Goal: Task Accomplishment & Management: Manage account settings

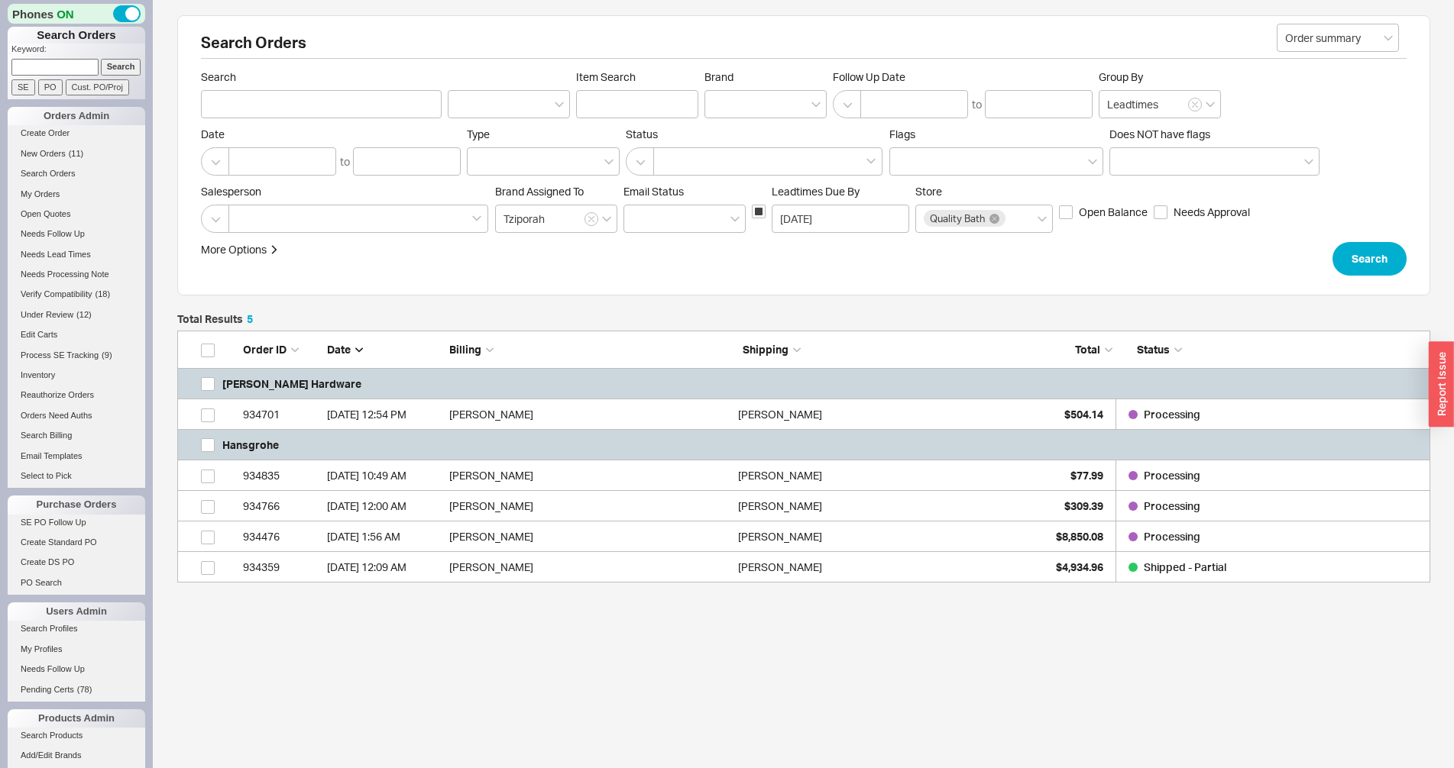
scroll to position [239, 1240]
click at [52, 534] on li "SE PO Follow Up" at bounding box center [77, 525] width 138 height 20
click at [50, 529] on link "SE PO Follow Up" at bounding box center [77, 523] width 138 height 16
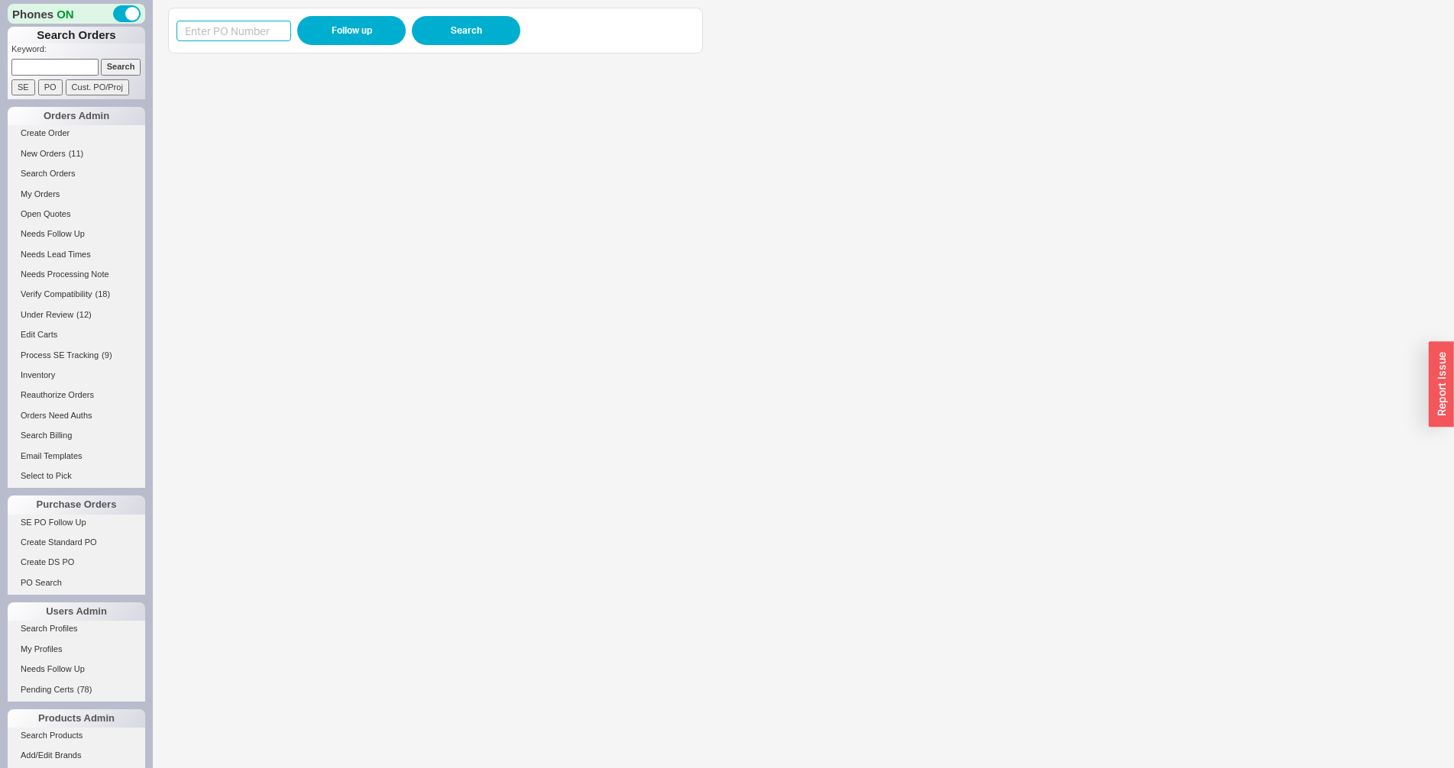
click at [248, 39] on input at bounding box center [233, 31] width 115 height 21
paste input "985717"
type input "985717"
click at [321, 35] on button "Follow up" at bounding box center [351, 30] width 108 height 29
click at [228, 44] on div "985717 Follow up Search View Download" at bounding box center [435, 30] width 518 height 29
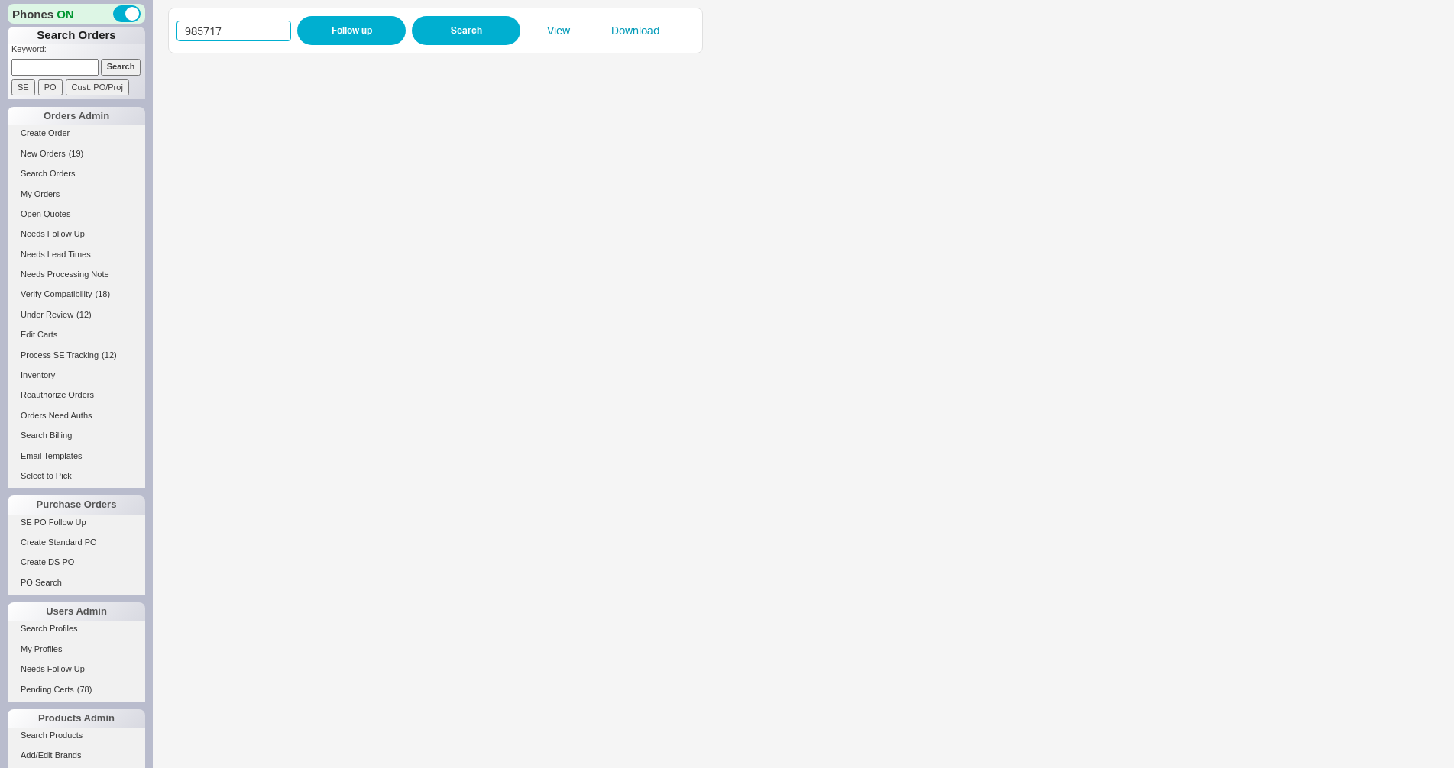
click at [225, 29] on input "985717" at bounding box center [233, 31] width 115 height 21
paste input "4921"
type input "984921"
click at [330, 28] on button "Follow up" at bounding box center [351, 30] width 108 height 29
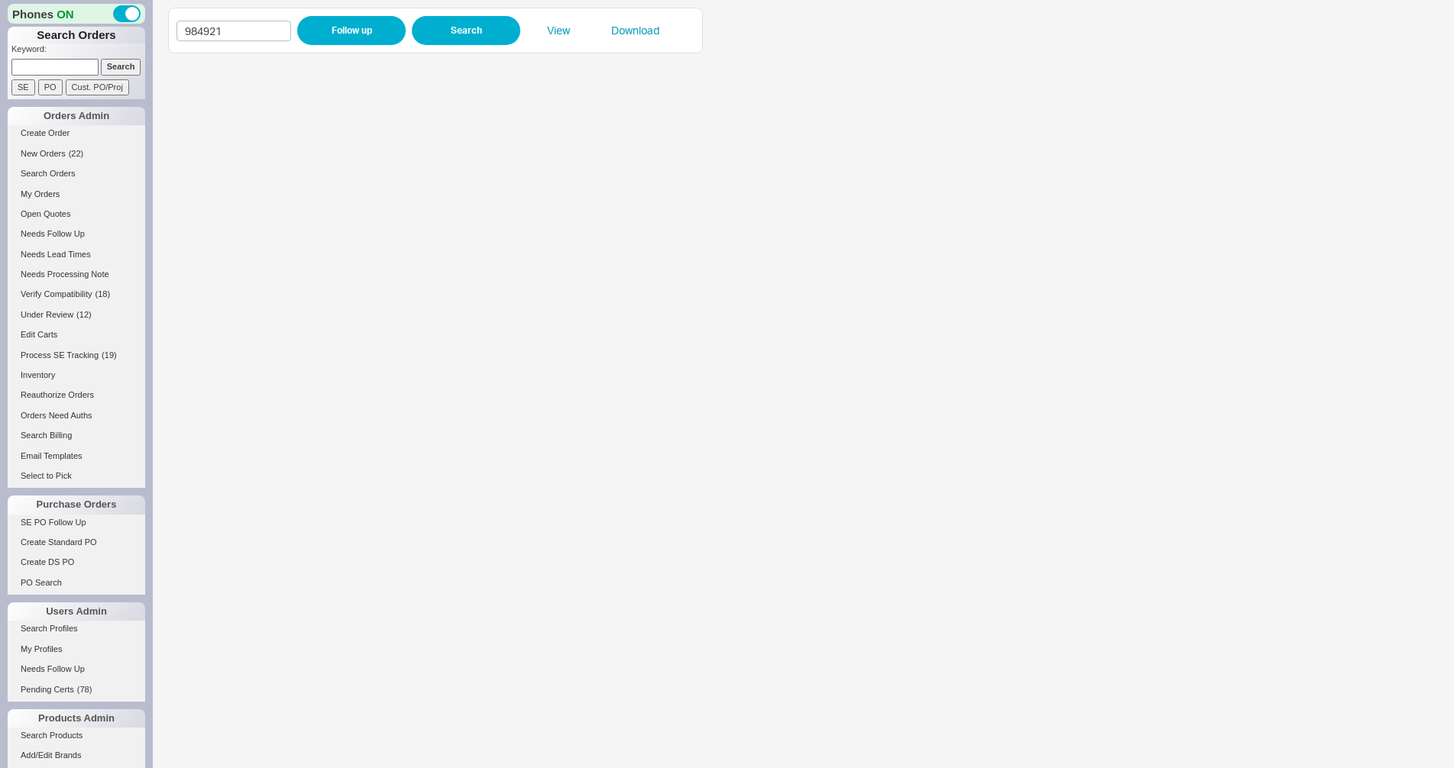
click at [72, 57] on p "Keyword:" at bounding box center [78, 51] width 134 height 15
click at [56, 70] on input at bounding box center [54, 67] width 87 height 16
click at [101, 59] on input "Search" at bounding box center [121, 67] width 40 height 16
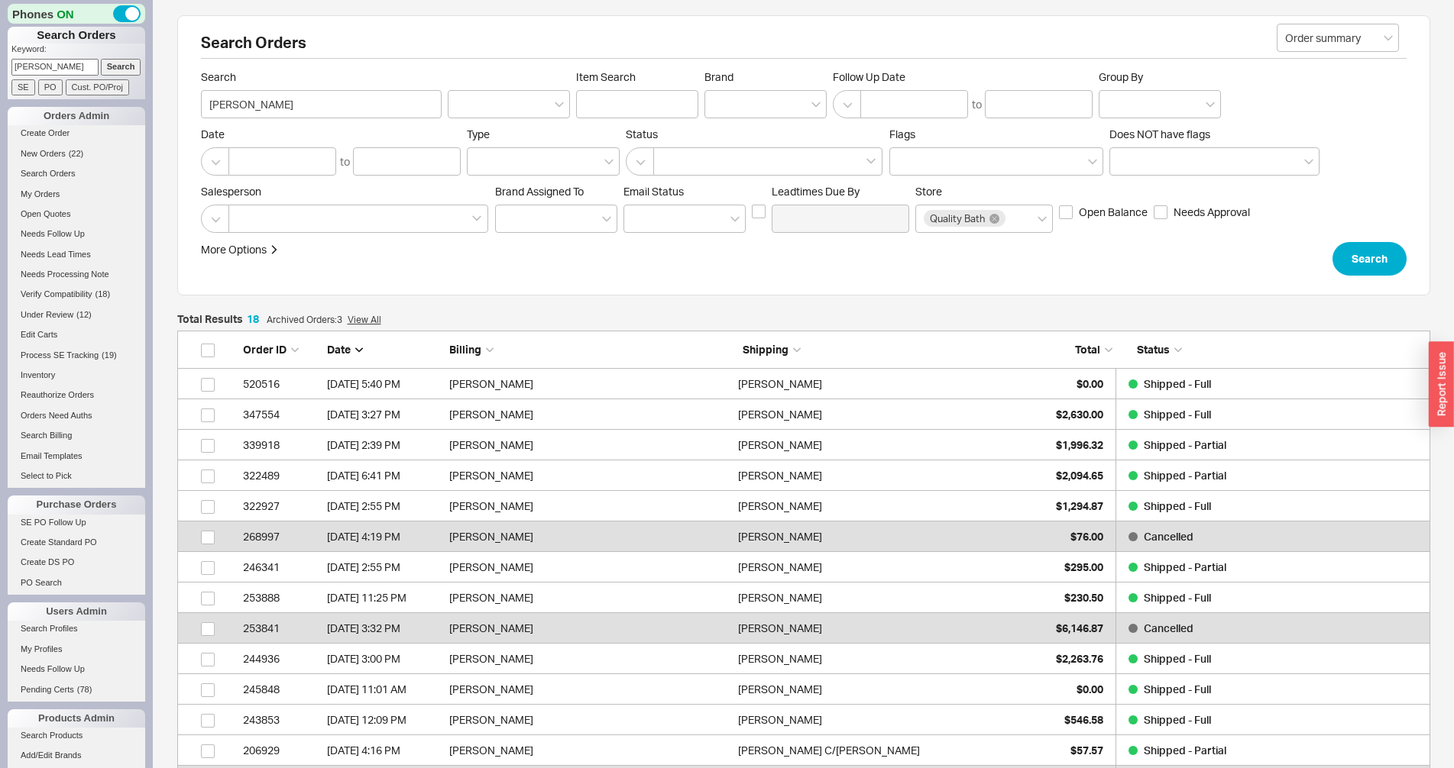
scroll to position [575, 1240]
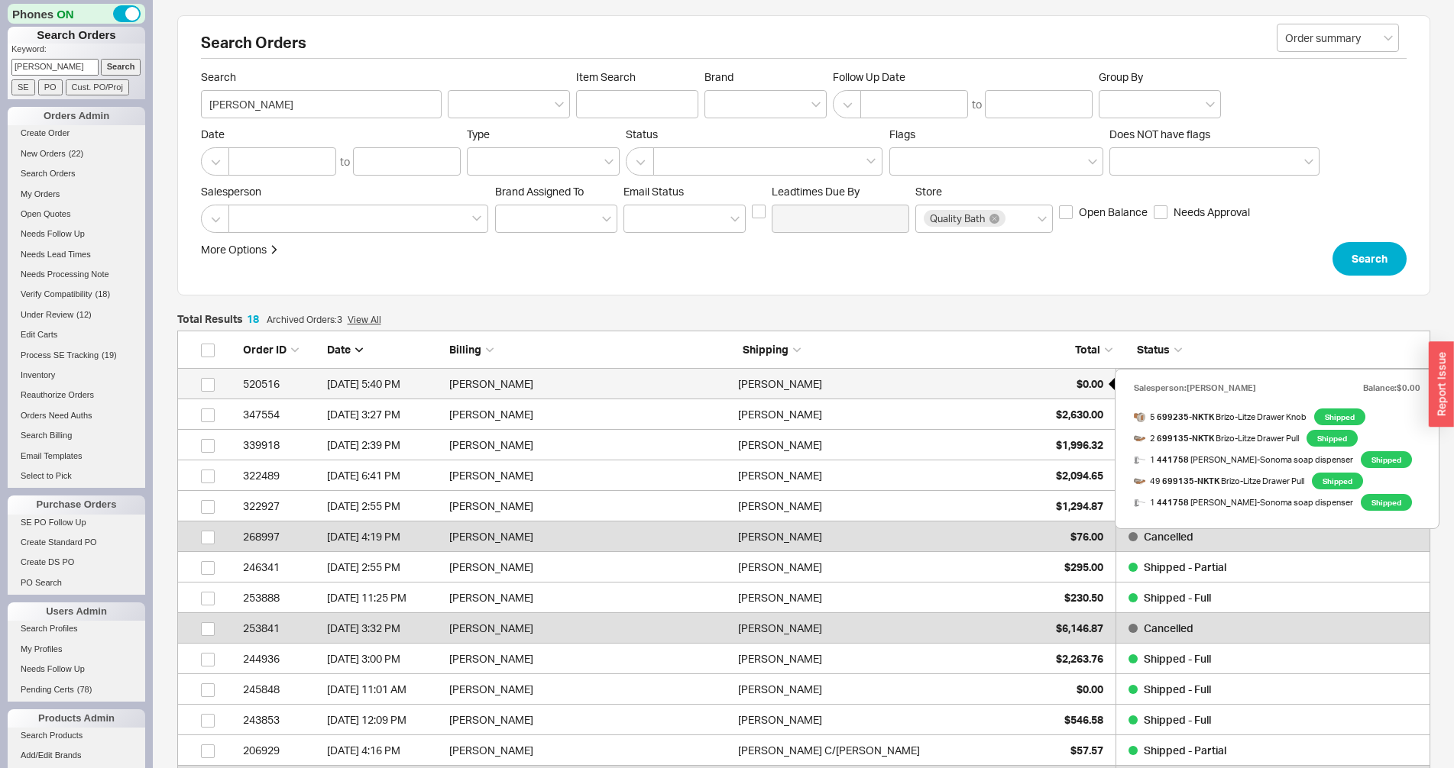
click at [1043, 381] on div "$0.00" at bounding box center [1065, 384] width 76 height 31
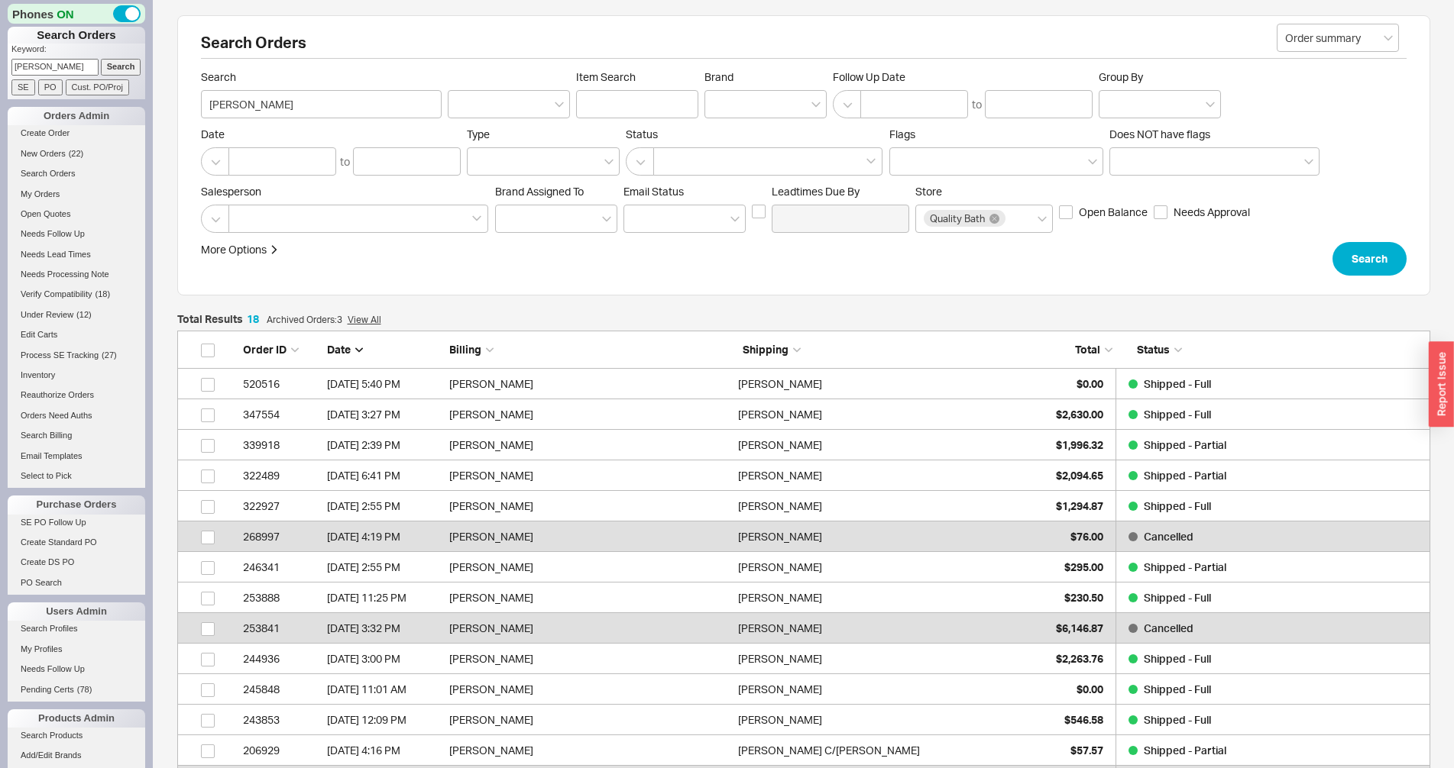
click at [79, 63] on input "gonsky" at bounding box center [54, 67] width 87 height 16
paste input "916661"
type input "916661"
click at [115, 62] on input "Search" at bounding box center [121, 67] width 40 height 16
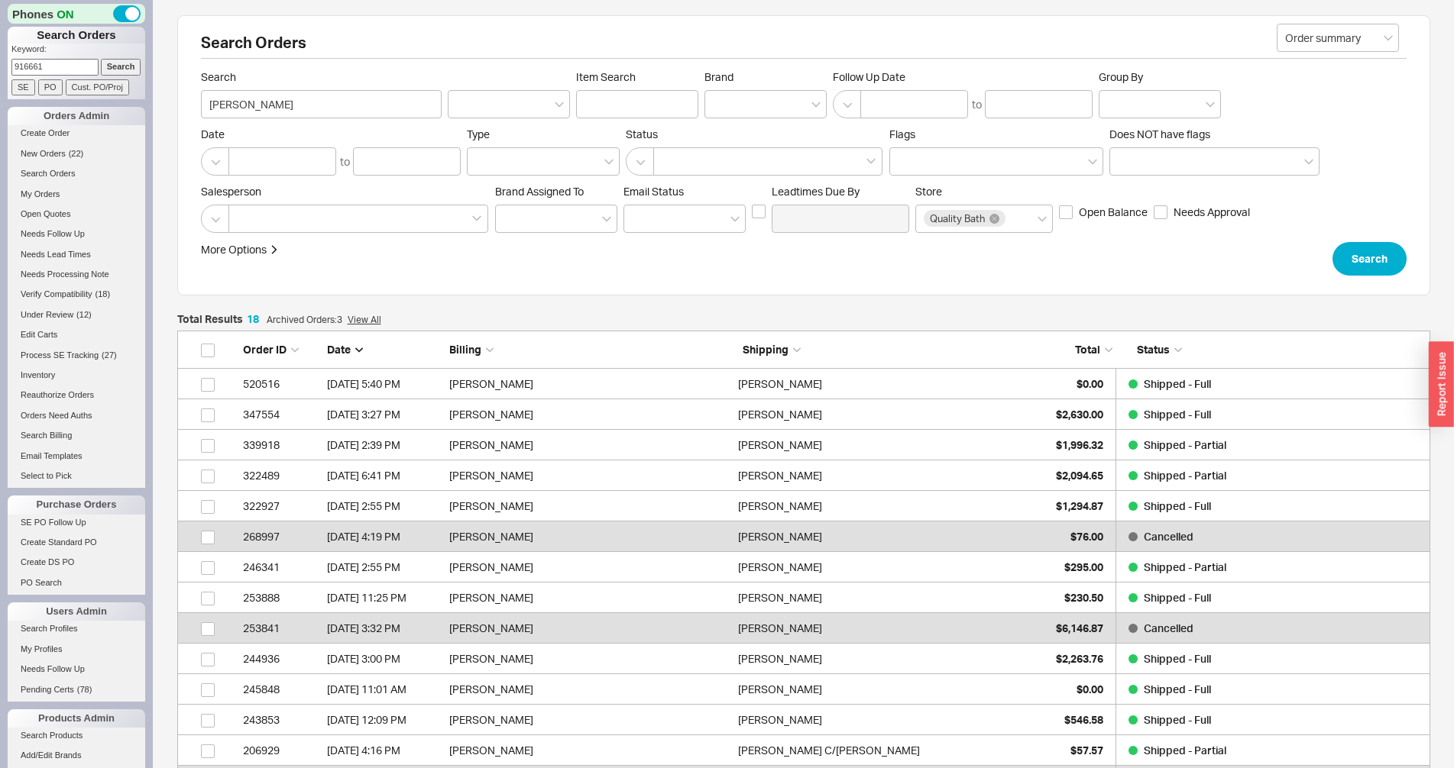
type input "916661"
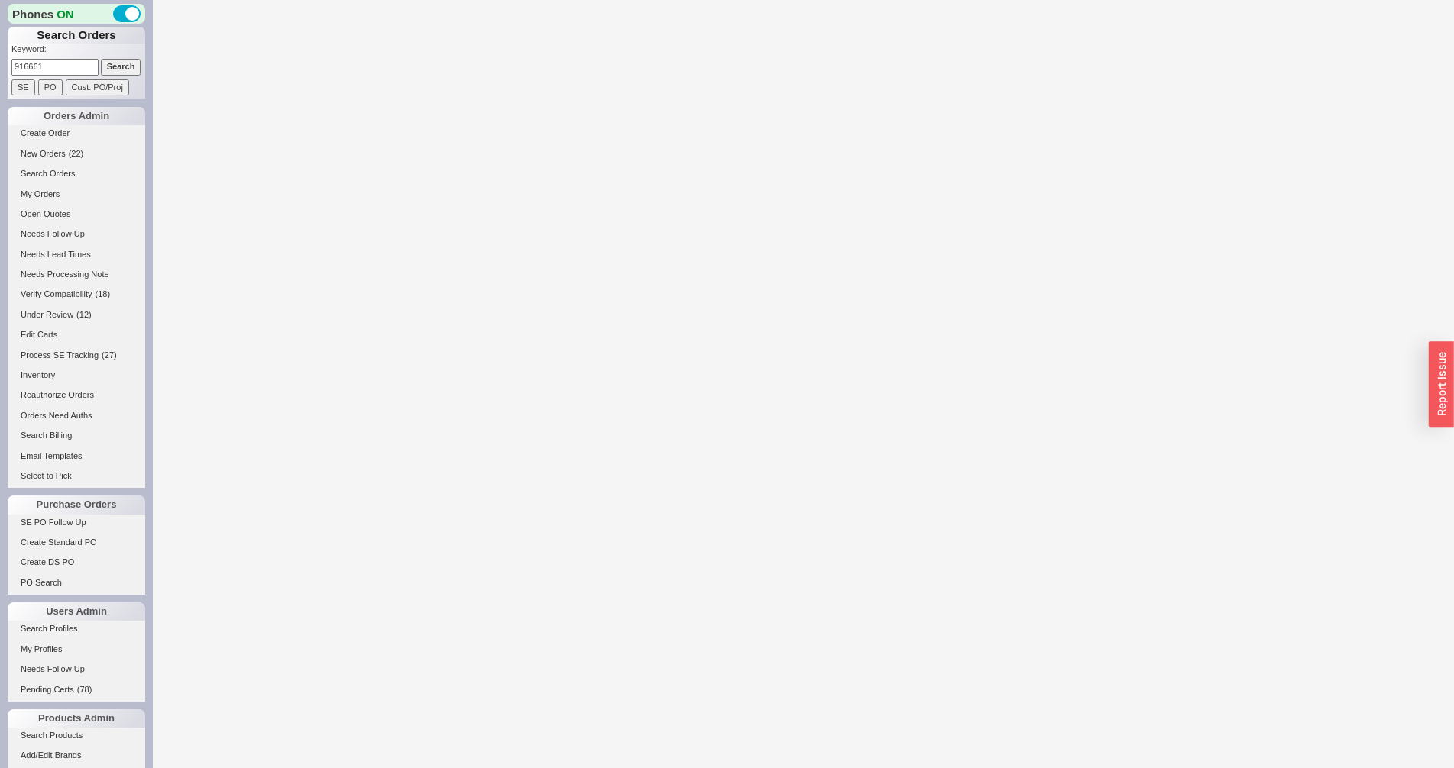
select select "LOW"
select select "3"
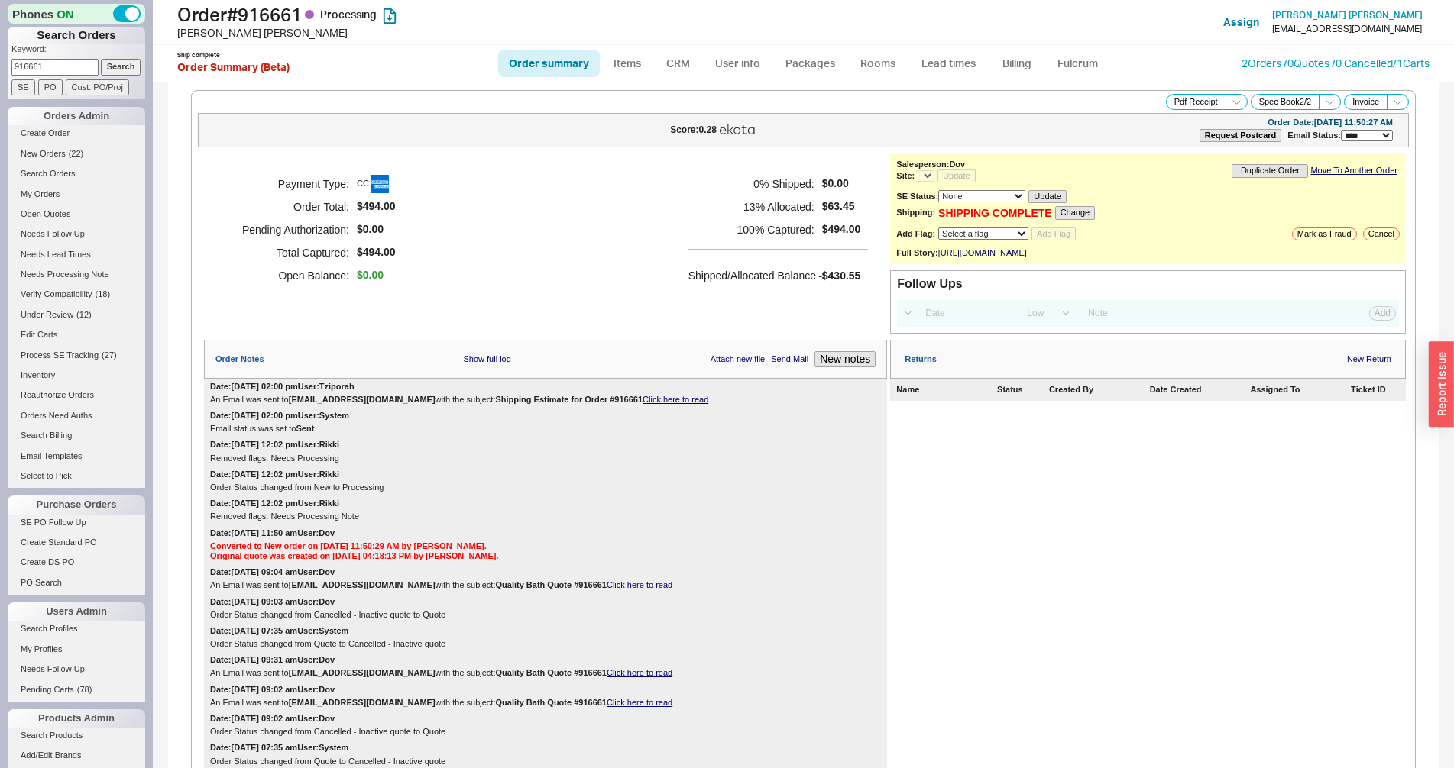
select select "*"
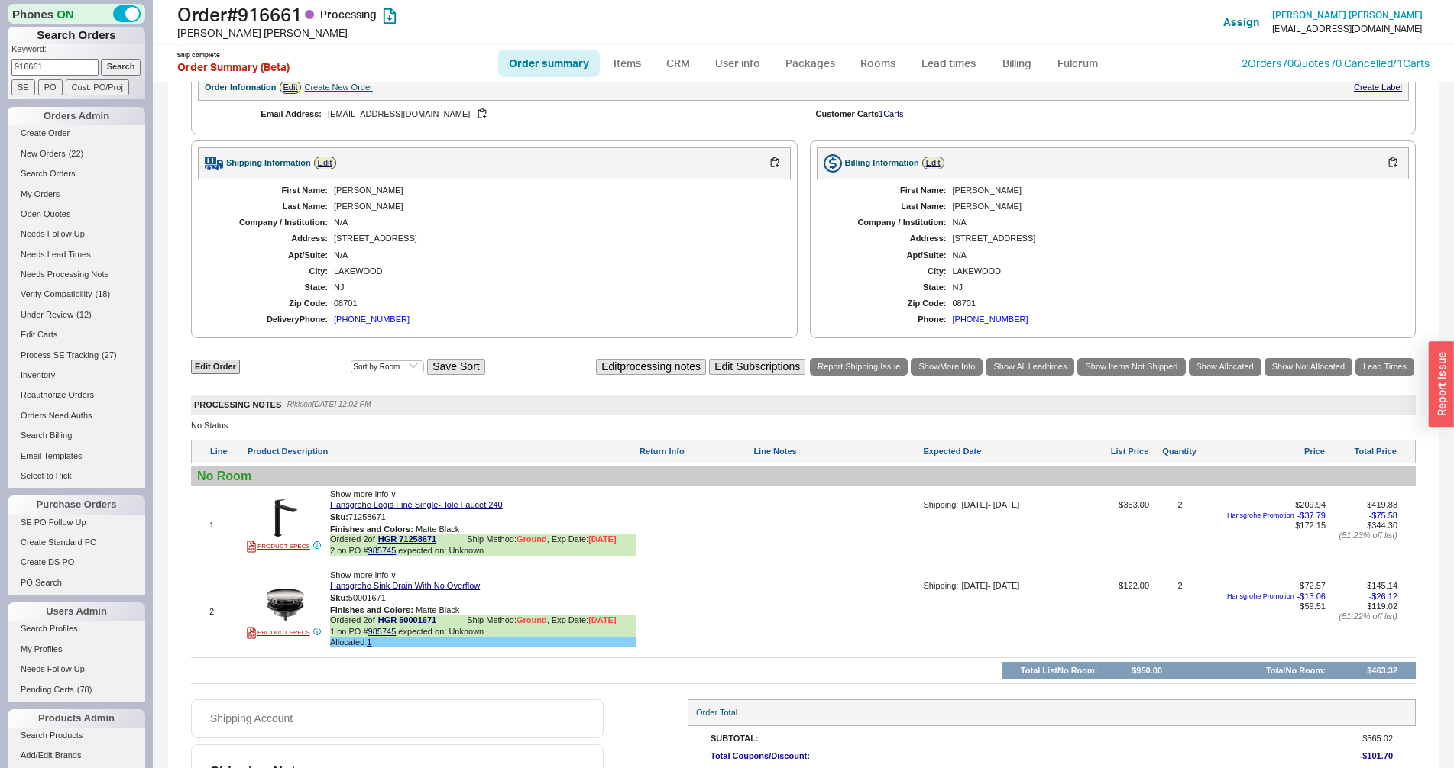
scroll to position [888, 0]
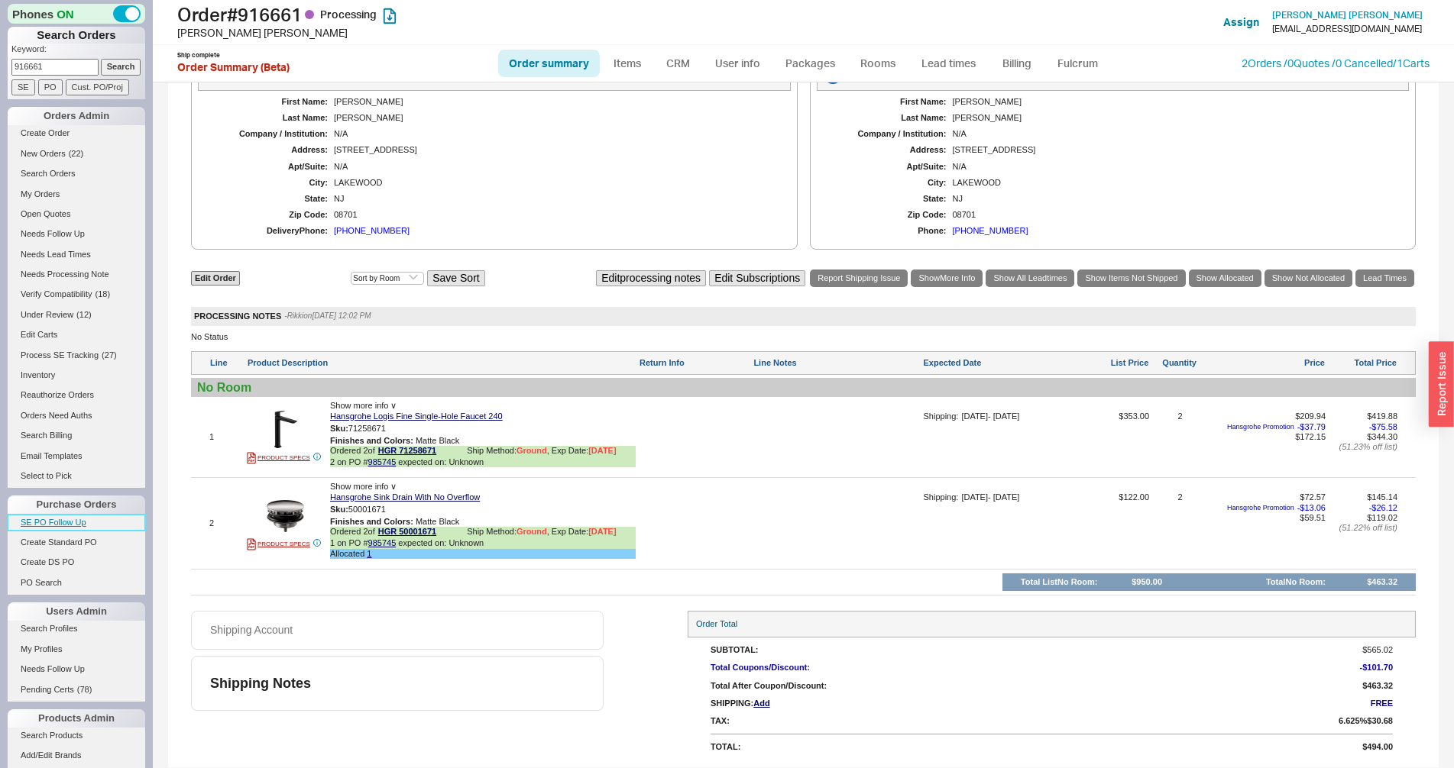
click at [52, 518] on link "SE PO Follow Up" at bounding box center [77, 523] width 138 height 16
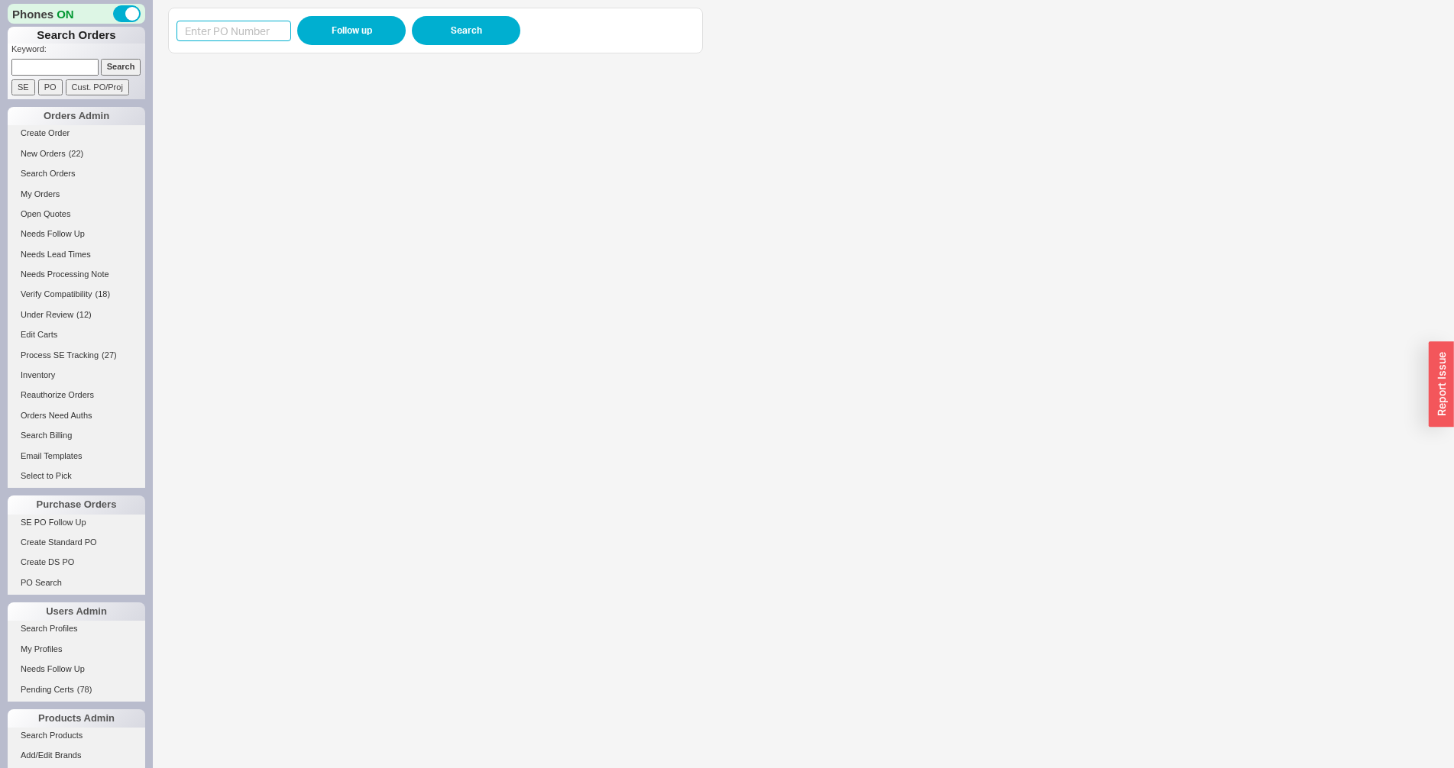
click at [256, 34] on input at bounding box center [233, 31] width 115 height 21
paste input "985542"
type input "985542"
click at [336, 30] on button "Follow up" at bounding box center [351, 30] width 108 height 29
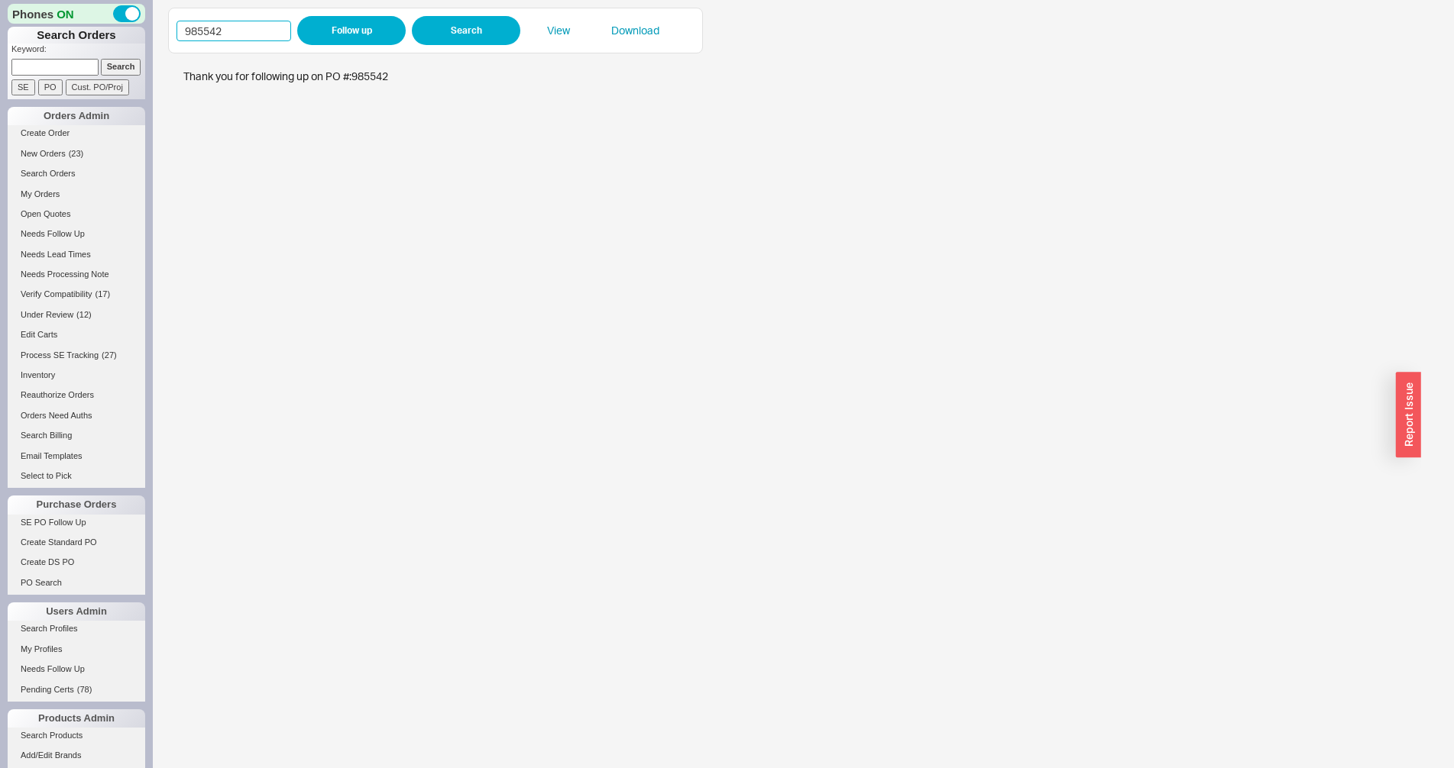
click at [193, 24] on input "985542" at bounding box center [233, 31] width 115 height 21
type input "985726"
click at [325, 35] on button "Follow up" at bounding box center [351, 30] width 108 height 29
click at [255, 37] on input "985726" at bounding box center [233, 31] width 115 height 21
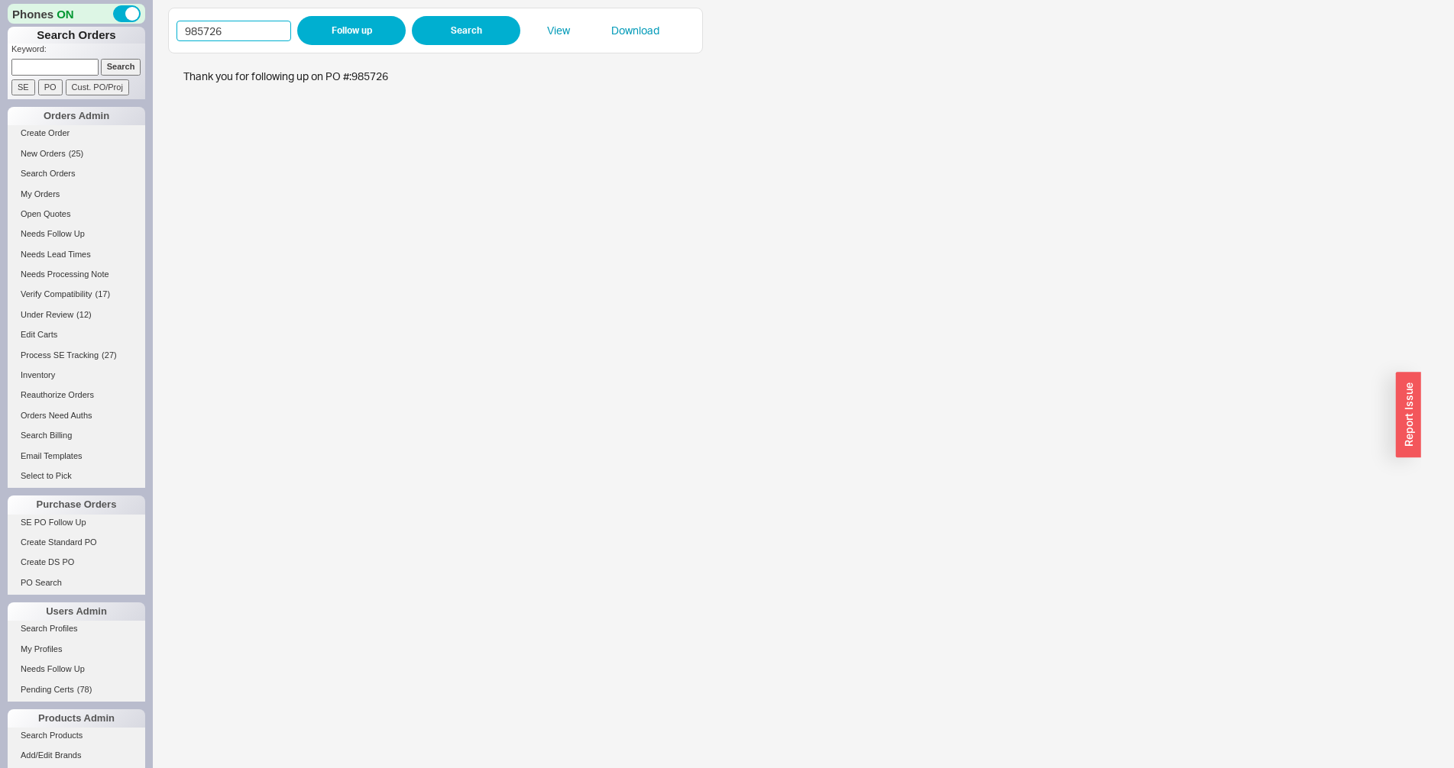
click at [255, 37] on input "985726" at bounding box center [233, 31] width 115 height 21
paste input "317"
type input "985317"
click at [373, 34] on button "Follow up" at bounding box center [351, 30] width 108 height 29
click at [471, 290] on iframe at bounding box center [794, 414] width 1253 height 707
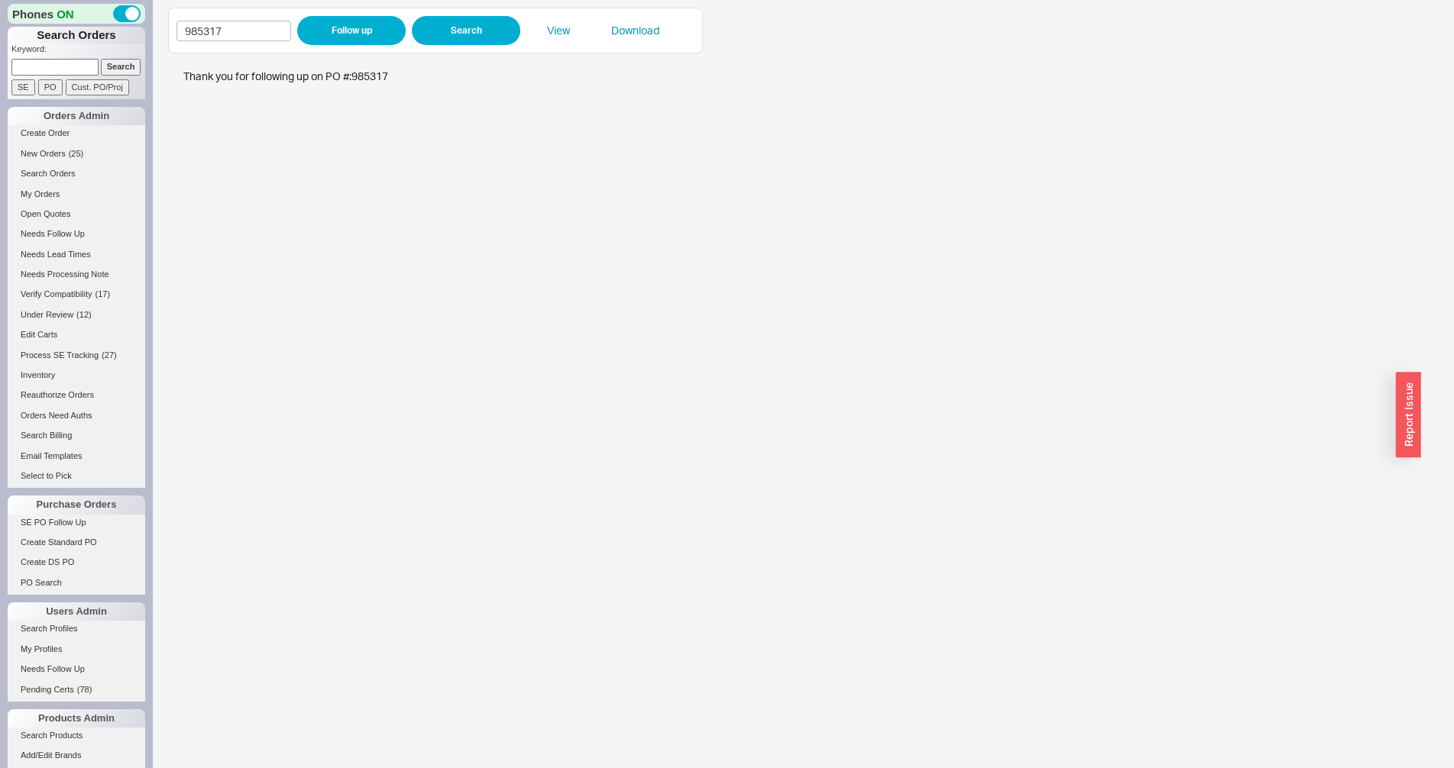
click at [53, 66] on input at bounding box center [54, 67] width 87 height 16
type input "934934"
click at [101, 59] on input "Search" at bounding box center [121, 67] width 40 height 16
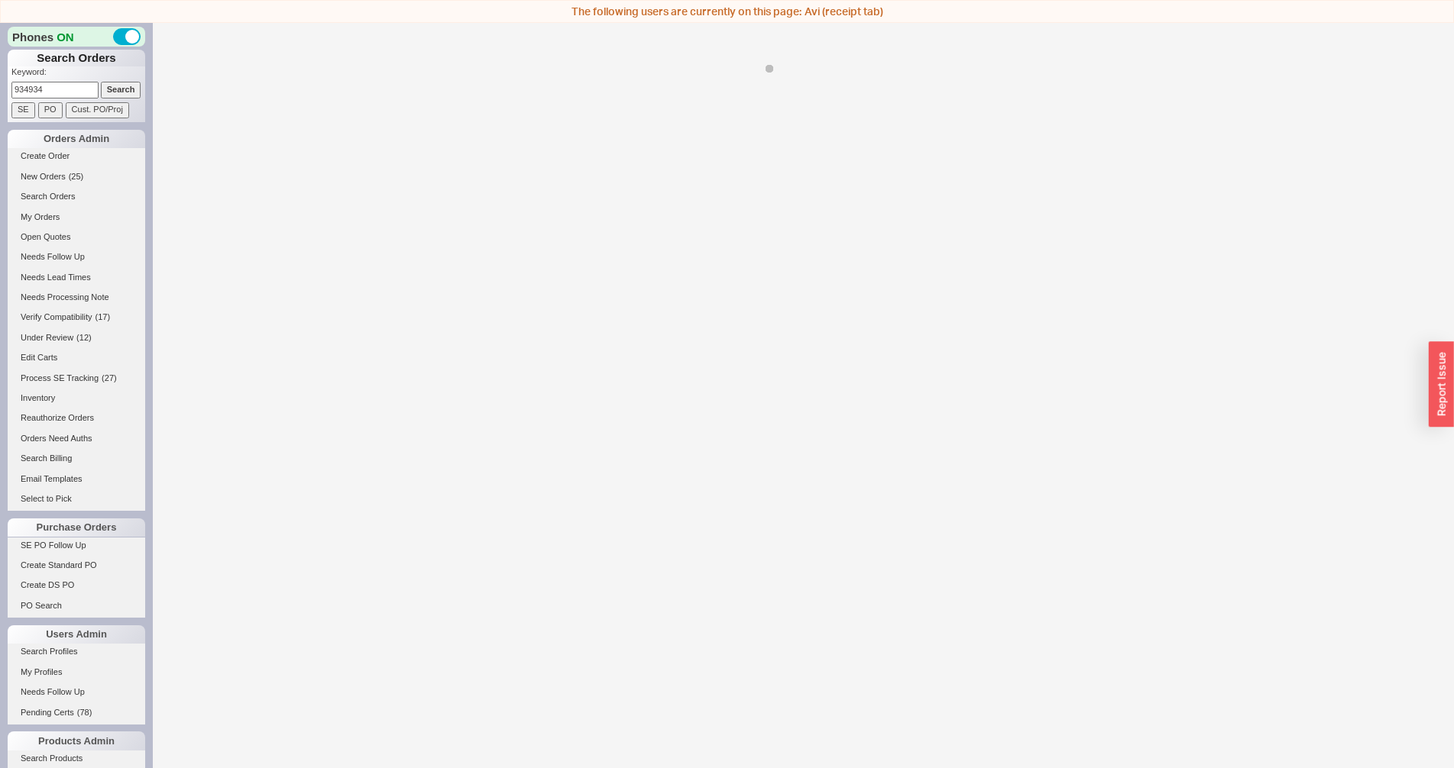
select select "*"
select select "LOW"
select select "3"
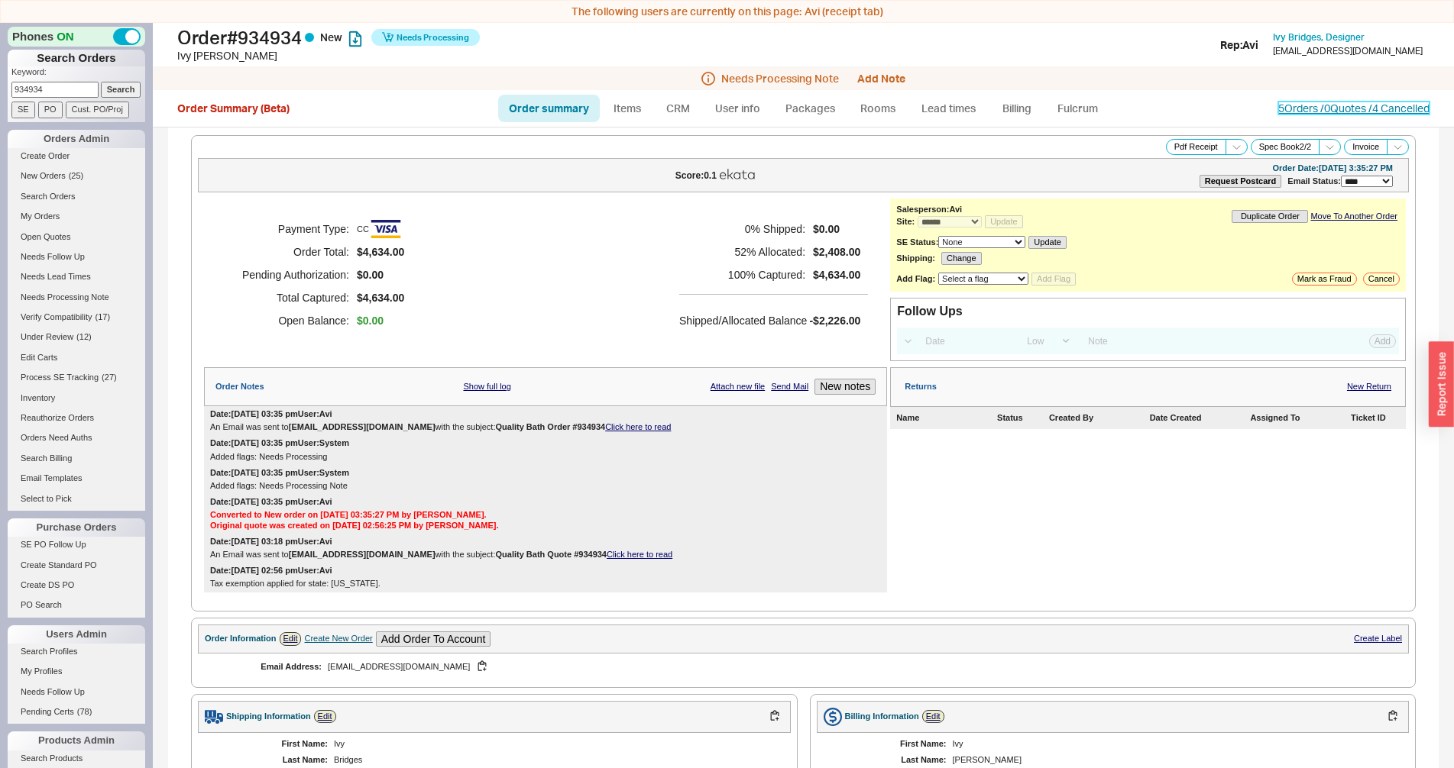
click at [1298, 108] on link "5 Orders / 0 Quotes / 4 Cancelled" at bounding box center [1353, 108] width 151 height 13
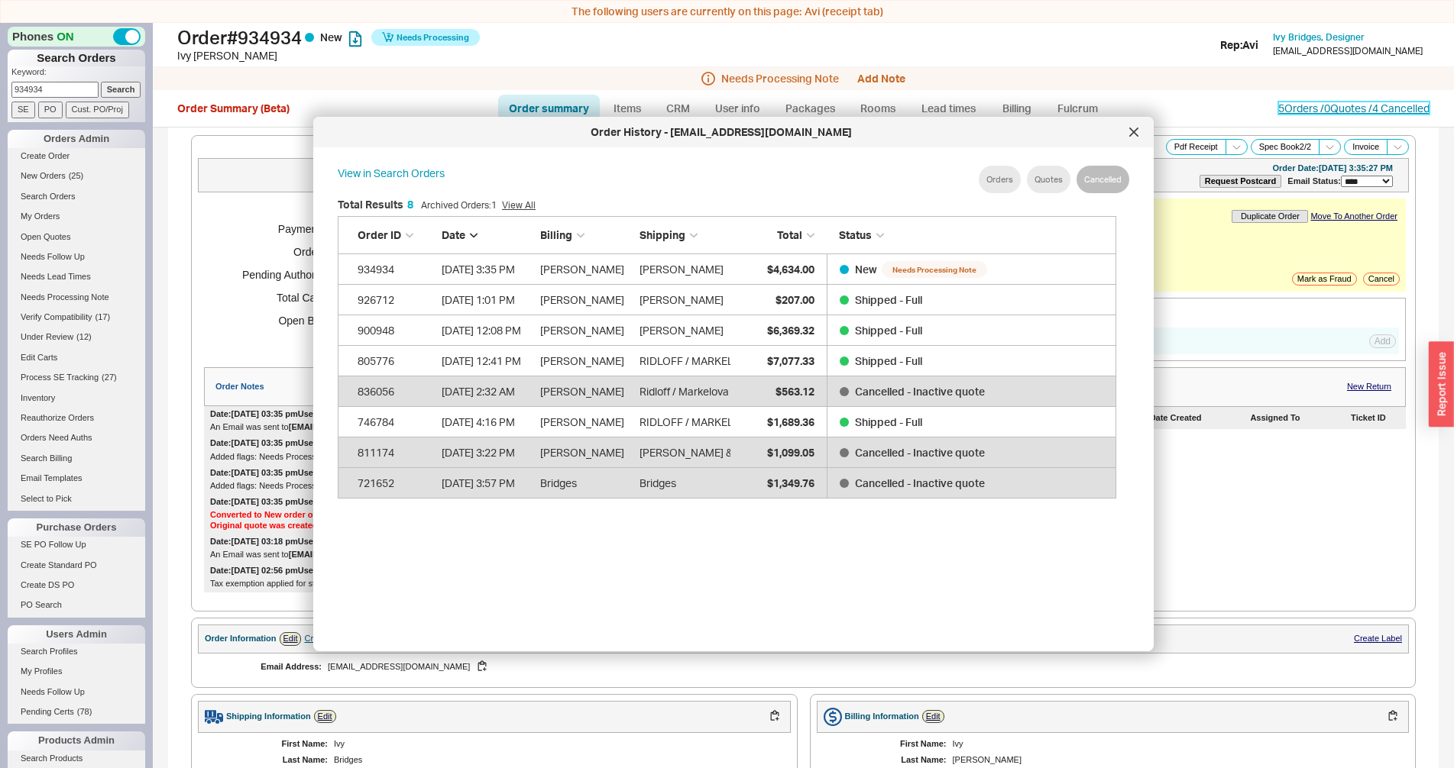
scroll to position [455, 790]
click at [1124, 127] on div at bounding box center [1133, 132] width 24 height 24
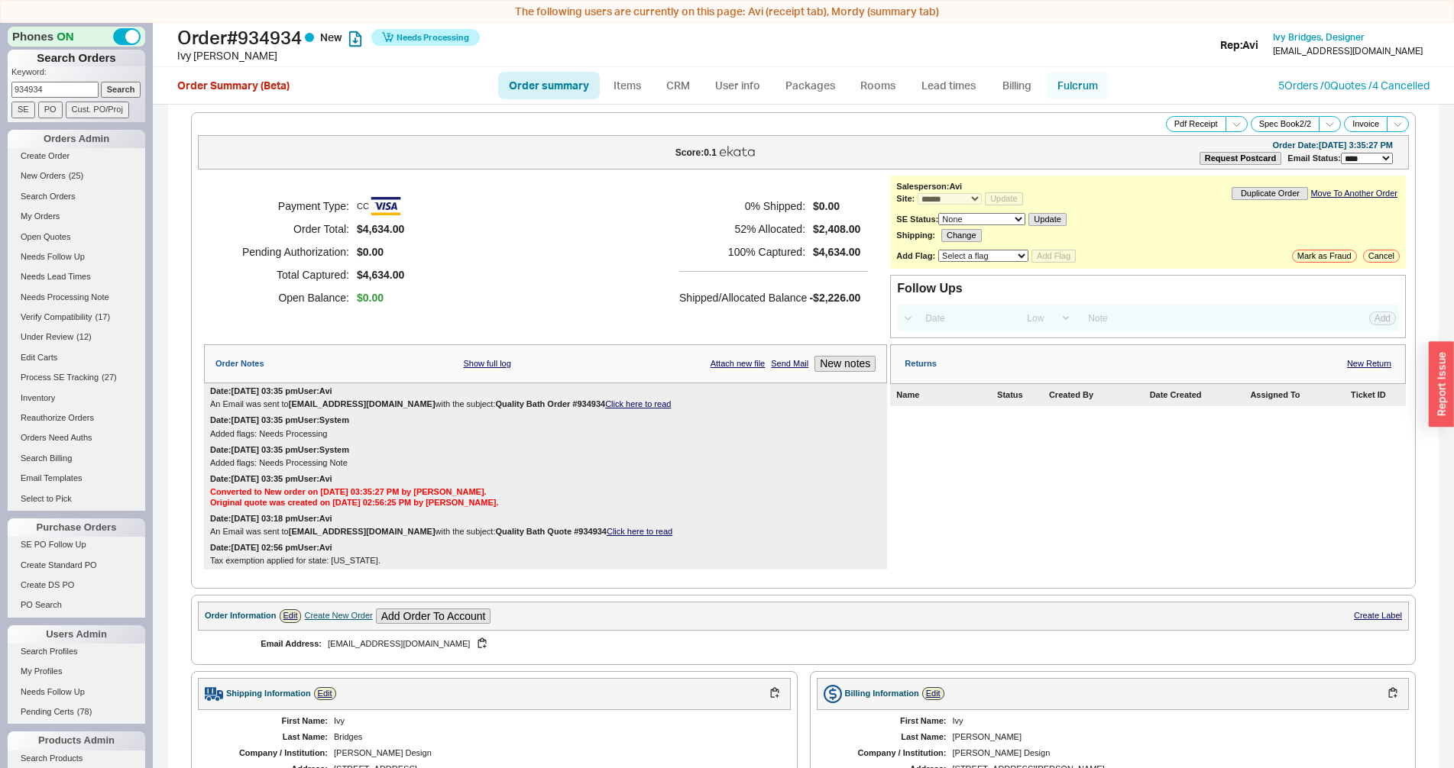
click at [1089, 86] on link "Fulcrum" at bounding box center [1078, 86] width 63 height 28
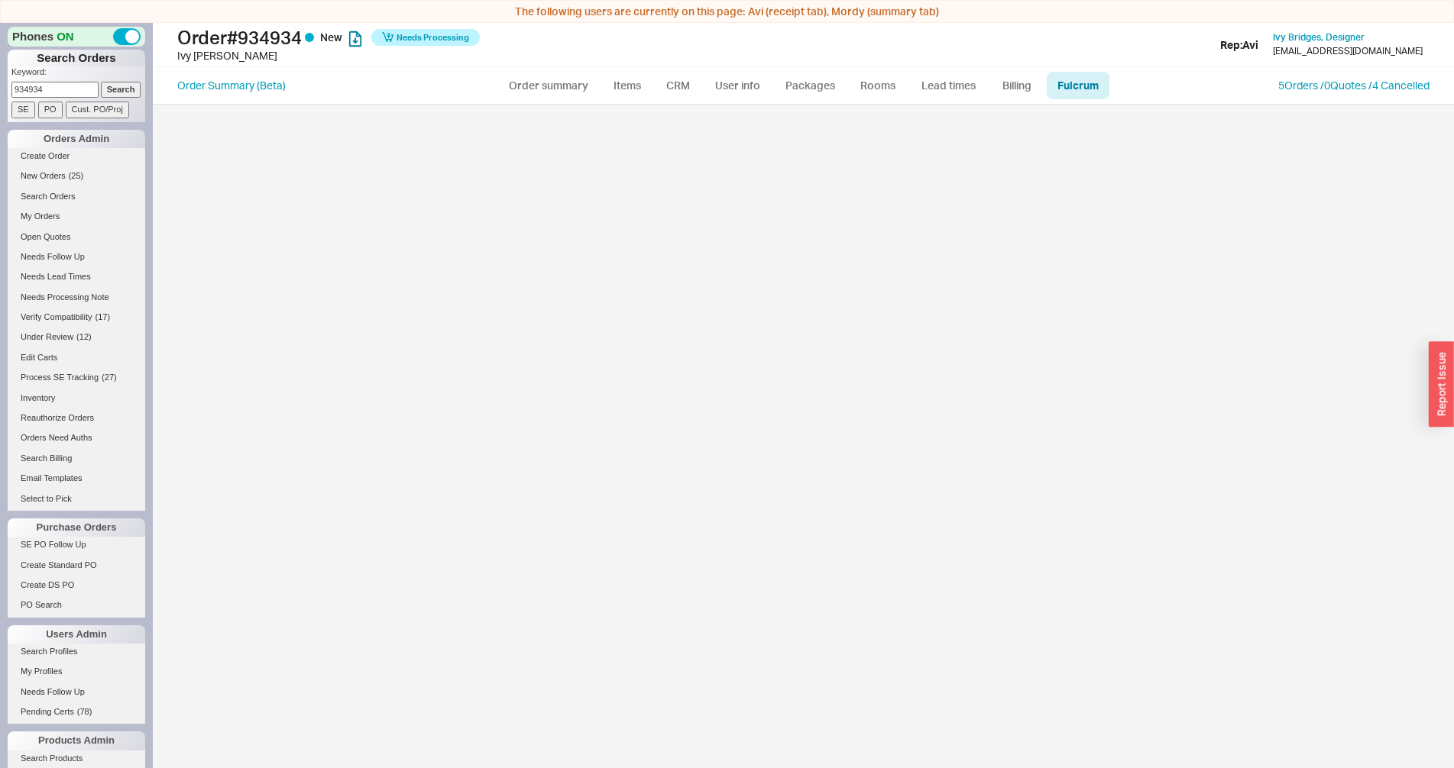
select select "MST"
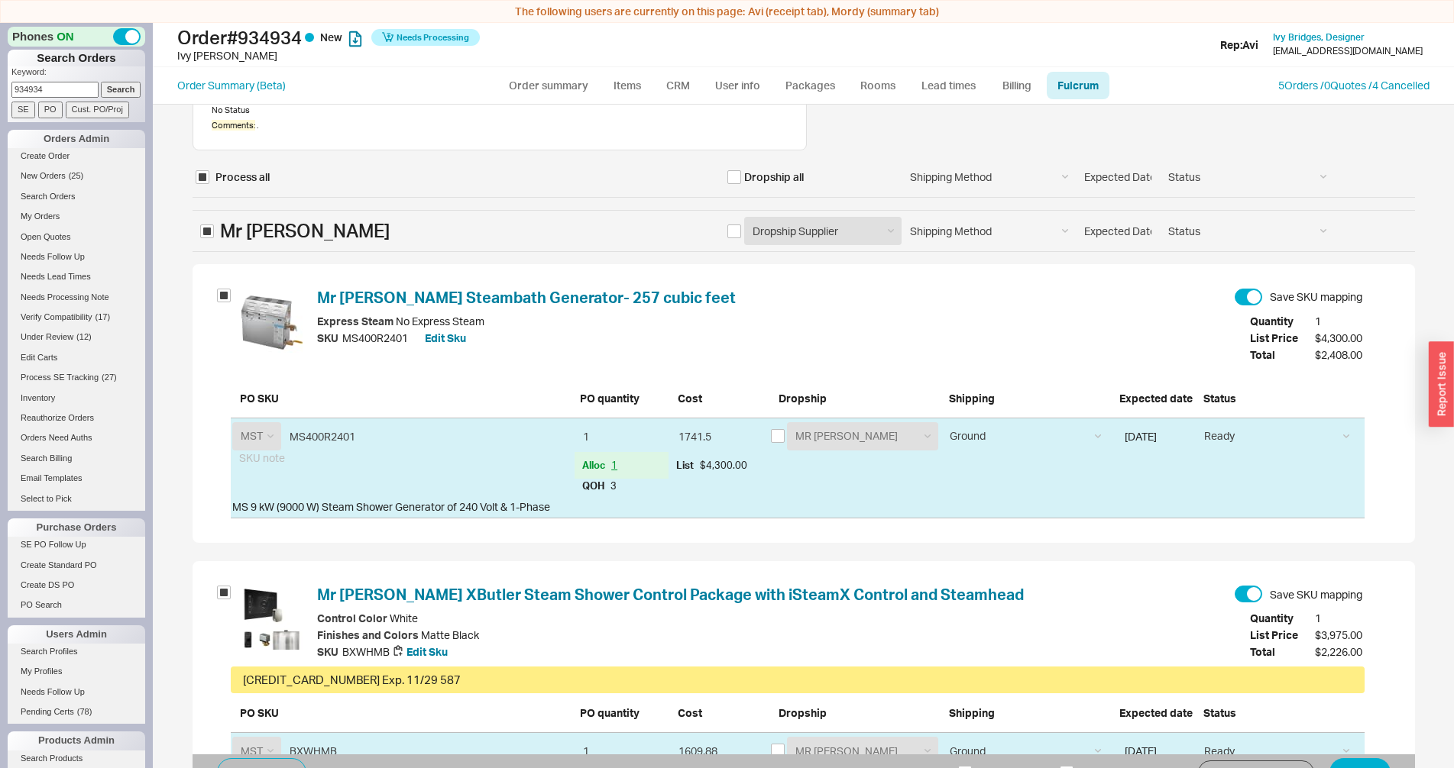
scroll to position [191, 0]
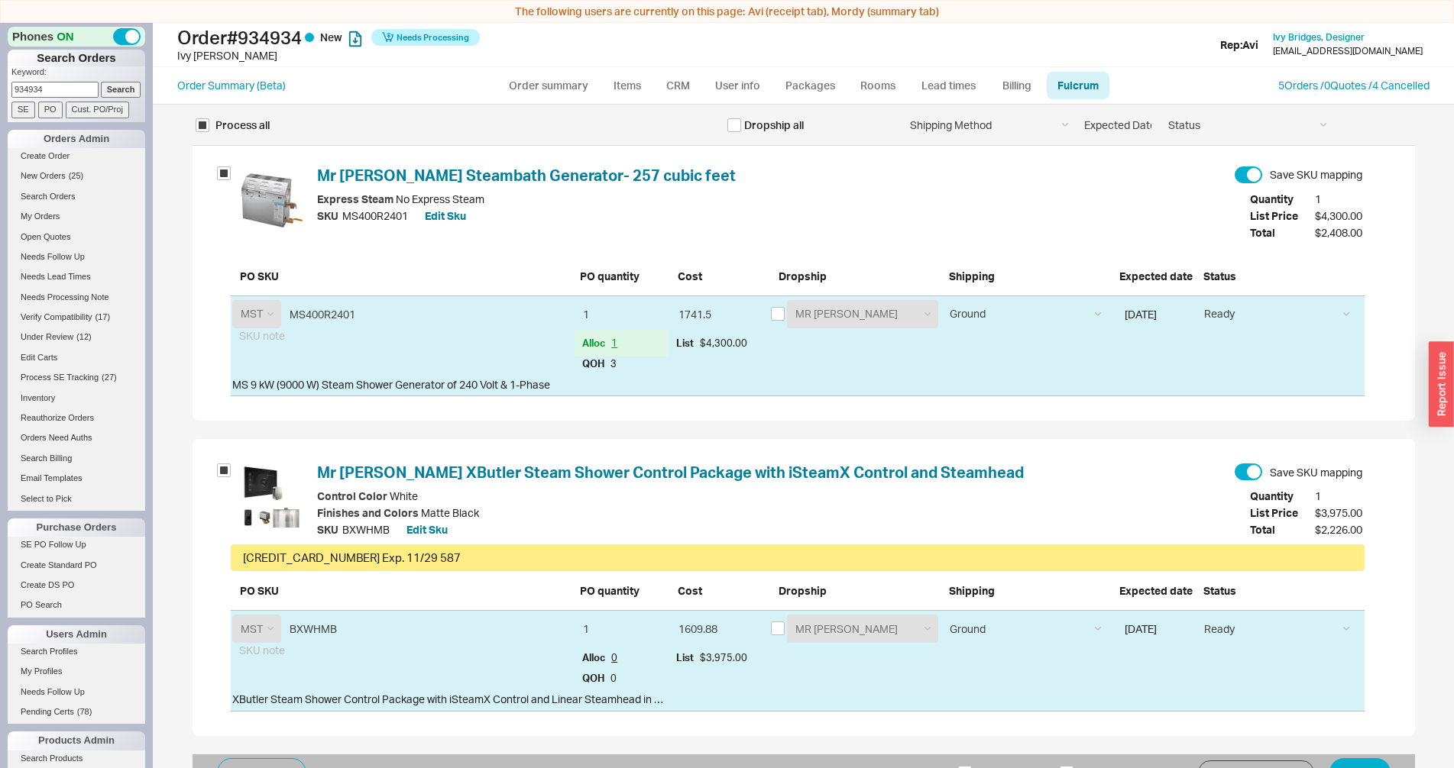
click at [787, 632] on div "MR STEAM" at bounding box center [862, 629] width 151 height 28
click at [772, 632] on input "checkbox" at bounding box center [778, 629] width 14 height 14
checkbox input "true"
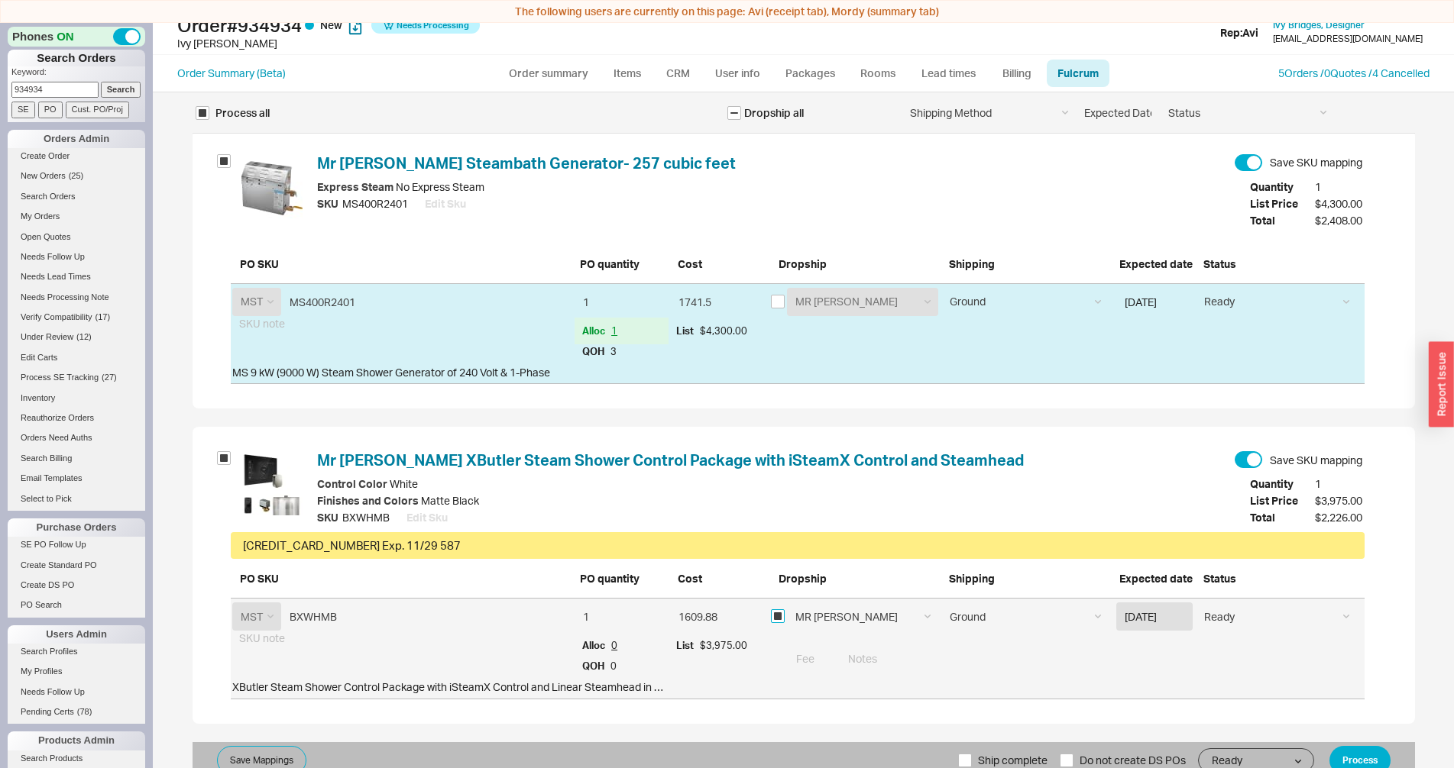
scroll to position [23, 0]
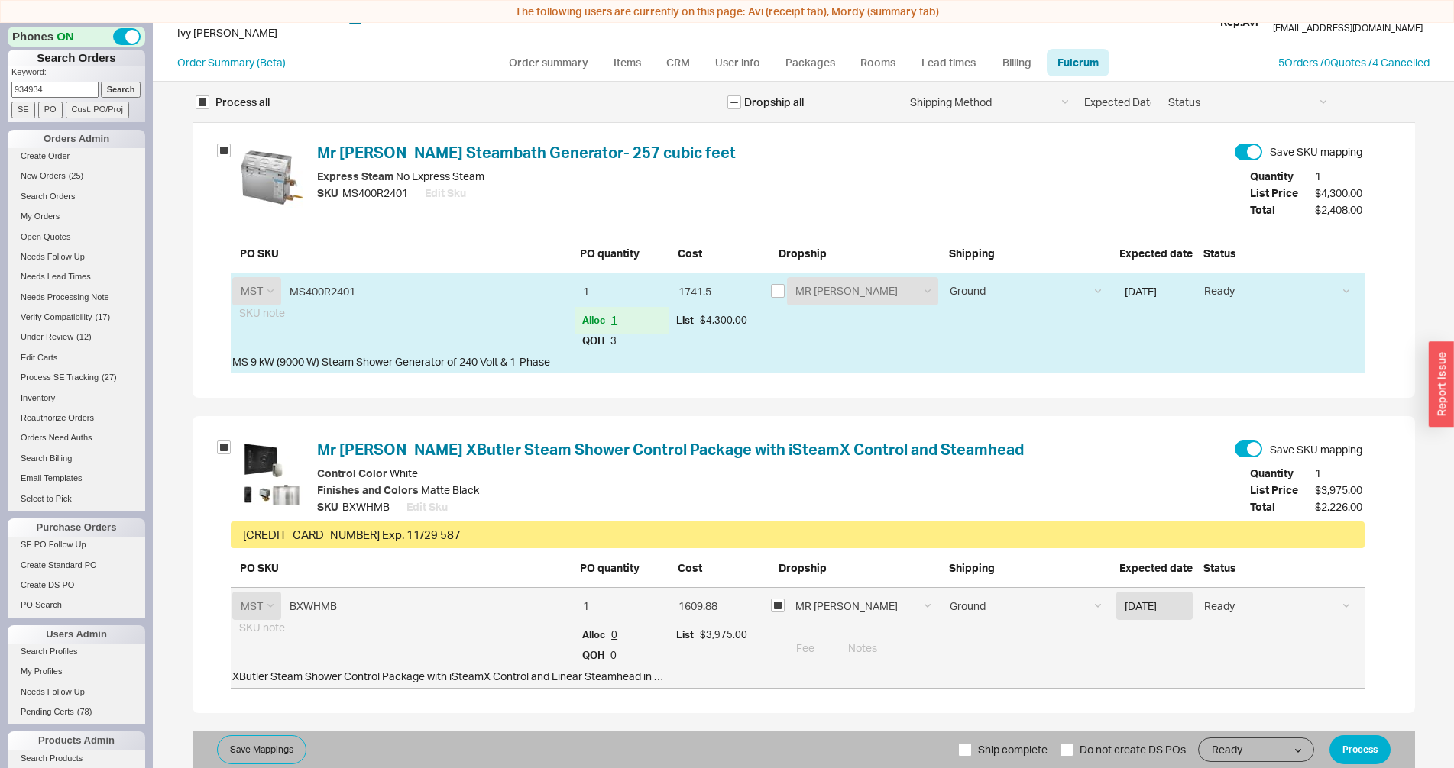
click at [995, 744] on span "Ship complete" at bounding box center [1013, 750] width 70 height 37
click at [972, 744] on input "Ship complete" at bounding box center [965, 750] width 14 height 14
checkbox input "true"
click at [1354, 748] on button "Process" at bounding box center [1359, 750] width 61 height 29
select select "*"
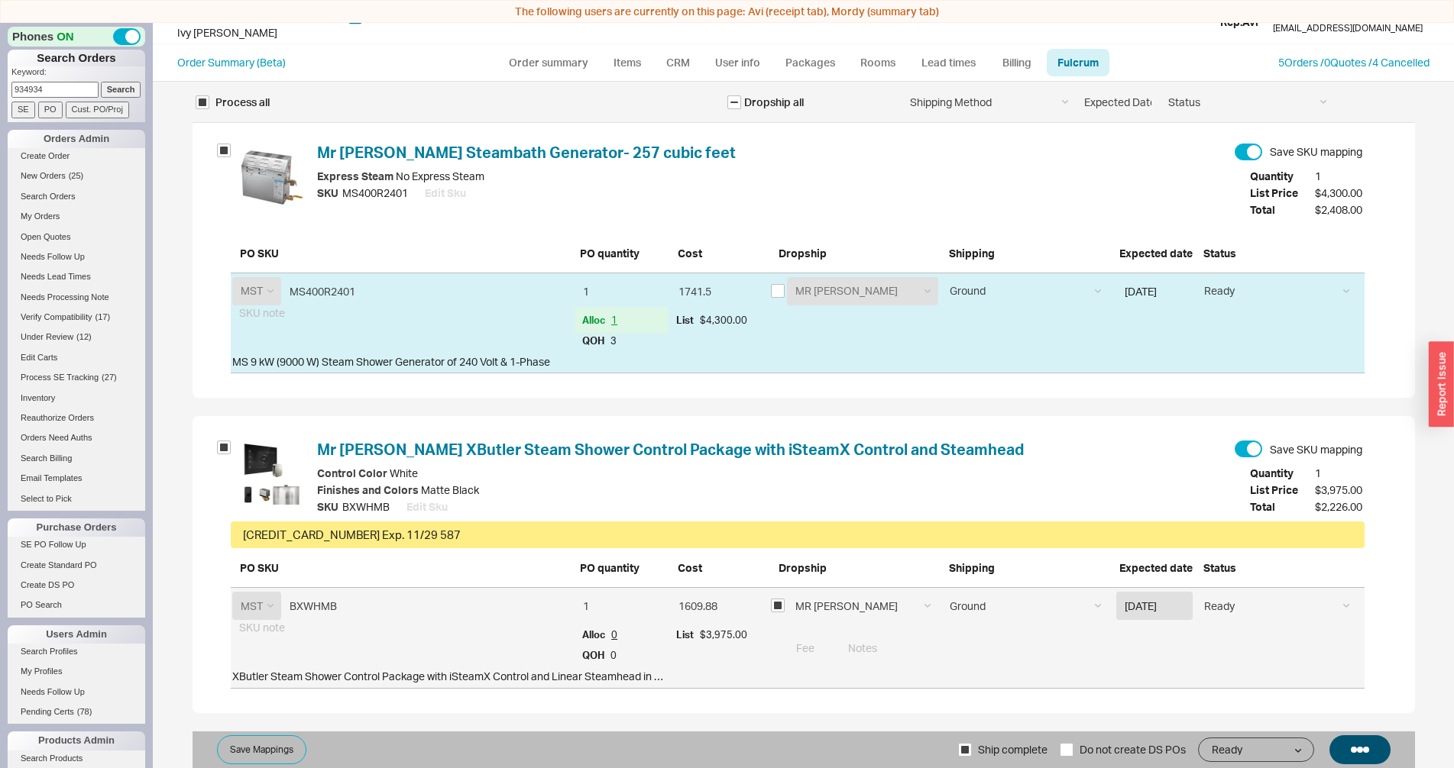
select select "*"
select select "LOW"
select select "3"
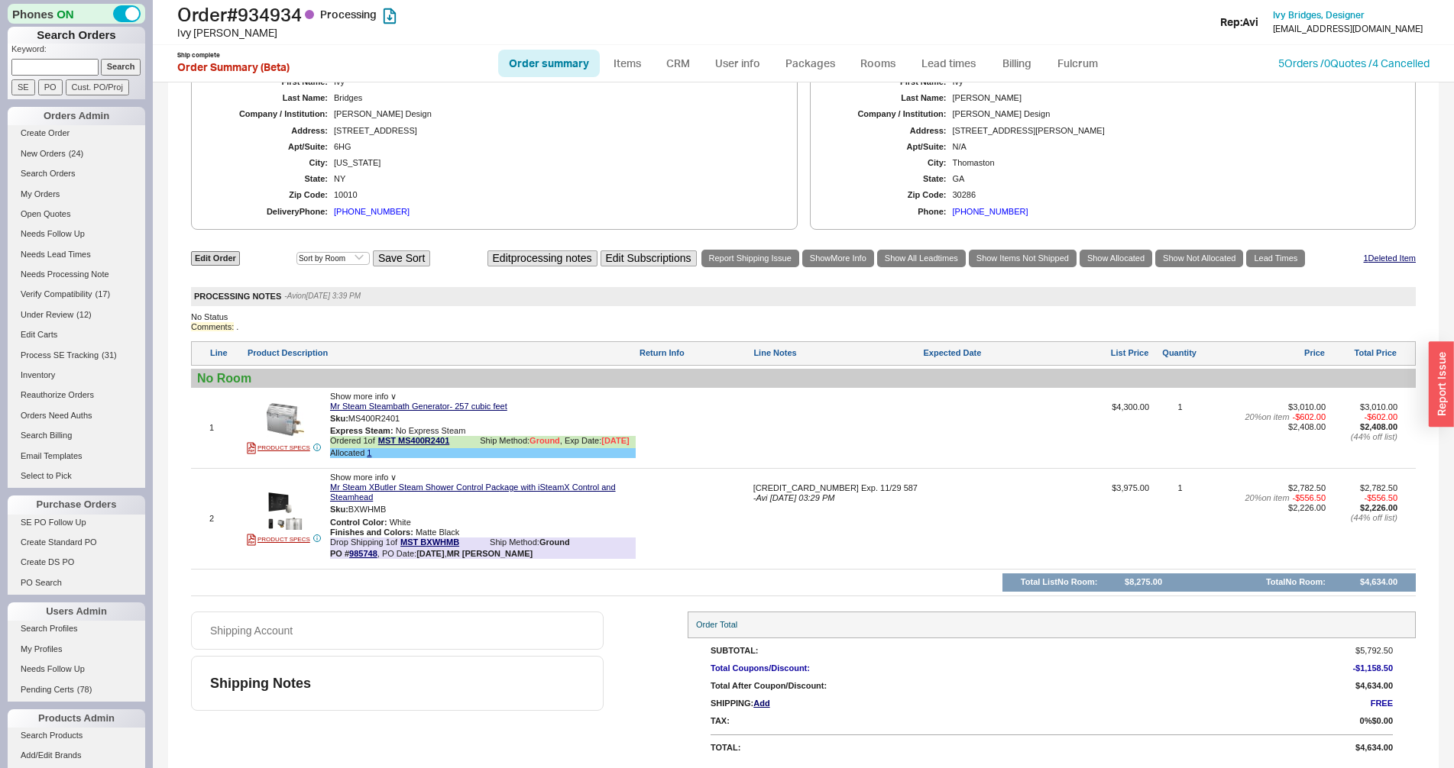
scroll to position [717, 0]
click at [280, 508] on img at bounding box center [285, 511] width 37 height 37
click at [248, 419] on div at bounding box center [285, 419] width 76 height 37
click at [271, 413] on img at bounding box center [285, 419] width 37 height 37
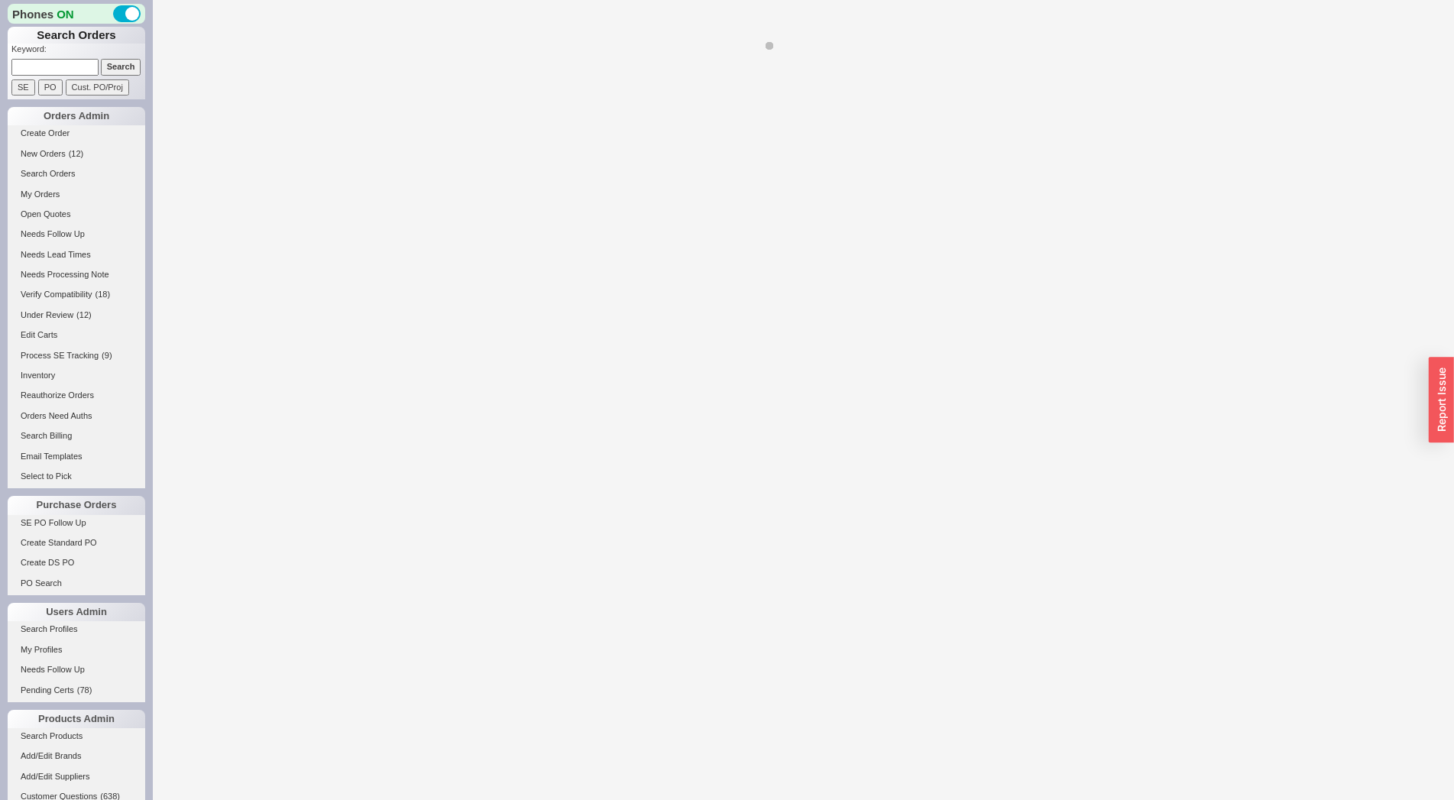
select select "*"
select select "LOW"
select select "3"
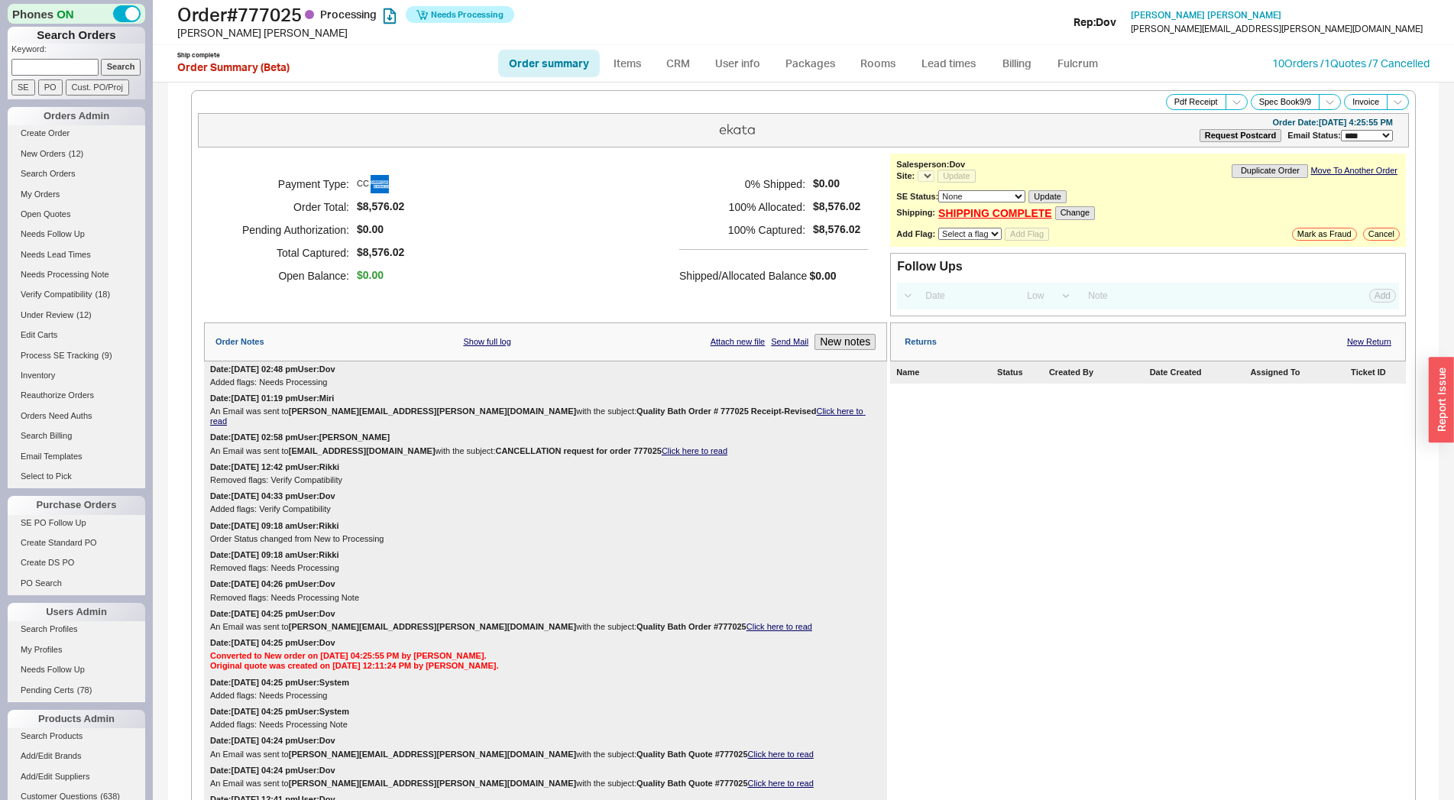
select select "*"
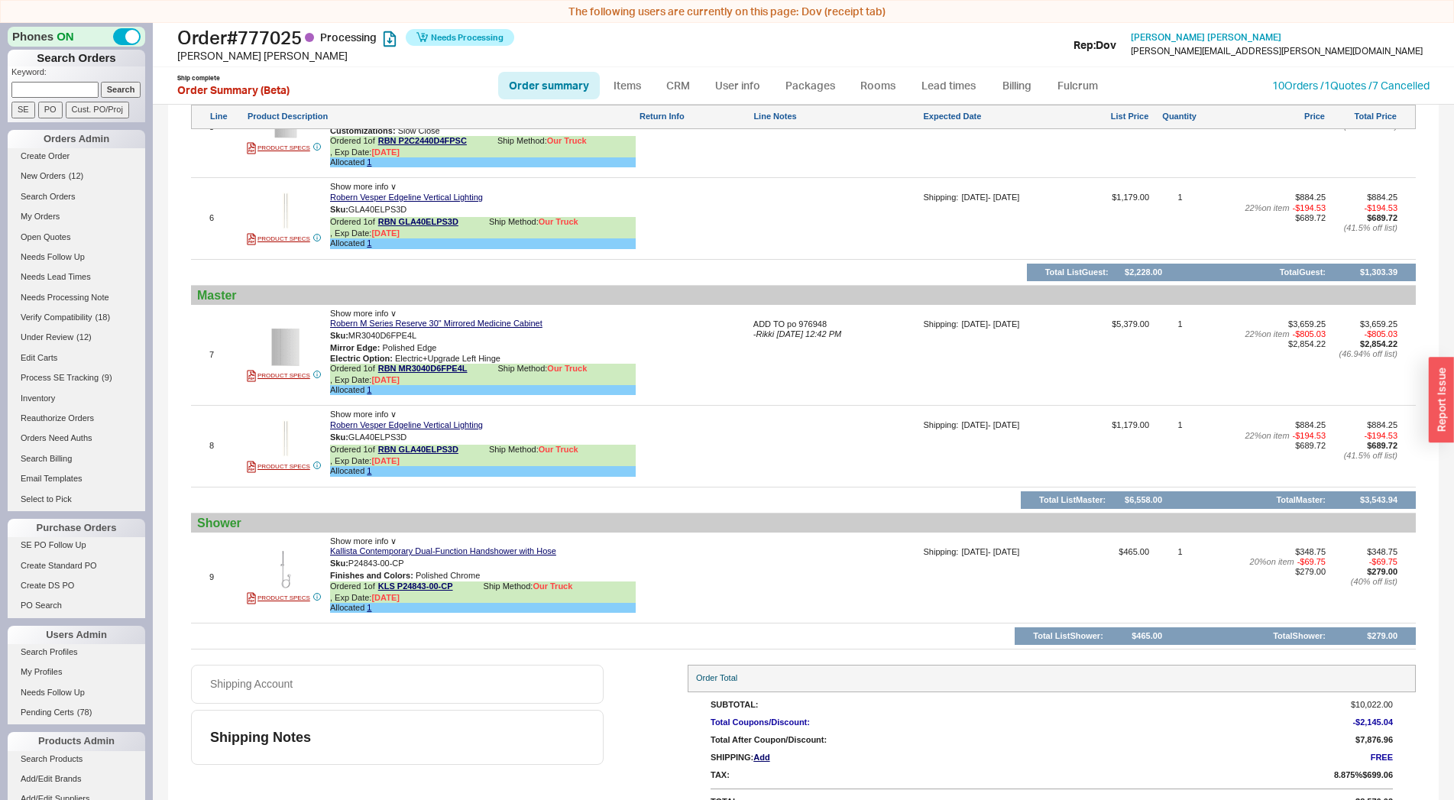
scroll to position [1644, 0]
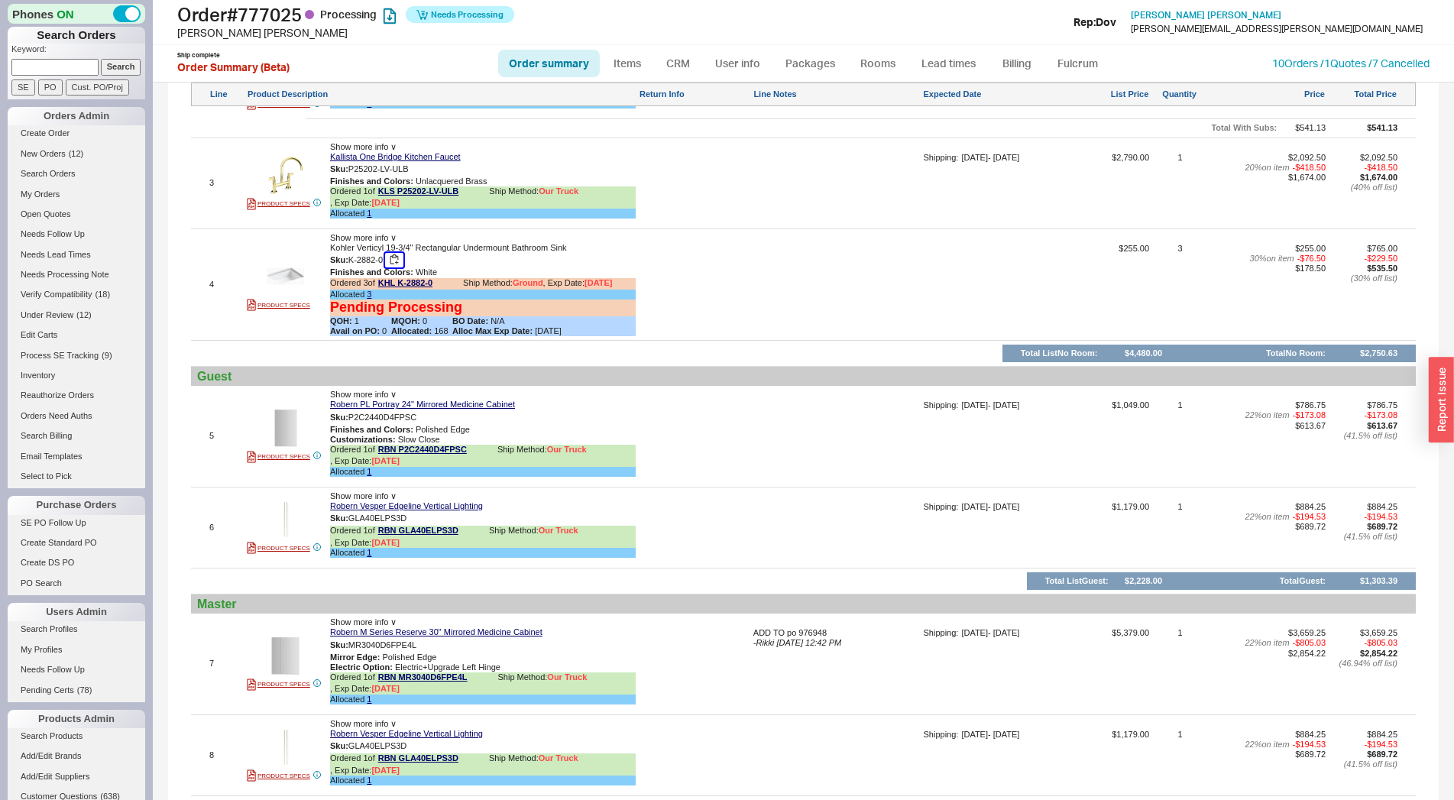
click at [397, 267] on button "button" at bounding box center [394, 260] width 18 height 15
click at [293, 288] on img at bounding box center [285, 275] width 37 height 37
click at [50, 741] on link "Search Products" at bounding box center [77, 736] width 138 height 16
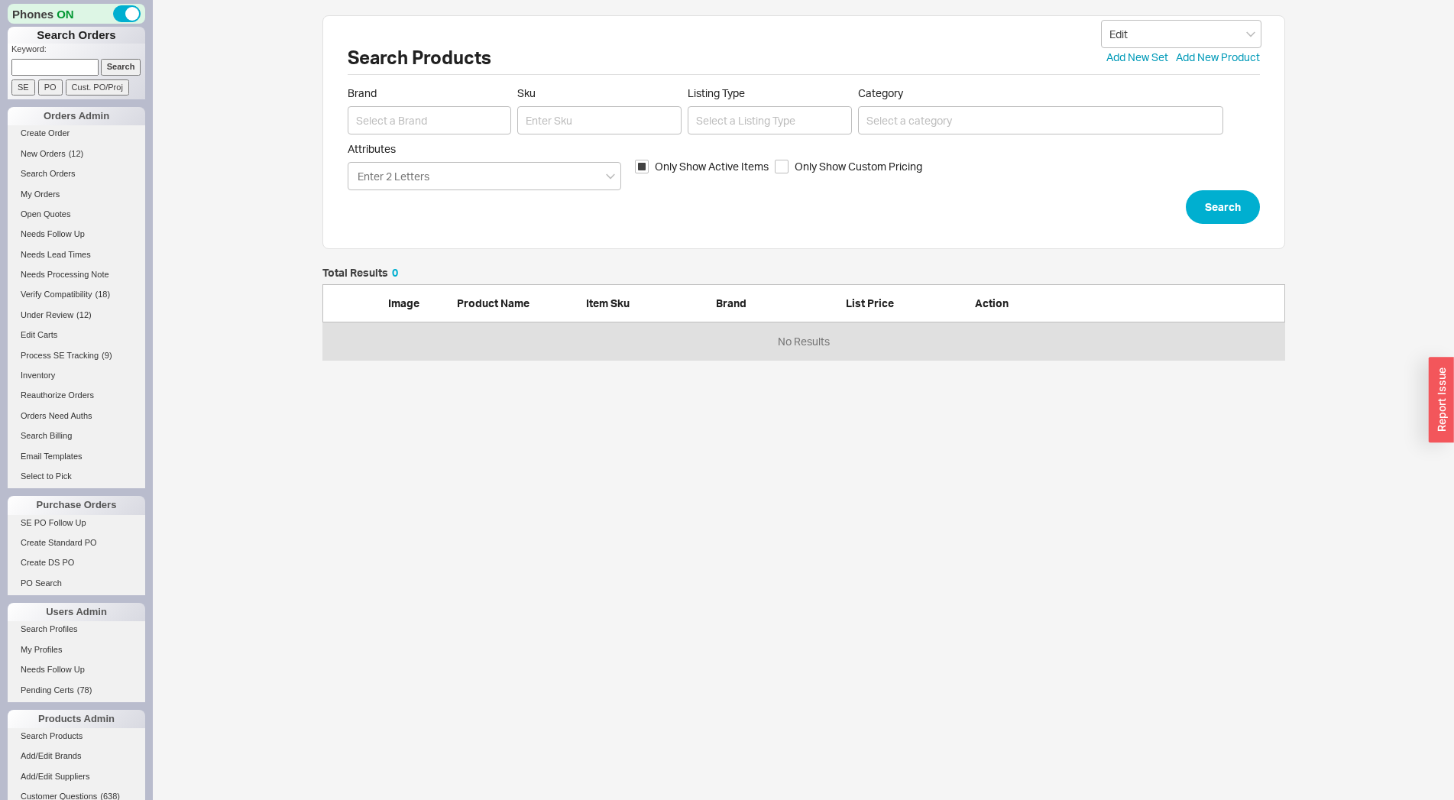
scroll to position [14, 14]
click at [589, 123] on input "Sku" at bounding box center [599, 120] width 164 height 28
paste input "K-2882-0"
type input "K-2882-0"
click at [1215, 214] on button "Search" at bounding box center [1223, 207] width 74 height 34
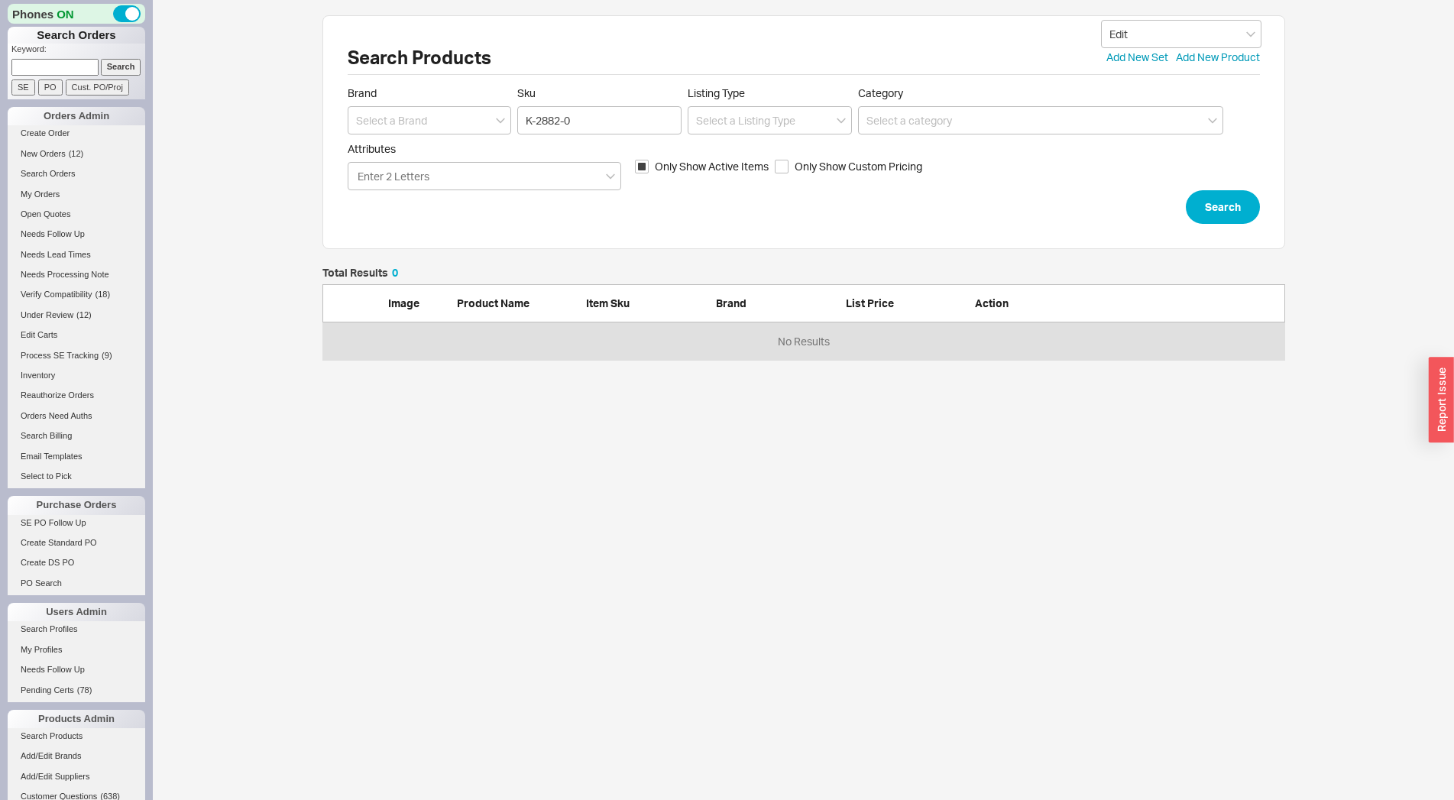
scroll to position [79, 950]
click at [464, 116] on input at bounding box center [430, 120] width 164 height 28
click at [419, 147] on div "Kohler" at bounding box center [429, 152] width 163 height 28
type input "Kohler"
click at [706, 166] on span "Only Show Active Items" at bounding box center [712, 166] width 114 height 15
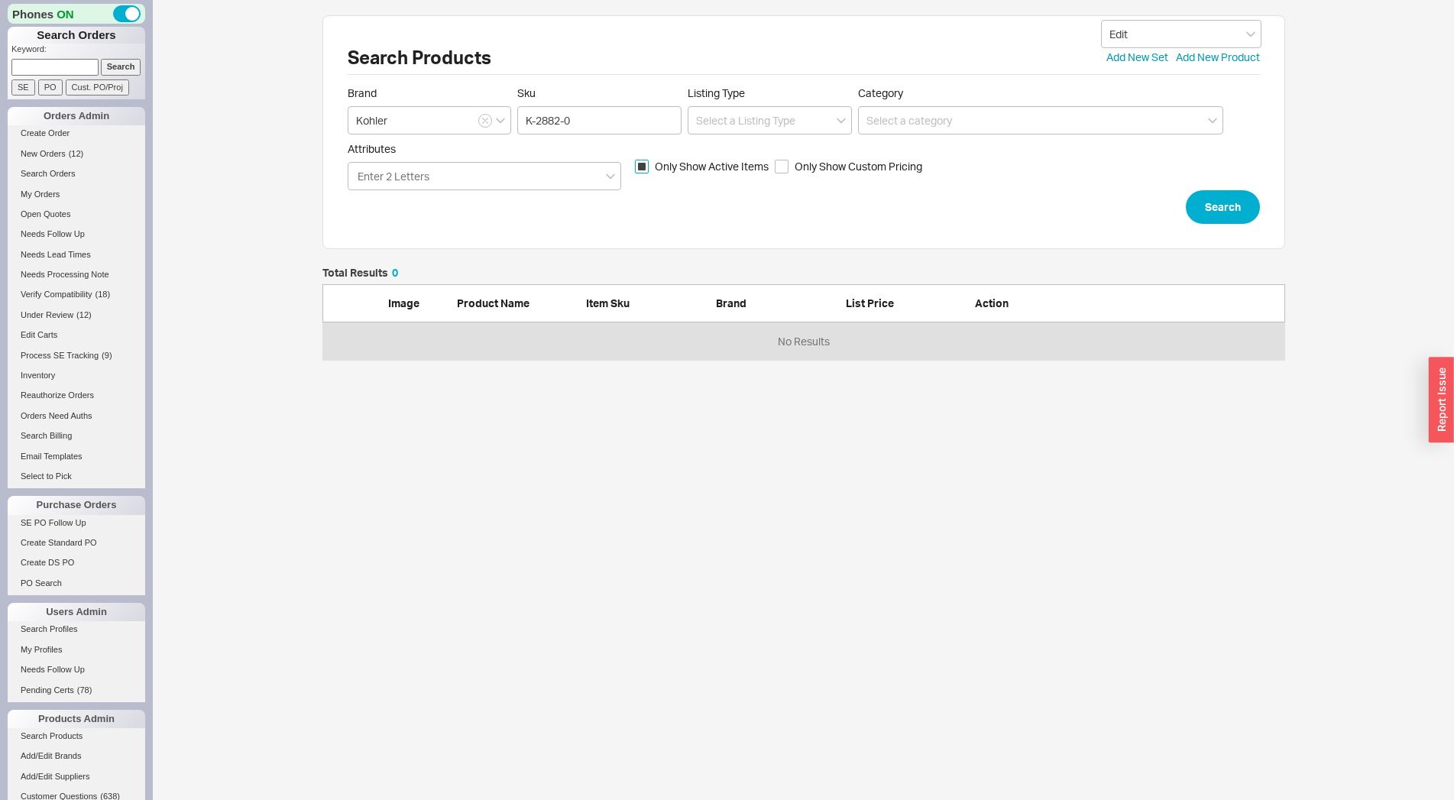
click at [649, 166] on input "Only Show Active Items" at bounding box center [642, 167] width 14 height 14
checkbox input "false"
click at [1233, 204] on button "Search" at bounding box center [1223, 207] width 74 height 34
click at [1239, 66] on div "Search Products Edit Add New Set Add New Product" at bounding box center [804, 57] width 912 height 34
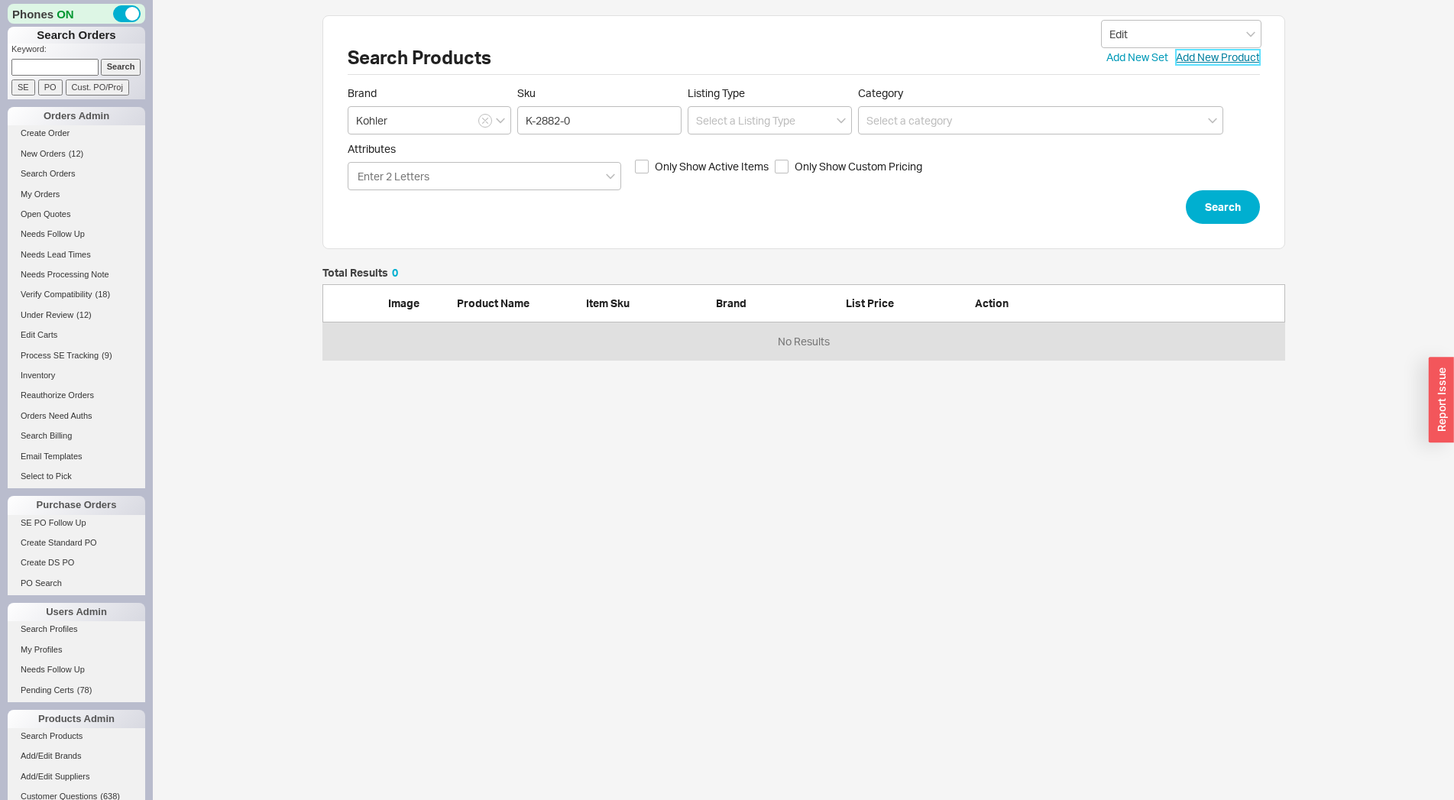
click at [1235, 59] on link "Add New Product" at bounding box center [1218, 57] width 84 height 15
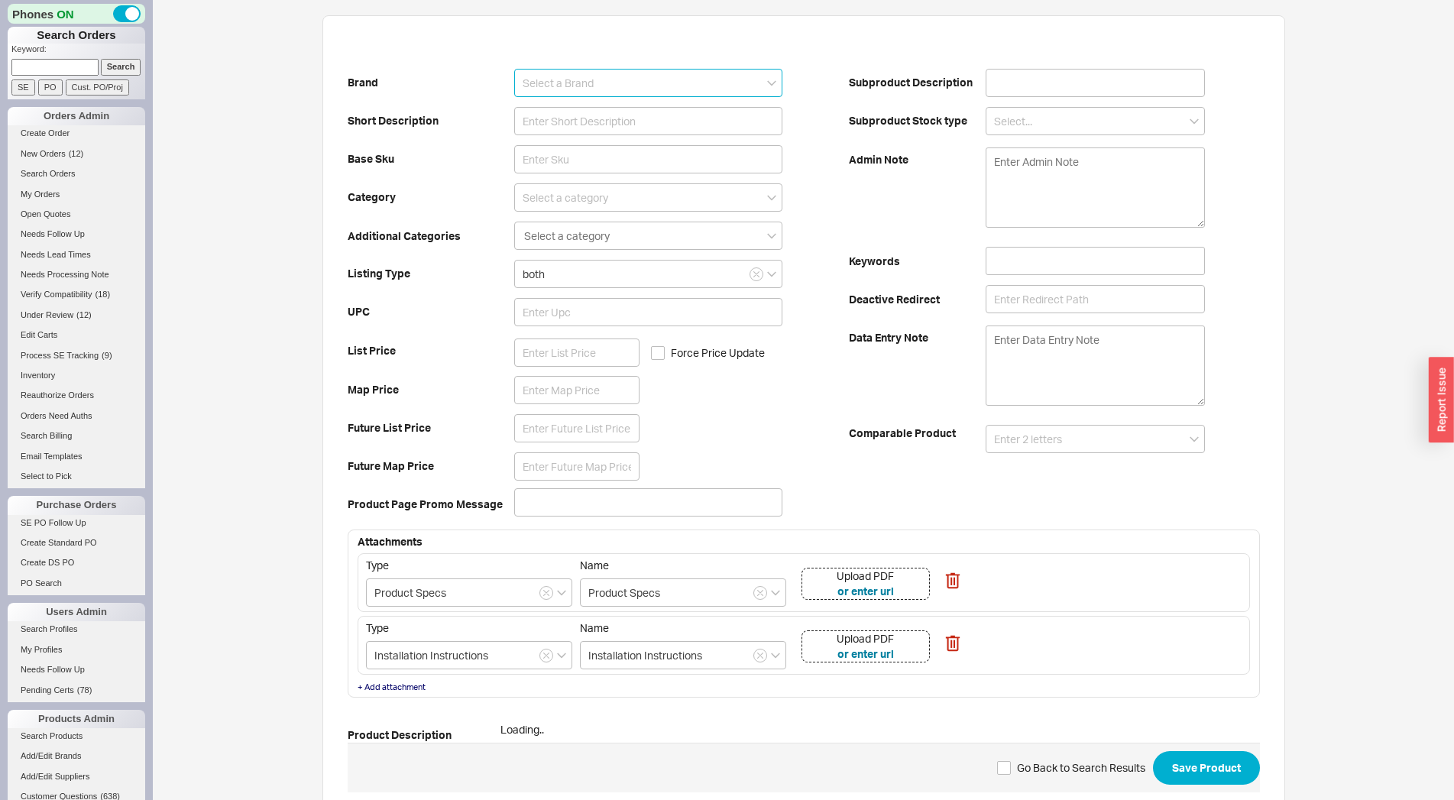
click at [565, 83] on input at bounding box center [647, 83] width 267 height 28
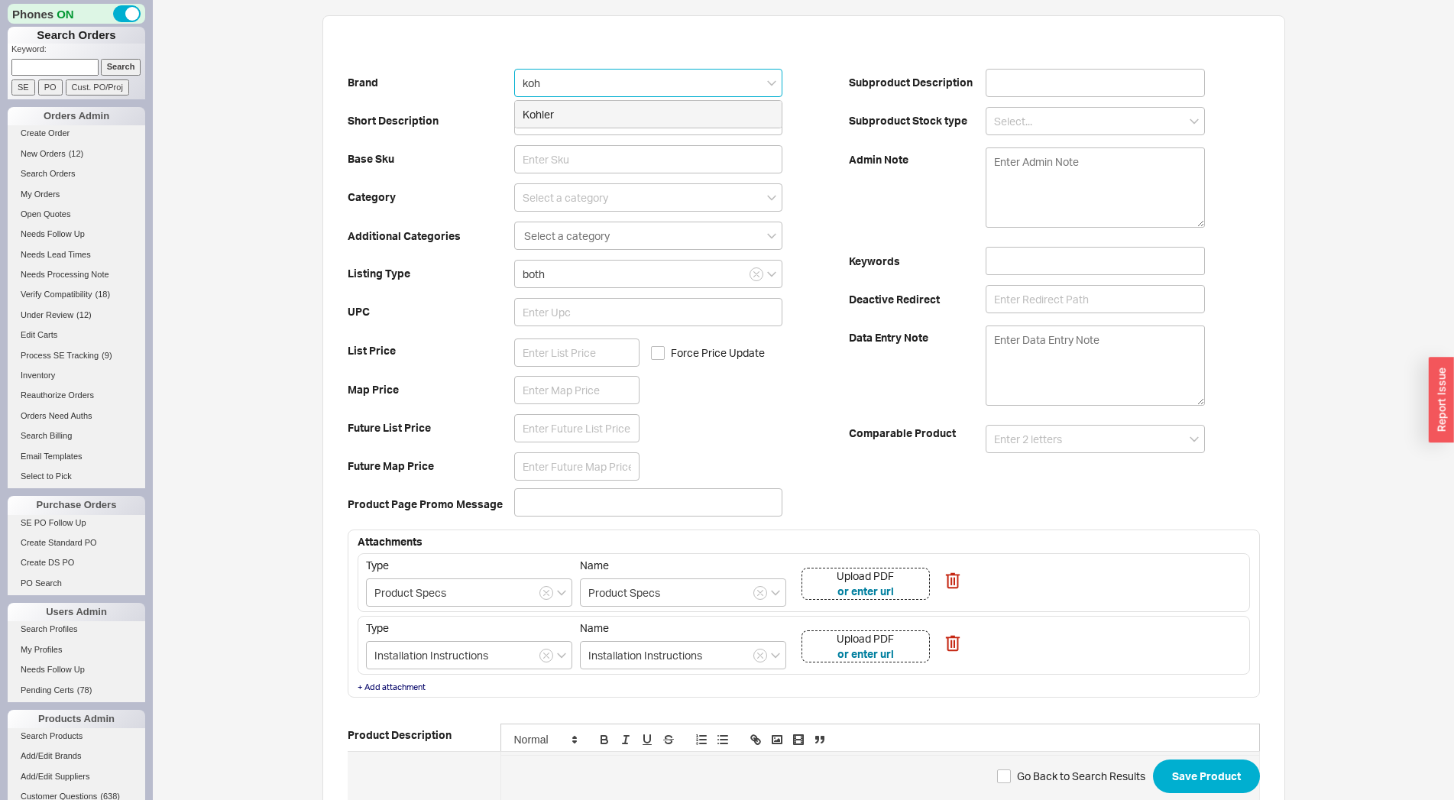
click at [552, 112] on div "Kohler" at bounding box center [648, 115] width 266 height 28
type input "Kohler"
click at [552, 143] on div "Brand Kohler Short Description Base Sku Category Additional Categories Select a…" at bounding box center [599, 293] width 502 height 460
click at [549, 155] on input at bounding box center [647, 159] width 267 height 28
paste input "K-2882-0"
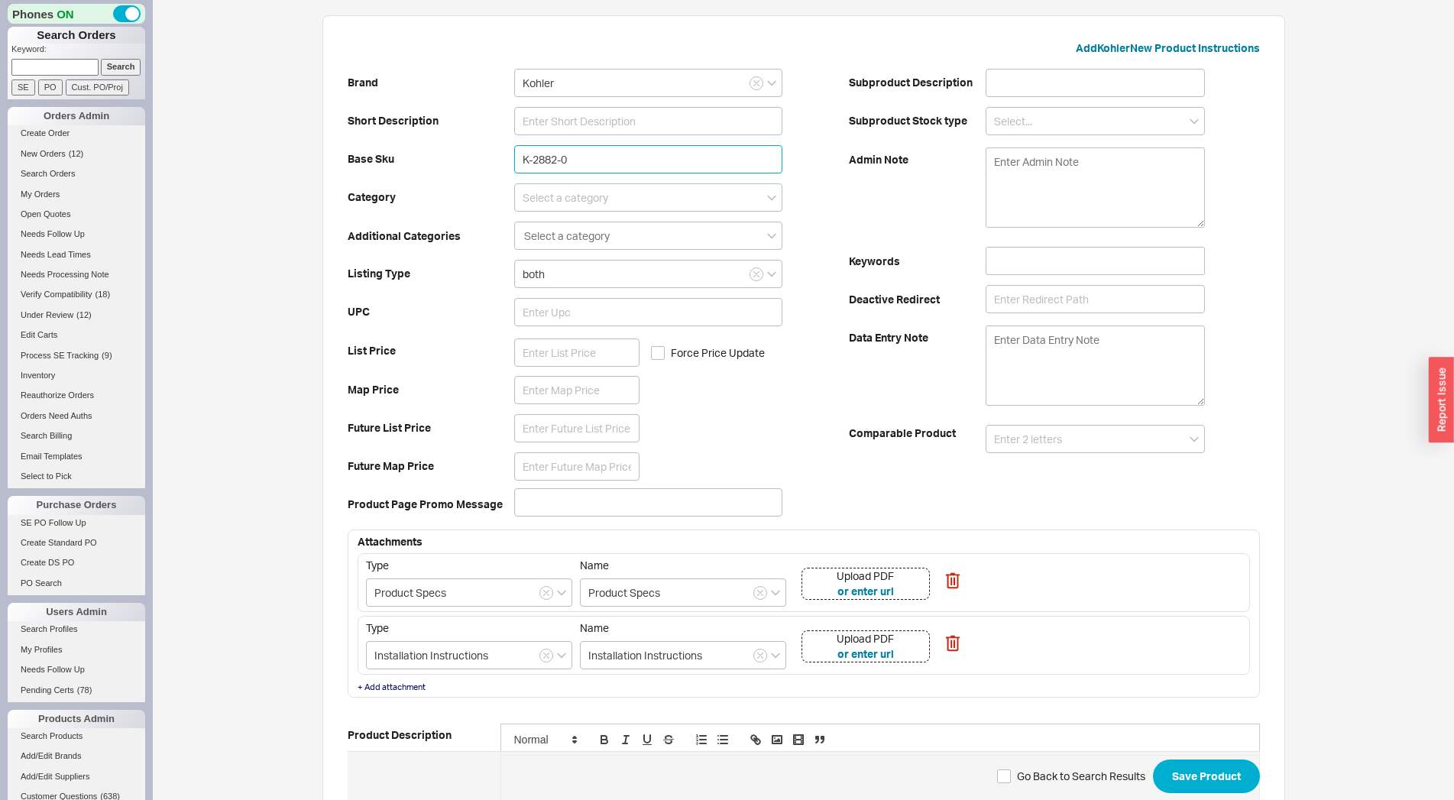
type input "K-2882-0"
click at [539, 358] on input at bounding box center [576, 352] width 125 height 28
type input "255"
click at [1153, 759] on button "Save Product" at bounding box center [1206, 776] width 107 height 34
type input "Undermount Bathroom Sink"
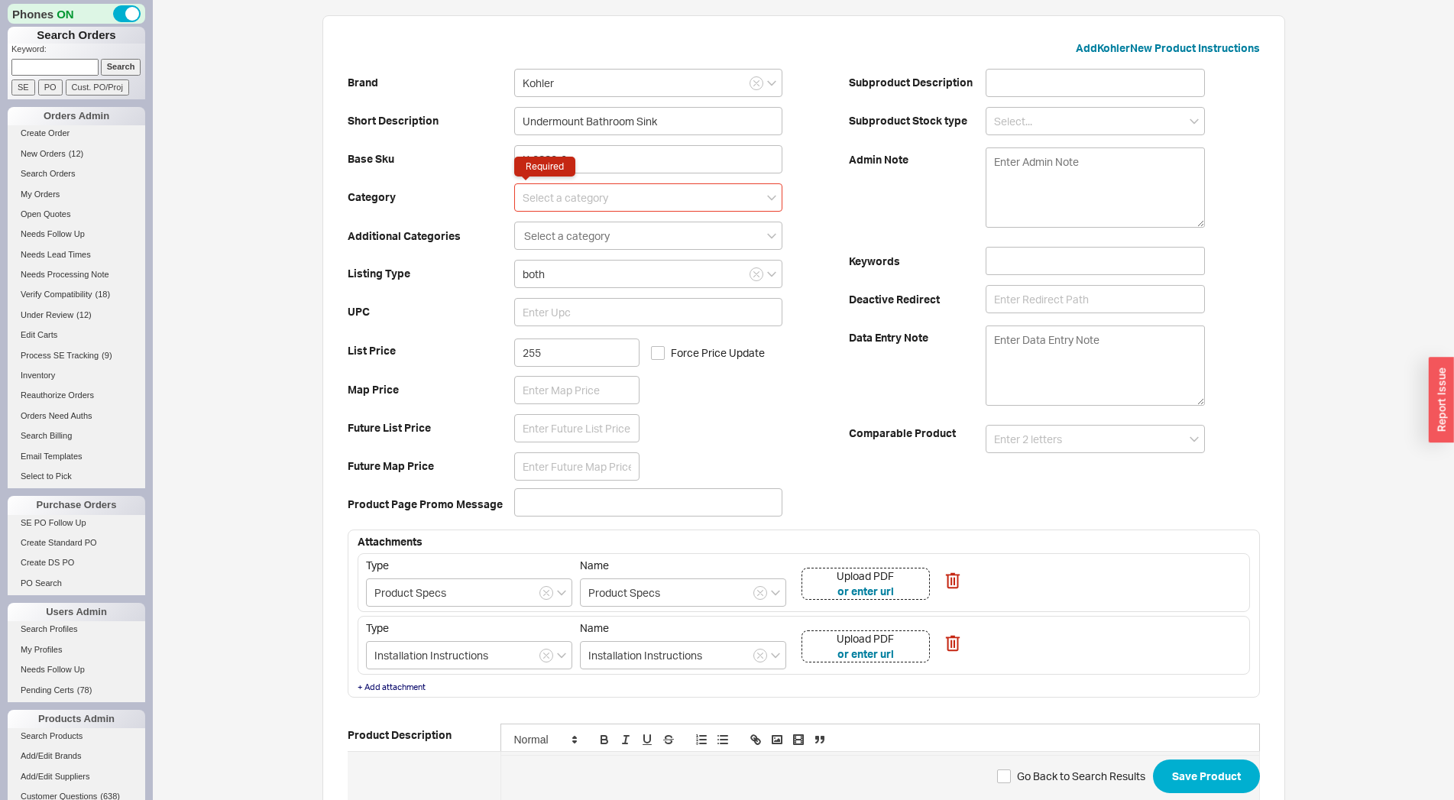
click at [570, 195] on input at bounding box center [647, 197] width 267 height 28
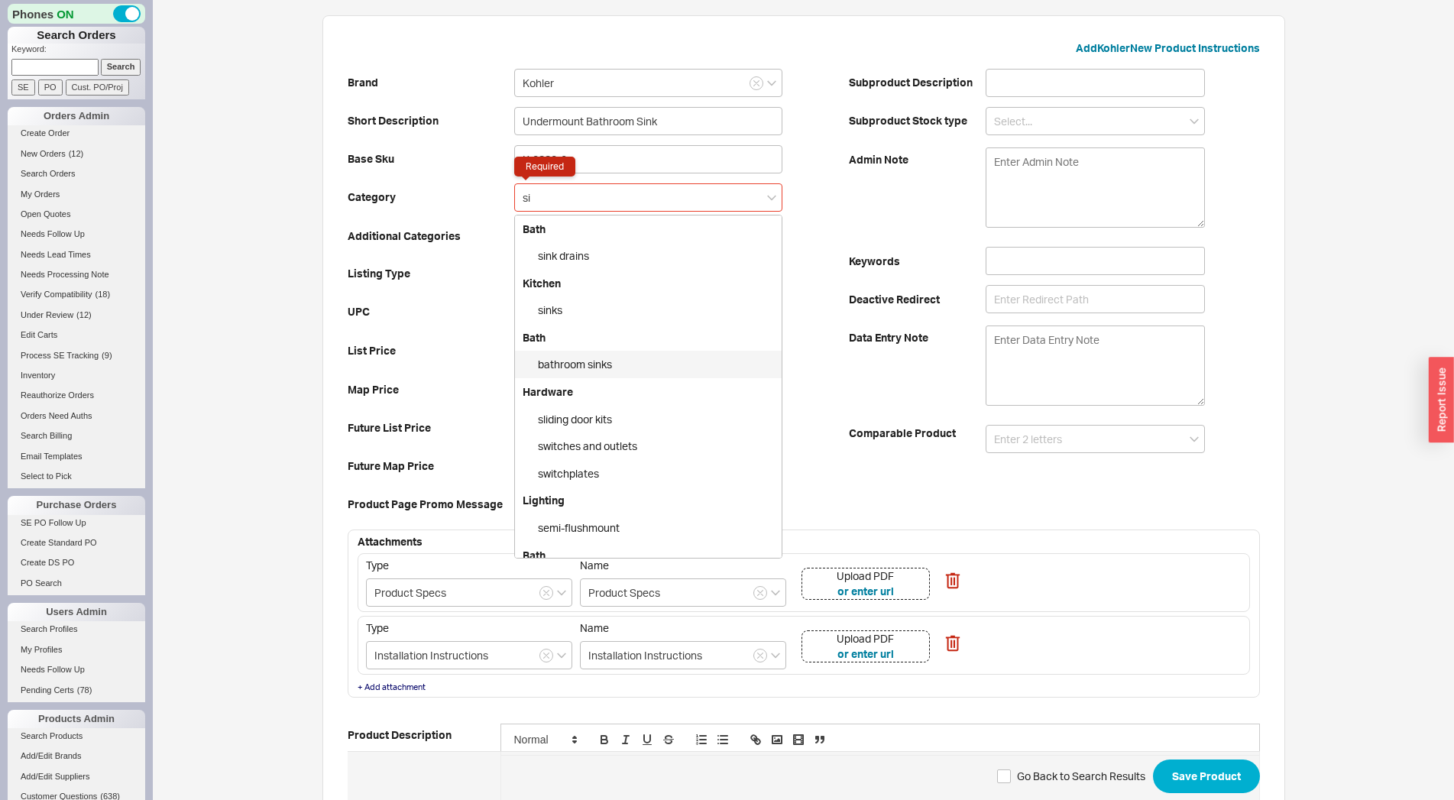
click at [561, 365] on div "bathroom sinks" at bounding box center [648, 365] width 266 height 28
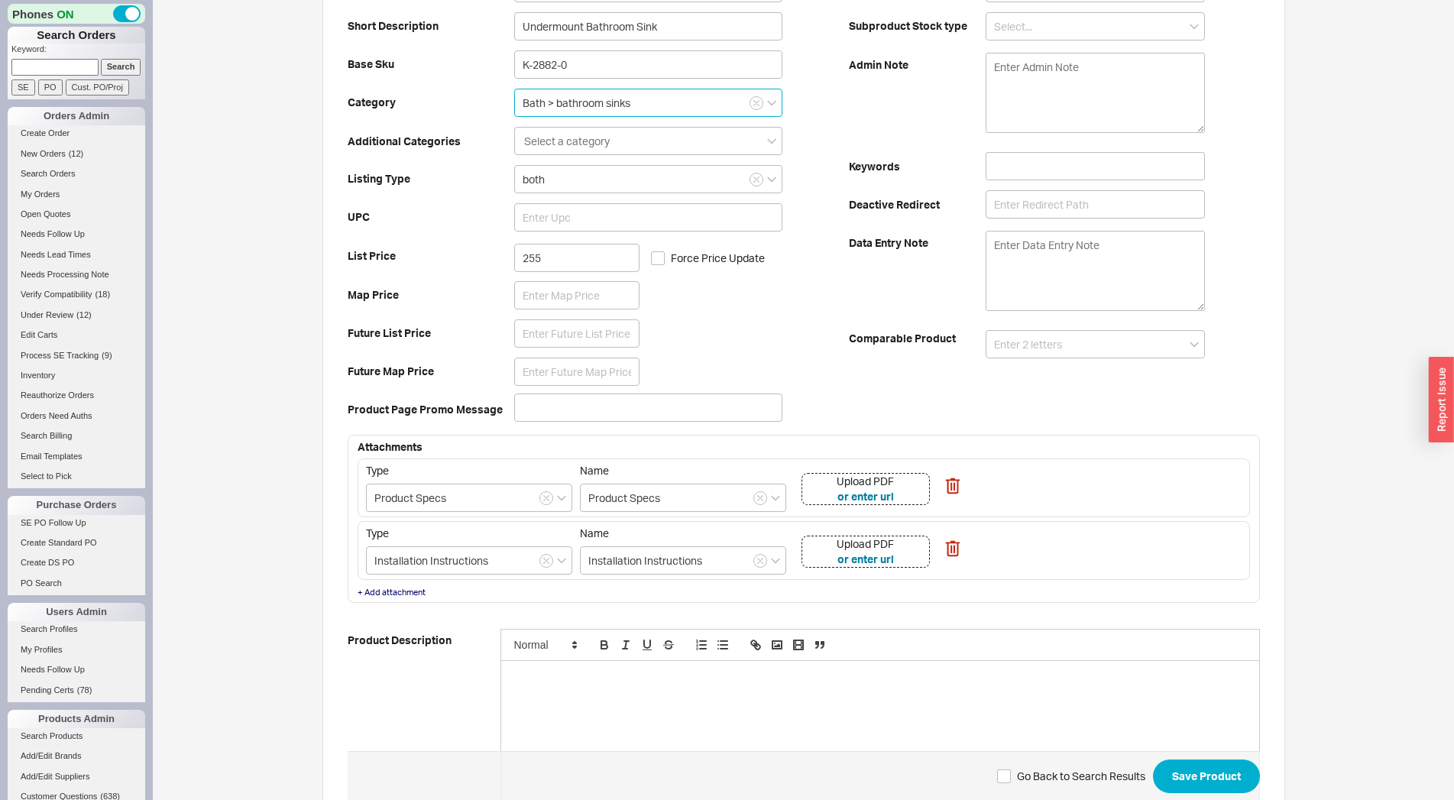
scroll to position [241, 0]
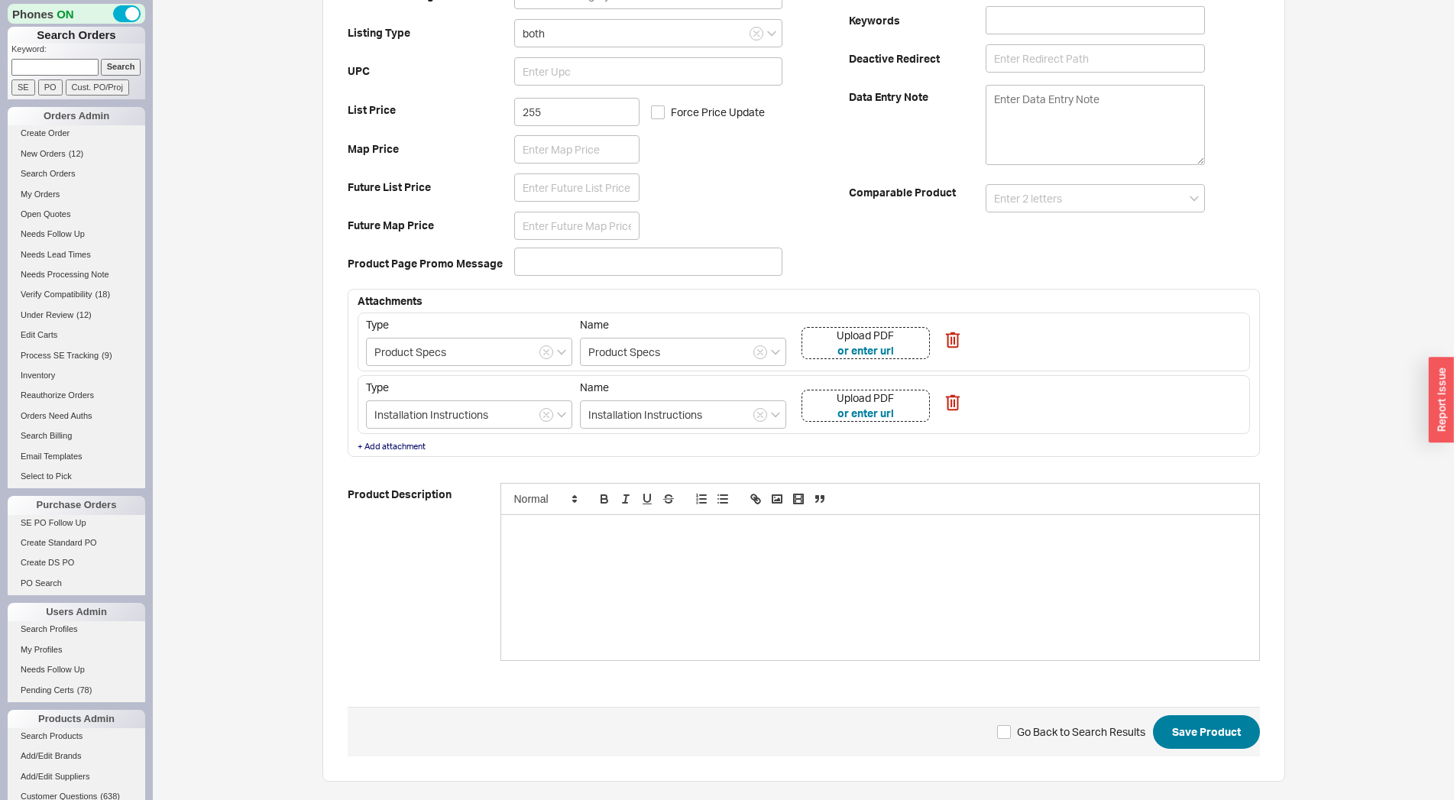
type input "Bath > bathroom sinks"
click at [1206, 738] on button "Save Product" at bounding box center [1206, 732] width 107 height 34
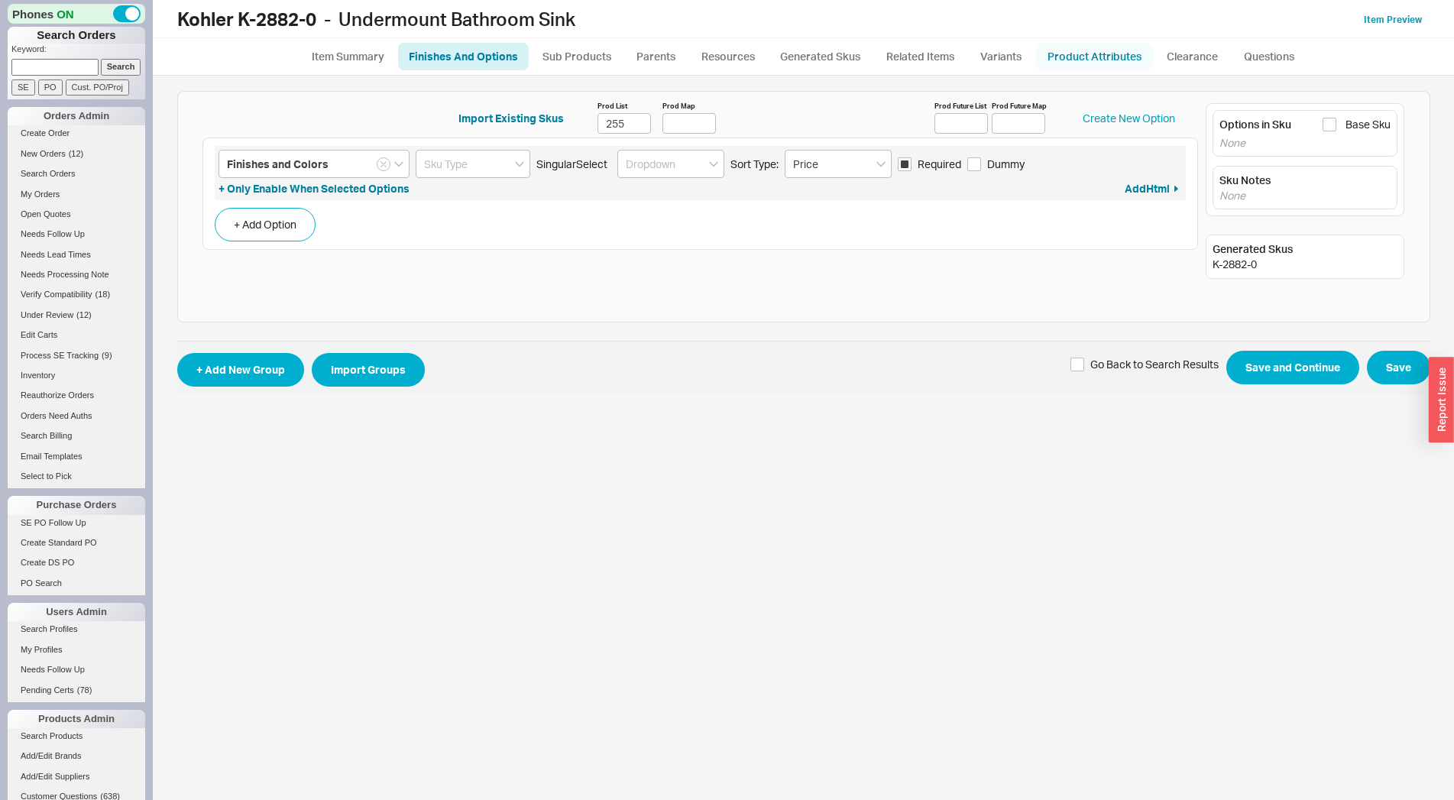
click at [1102, 51] on link "Product Attributes" at bounding box center [1094, 57] width 117 height 28
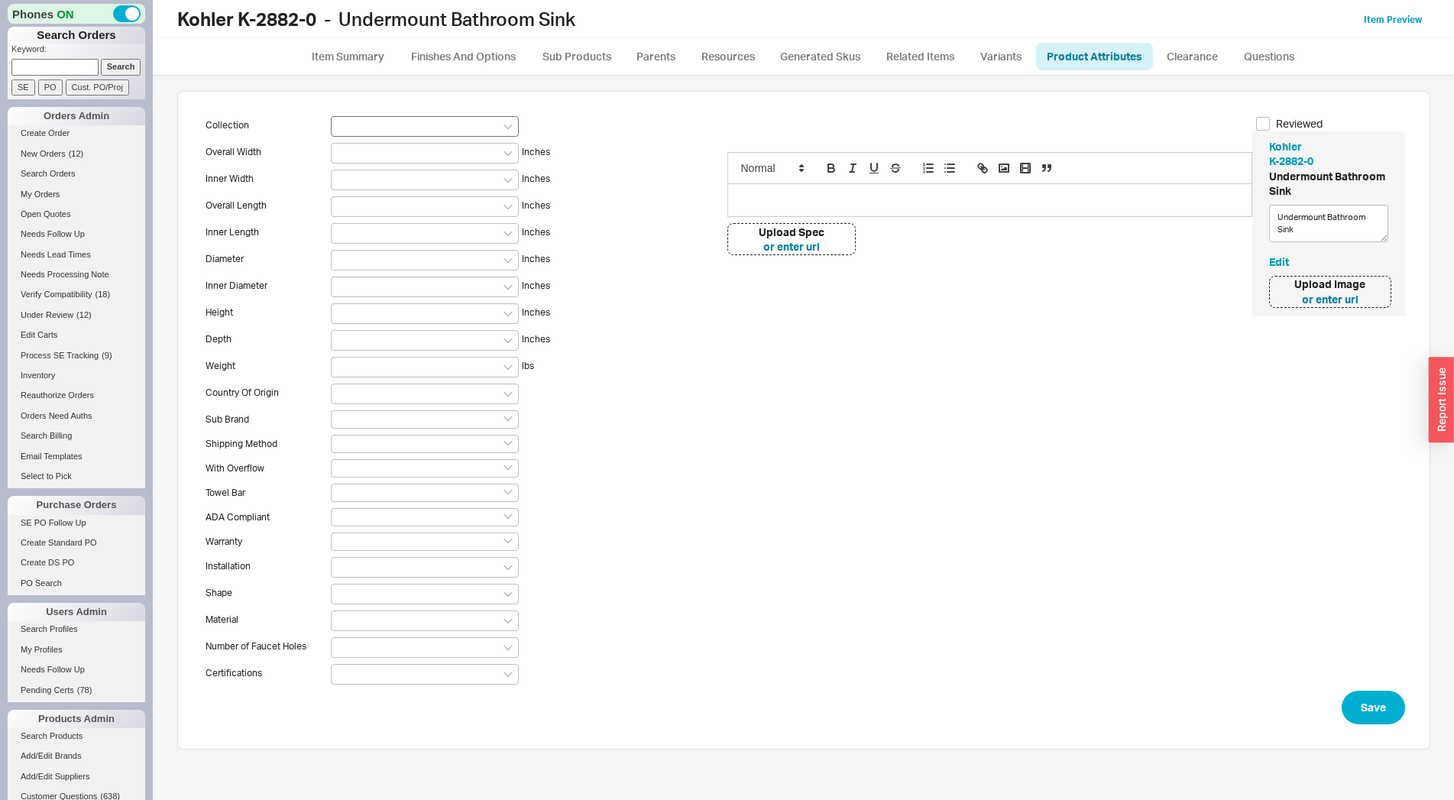
click at [373, 121] on div at bounding box center [425, 126] width 188 height 21
click at [350, 121] on input at bounding box center [344, 125] width 11 height 13
paste input "Verticyl"
type input "Verticyl"
click at [383, 154] on icon "create option Verticyl" at bounding box center [382, 152] width 87 height 11
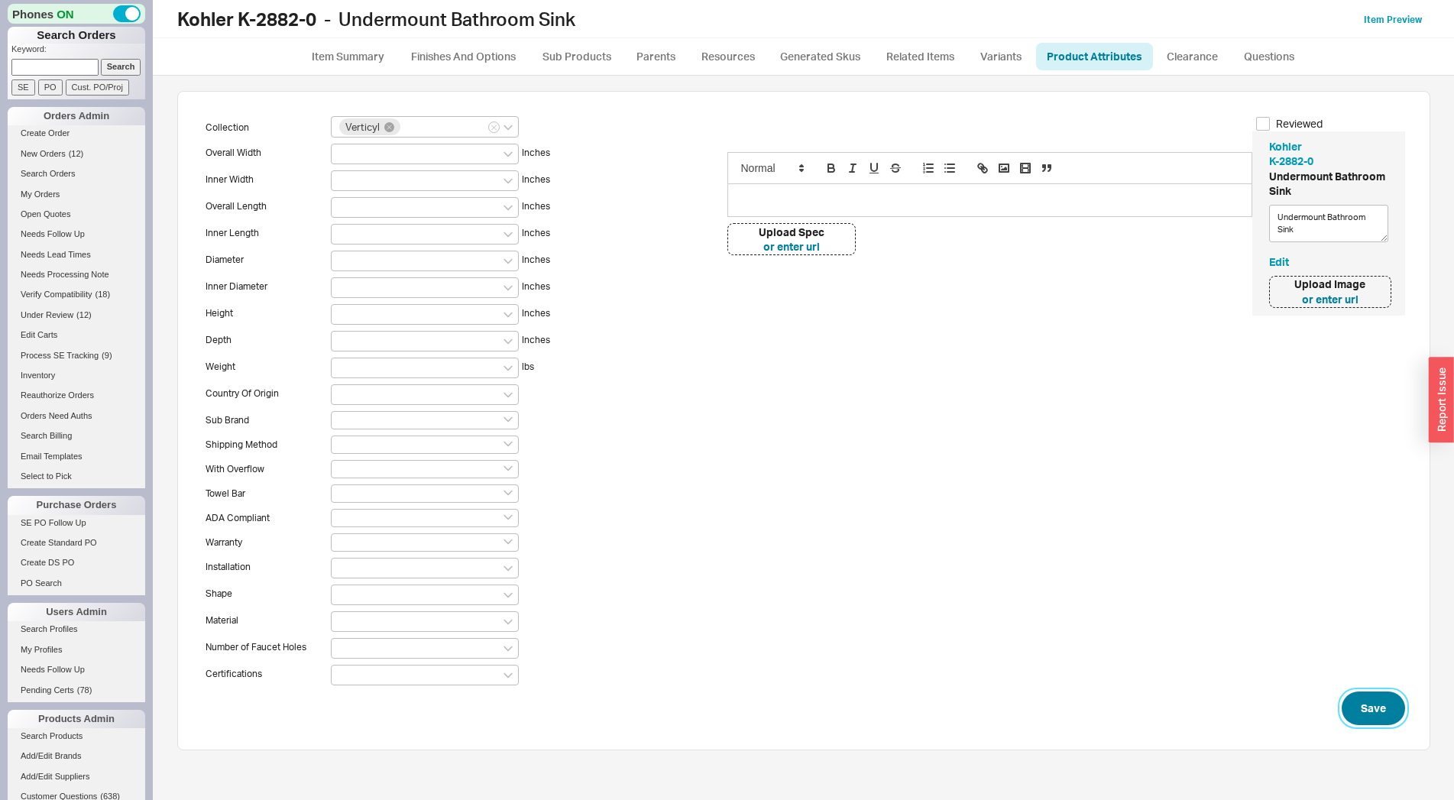
click at [1370, 709] on button "Save" at bounding box center [1372, 708] width 63 height 34
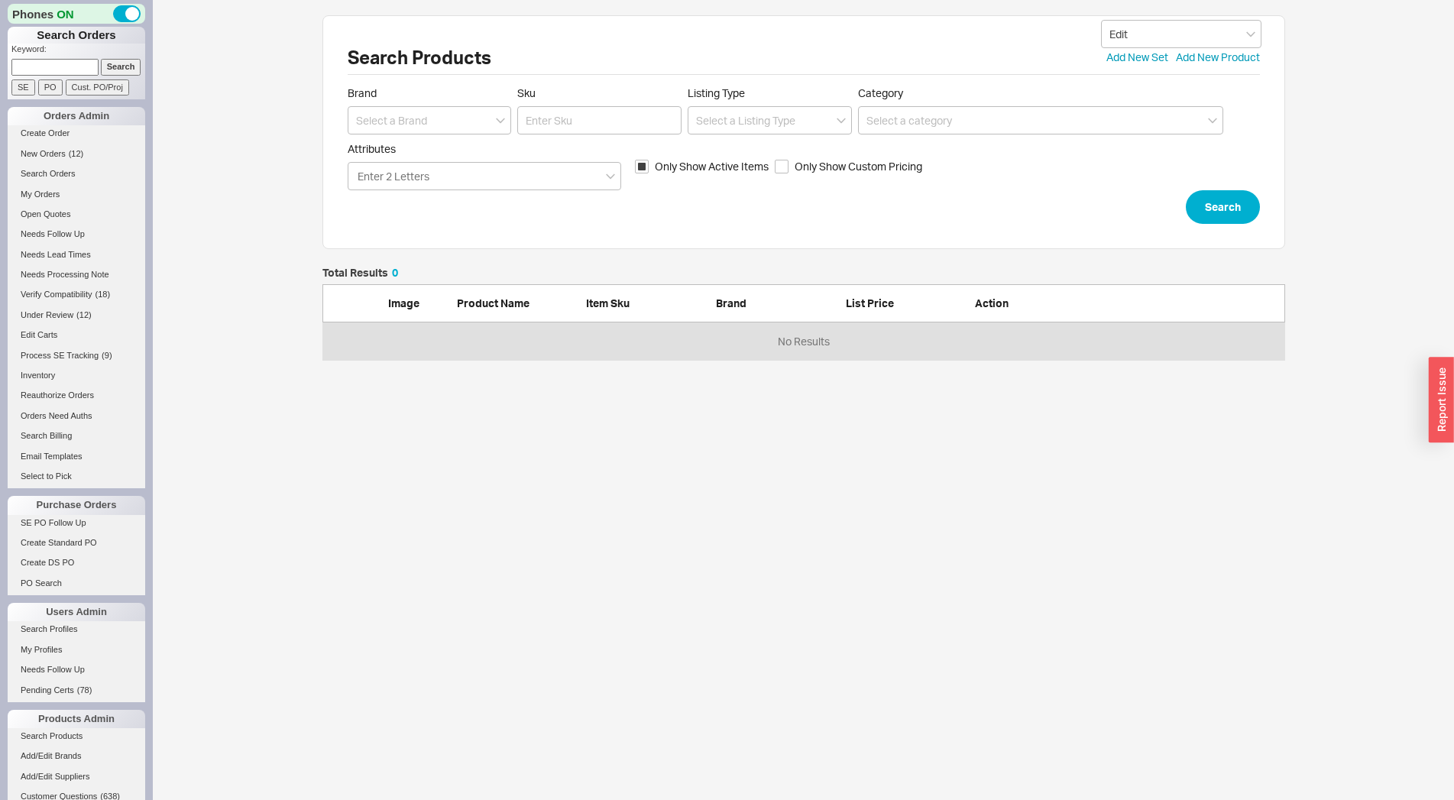
scroll to position [79, 950]
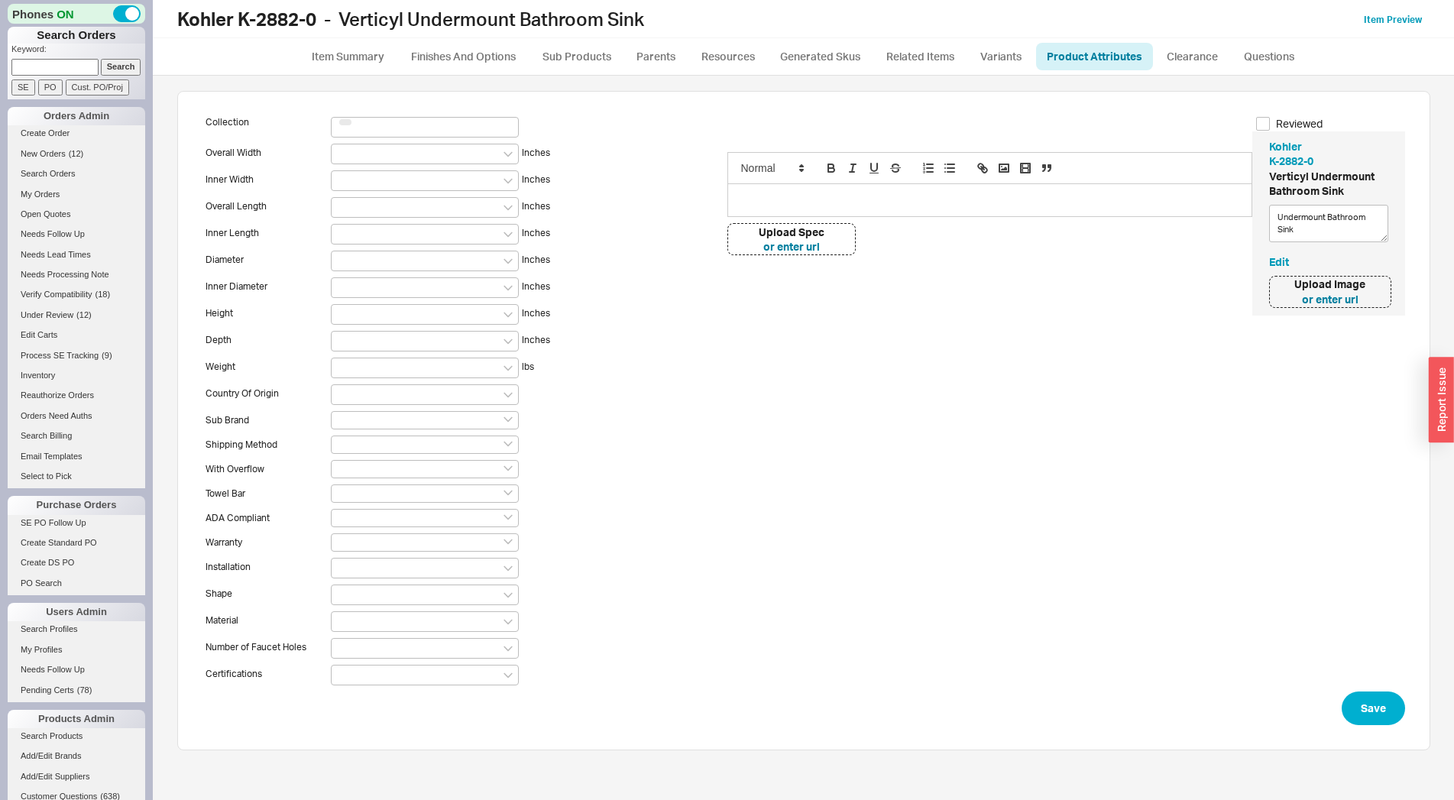
click at [361, 70] on ul "Item Summary Finishes And Options Sub Products Parents Resources Generated Skus…" at bounding box center [803, 56] width 1301 height 37
click at [357, 61] on link "Item Summary" at bounding box center [348, 57] width 94 height 28
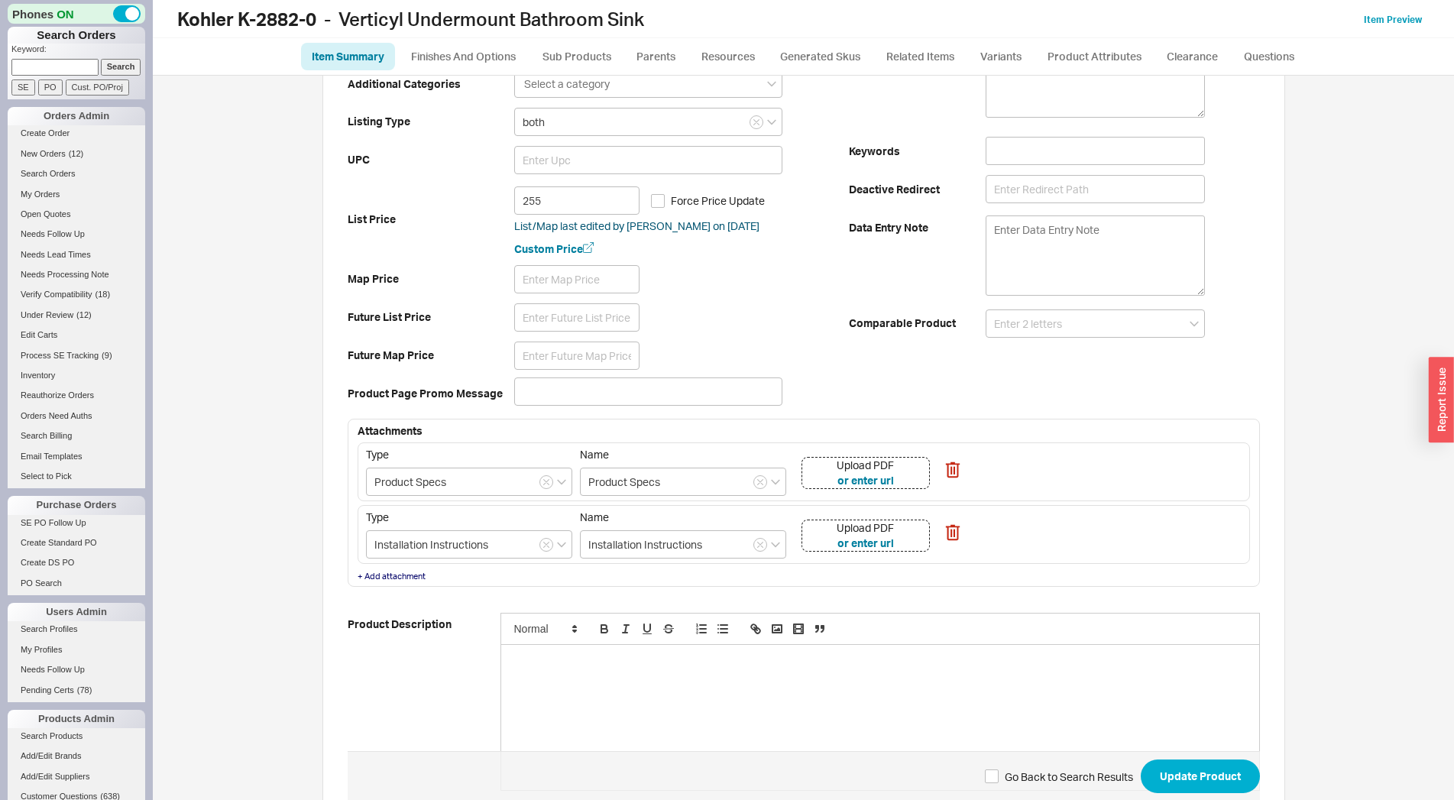
scroll to position [394, 0]
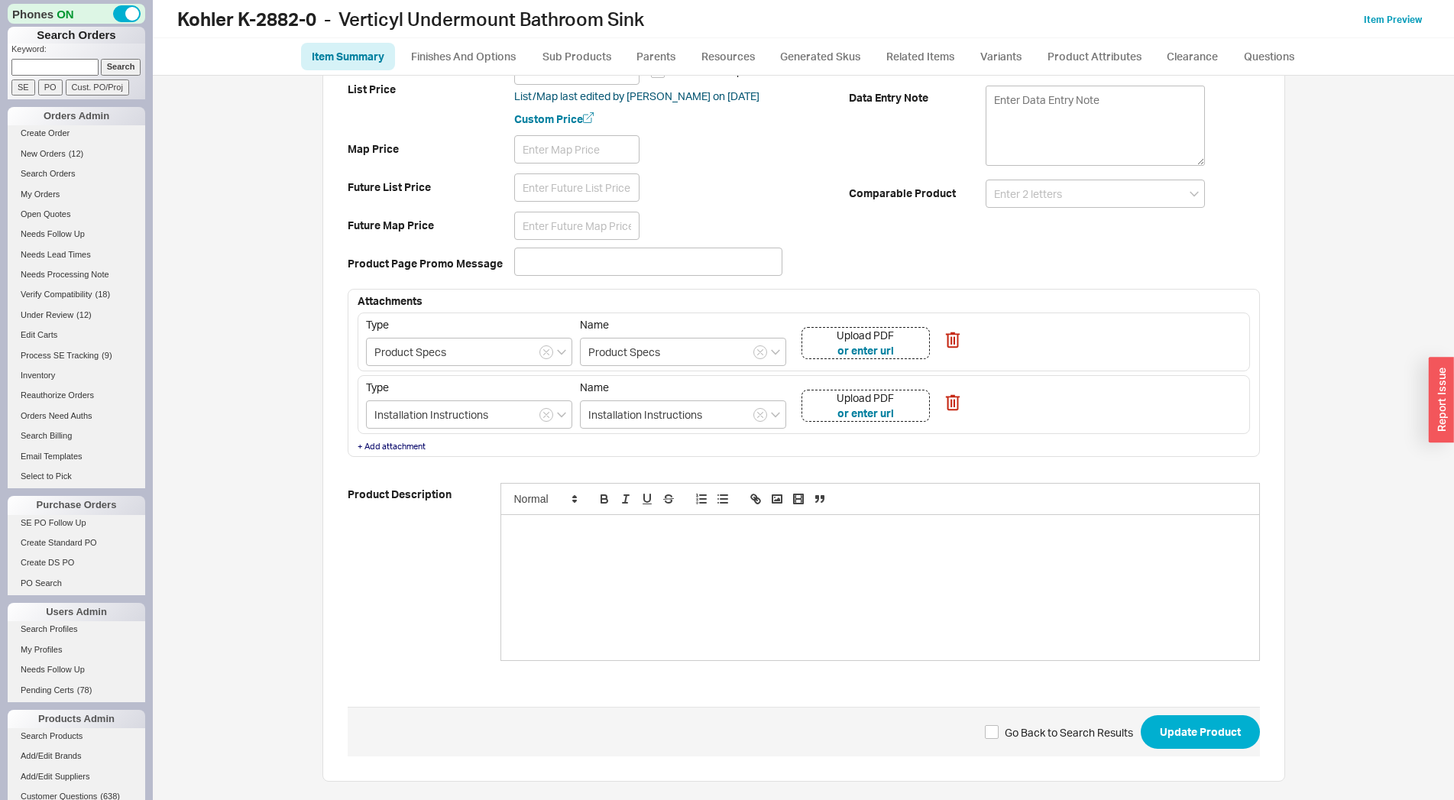
click at [576, 550] on div at bounding box center [880, 587] width 758 height 145
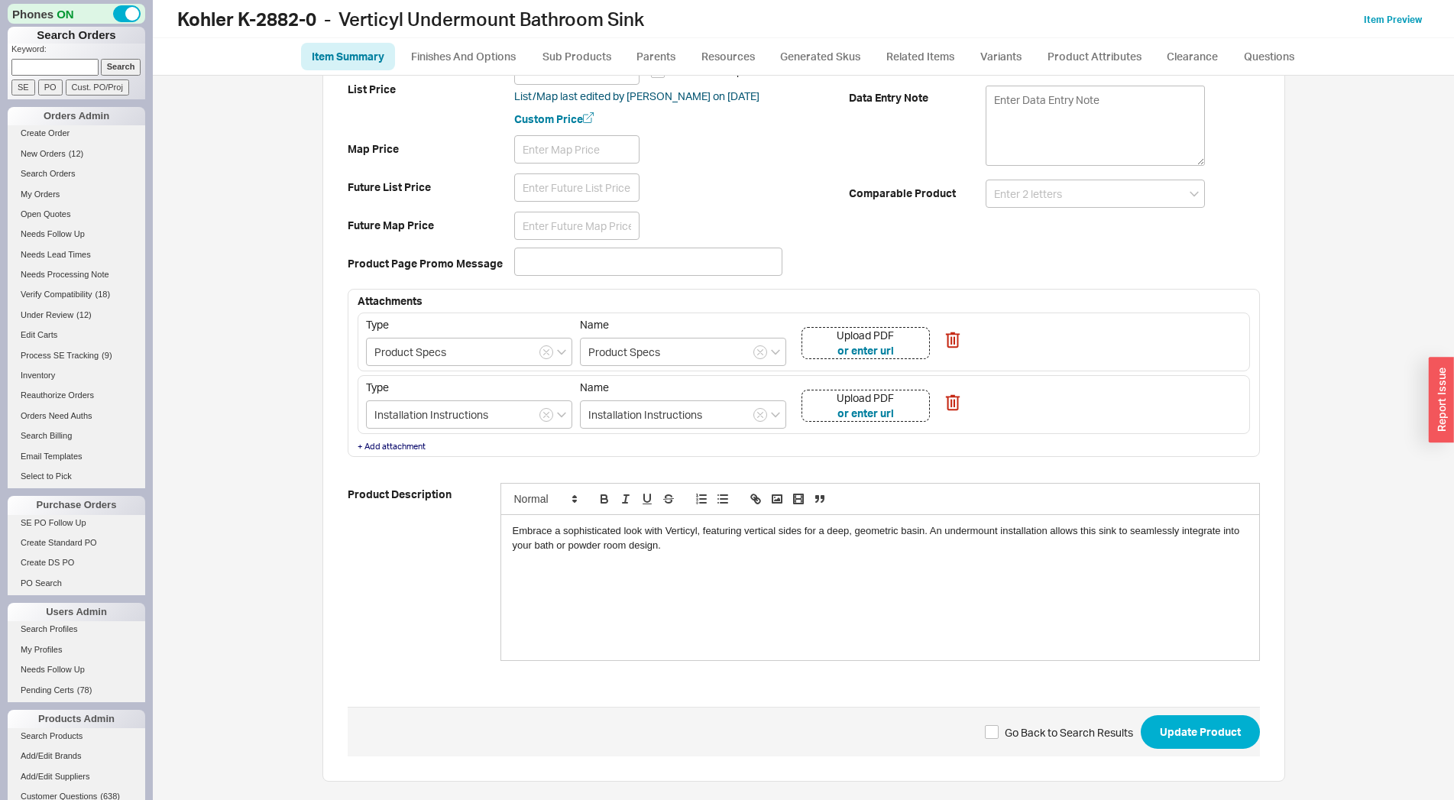
scroll to position [0, 0]
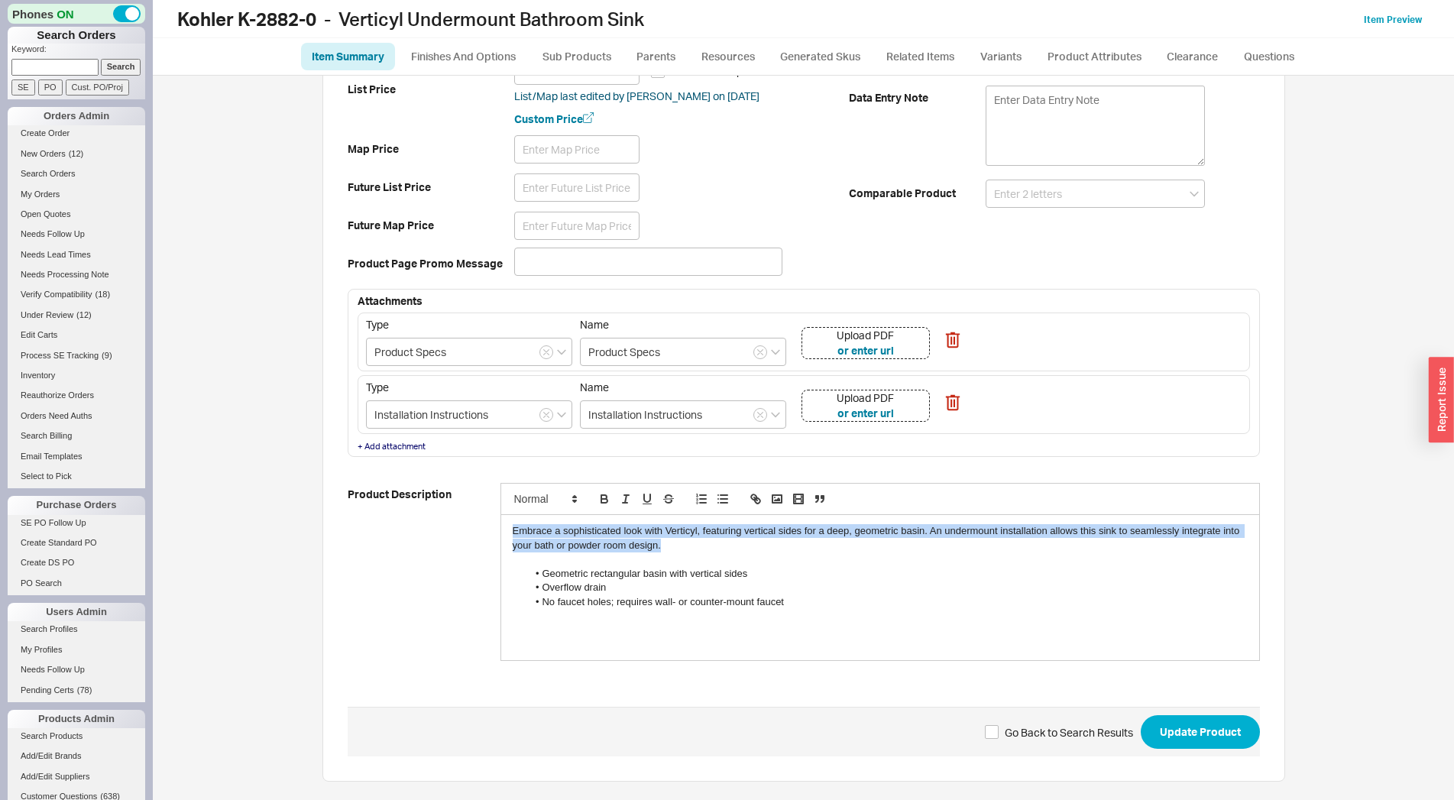
drag, startPoint x: 668, startPoint y: 543, endPoint x: 359, endPoint y: 510, distance: 310.4
click at [501, 515] on div "Embrace a sophisticated look with Verticyl, featuring vertical sides for a deep…" at bounding box center [880, 587] width 758 height 145
click at [619, 504] on icon "button" at bounding box center [626, 499] width 14 height 14
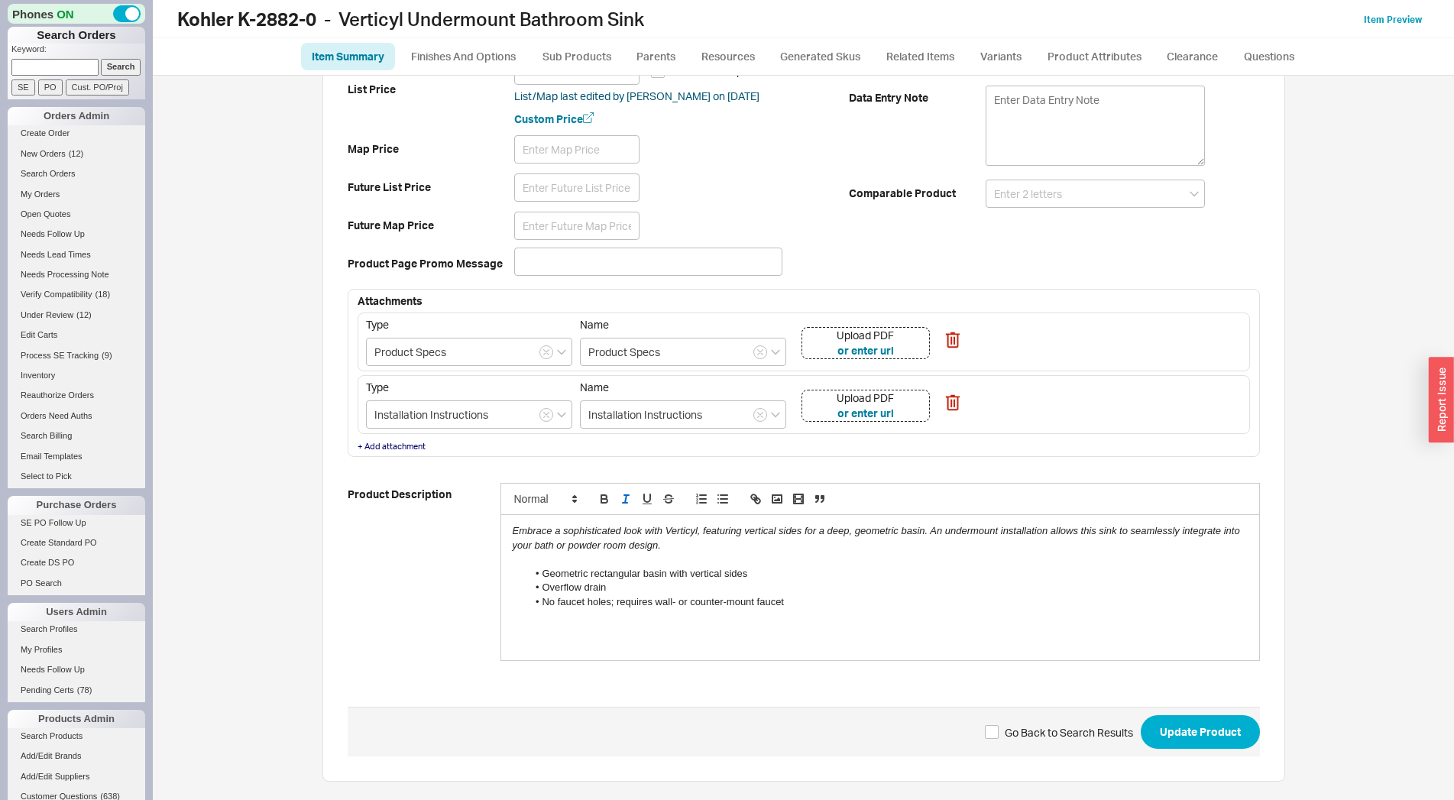
click at [662, 556] on div at bounding box center [880, 559] width 735 height 14
click at [847, 353] on button "or enter url" at bounding box center [865, 350] width 57 height 15
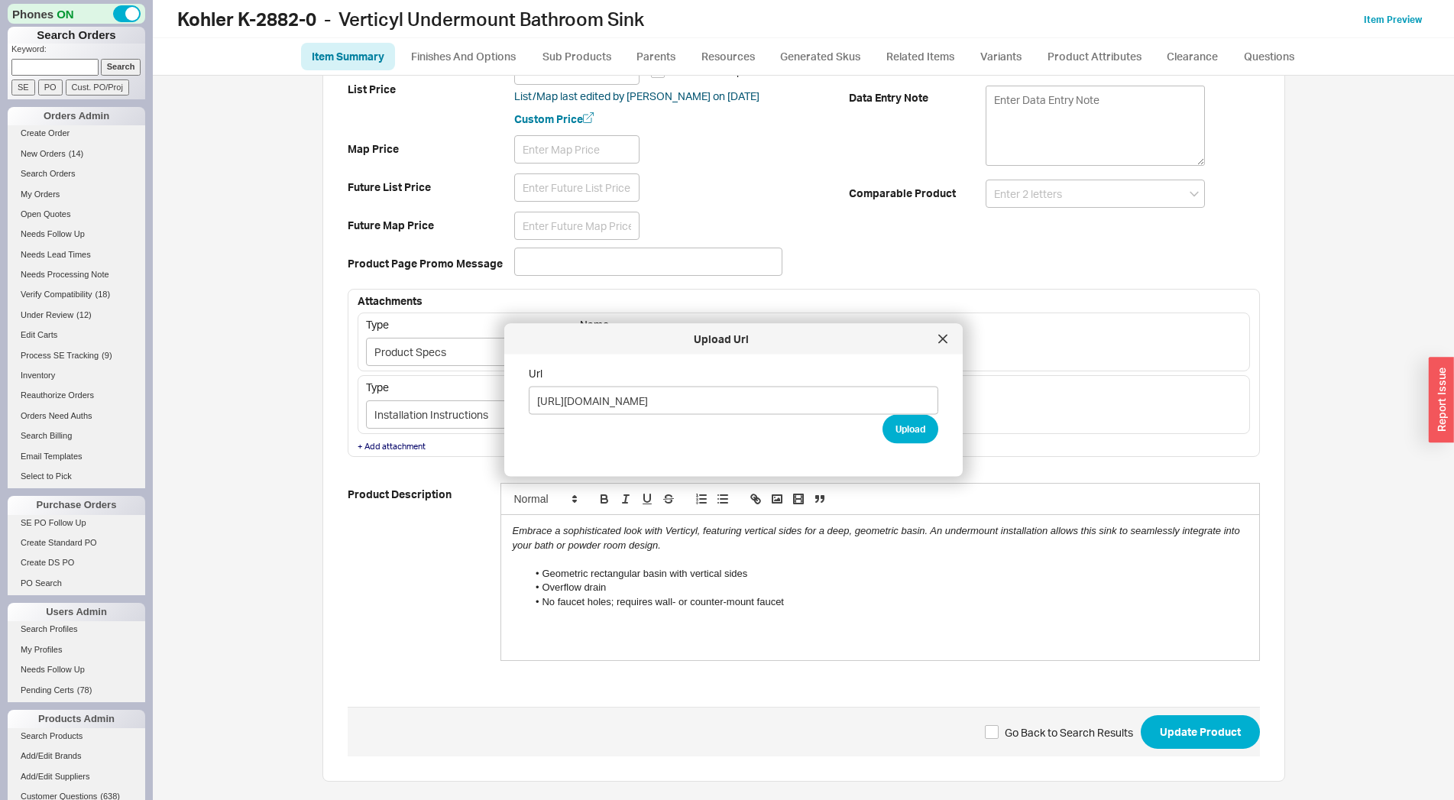
scroll to position [0, 18]
type input "https://techcomm.kohler.com/techcomm/pdf/K-2882_spec_US-CA_Kohler_en.pdf"
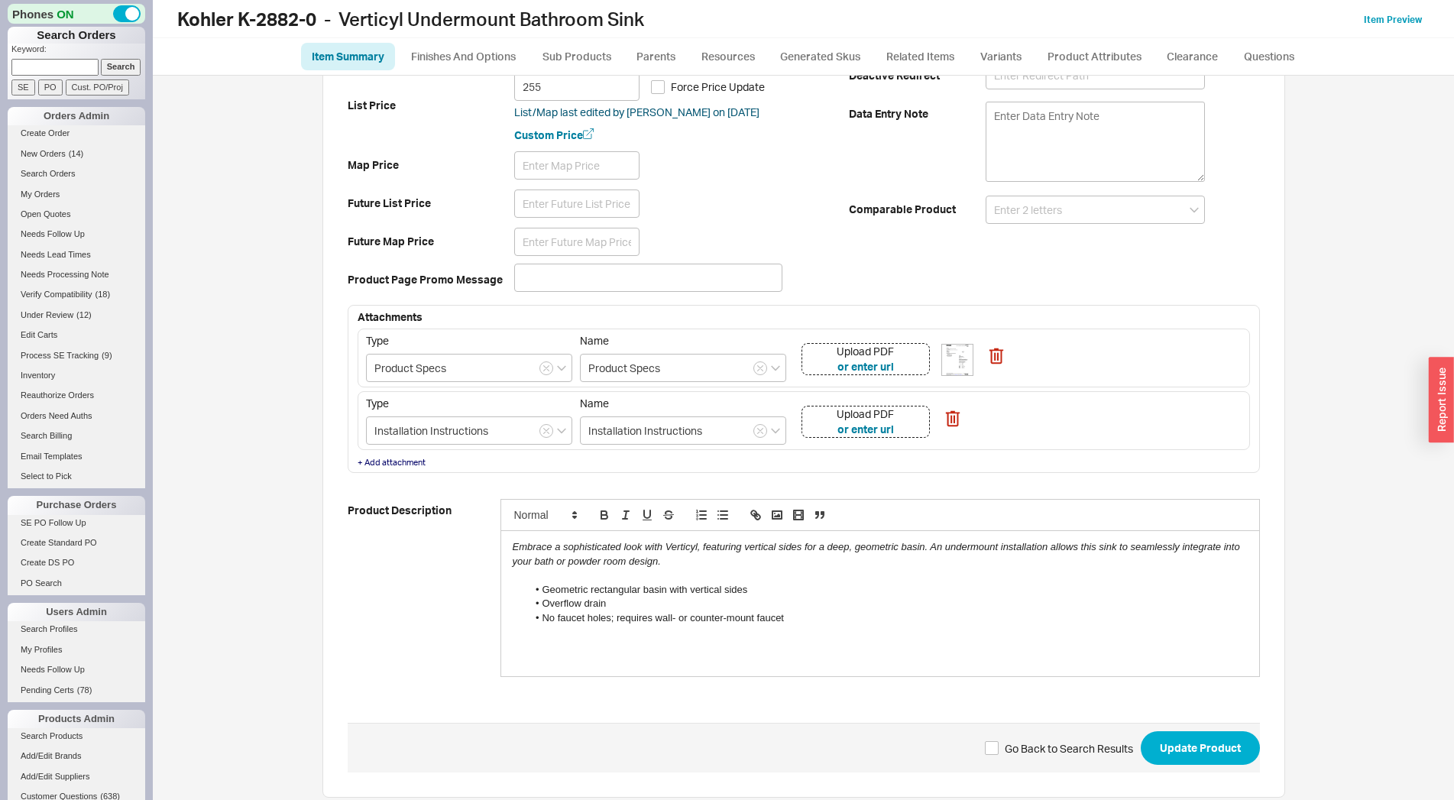
scroll to position [394, 0]
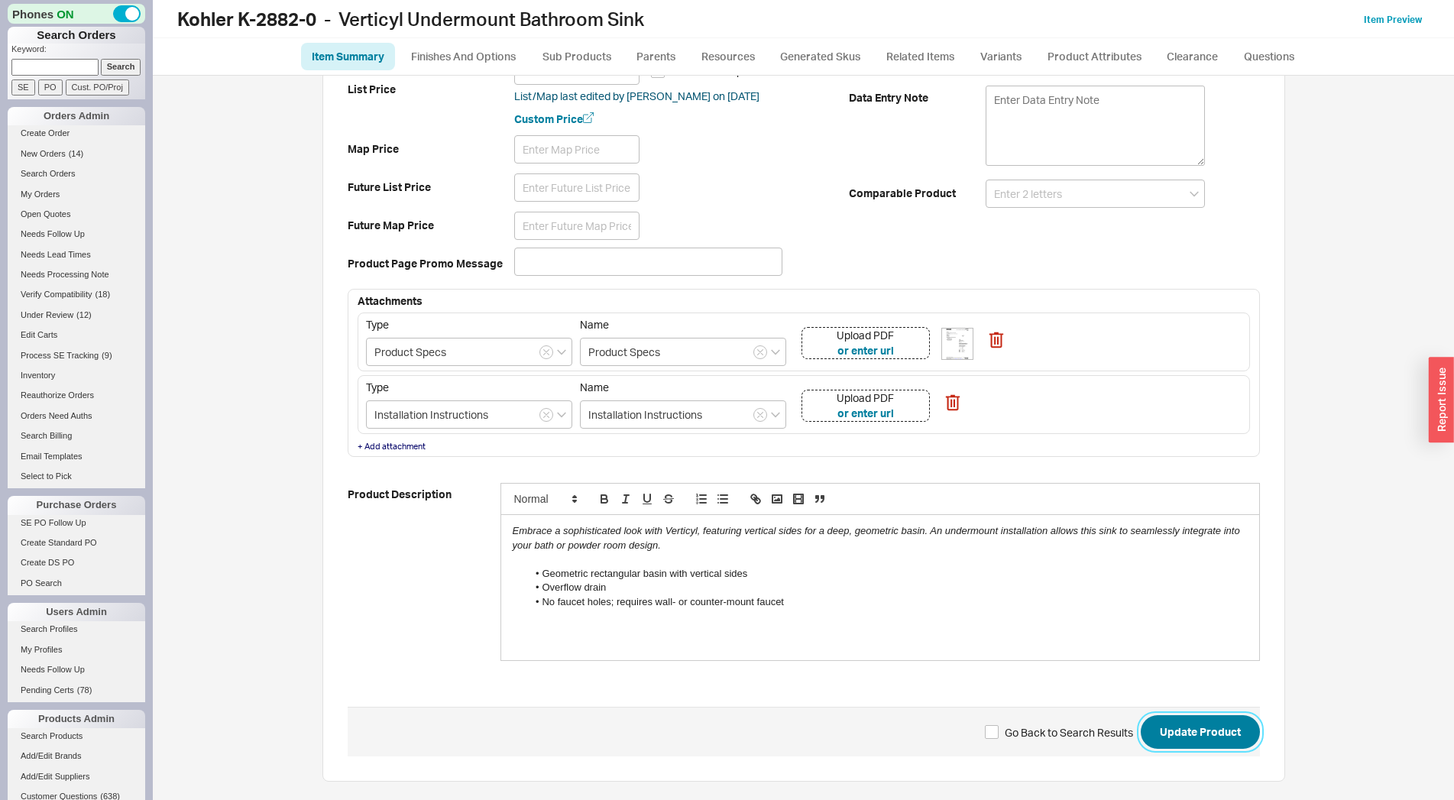
click at [1183, 729] on button "Update Product" at bounding box center [1199, 732] width 119 height 34
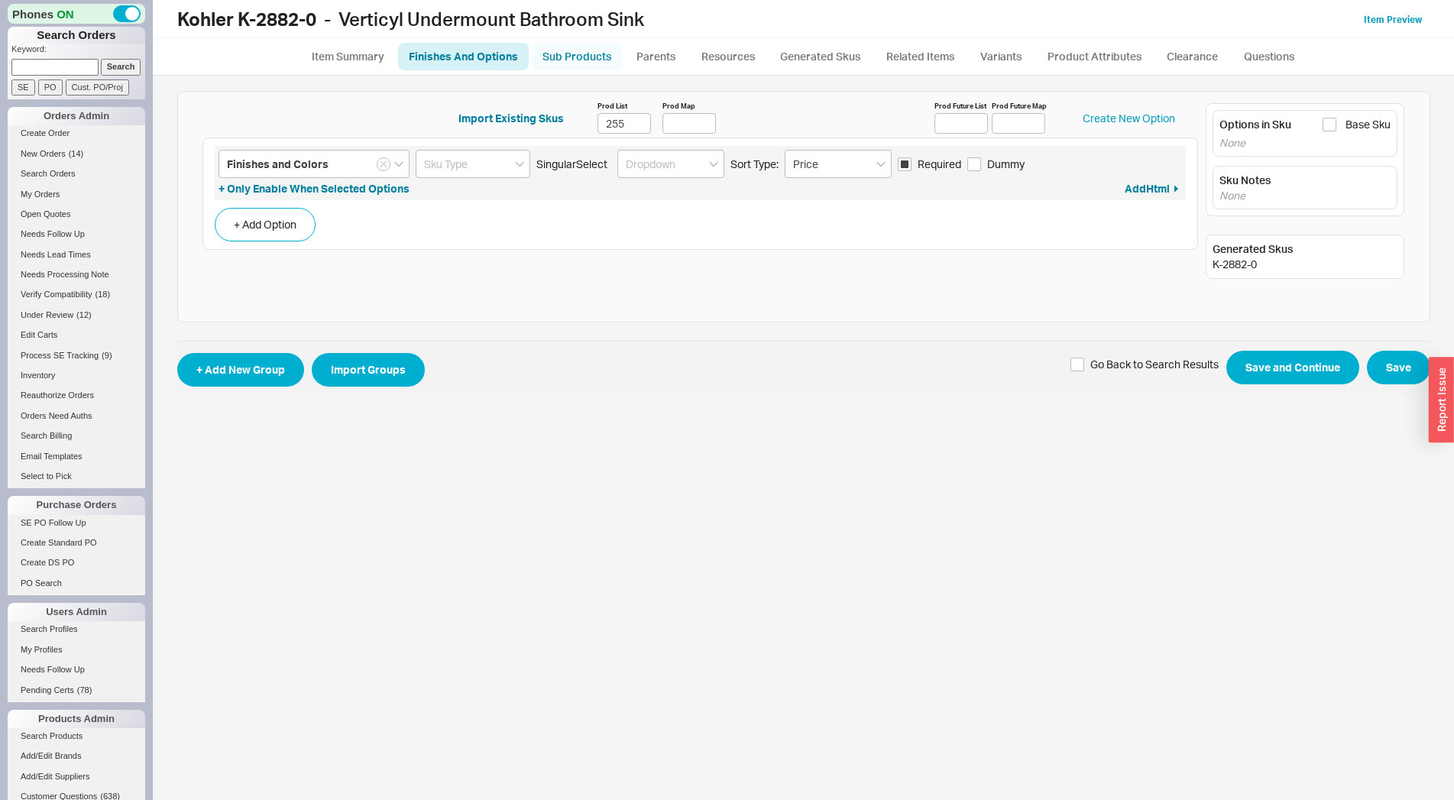
click at [558, 56] on link "Sub Products" at bounding box center [577, 57] width 91 height 28
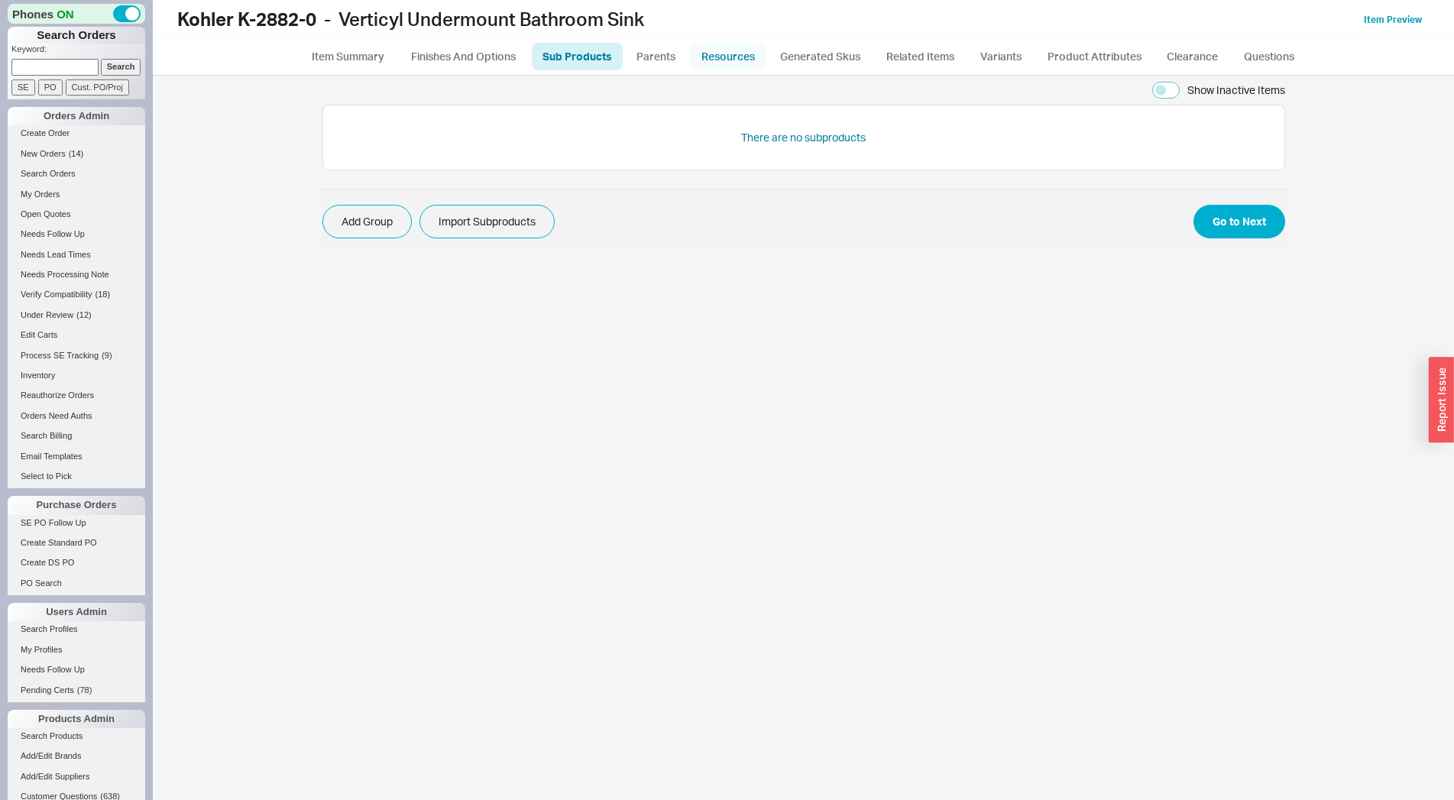
click at [726, 59] on link "Resources" at bounding box center [728, 57] width 76 height 28
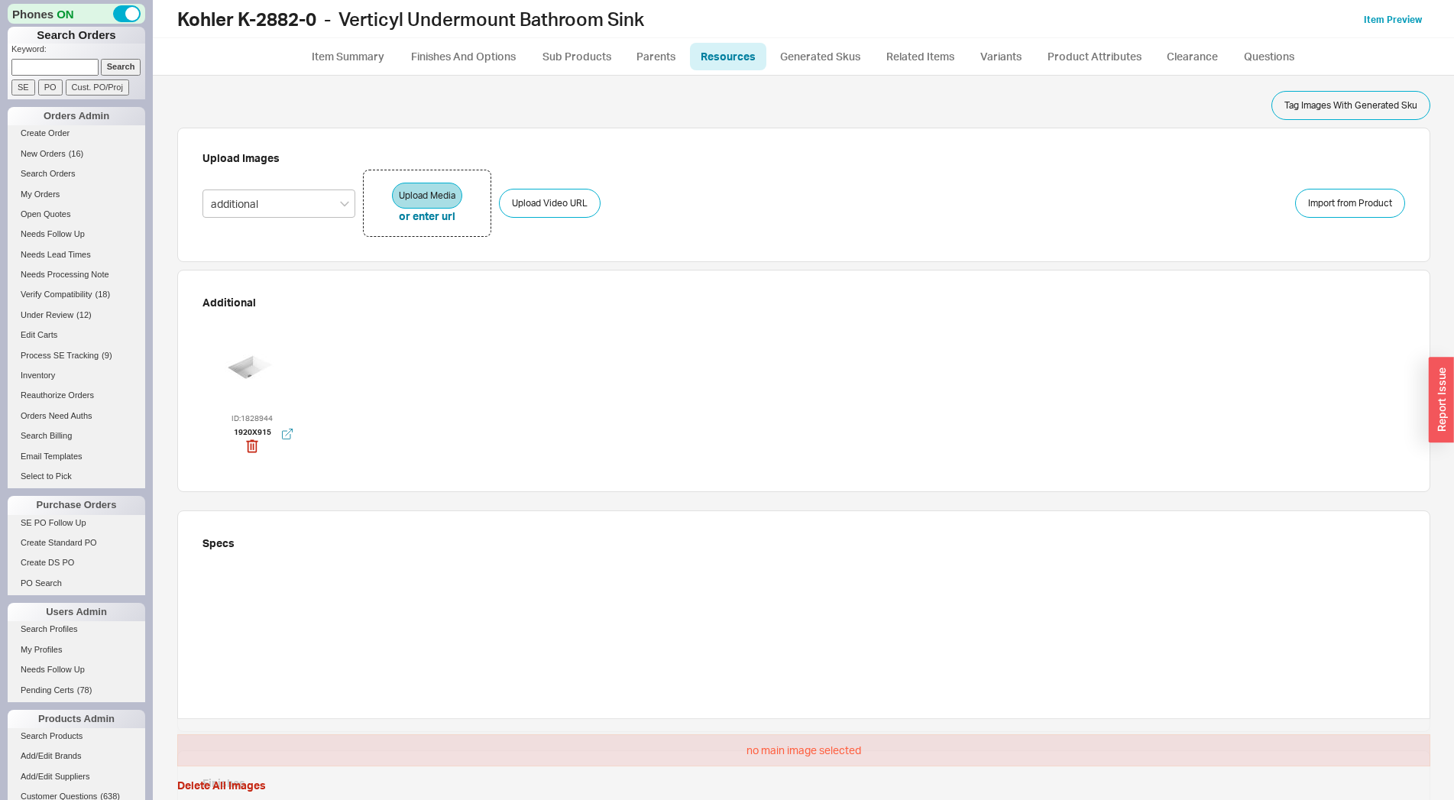
click at [253, 360] on div at bounding box center [252, 364] width 92 height 92
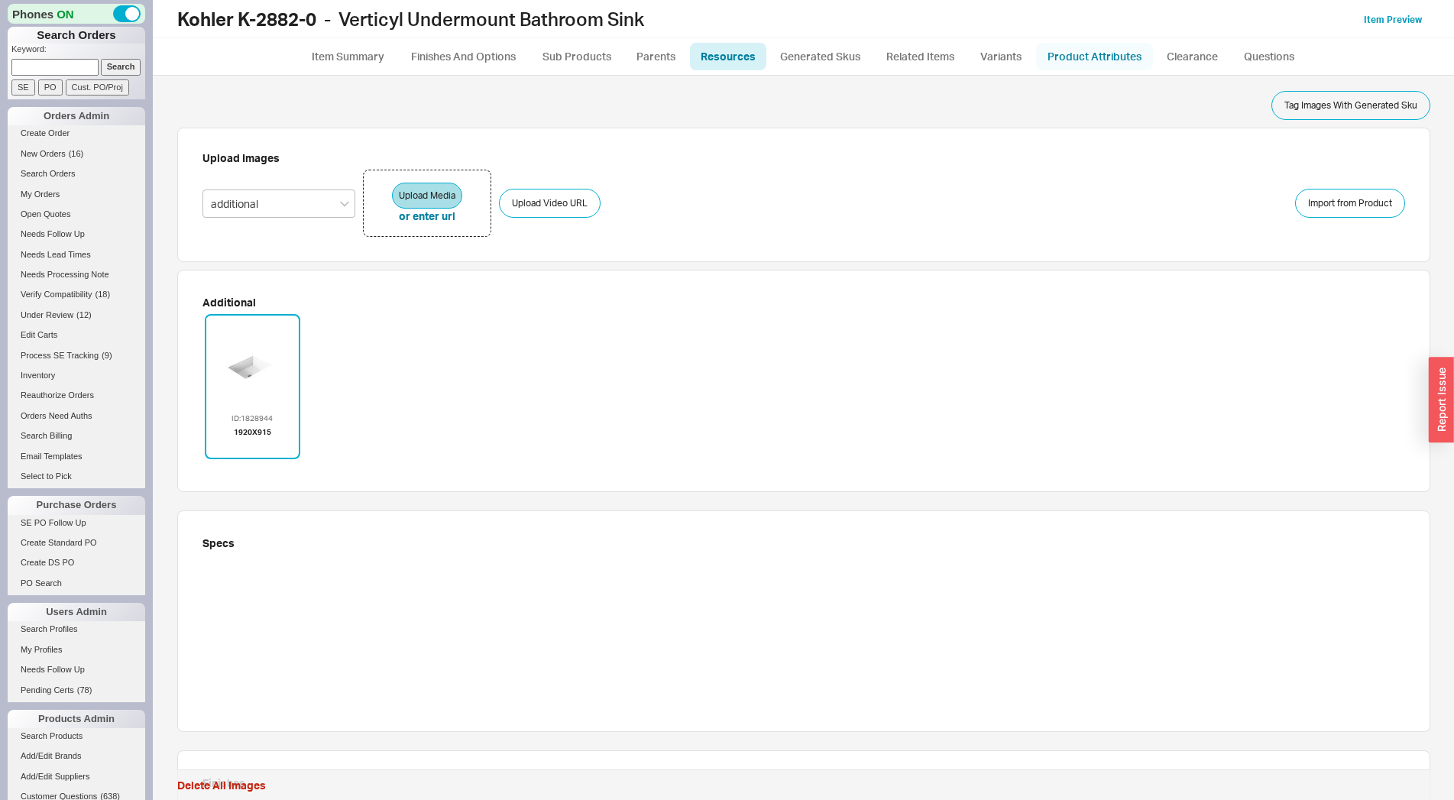
click at [1118, 58] on link "Product Attributes" at bounding box center [1094, 57] width 117 height 28
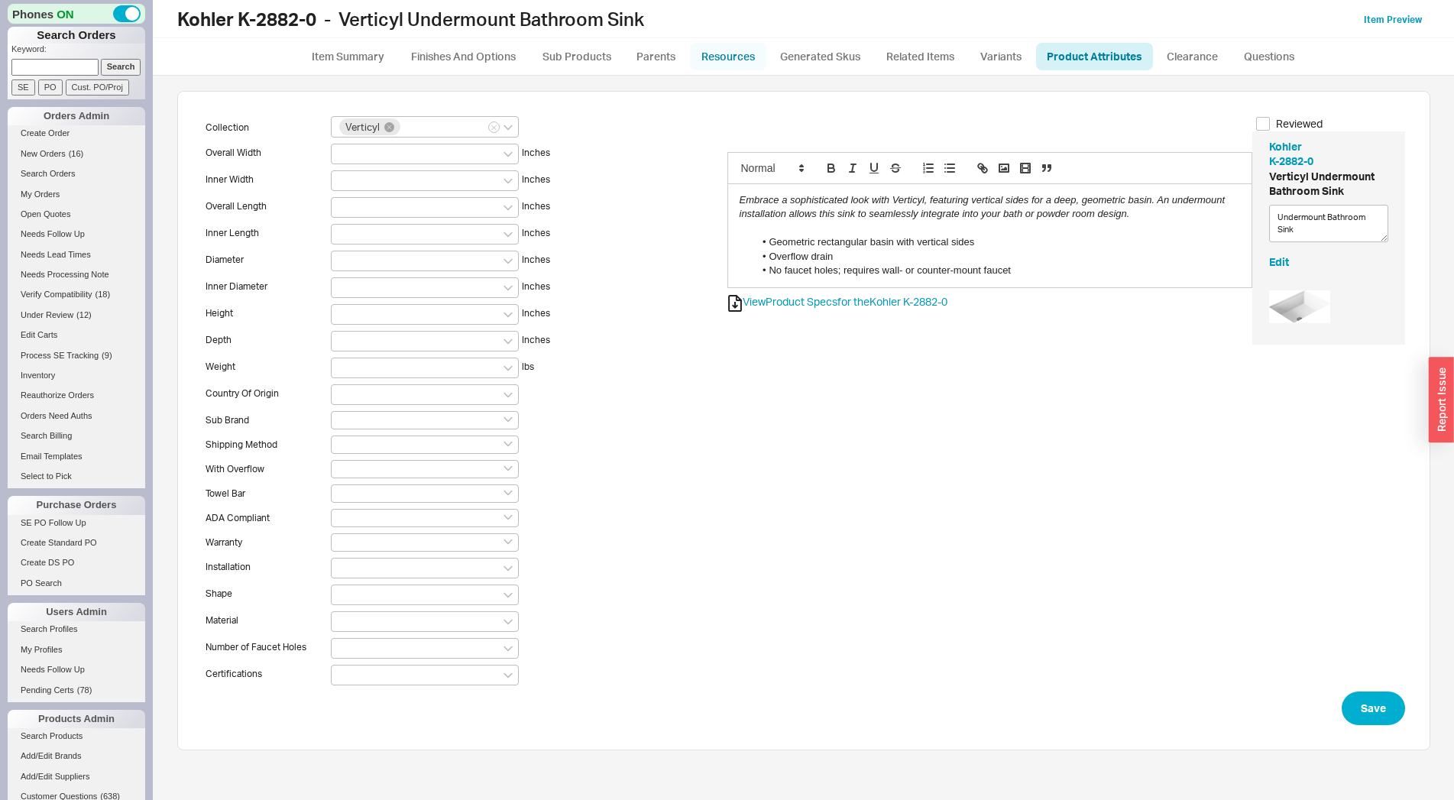
click at [715, 57] on link "Resources" at bounding box center [728, 57] width 76 height 28
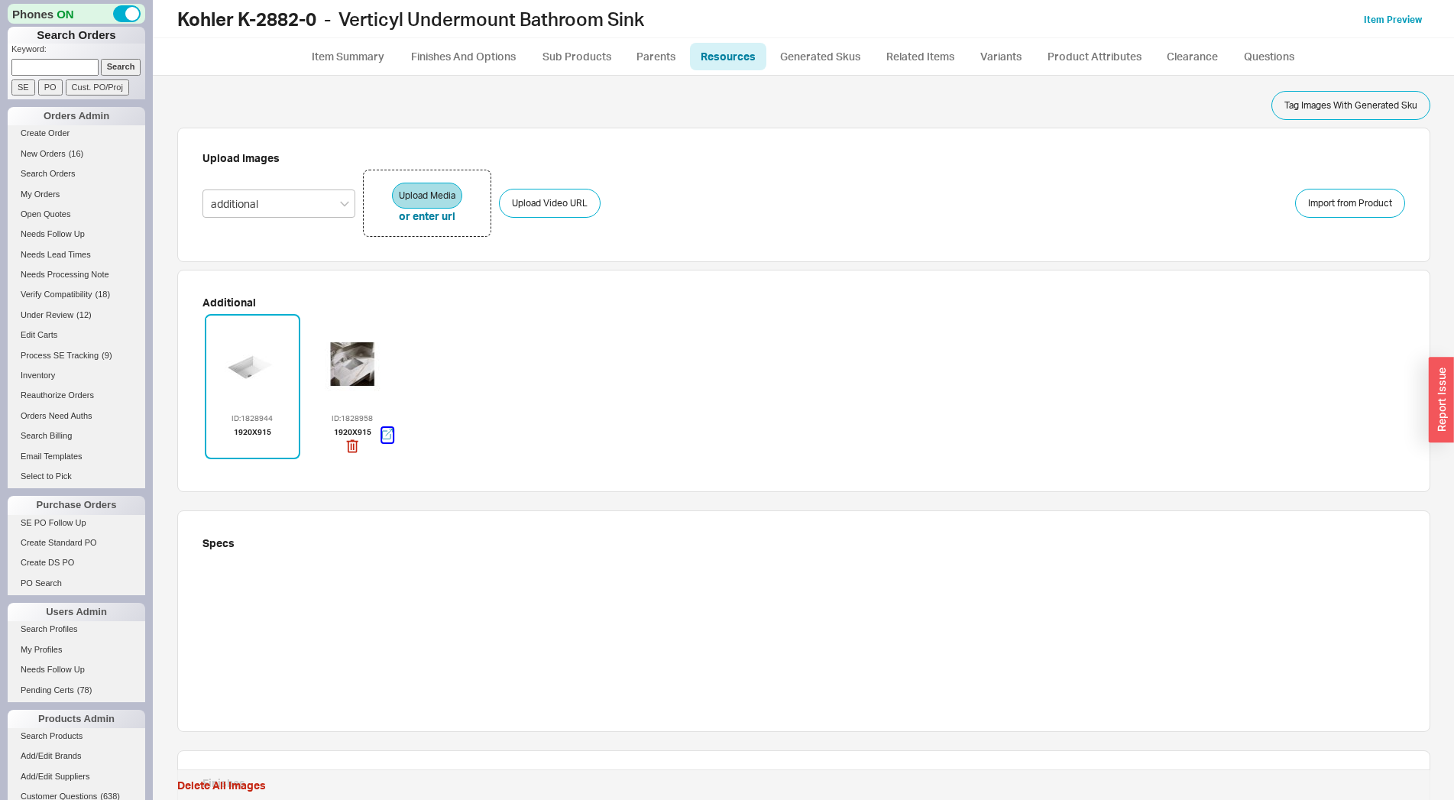
click at [382, 432] on icon "button" at bounding box center [387, 434] width 11 height 11
click at [1051, 60] on link "Product Attributes" at bounding box center [1094, 57] width 117 height 28
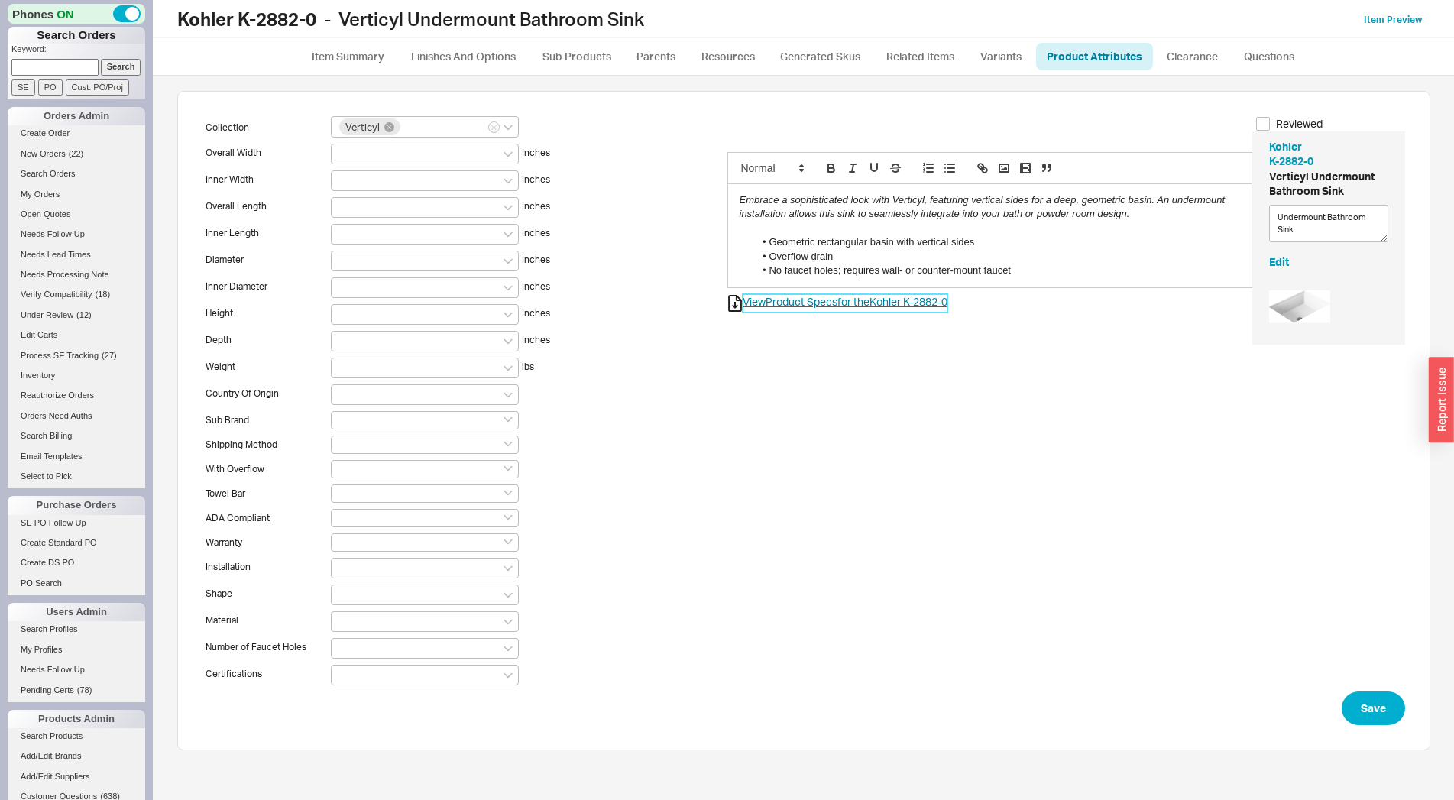
click at [819, 306] on link "View Product Specs for the Kohler K-2882-0" at bounding box center [845, 303] width 205 height 18
click at [377, 154] on div at bounding box center [425, 154] width 188 height 21
click at [350, 154] on input at bounding box center [344, 153] width 11 height 13
type input "19-13/16"
click at [402, 175] on icon "create option 19-13/16" at bounding box center [386, 179] width 95 height 11
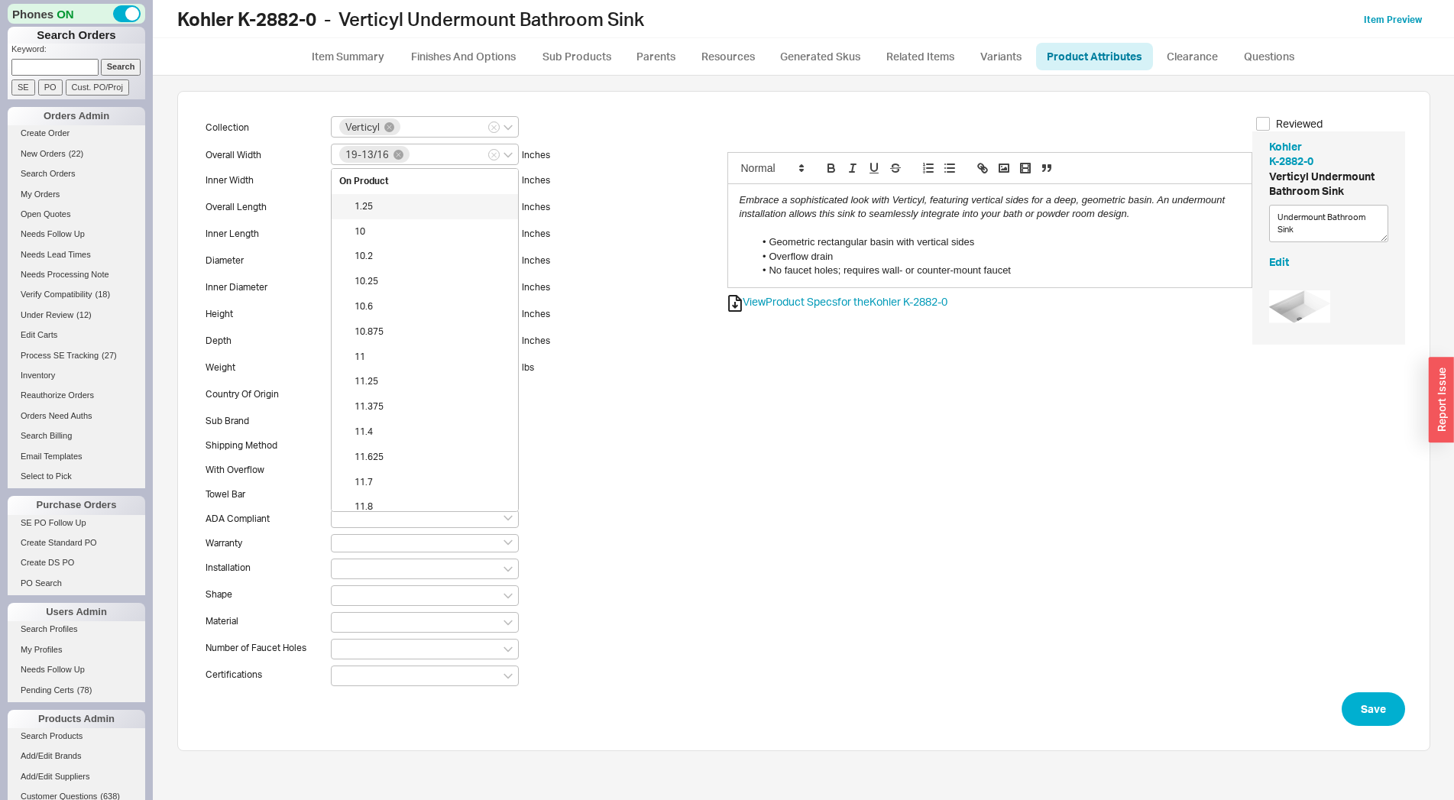
click at [256, 198] on div "Overall Length Inches" at bounding box center [393, 208] width 382 height 21
click at [357, 210] on div at bounding box center [425, 208] width 188 height 21
click at [350, 210] on input at bounding box center [344, 207] width 11 height 13
type input "15-5/8"
click at [366, 232] on icon "create option 15-5/8" at bounding box center [381, 233] width 84 height 11
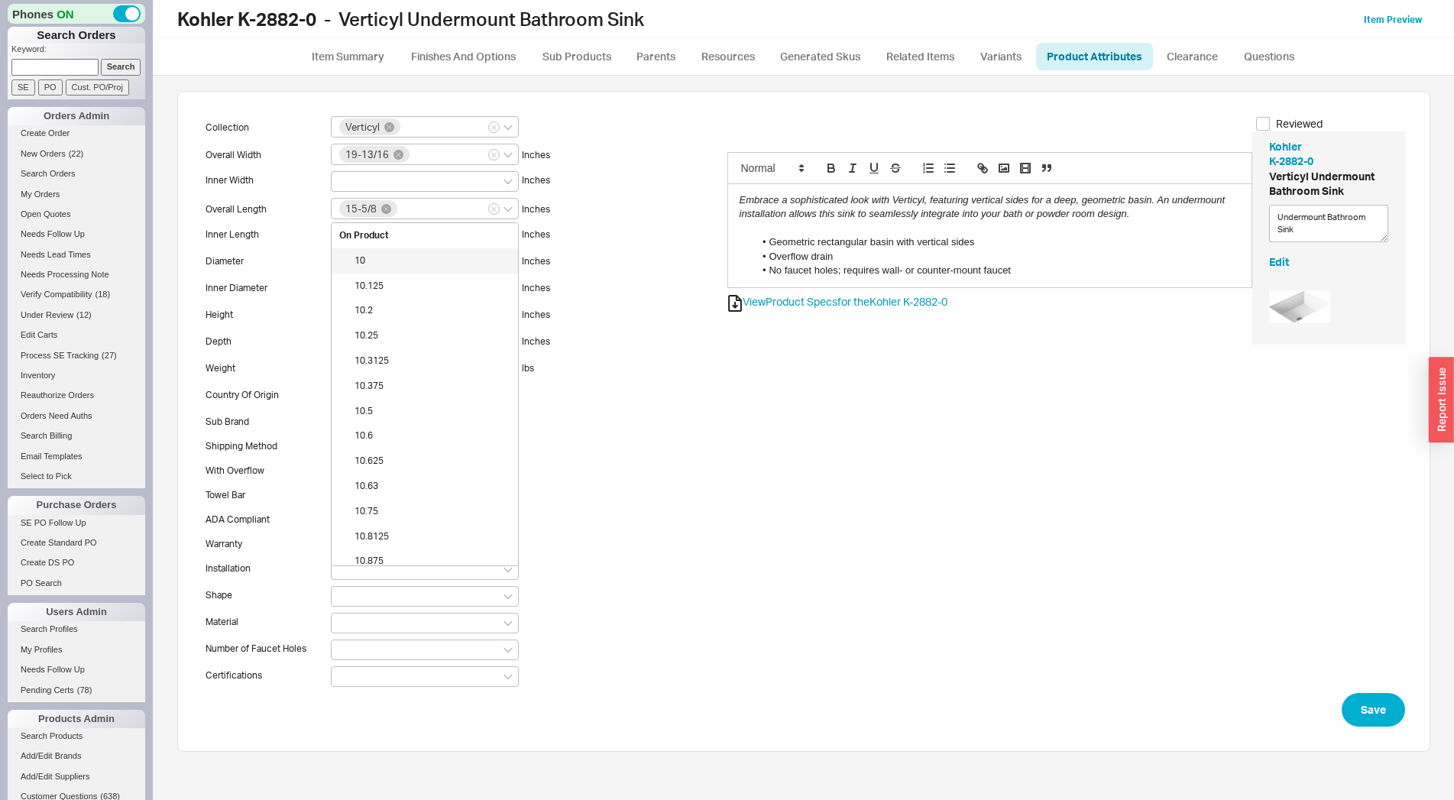
click at [801, 425] on div "Collection Verticyl Overall Width 19-13/16 Inches Inner Width Inches Overall Le…" at bounding box center [803, 404] width 1202 height 577
click at [417, 465] on input at bounding box center [425, 470] width 188 height 18
click at [386, 565] on div "Yes" at bounding box center [425, 570] width 186 height 25
type input "Yes"
click at [820, 257] on li "Overflow drain" at bounding box center [997, 257] width 486 height 14
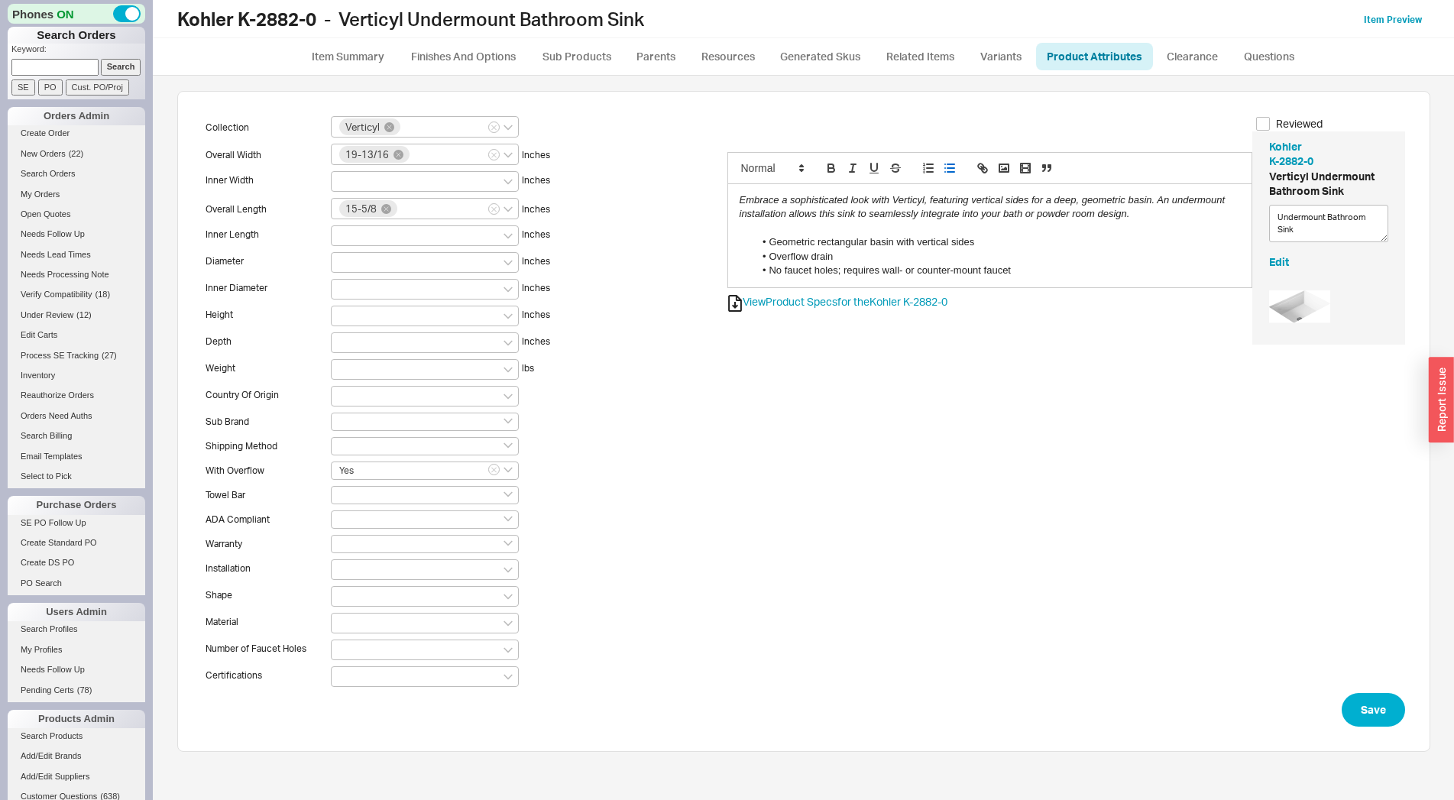
click at [847, 254] on li "Overflow drain" at bounding box center [997, 257] width 486 height 14
click at [416, 644] on div at bounding box center [425, 649] width 188 height 21
click at [350, 644] on input at bounding box center [344, 648] width 11 height 13
click at [370, 697] on div "0" at bounding box center [425, 701] width 186 height 25
click at [595, 589] on div "Collection Verticyl Overall Width 19-13/16 Inches Inner Width Inches Overall Le…" at bounding box center [464, 405] width 525 height 578
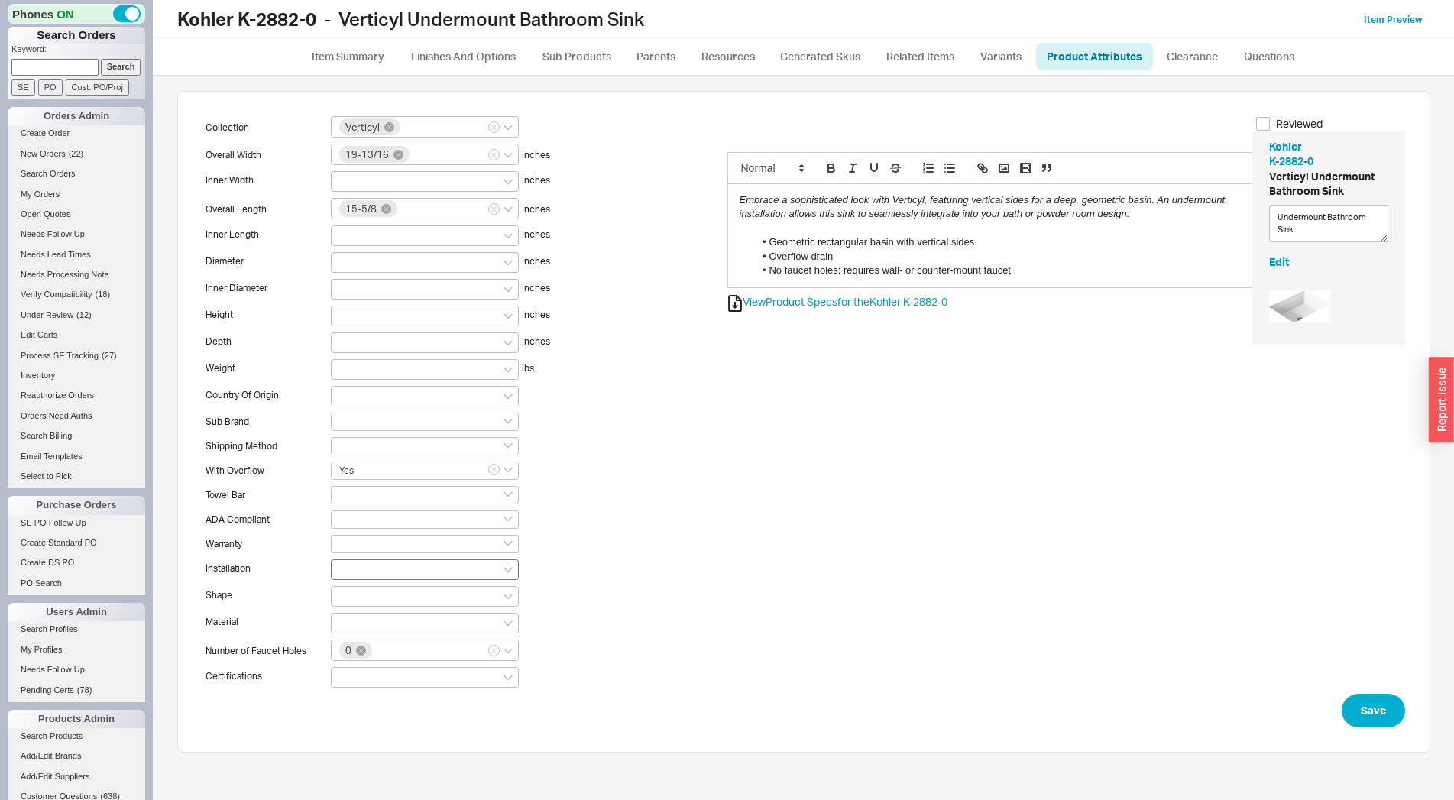
click at [354, 565] on div at bounding box center [425, 569] width 188 height 21
click at [350, 565] on input at bounding box center [344, 568] width 11 height 13
type input "un"
click at [398, 623] on div "Undermount" at bounding box center [425, 621] width 186 height 25
click at [1360, 707] on button "Save" at bounding box center [1372, 711] width 63 height 34
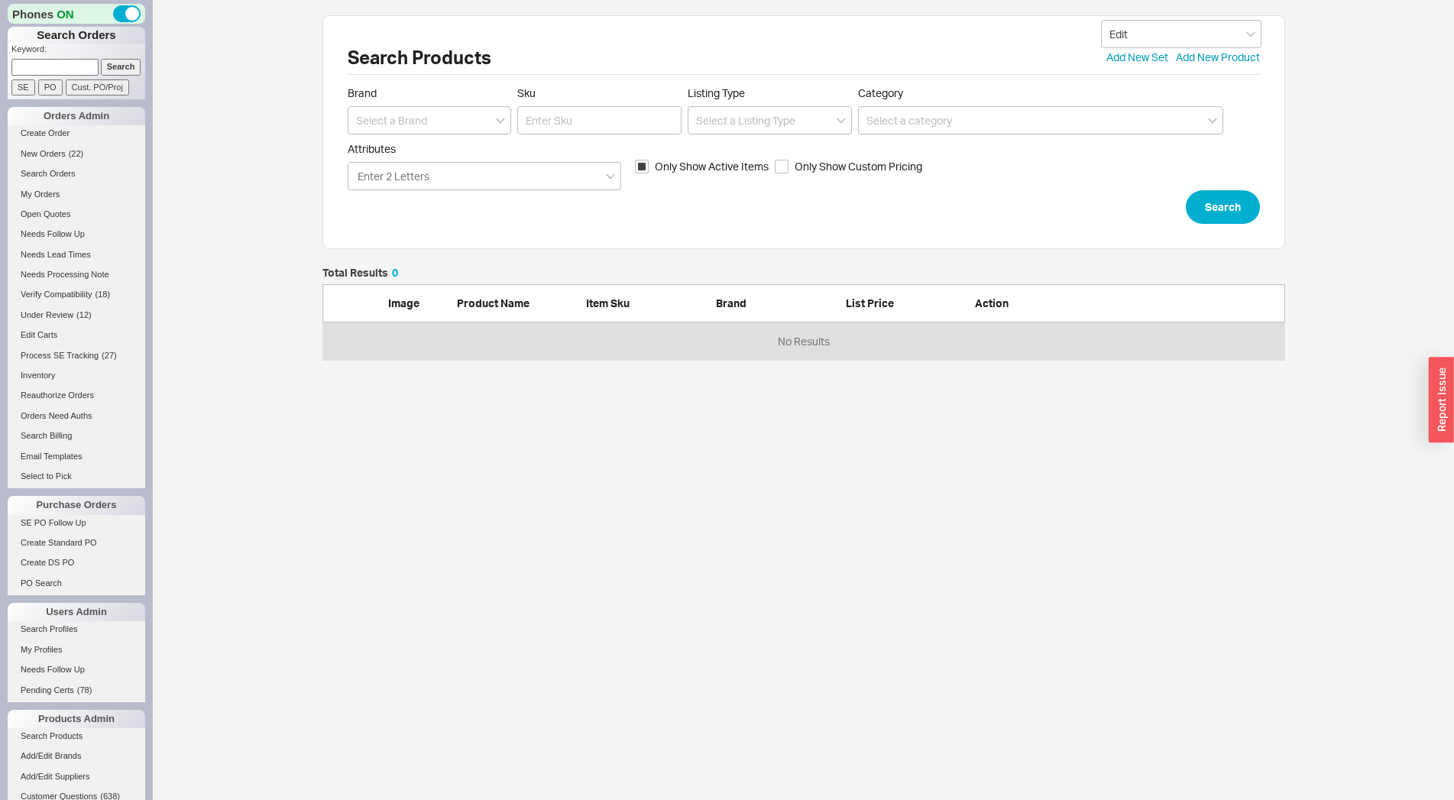
scroll to position [79, 950]
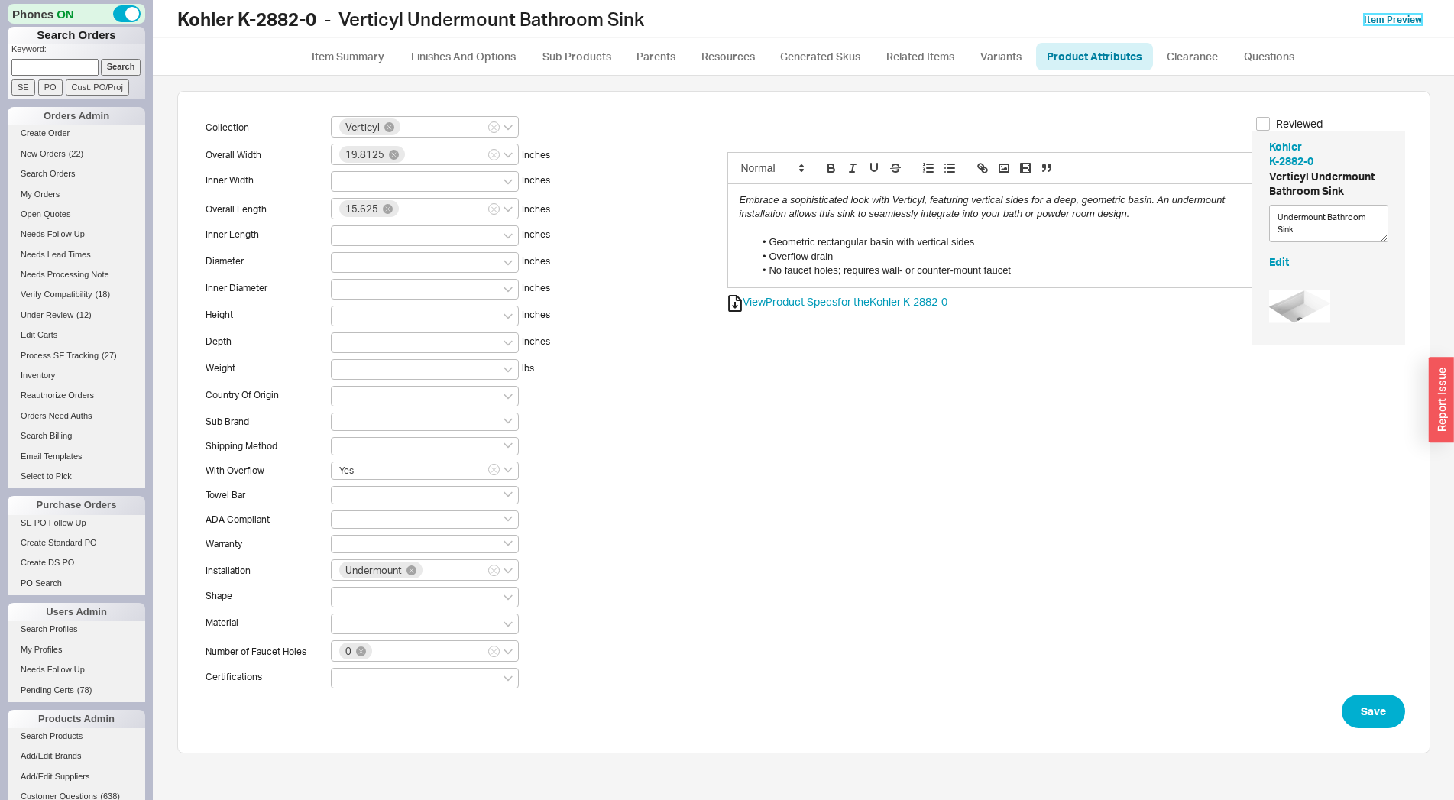
click at [1384, 20] on link "Item Preview" at bounding box center [1393, 19] width 58 height 11
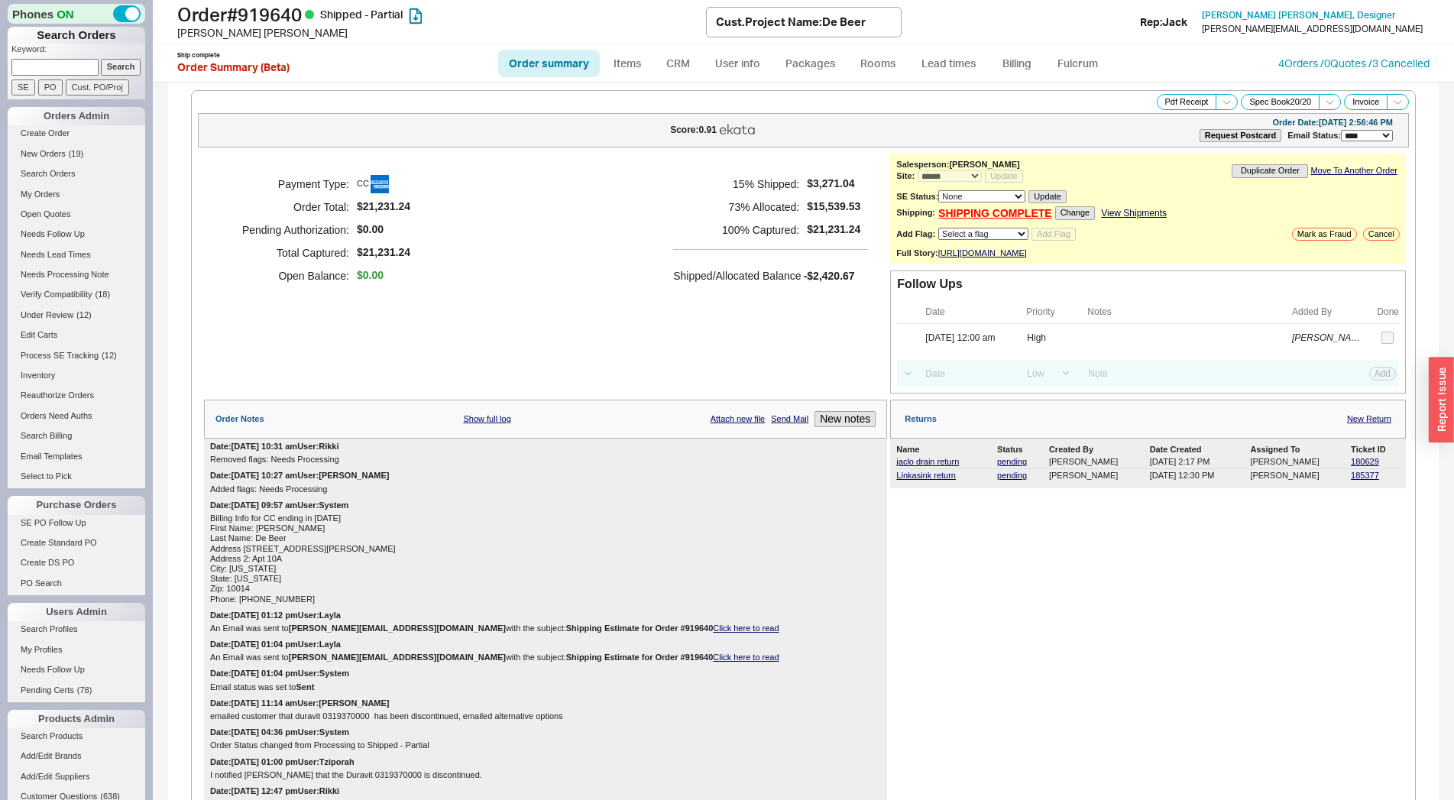
select select "*"
select select "LOW"
select select "3"
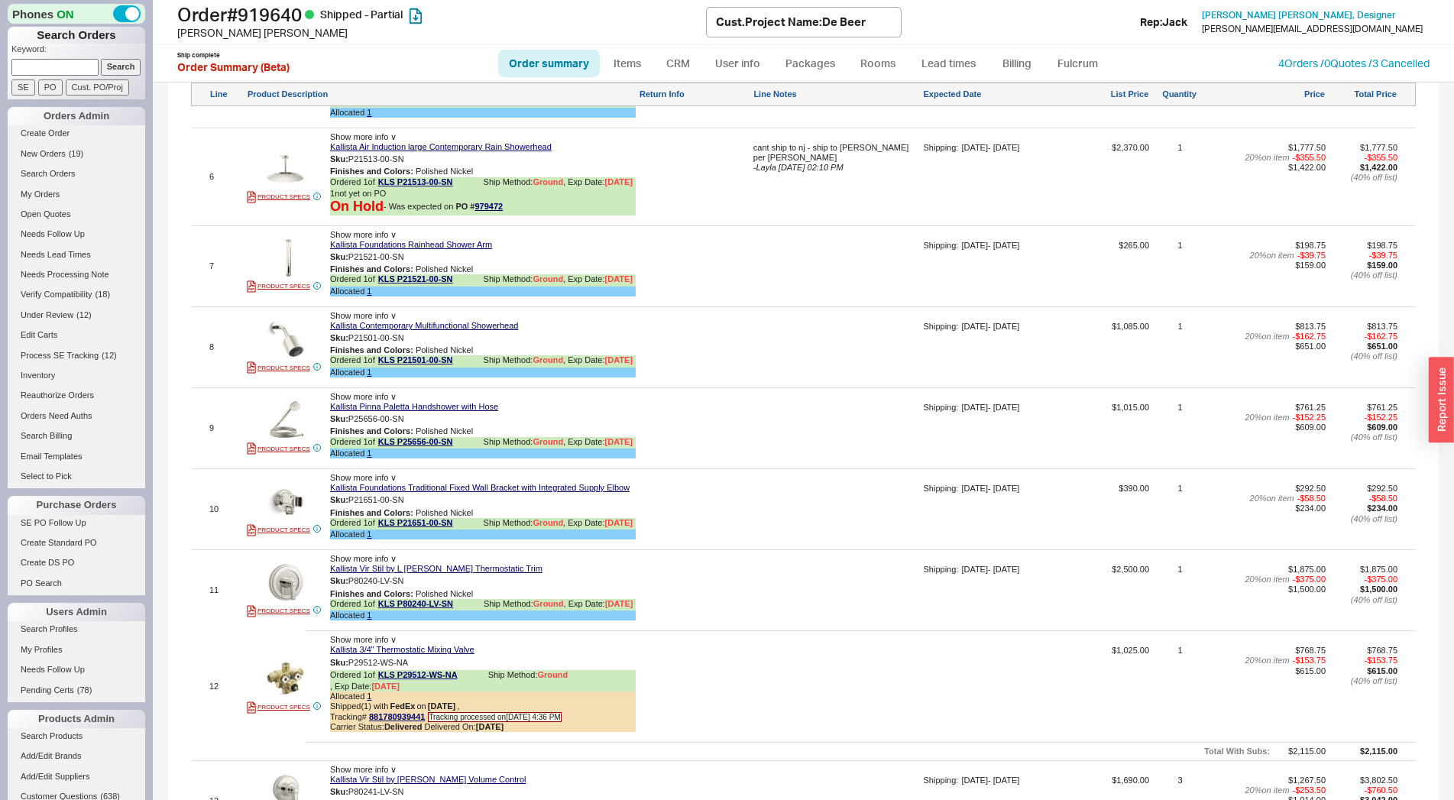
scroll to position [1688, 0]
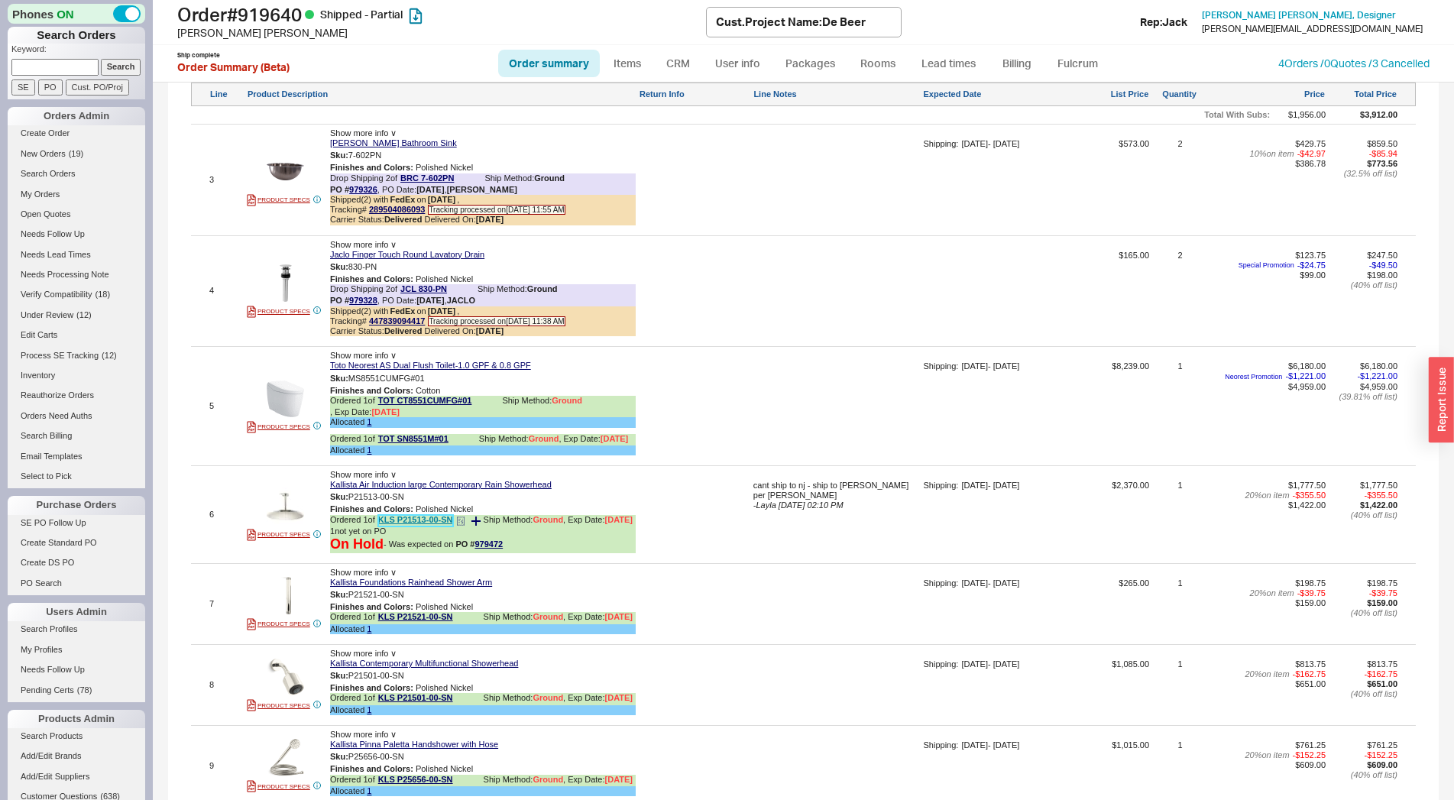
click at [444, 526] on link "KLS P21513-00-SN" at bounding box center [415, 520] width 75 height 11
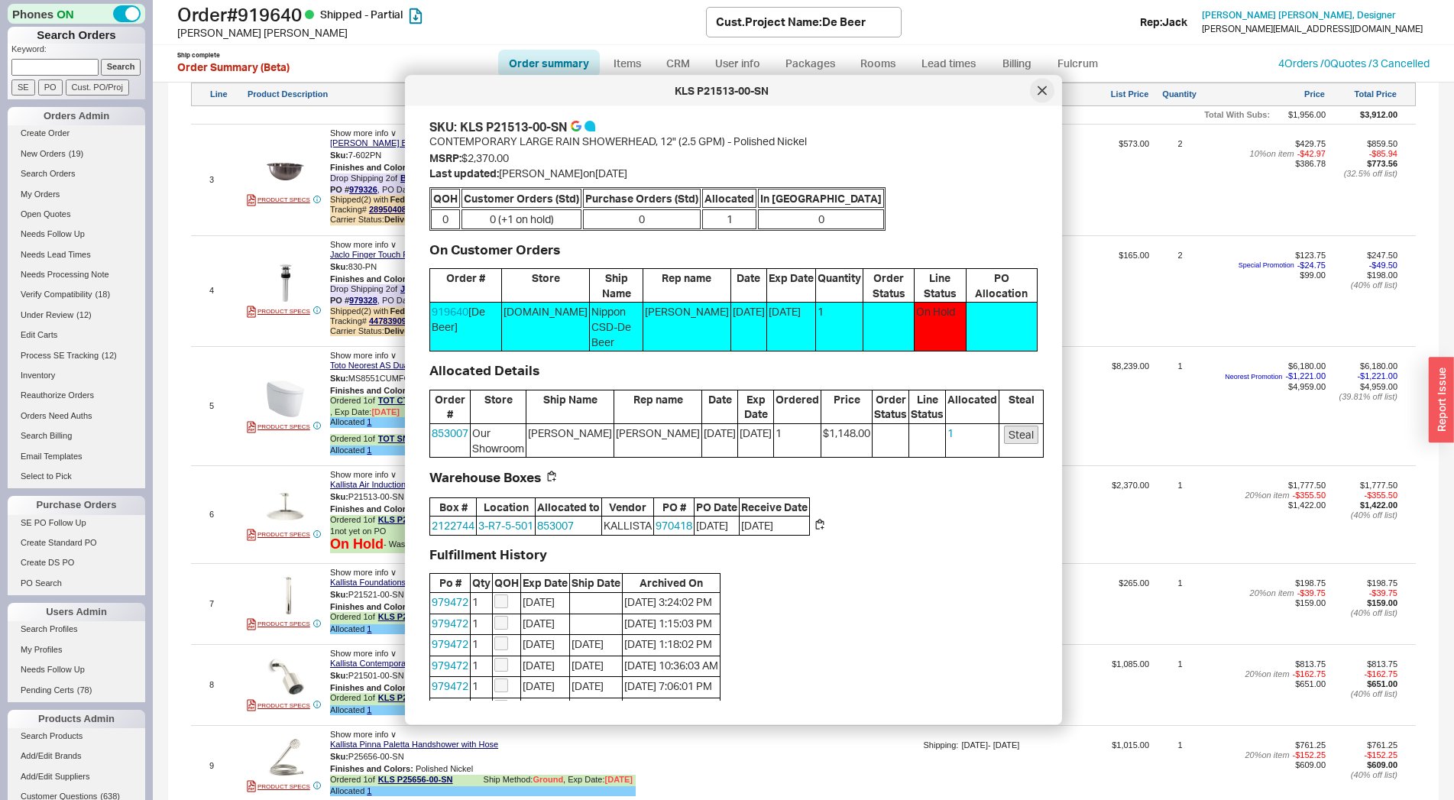
click at [1040, 92] on icon at bounding box center [1042, 90] width 8 height 8
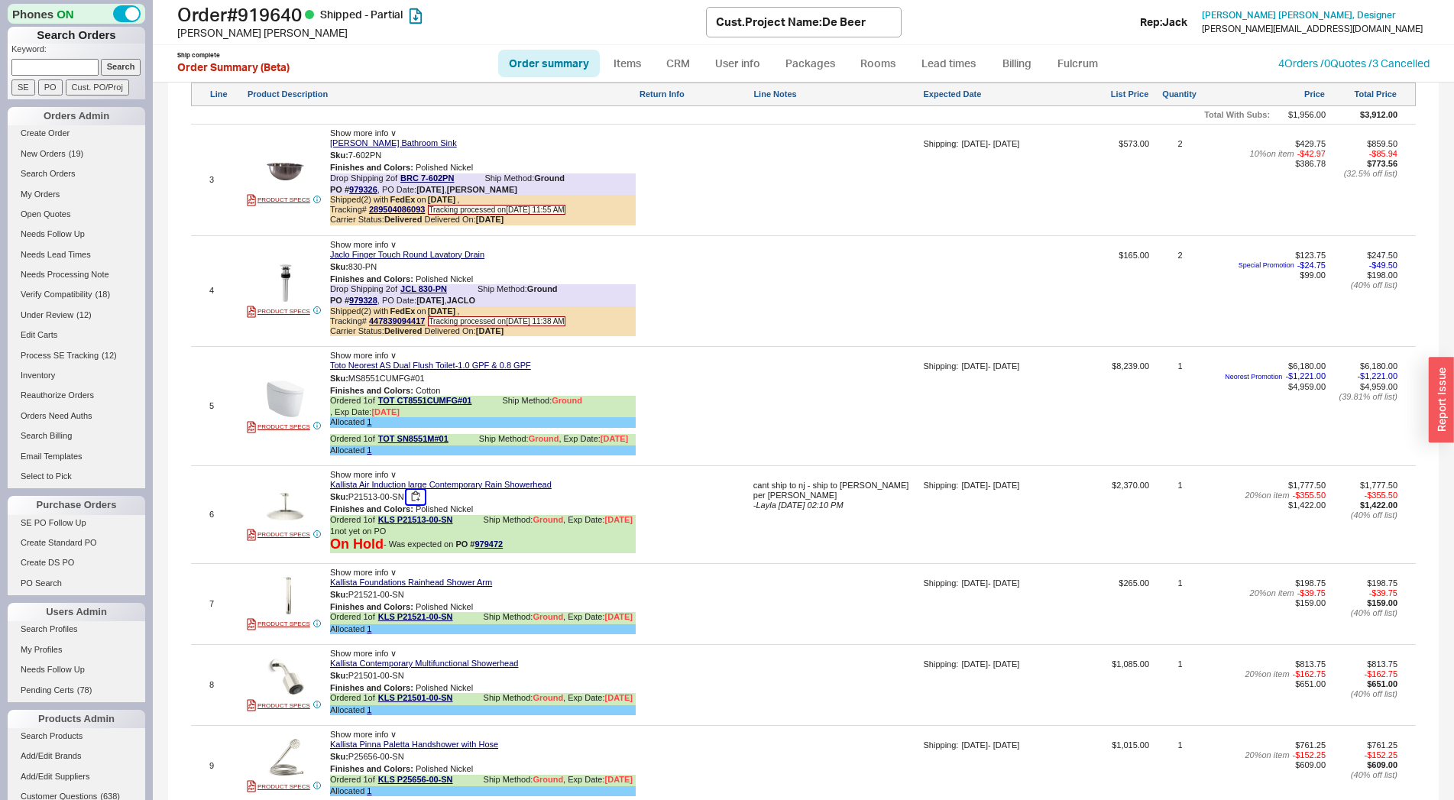
click at [417, 504] on button "button" at bounding box center [415, 497] width 18 height 15
drag, startPoint x: 510, startPoint y: 555, endPoint x: 474, endPoint y: 558, distance: 35.2
click at [474, 553] on div "On Hold - Was expected on PO # 979472" at bounding box center [483, 544] width 306 height 17
click at [431, 526] on link "KLS P21513-00-SN" at bounding box center [415, 520] width 75 height 11
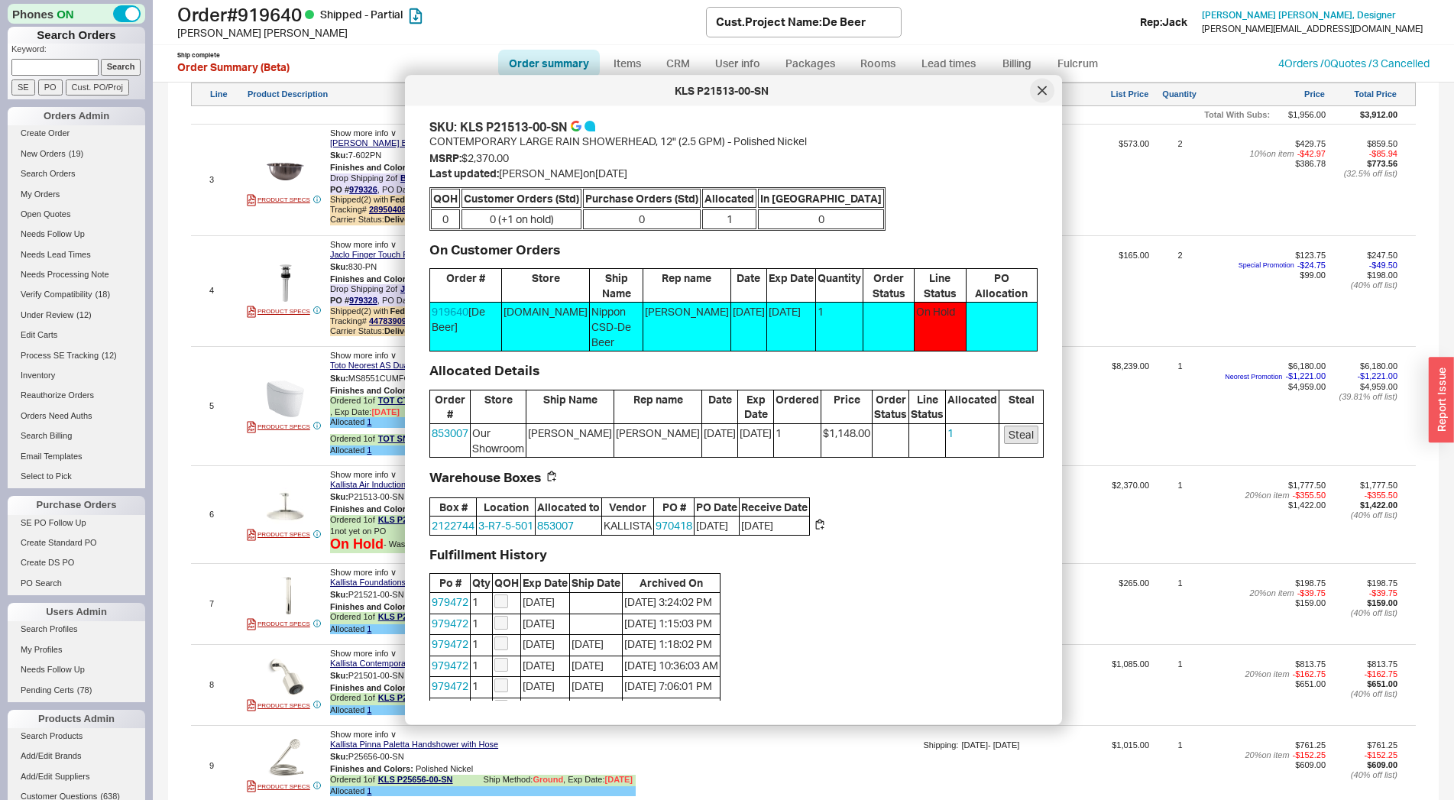
click at [1045, 94] on icon at bounding box center [1042, 90] width 8 height 8
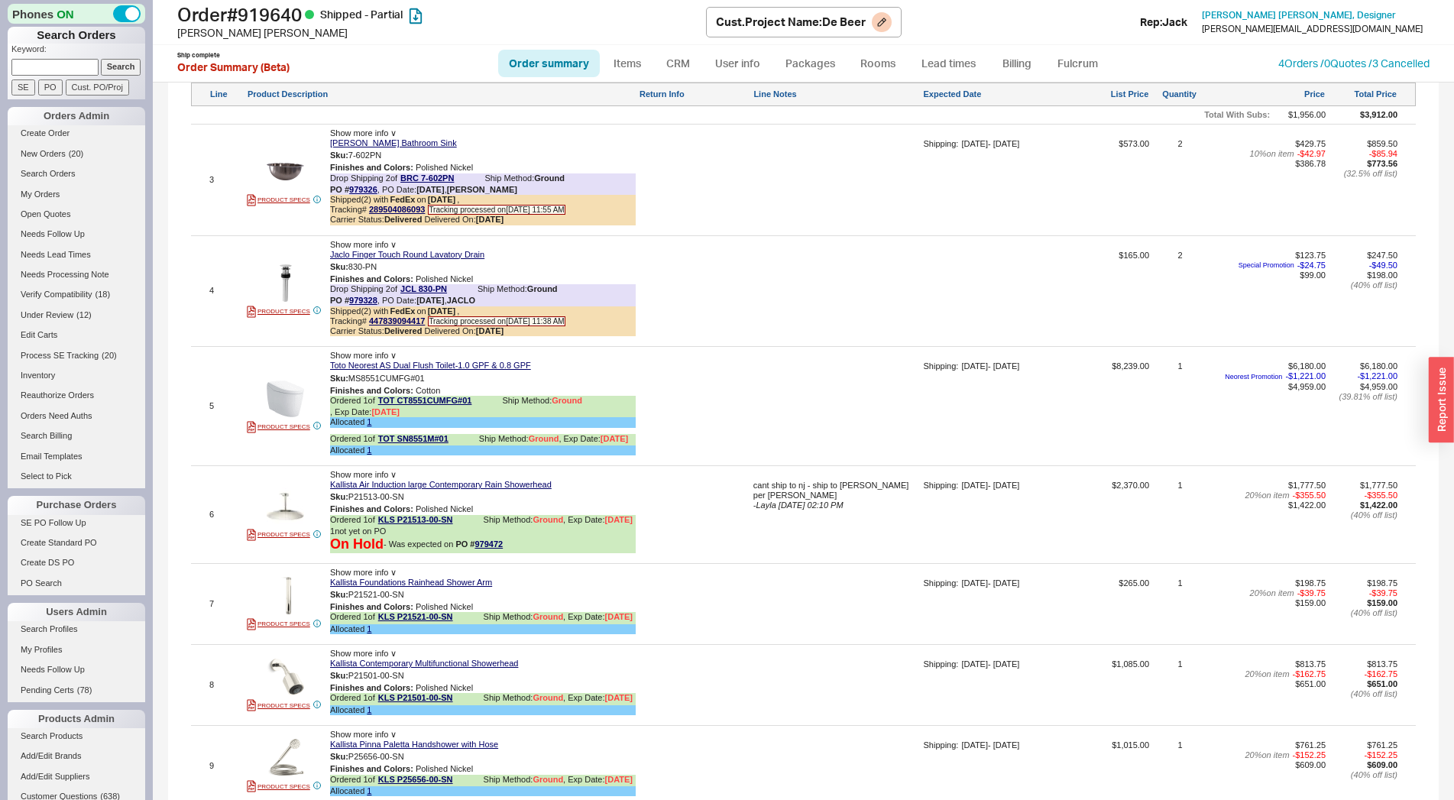
click at [290, 11] on h1 "Order # 919640 Shipped - Partial" at bounding box center [441, 14] width 529 height 21
copy h1 "919640"
click at [650, 62] on link "Items" at bounding box center [628, 64] width 50 height 28
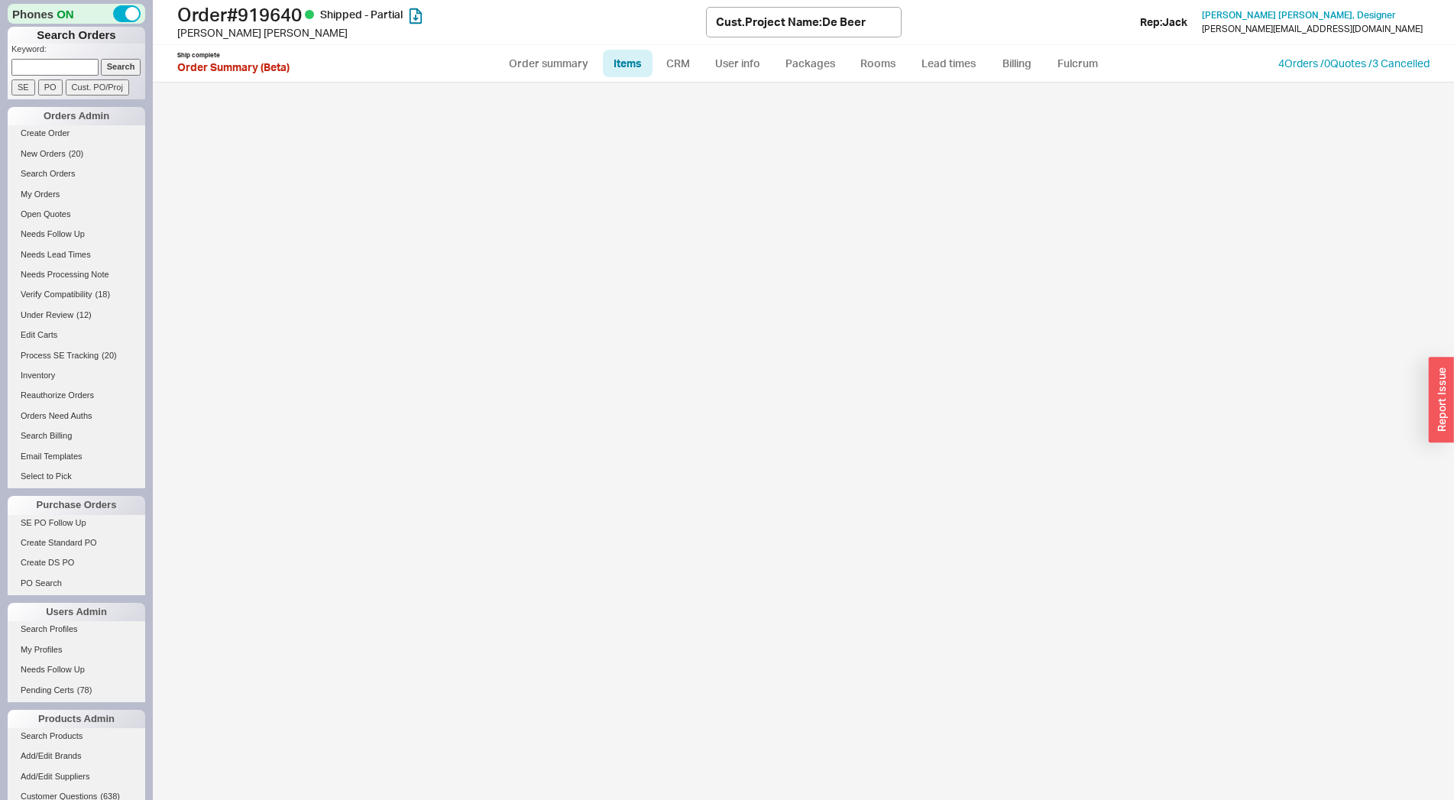
select select "3"
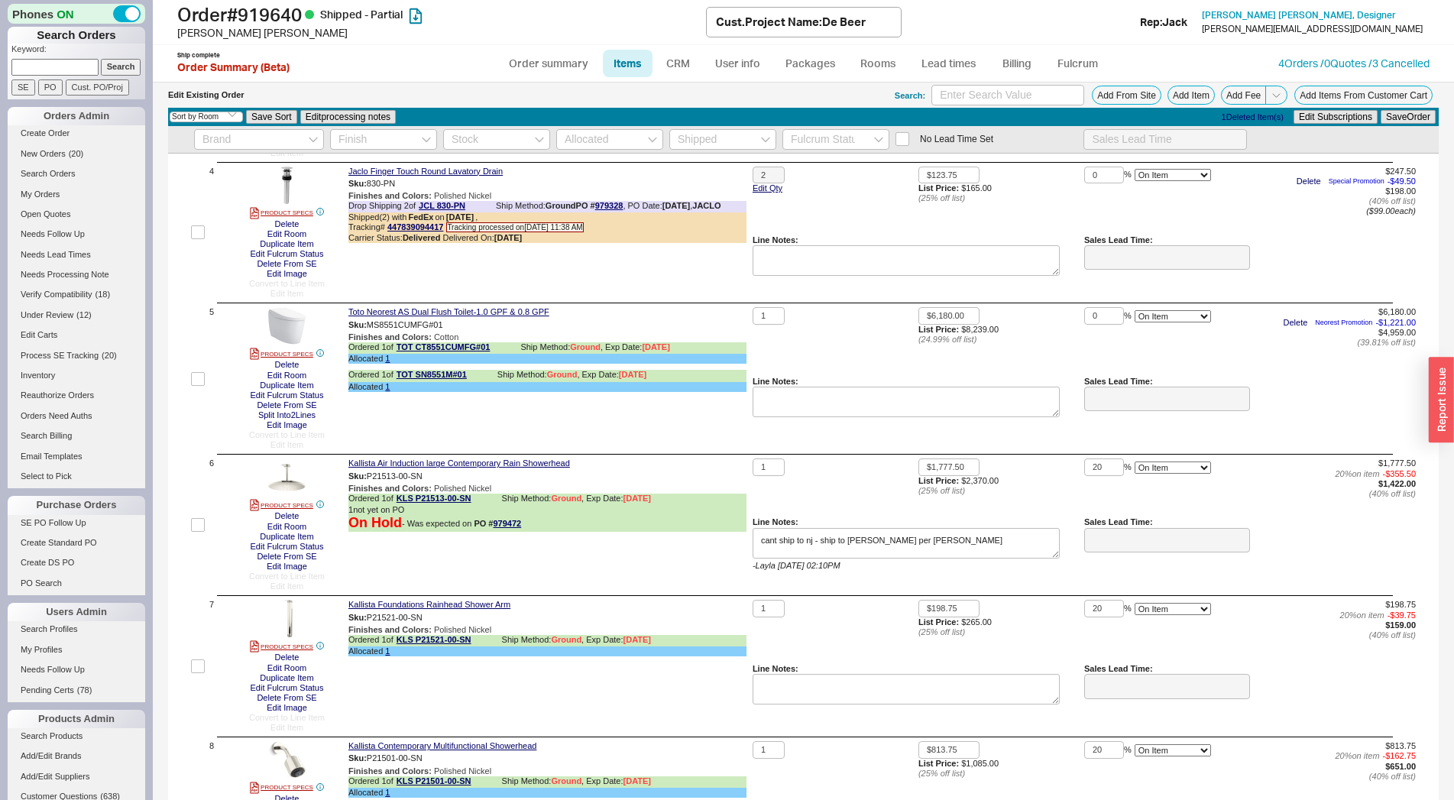
scroll to position [675, 0]
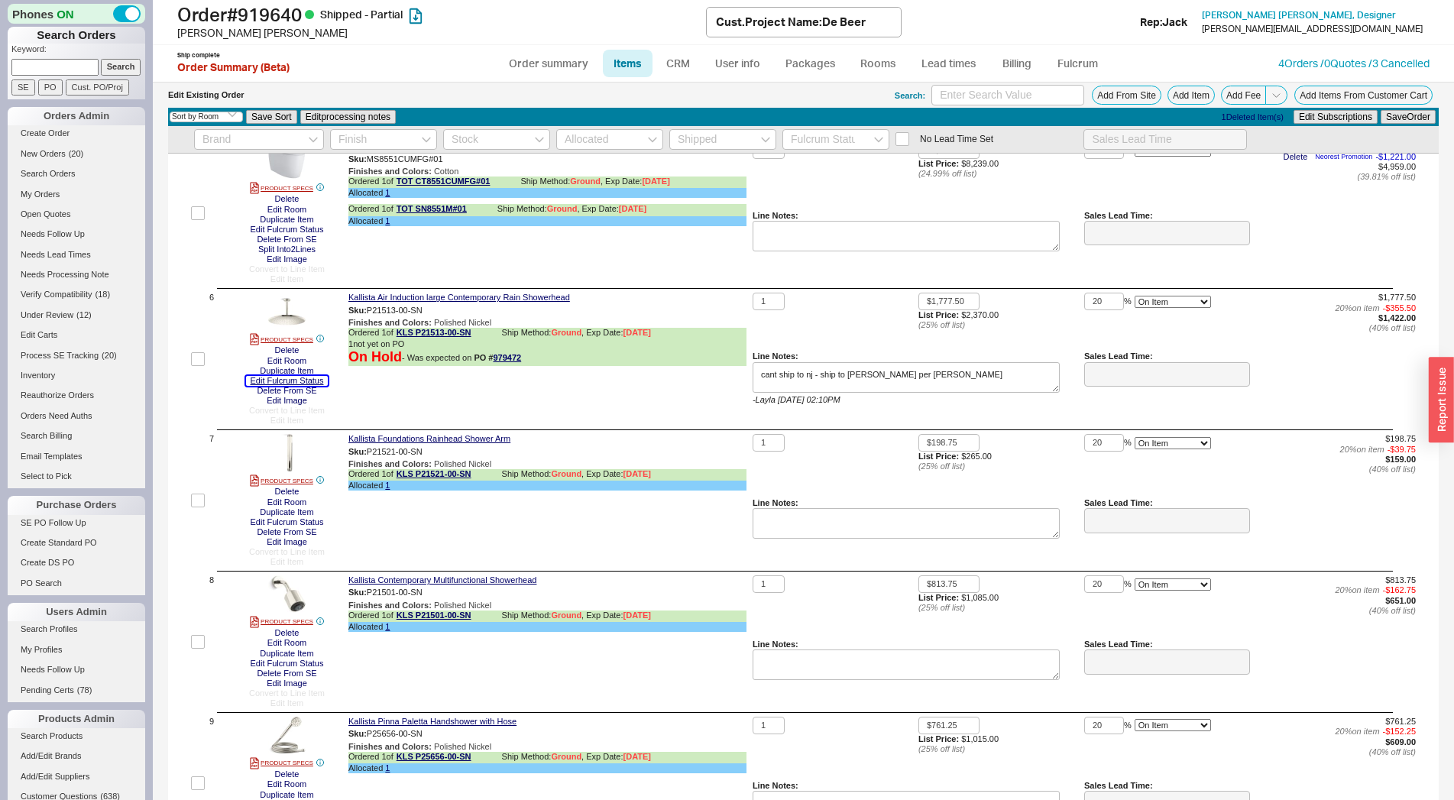
click at [259, 382] on button "Edit Fulcrum Status" at bounding box center [287, 381] width 83 height 10
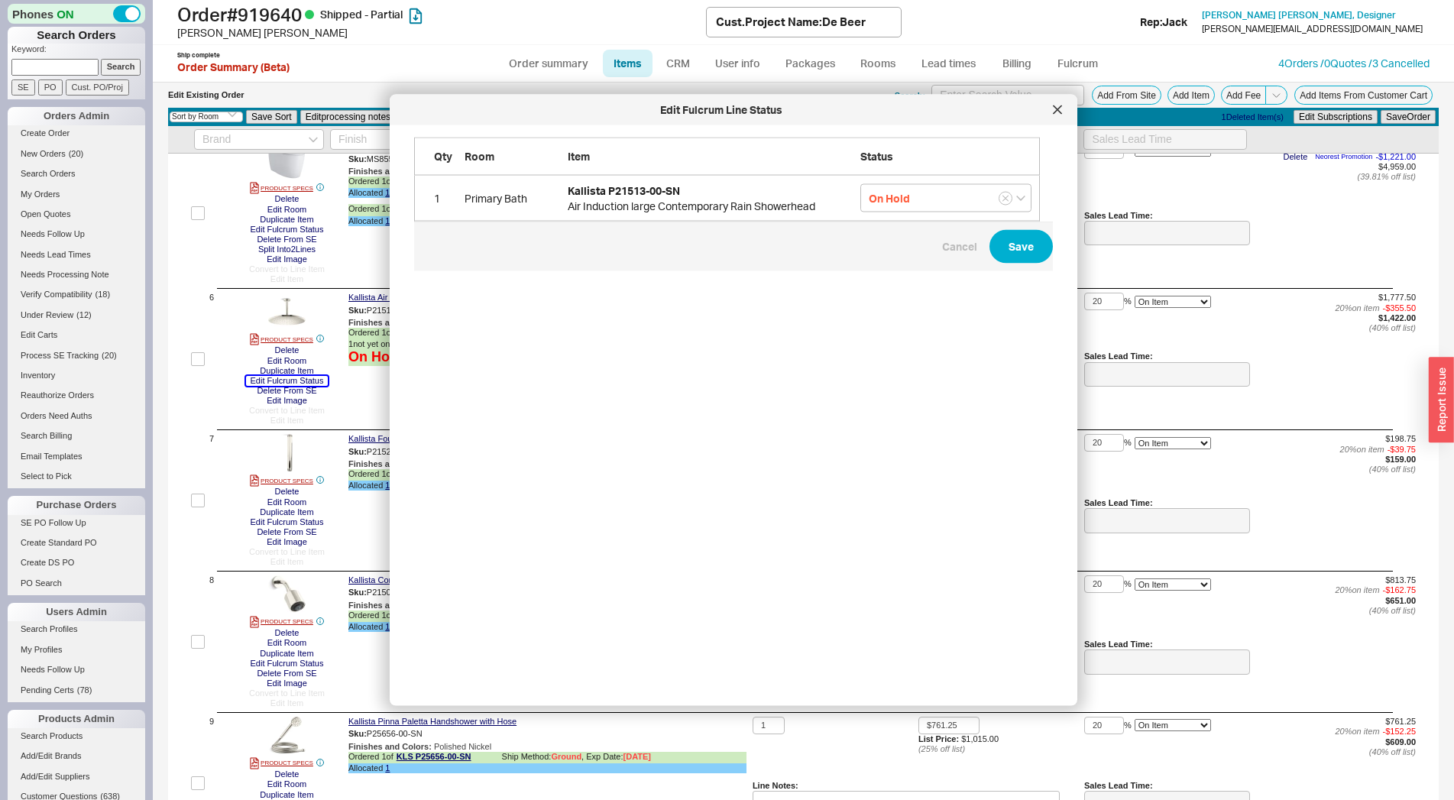
scroll to position [531, 637]
click at [1009, 194] on button "grid" at bounding box center [1005, 199] width 14 height 14
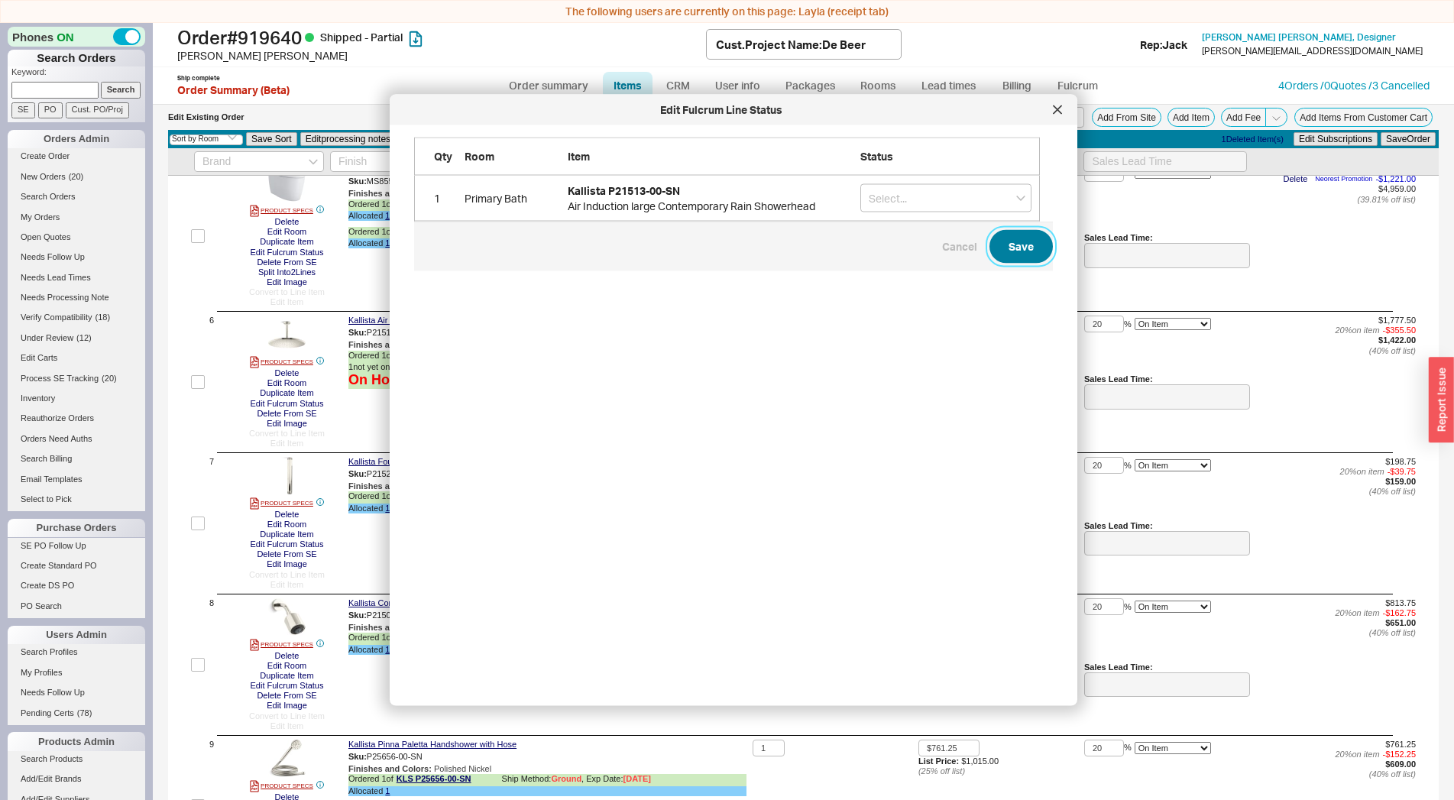
click at [1005, 250] on button "Save" at bounding box center [1020, 247] width 63 height 34
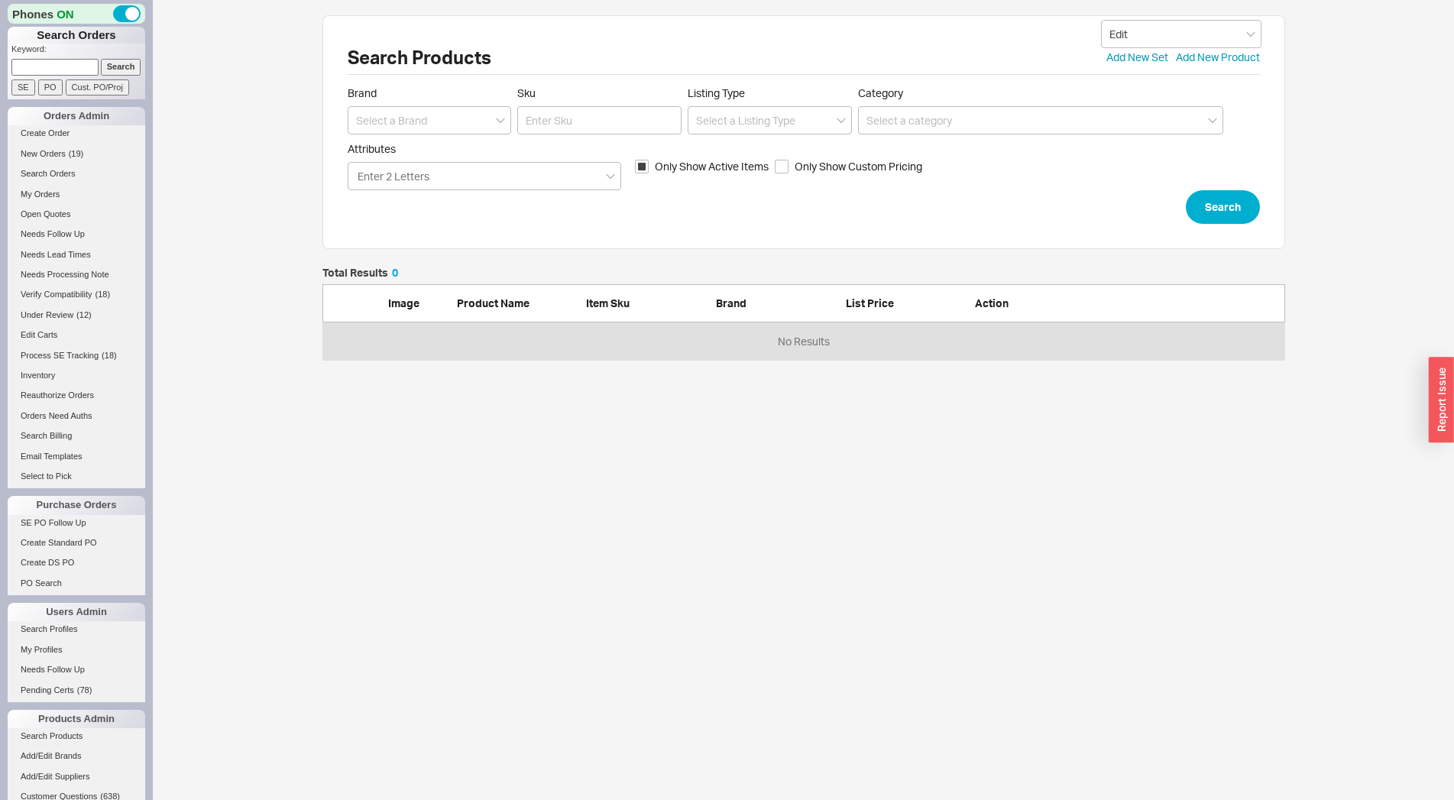
scroll to position [79, 950]
click at [484, 128] on input at bounding box center [430, 120] width 164 height 28
drag, startPoint x: 393, startPoint y: 118, endPoint x: 282, endPoint y: 122, distance: 110.9
click at [348, 122] on input "bri" at bounding box center [430, 120] width 164 height 28
click at [431, 154] on div "[PERSON_NAME]" at bounding box center [429, 152] width 163 height 28
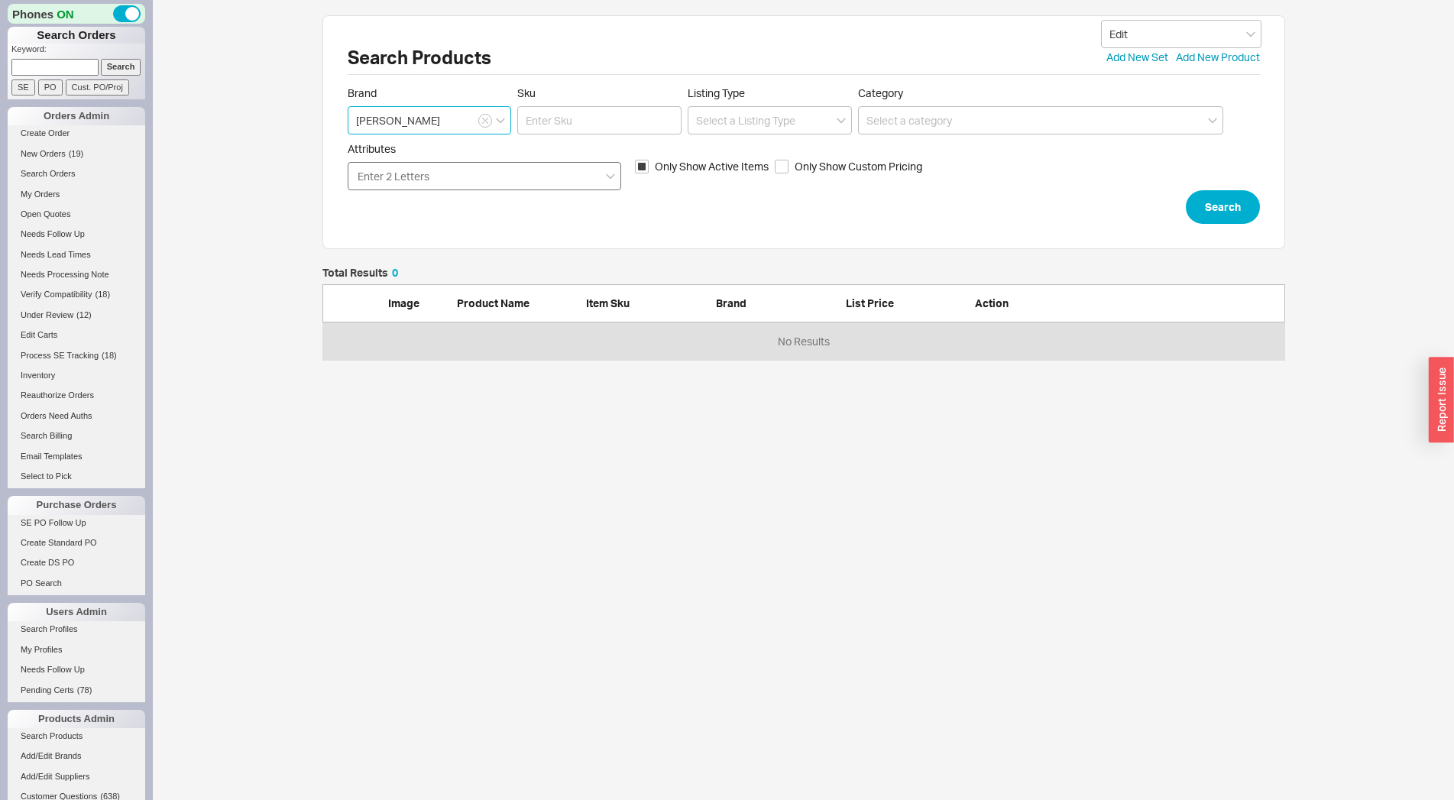
type input "[PERSON_NAME]"
click at [430, 174] on input "Attributes Enter 2 Letters" at bounding box center [394, 176] width 76 height 18
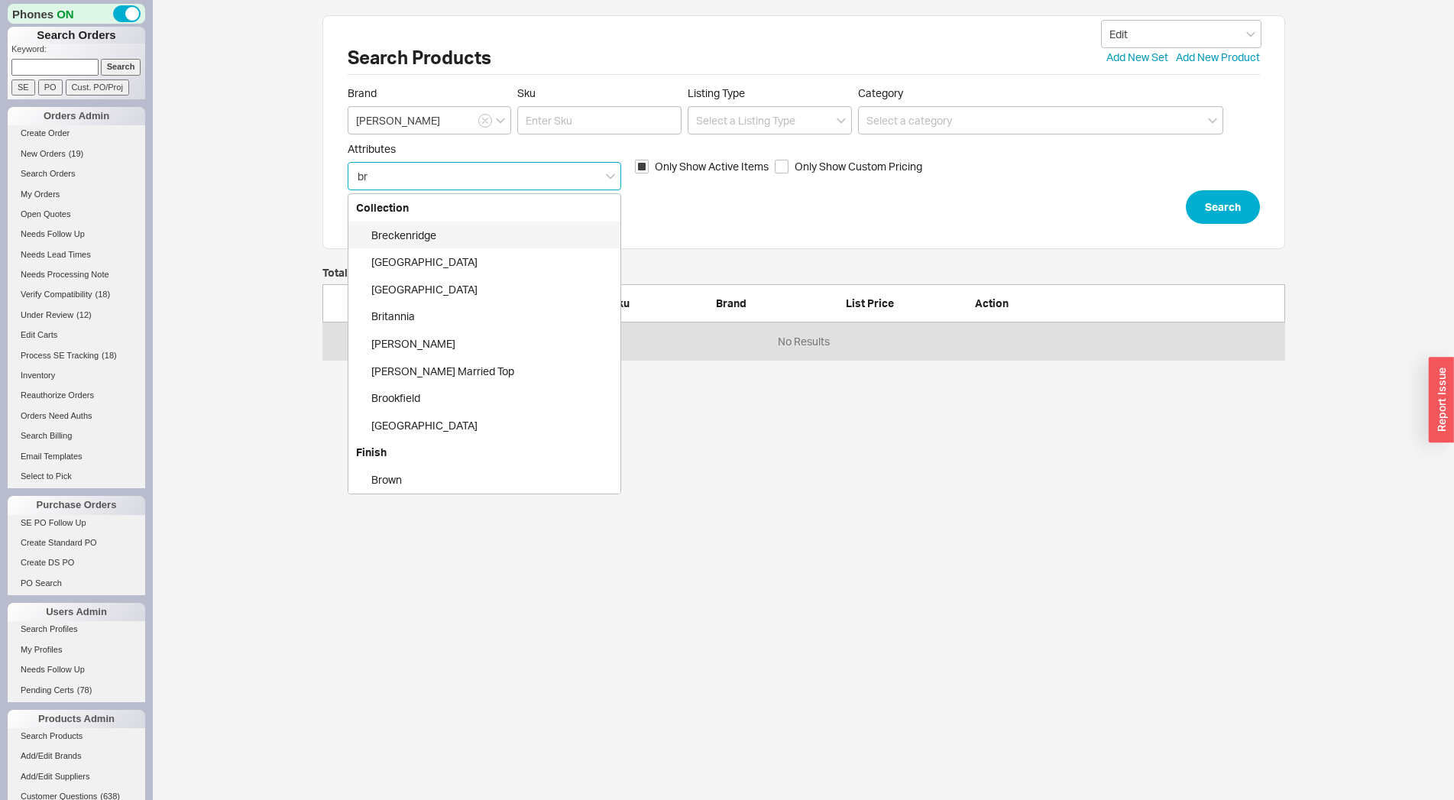
type input "bri"
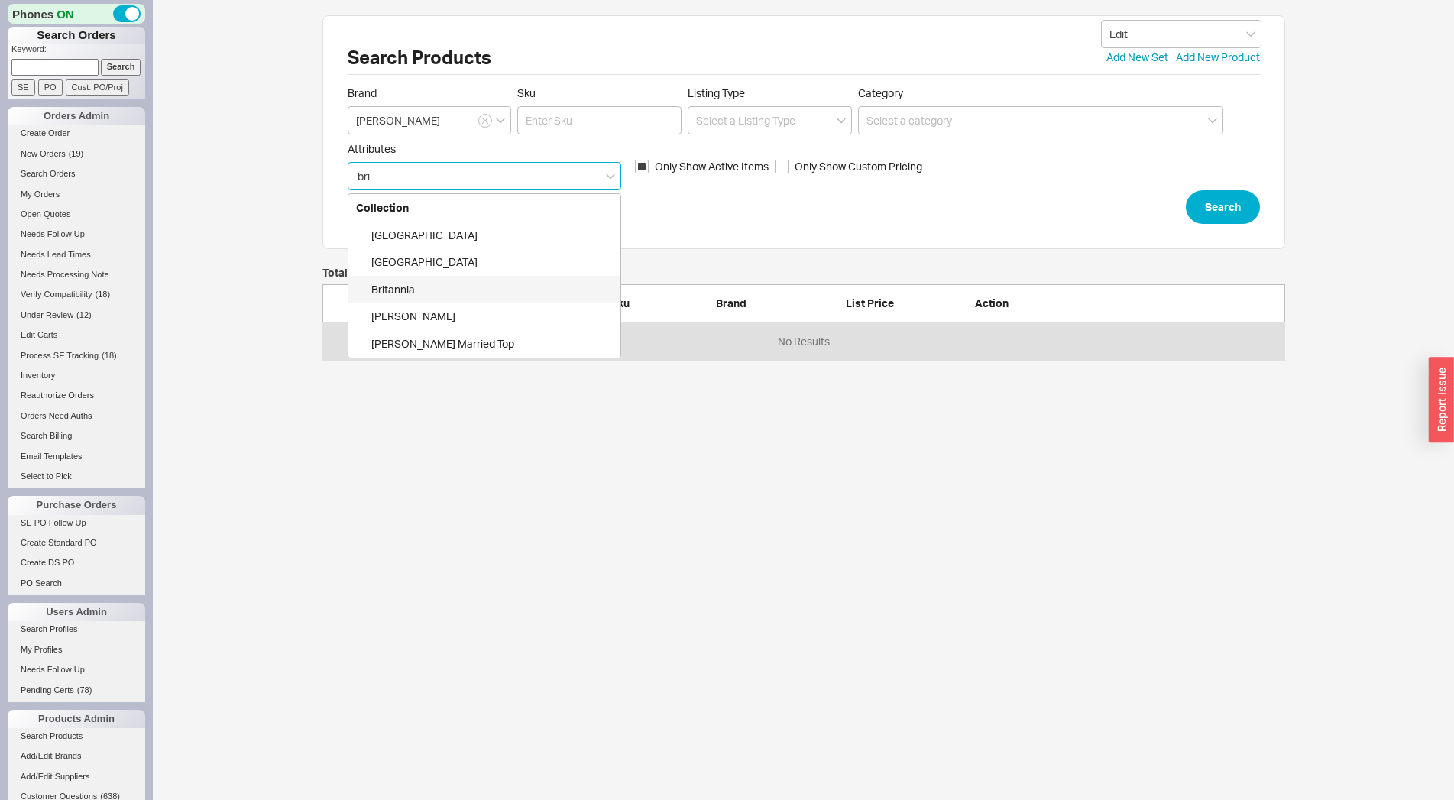
click at [421, 286] on div "Britannia" at bounding box center [484, 290] width 272 height 28
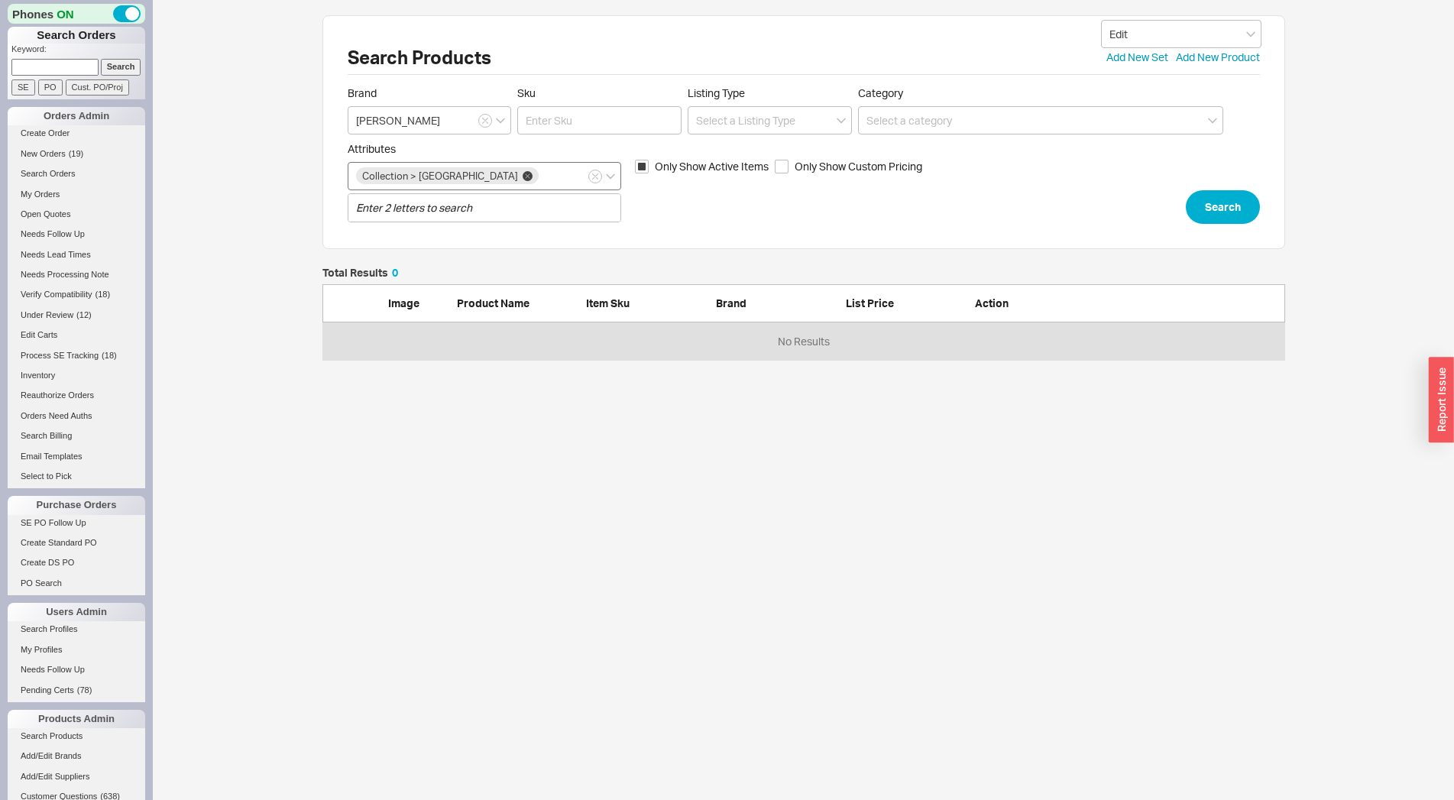
click at [523, 176] on icon at bounding box center [528, 176] width 10 height 10
click at [541, 176] on input "Attributes Collection > Britannia Enter 2 letters to search" at bounding box center [546, 176] width 11 height 18
click at [464, 176] on div "Enter 2 Letters" at bounding box center [484, 176] width 273 height 28
click at [432, 176] on input "Attributes Enter 2 Letters" at bounding box center [394, 176] width 76 height 18
click at [464, 176] on div "Enter 2 Letters" at bounding box center [484, 176] width 273 height 28
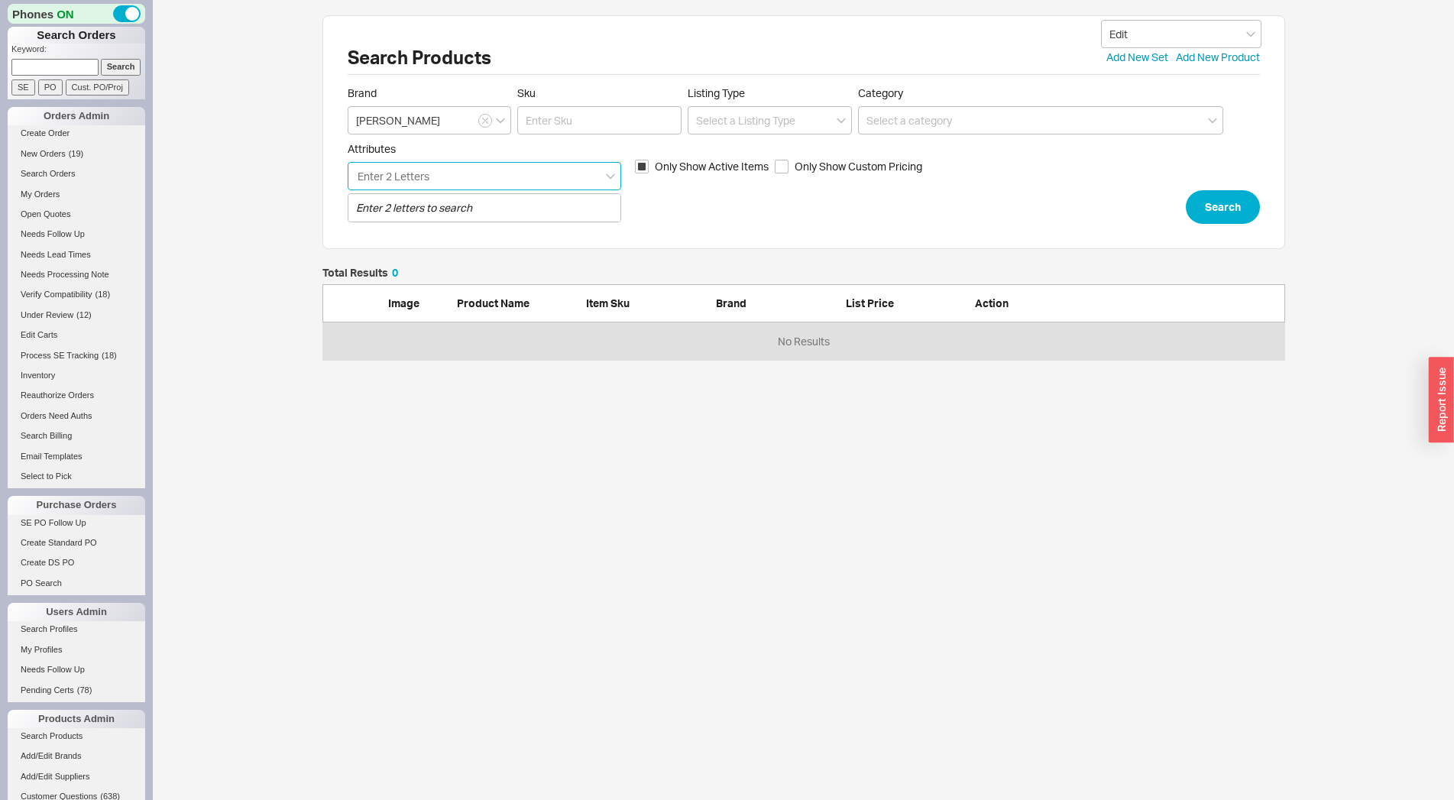
click at [432, 176] on input "Attributes Enter 2 Letters Enter 2 letters to search" at bounding box center [394, 176] width 76 height 18
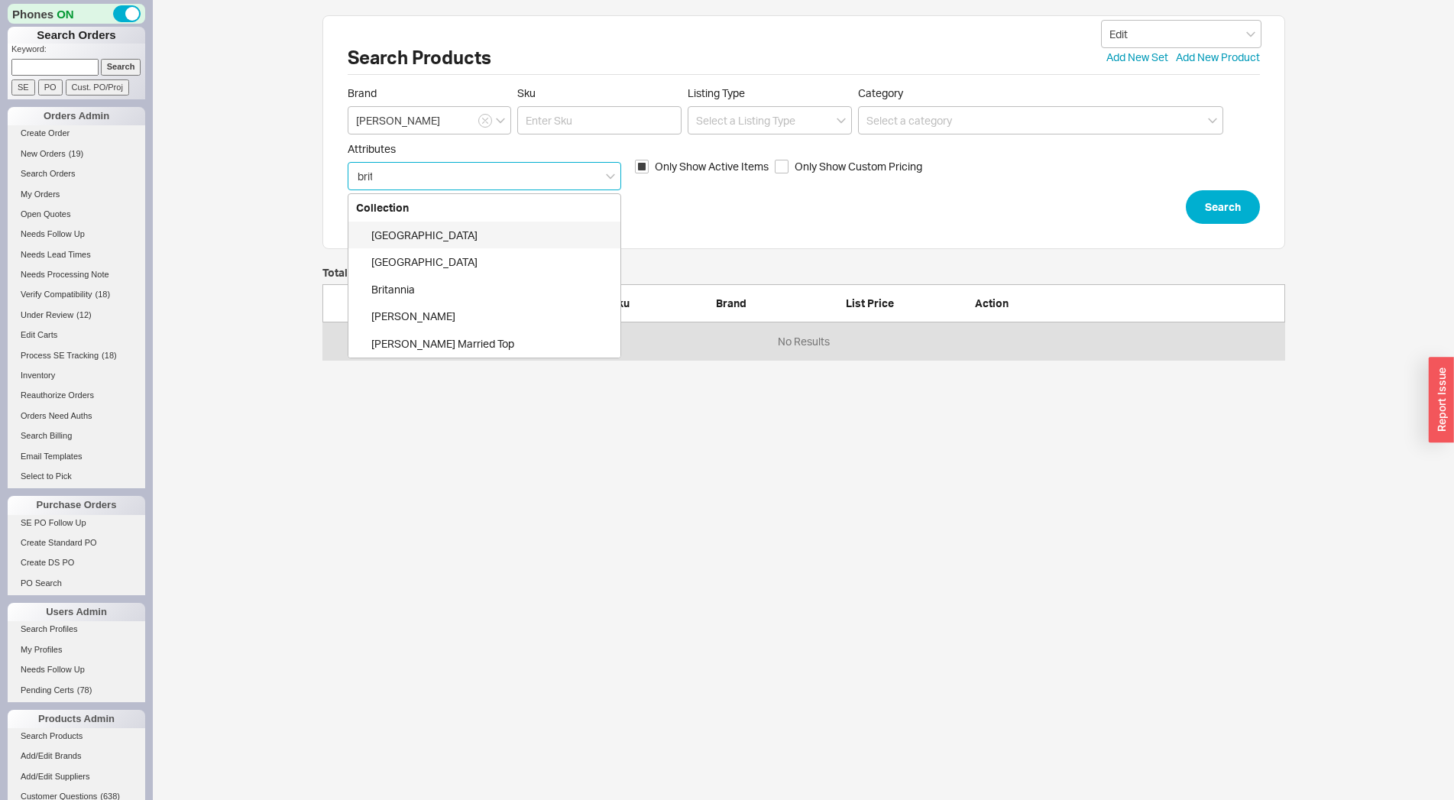
type input "[PERSON_NAME]"
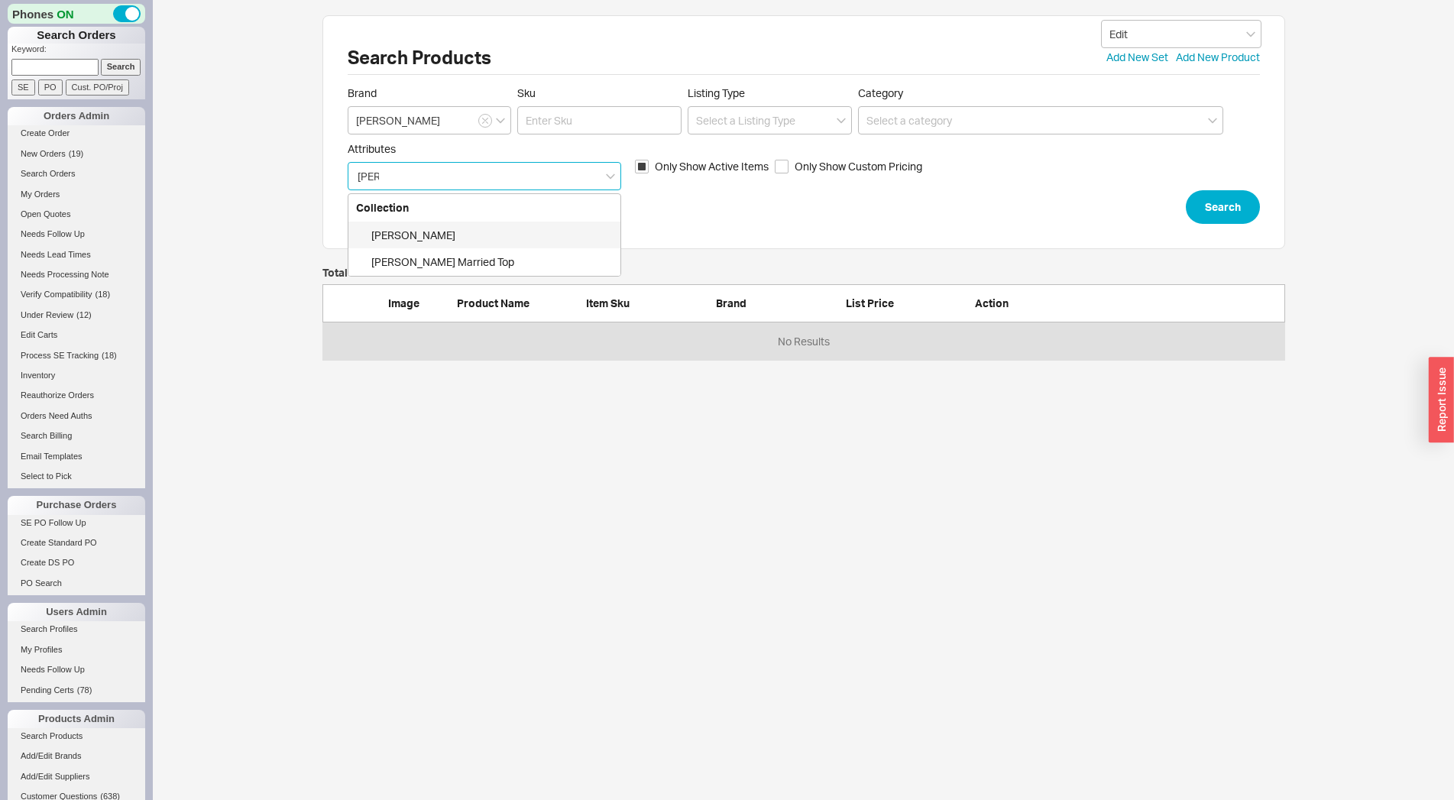
click at [420, 240] on div "[PERSON_NAME]" at bounding box center [484, 236] width 272 height 28
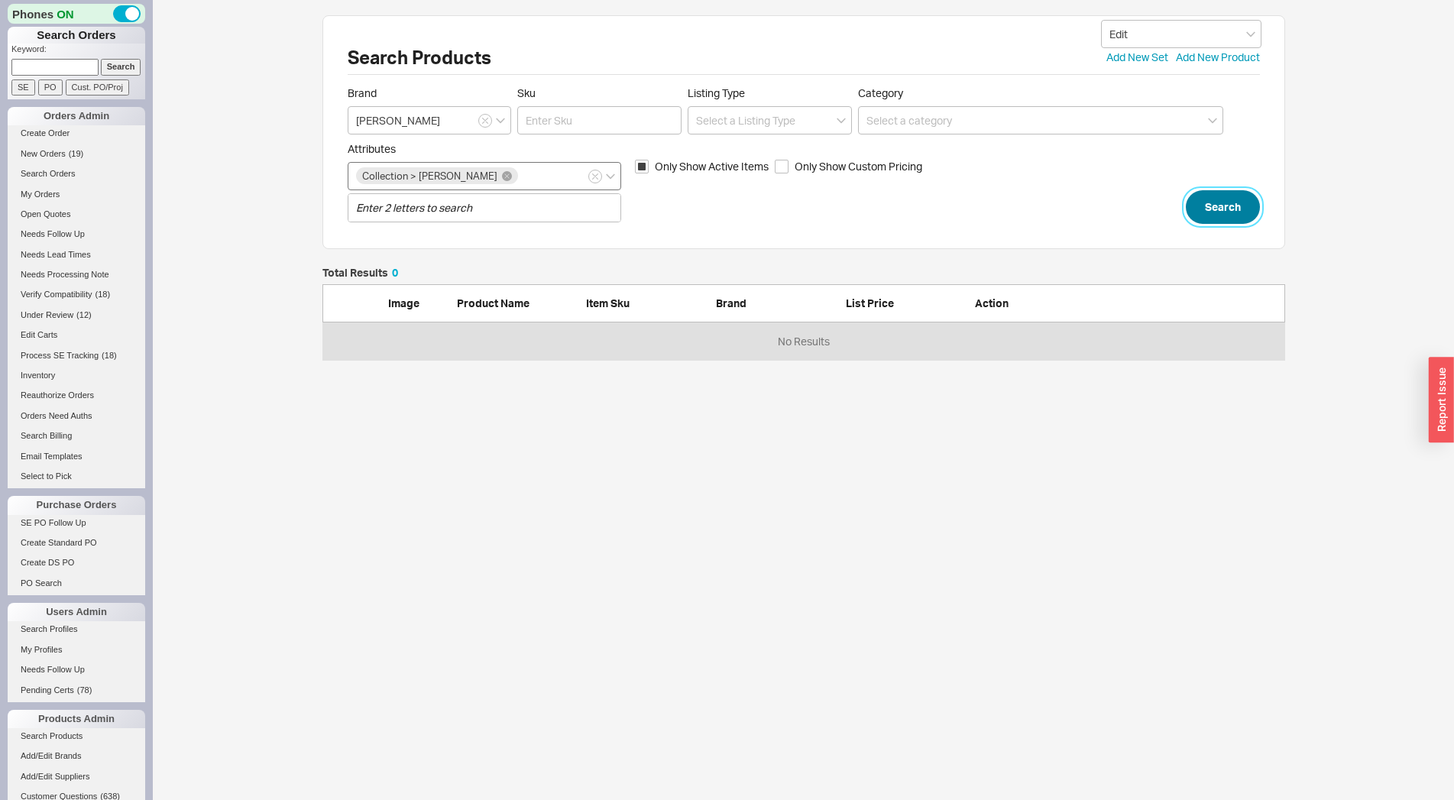
click at [1230, 202] on button "Search" at bounding box center [1223, 207] width 74 height 34
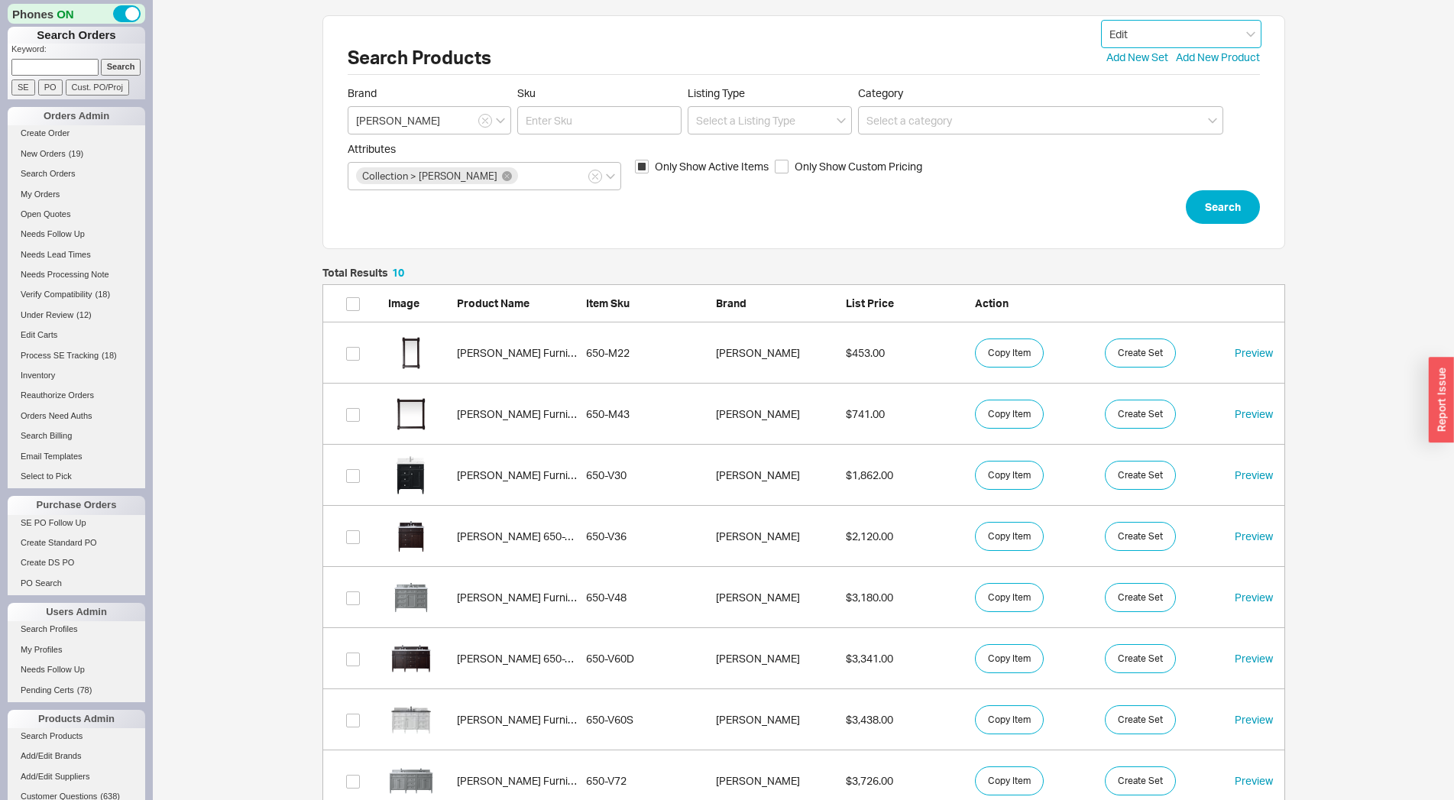
click at [1151, 27] on input "Edit" at bounding box center [1181, 34] width 160 height 28
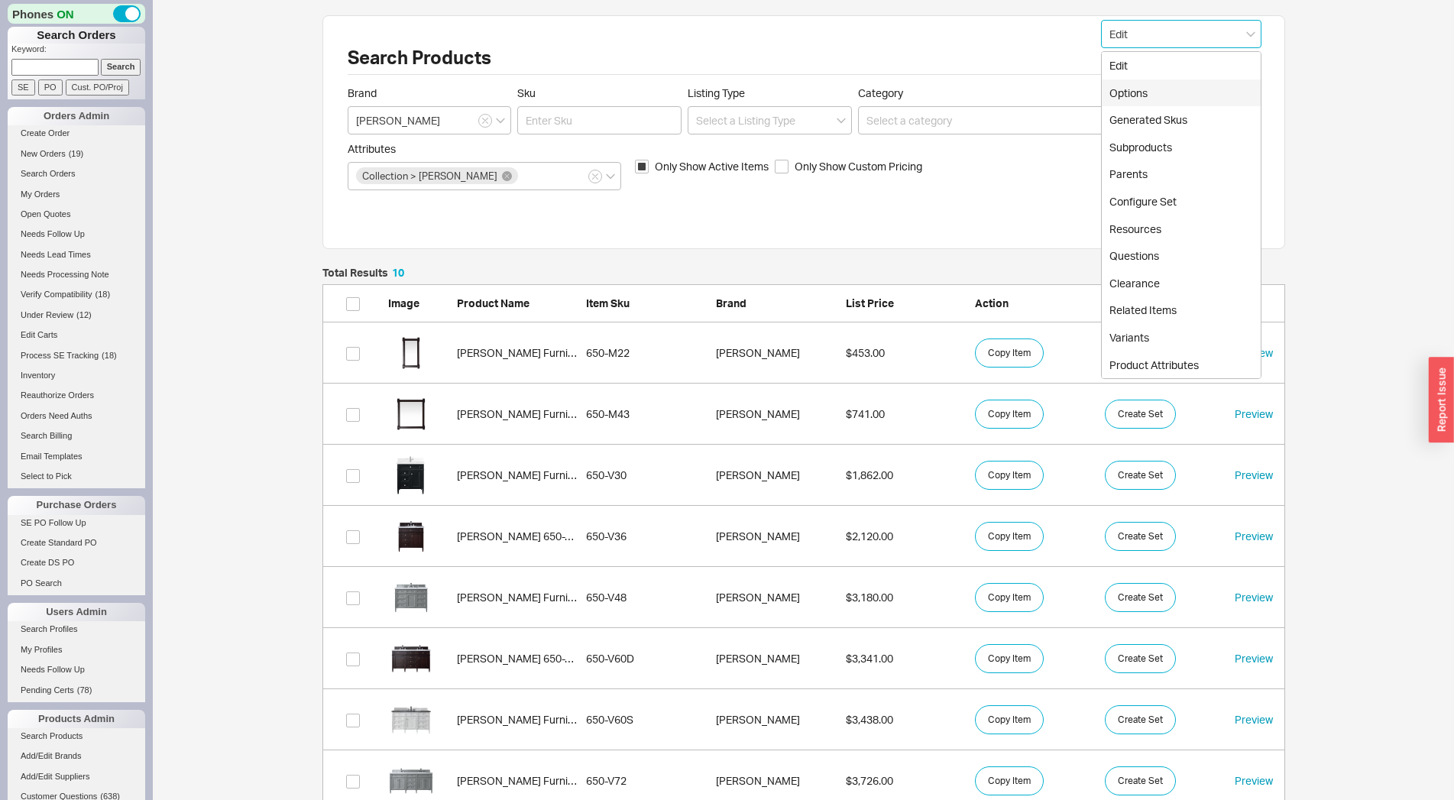
click at [1160, 94] on div "Options" at bounding box center [1181, 93] width 159 height 28
type input "Options"
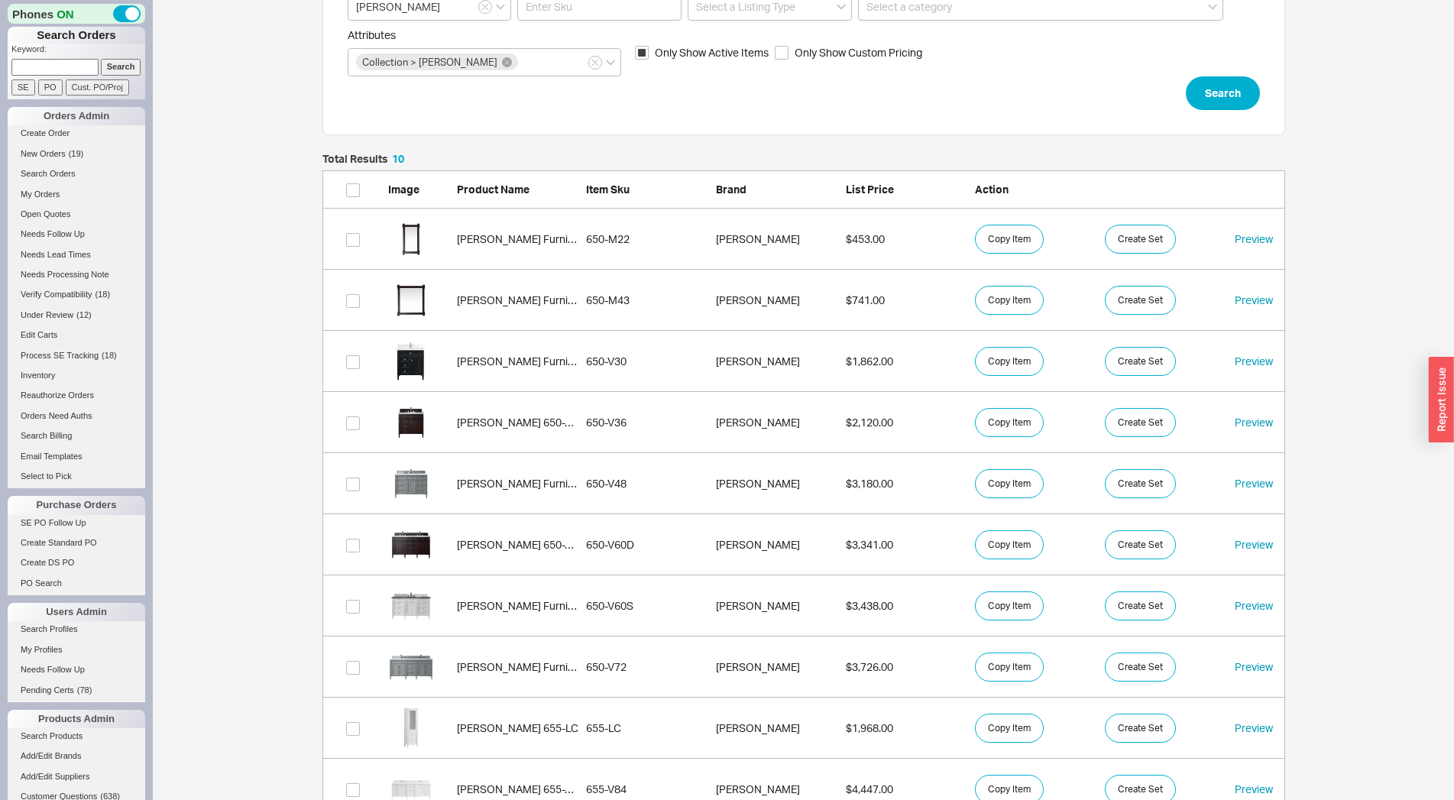
scroll to position [171, 0]
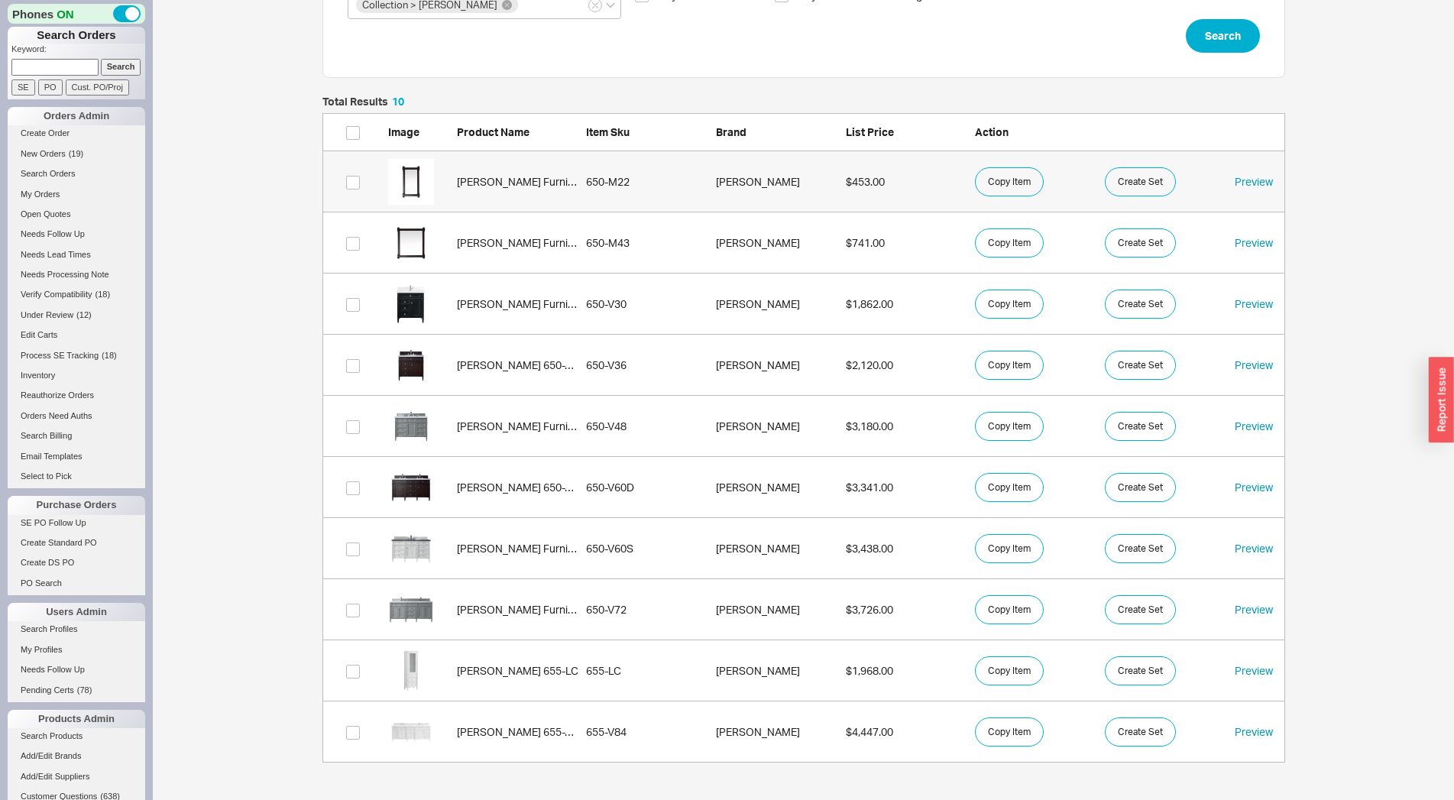
click at [507, 192] on link "[PERSON_NAME] Furniture 650-M22 650-M22 [PERSON_NAME] $453.00 Copy Item Create …" at bounding box center [803, 181] width 963 height 61
click at [497, 256] on link "[PERSON_NAME] Furniture 650-M43 650-M43 [PERSON_NAME] $741.00 Copy Item Create …" at bounding box center [803, 242] width 963 height 61
click at [487, 307] on div "[PERSON_NAME] Furniture 650-V30" at bounding box center [518, 303] width 122 height 15
click at [489, 350] on link "[PERSON_NAME] 650-V36 650-V36 [PERSON_NAME] $2,120.00 Copy Item Create Set Prev…" at bounding box center [803, 365] width 963 height 61
click at [493, 416] on link "[PERSON_NAME] Furniture 650-V48 650-V48 [PERSON_NAME] $3,180.00 Copy Item Creat…" at bounding box center [803, 426] width 963 height 61
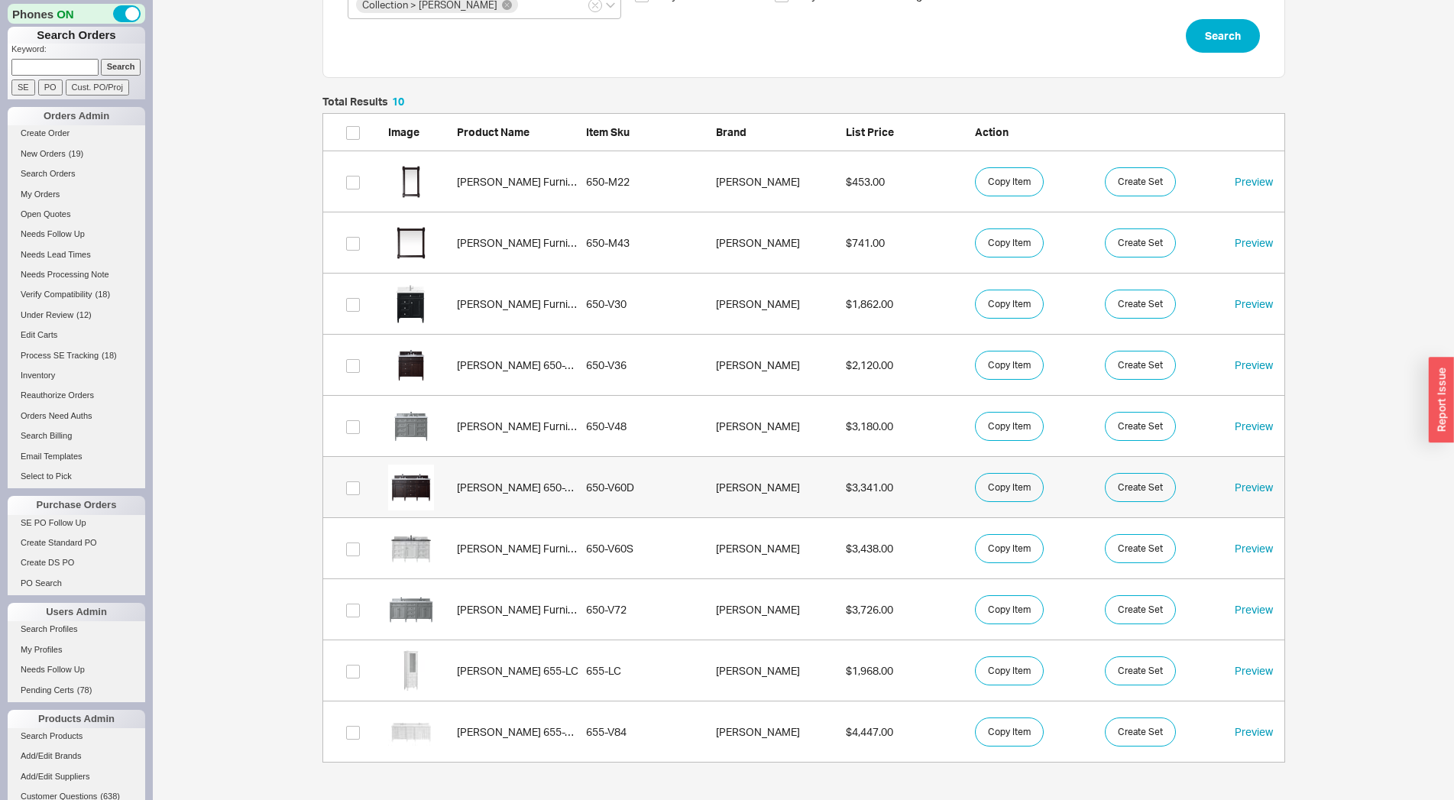
click at [510, 476] on link "[PERSON_NAME] 650-V60D 650-V60D [PERSON_NAME] $3,341.00 Copy Item Create Set Pr…" at bounding box center [803, 487] width 963 height 61
click at [522, 545] on div "[PERSON_NAME] Furniture 650-V60S" at bounding box center [518, 548] width 122 height 15
click at [529, 609] on div "[PERSON_NAME] Furniture 650-V72" at bounding box center [518, 609] width 122 height 15
click at [535, 666] on div "[PERSON_NAME] 655-LC" at bounding box center [518, 670] width 122 height 15
click at [539, 730] on div "[PERSON_NAME] 655-V84" at bounding box center [518, 731] width 122 height 15
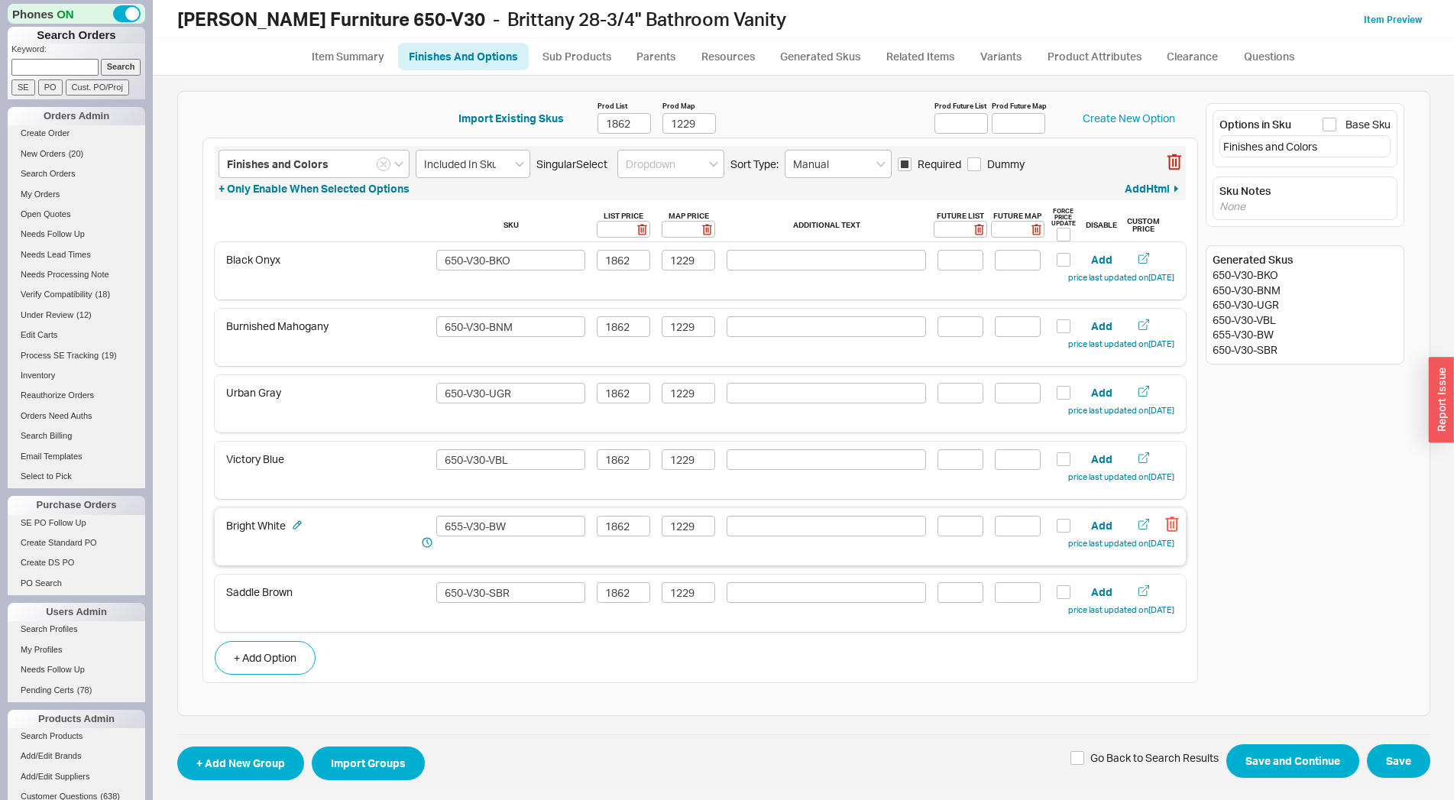
click at [1166, 518] on icon "button" at bounding box center [1172, 523] width 13 height 15
type input "650-V30-SBR"
type input "1862"
type input "1229"
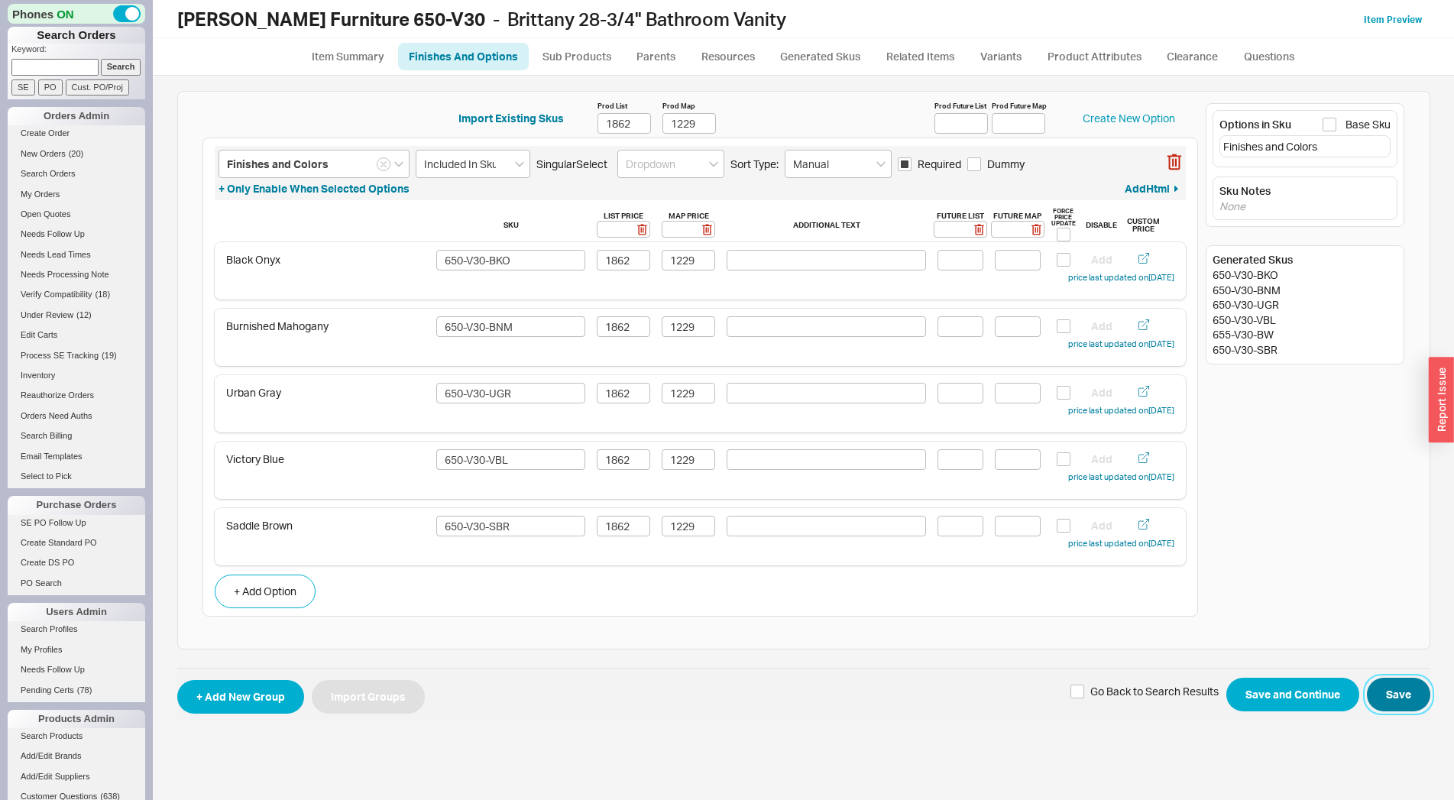
click at [1399, 686] on button "Save" at bounding box center [1398, 695] width 63 height 34
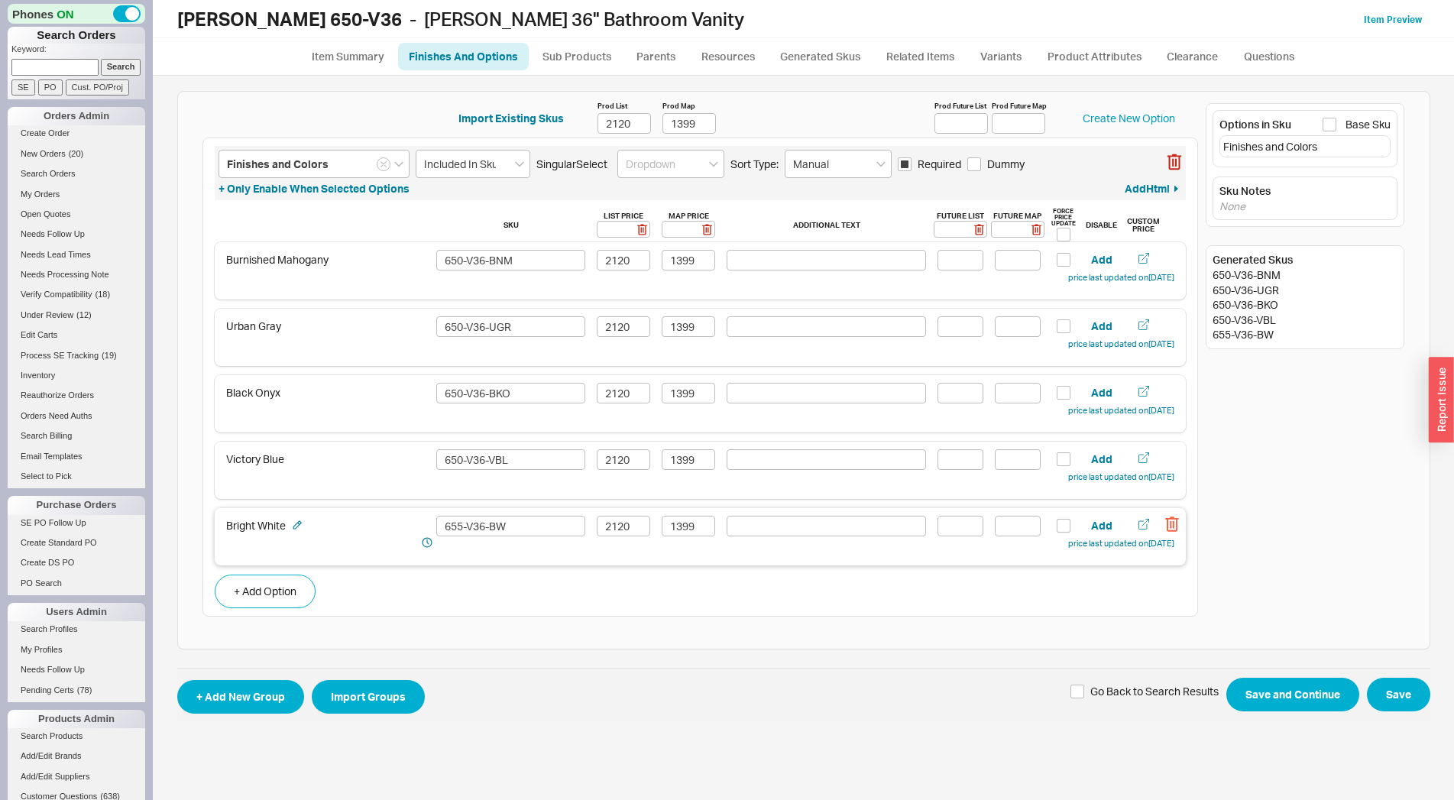
click at [1178, 523] on icon "button" at bounding box center [1172, 524] width 14 height 17
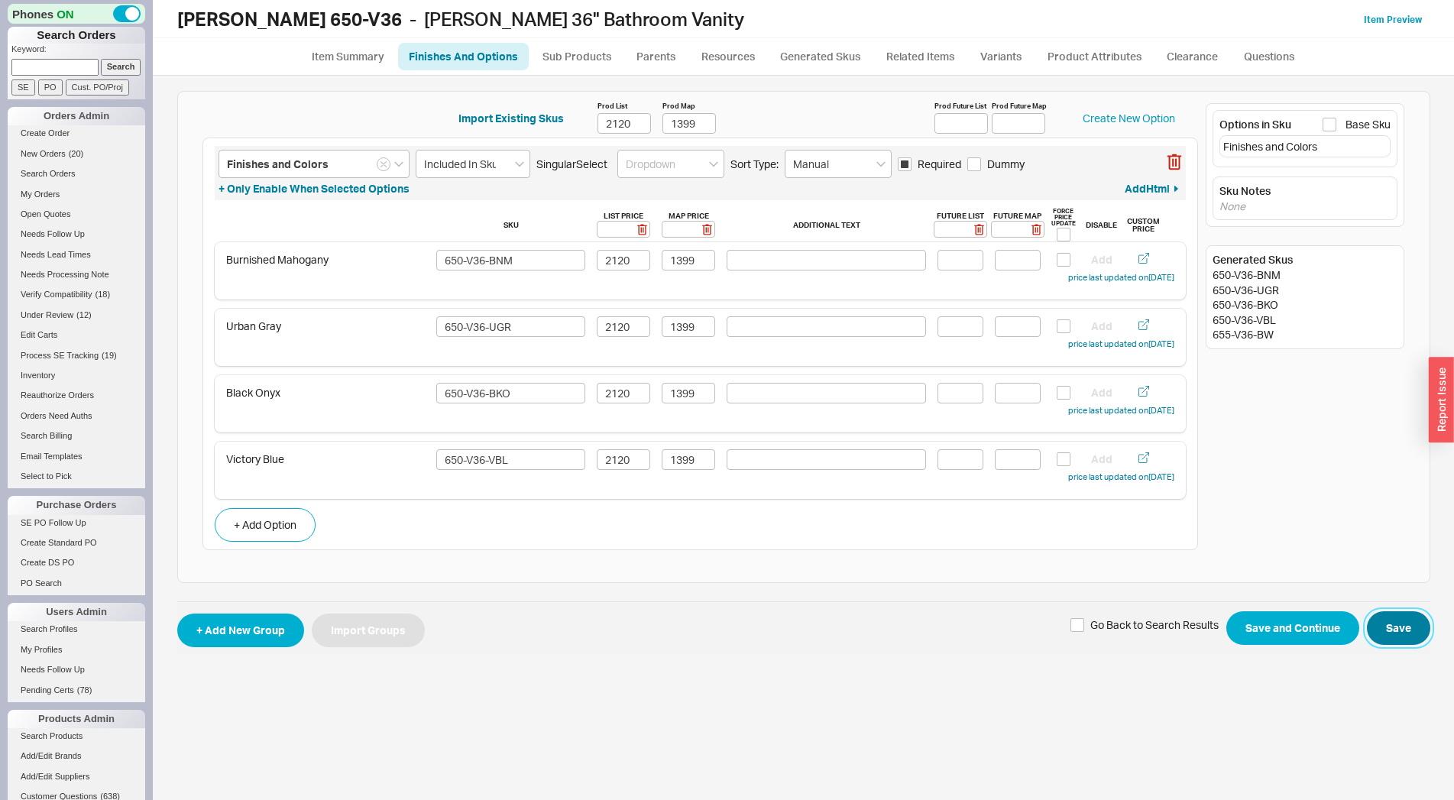
click at [1384, 621] on button "Save" at bounding box center [1398, 628] width 63 height 34
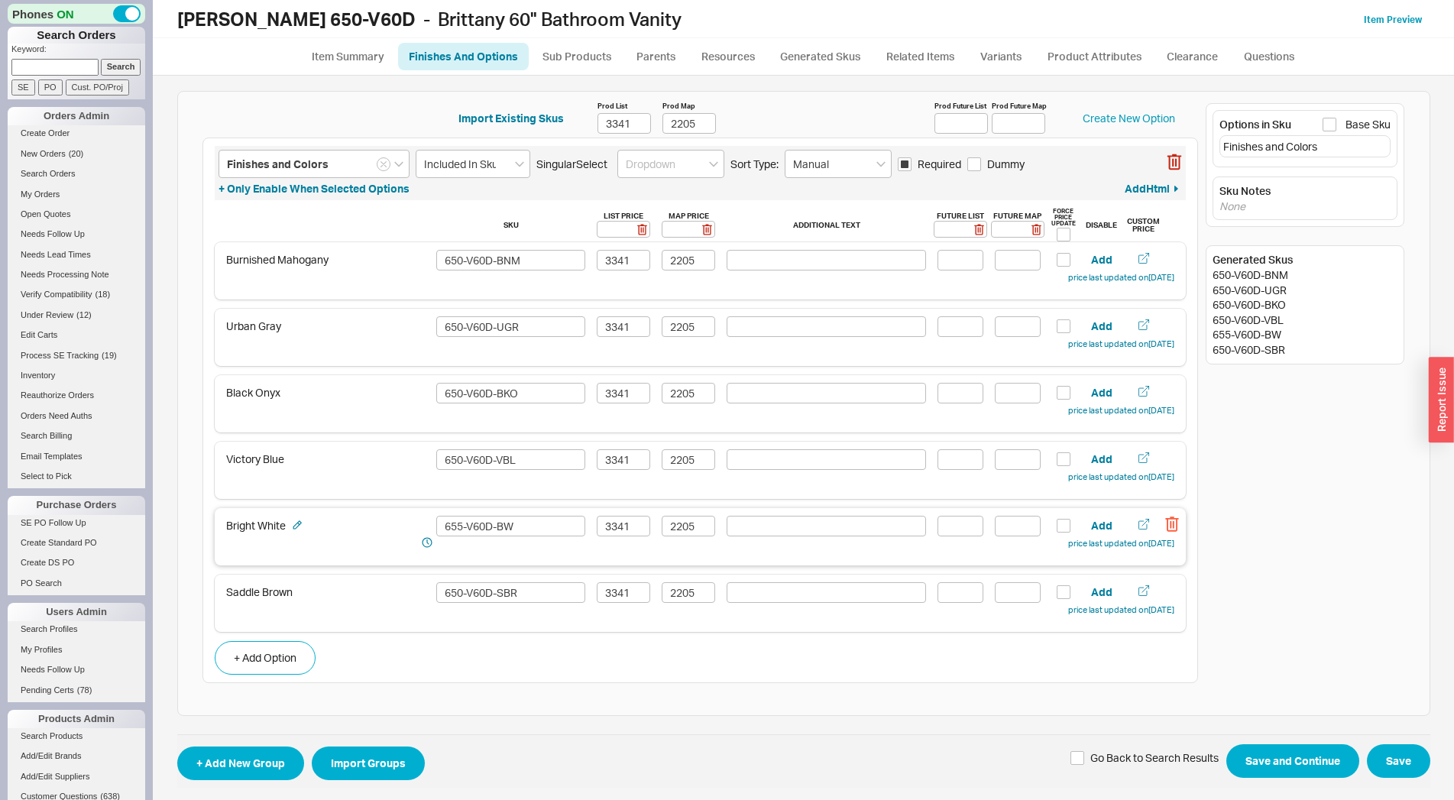
click at [1165, 526] on icon "button" at bounding box center [1172, 524] width 14 height 17
type input "650-V60D-SBR"
type input "3341"
type input "2205"
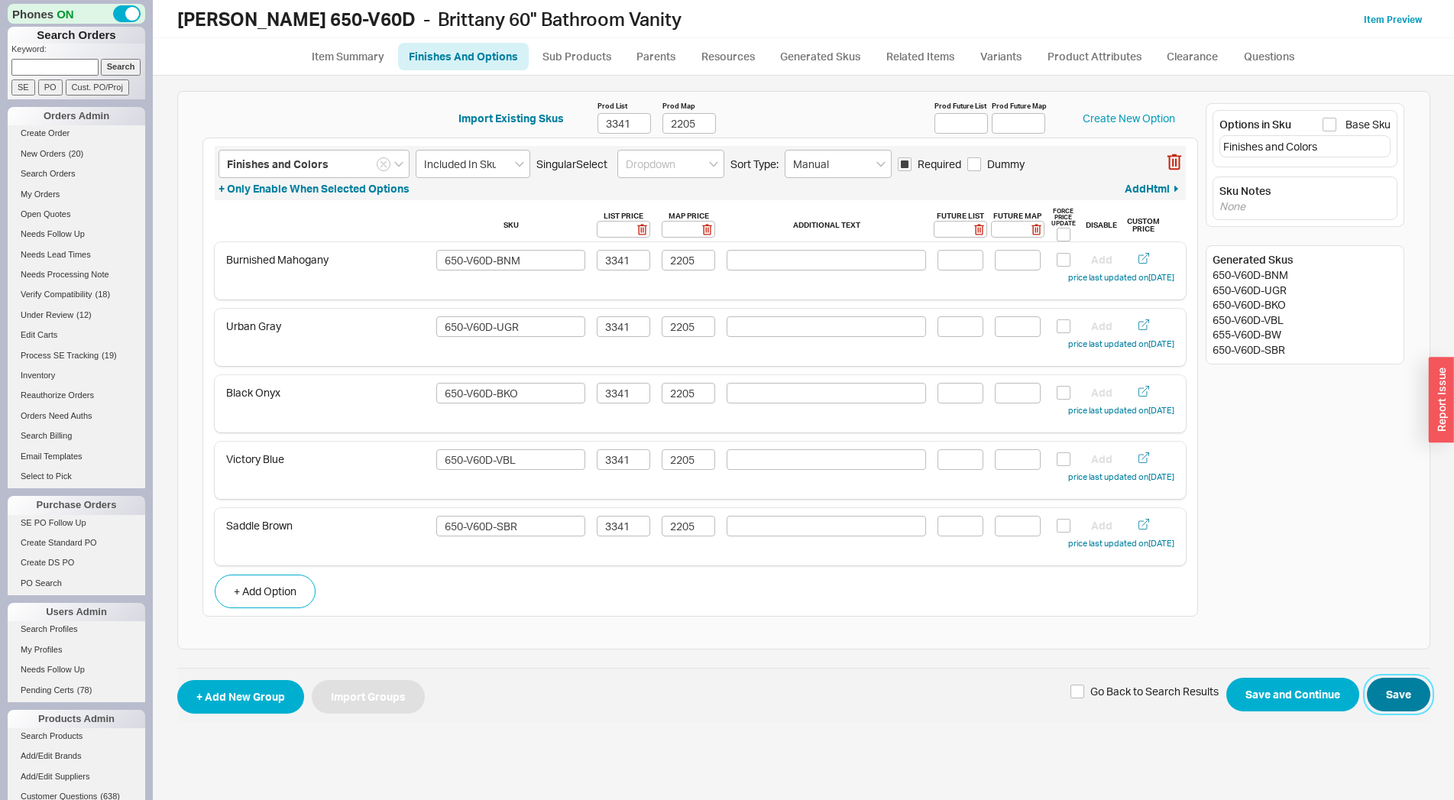
click at [1418, 687] on button "Save" at bounding box center [1398, 695] width 63 height 34
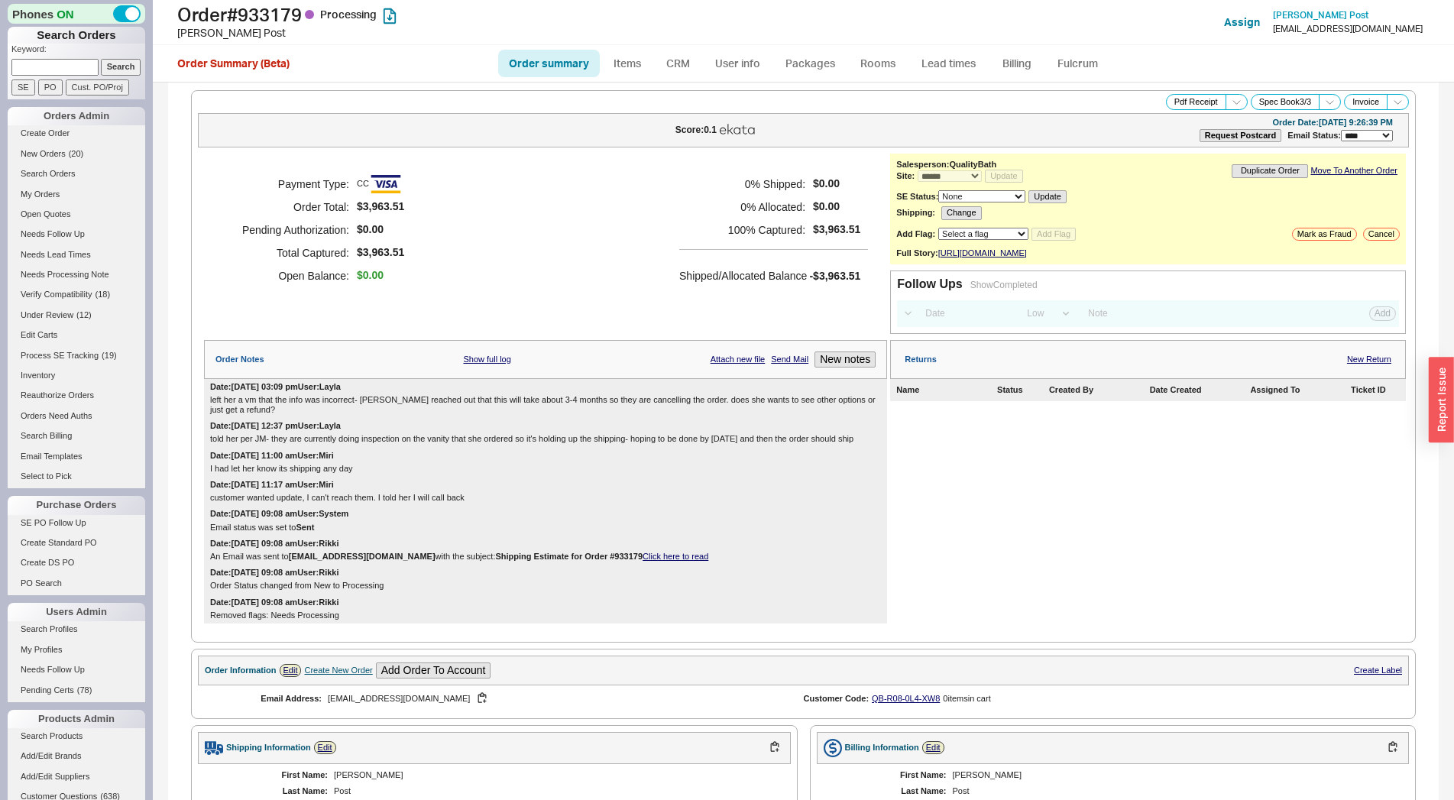
select select "*"
select select "LOW"
select select "3"
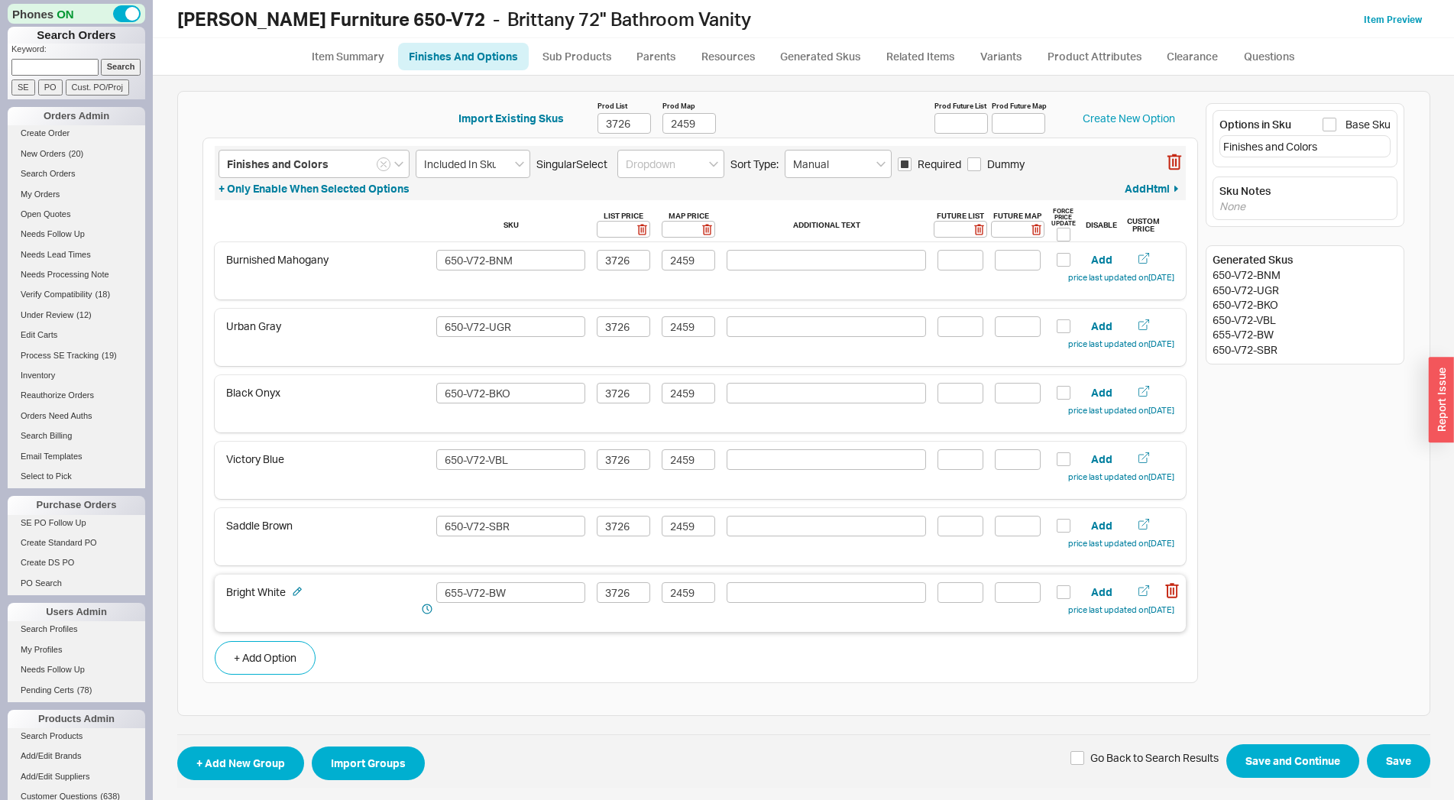
click at [1173, 589] on div "Bright White 655-V72-BW 3726 2459 Add price last updated on [DATE]" at bounding box center [700, 602] width 971 height 57
click at [1170, 589] on icon "button" at bounding box center [1171, 591] width 2 height 8
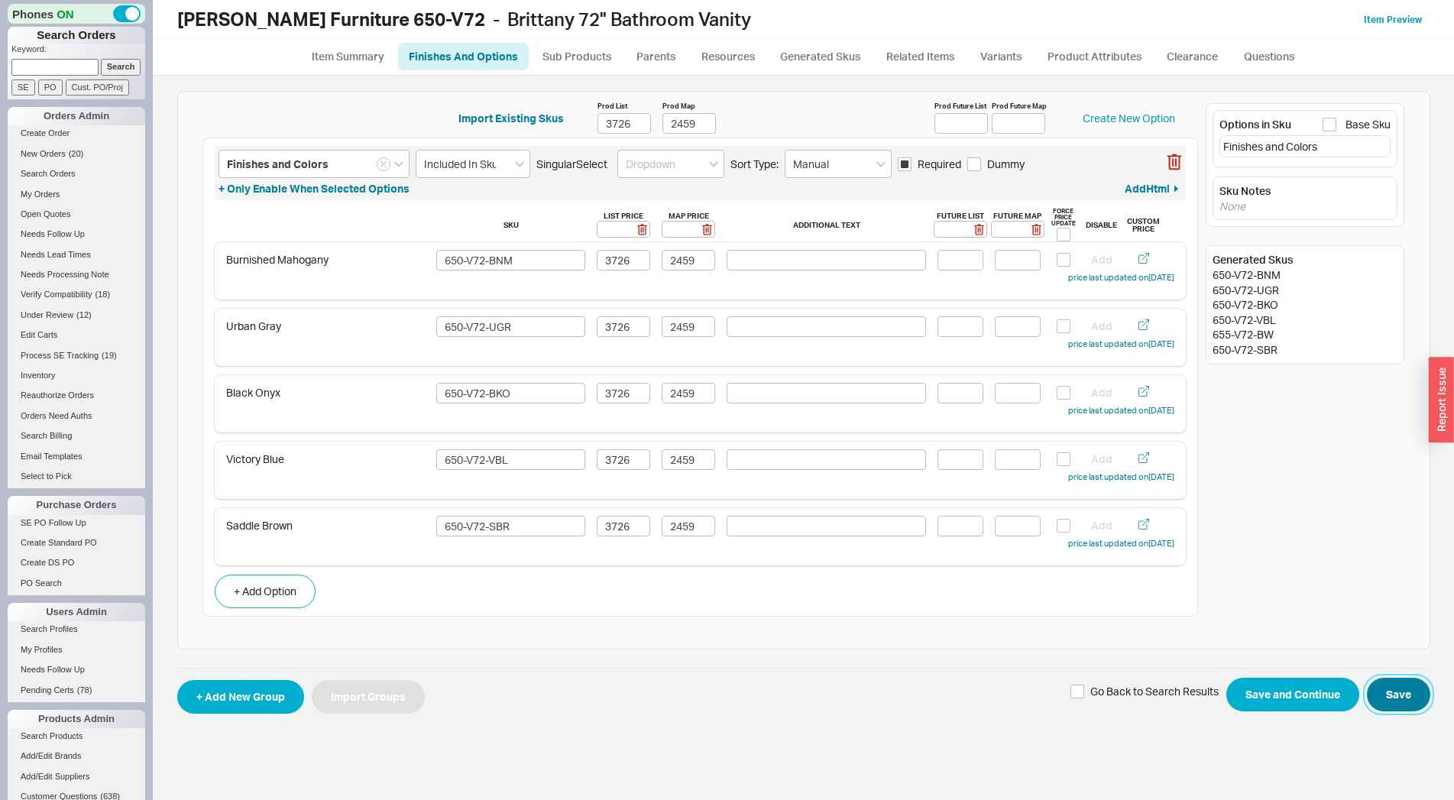
click at [1380, 689] on button "Save" at bounding box center [1398, 695] width 63 height 34
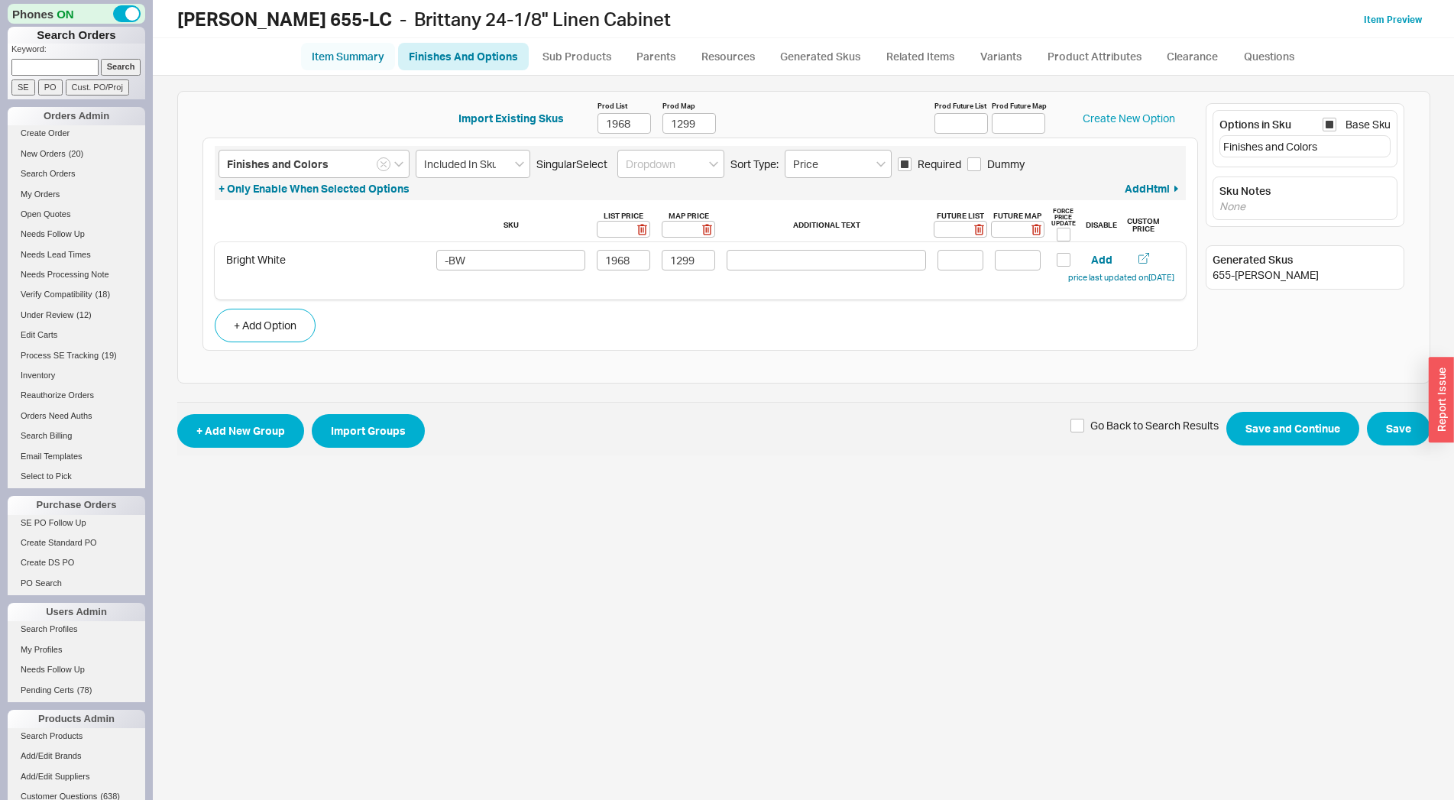
click at [354, 68] on ul "Item Summary Finishes And Options Sub Products Parents Resources Generated Skus…" at bounding box center [803, 56] width 1301 height 37
click at [353, 60] on link "Item Summary" at bounding box center [348, 57] width 94 height 28
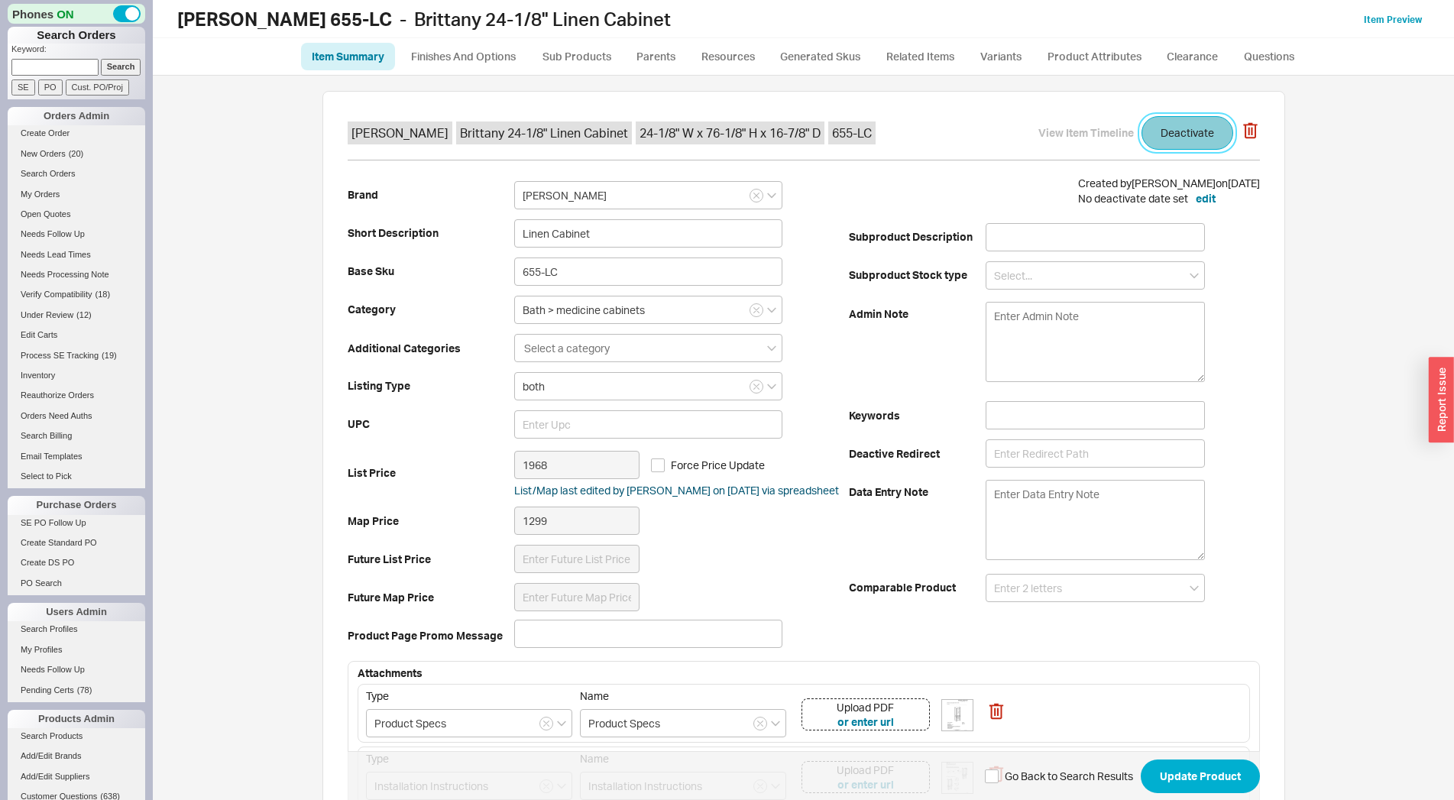
click at [1168, 131] on button "Deactivate" at bounding box center [1187, 133] width 92 height 34
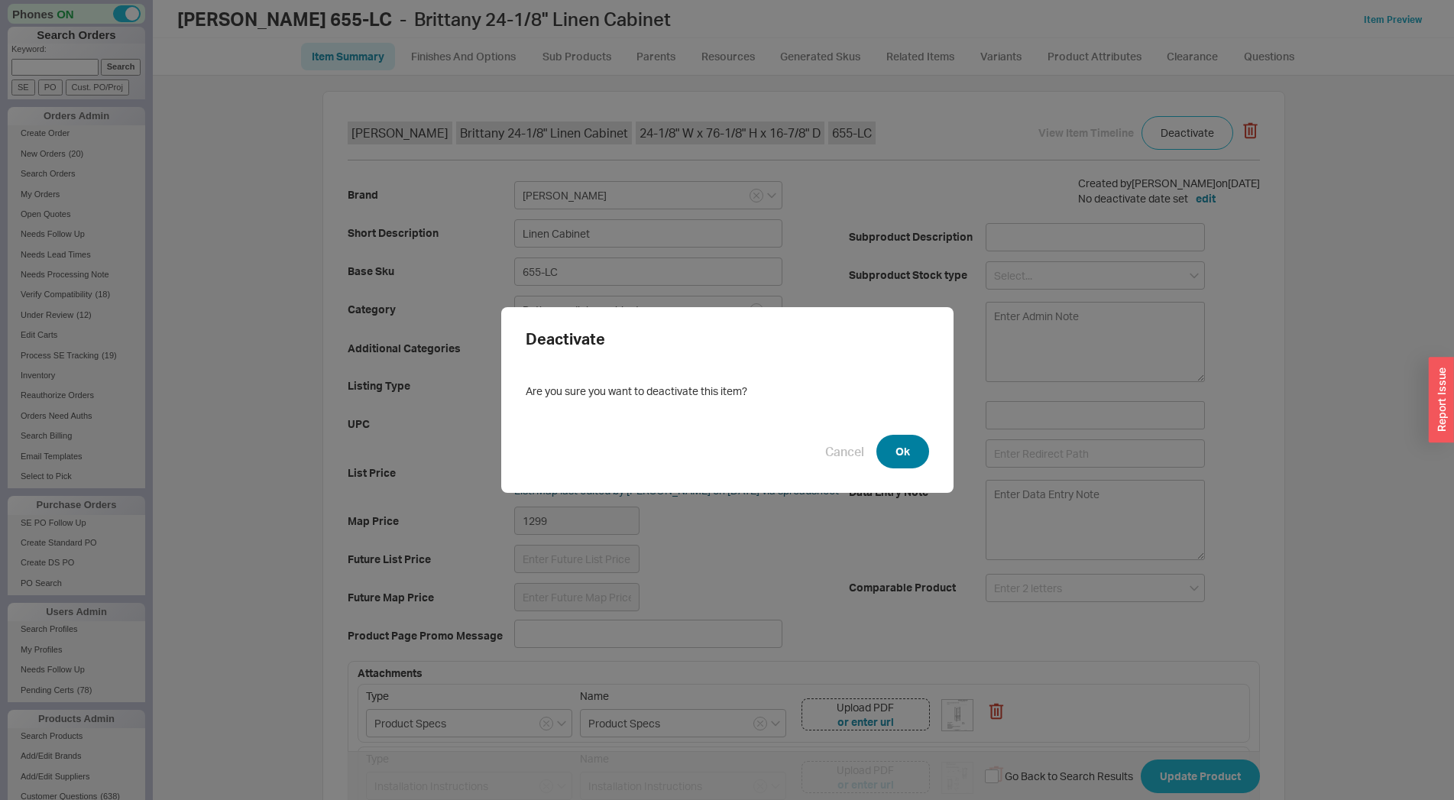
click at [896, 440] on button "Ok" at bounding box center [902, 452] width 53 height 34
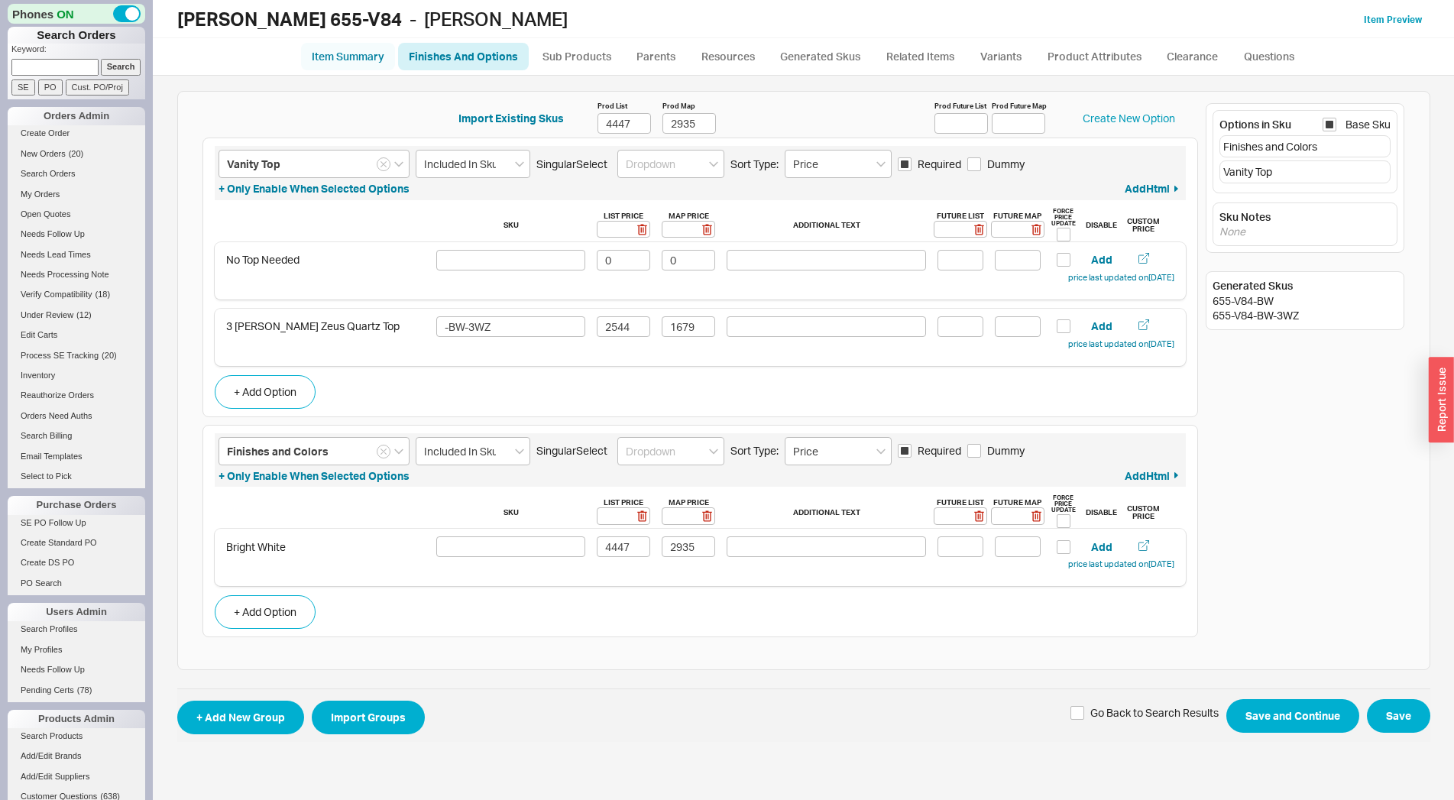
click at [349, 56] on link "Item Summary" at bounding box center [348, 57] width 94 height 28
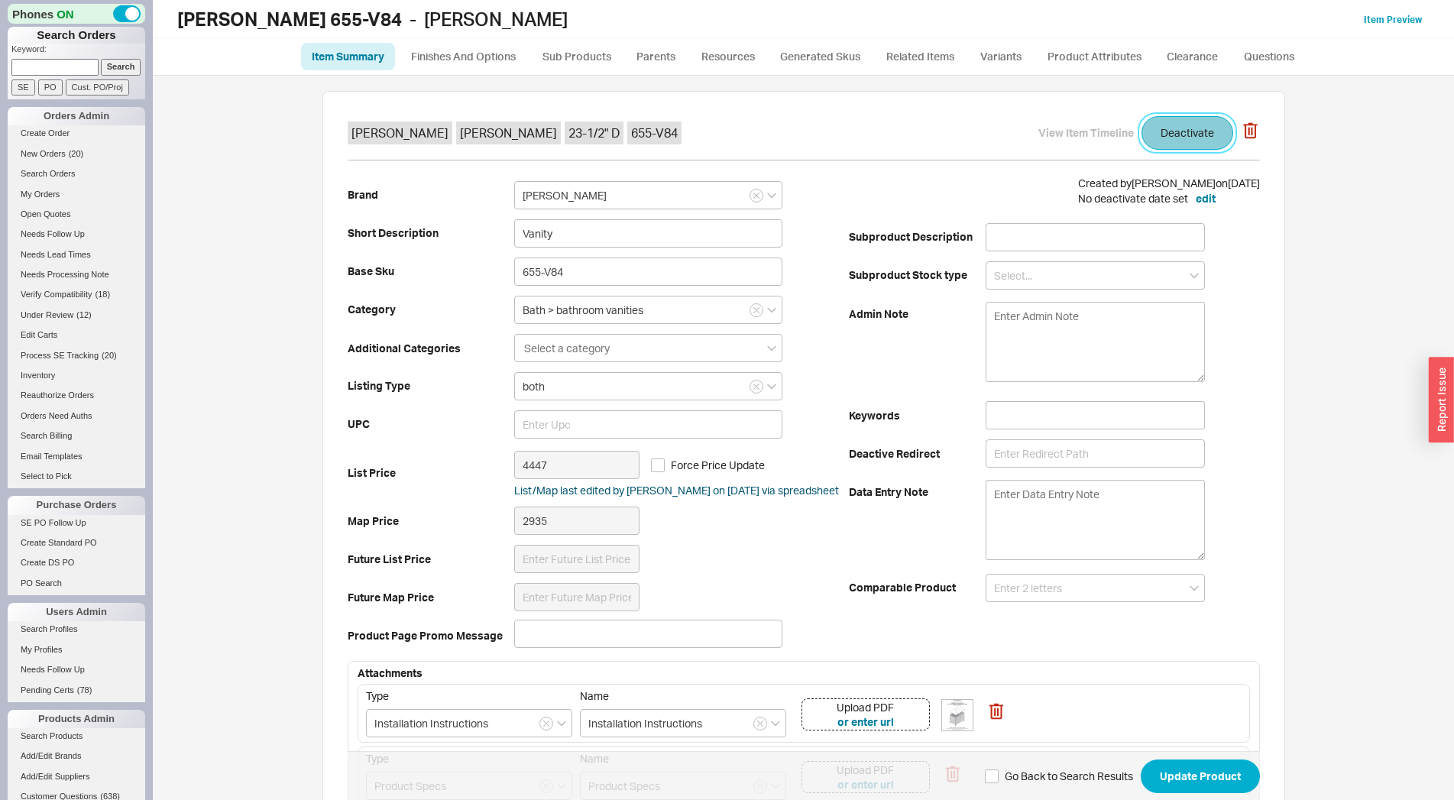
click at [1166, 135] on button "Deactivate" at bounding box center [1187, 133] width 92 height 34
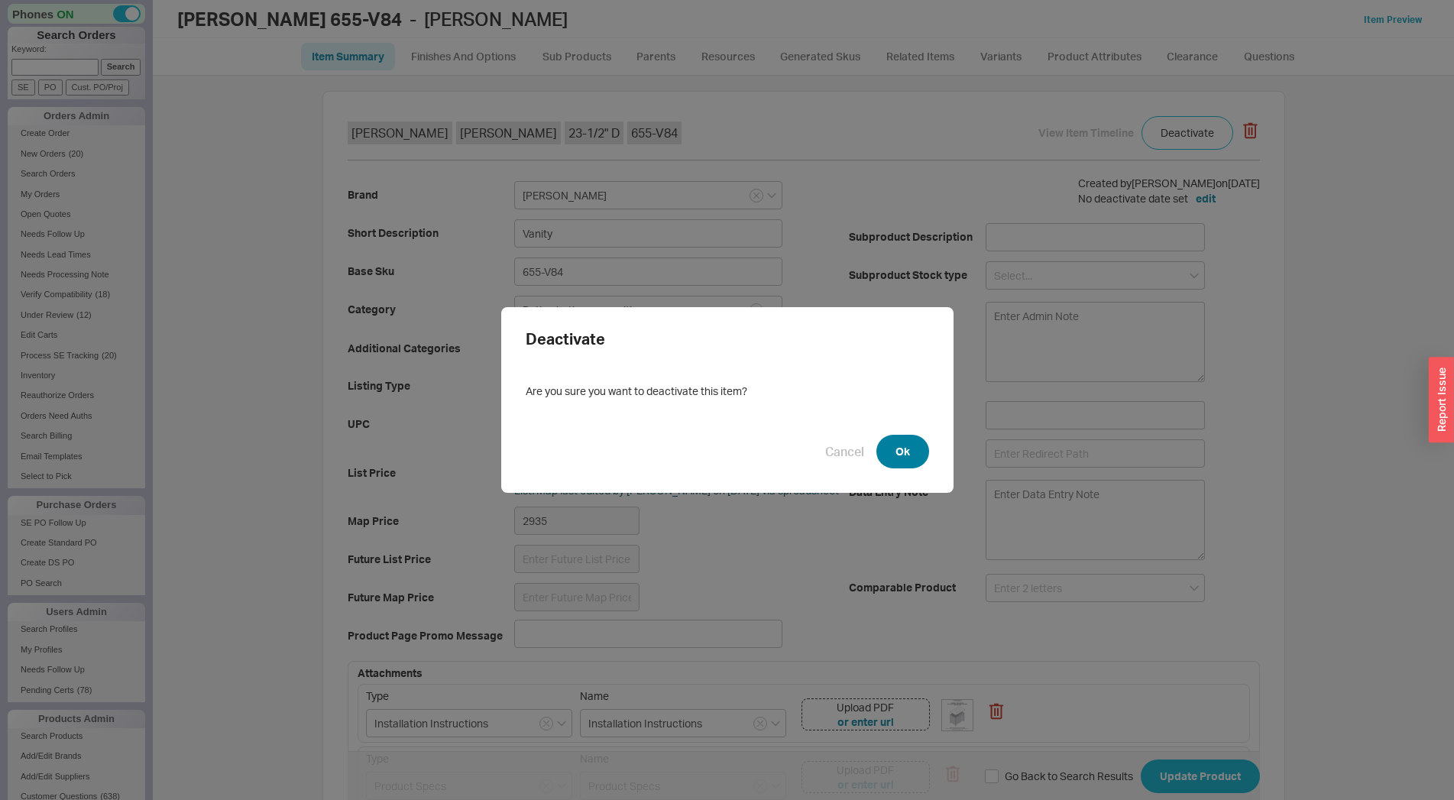
click at [900, 442] on button "Ok" at bounding box center [902, 452] width 53 height 34
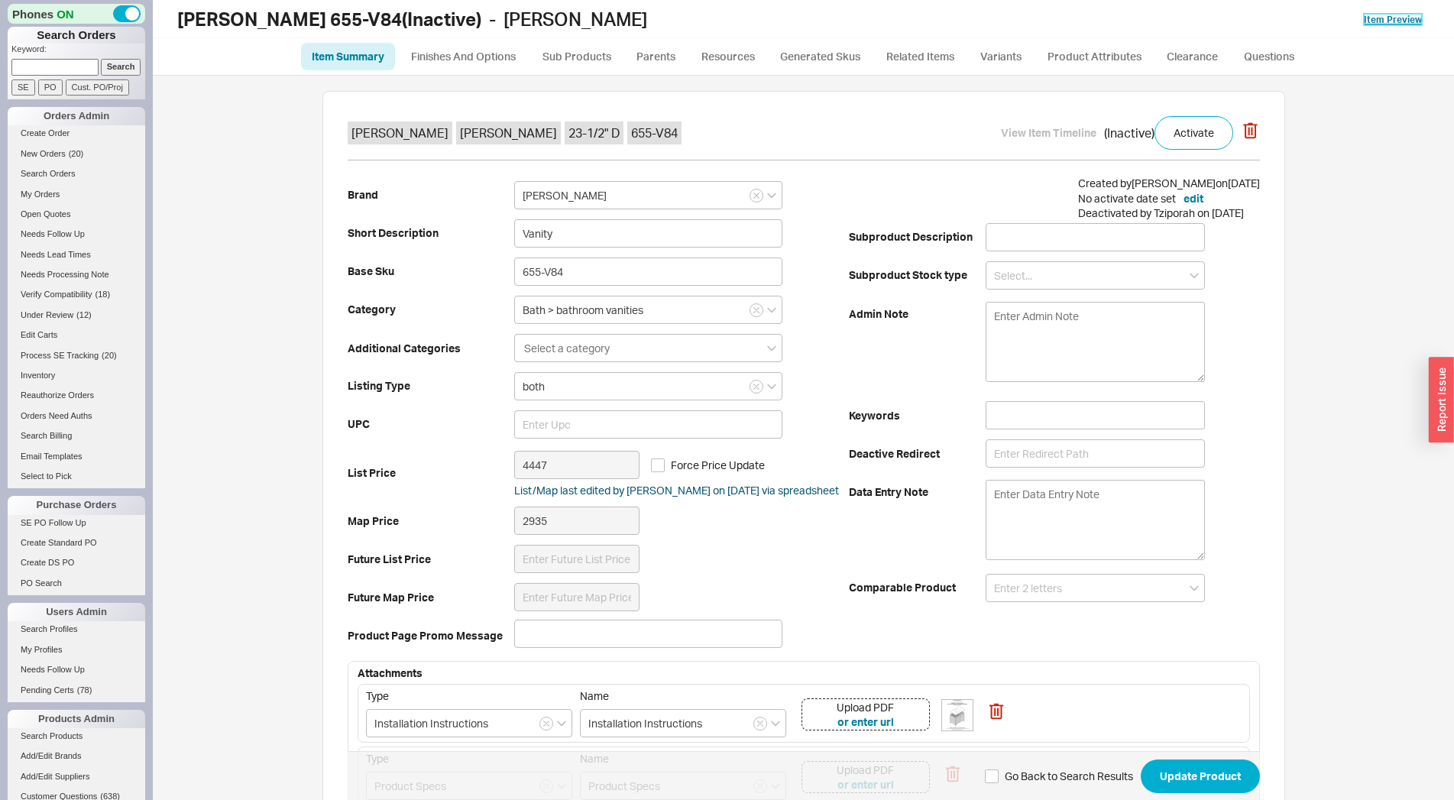
click at [1389, 15] on link "Item Preview" at bounding box center [1393, 19] width 58 height 11
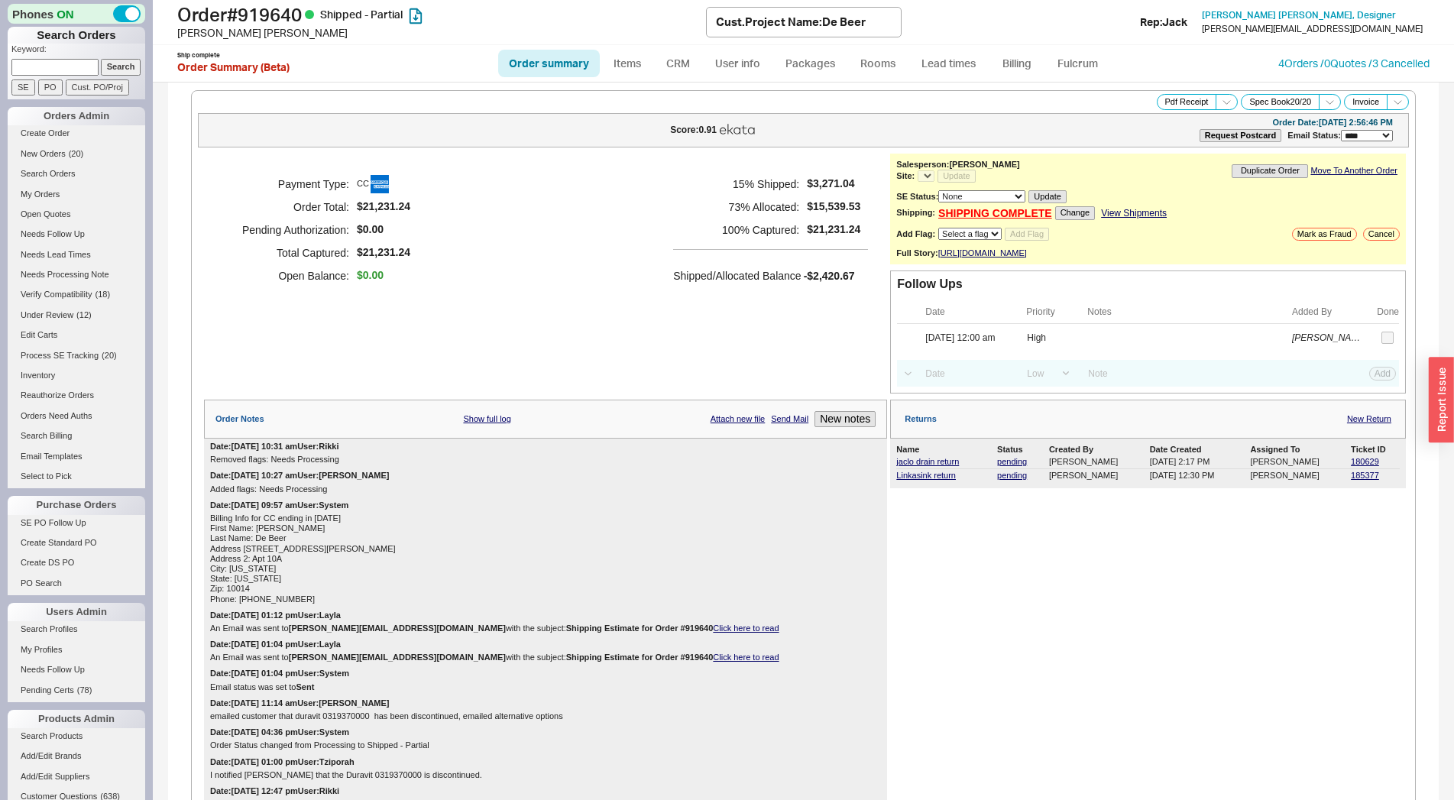
select select "LOW"
select select "3"
select select "*"
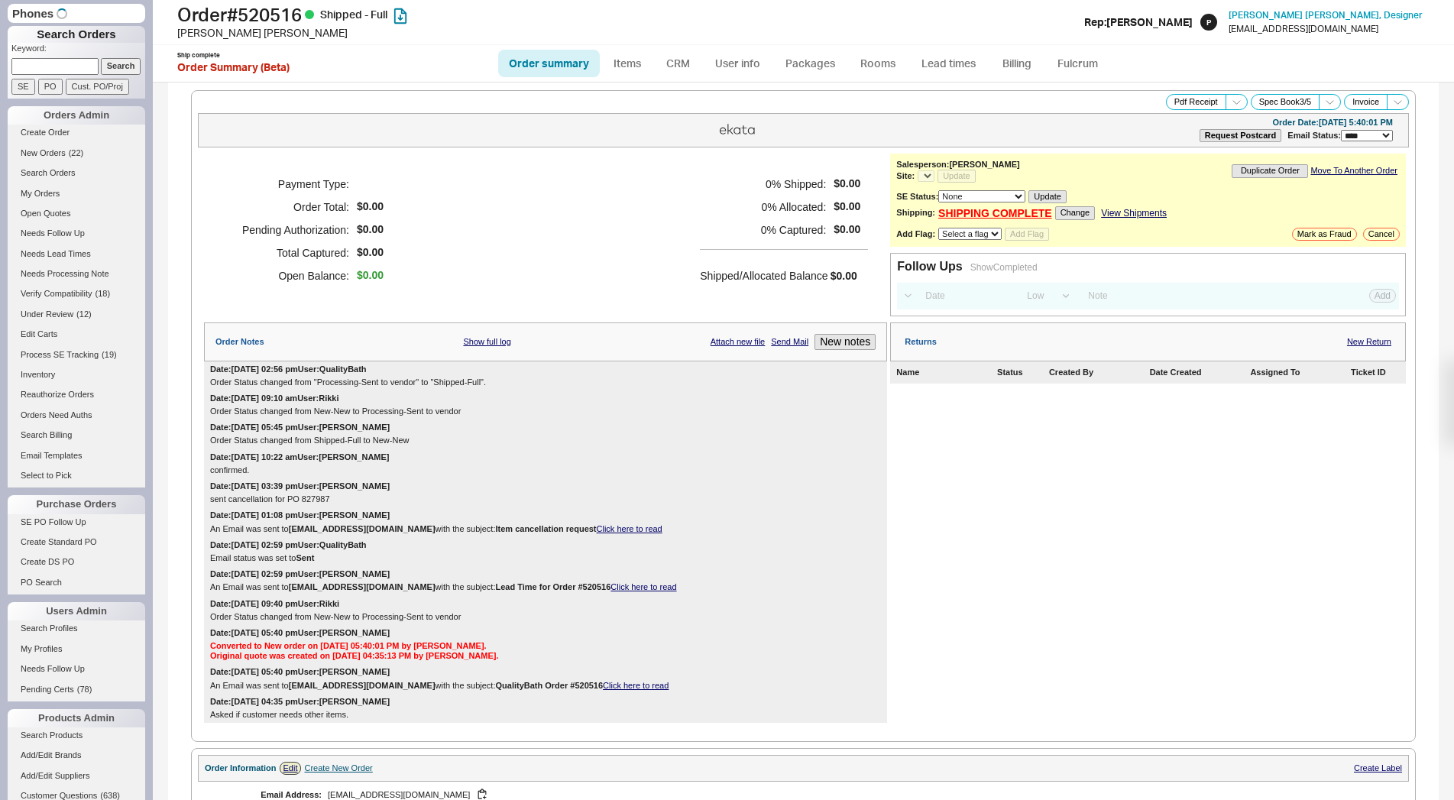
select select "LOW"
select select "3"
select select "*"
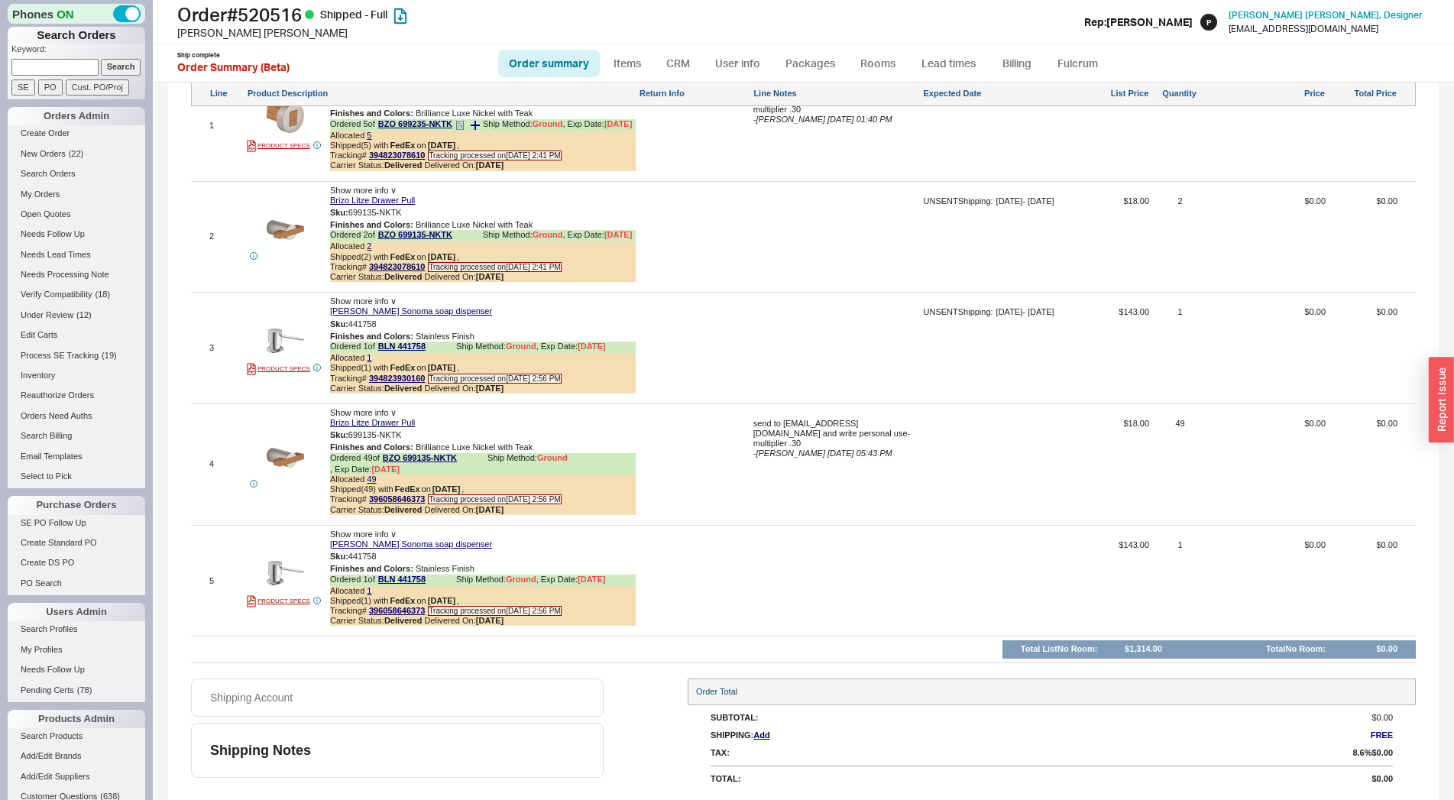
scroll to position [746, 0]
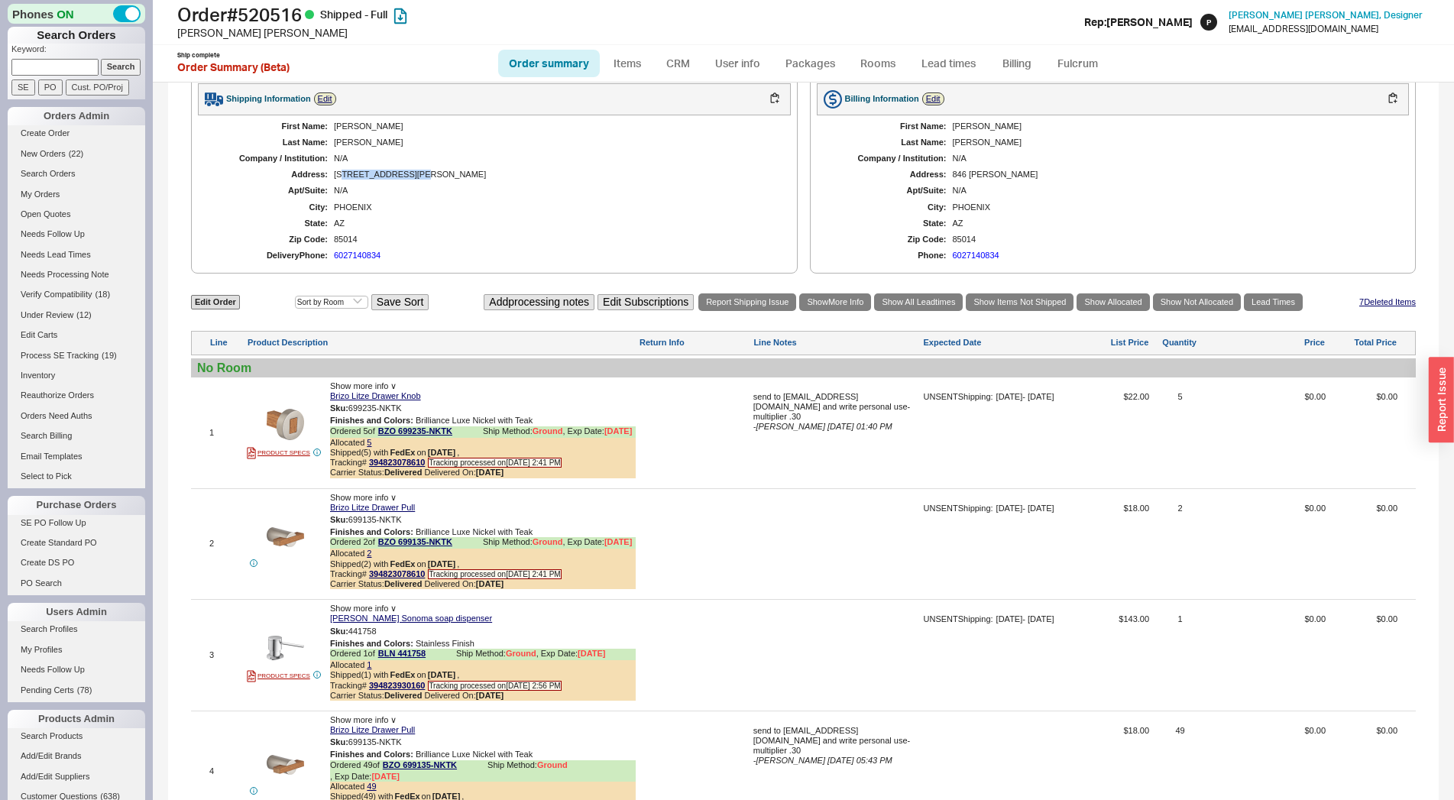
drag, startPoint x: 343, startPoint y: 209, endPoint x: 431, endPoint y: 209, distance: 87.8
click at [431, 180] on div "[STREET_ADDRESS][PERSON_NAME]" at bounding box center [555, 175] width 442 height 10
click at [337, 244] on div "85014" at bounding box center [555, 240] width 442 height 10
copy div "85014"
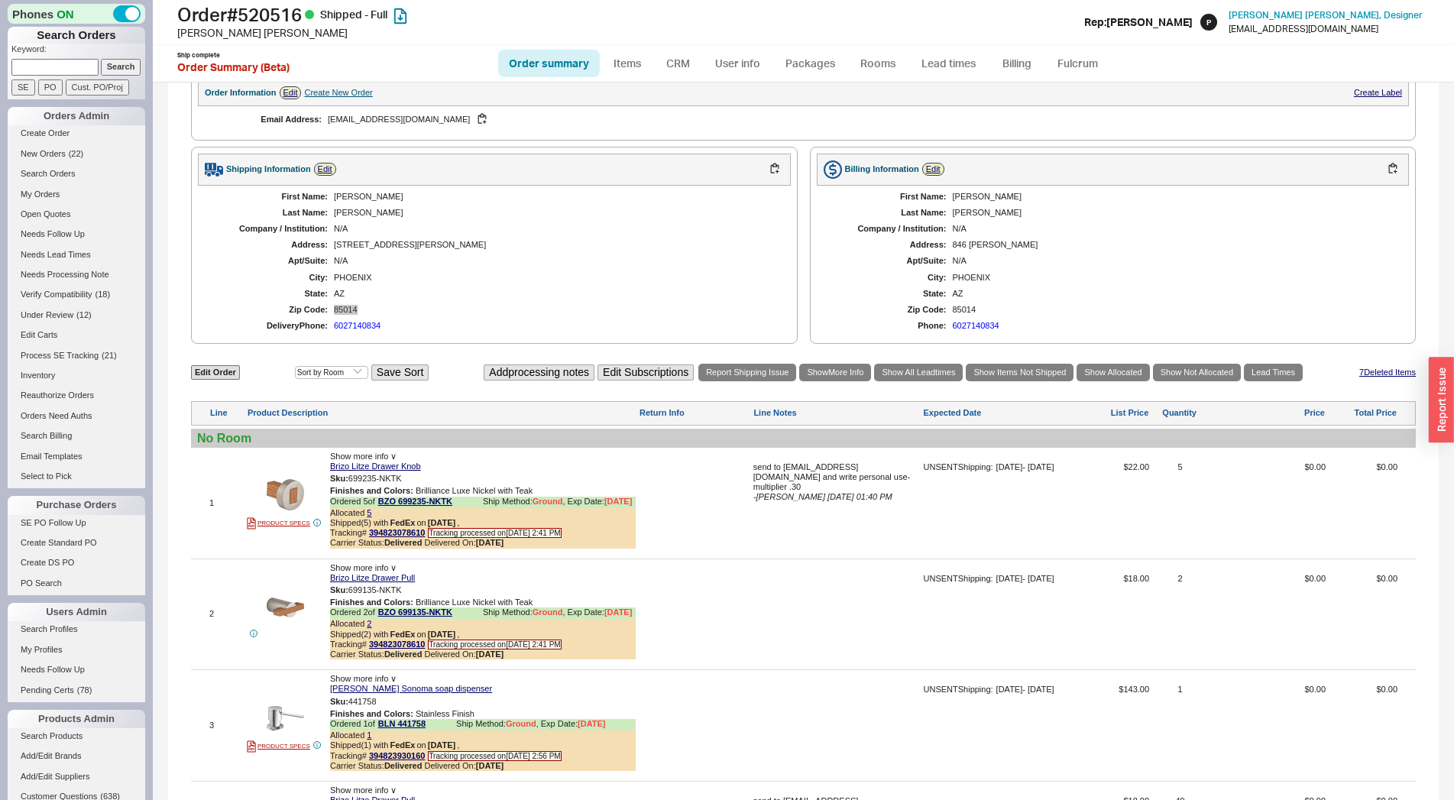
scroll to position [1083, 0]
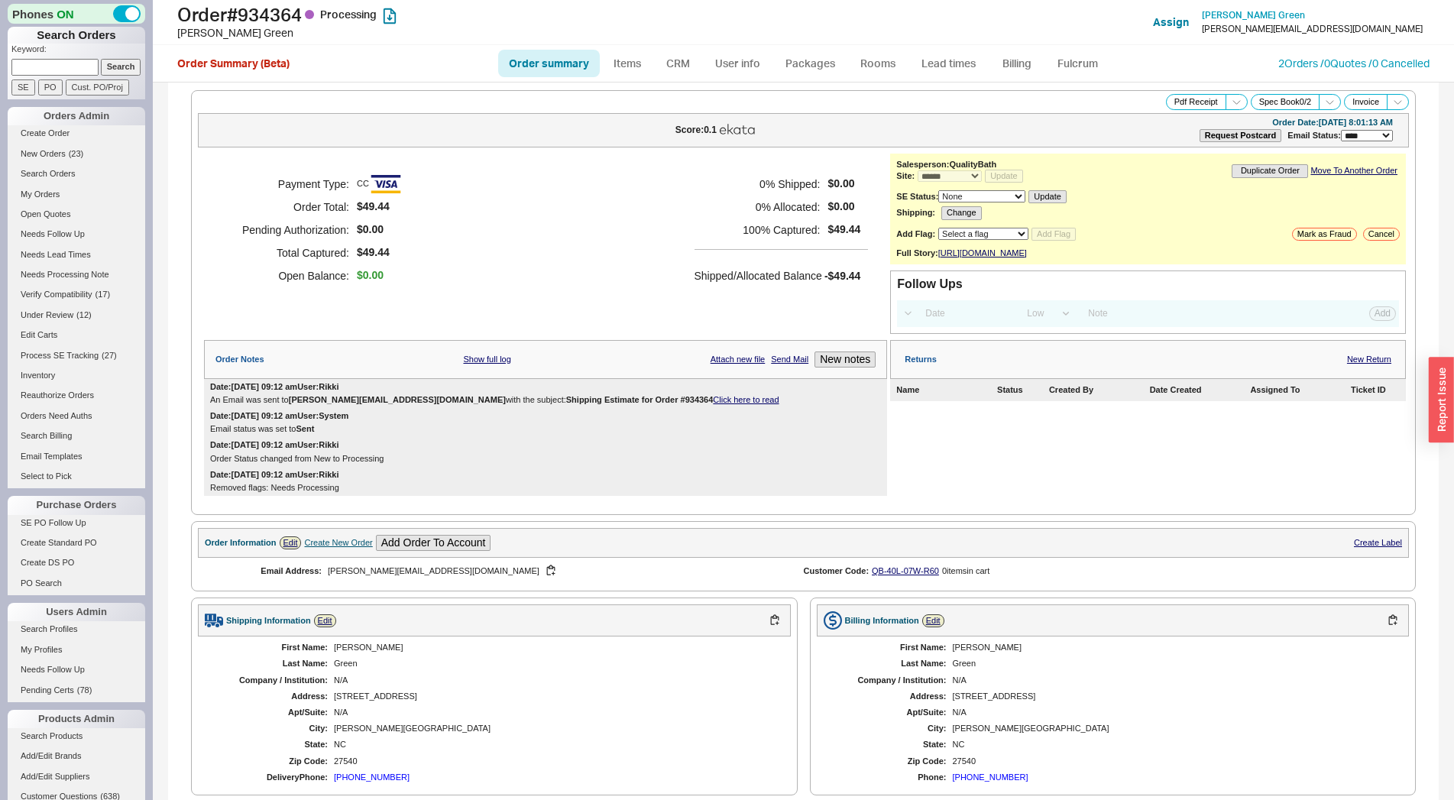
select select "*"
select select "LOW"
select select "3"
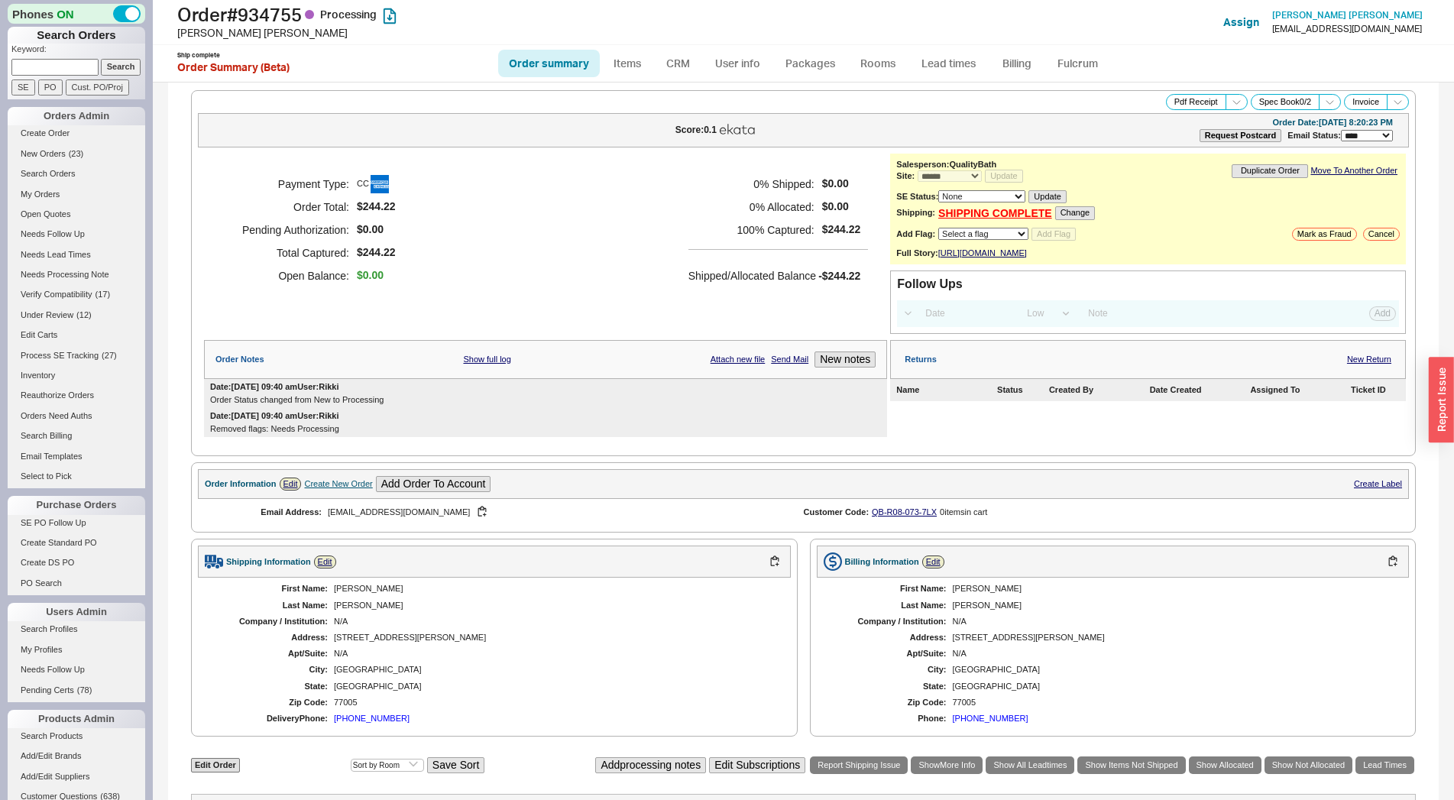
select select "*"
select select "LOW"
select select "3"
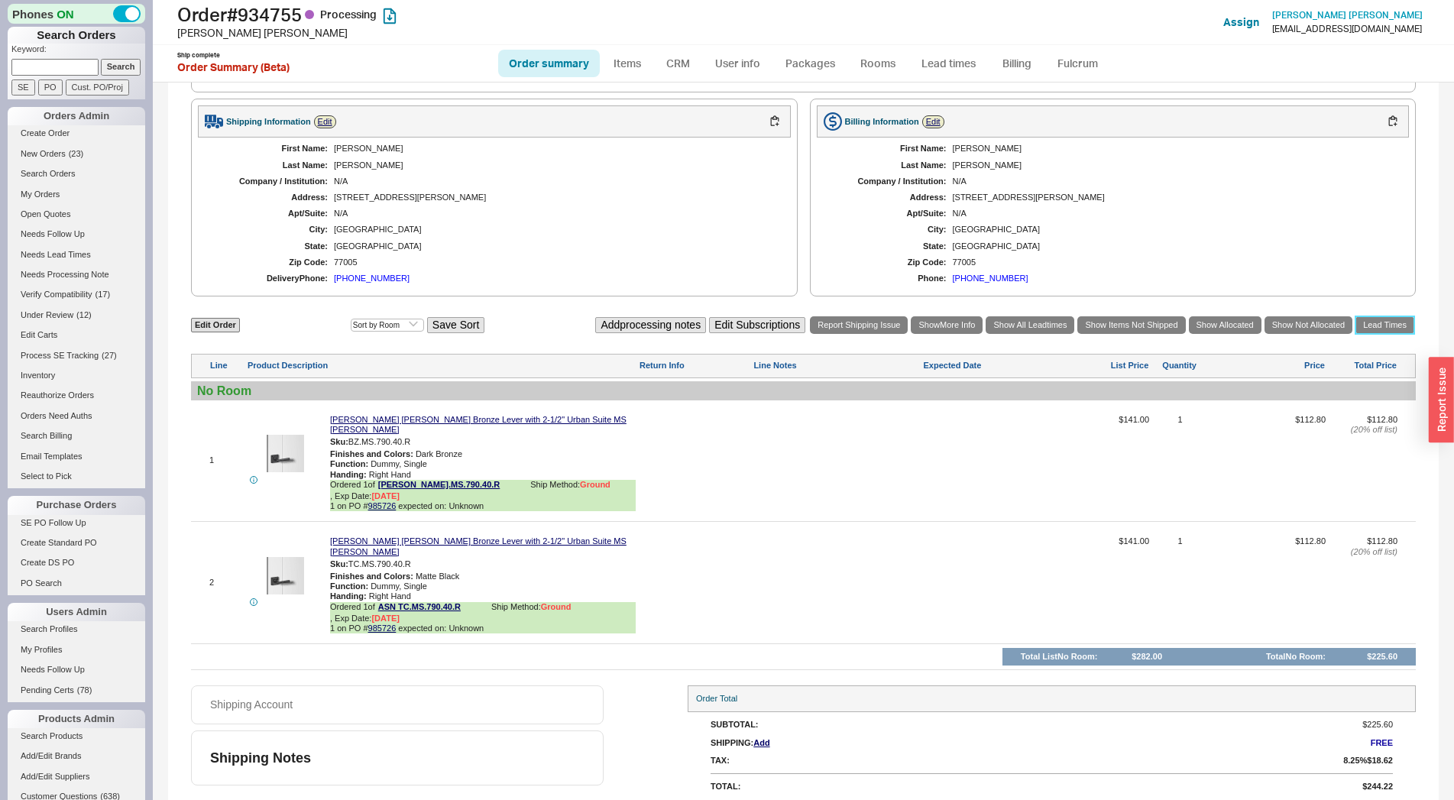
click at [1368, 334] on link "Lead Times" at bounding box center [1384, 325] width 59 height 18
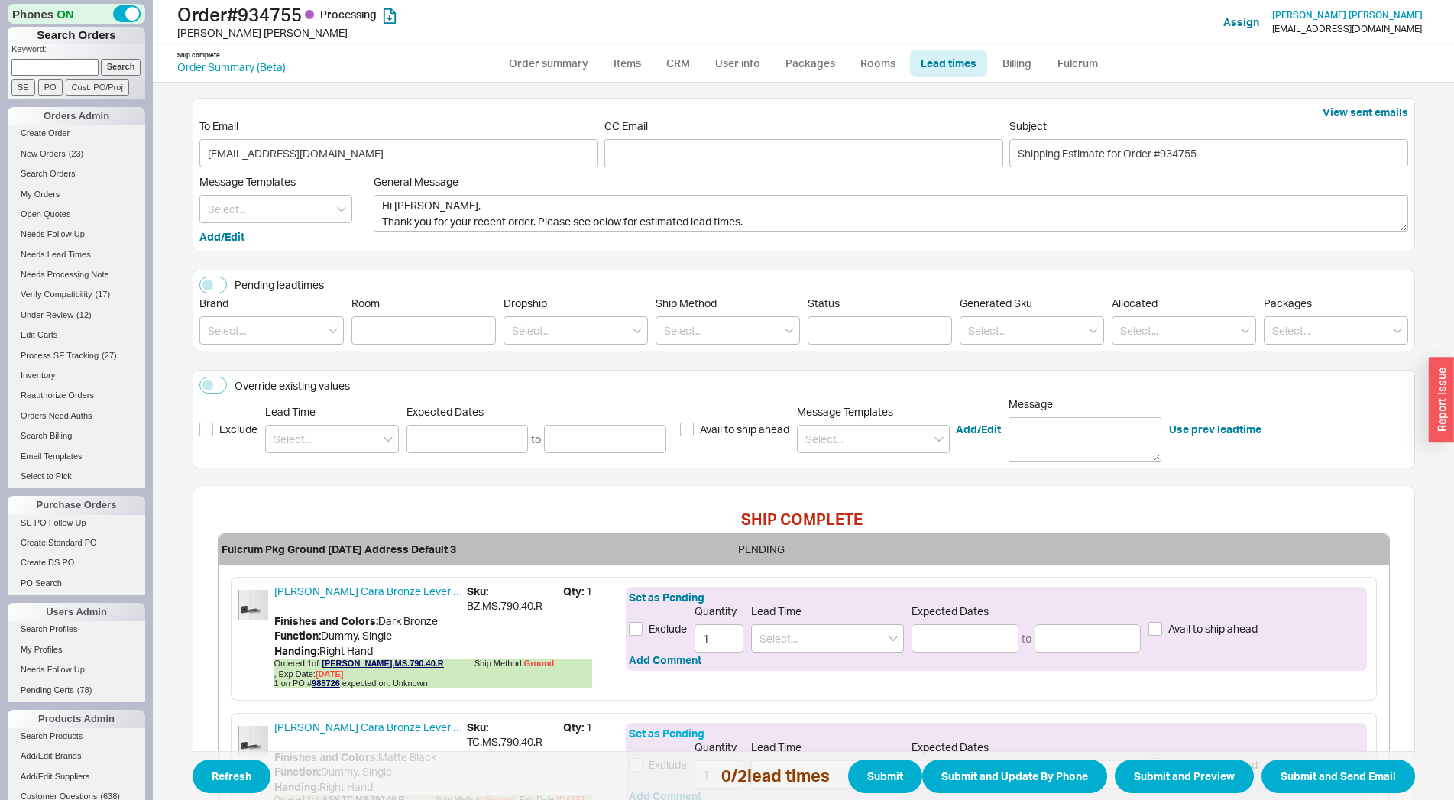
scroll to position [160, 0]
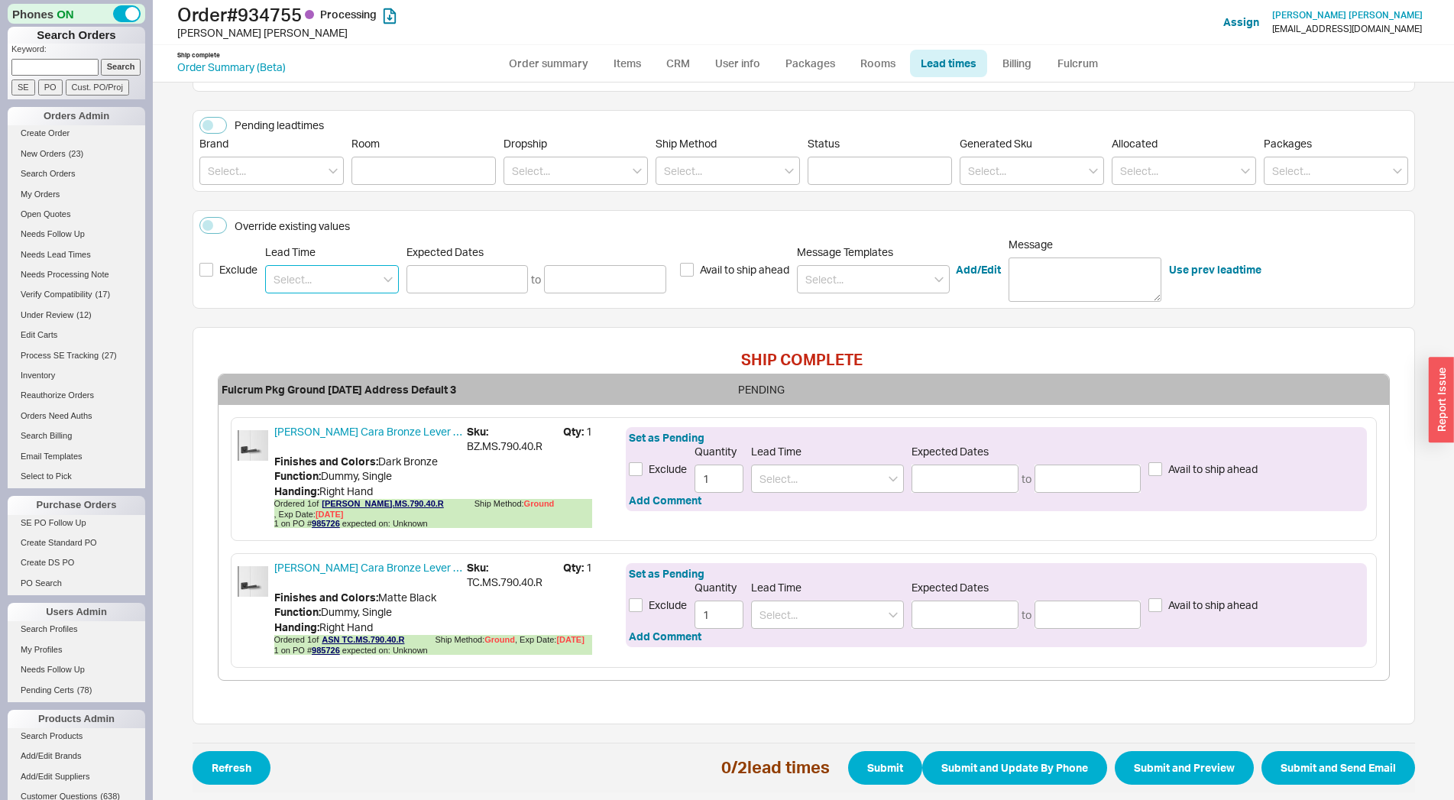
click at [306, 286] on input at bounding box center [332, 279] width 134 height 28
click at [303, 303] on div "7 - 10 Business Days" at bounding box center [332, 311] width 132 height 28
type input "7 - 10 Business Days"
type input "08/28/2025"
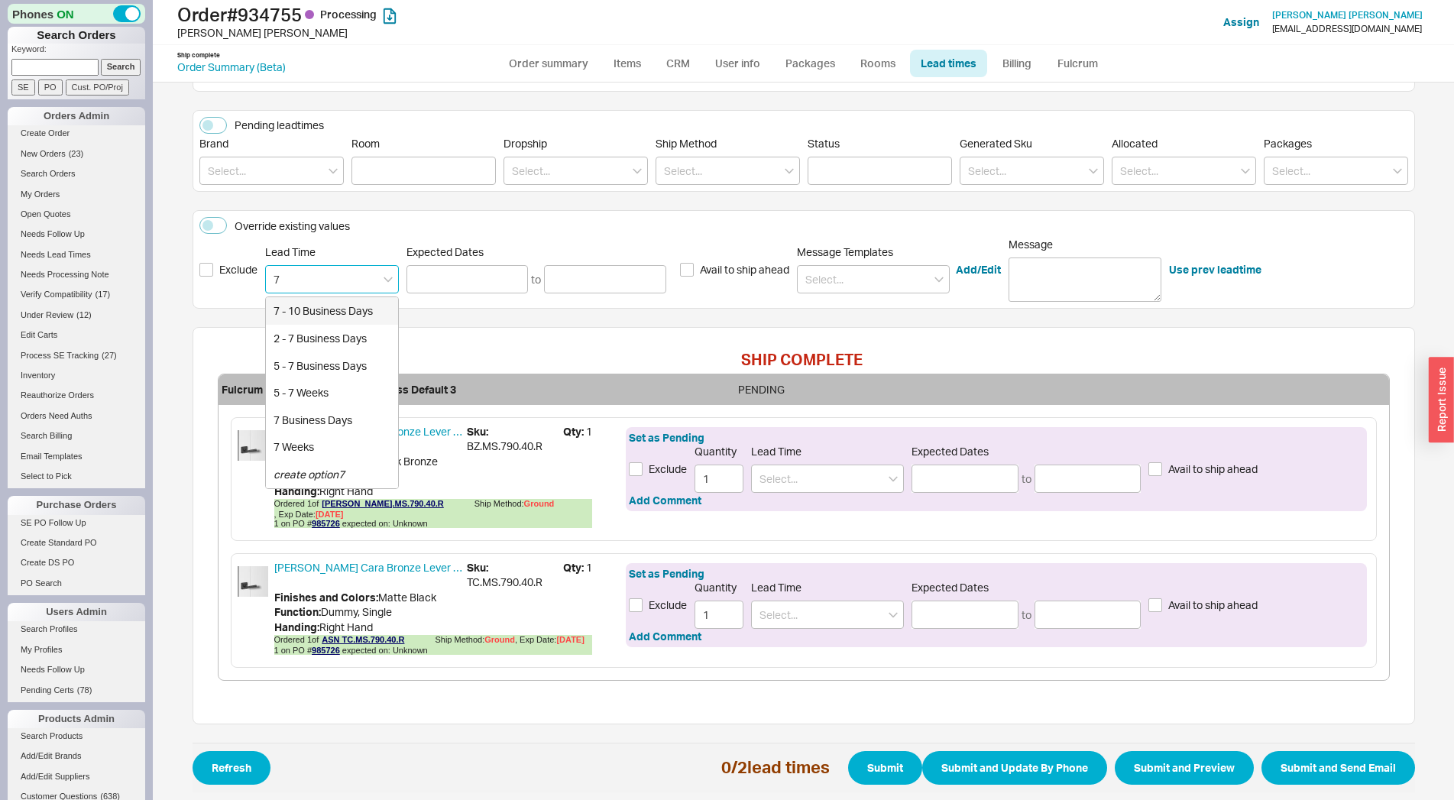
type input "09/03/2025"
type input "7 - 10 Business Days"
type input "08/28/2025"
type input "09/03/2025"
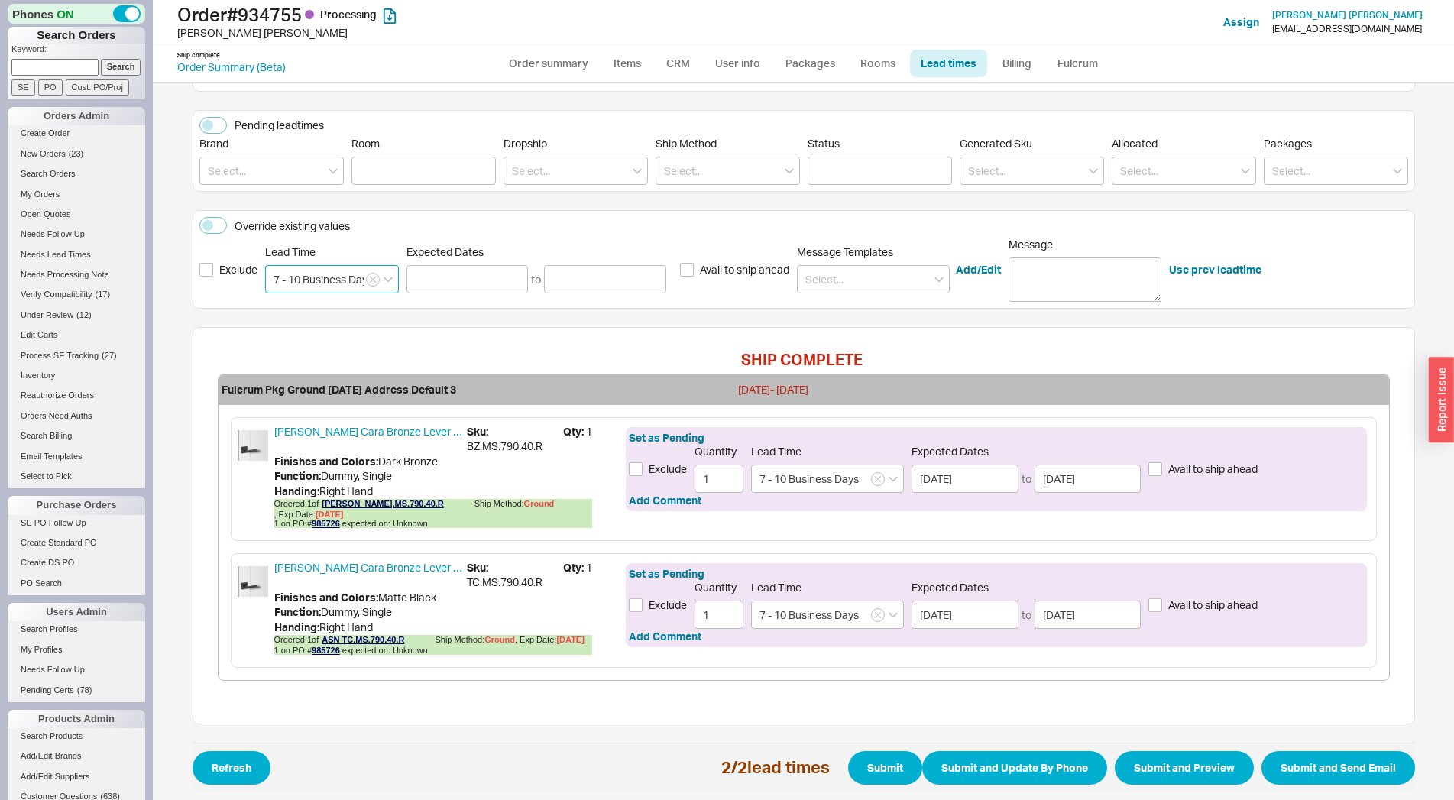
type input "7 - 10 Business Days"
click at [1271, 743] on span "Refresh 2 / 2 lead times Submit Submit and Update By Phone Submit and Preview S…" at bounding box center [804, 768] width 1222 height 50
click at [1273, 756] on button "Submit and Send Email" at bounding box center [1338, 768] width 154 height 34
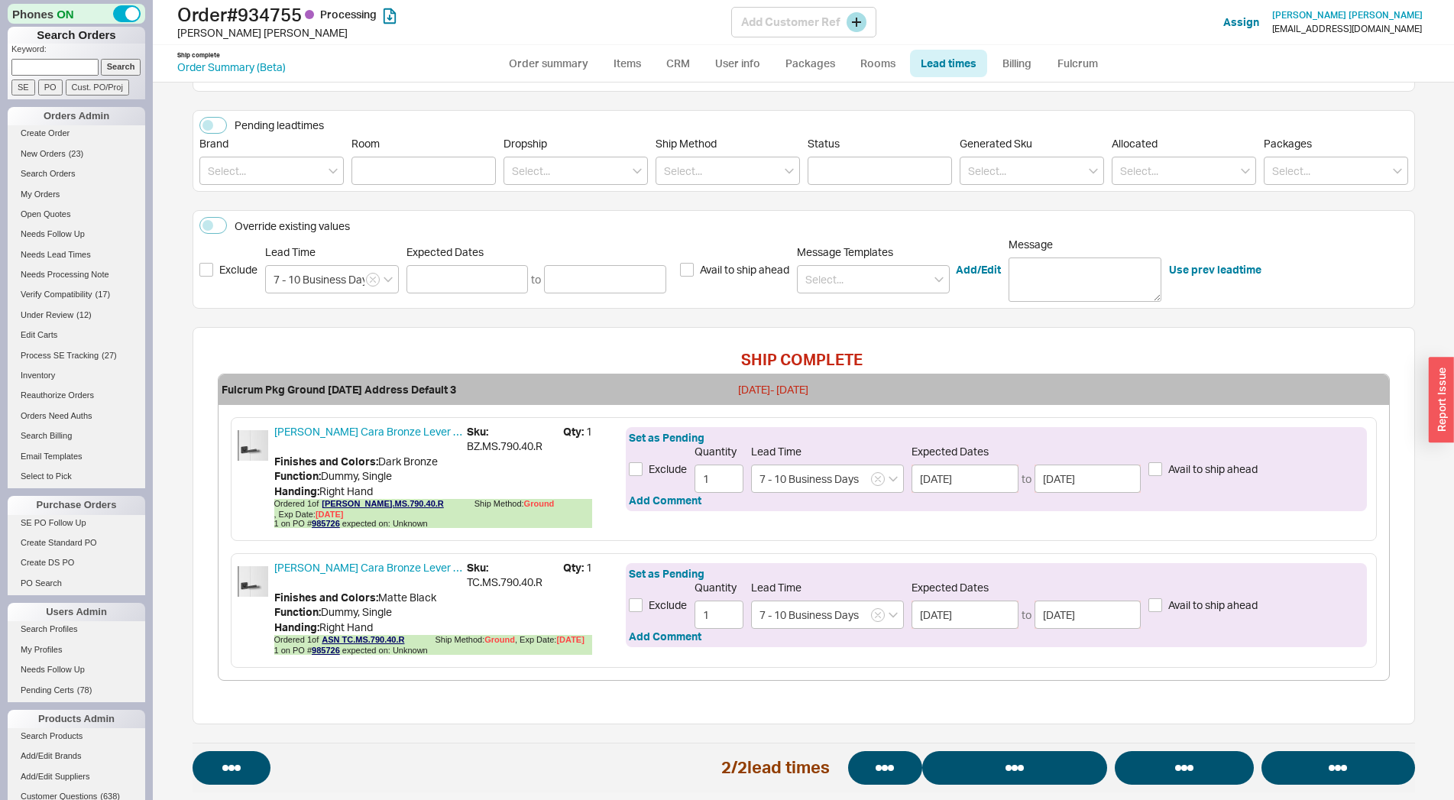
select select "*"
select select "LOW"
select select "3"
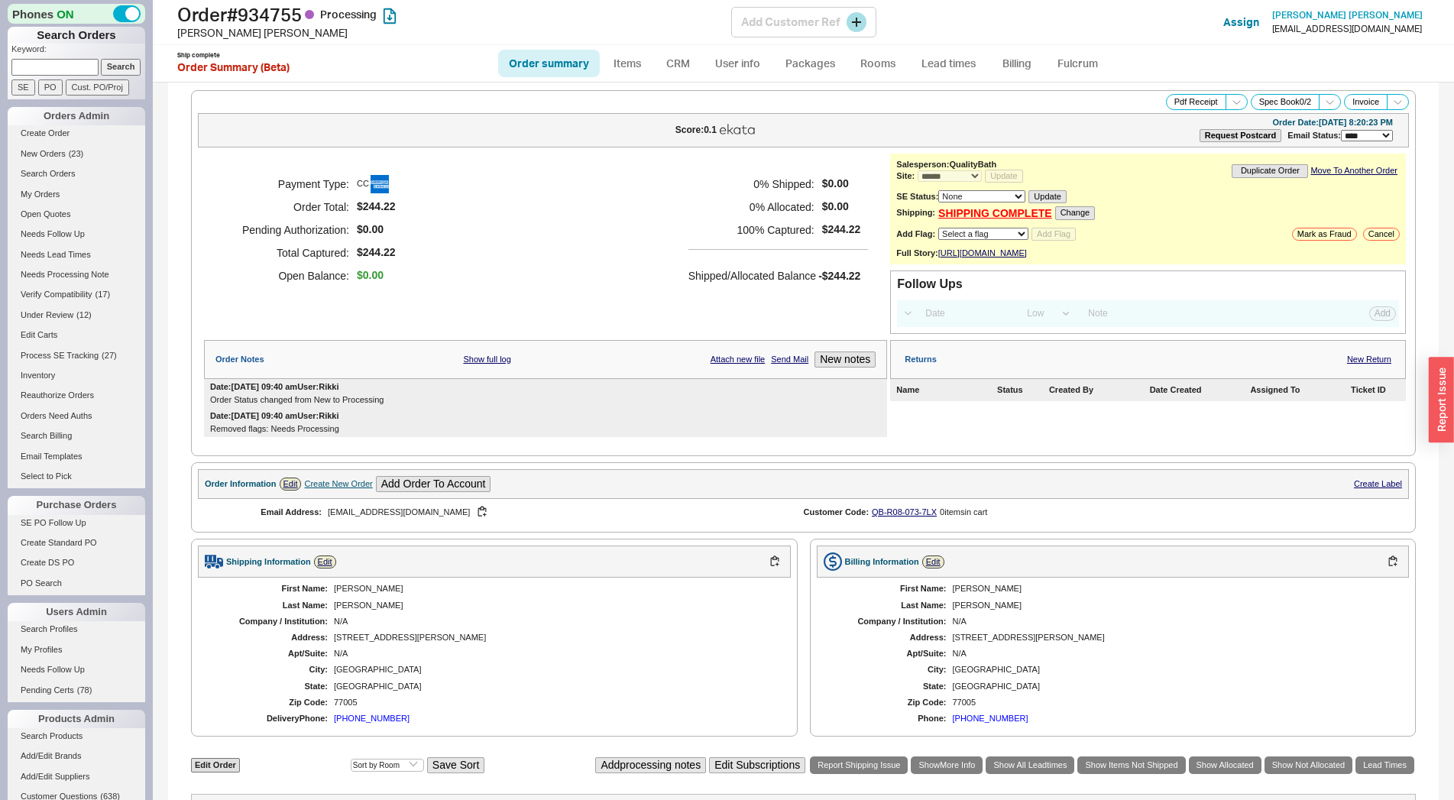
select select "*"
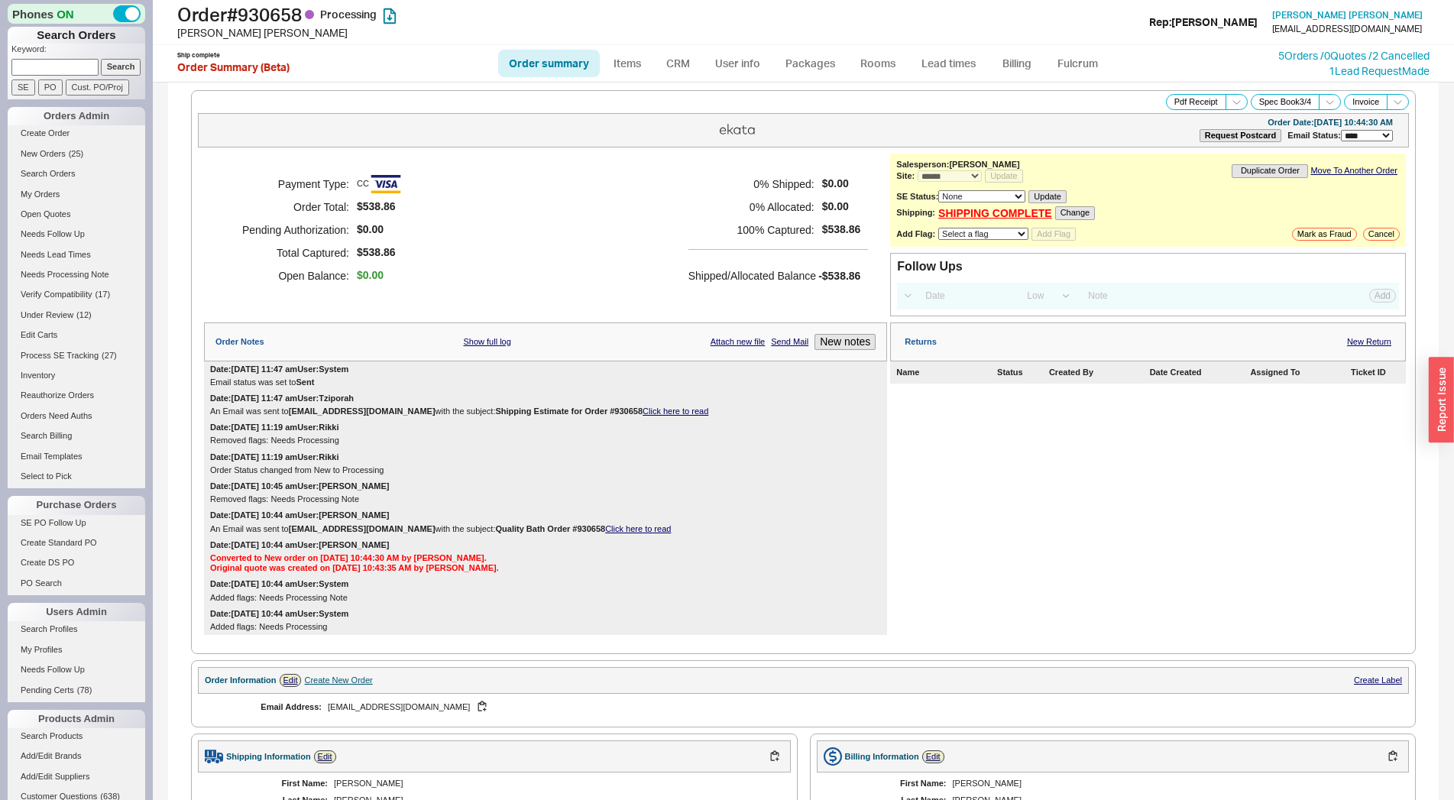
select select "*"
select select "LOW"
select select "3"
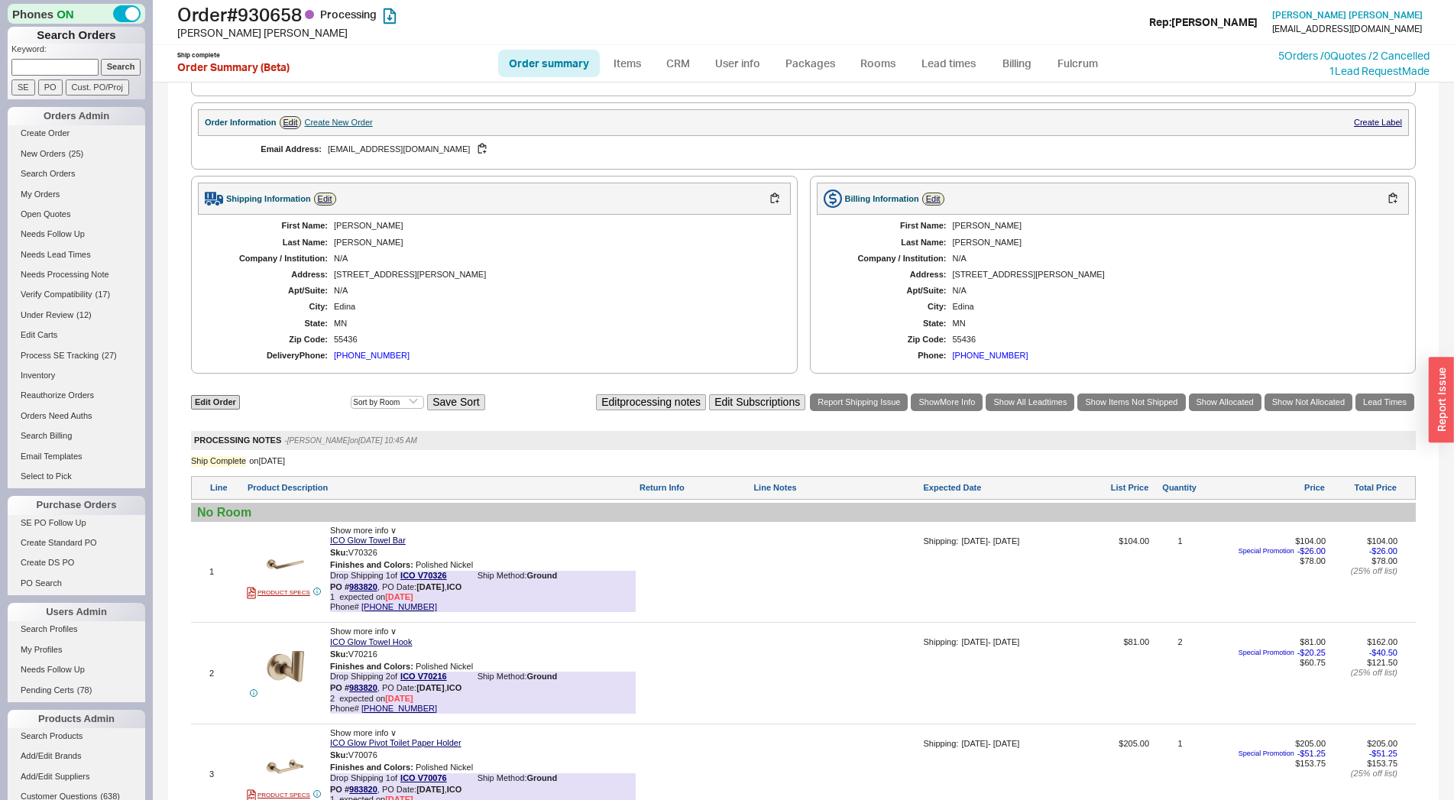
scroll to position [209, 0]
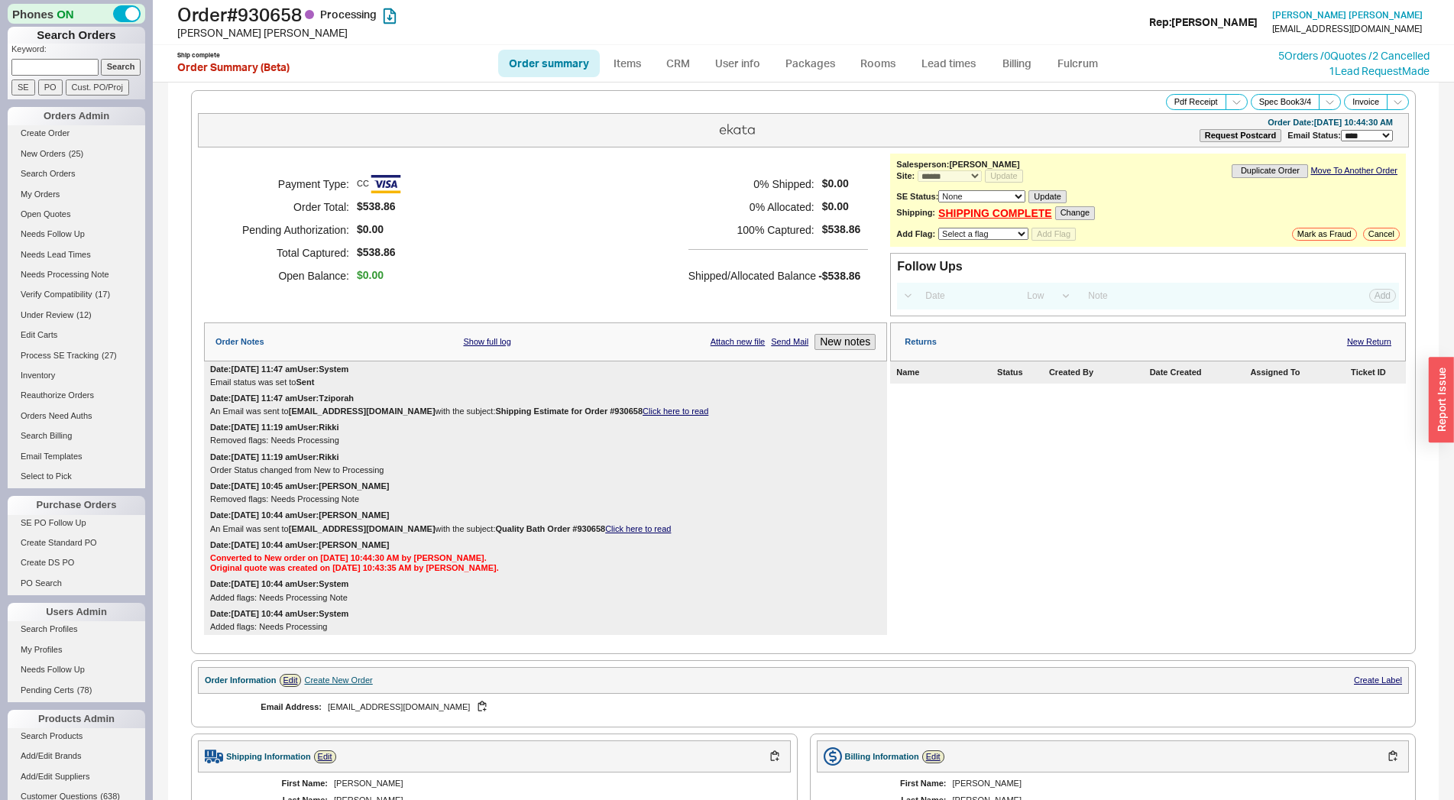
select select "*"
select select "LOW"
select select "3"
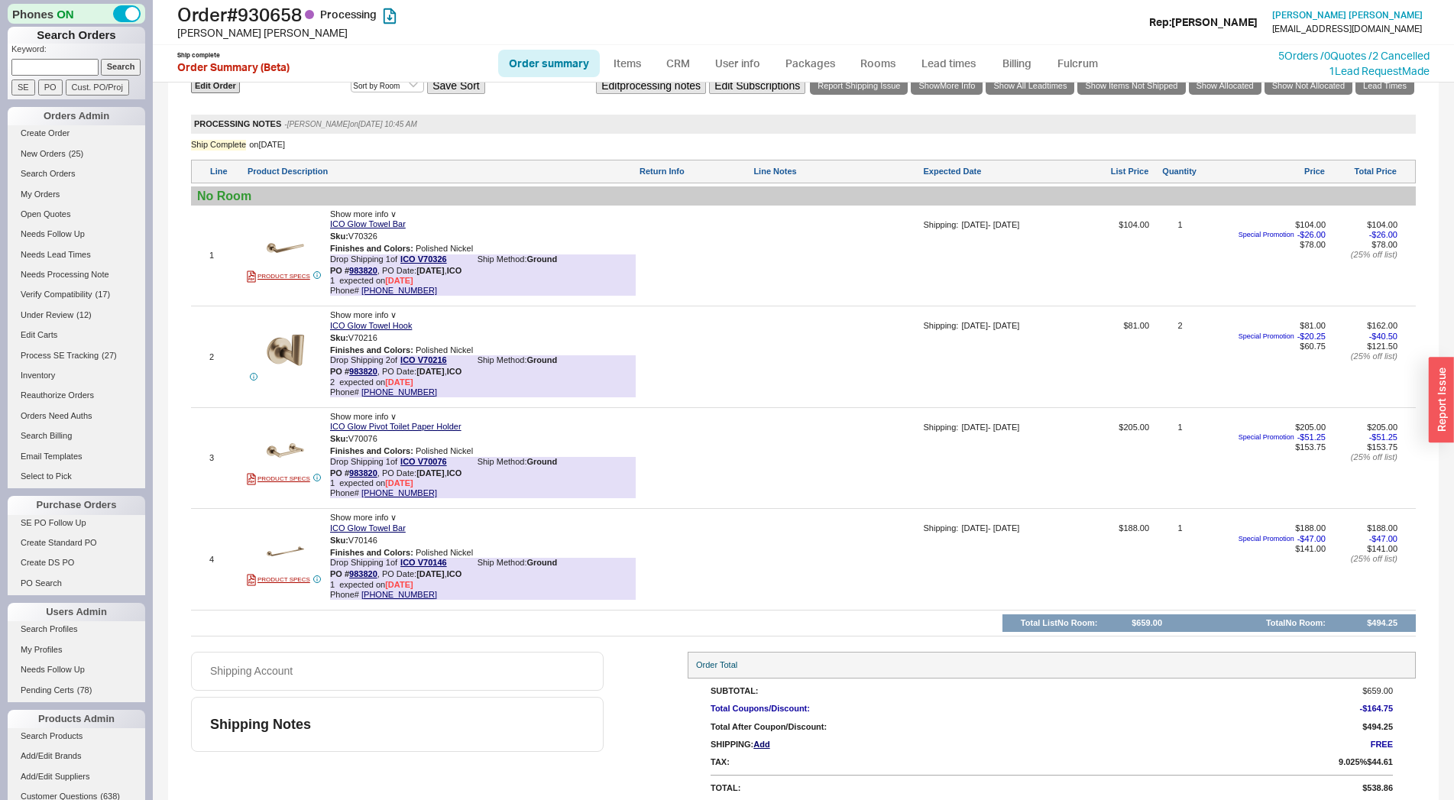
scroll to position [885, 0]
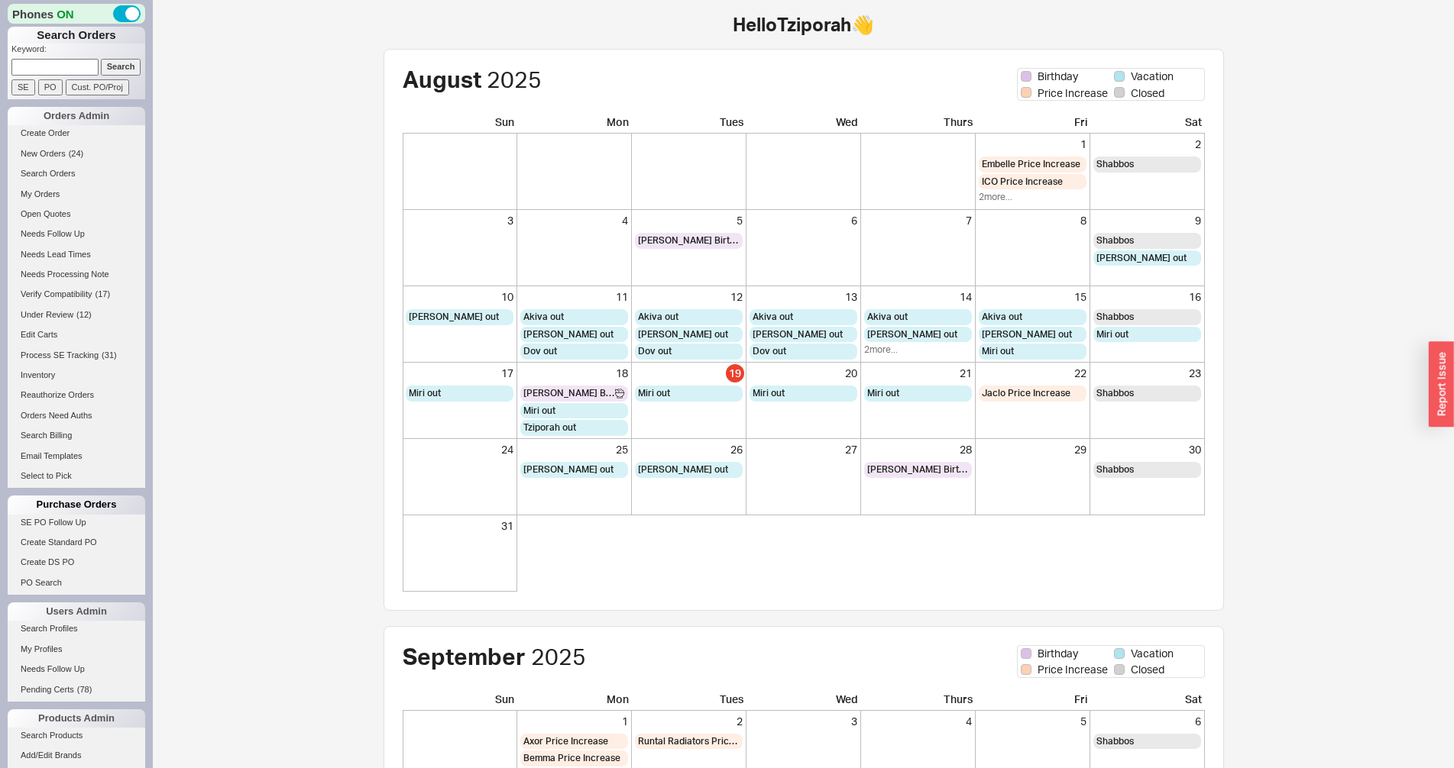
scroll to position [477, 0]
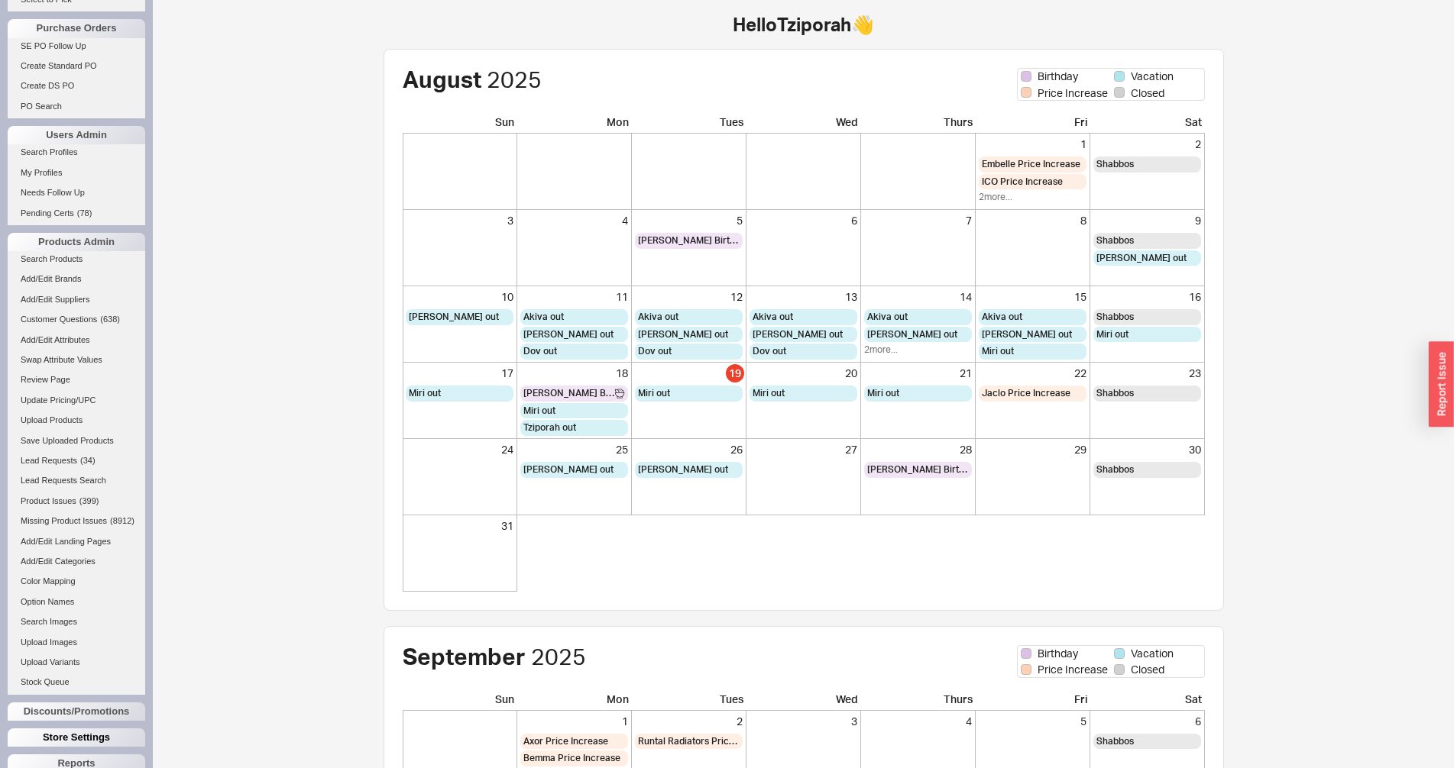
click at [53, 747] on div "Store Settings" at bounding box center [77, 738] width 138 height 18
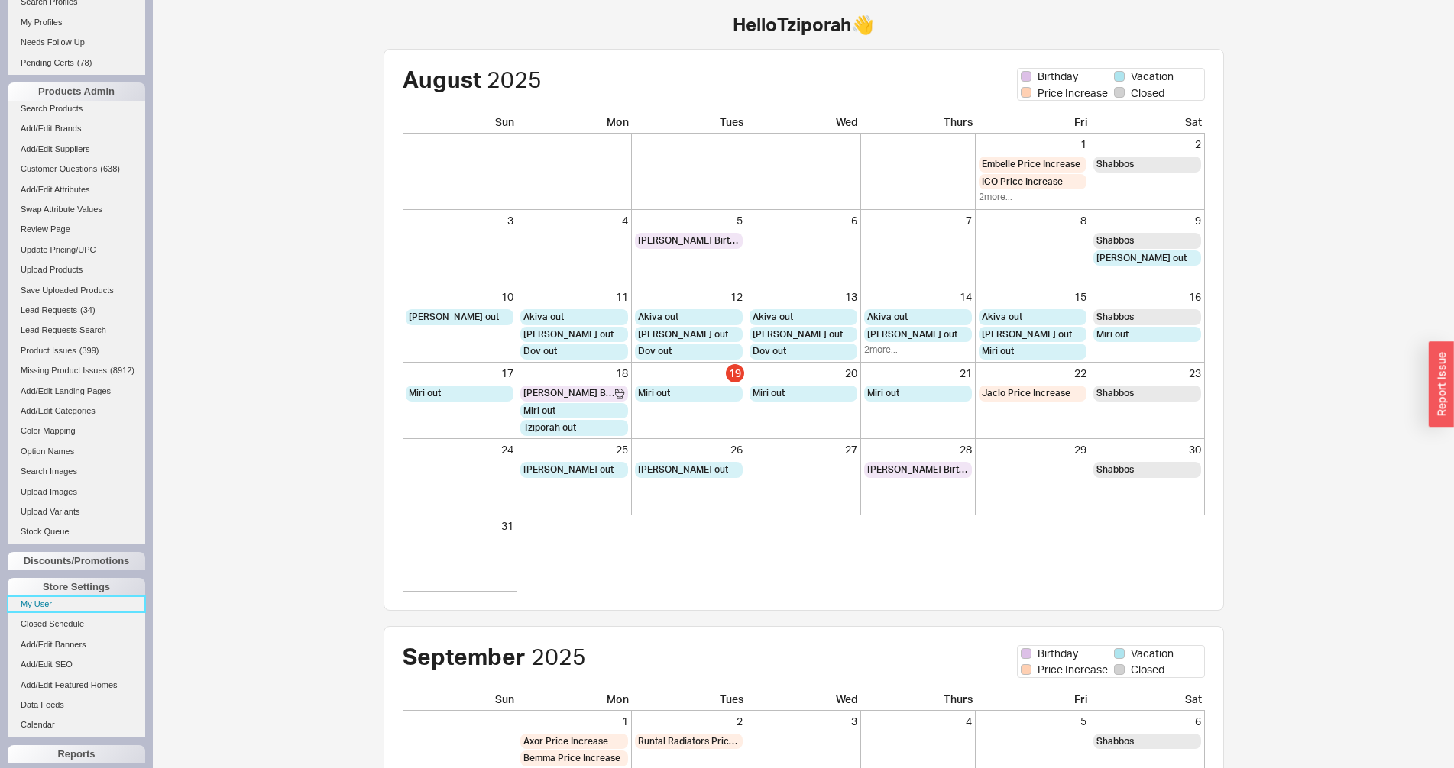
click at [52, 613] on link "My User" at bounding box center [77, 605] width 138 height 16
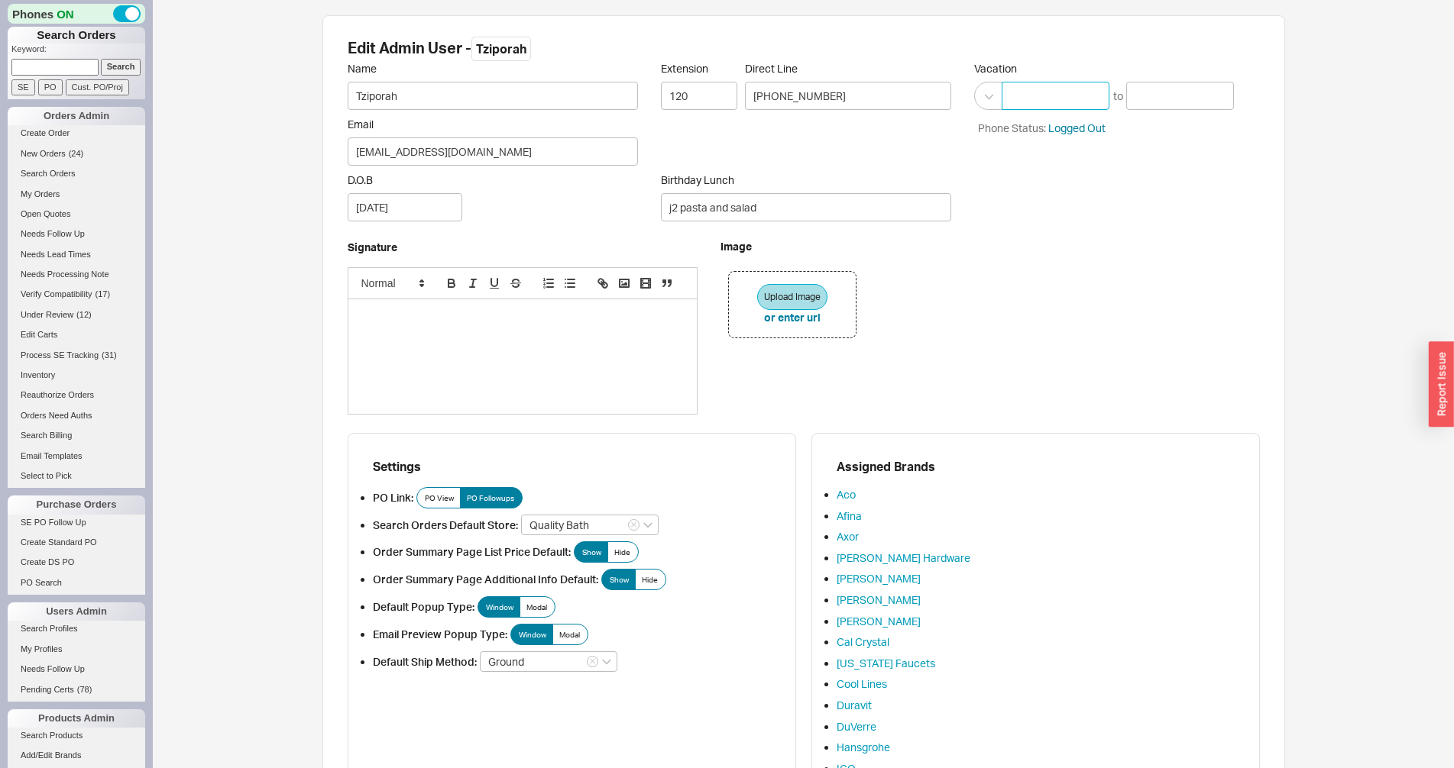
click at [1056, 98] on input at bounding box center [1055, 96] width 108 height 28
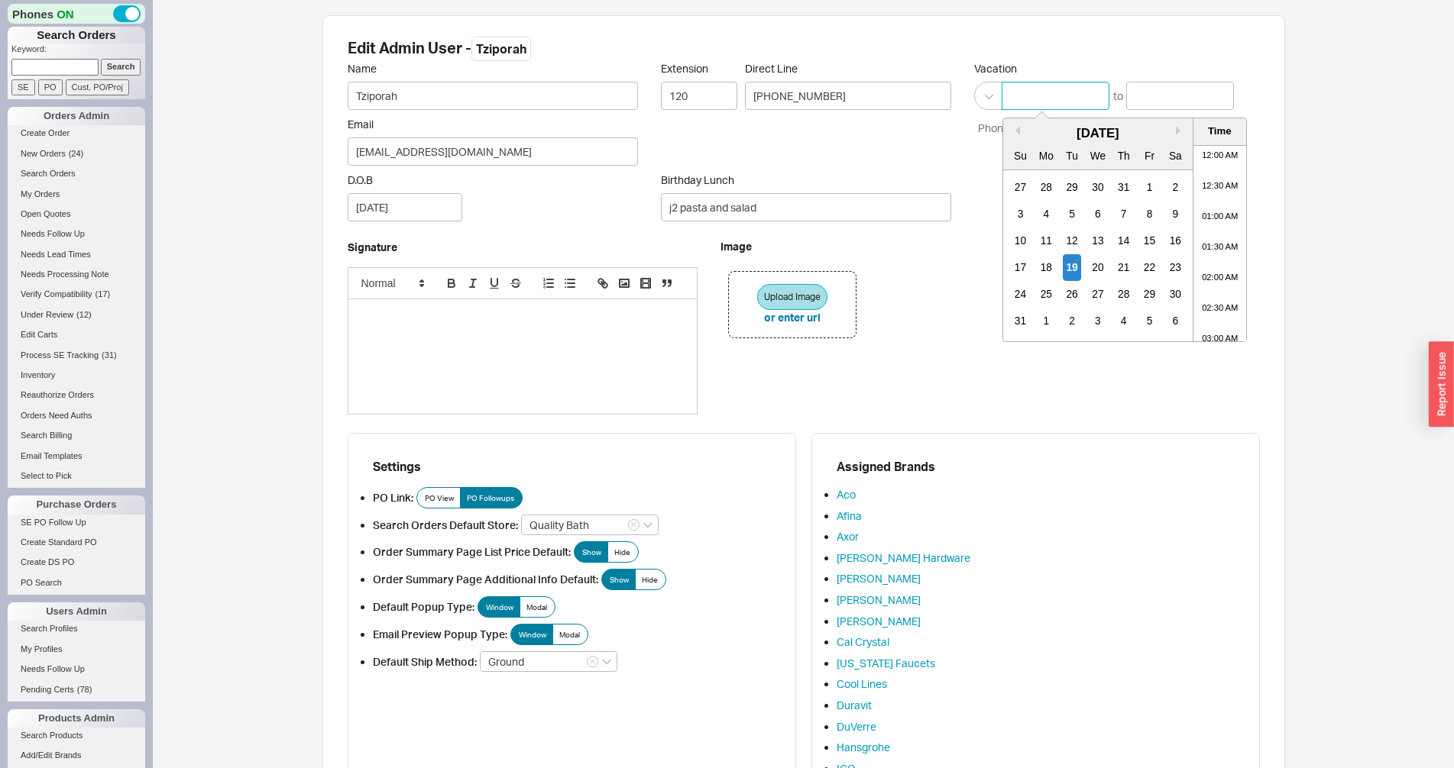
scroll to position [835, 0]
click at [1056, 98] on input at bounding box center [1055, 96] width 108 height 28
click at [921, 144] on div "Extension 120 Direct Line 732-534-8863" at bounding box center [806, 114] width 290 height 104
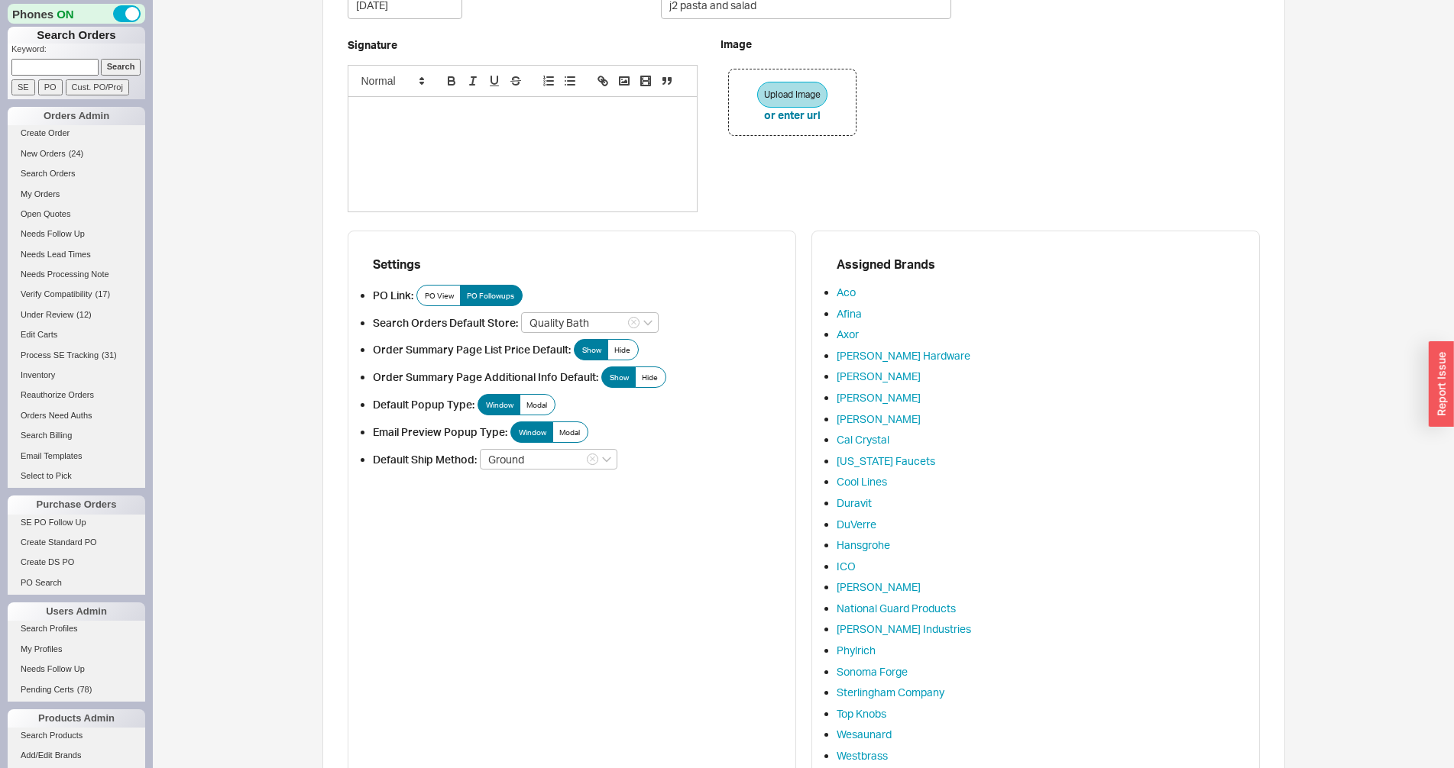
scroll to position [327, 0]
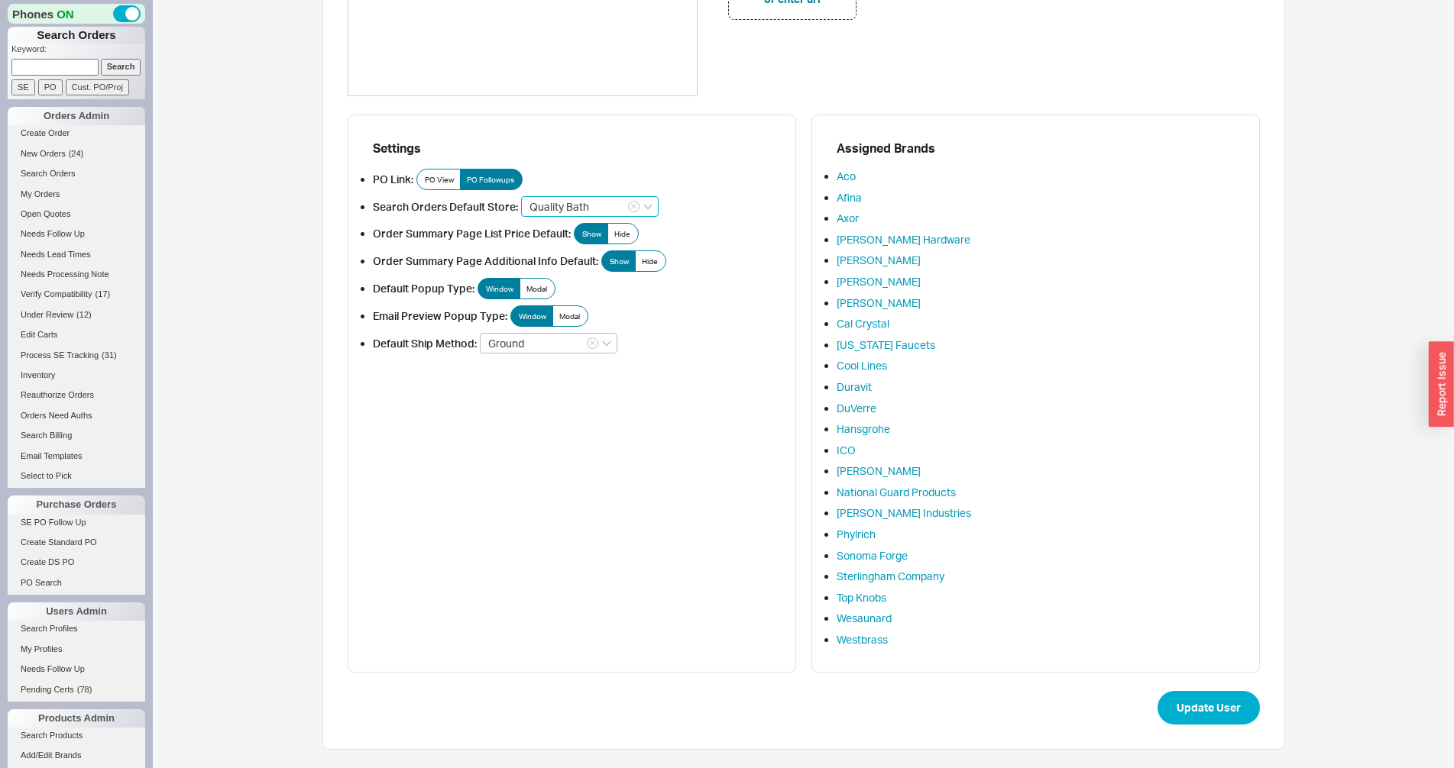
click at [573, 207] on input "Quality Bath" at bounding box center [590, 206] width 138 height 21
click at [713, 169] on li "PO Link: PO View PO Followups" at bounding box center [572, 179] width 398 height 21
click at [503, 337] on input "Ground" at bounding box center [549, 343] width 138 height 21
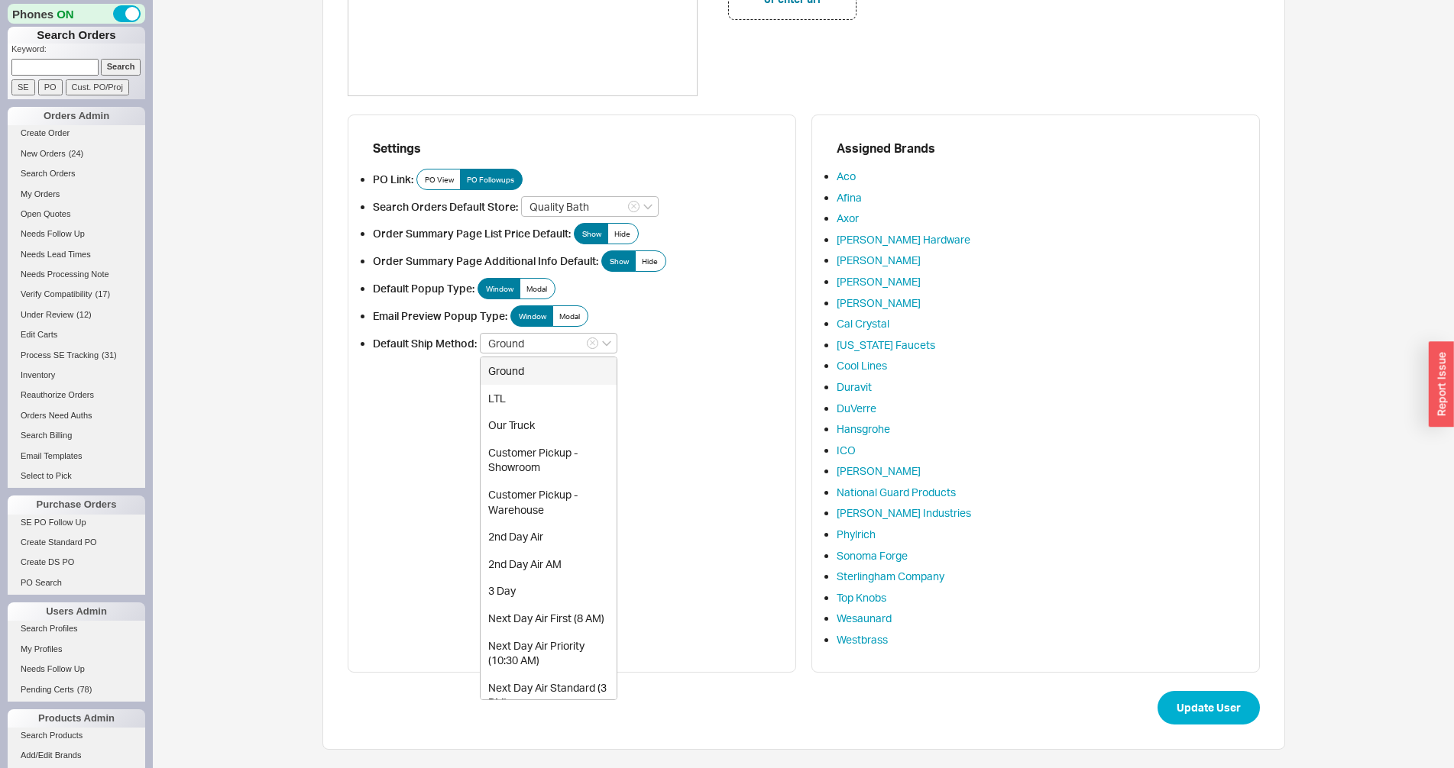
click at [440, 351] on div "Settings PO Link: PO View PO Followups Search Orders Default Store: Quality Bat…" at bounding box center [572, 394] width 448 height 558
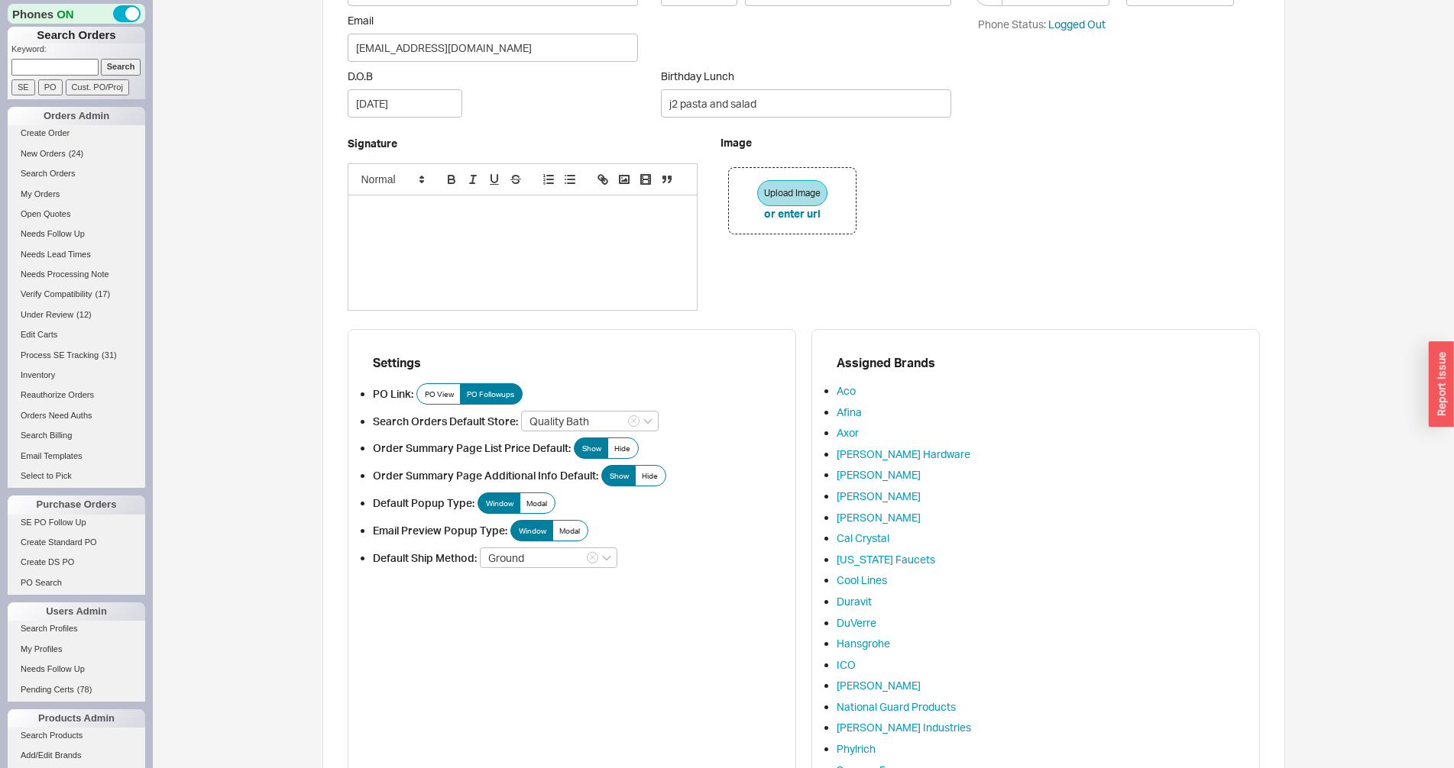
scroll to position [0, 0]
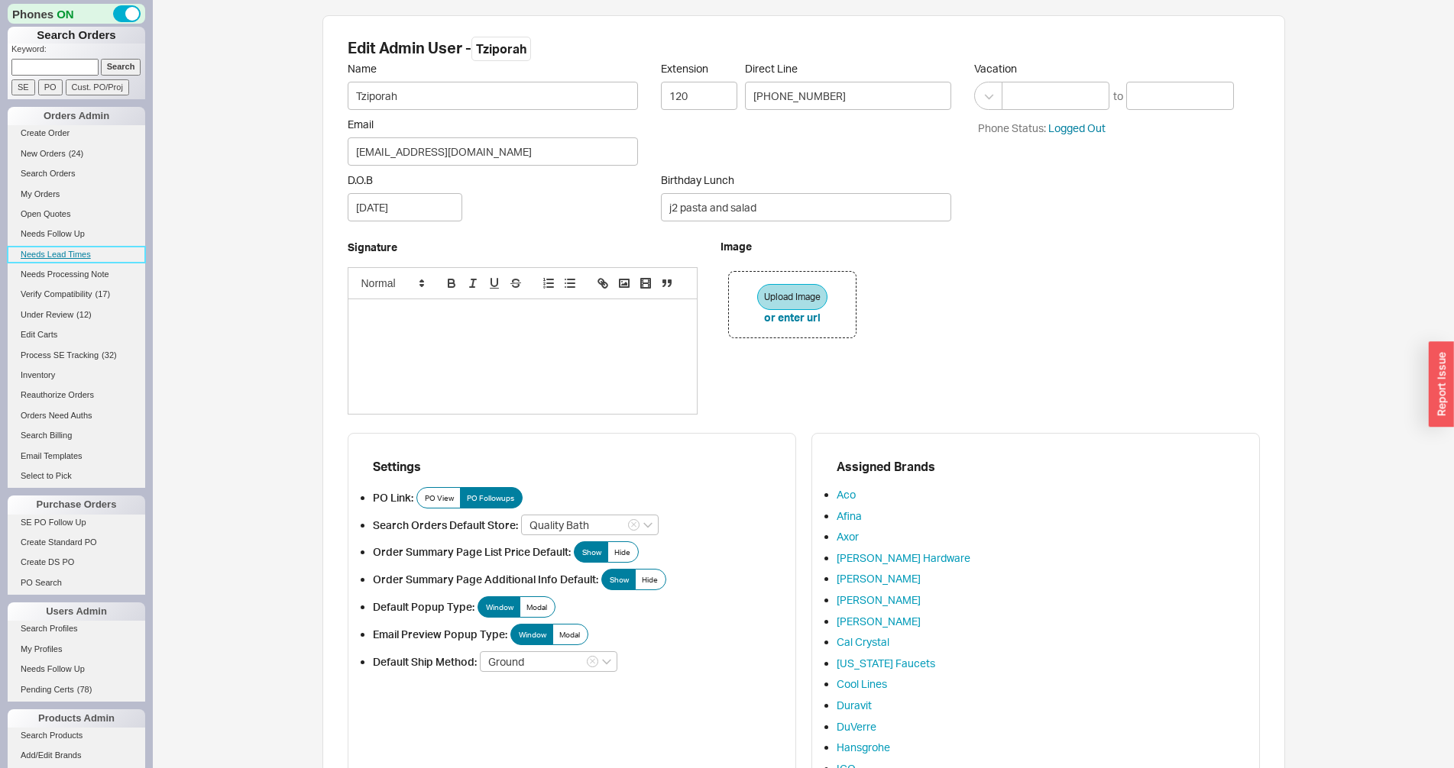
click at [68, 260] on link "Needs Lead Times" at bounding box center [77, 255] width 138 height 16
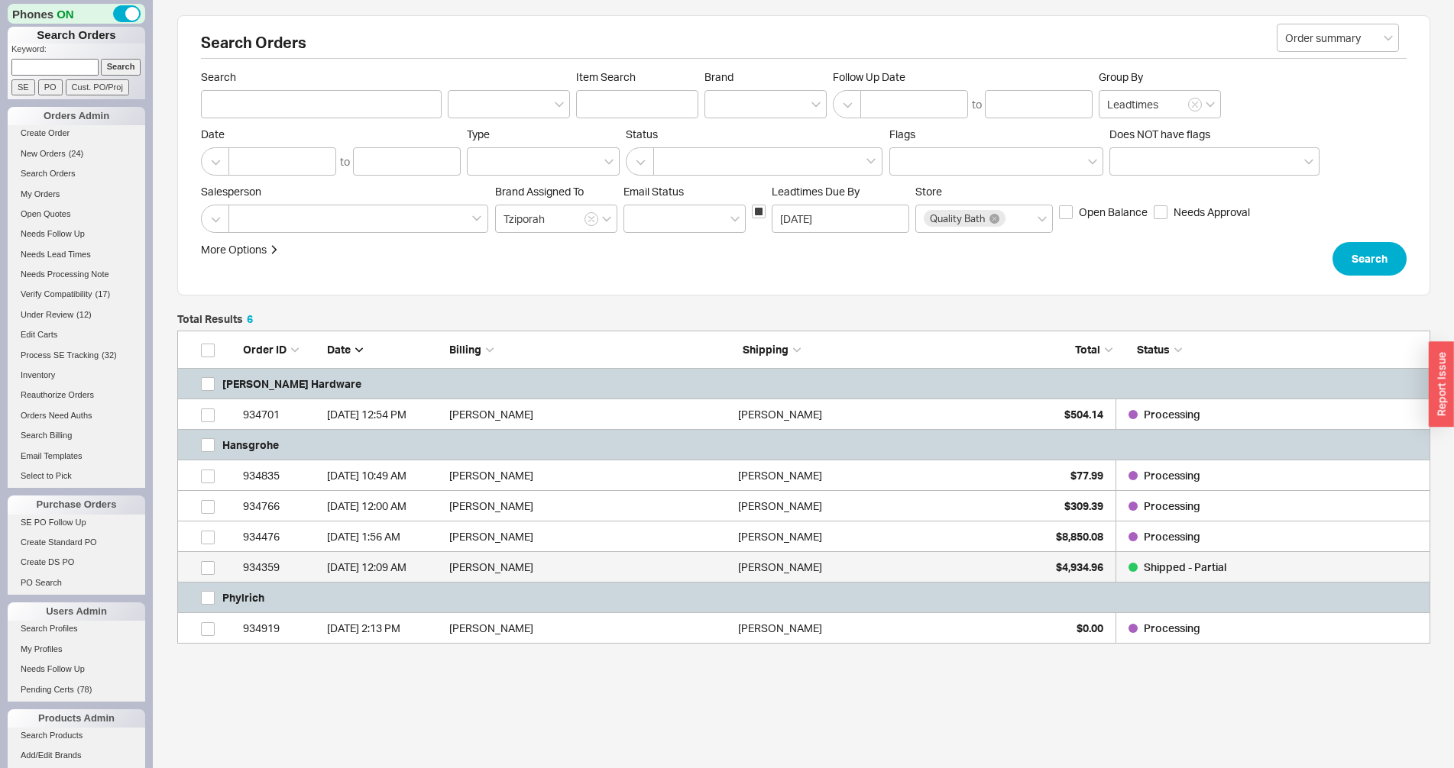
scroll to position [14, 14]
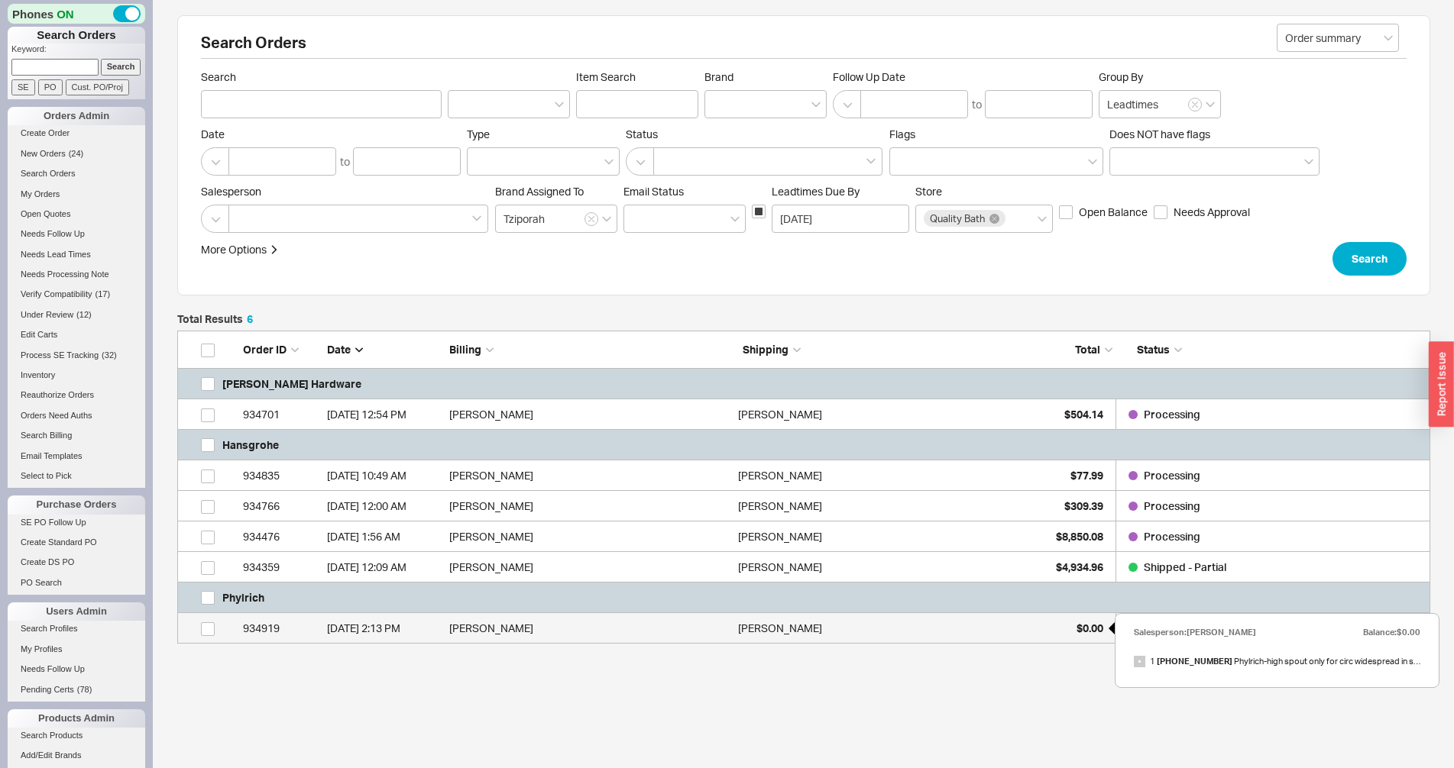
click at [1073, 633] on div "$0.00" at bounding box center [1065, 628] width 76 height 31
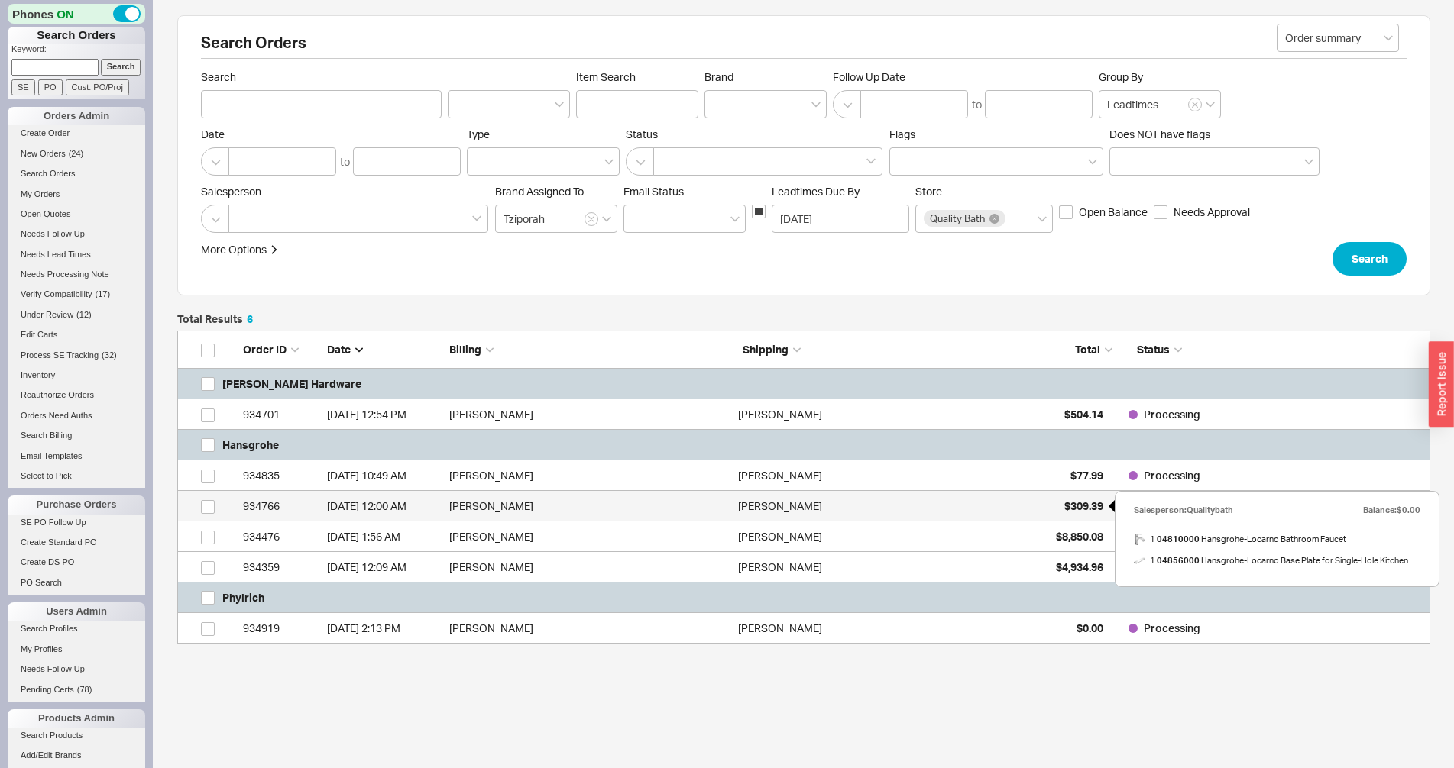
click at [1059, 514] on div "$309.39" at bounding box center [1065, 506] width 76 height 31
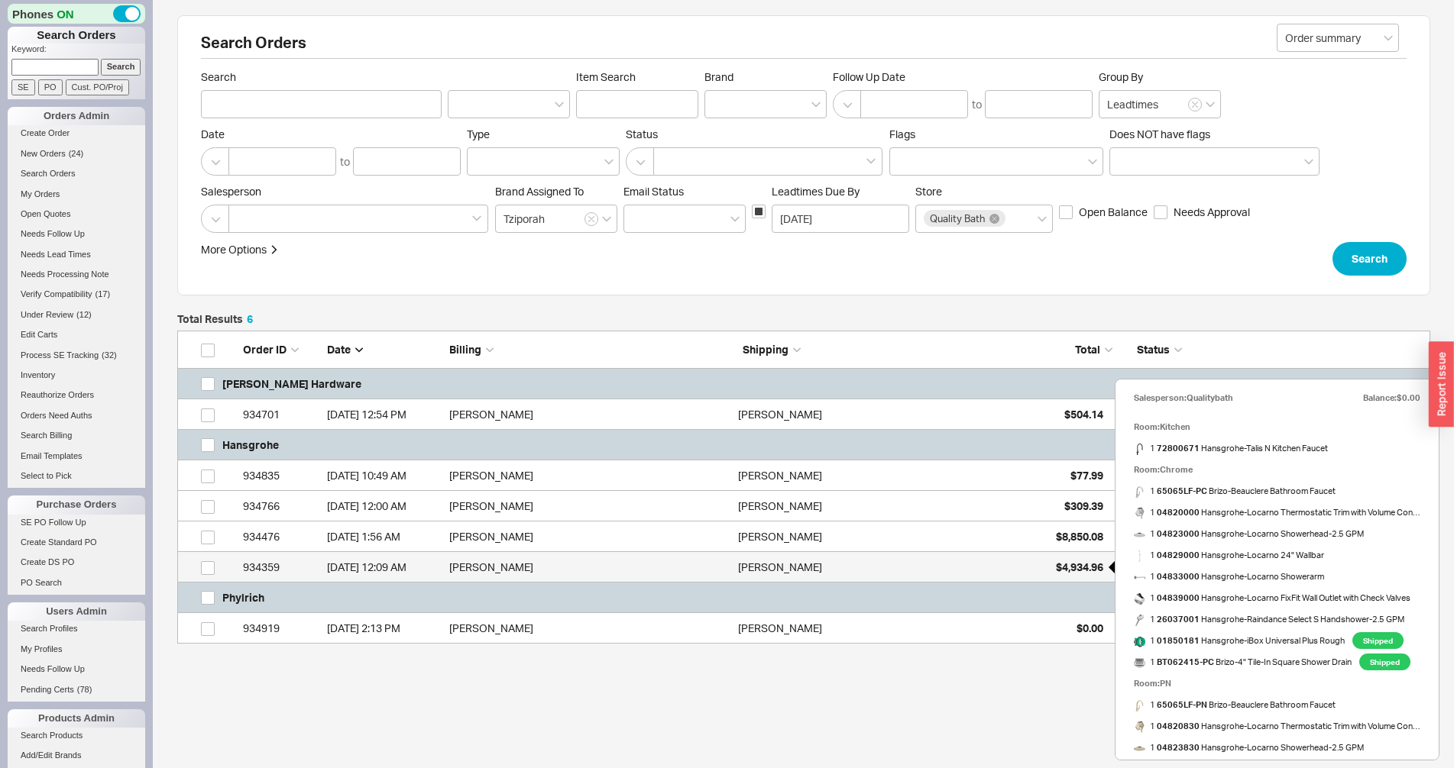
click at [1080, 566] on span "$4,934.96" at bounding box center [1079, 567] width 47 height 13
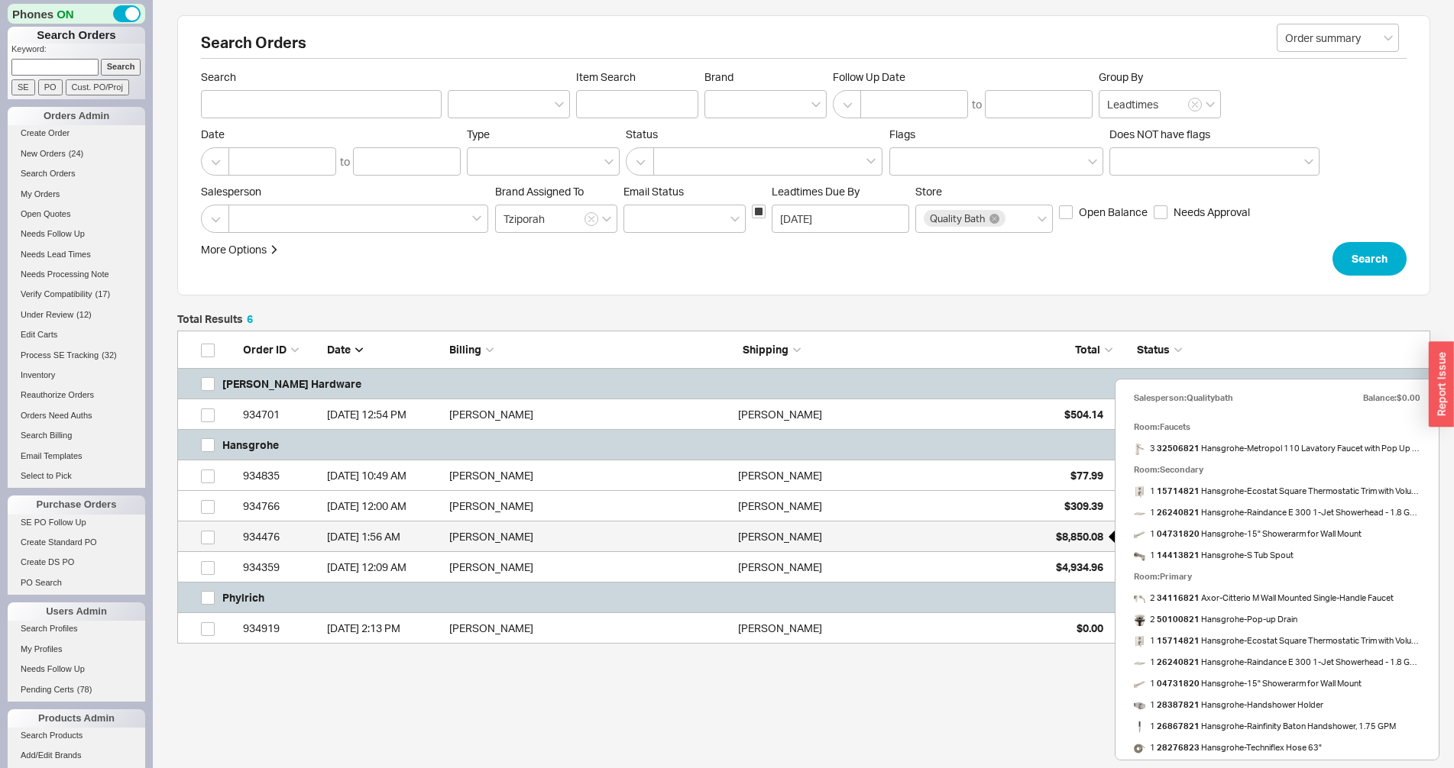
click at [1072, 535] on span "$8,850.08" at bounding box center [1079, 536] width 47 height 13
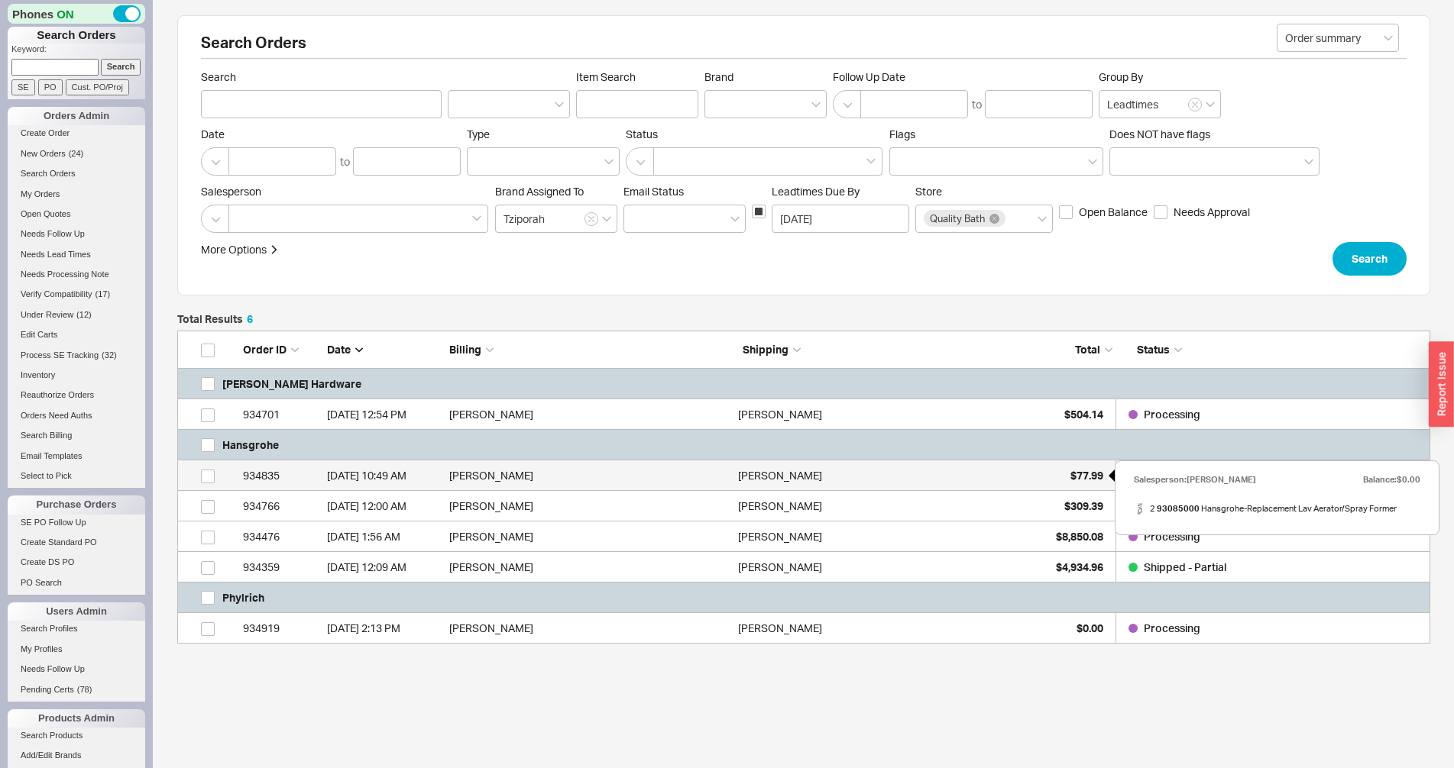
click at [1073, 480] on span "$77.99" at bounding box center [1086, 475] width 33 height 13
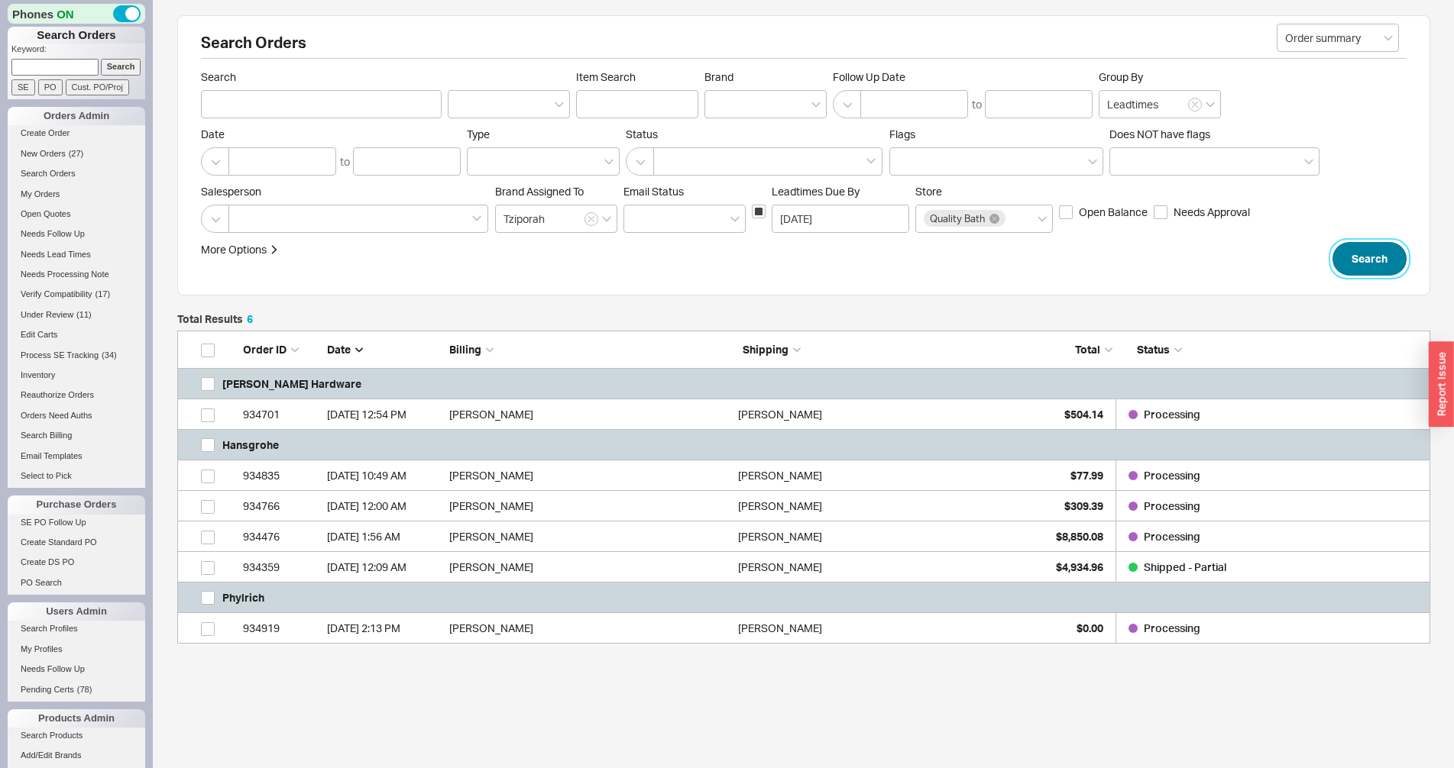
click at [1361, 253] on button "Search" at bounding box center [1369, 259] width 74 height 34
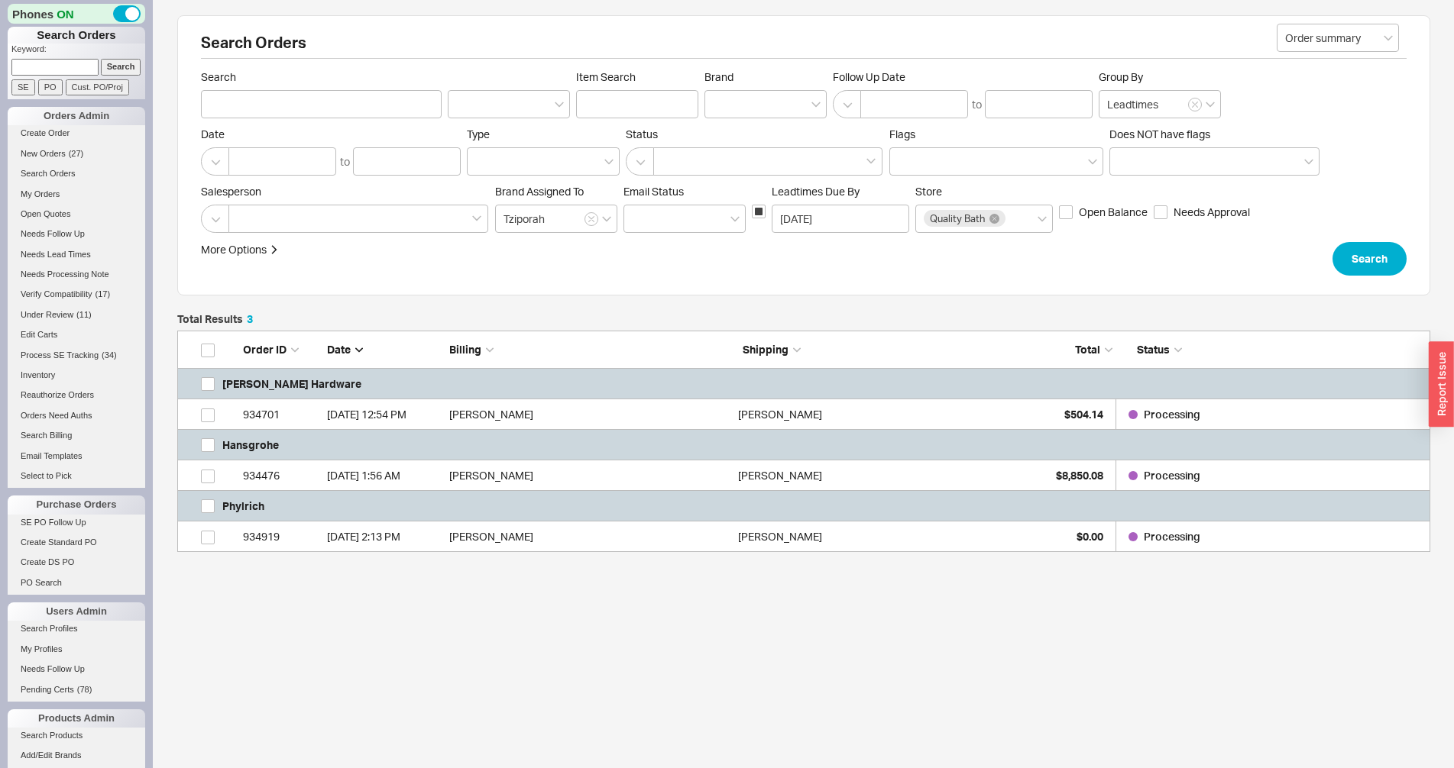
scroll to position [209, 1240]
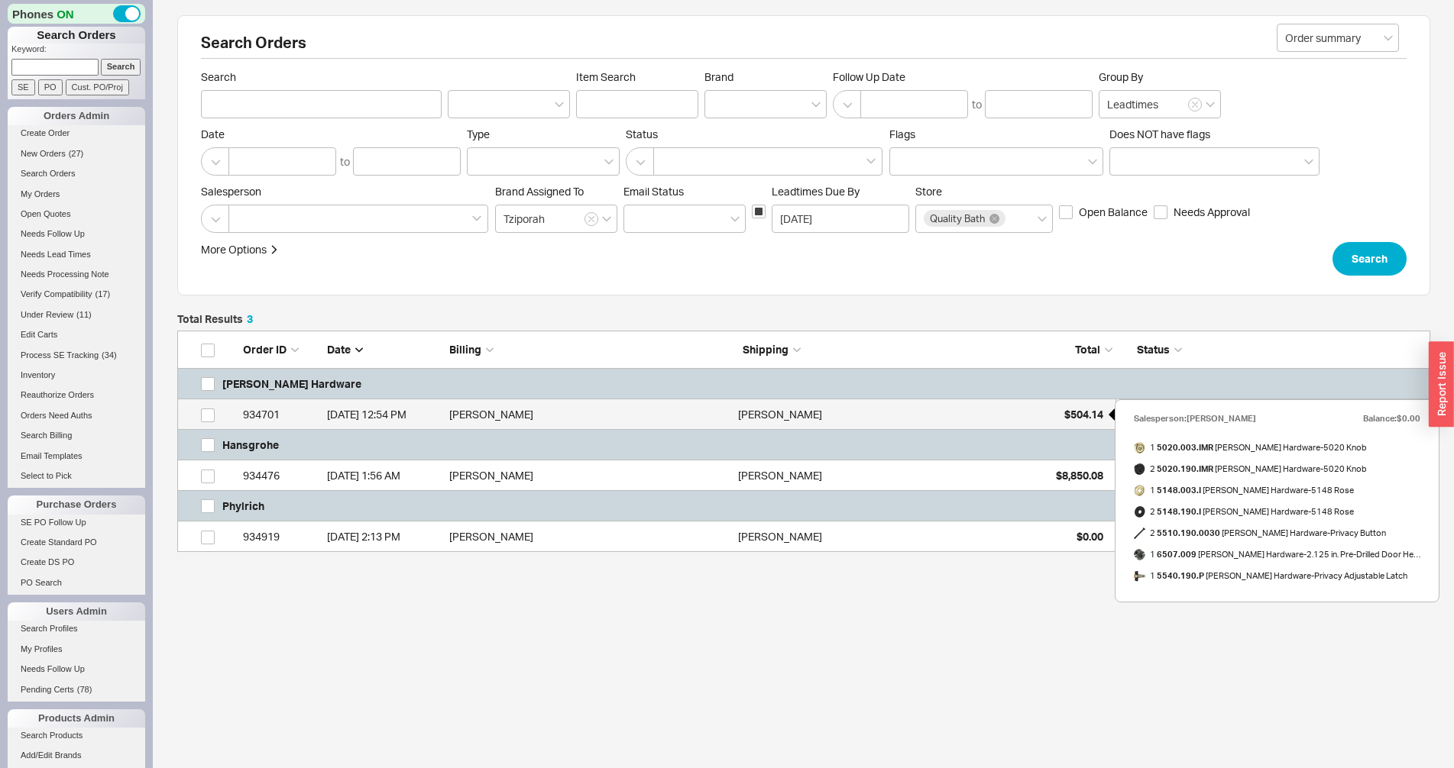
click at [1061, 415] on div "$504.14" at bounding box center [1065, 415] width 76 height 31
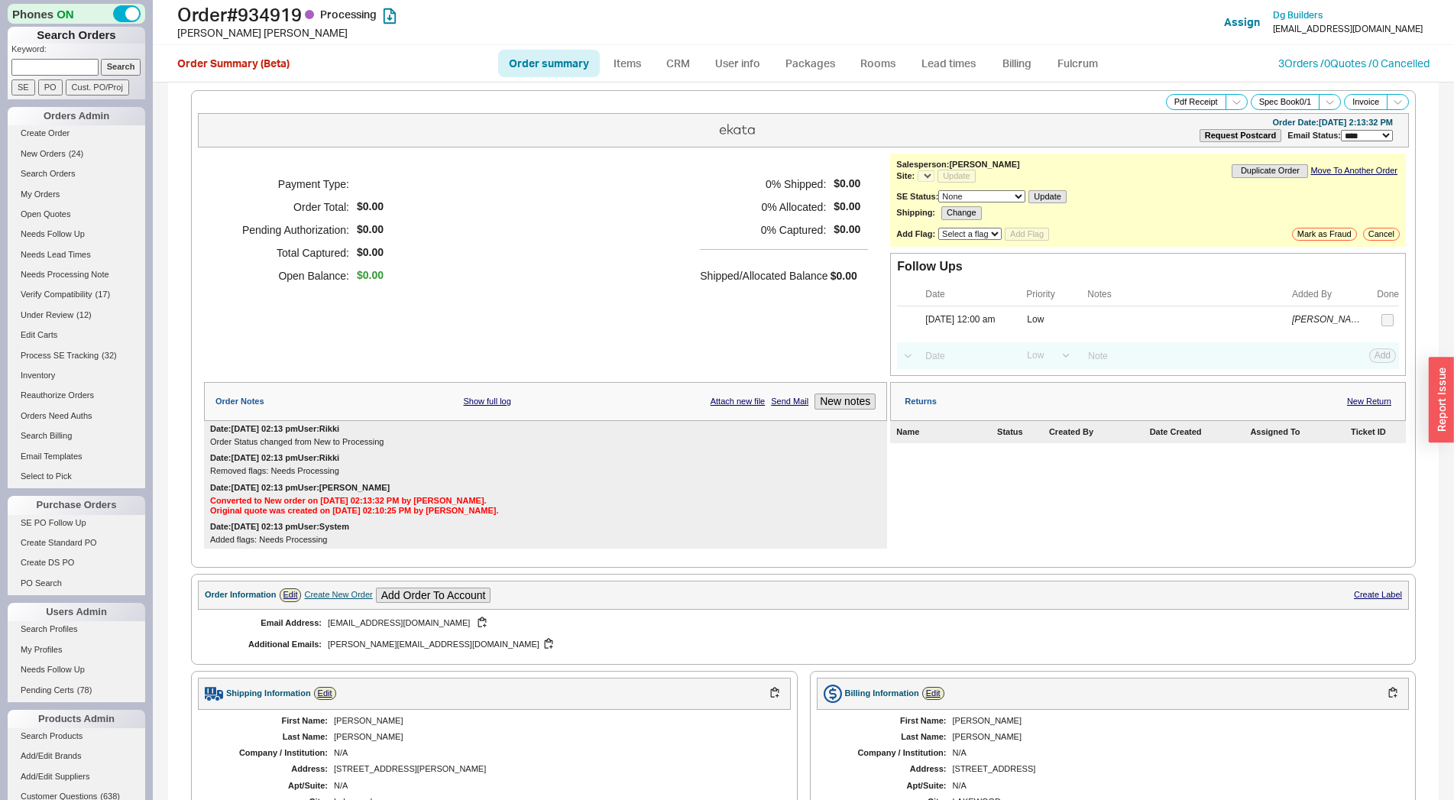
select select "*"
select select "LOW"
select select "3"
select select "*"
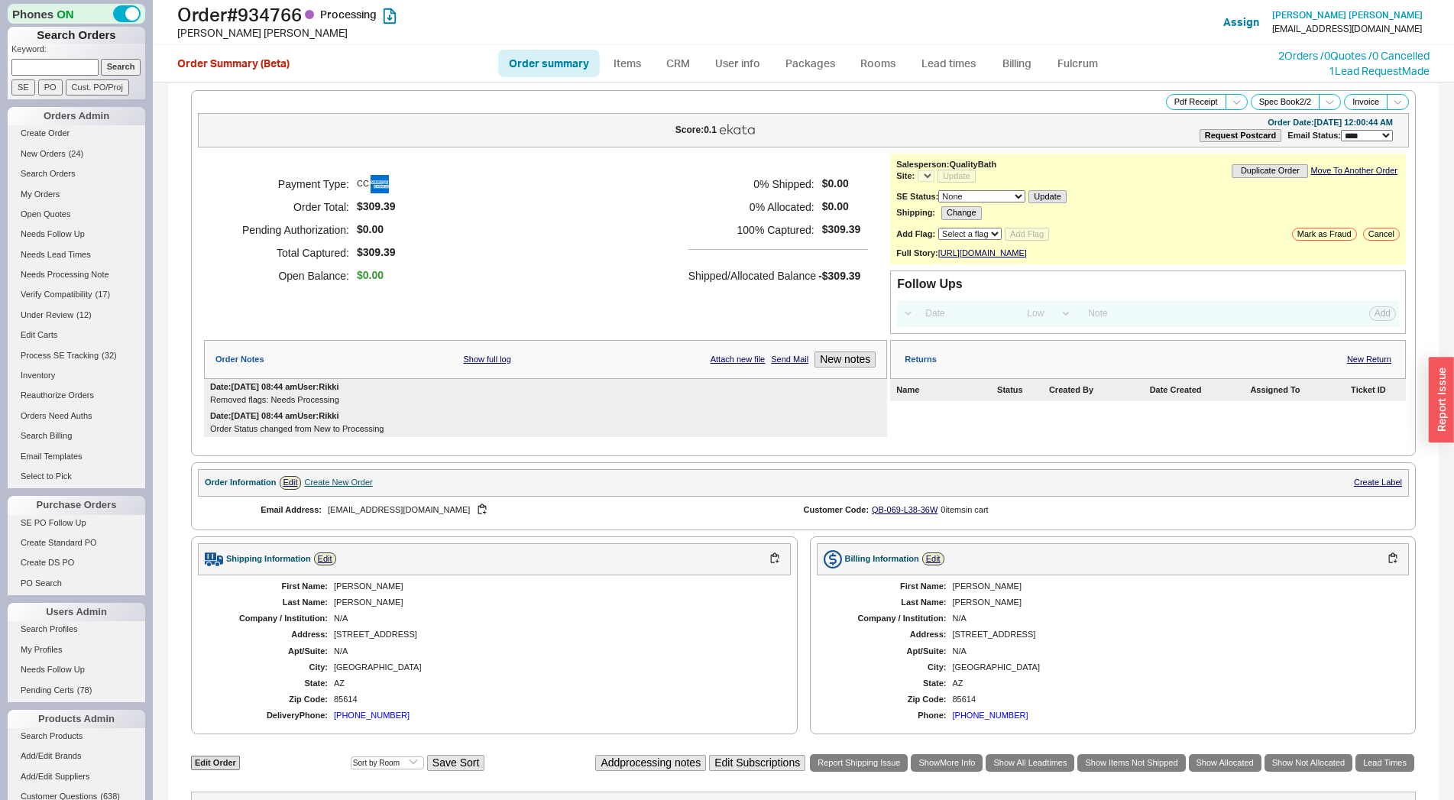
select select "*"
select select "LOW"
select select "3"
select select "*"
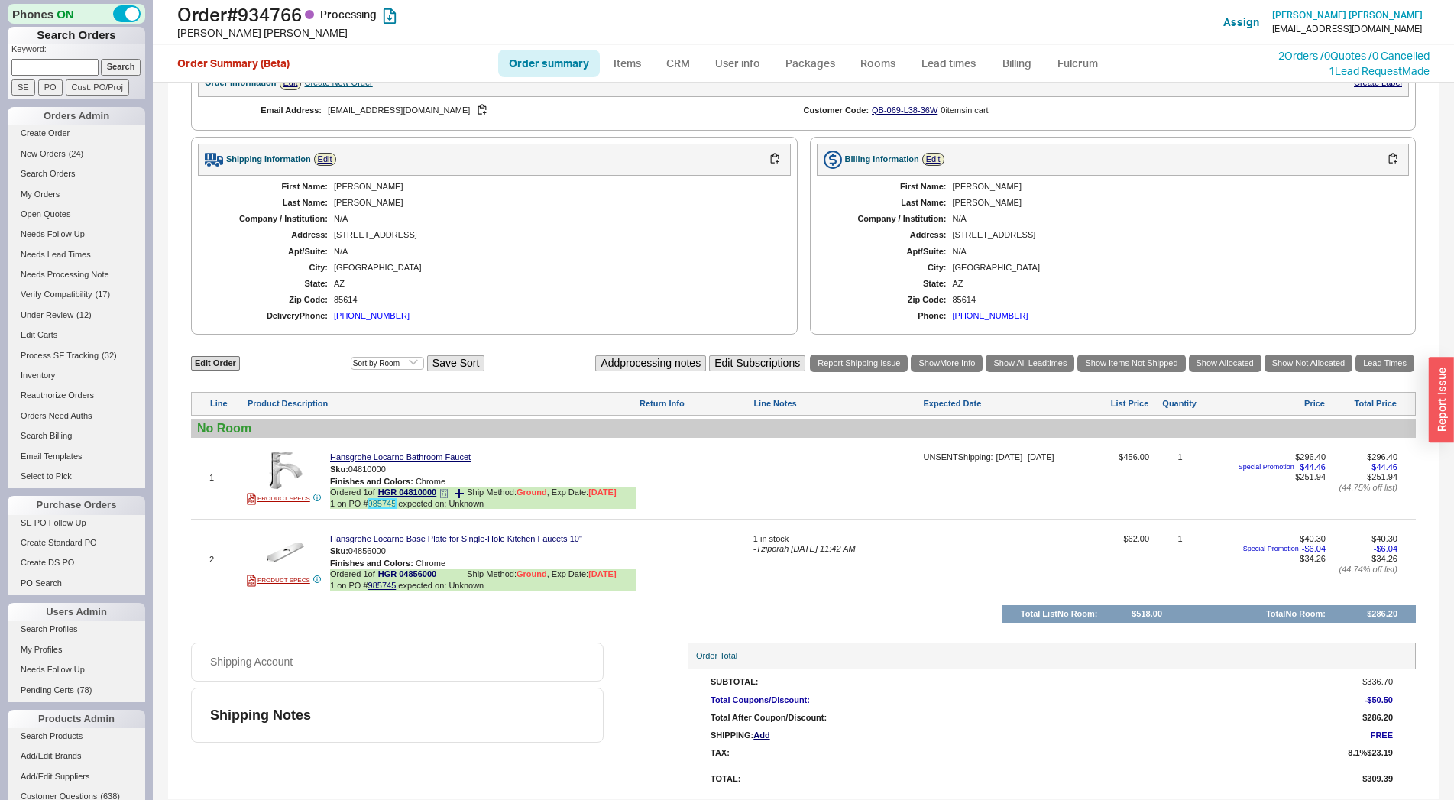
click at [383, 503] on link "985745" at bounding box center [382, 503] width 28 height 9
click at [411, 498] on link "HGR 04810000" at bounding box center [407, 492] width 58 height 11
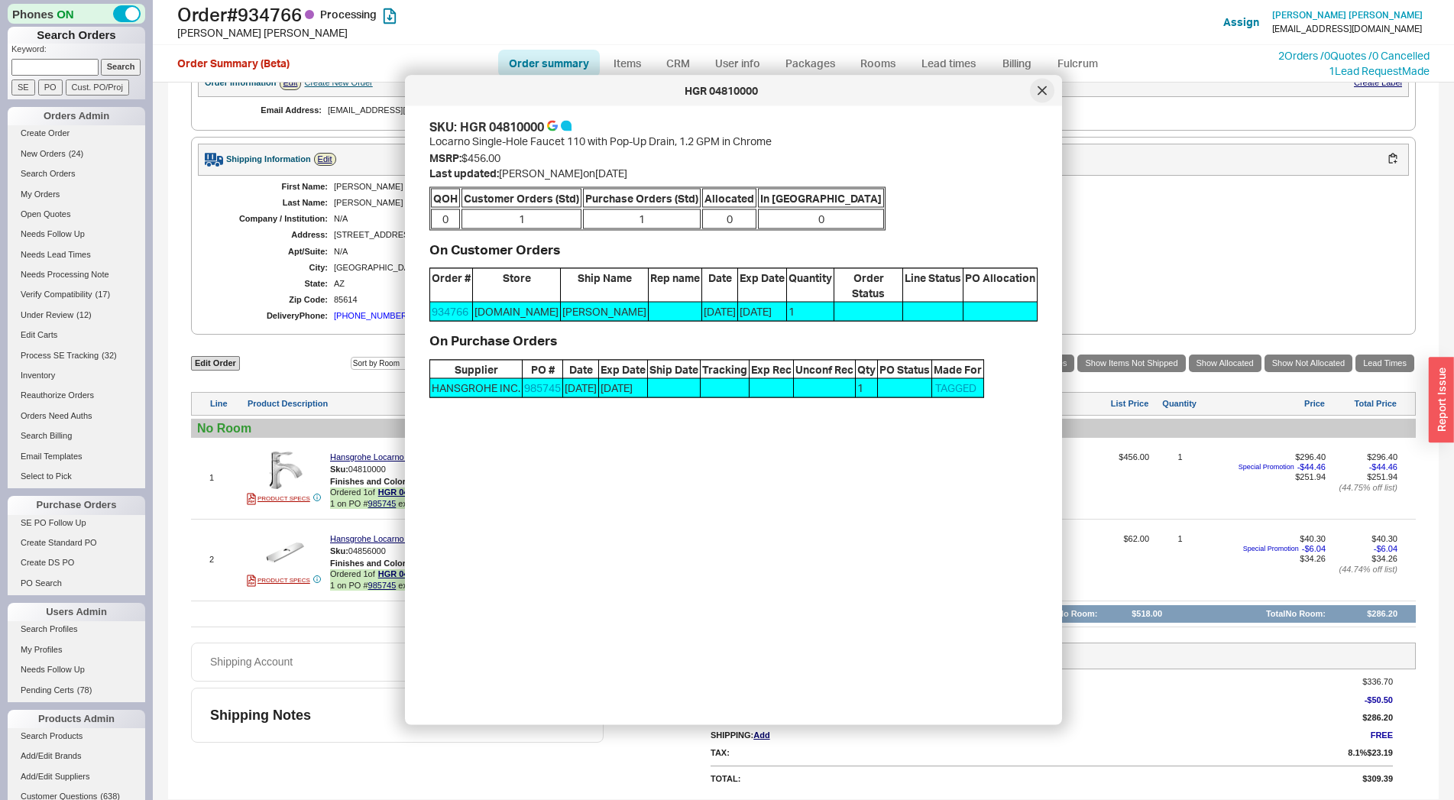
click at [1041, 86] on div at bounding box center [1042, 91] width 24 height 24
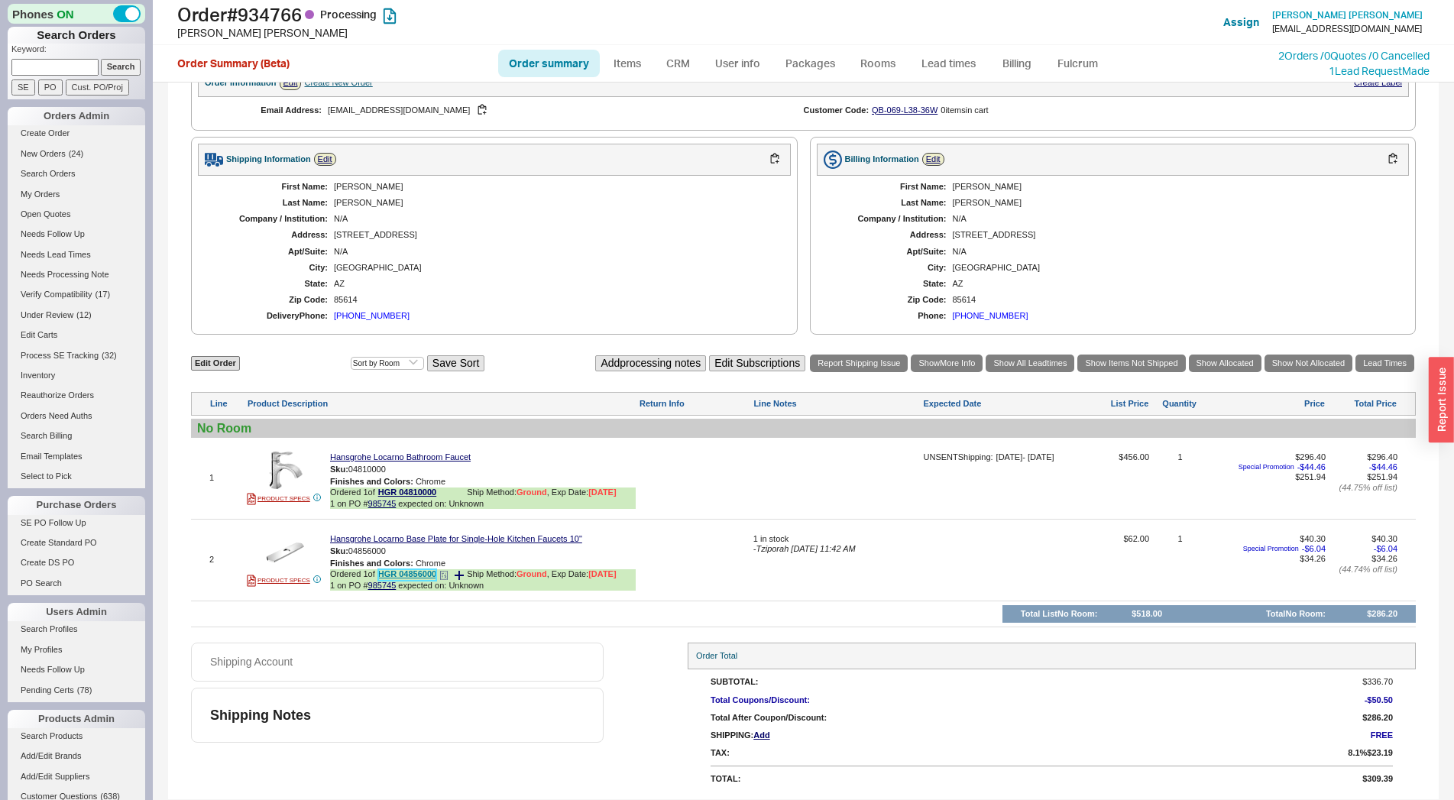
click at [419, 574] on link "HGR 04856000" at bounding box center [407, 574] width 58 height 11
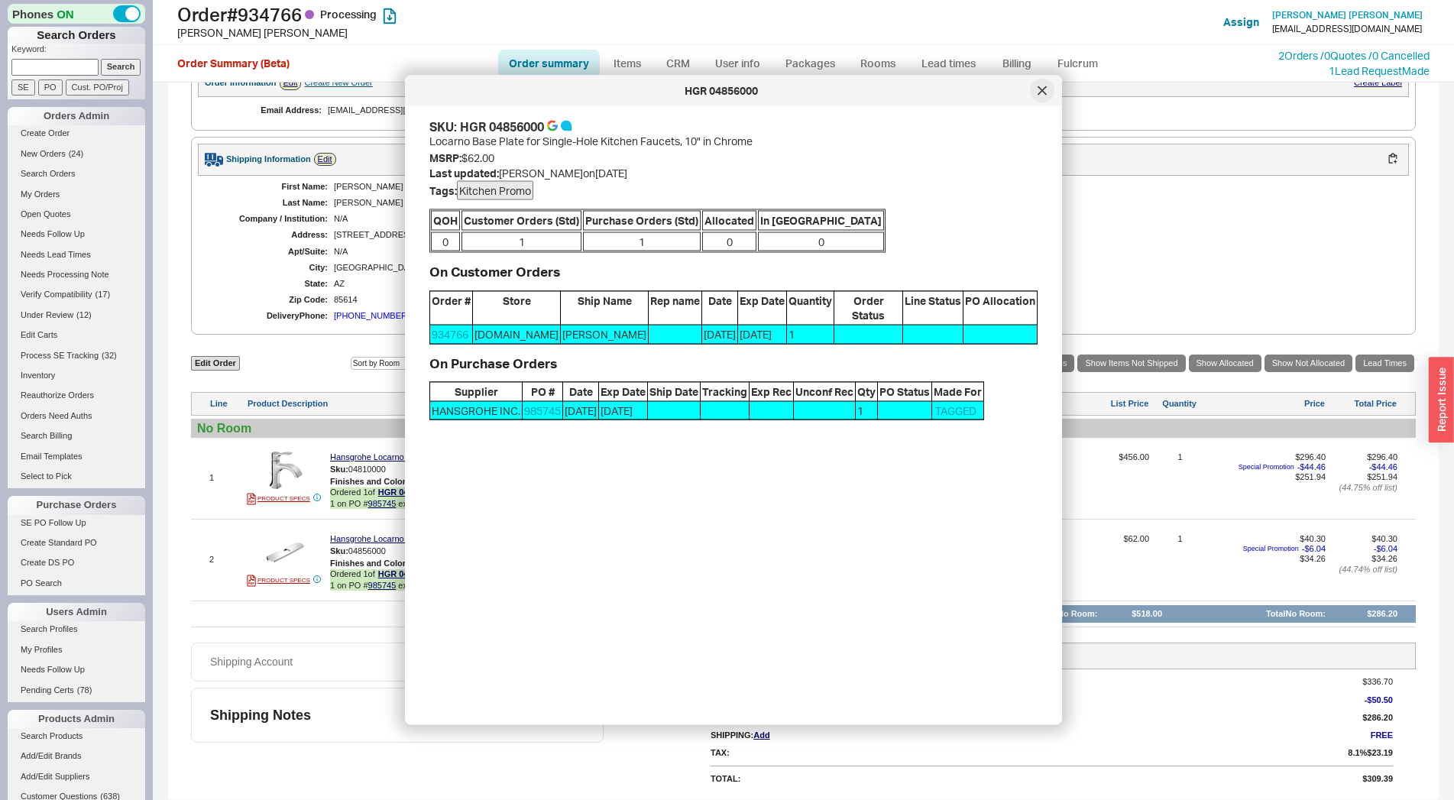
click at [1043, 91] on icon at bounding box center [1042, 90] width 8 height 8
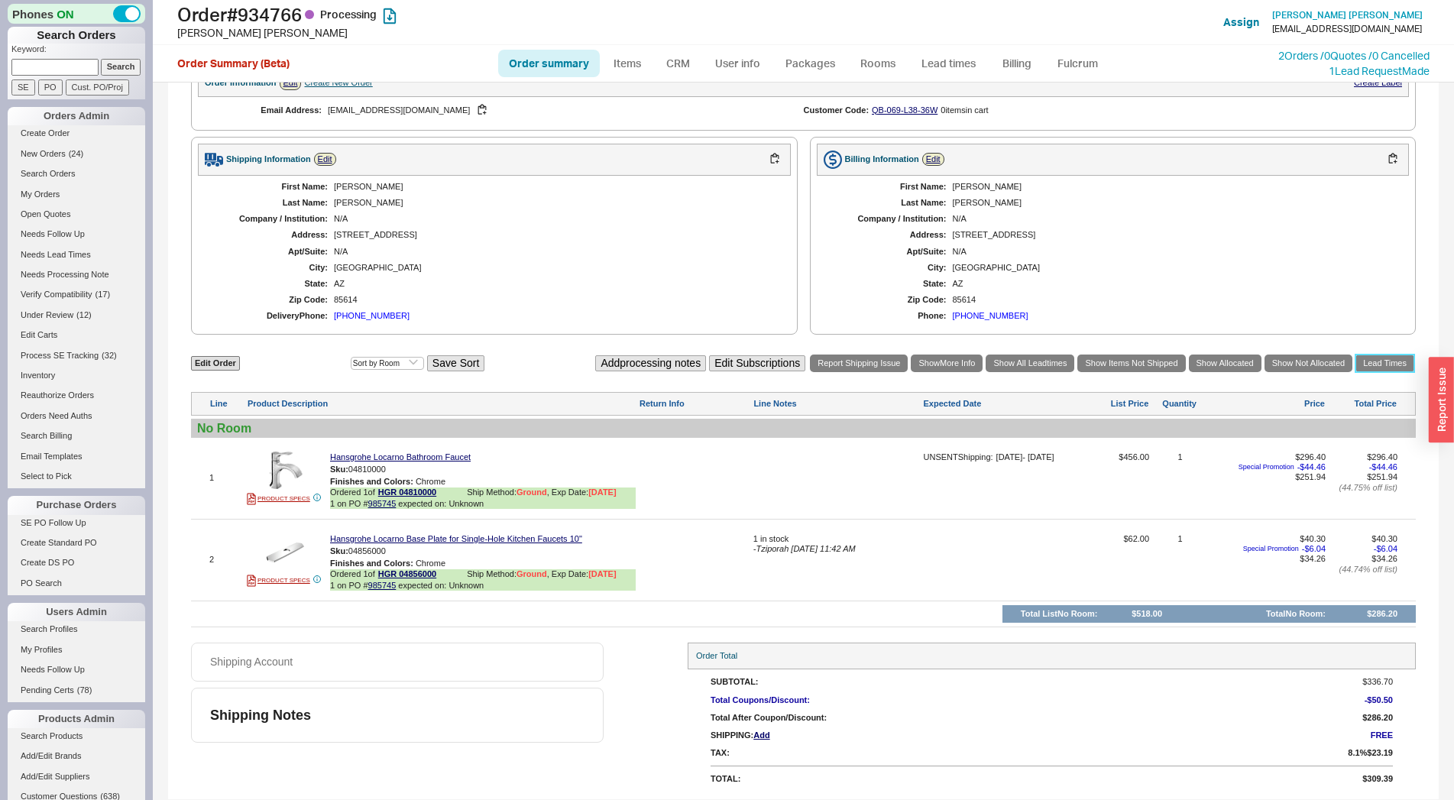
click at [1377, 364] on link "Lead Times" at bounding box center [1384, 363] width 59 height 18
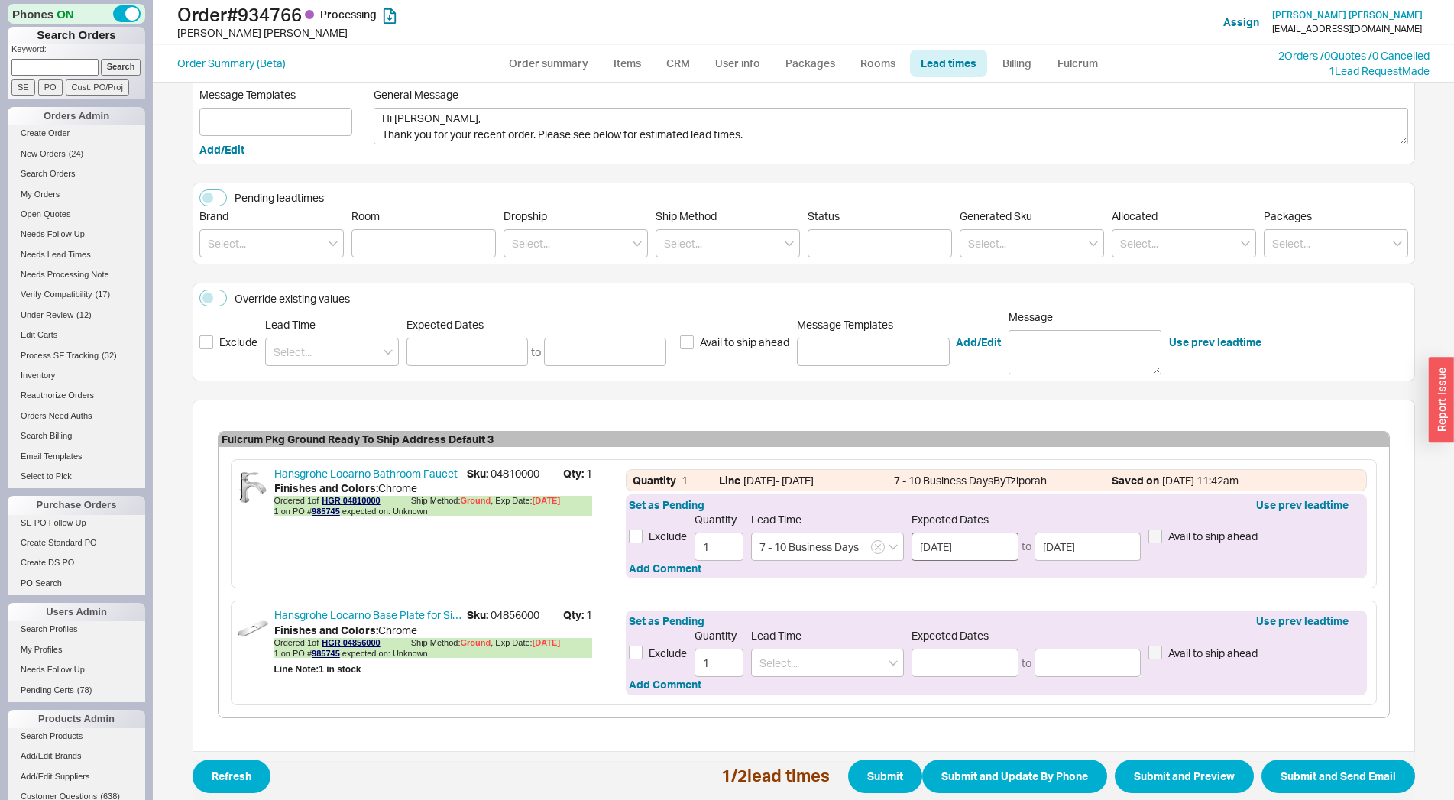
scroll to position [131, 0]
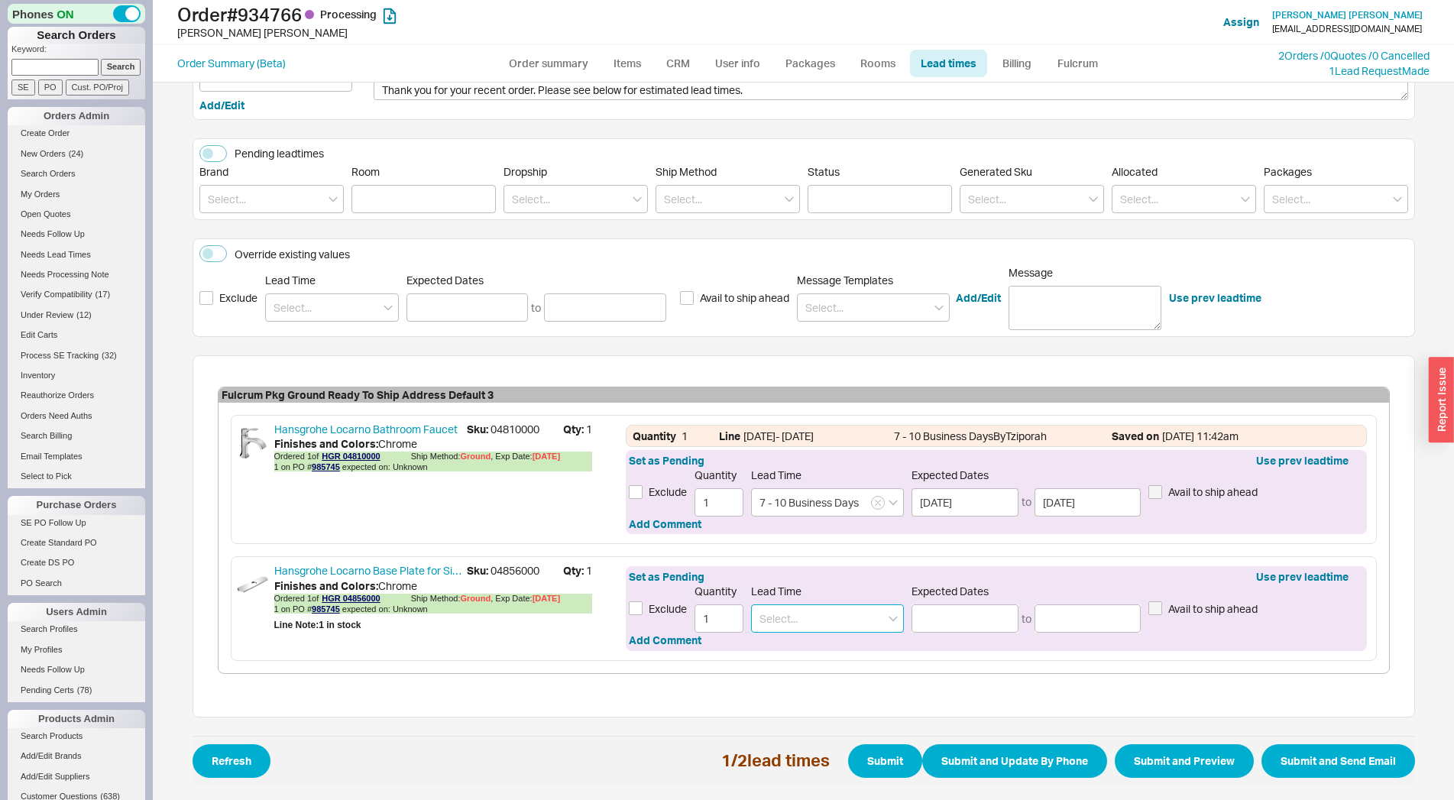
click at [788, 613] on input at bounding box center [827, 618] width 153 height 28
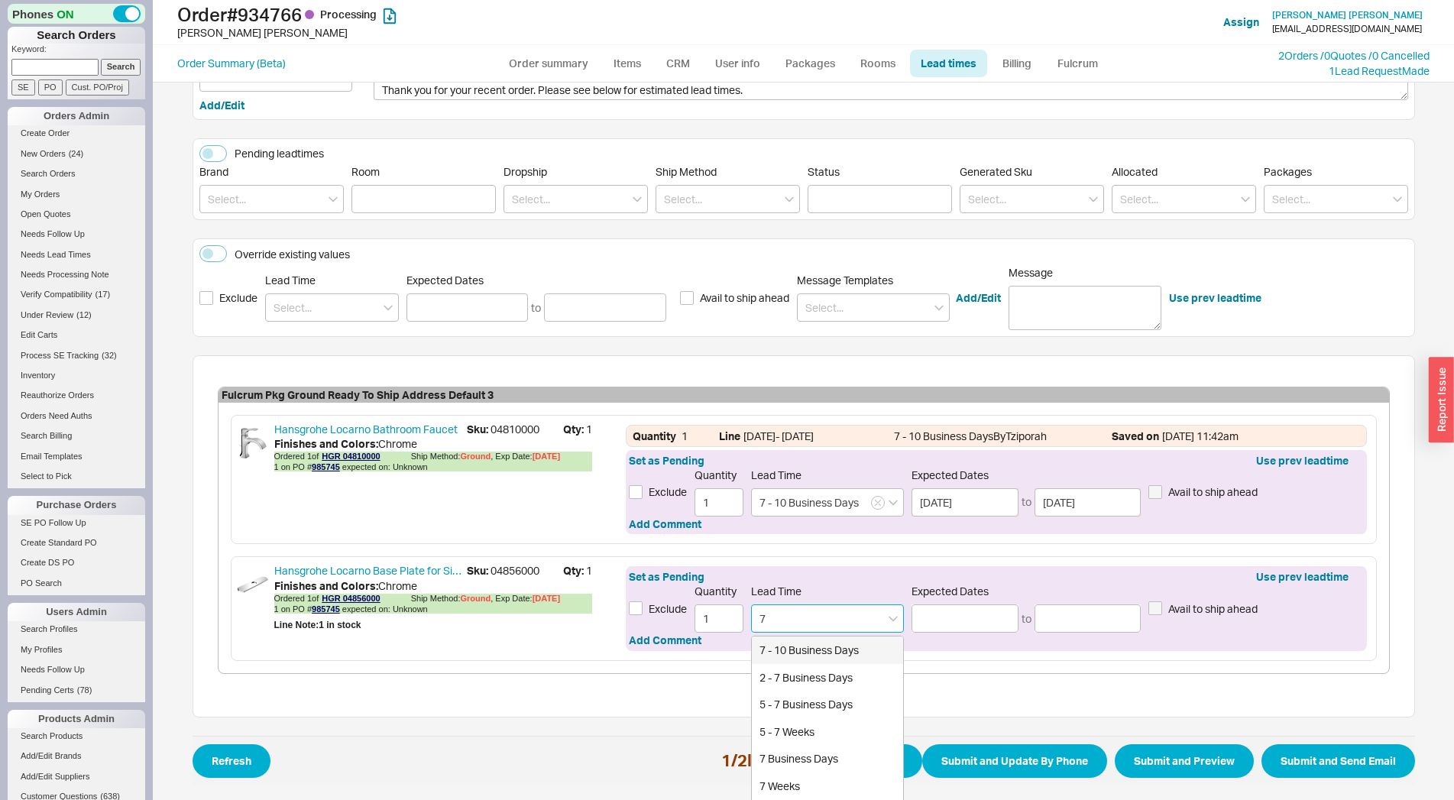
click at [784, 645] on div "7 - 10 Business Days" at bounding box center [827, 650] width 151 height 28
type input "7 - 10 Business Days"
type input "[DATE]"
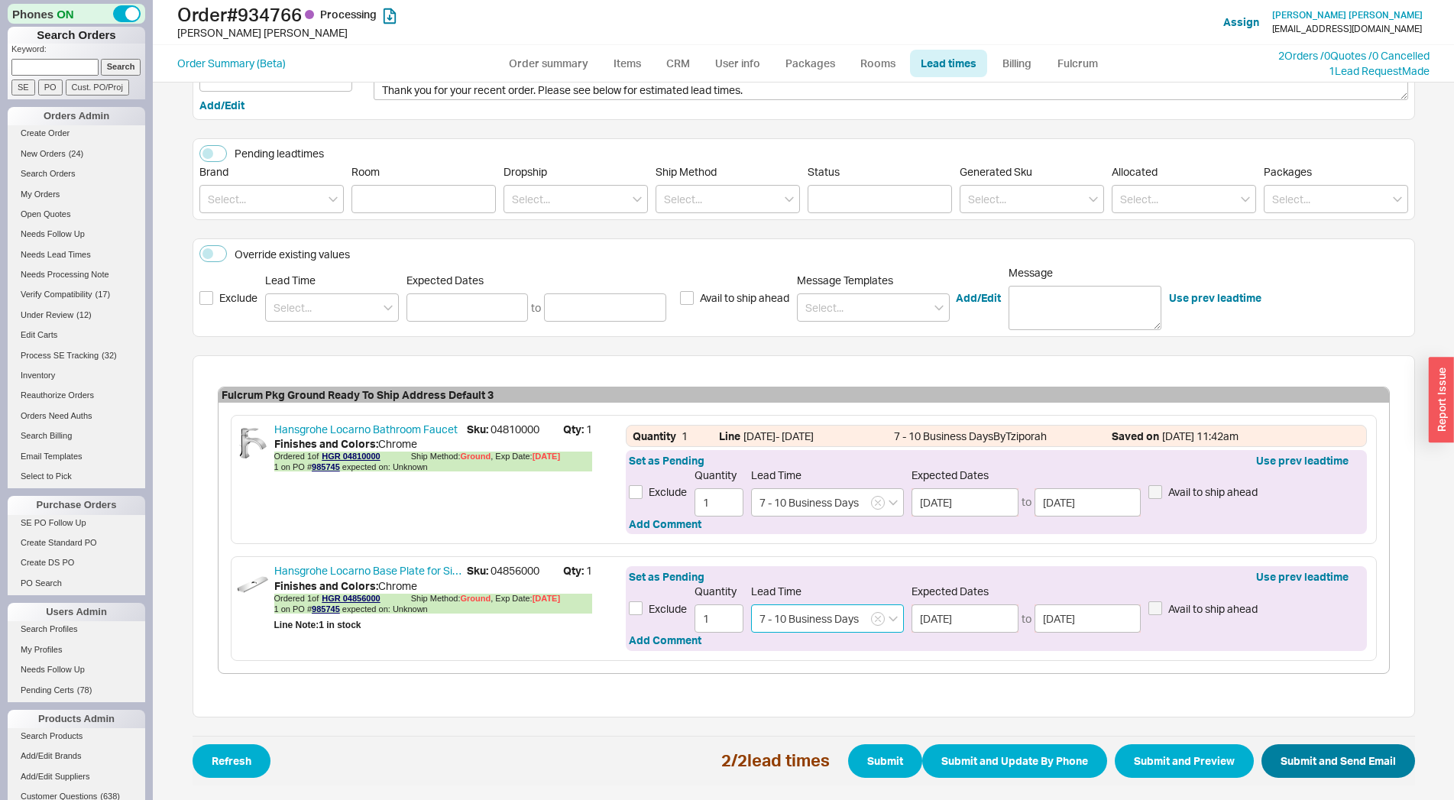
type input "7 - 10 Business Days"
click at [1261, 749] on button "Submit and Send Email" at bounding box center [1338, 761] width 154 height 34
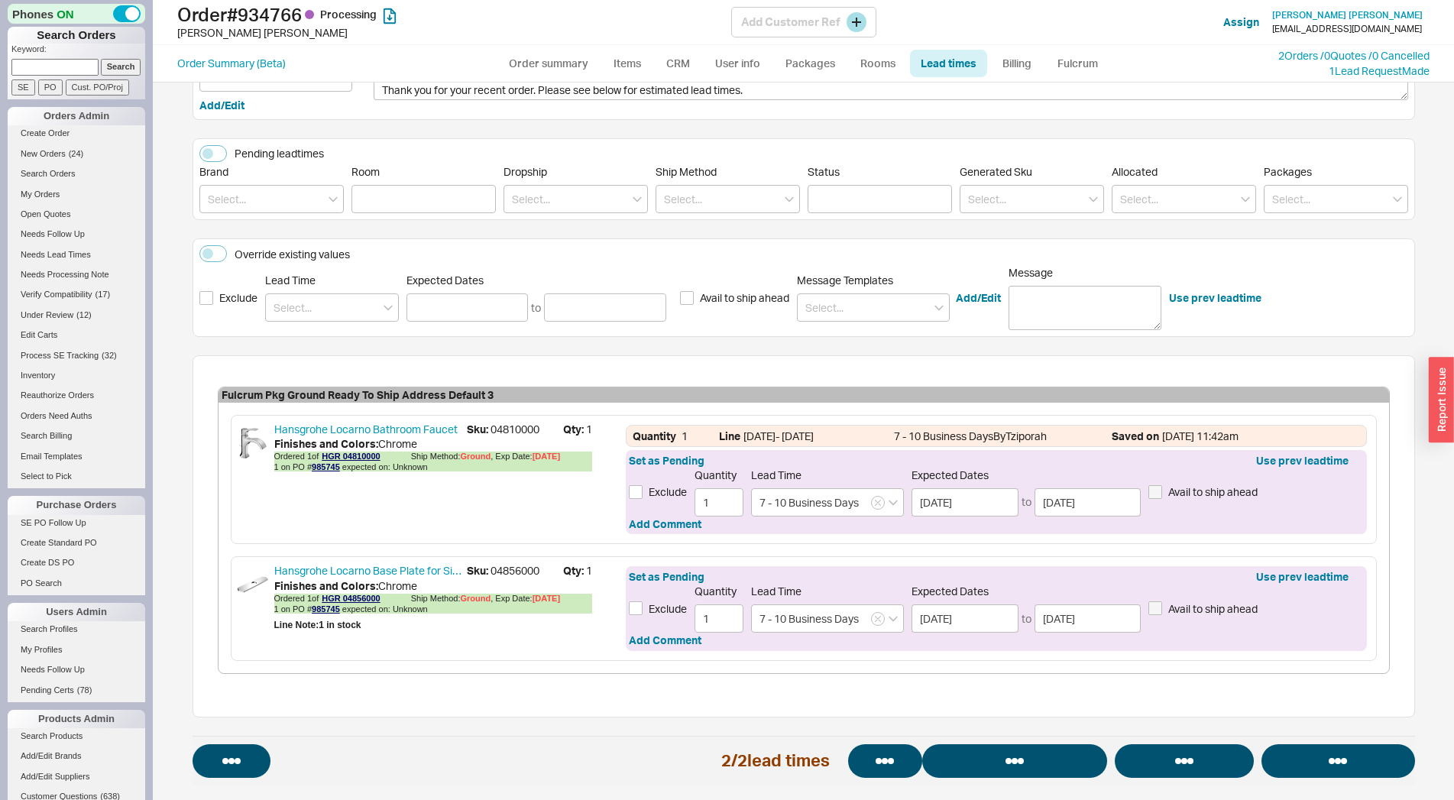
select select "*"
select select "LOW"
select select "3"
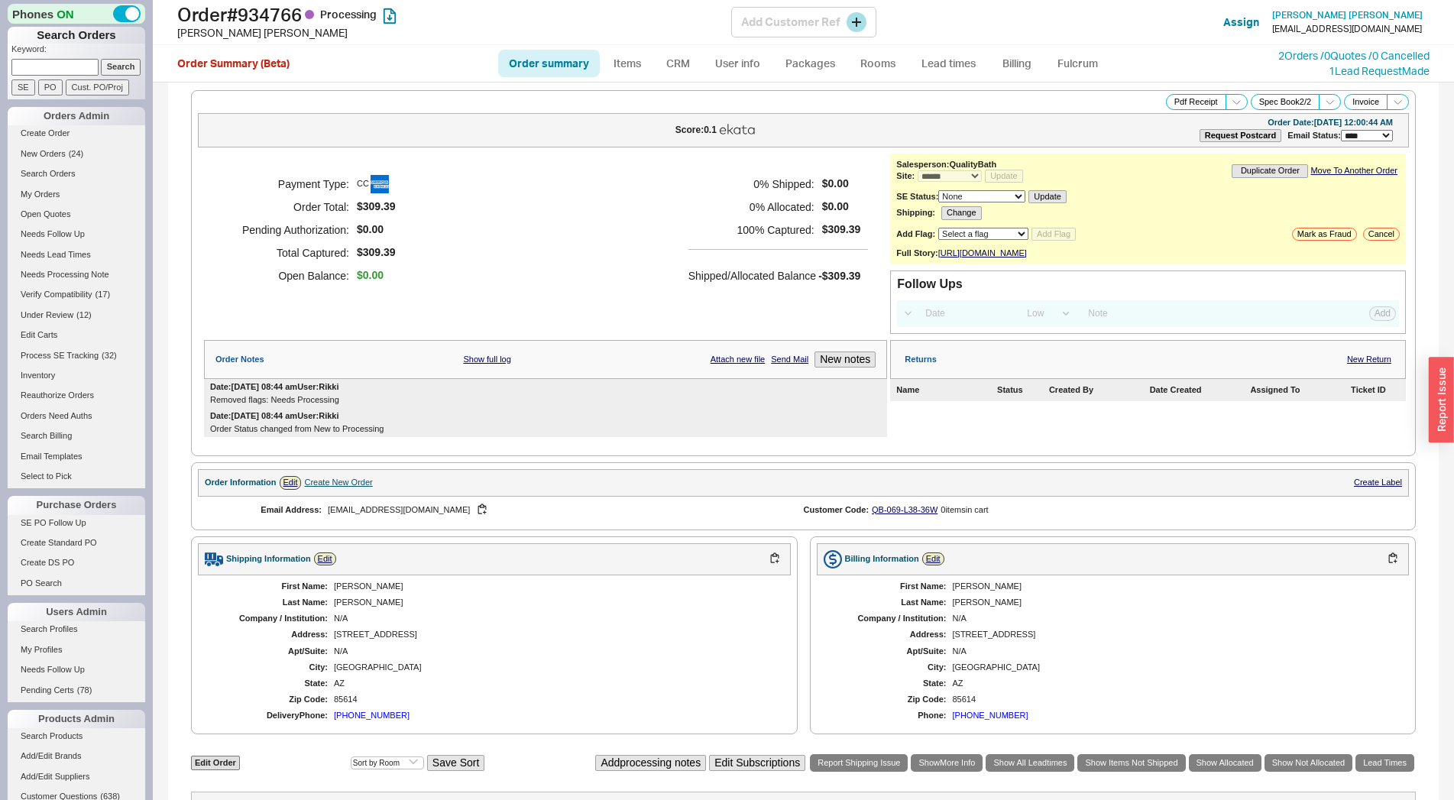
select select "*"
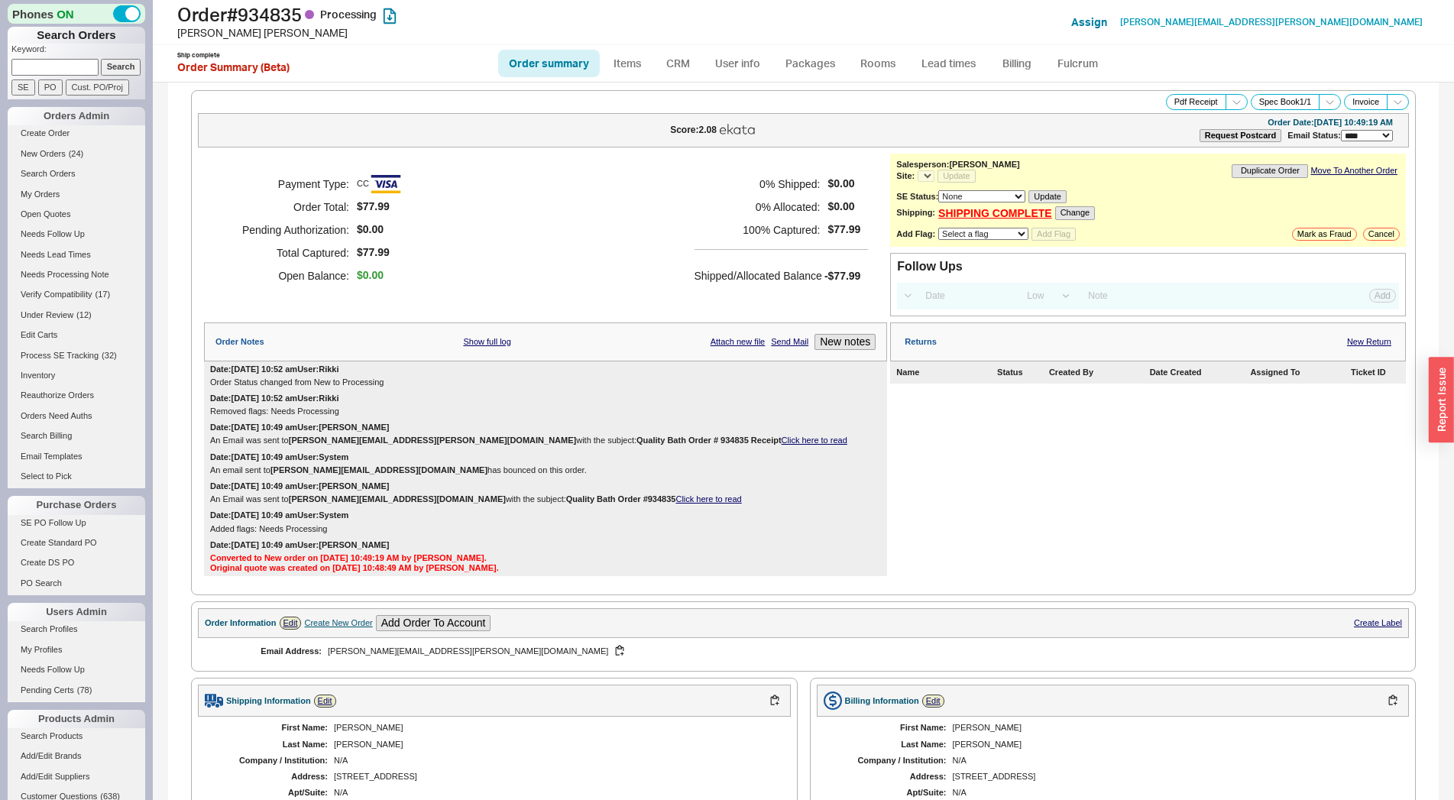
select select "*"
select select "LOW"
select select "3"
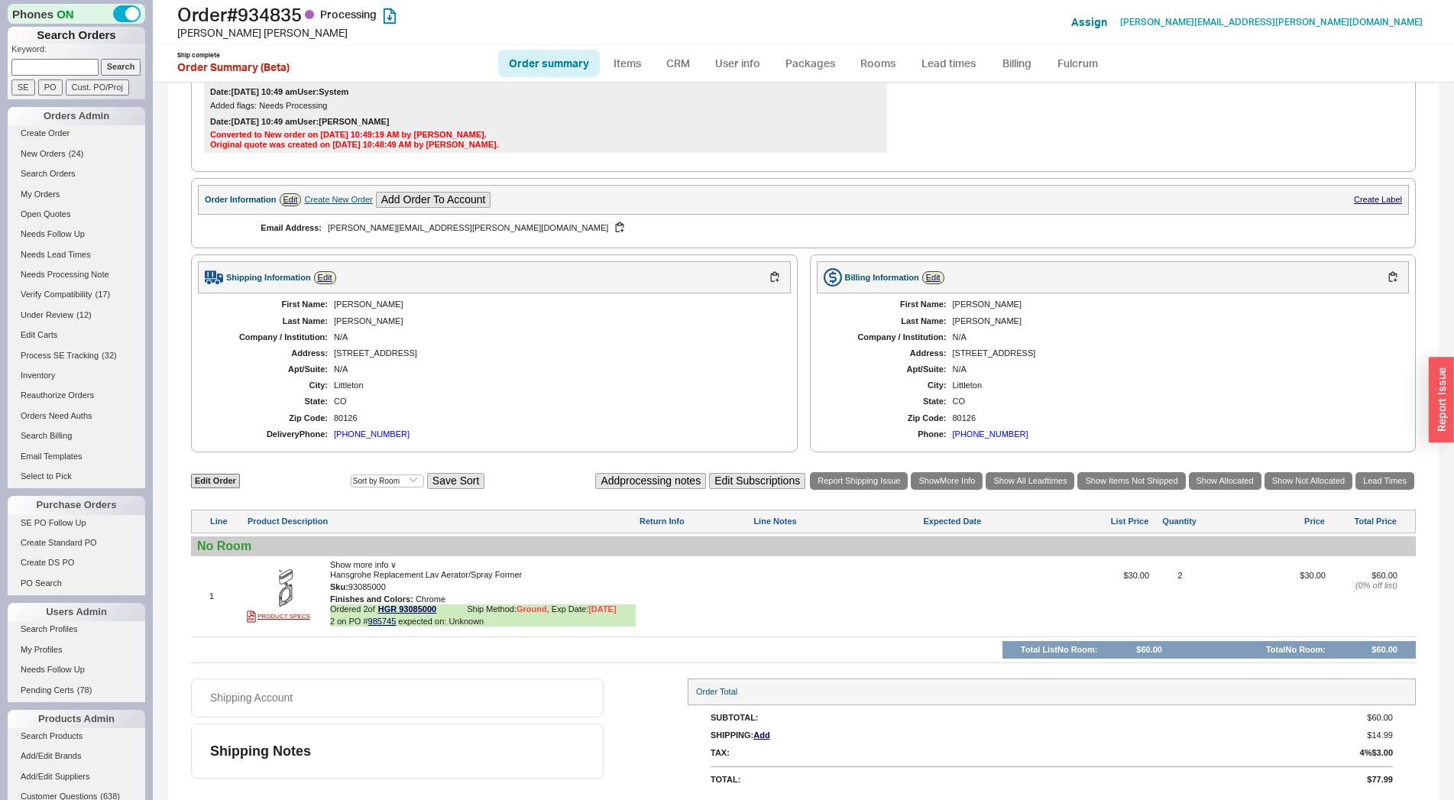
select select "*"
click at [399, 607] on link "HGR 93085000" at bounding box center [407, 609] width 58 height 11
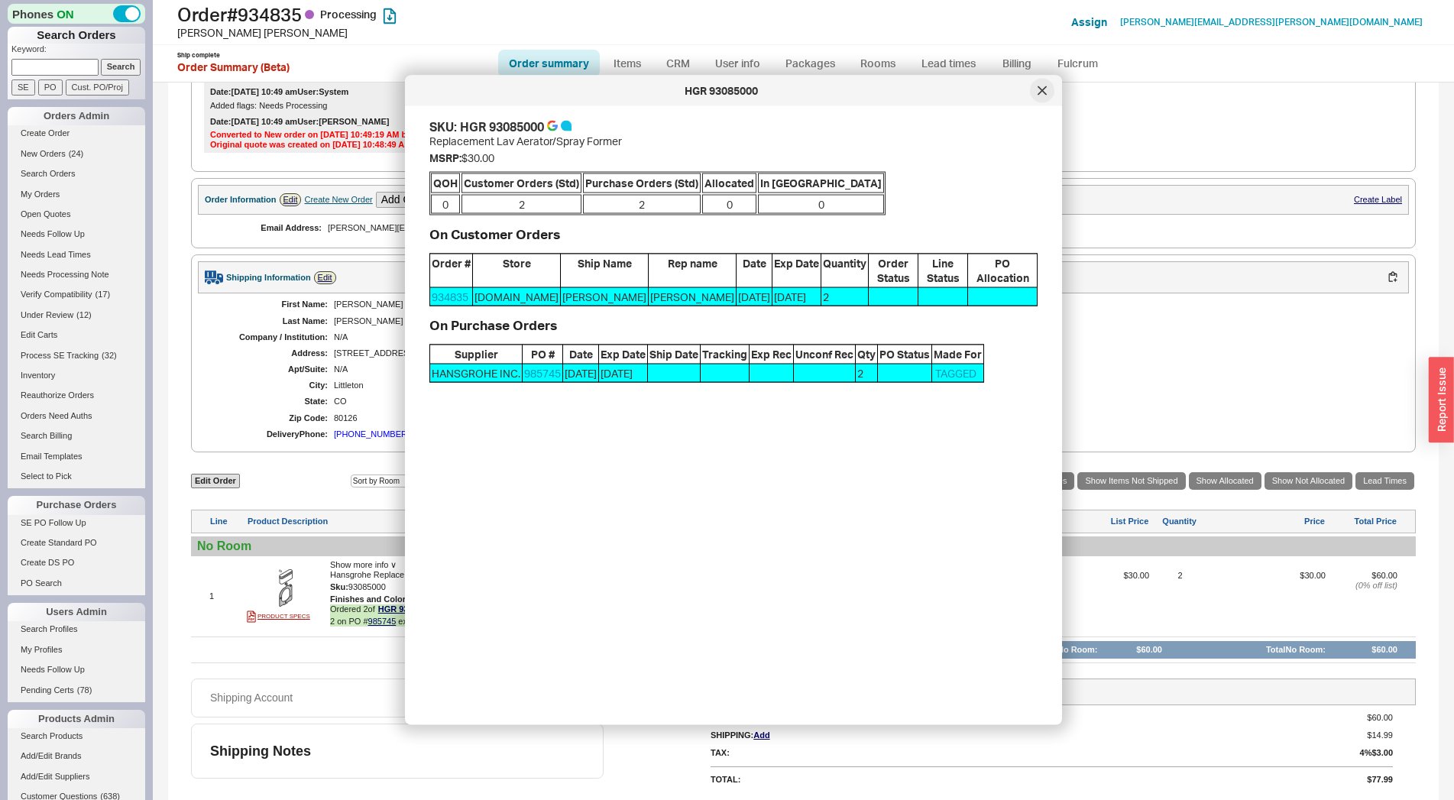
click at [1043, 90] on icon at bounding box center [1041, 90] width 9 height 9
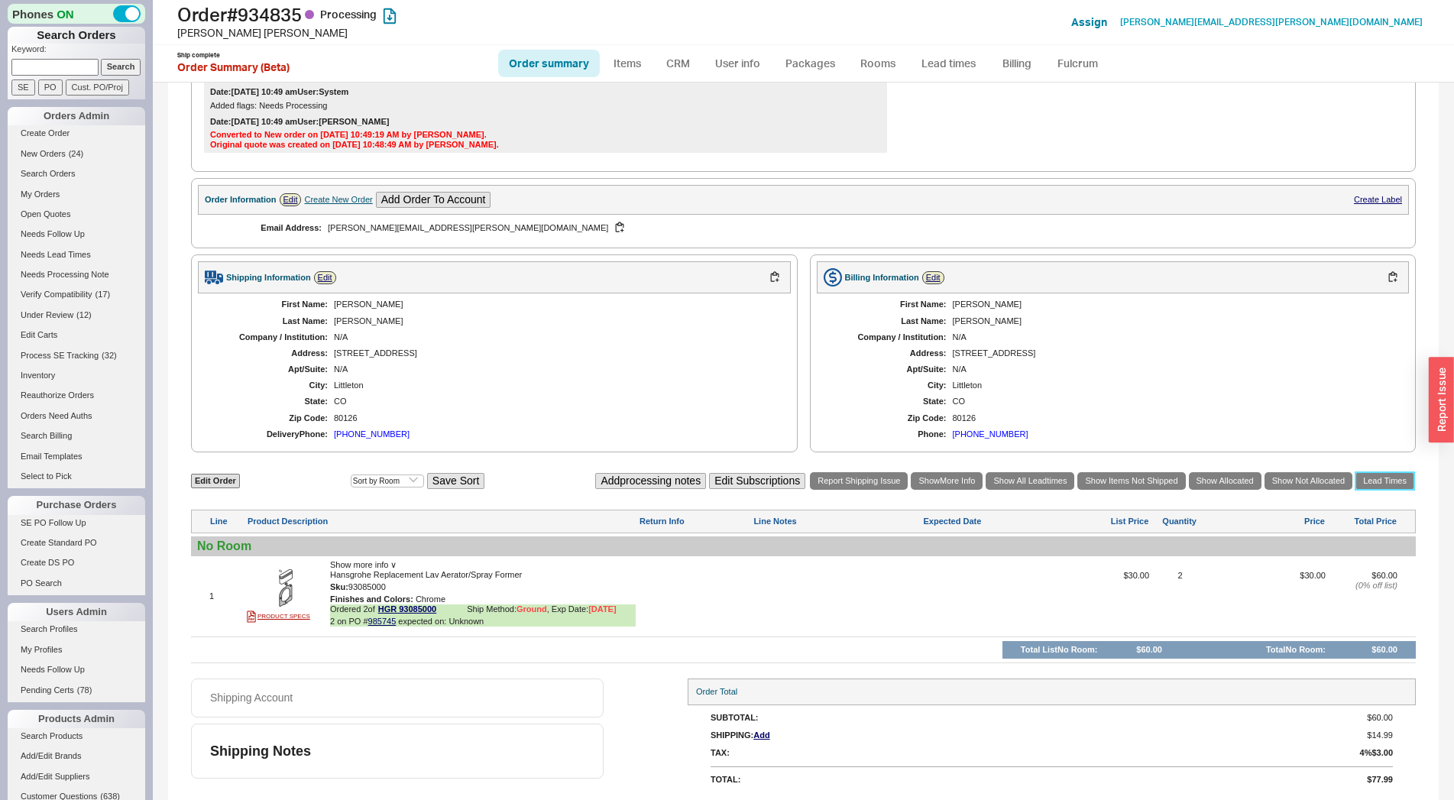
click at [1377, 480] on link "Lead Times" at bounding box center [1384, 481] width 59 height 18
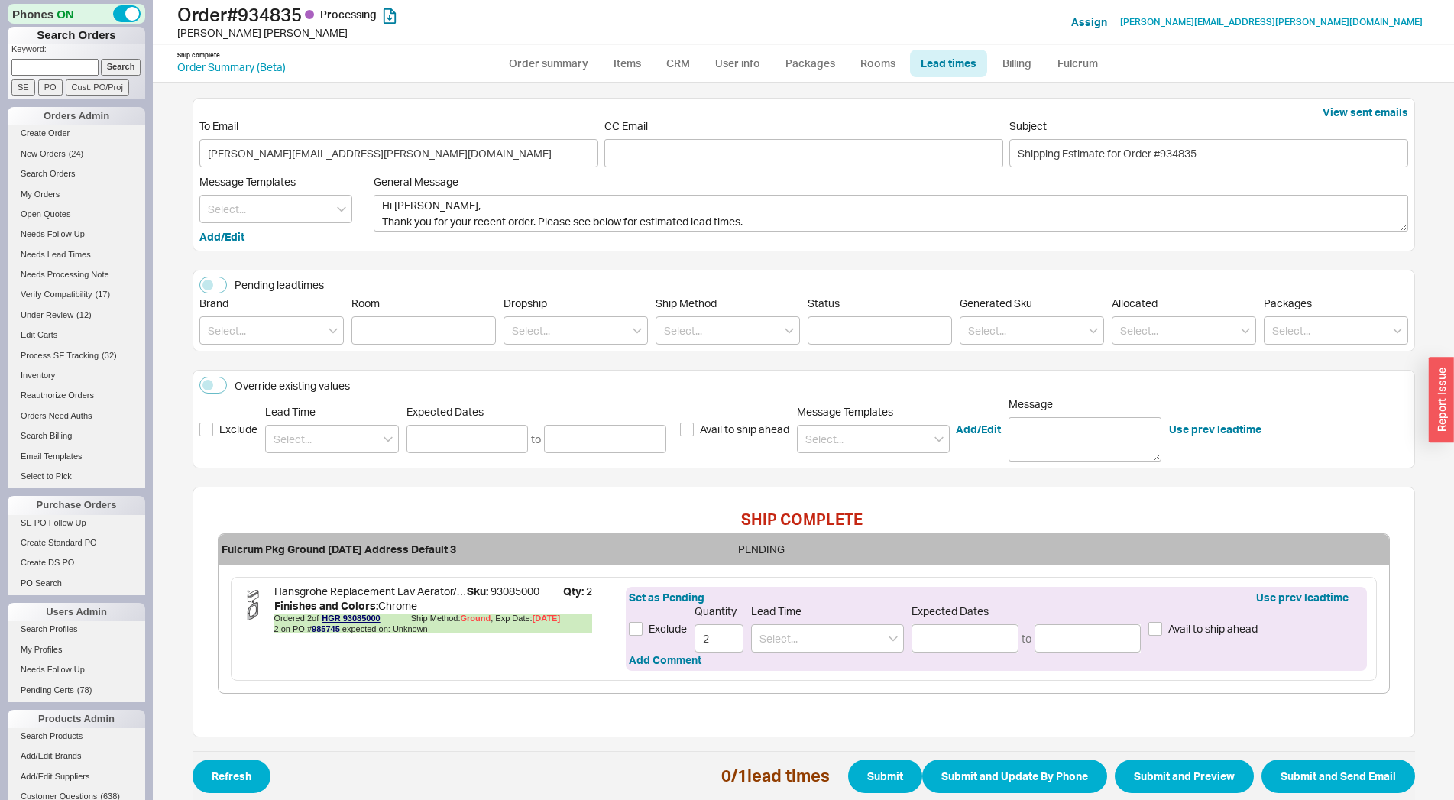
click at [848, 657] on div "Set as Pending Use prev leadtime Exclude Quantity 2 Lead Time Expected Dates to…" at bounding box center [996, 629] width 740 height 84
click at [811, 630] on input at bounding box center [827, 638] width 153 height 28
click at [806, 662] on div "7 - 10 Business Days" at bounding box center [827, 670] width 151 height 28
type input "7 - 10 Business Days"
type input "[DATE]"
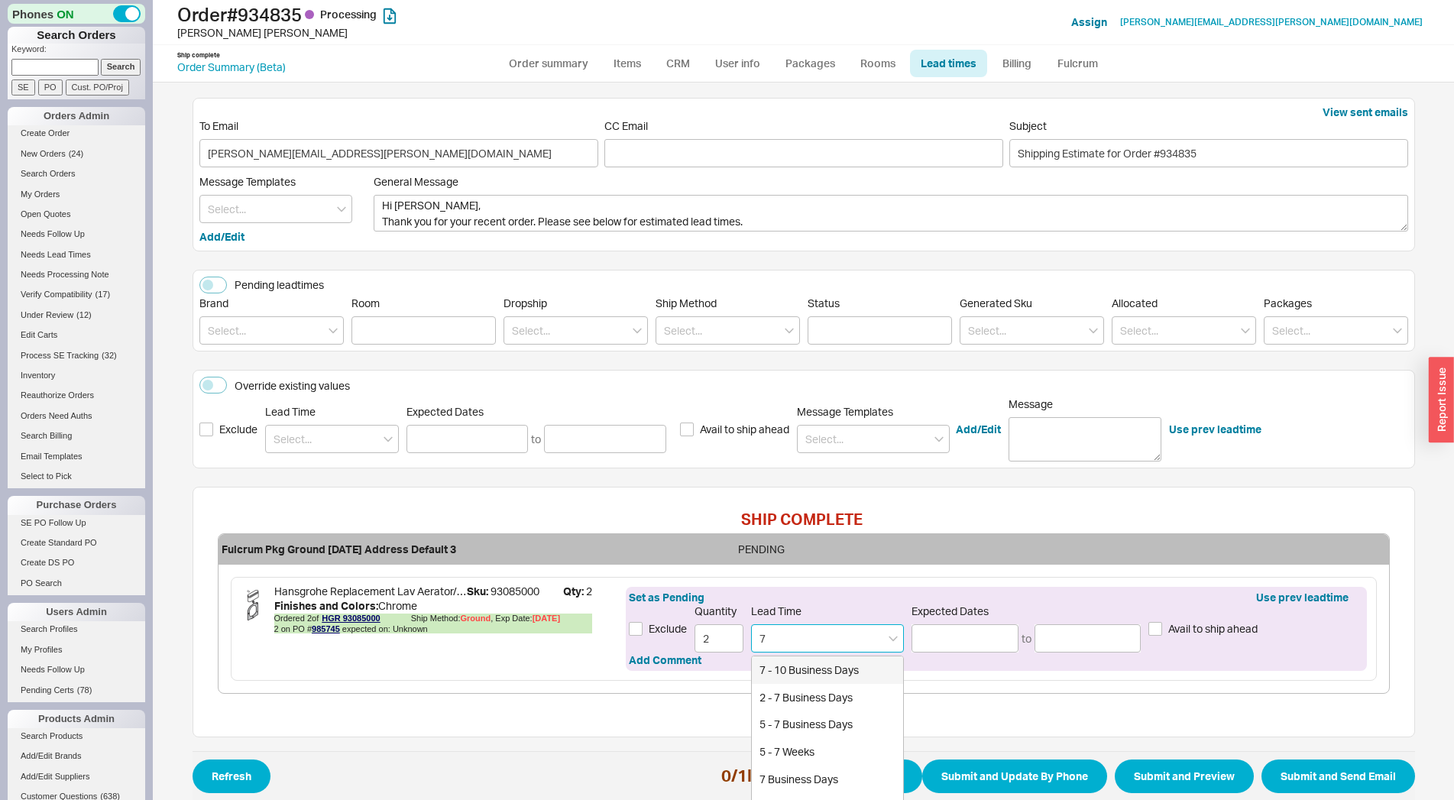
type input "[DATE]"
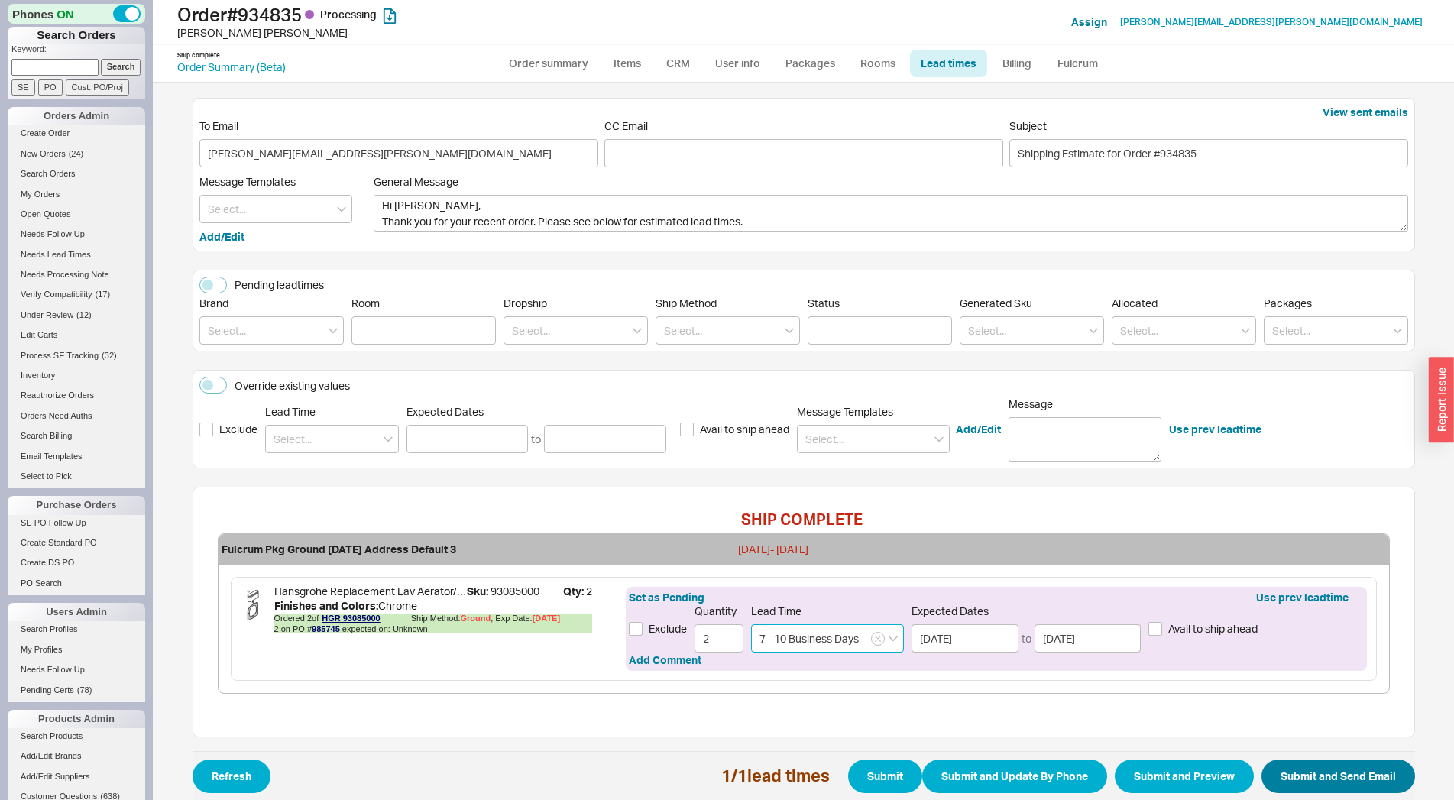
type input "7 - 10 Business Days"
click at [1332, 765] on button "Submit and Send Email" at bounding box center [1338, 776] width 154 height 34
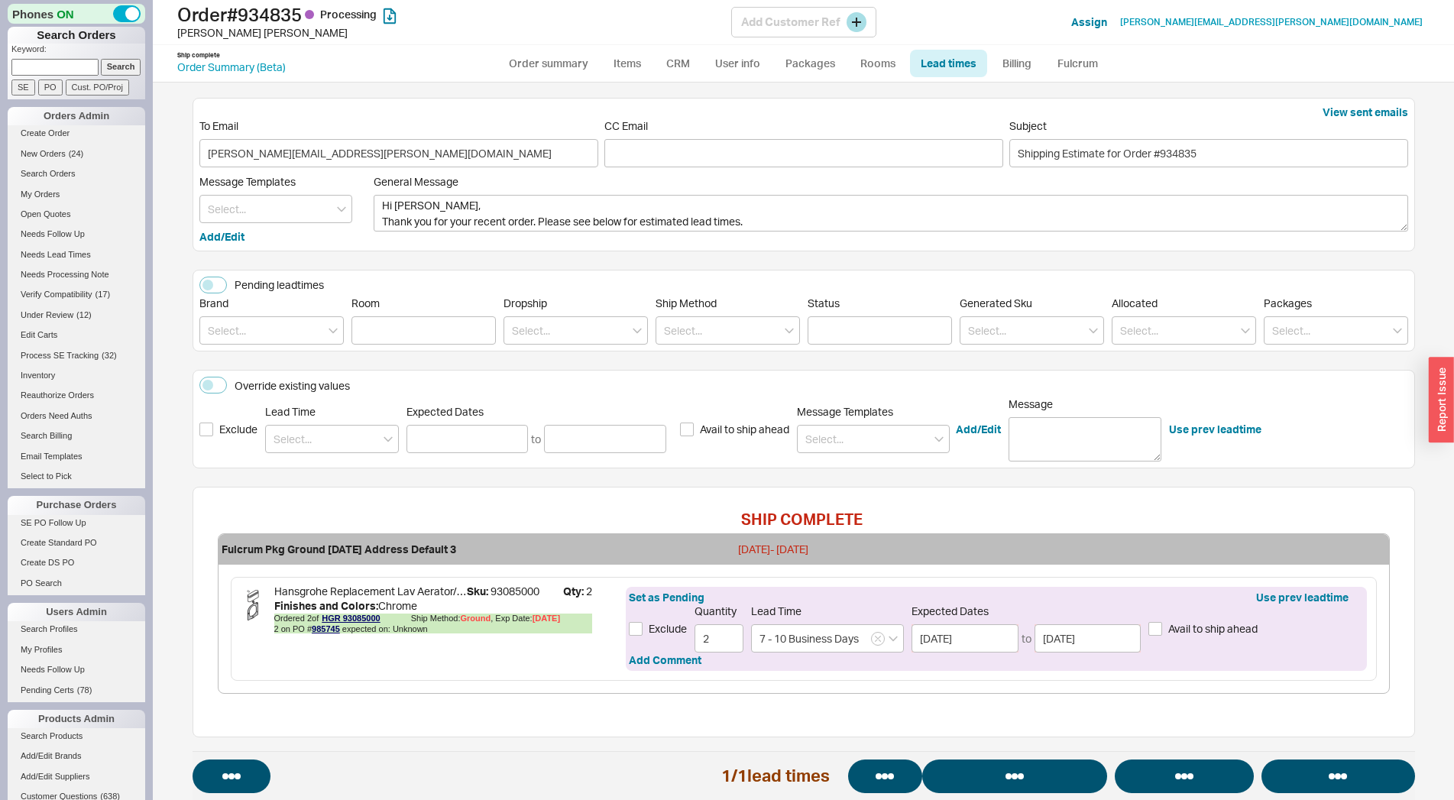
select select "*"
select select "LOW"
select select "3"
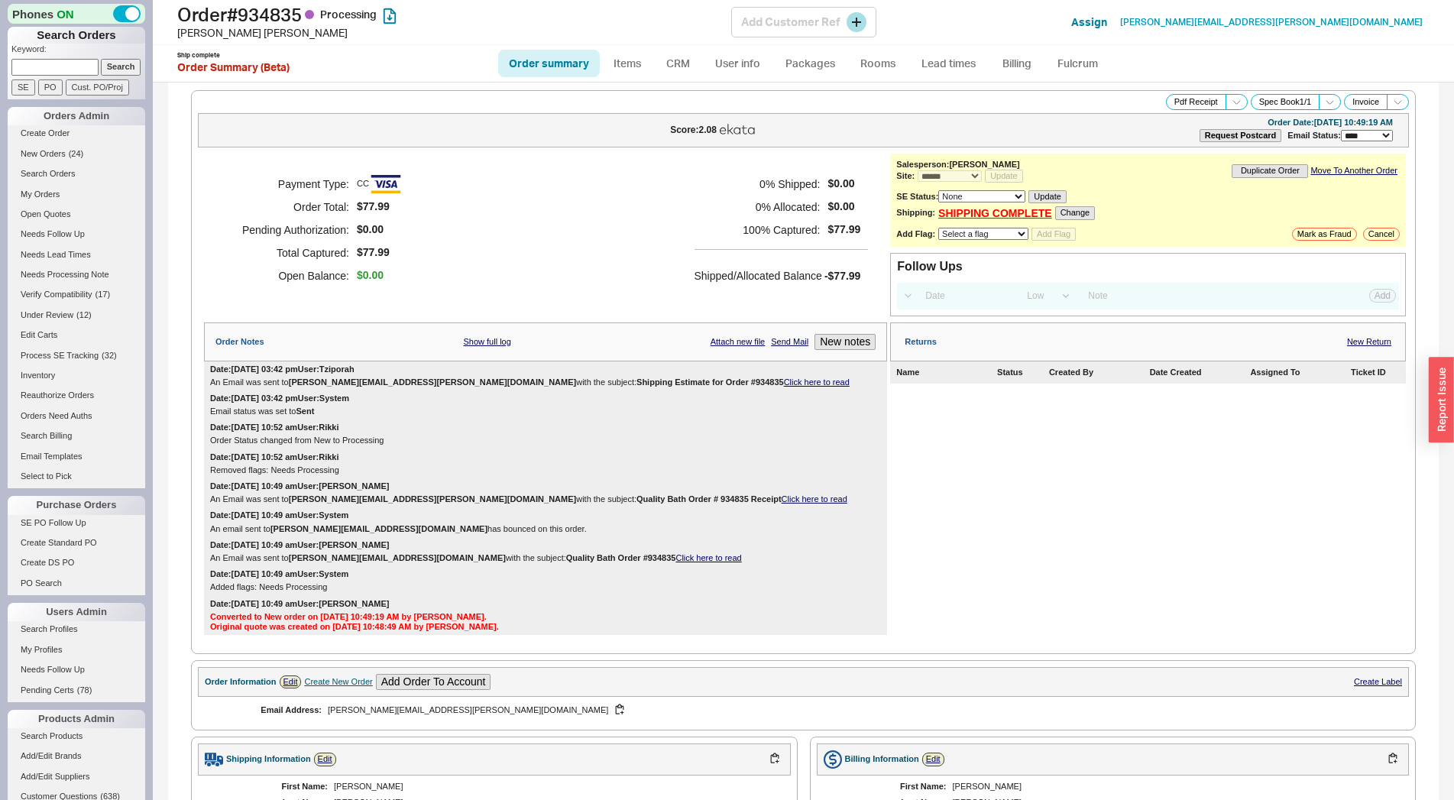
select select "*"
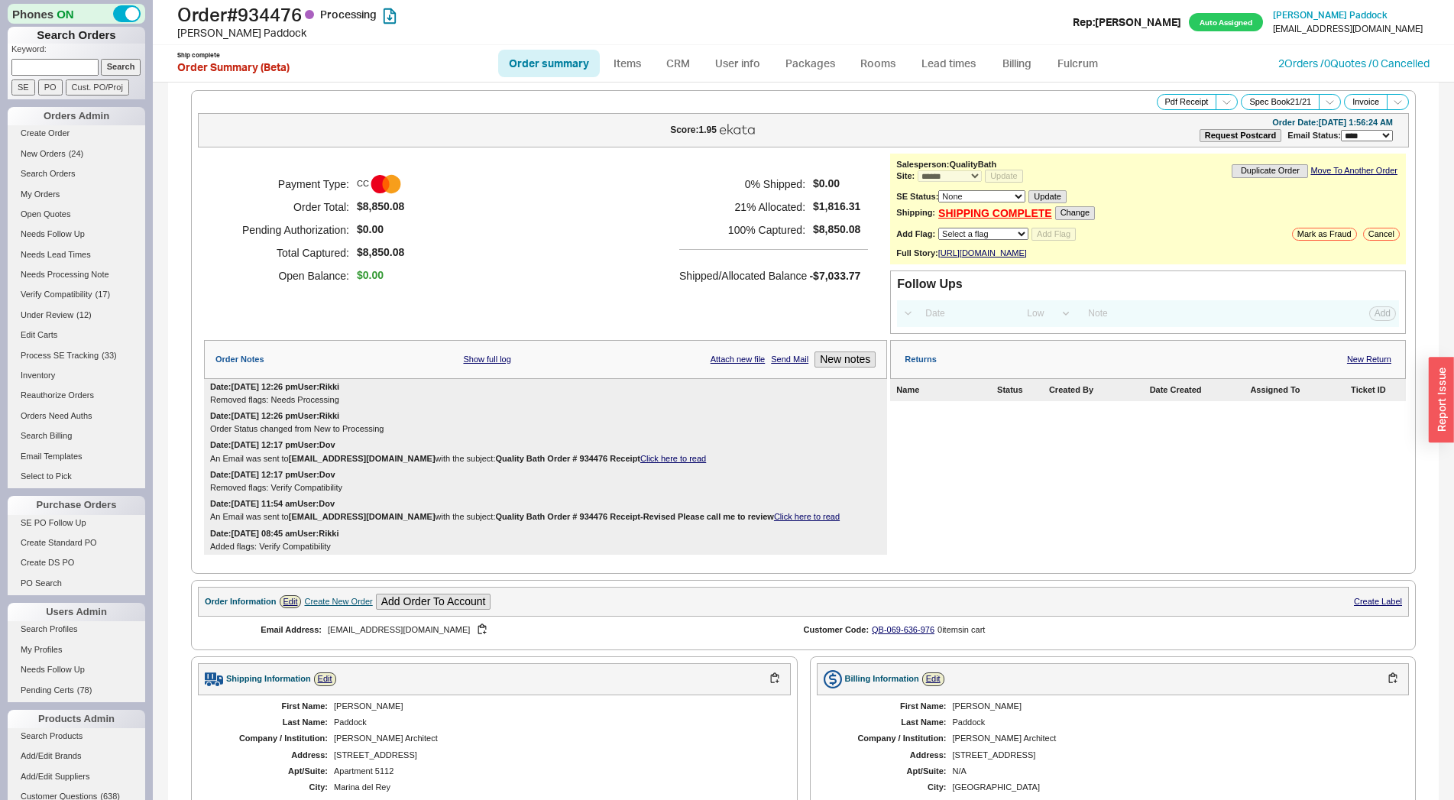
select select "*"
select select "LOW"
select select "3"
click at [930, 58] on link "Lead times" at bounding box center [948, 64] width 77 height 28
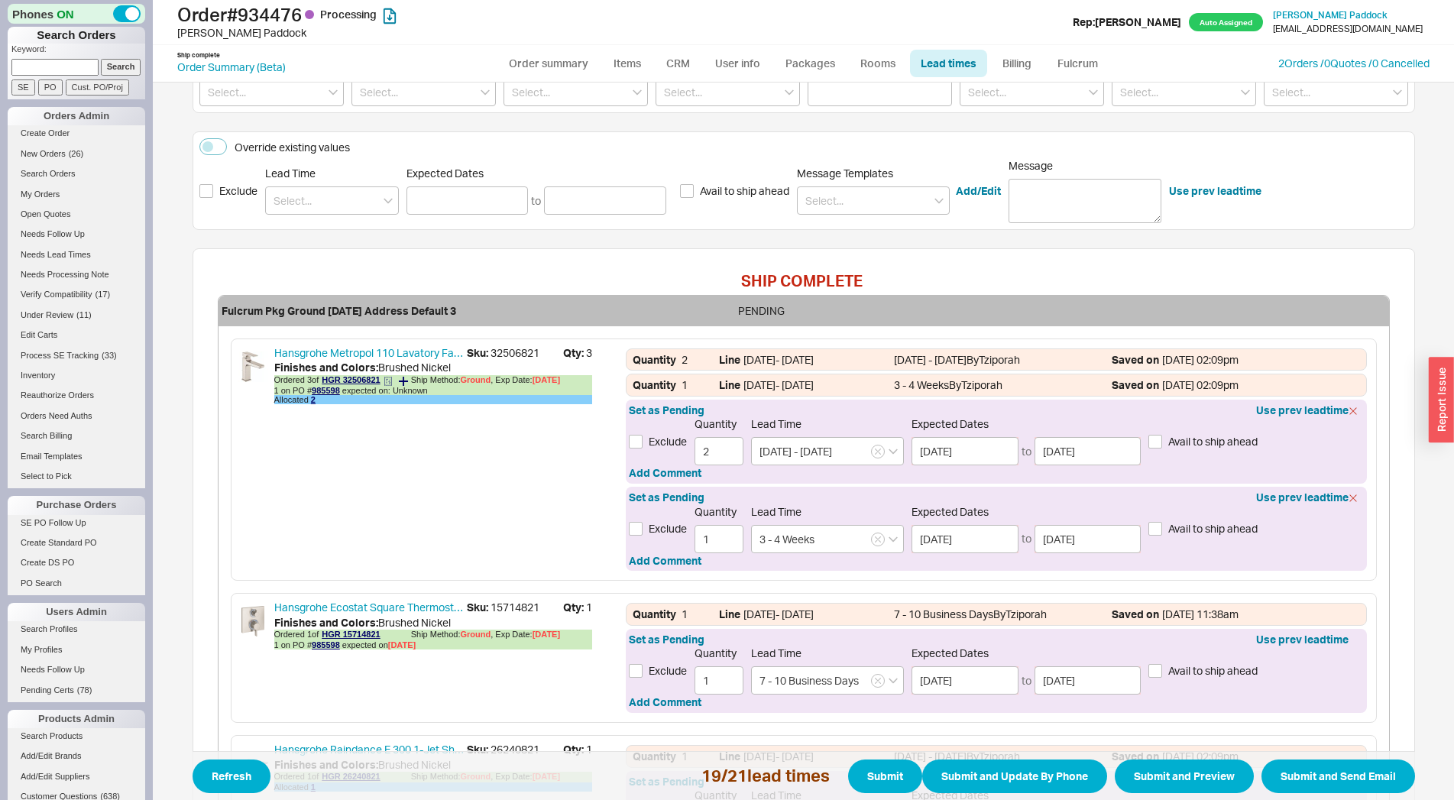
scroll to position [338, 0]
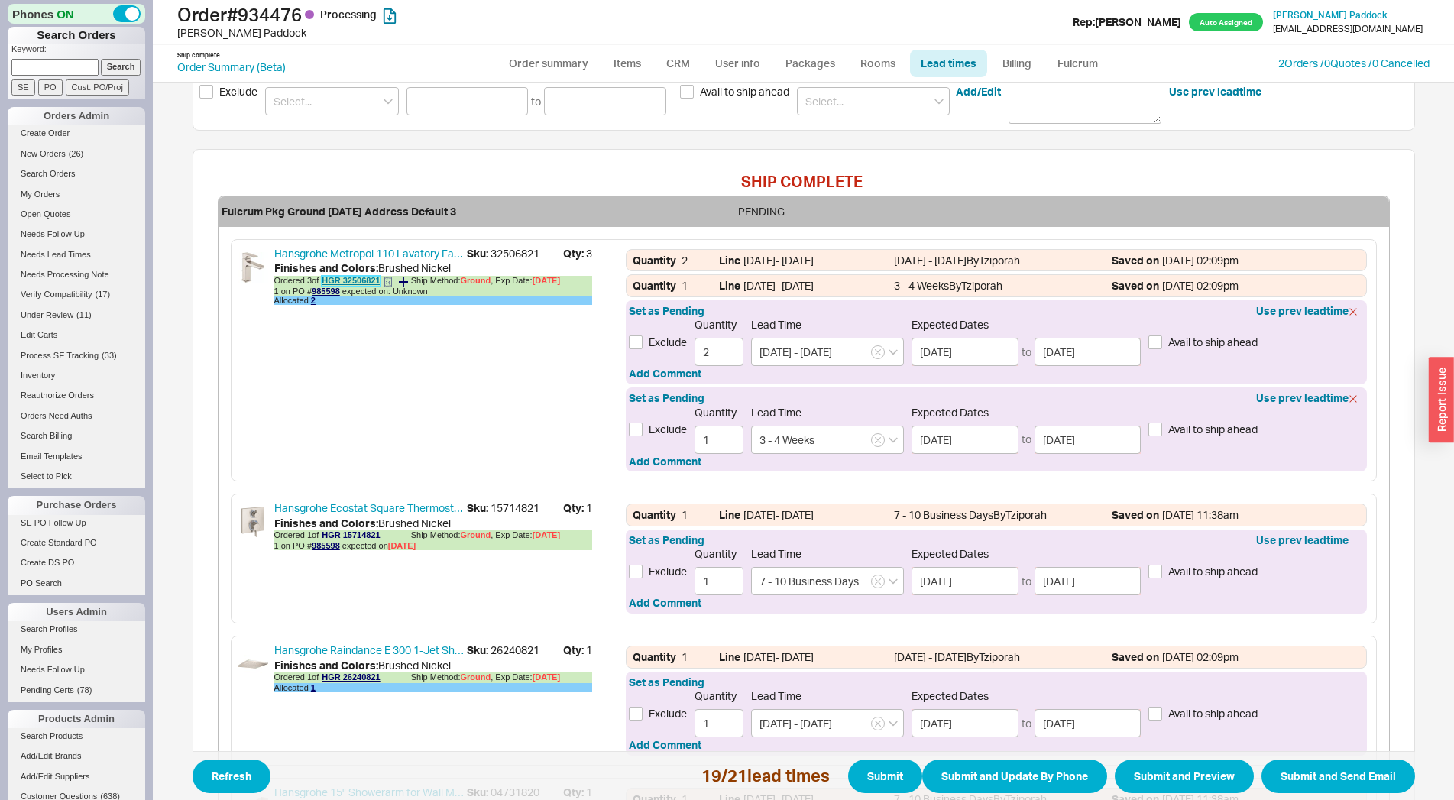
click at [366, 277] on link "HGR 32506821" at bounding box center [351, 281] width 58 height 11
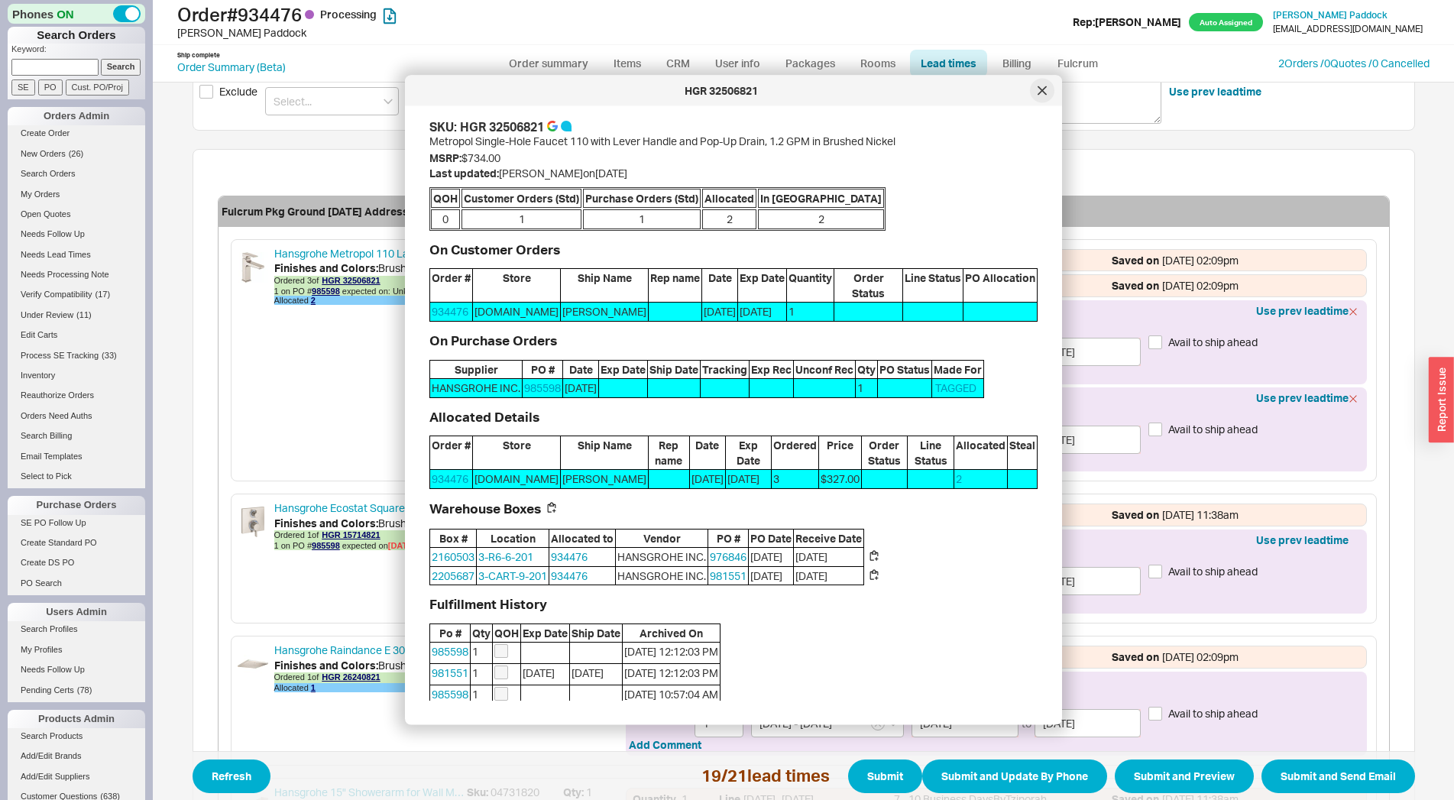
click at [1049, 90] on div at bounding box center [1042, 91] width 24 height 24
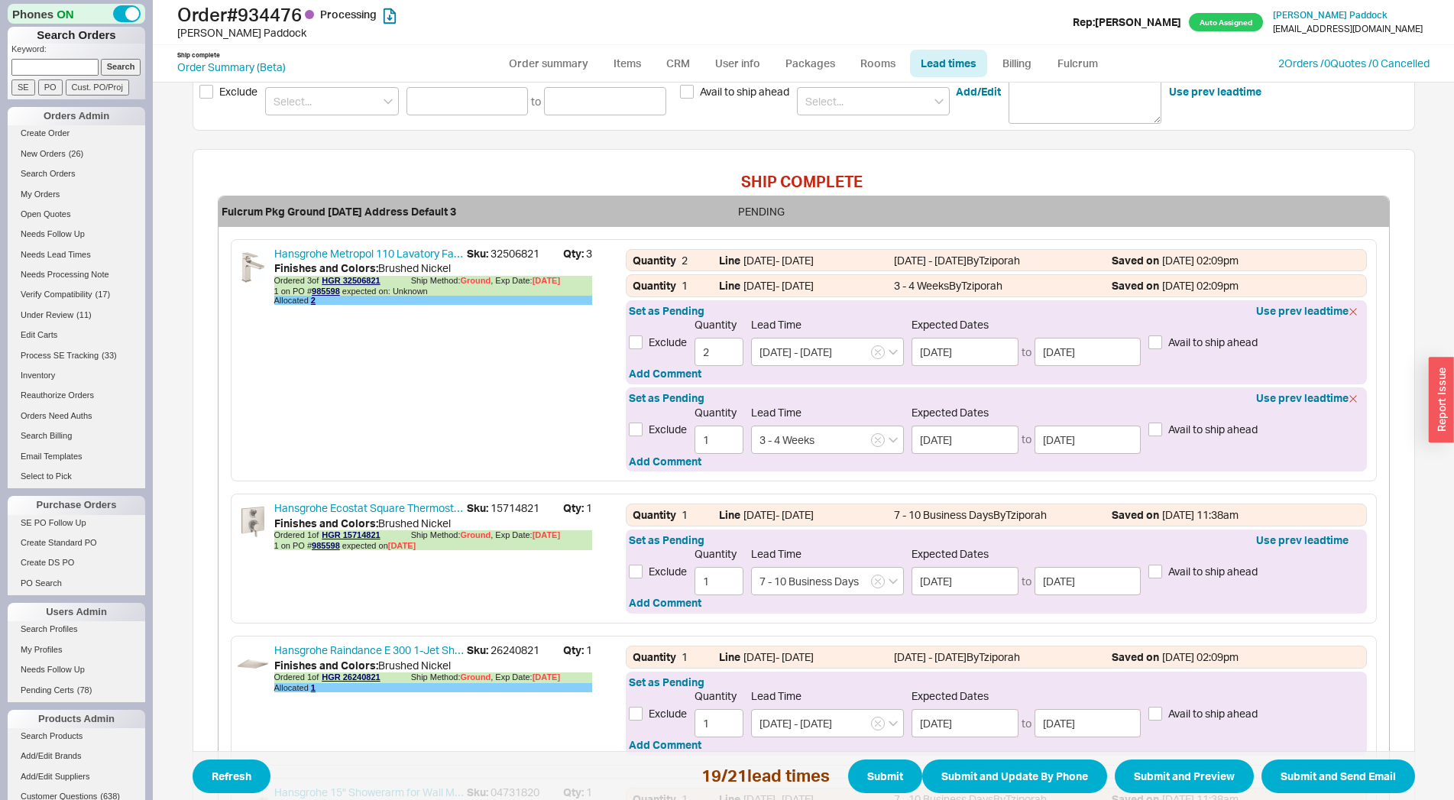
click at [516, 248] on span "Sku: 32506821" at bounding box center [515, 253] width 96 height 15
copy span "32506821"
click at [312, 287] on link "985598" at bounding box center [326, 290] width 28 height 9
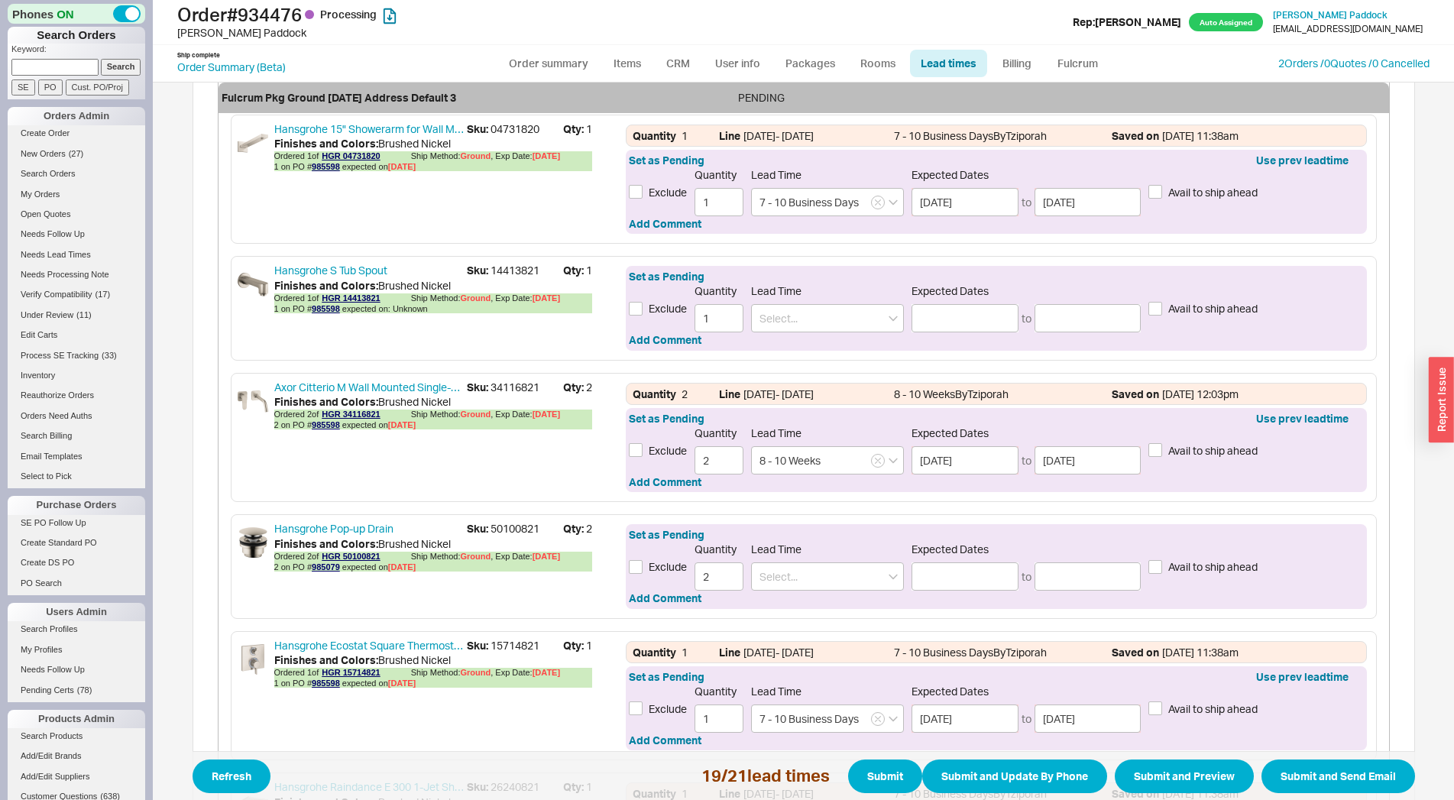
scroll to position [933, 0]
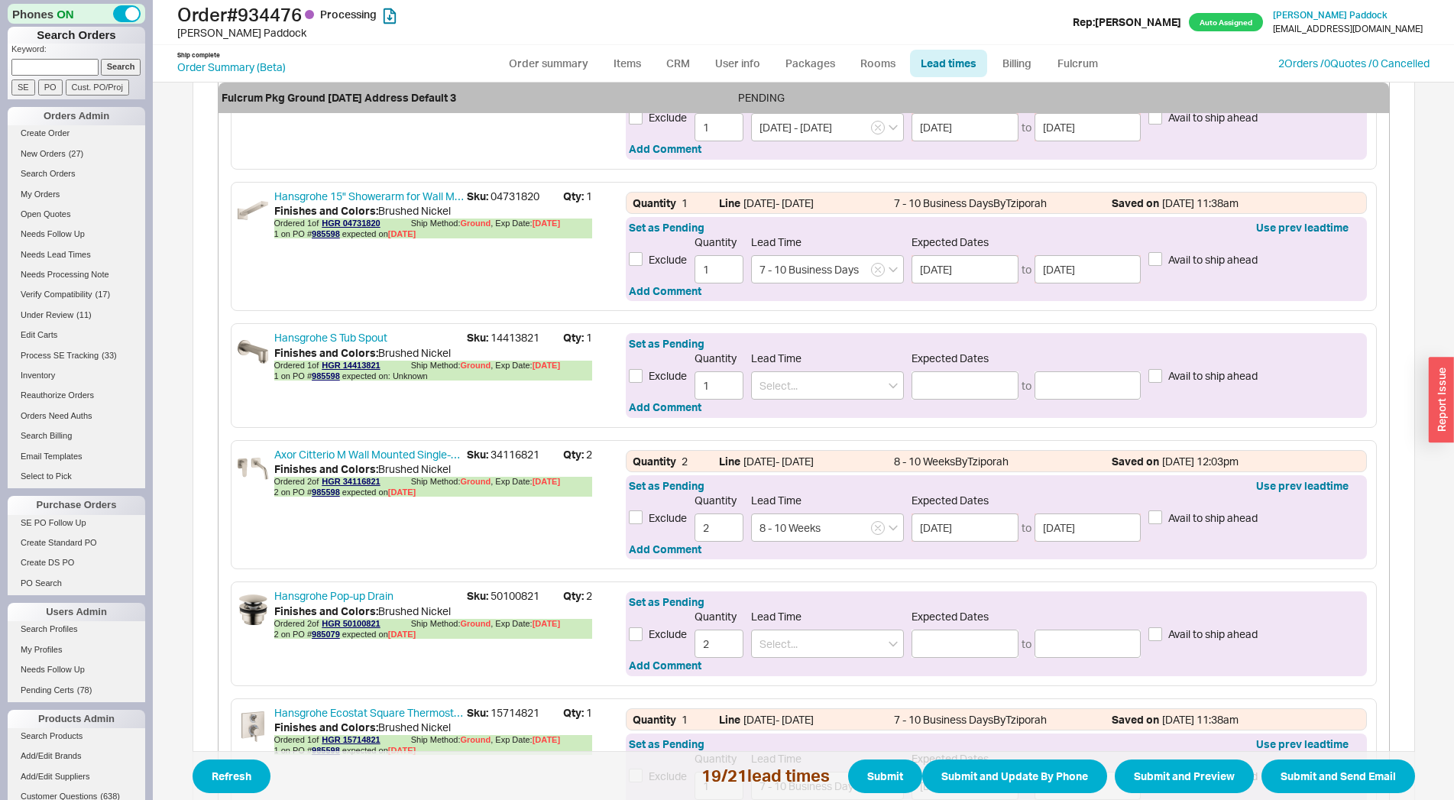
click at [519, 453] on span "Sku: 34116821" at bounding box center [515, 454] width 96 height 15
copy span "34116821"
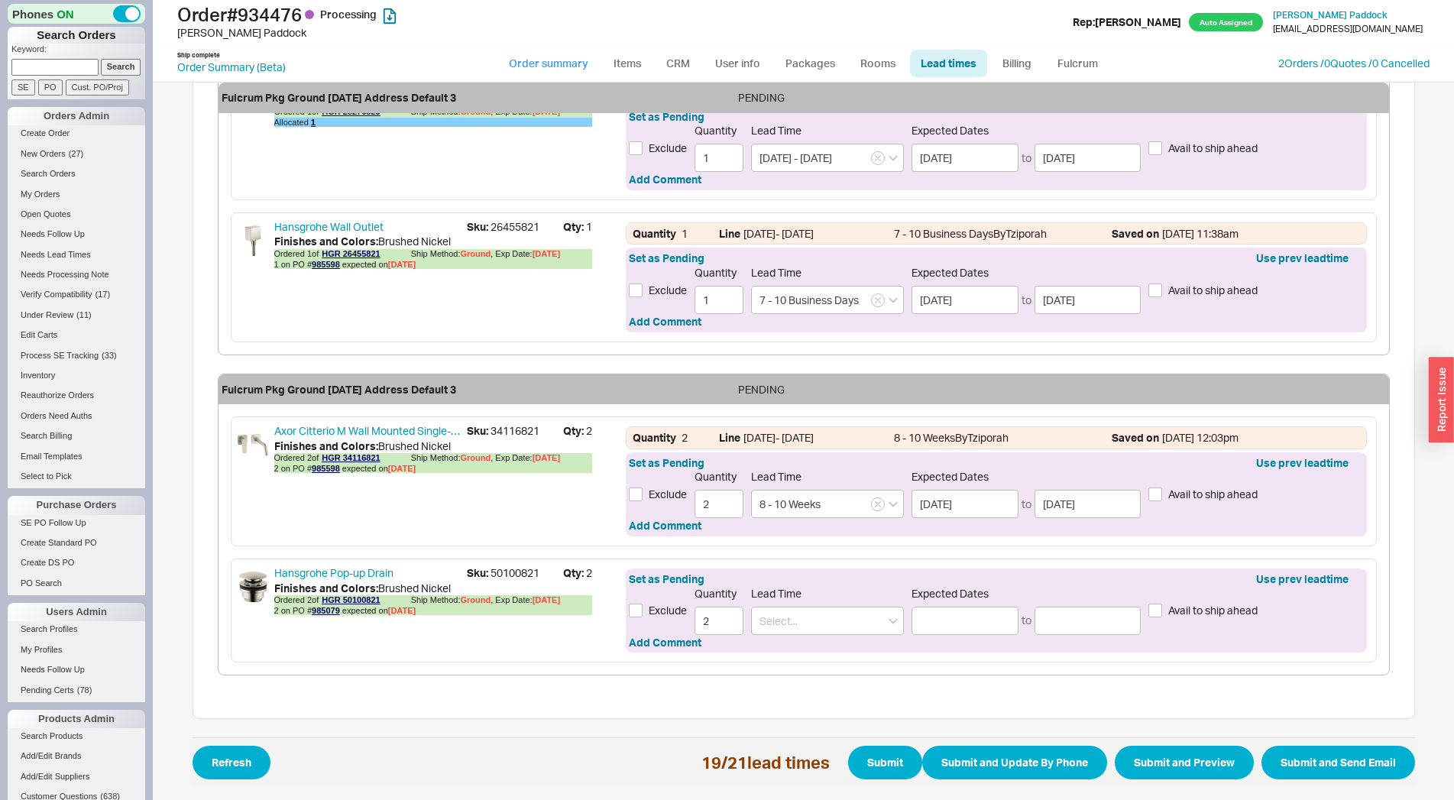
scroll to position [3008, 0]
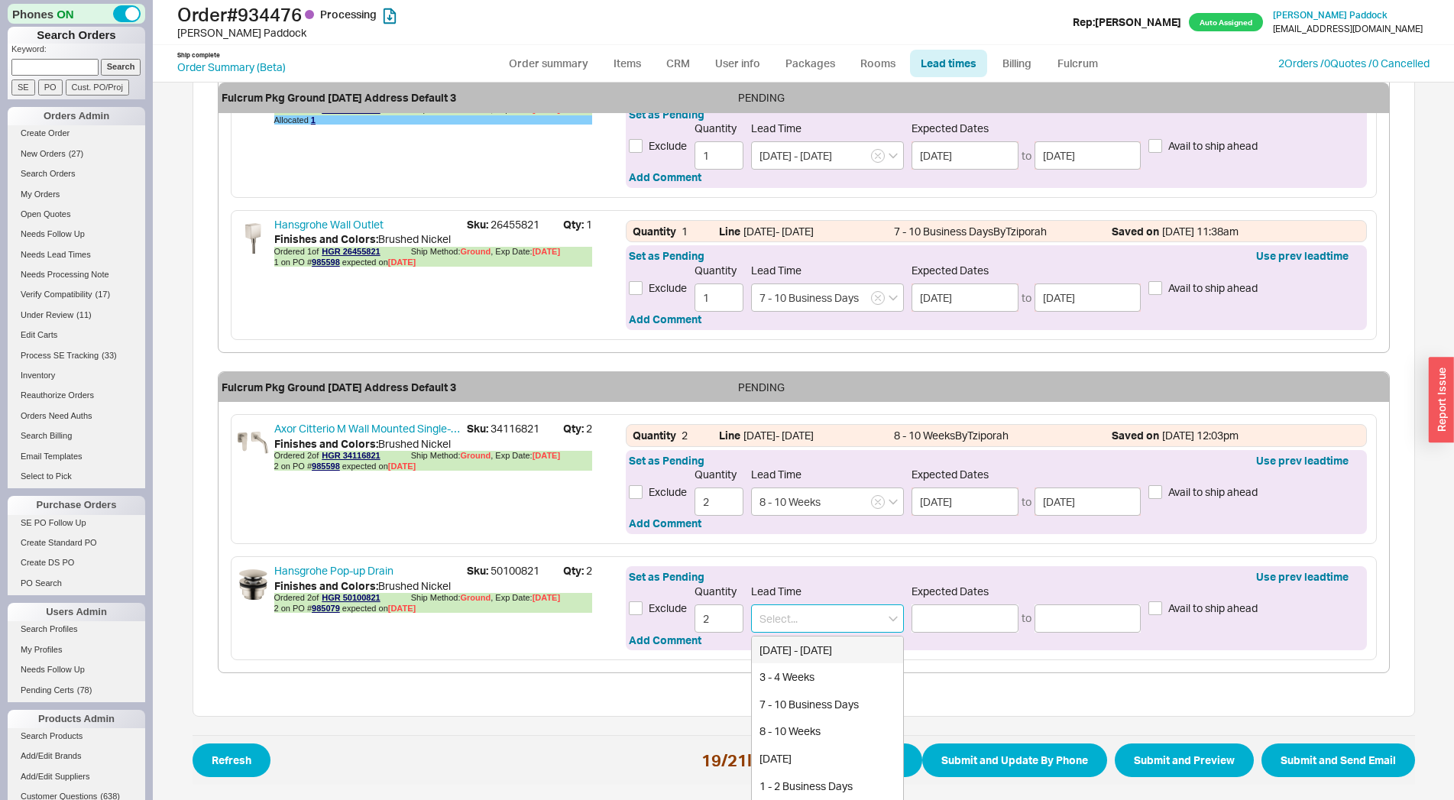
click at [822, 627] on input at bounding box center [827, 618] width 153 height 28
click at [820, 649] on div "6 Weeks" at bounding box center [827, 650] width 151 height 28
type input "6 Weeks"
type input "09/30/2025"
type input "10/03/2025"
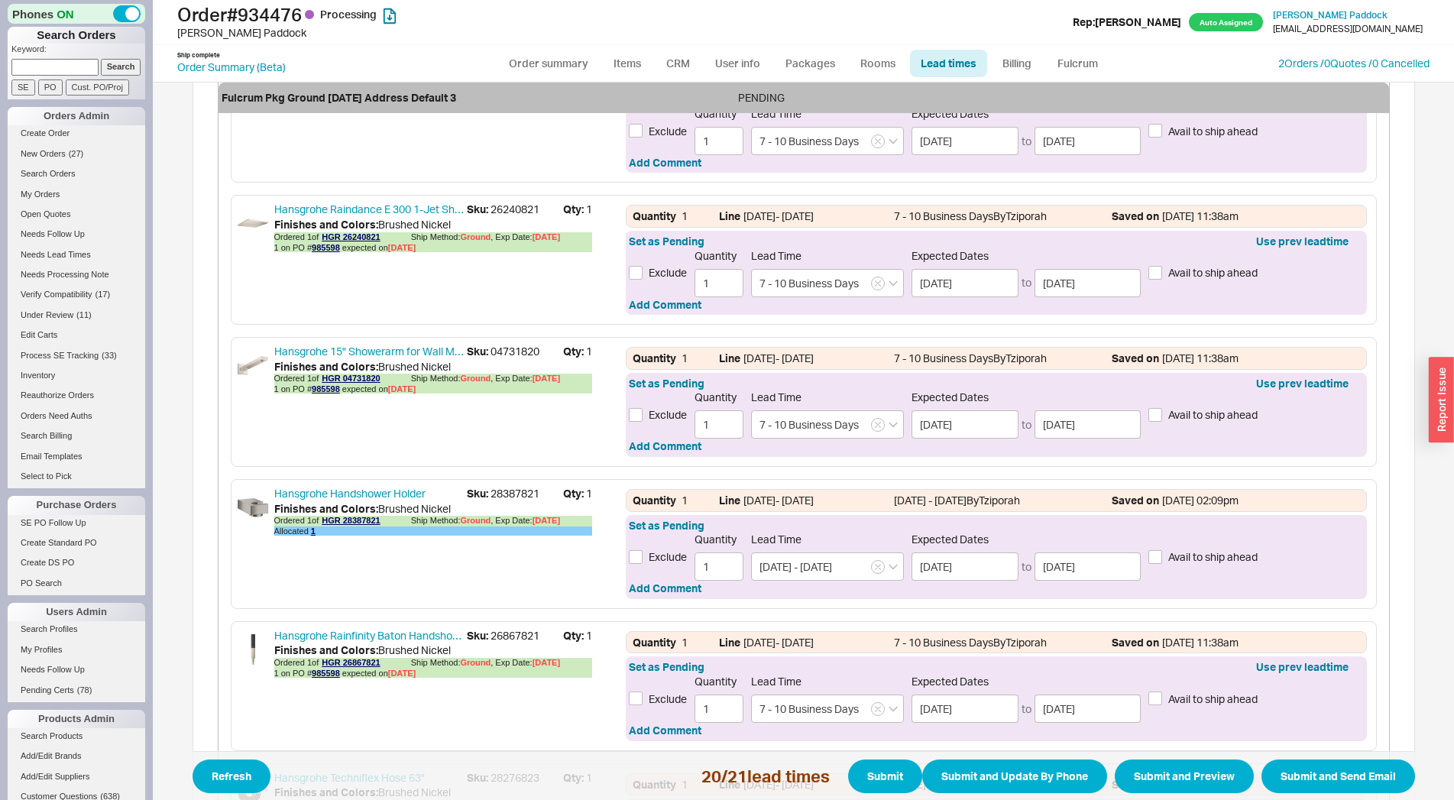
scroll to position [982, 0]
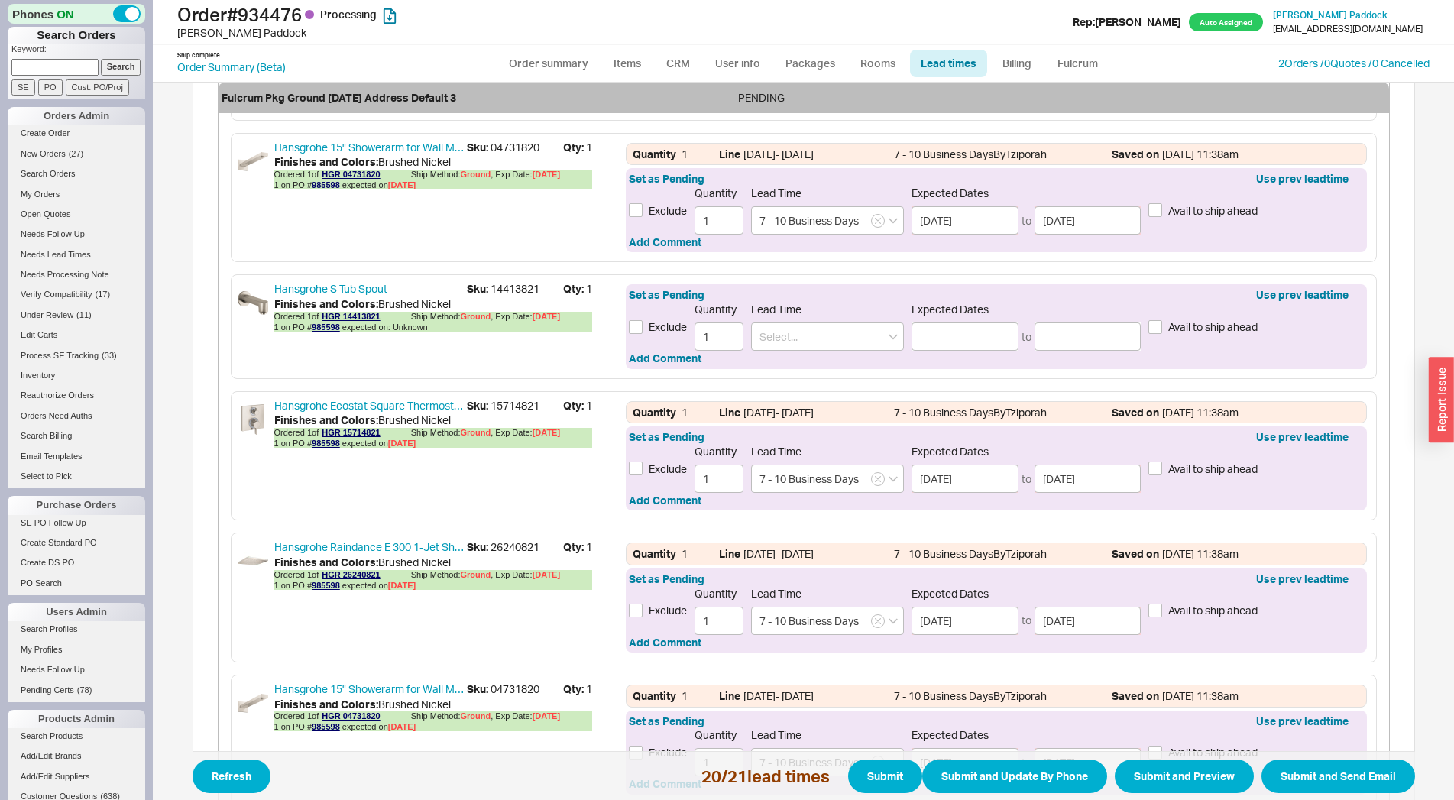
type input "6 Weeks"
click at [500, 288] on span "Sku: 14413821" at bounding box center [515, 288] width 96 height 15
copy span "14413821"
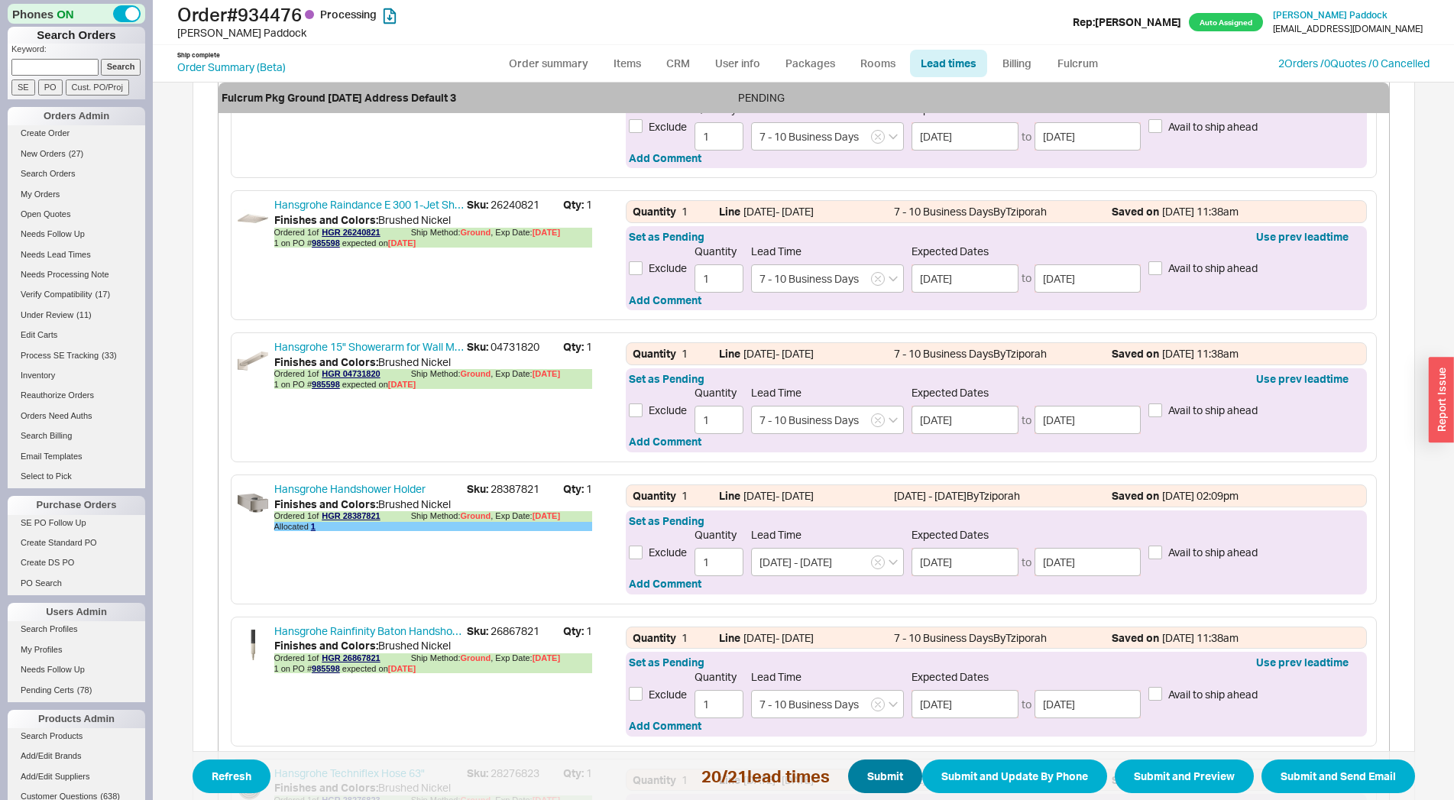
scroll to position [1995, 0]
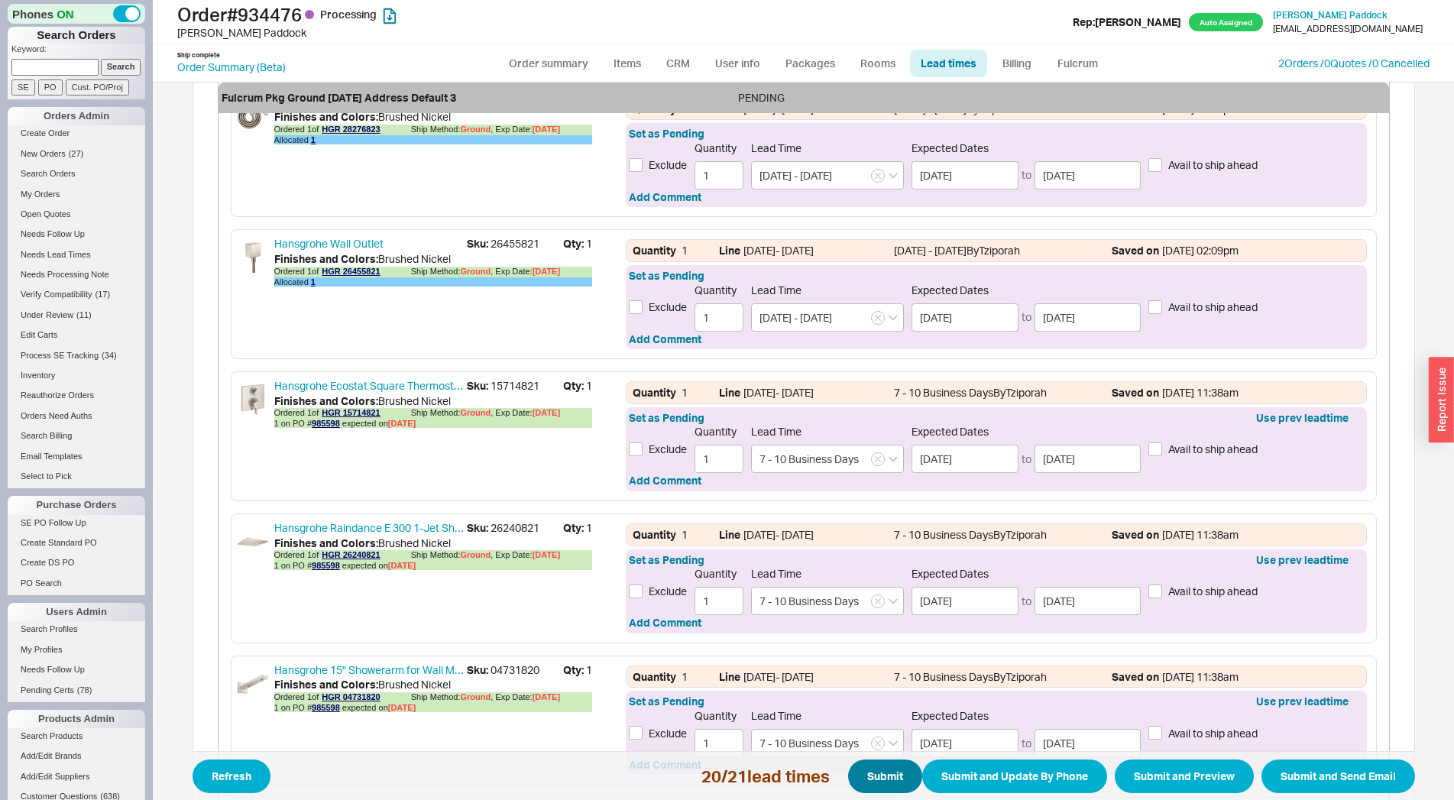
click at [885, 769] on span "Submit" at bounding box center [885, 776] width 36 height 18
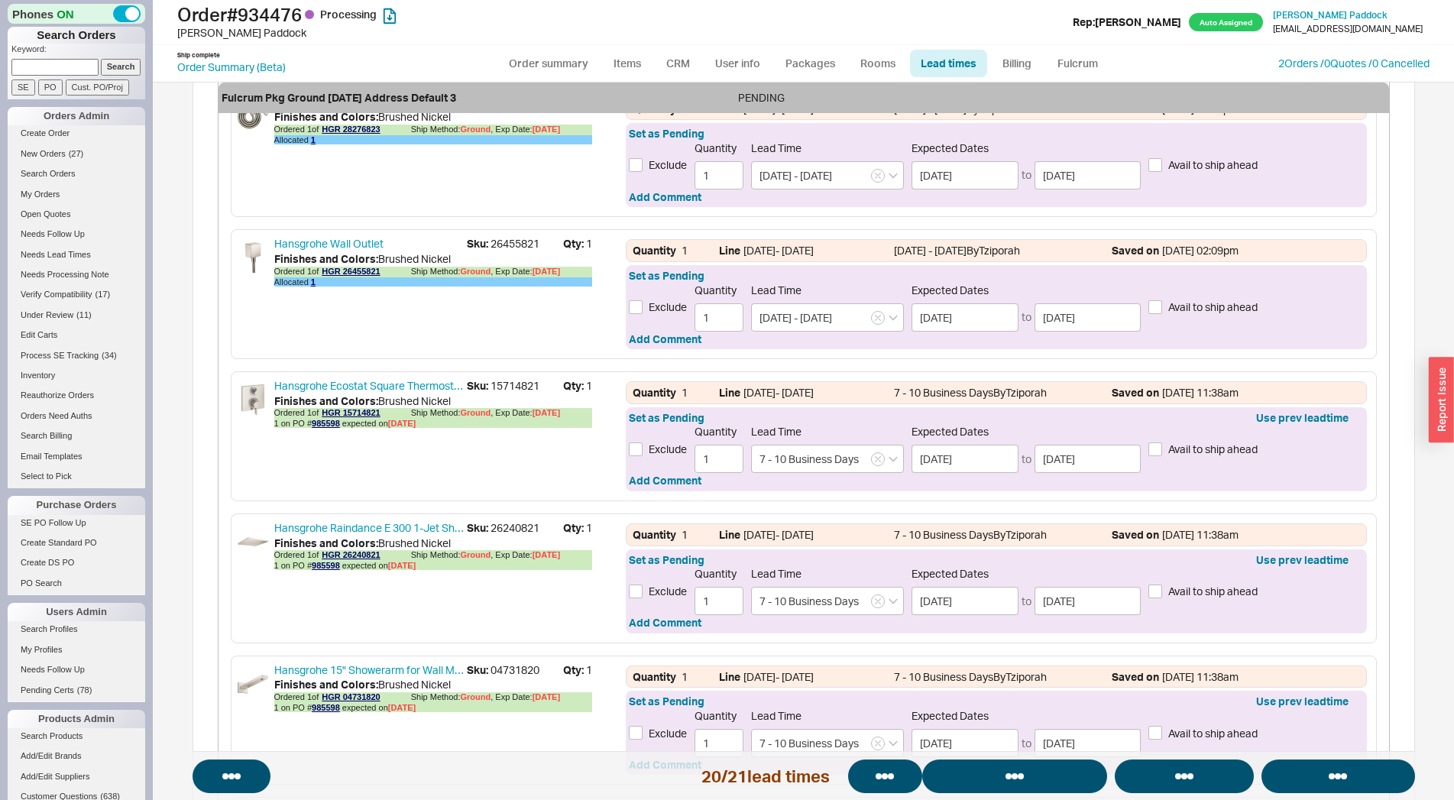
select select "*"
select select "LOW"
select select "3"
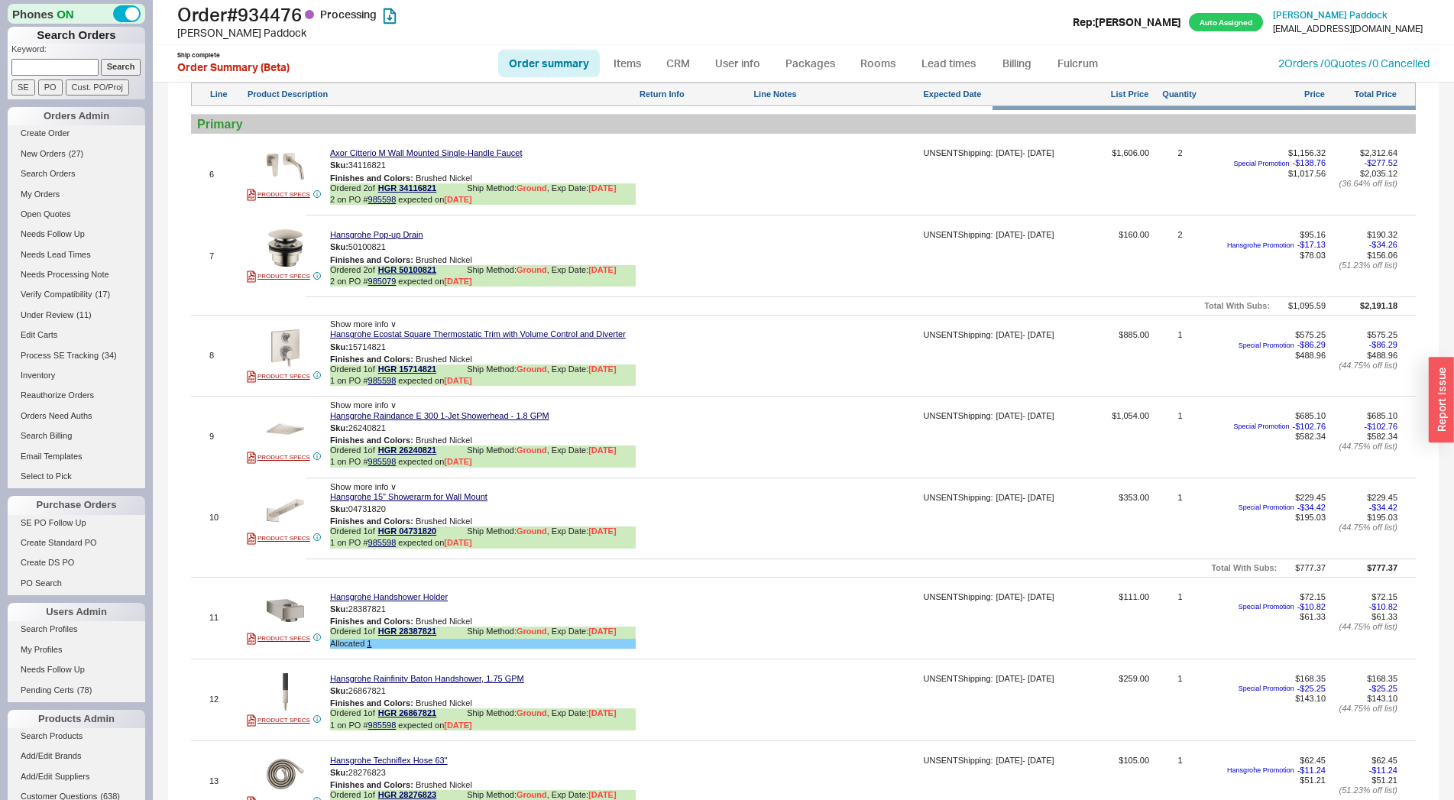
scroll to position [1013, 0]
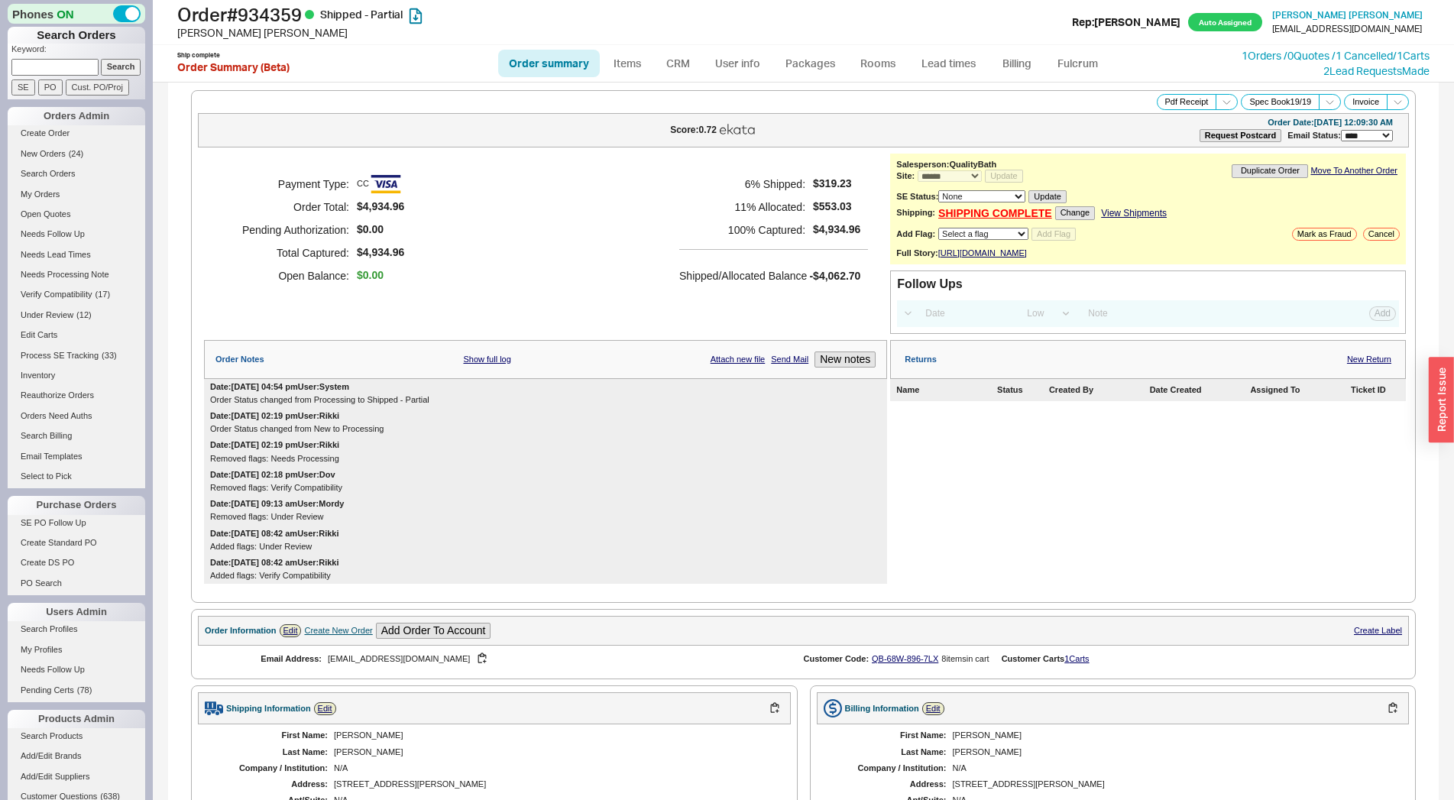
select select "*"
select select "LOW"
select select "3"
click at [958, 61] on link "Lead times" at bounding box center [948, 64] width 77 height 28
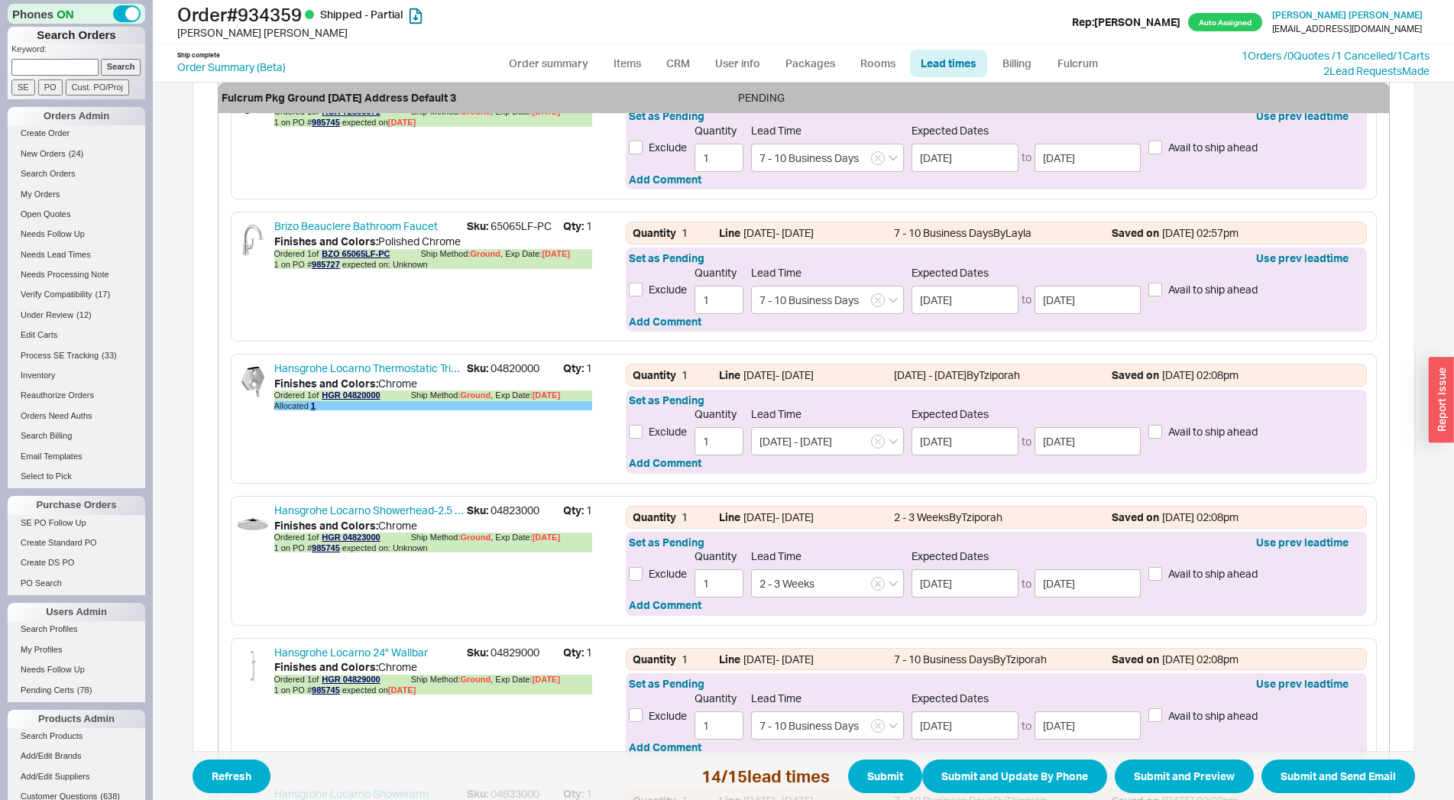
scroll to position [675, 0]
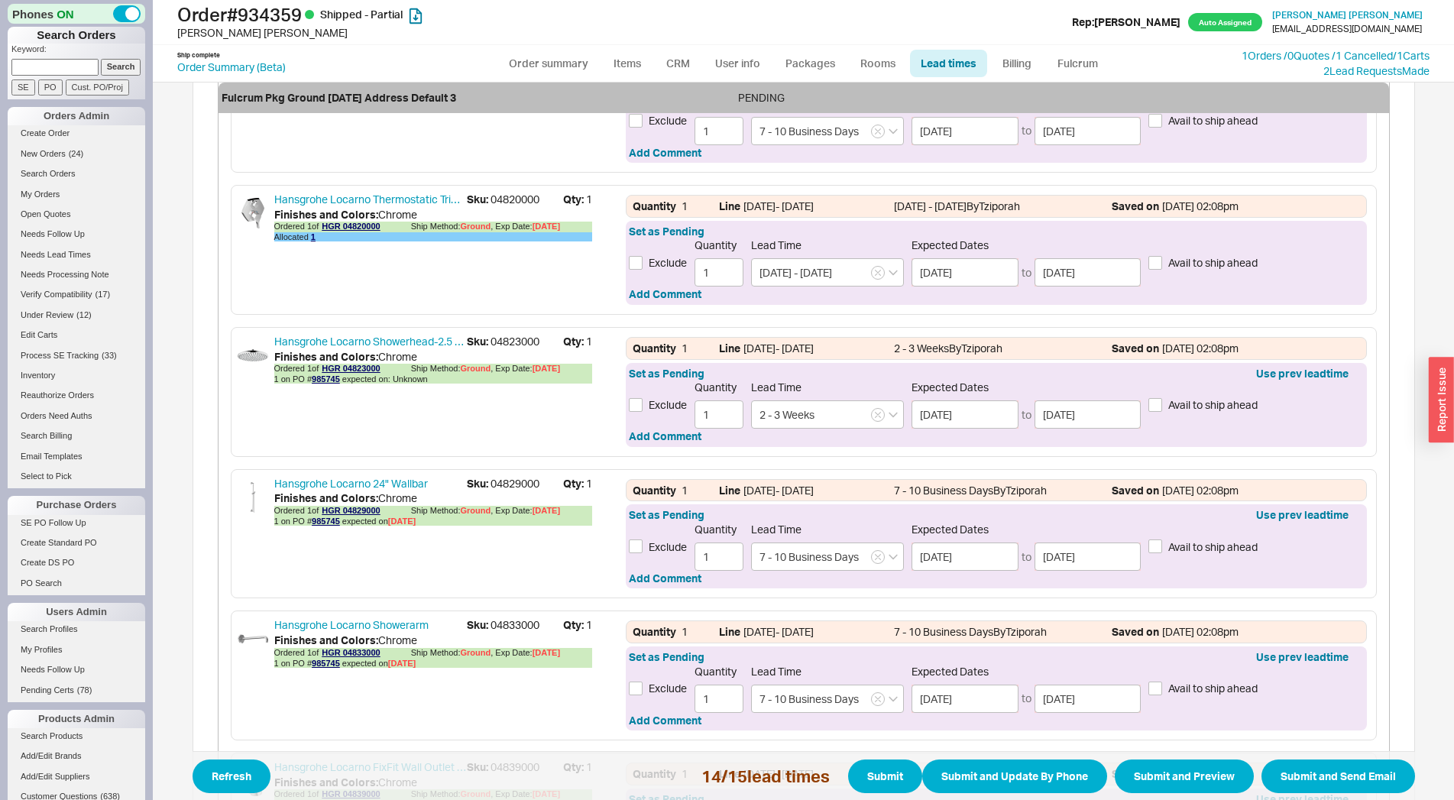
click at [502, 337] on span "Sku: 04823000" at bounding box center [515, 341] width 96 height 15
copy span "04823000"
click at [318, 380] on link "985745" at bounding box center [326, 378] width 28 height 9
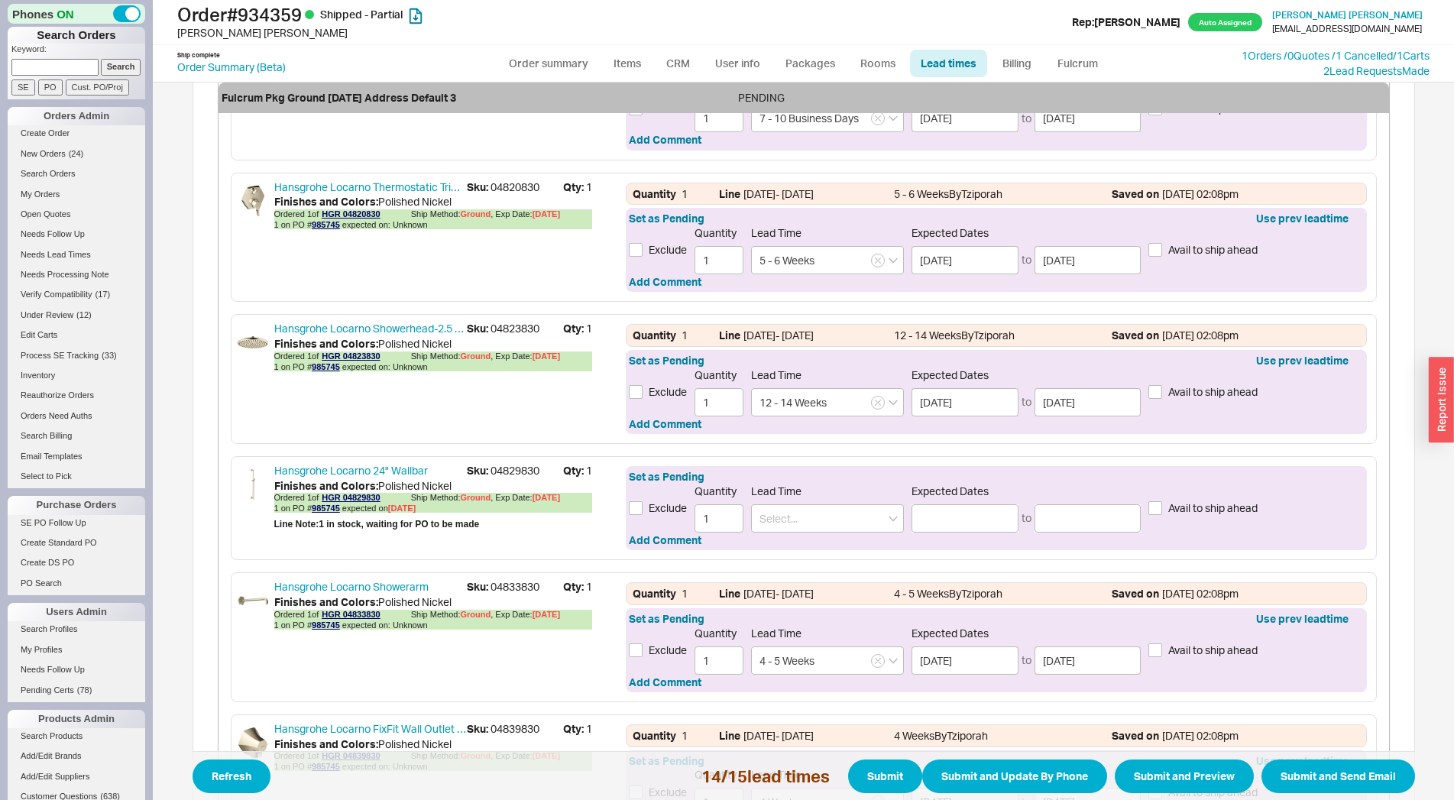
scroll to position [1688, 0]
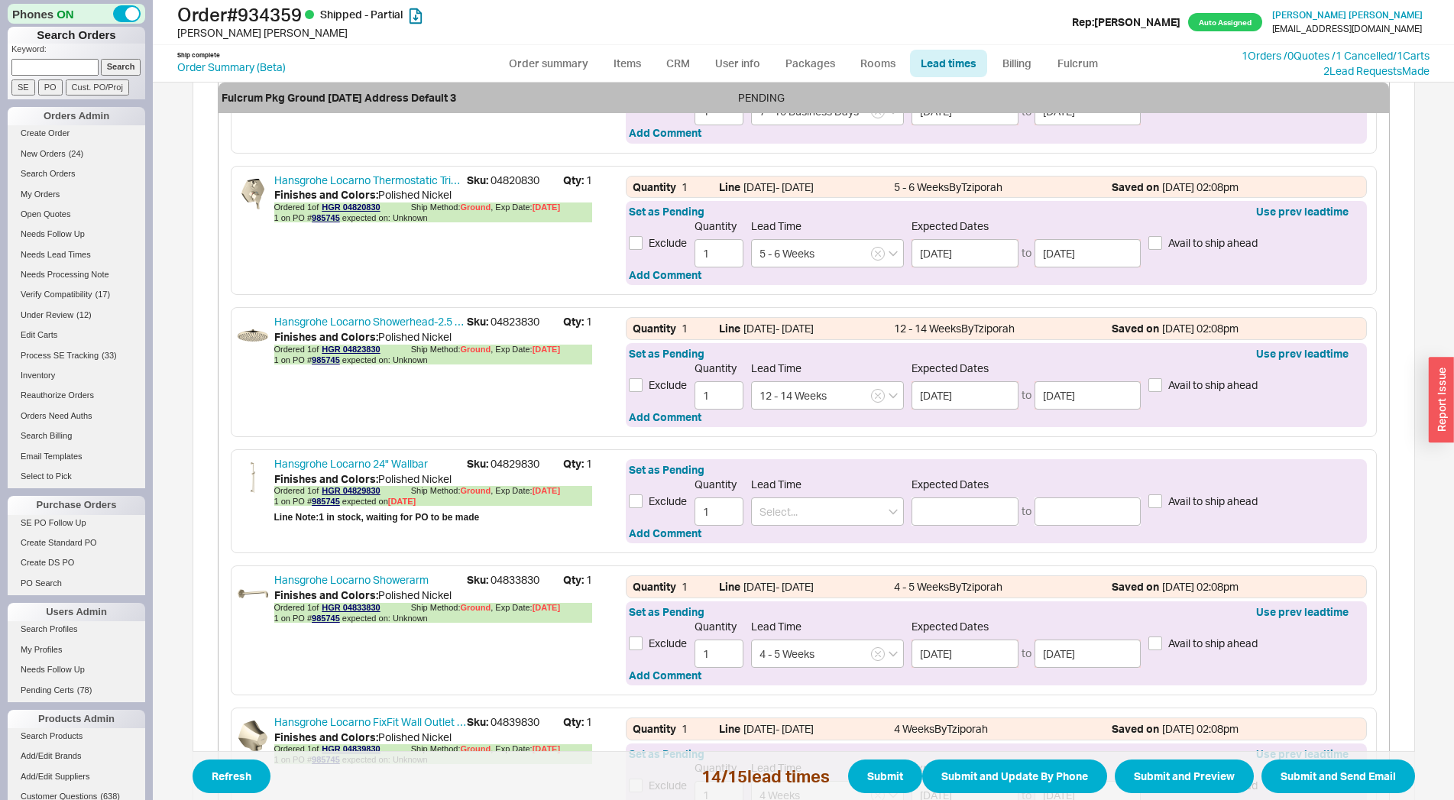
click at [502, 176] on span "Sku: 04820830" at bounding box center [515, 180] width 96 height 15
copy span "04820830"
click at [322, 216] on link "985745" at bounding box center [326, 217] width 28 height 9
click at [496, 317] on span "Sku: 04823830" at bounding box center [515, 321] width 96 height 15
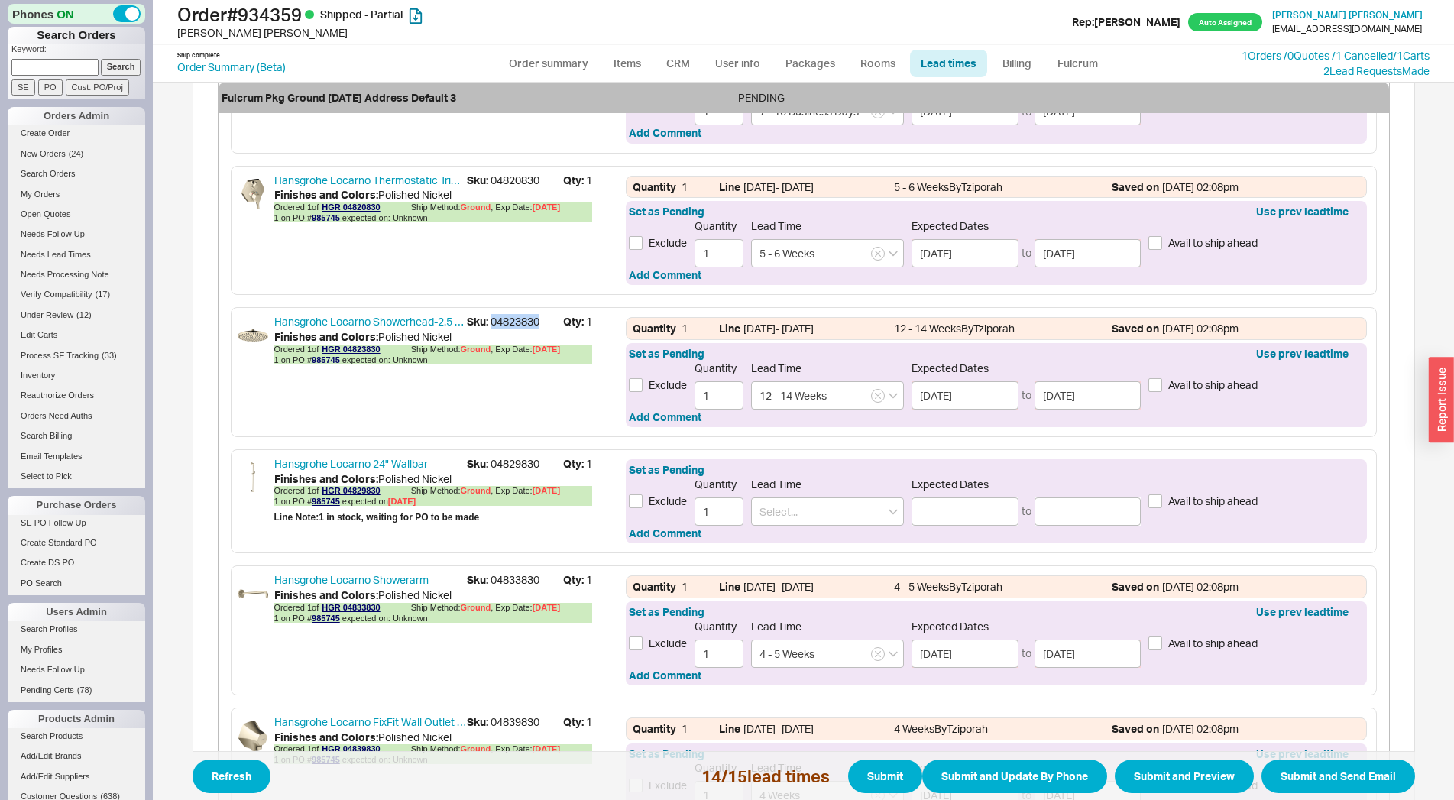
click at [496, 317] on span "Sku: 04823830" at bounding box center [515, 321] width 96 height 15
copy span "04823830"
click at [783, 507] on input at bounding box center [827, 511] width 153 height 28
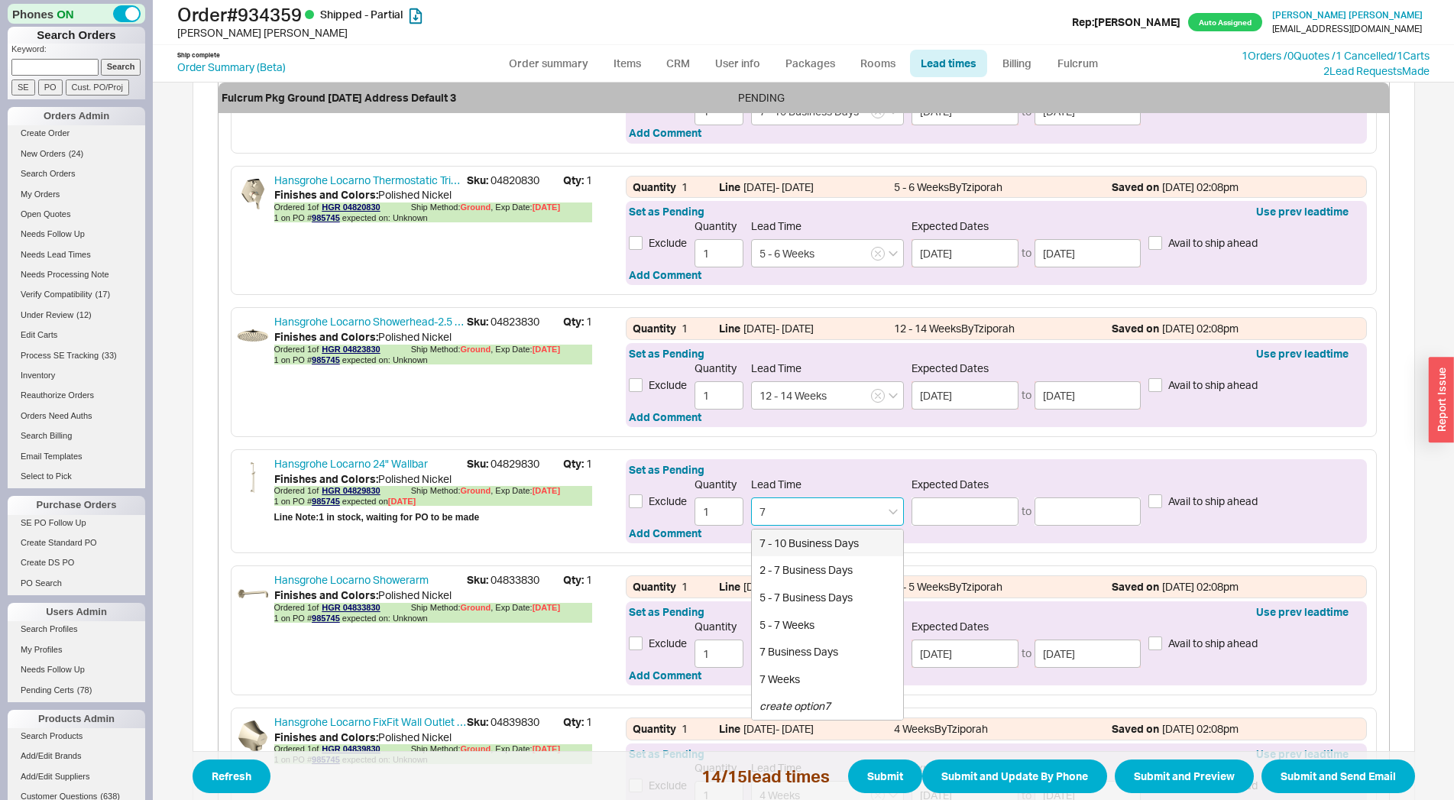
click at [775, 541] on div "7 - 10 Business Days" at bounding box center [827, 543] width 151 height 28
type input "7 - 10 Business Days"
type input "08/28/2025"
type input "09/03/2025"
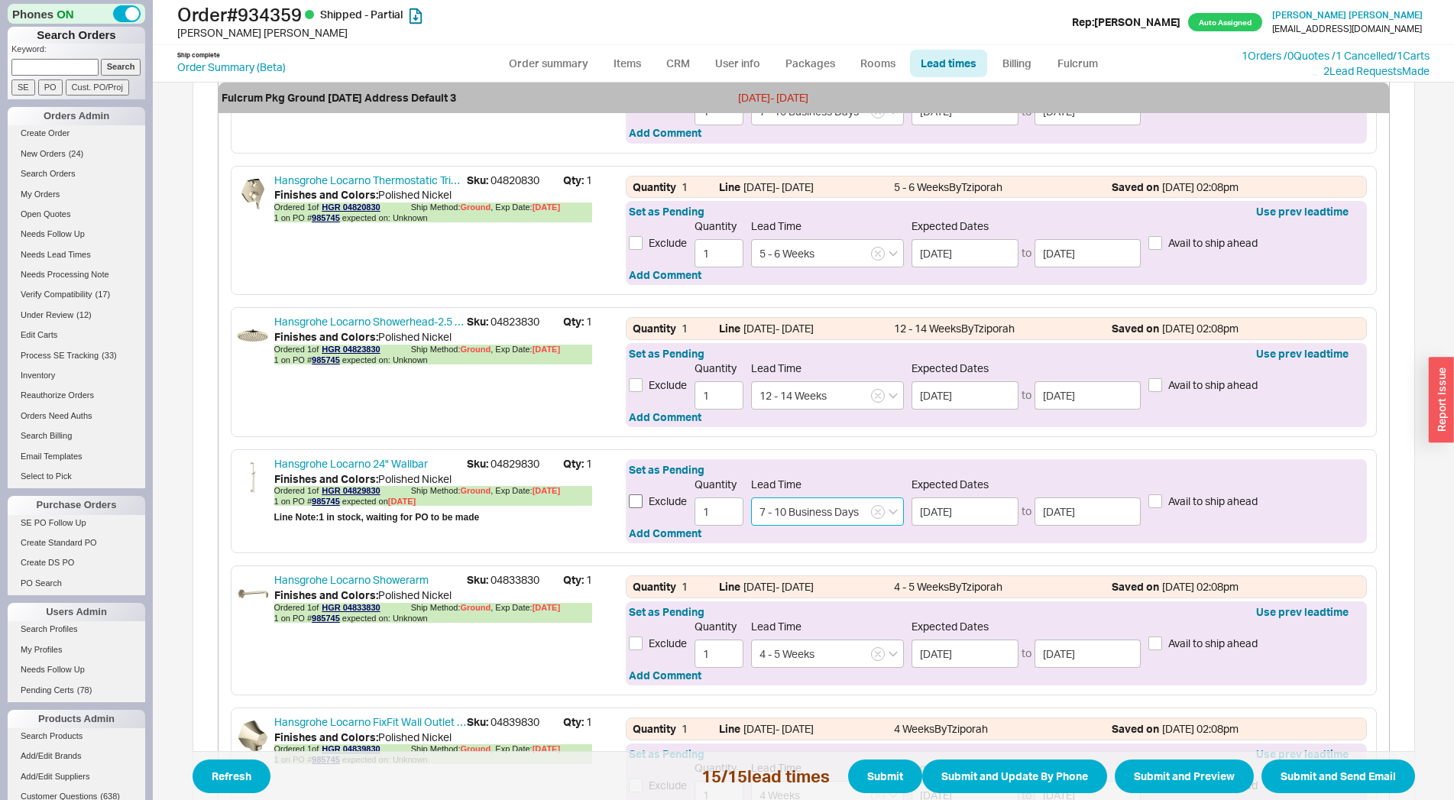
scroll to position [2026, 0]
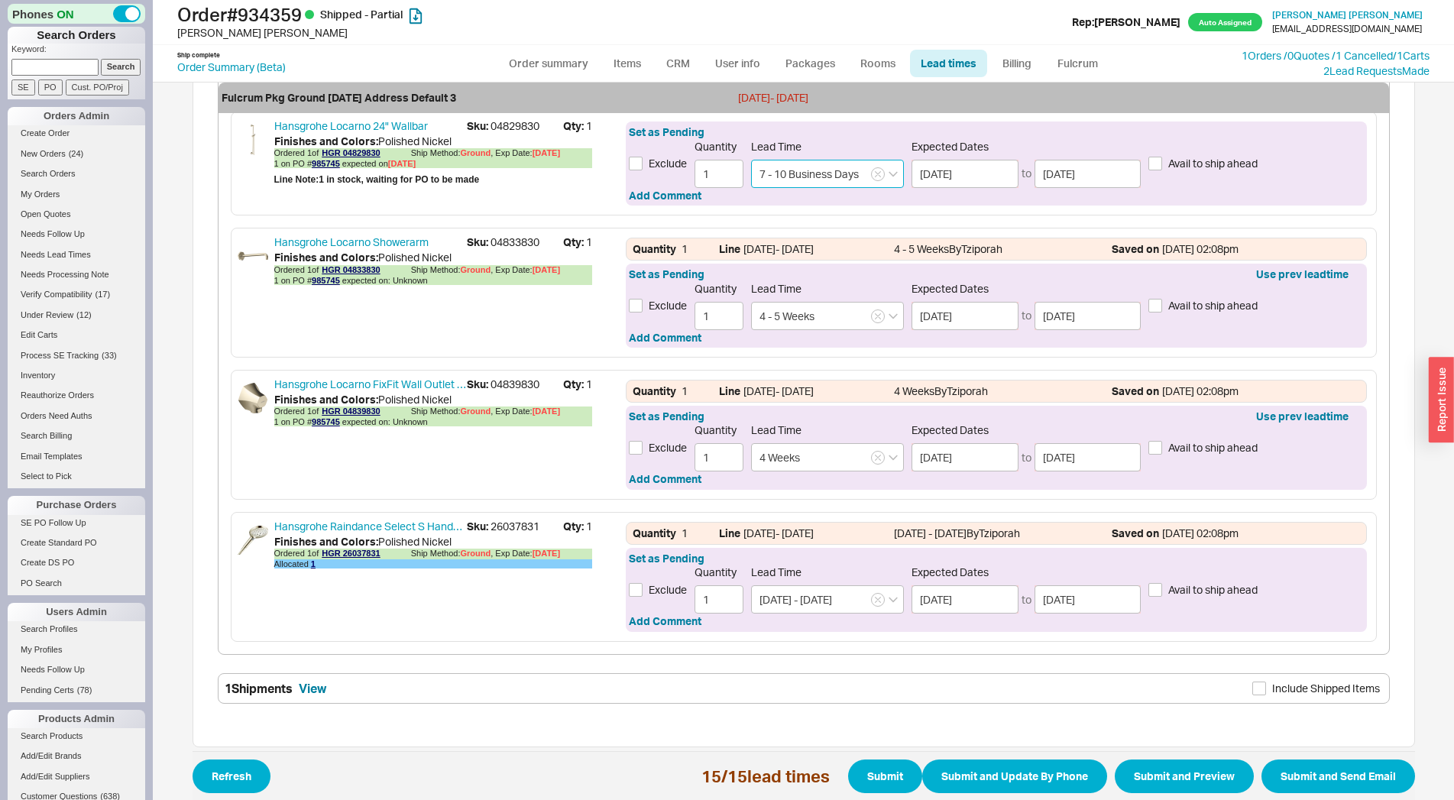
type input "7 - 10 Business Days"
click at [514, 239] on span "Sku: 04833830" at bounding box center [515, 242] width 96 height 15
copy span "04833830"
click at [514, 379] on span "Sku: 04839830" at bounding box center [515, 384] width 96 height 15
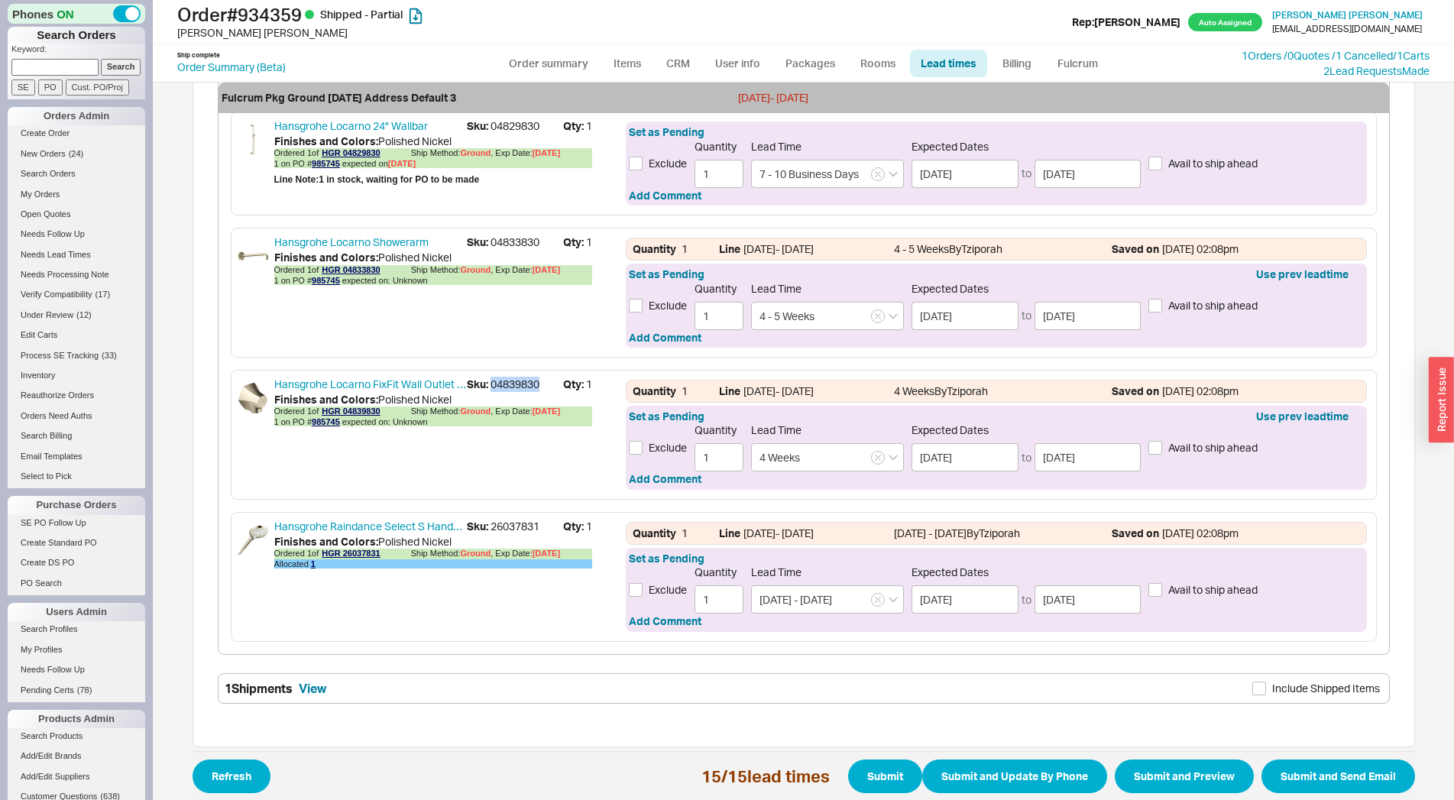
click at [514, 379] on span "Sku: 04839830" at bounding box center [515, 384] width 96 height 15
copy span "04839830"
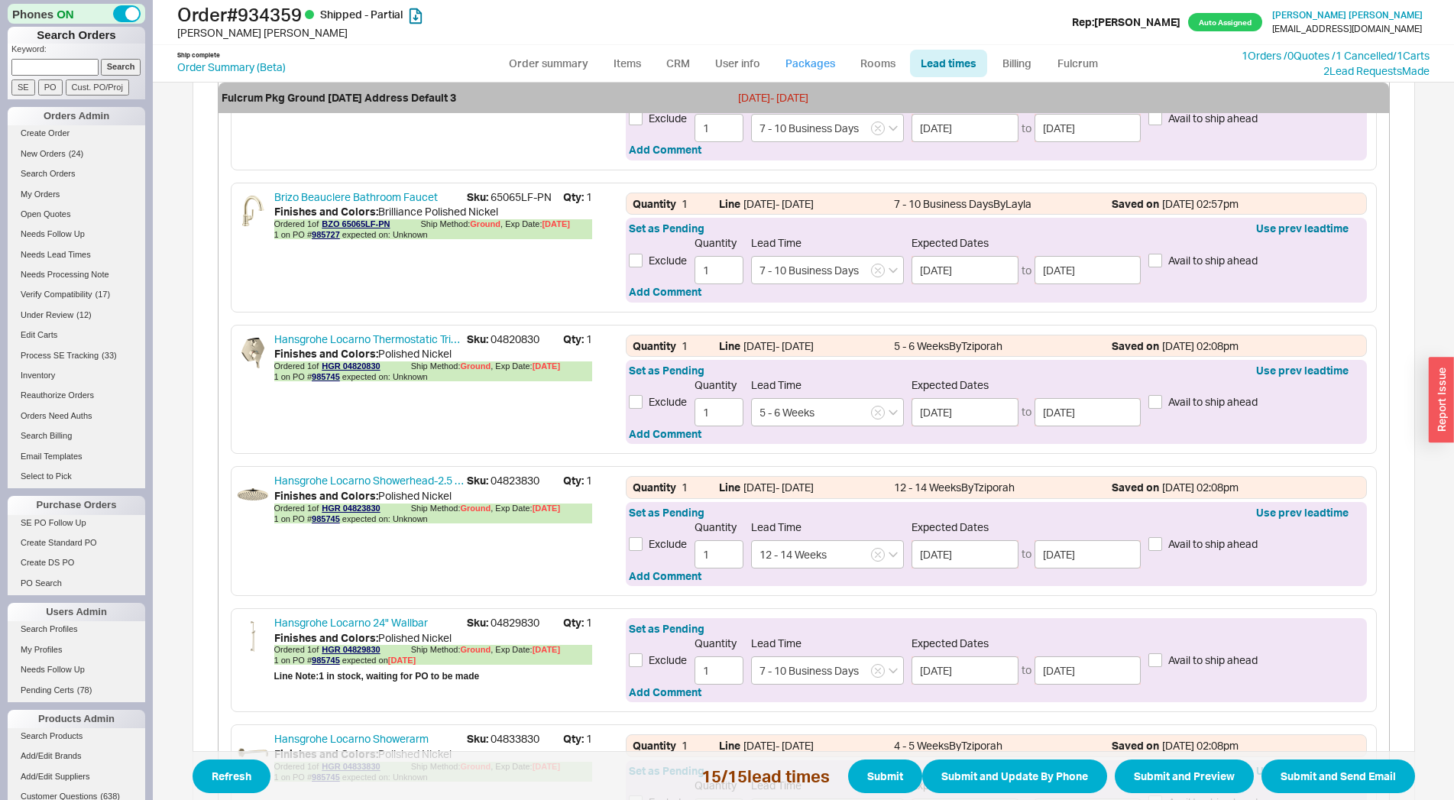
scroll to position [1688, 0]
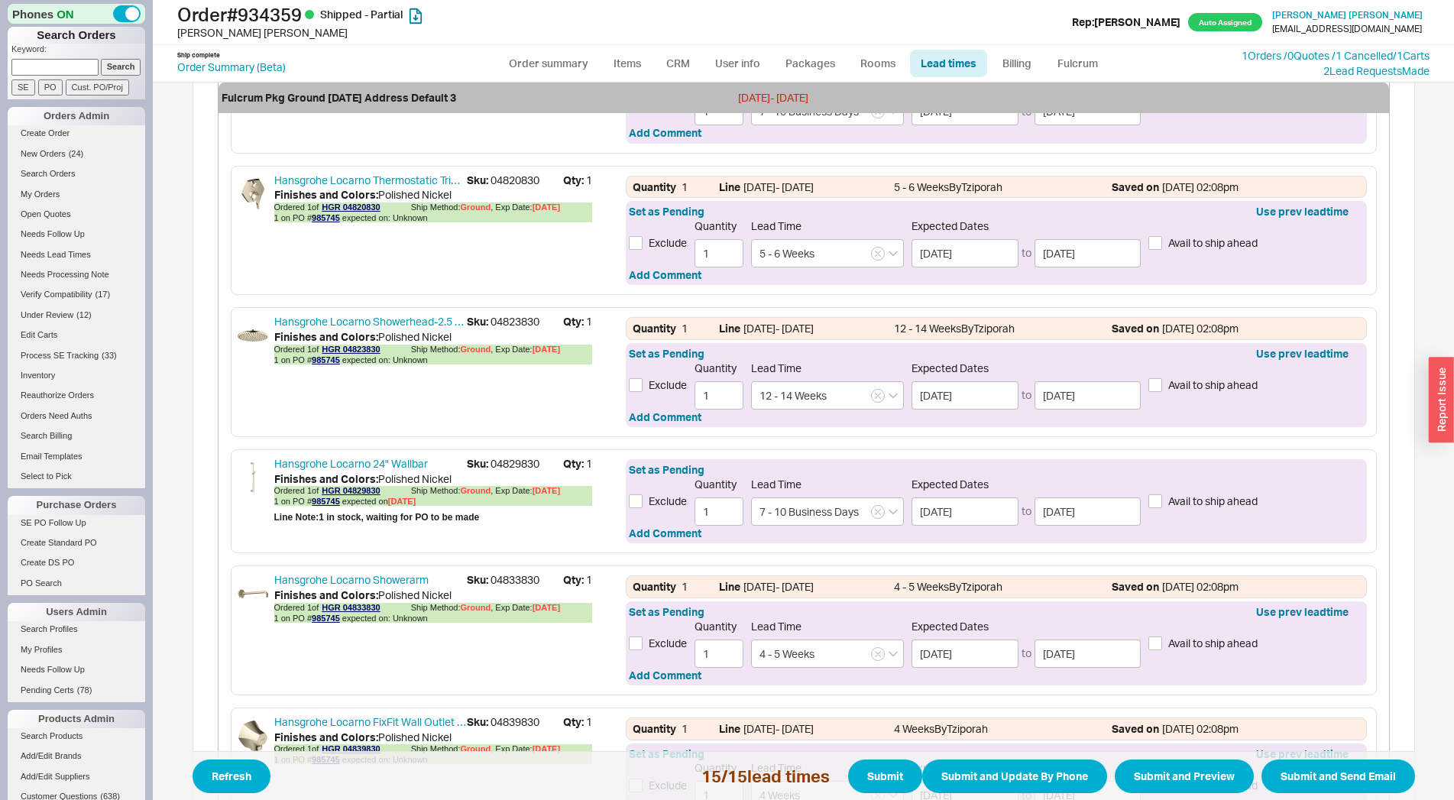
click at [504, 173] on span "Sku: 04820830" at bounding box center [515, 180] width 96 height 15
copy span "04820830"
click at [504, 325] on span "Sku: 04823830" at bounding box center [515, 321] width 96 height 15
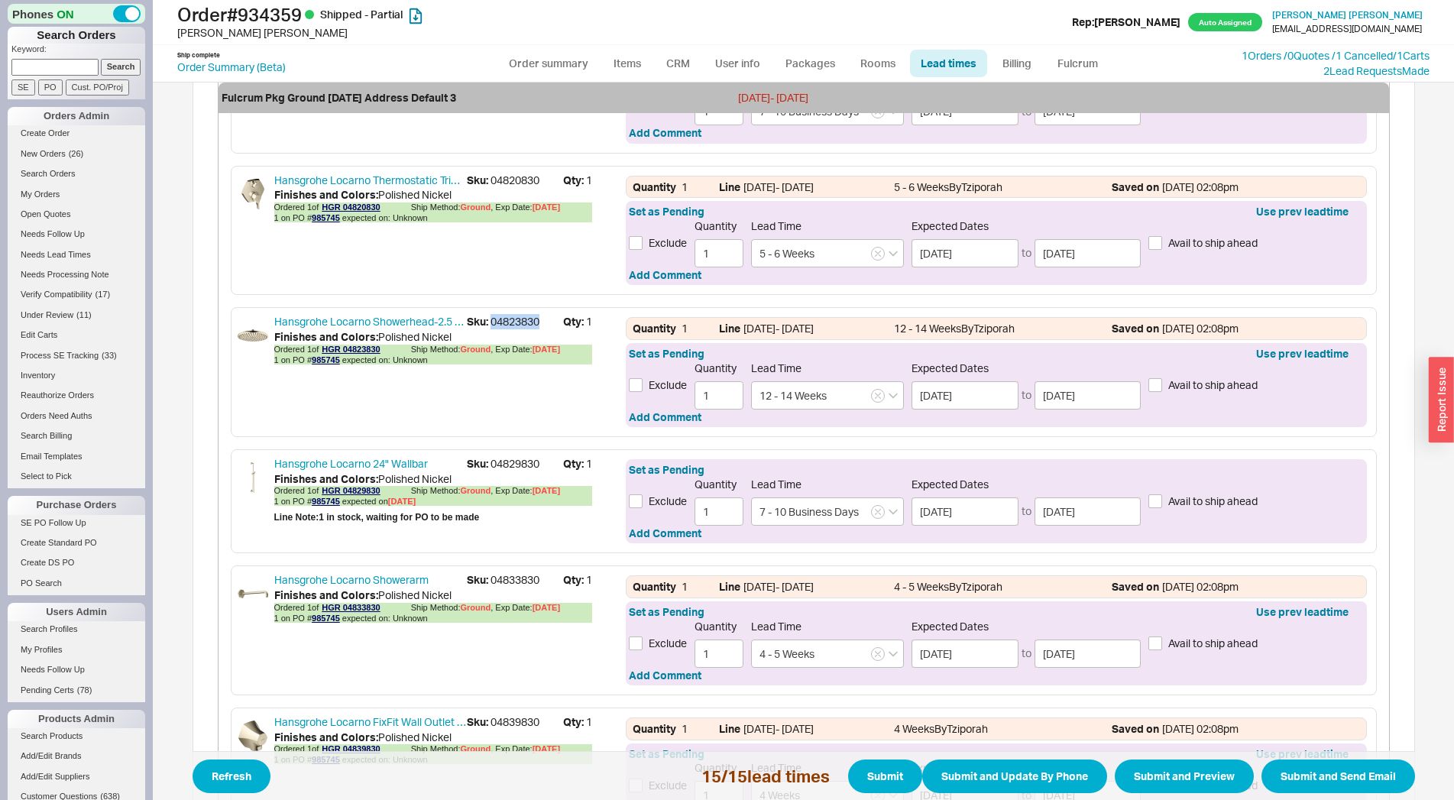
copy span "04823830"
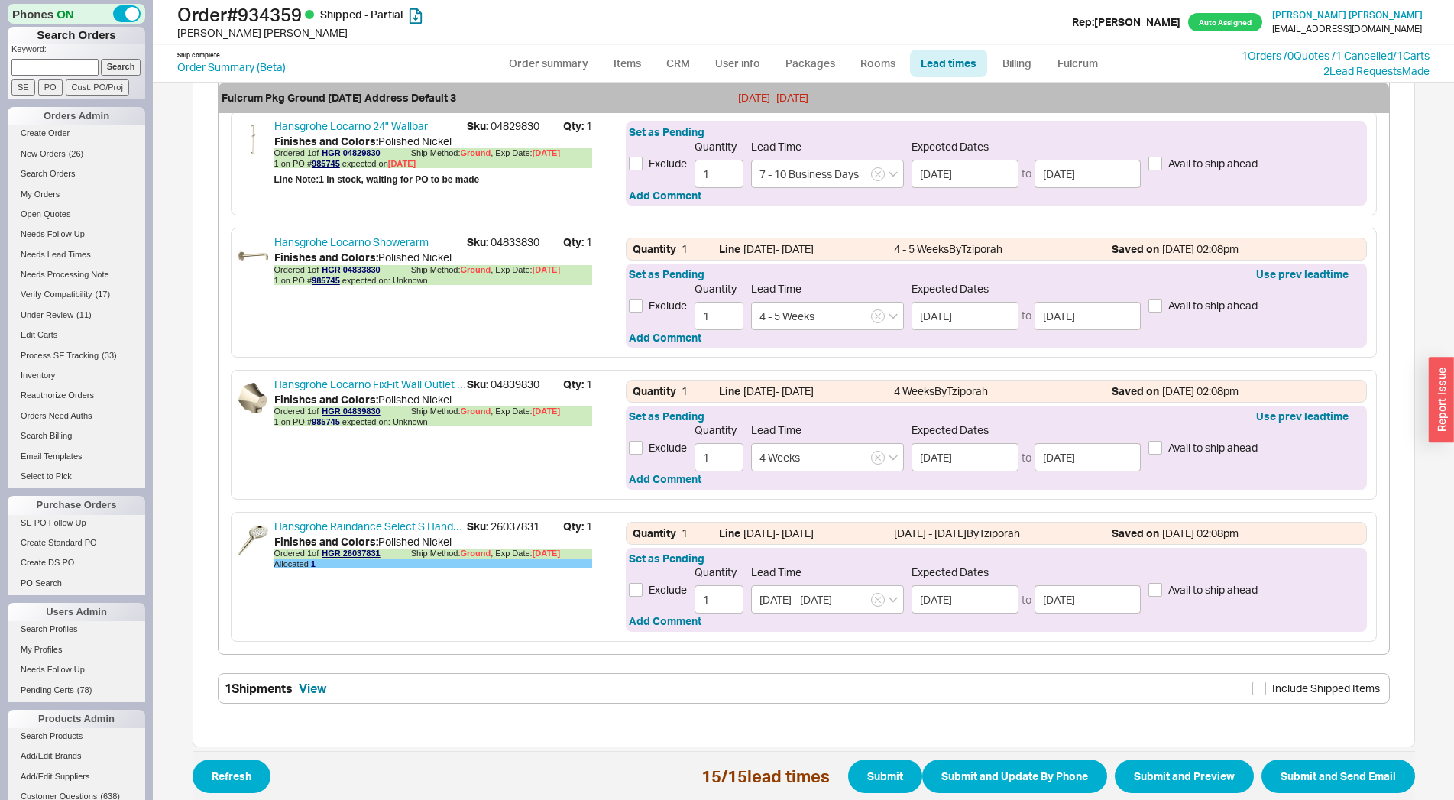
click at [529, 239] on span "Sku: 04833830" at bounding box center [515, 242] width 96 height 15
copy span "04833830"
click at [513, 390] on span "Sku: 04839830" at bounding box center [515, 384] width 96 height 15
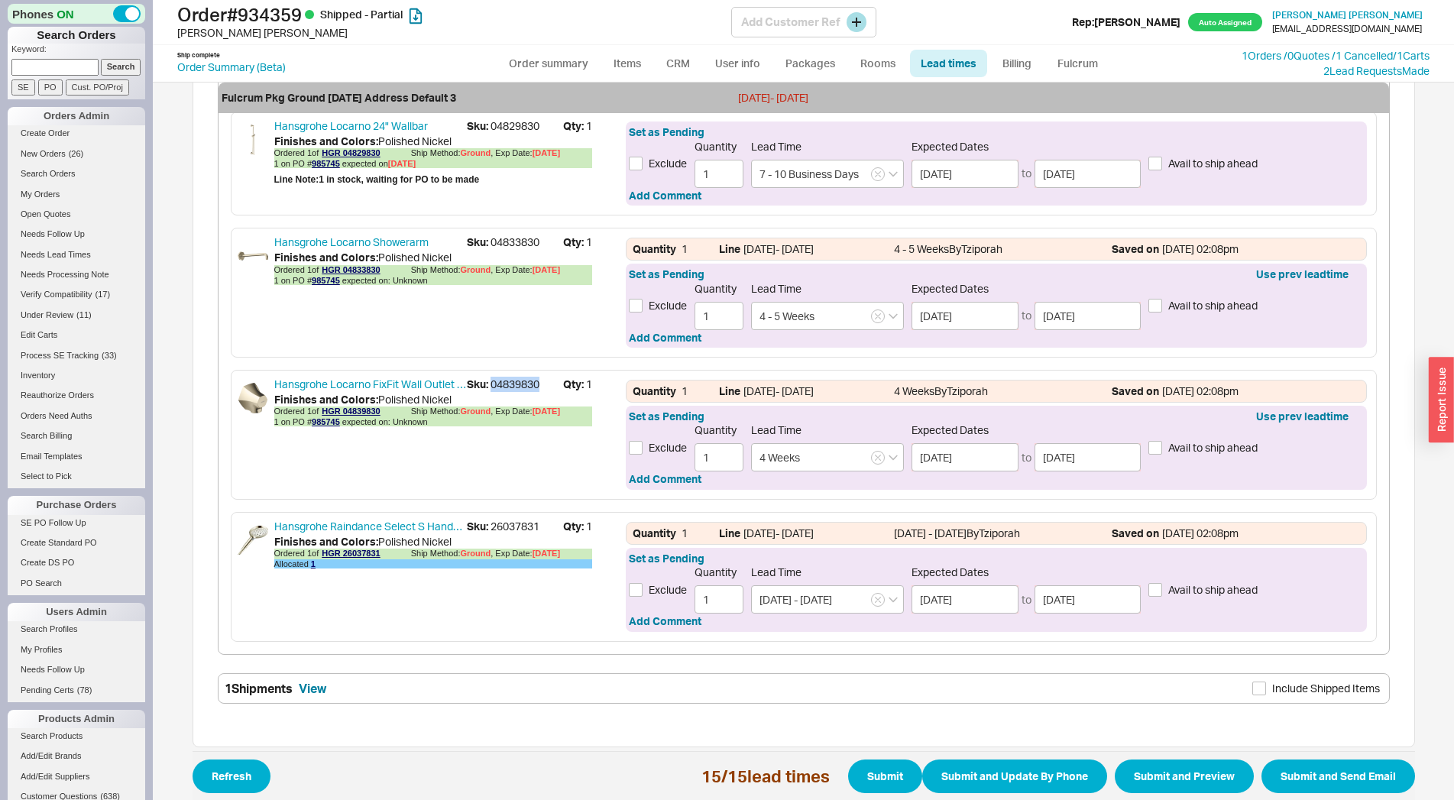
copy span "04839830"
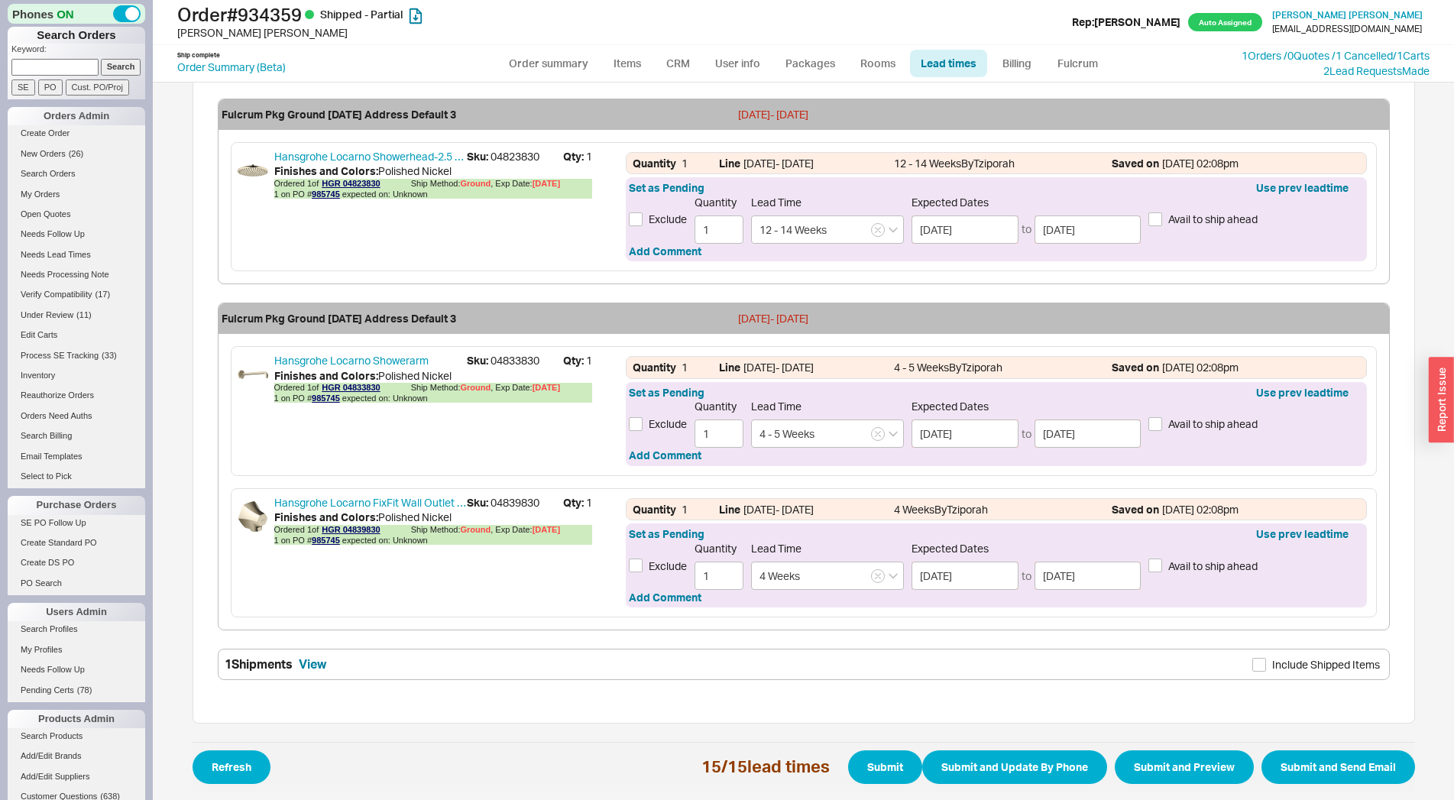
scroll to position [2244, 0]
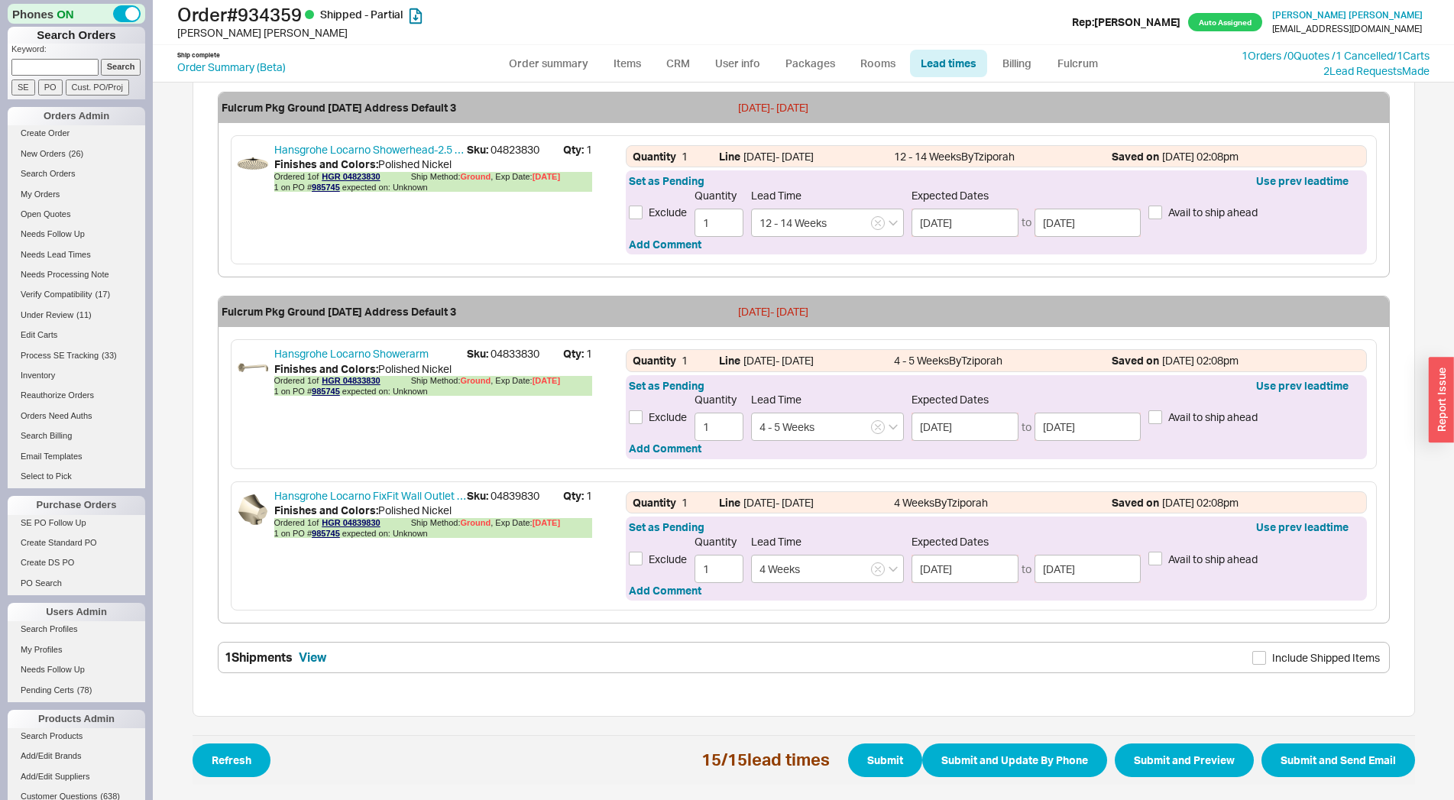
click at [1293, 652] on span "Include Shipped Items" at bounding box center [1326, 657] width 108 height 15
click at [1266, 652] on input "Include Shipped Items" at bounding box center [1259, 658] width 14 height 14
checkbox input "true"
click at [1187, 757] on button "Submit and Preview" at bounding box center [1184, 760] width 139 height 34
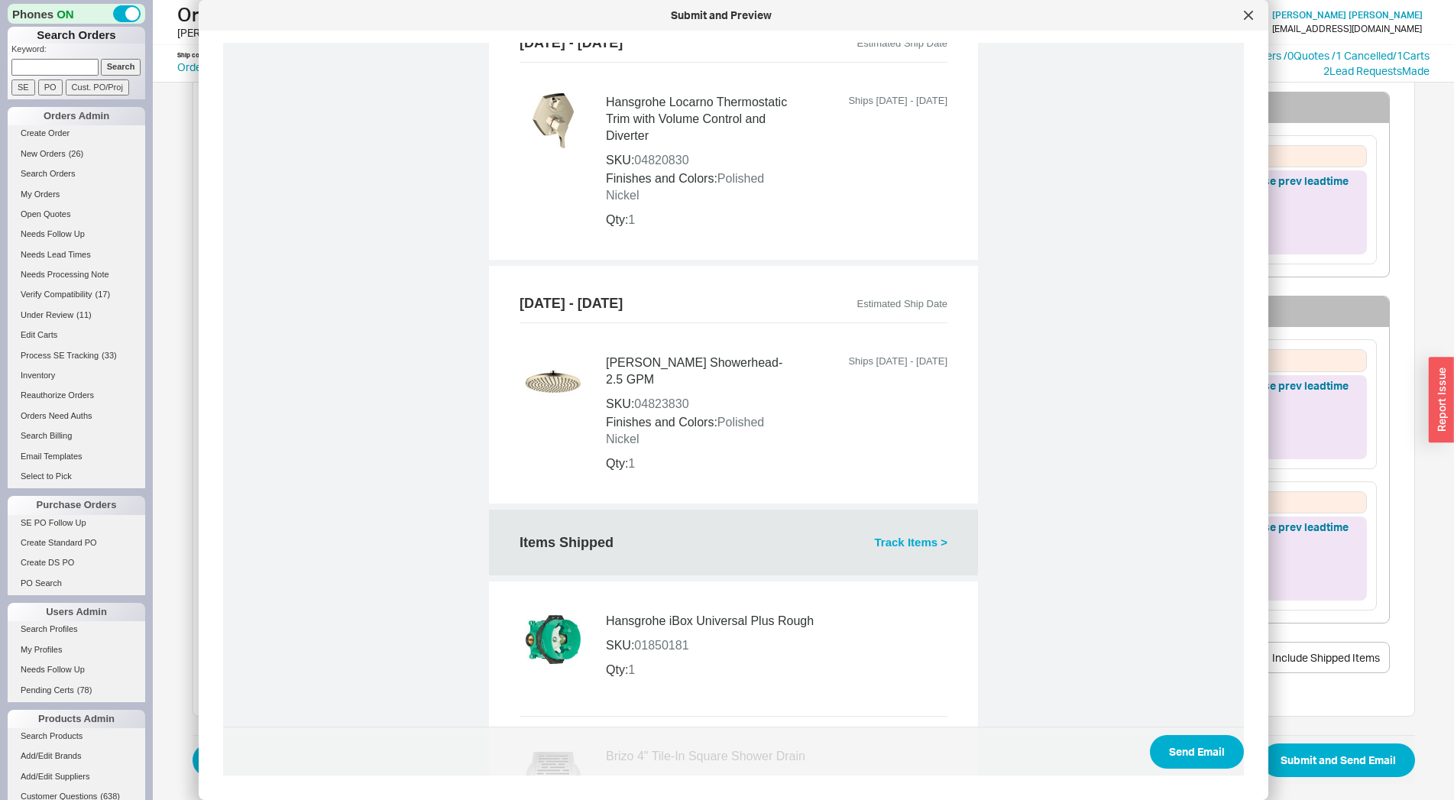
scroll to position [3376, 0]
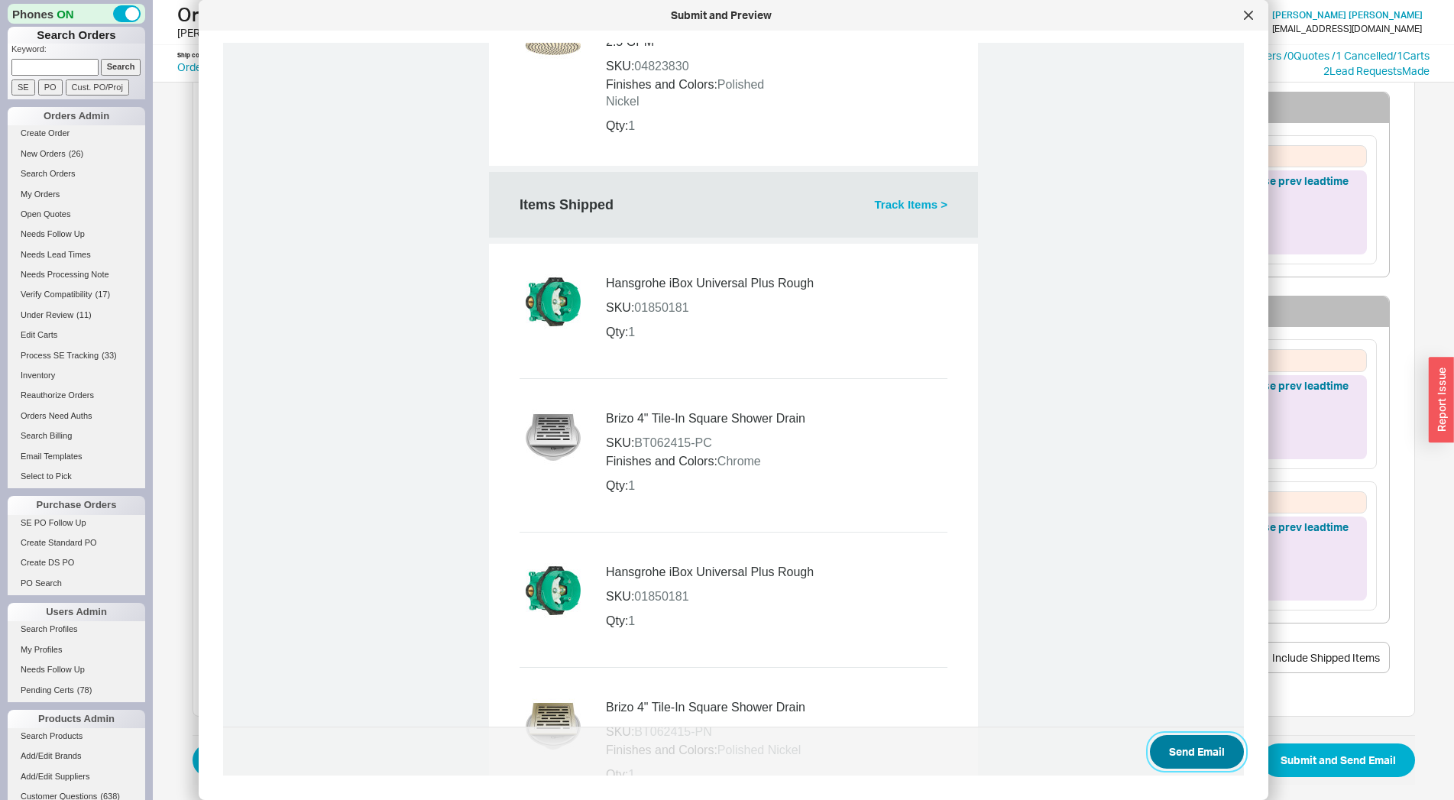
click at [1150, 743] on button "Send Email" at bounding box center [1197, 752] width 94 height 34
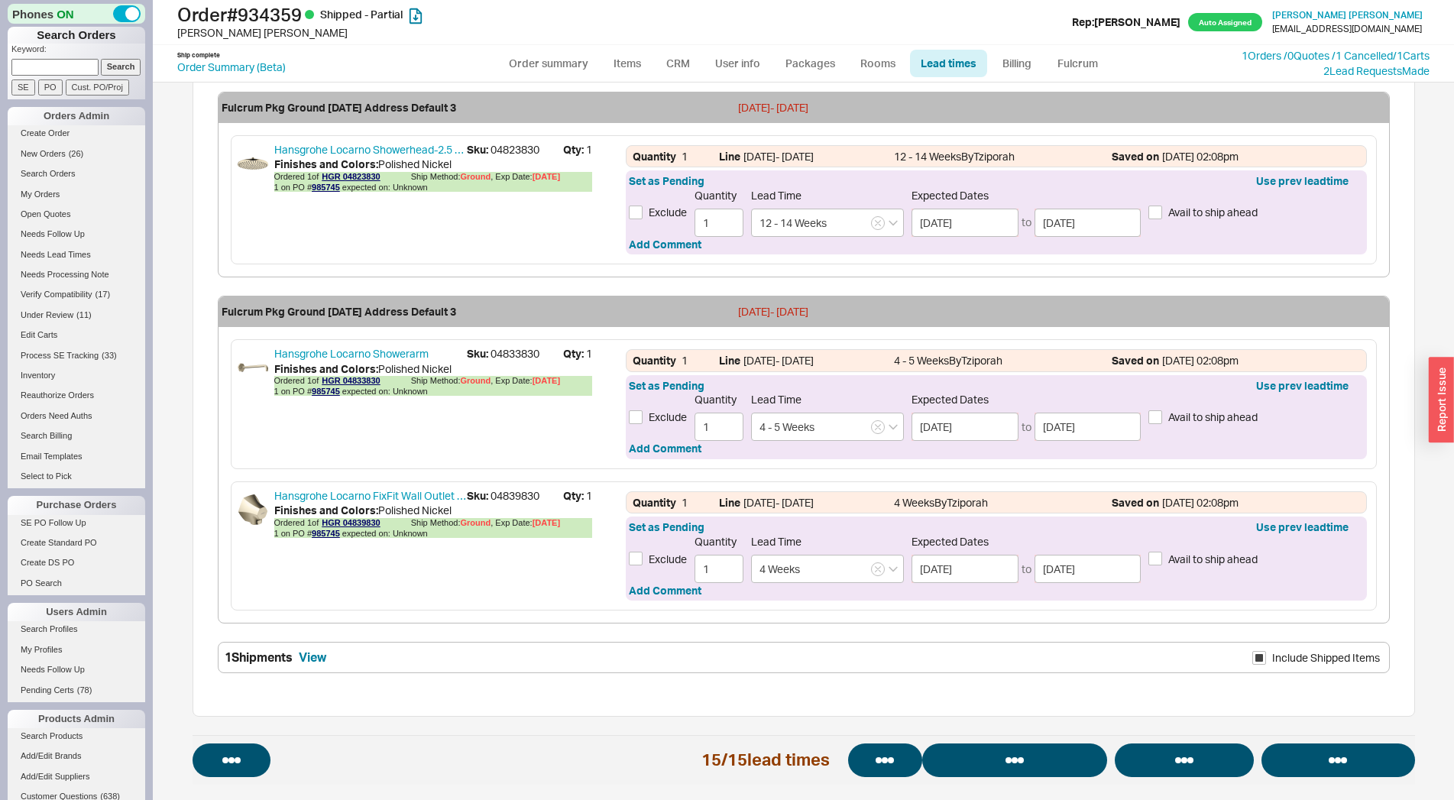
select select "*"
select select "LOW"
select select "3"
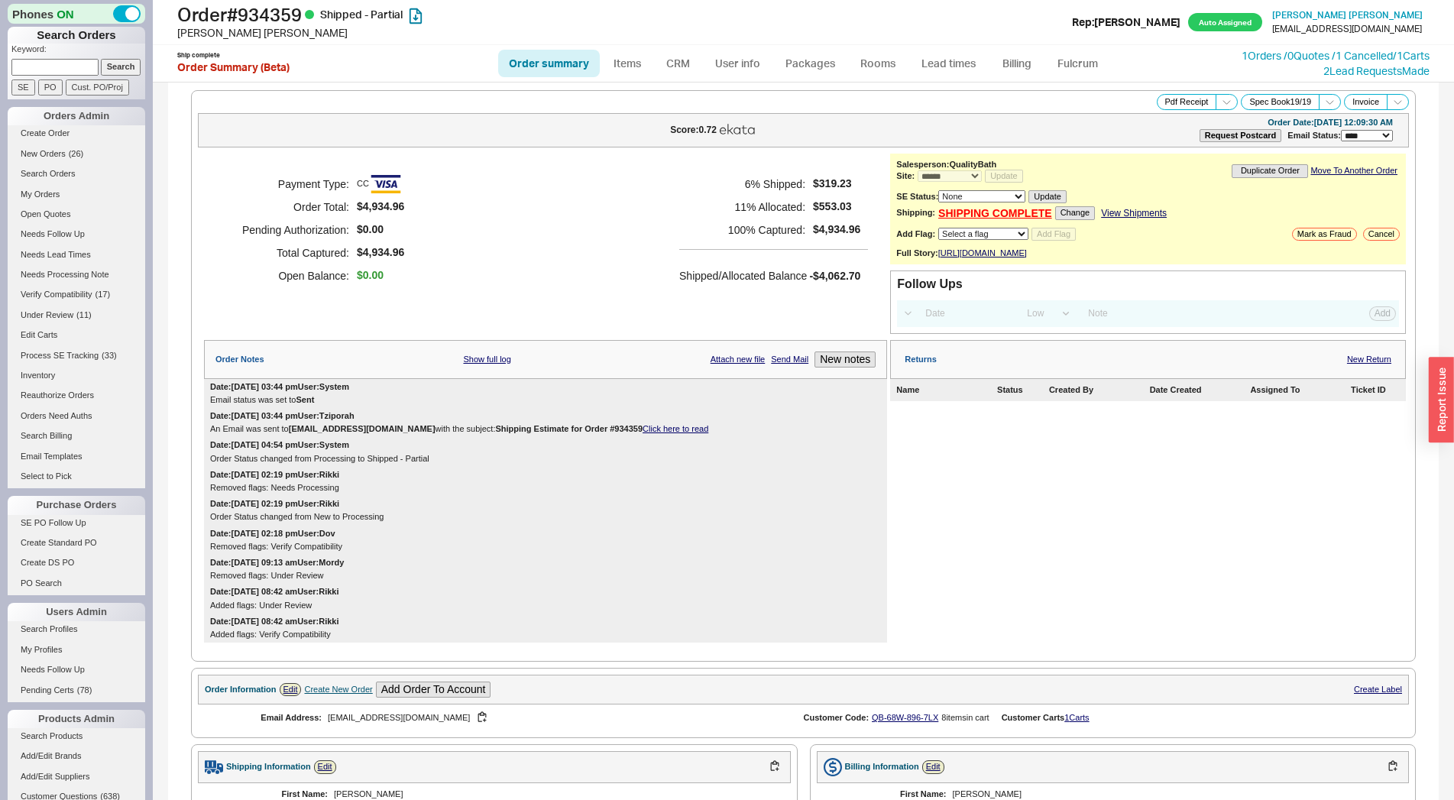
select select "*"
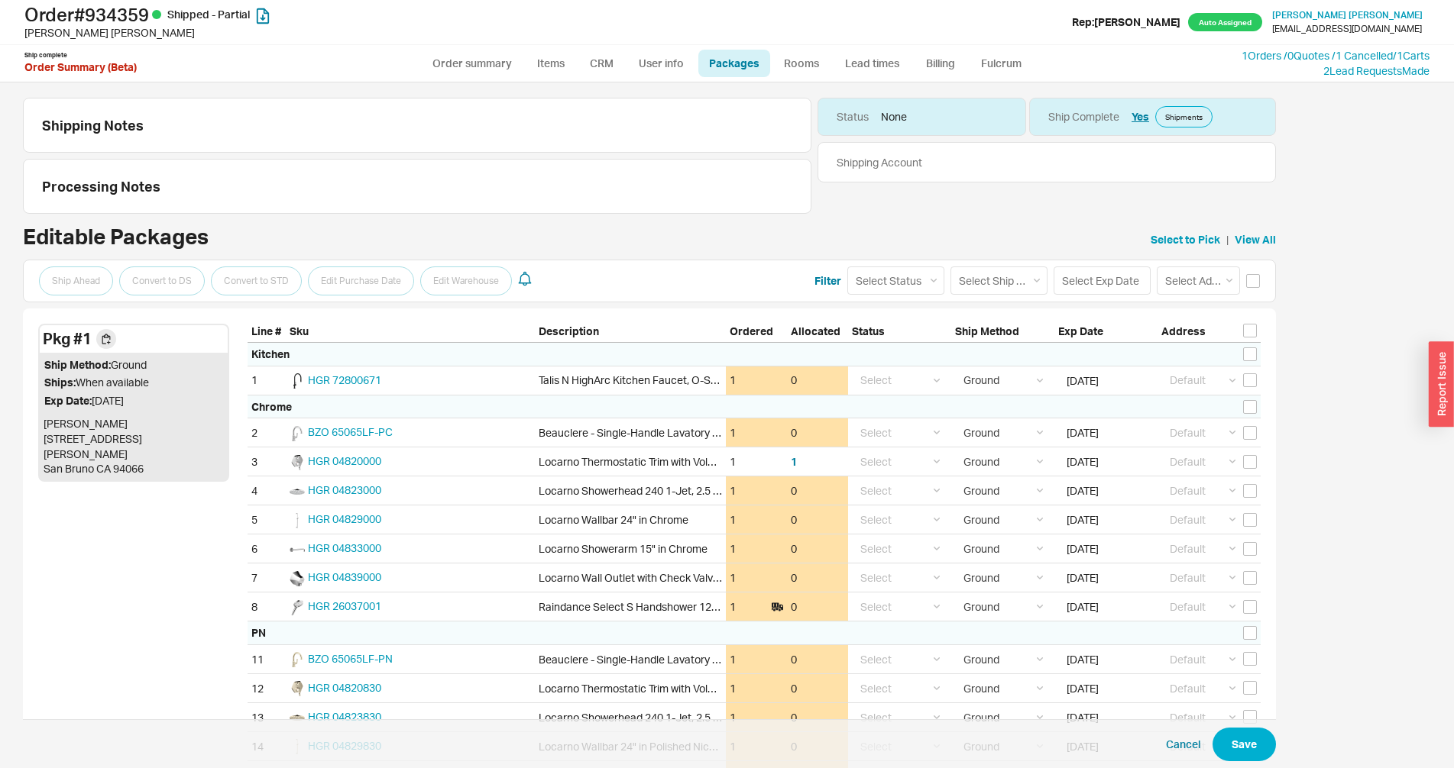
select select "1"
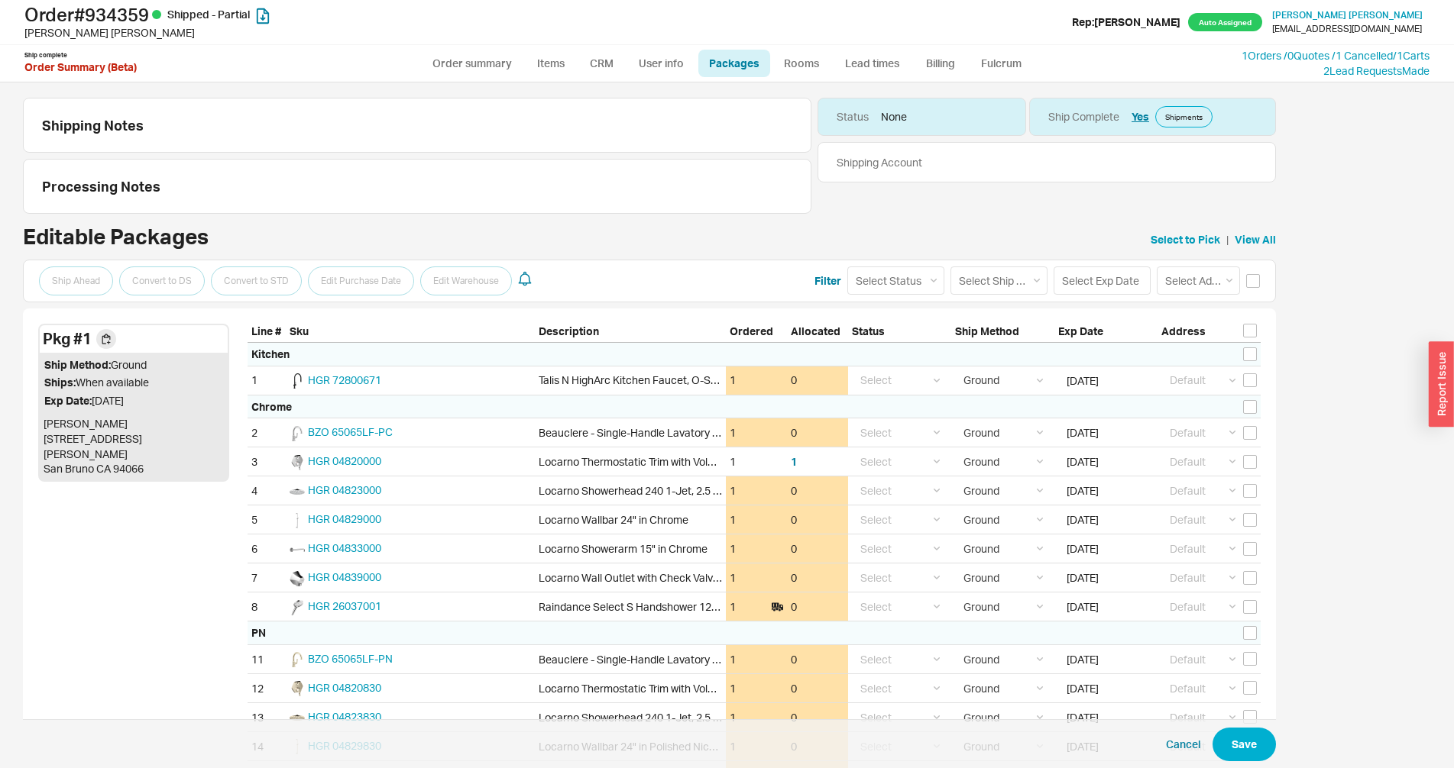
select select "1"
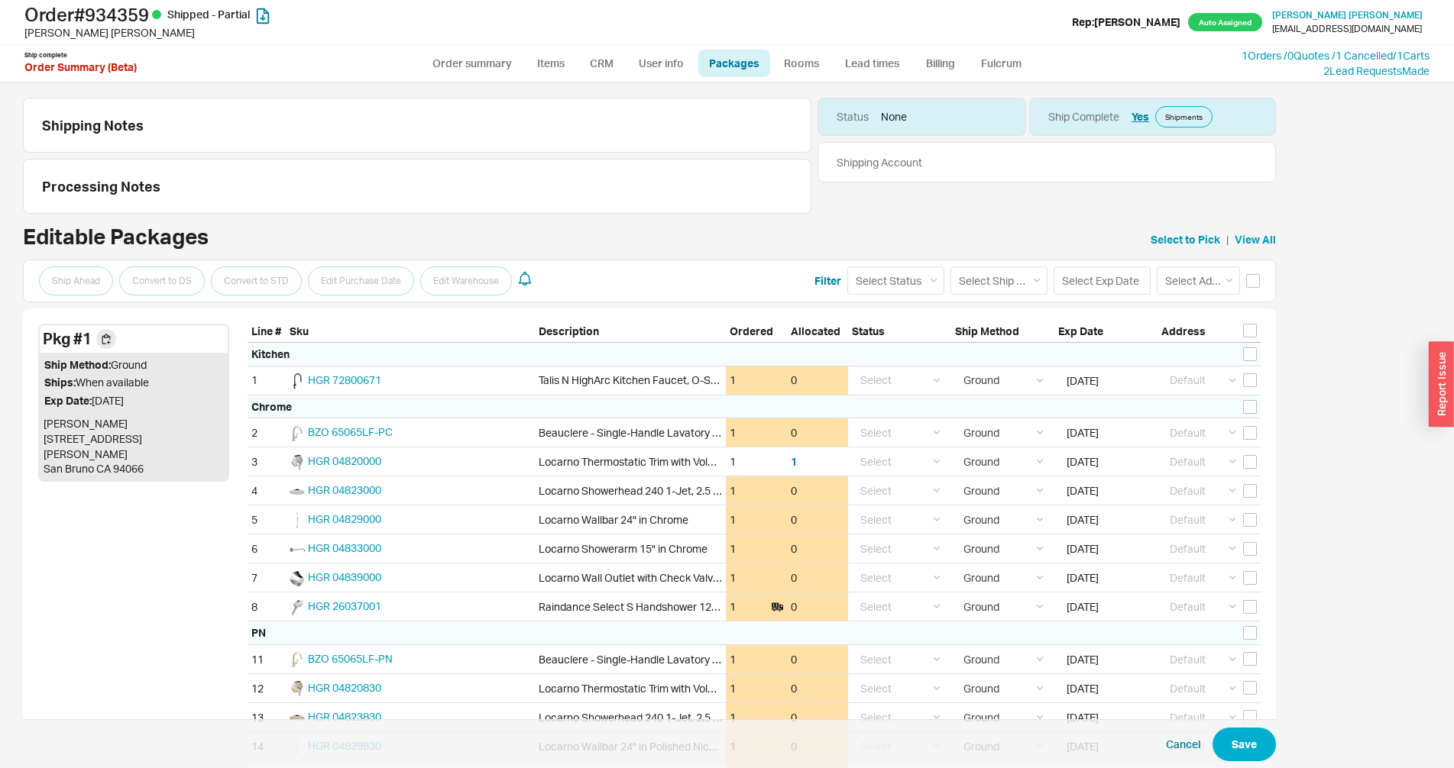
select select "1"
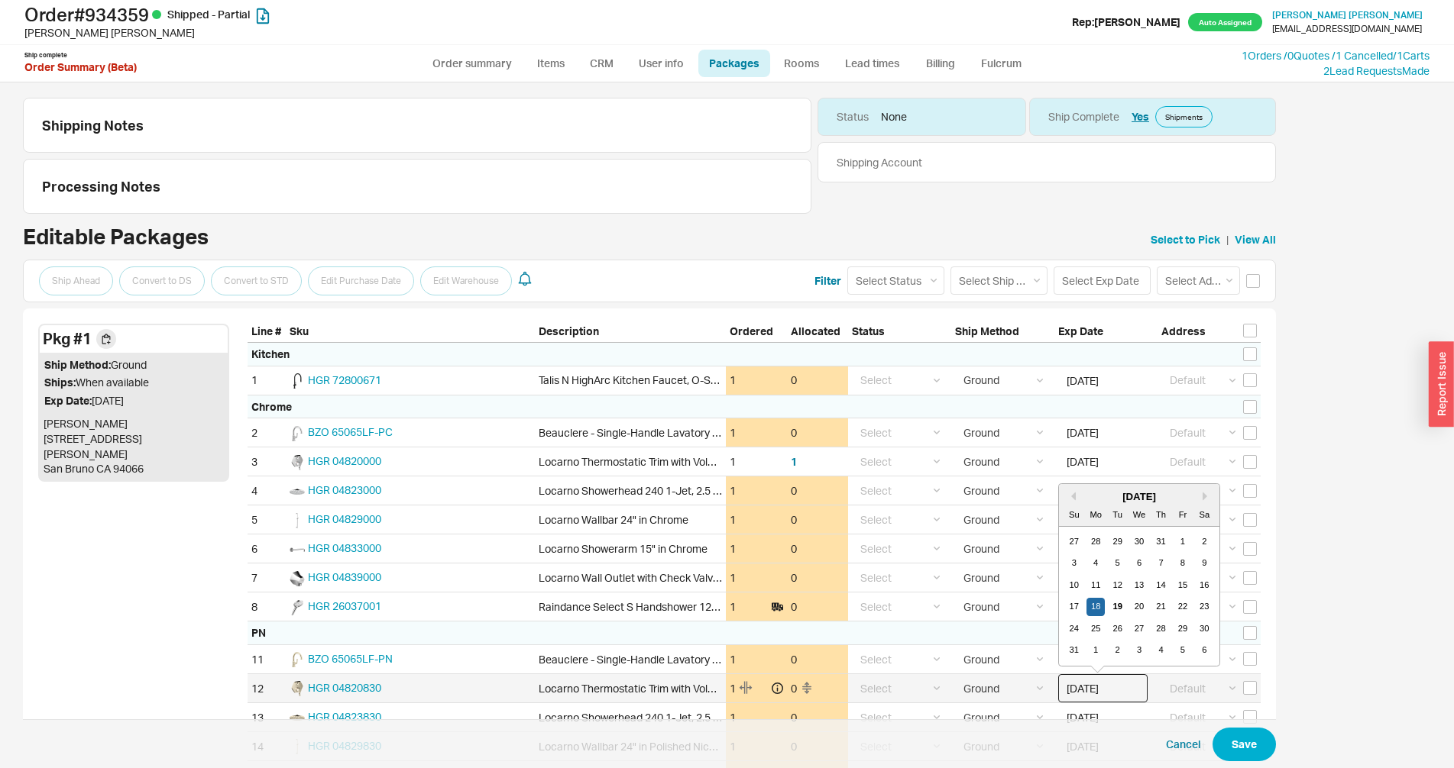
click at [1099, 691] on input "[DATE]" at bounding box center [1102, 689] width 89 height 28
click at [1121, 601] on div "19" at bounding box center [1117, 607] width 18 height 18
type input "[DATE]"
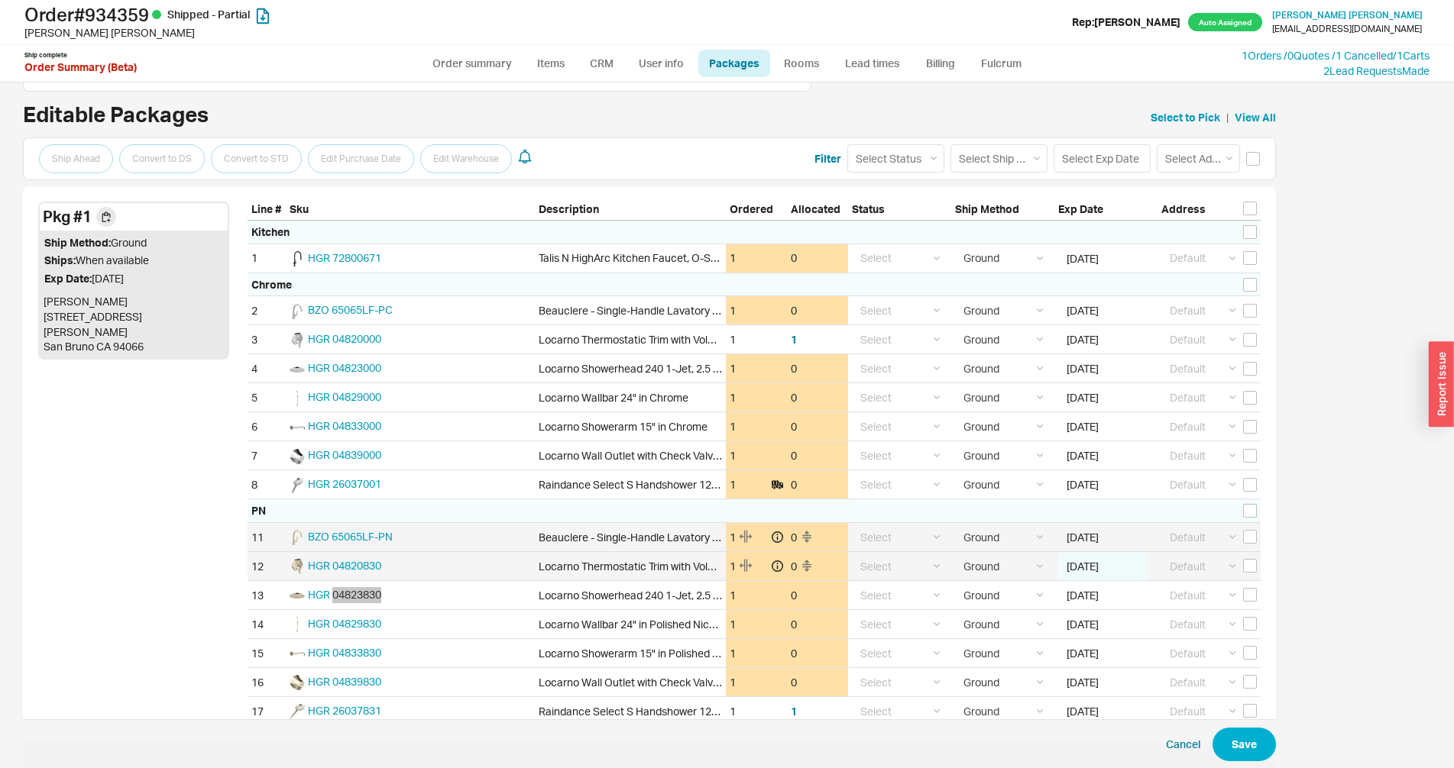
scroll to position [185, 0]
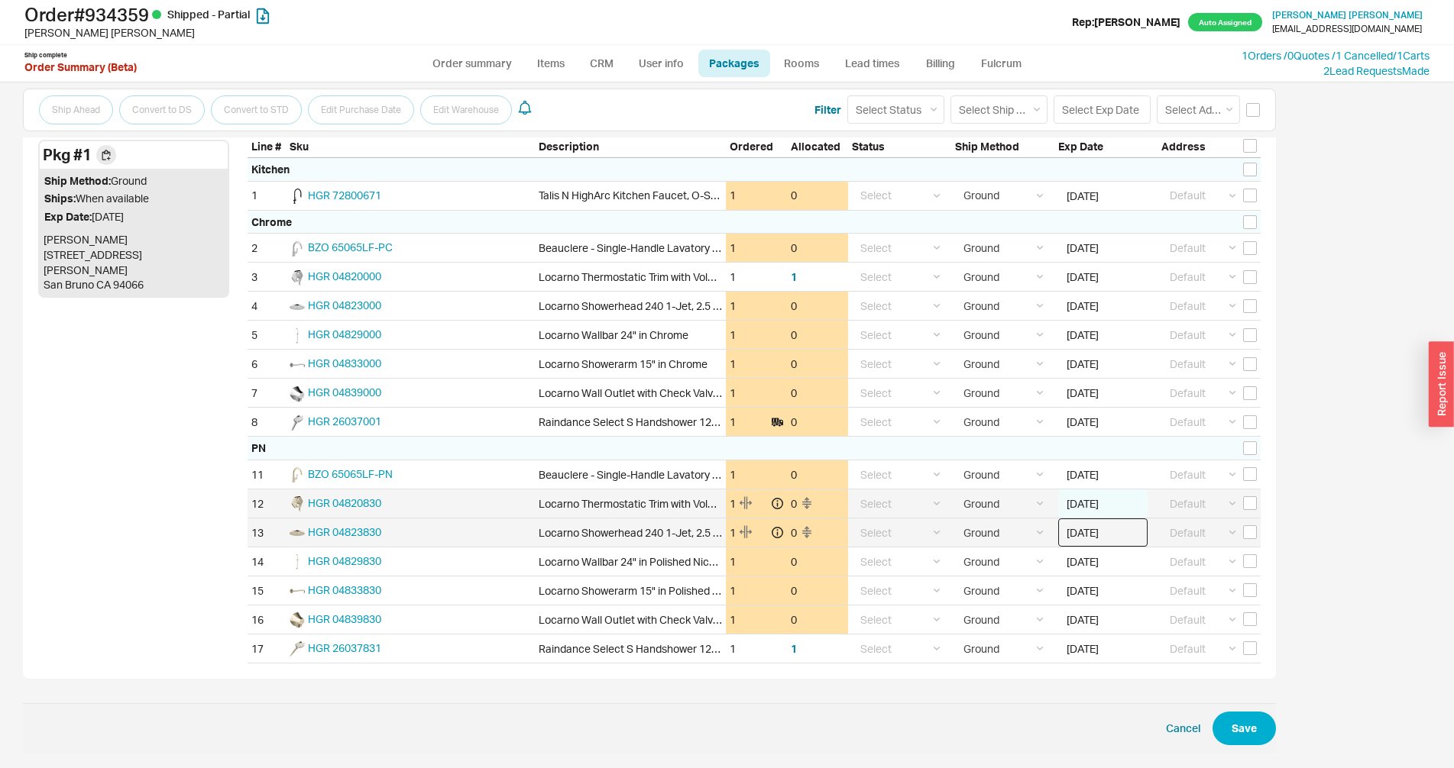
click at [1089, 539] on input "[DATE]" at bounding box center [1102, 533] width 89 height 28
click at [1144, 678] on div "20" at bounding box center [1139, 678] width 18 height 18
type input "[DATE]"
click at [1085, 590] on input "[DATE]" at bounding box center [1102, 591] width 89 height 28
drag, startPoint x: 1160, startPoint y: 509, endPoint x: 1032, endPoint y: 453, distance: 139.2
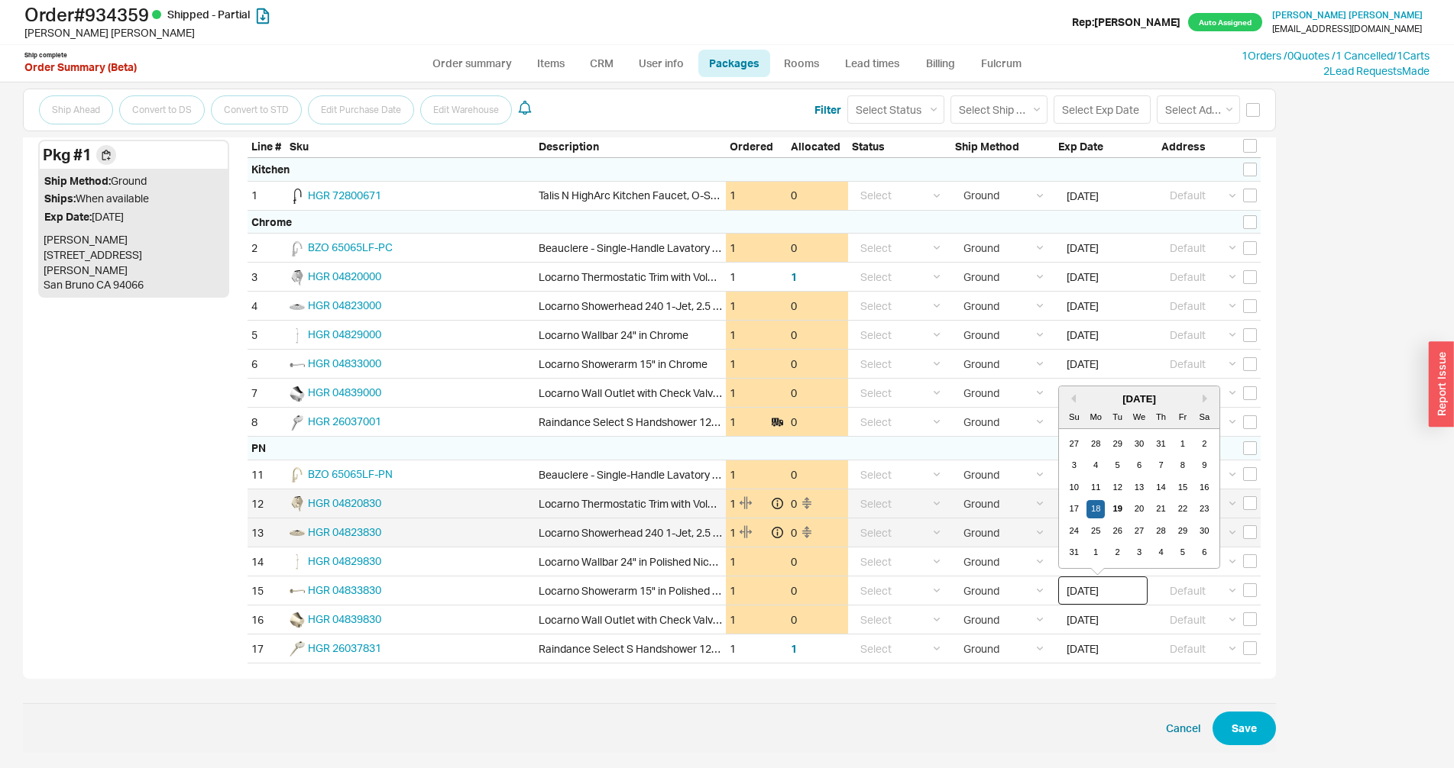
click at [1160, 508] on div "21" at bounding box center [1161, 509] width 18 height 18
type input "[DATE]"
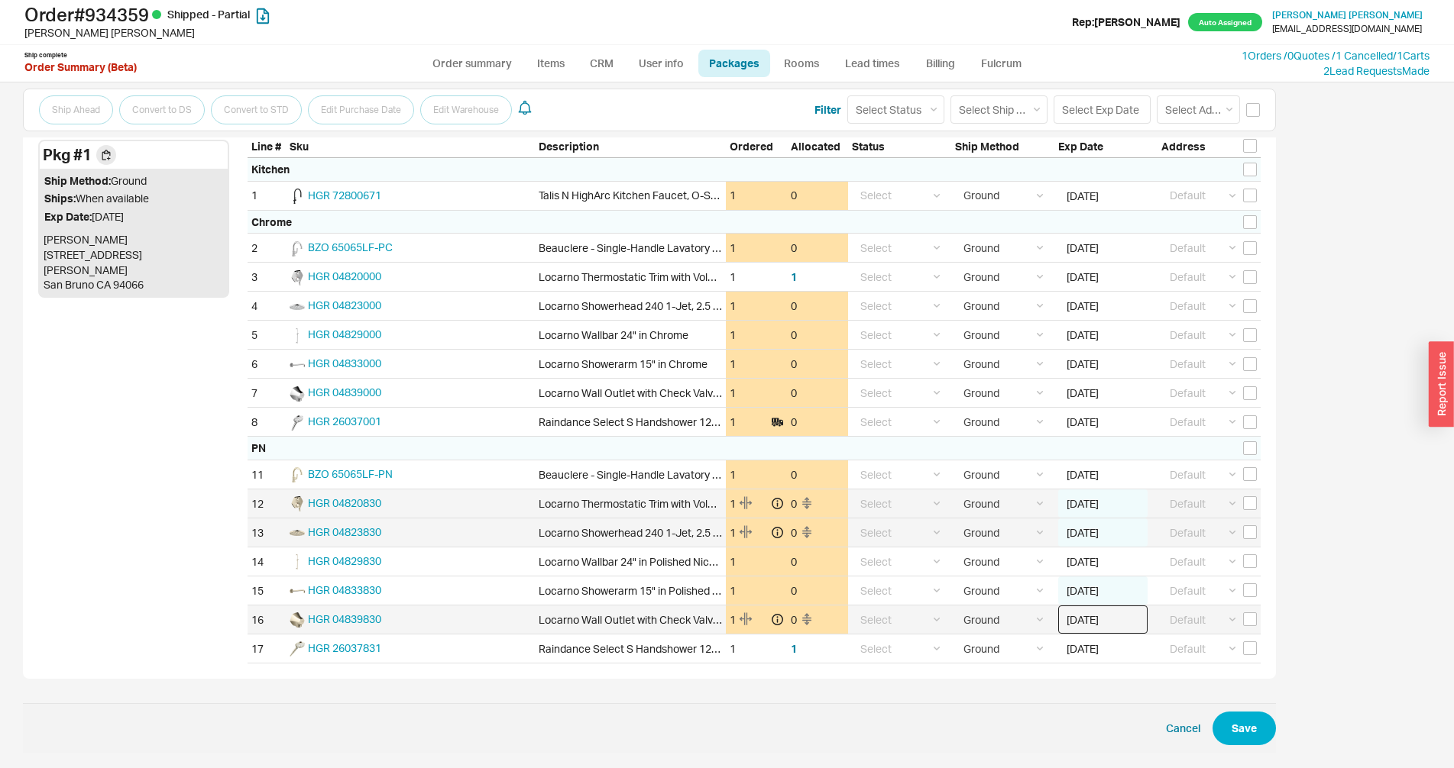
click at [1111, 622] on input "08/18/2025" at bounding box center [1102, 620] width 89 height 28
click at [1161, 536] on div "21" at bounding box center [1161, 538] width 18 height 18
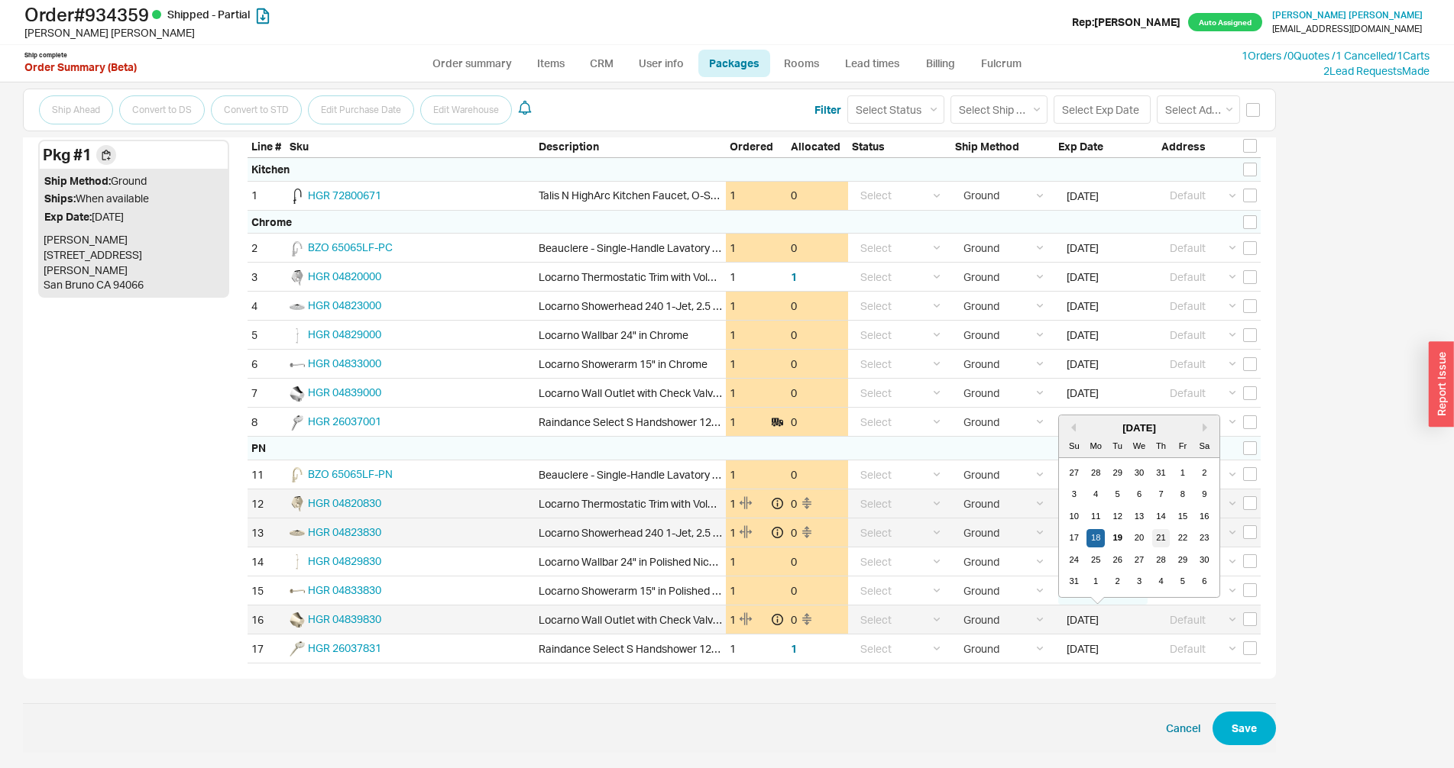
type input "08/21/2025"
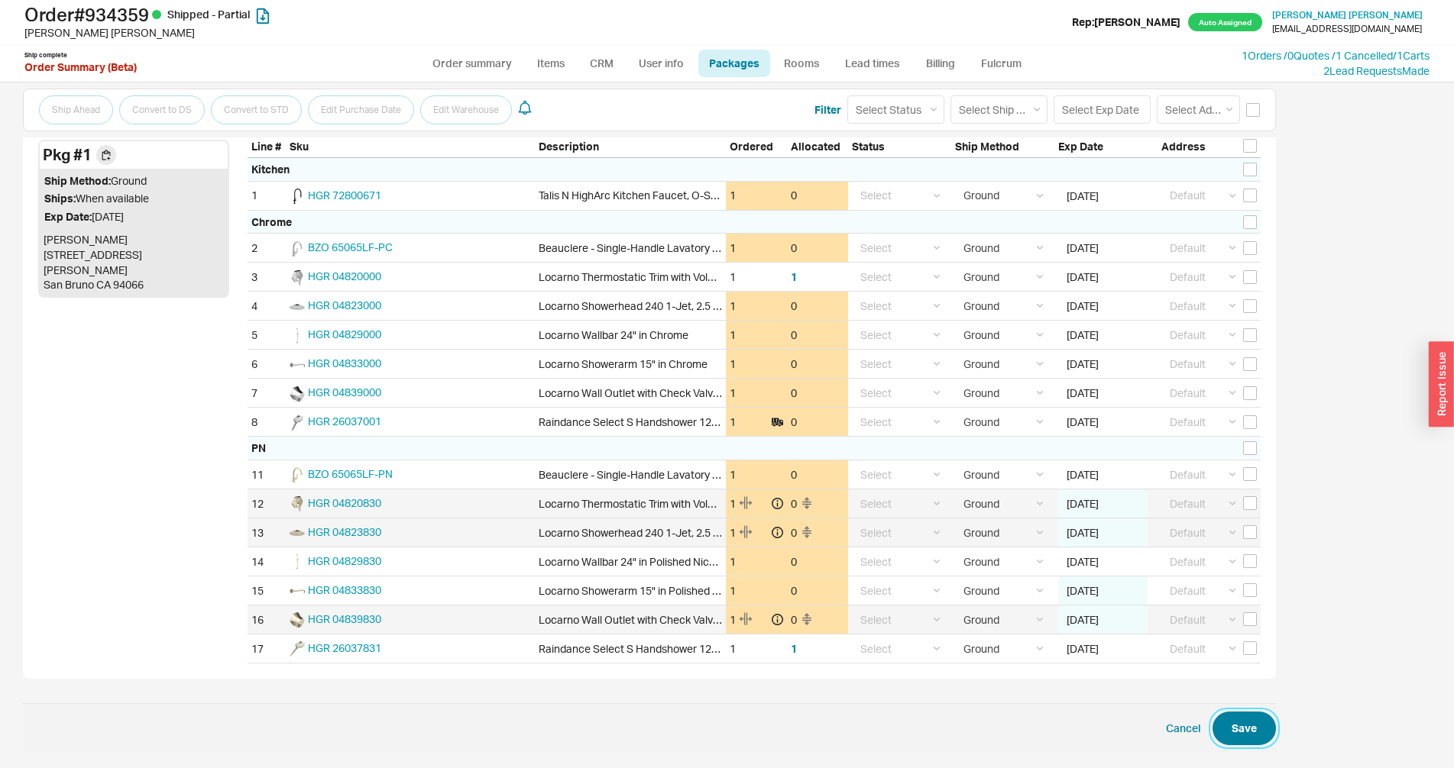
click at [1243, 740] on button "Save" at bounding box center [1243, 729] width 63 height 34
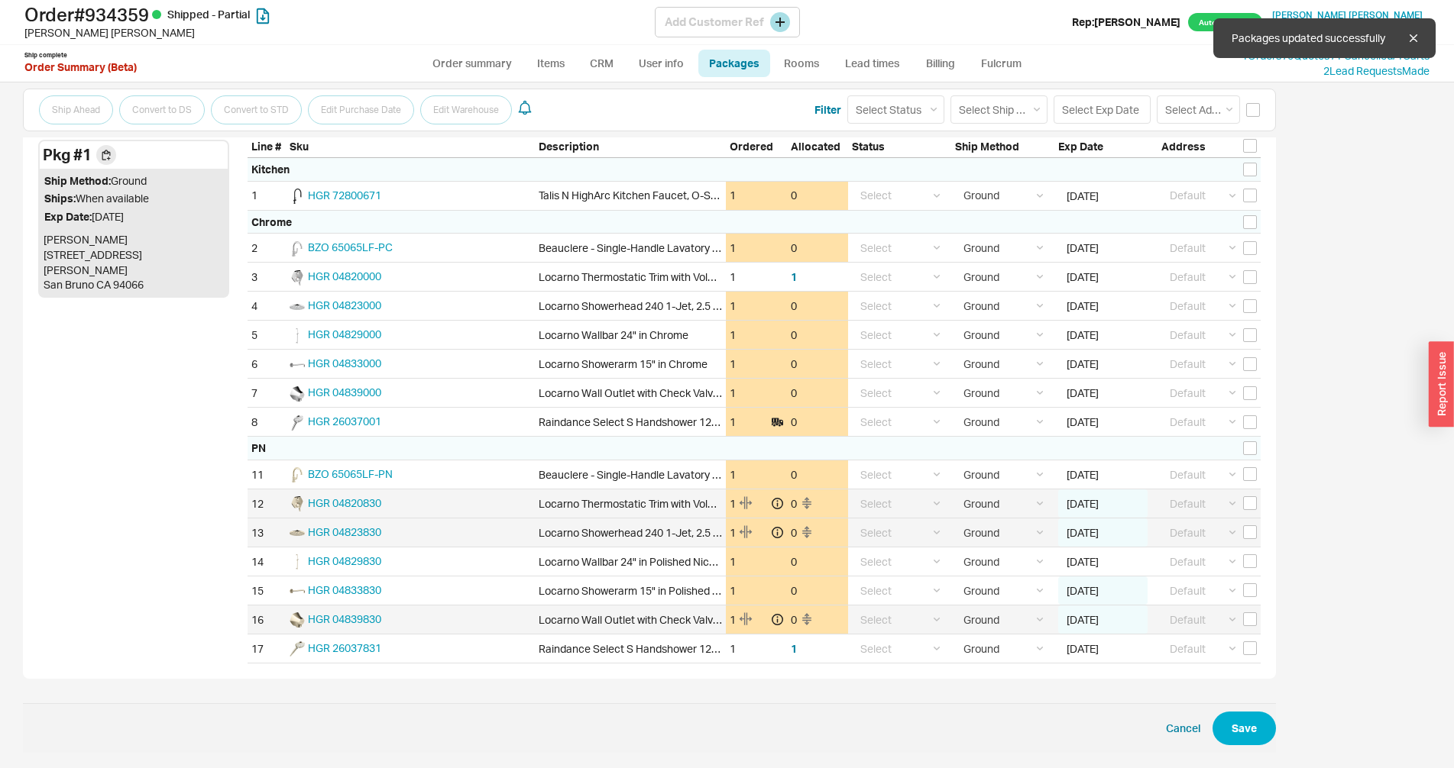
select select "1"
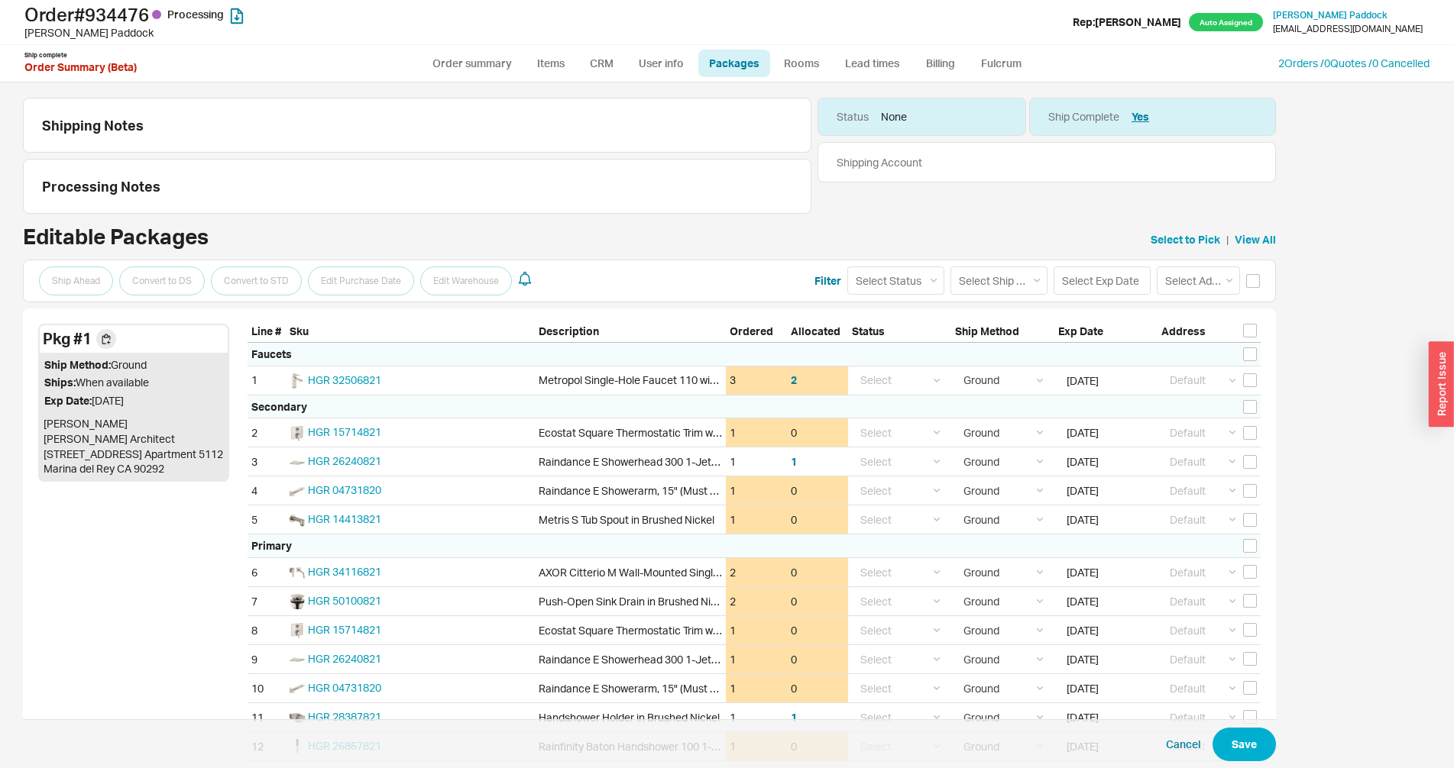
select select "1"
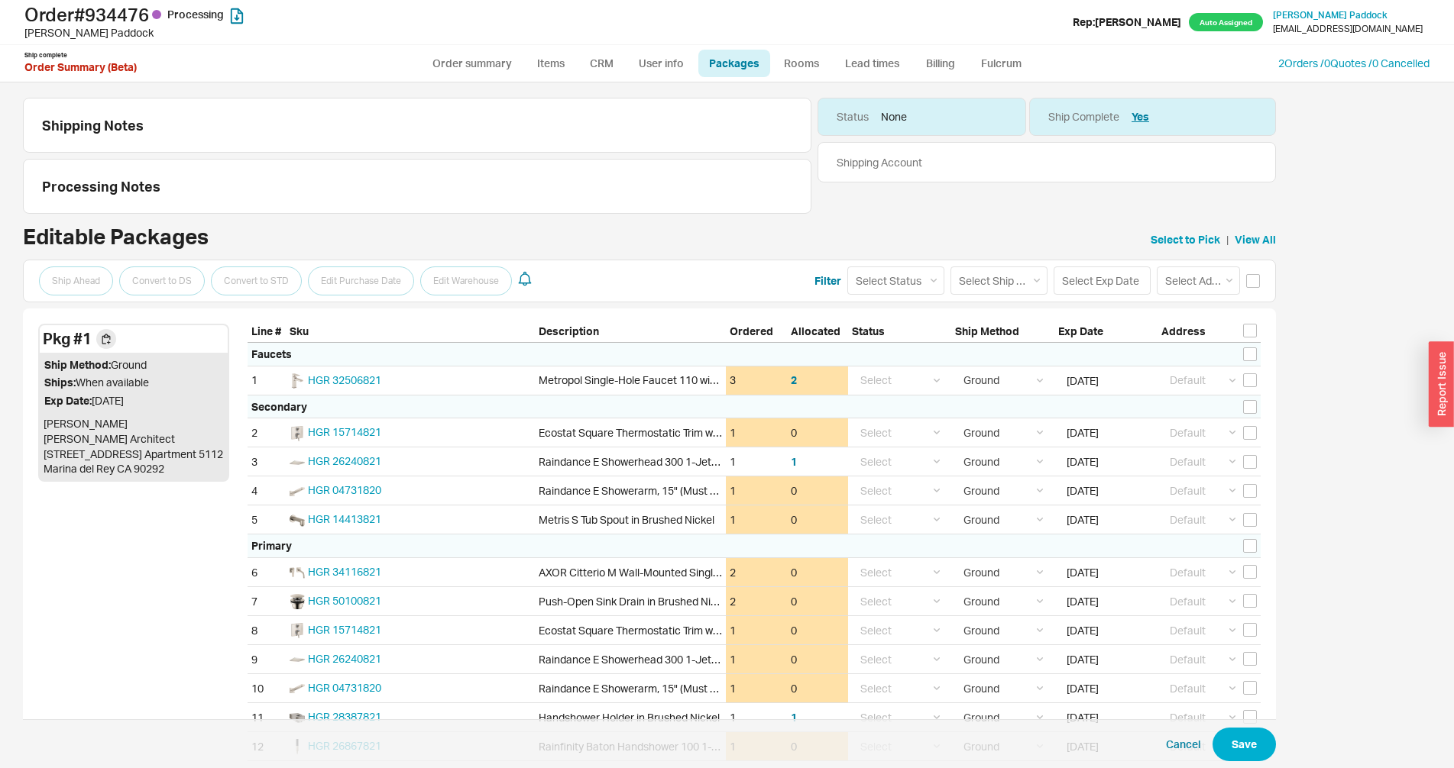
select select "1"
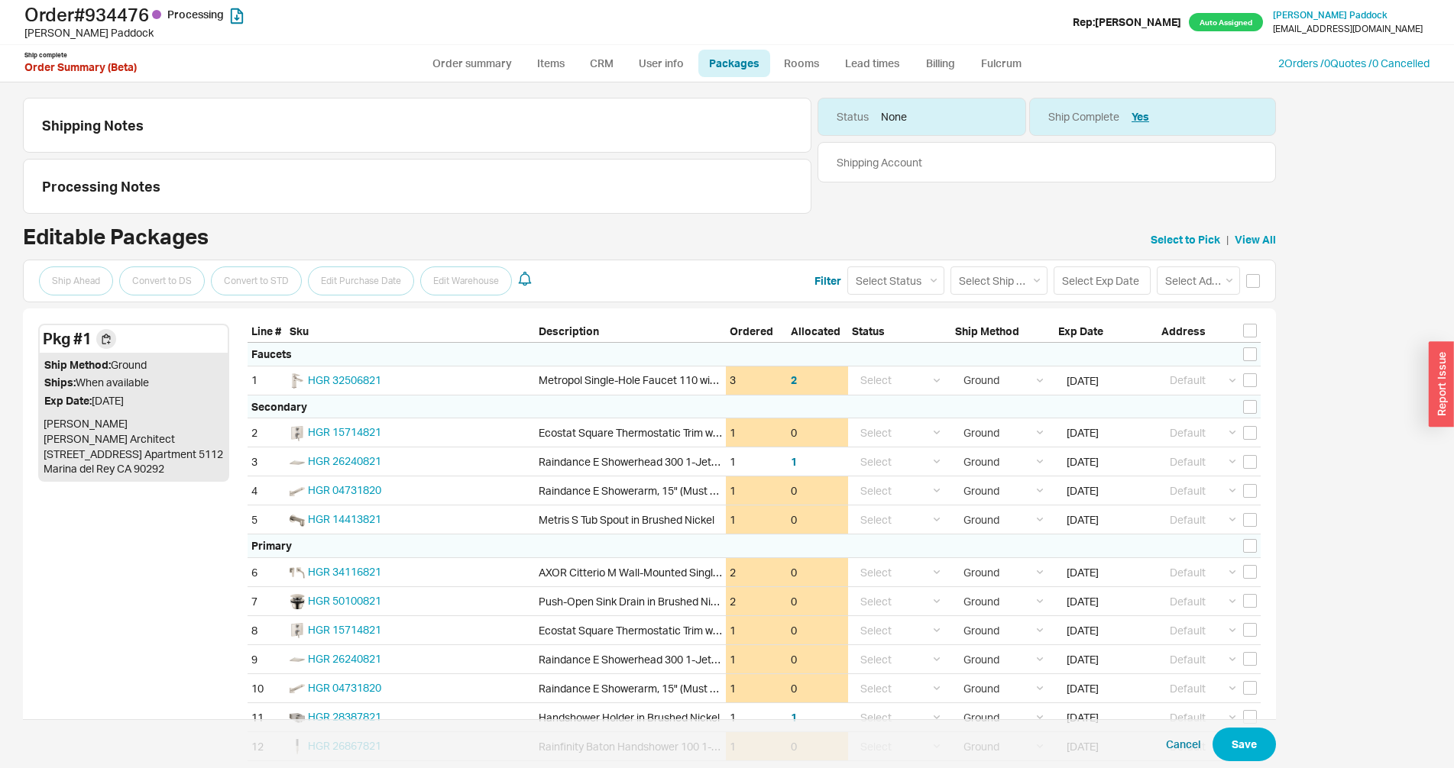
select select "1"
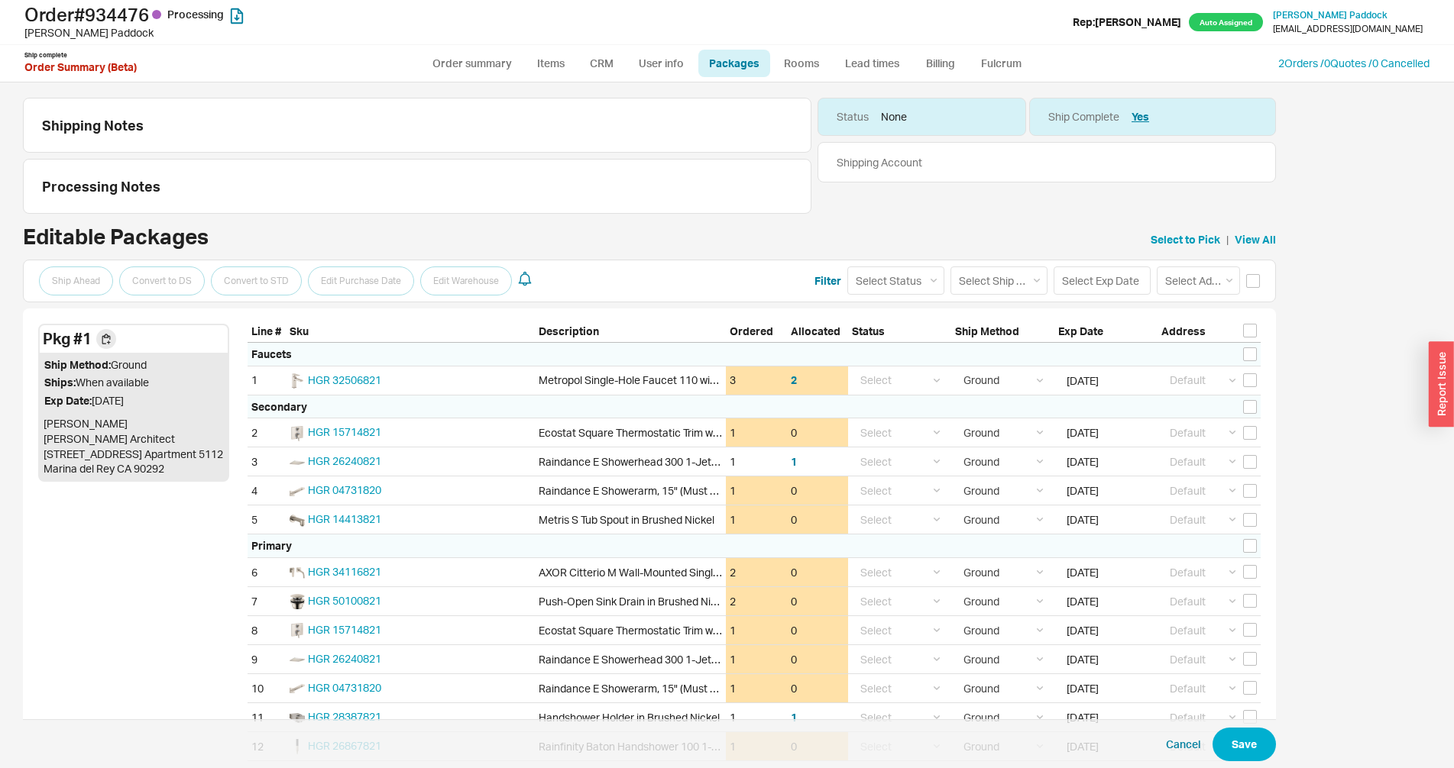
select select "1"
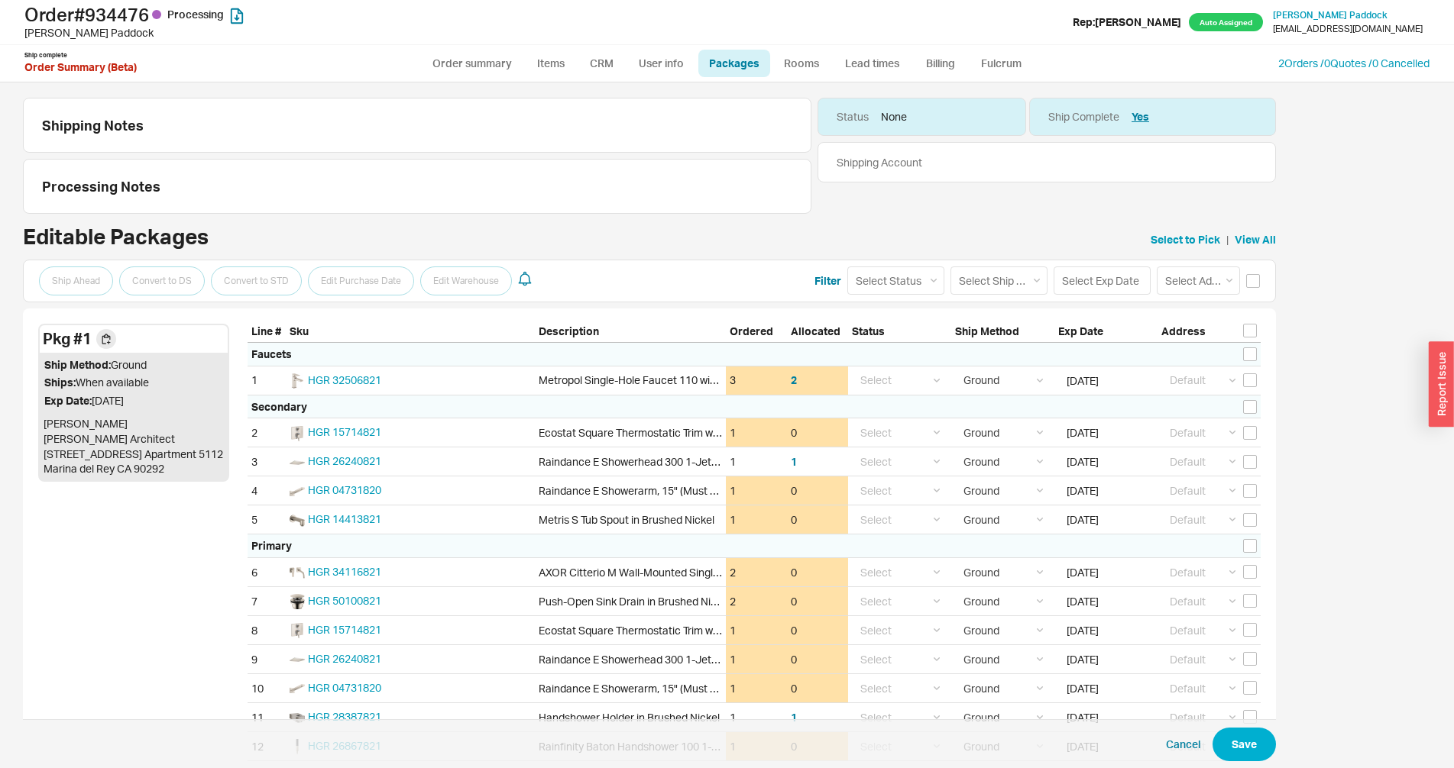
select select "1"
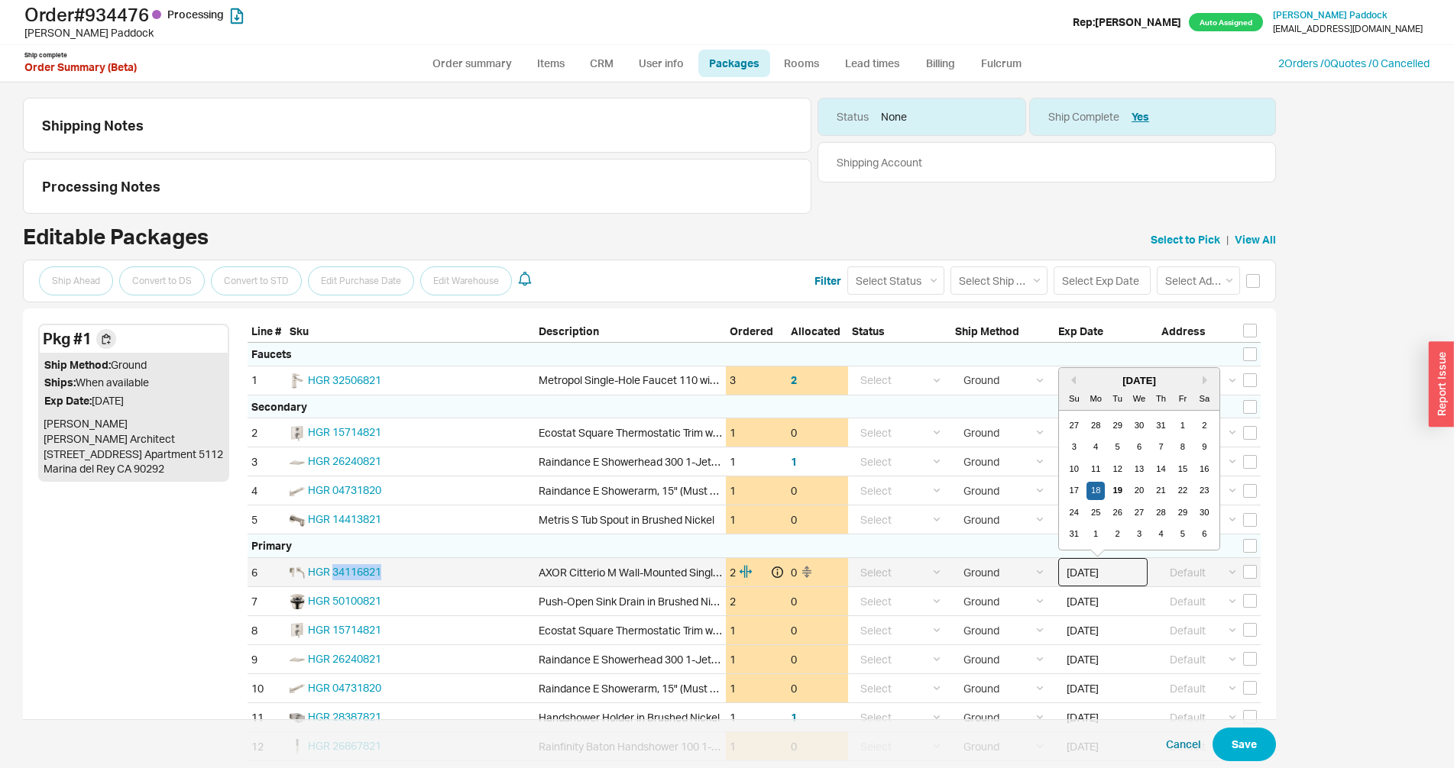
click at [1098, 574] on input "08/18/2025" at bounding box center [1102, 572] width 89 height 28
click at [1141, 490] on div "20" at bounding box center [1139, 491] width 18 height 18
type input "08/20/2025"
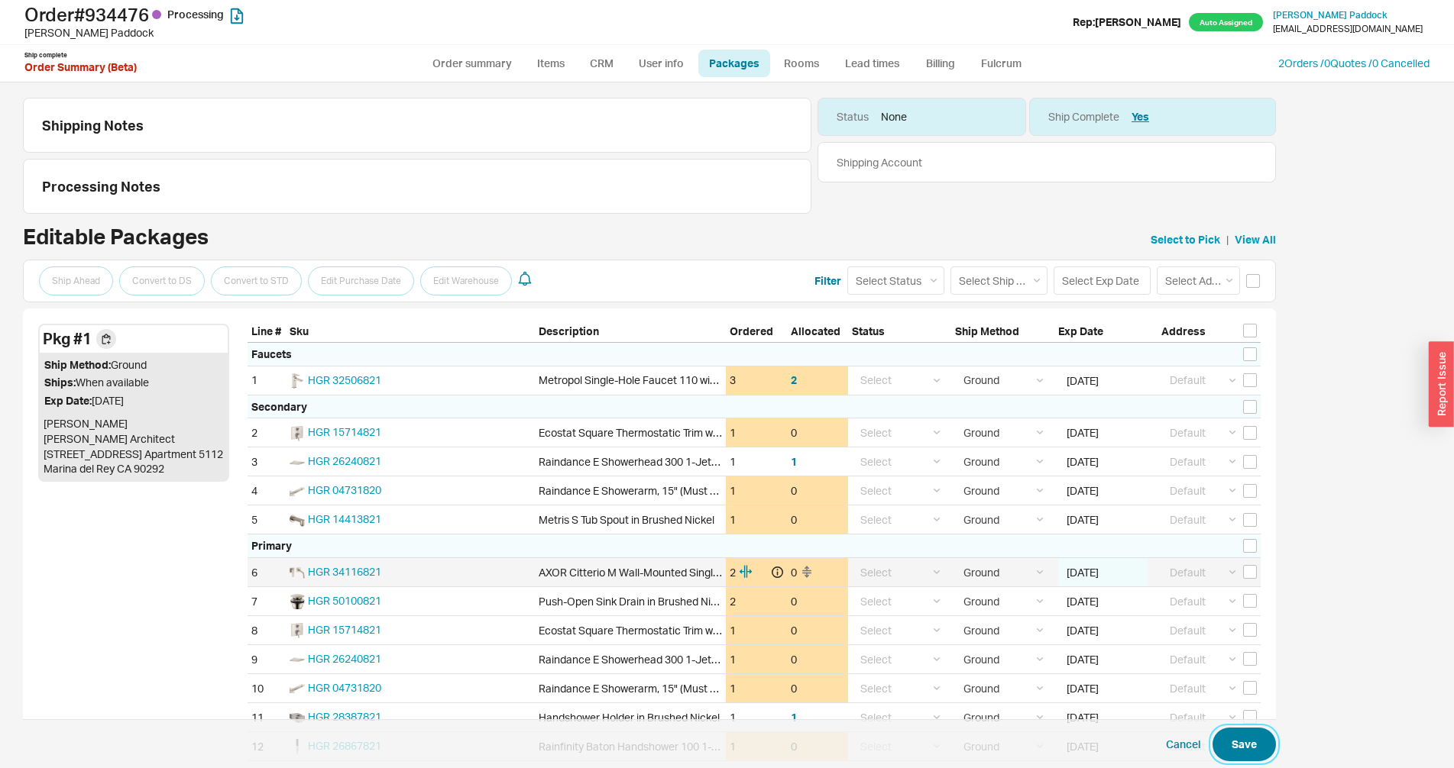
click at [1244, 755] on button "Save" at bounding box center [1243, 745] width 63 height 34
select select "1"
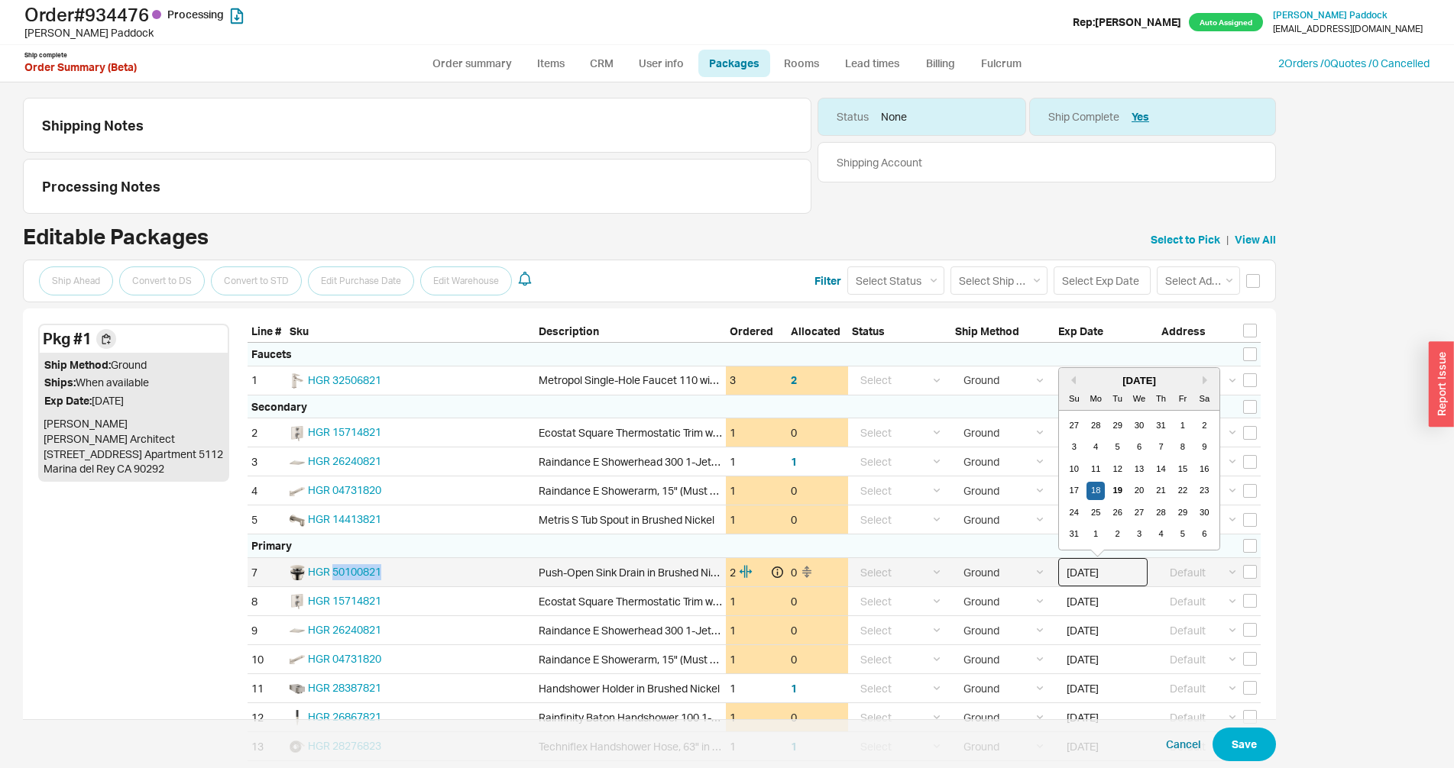
click at [1092, 576] on input "08/18/2025" at bounding box center [1102, 572] width 89 height 28
click at [1141, 493] on div "20" at bounding box center [1139, 491] width 18 height 18
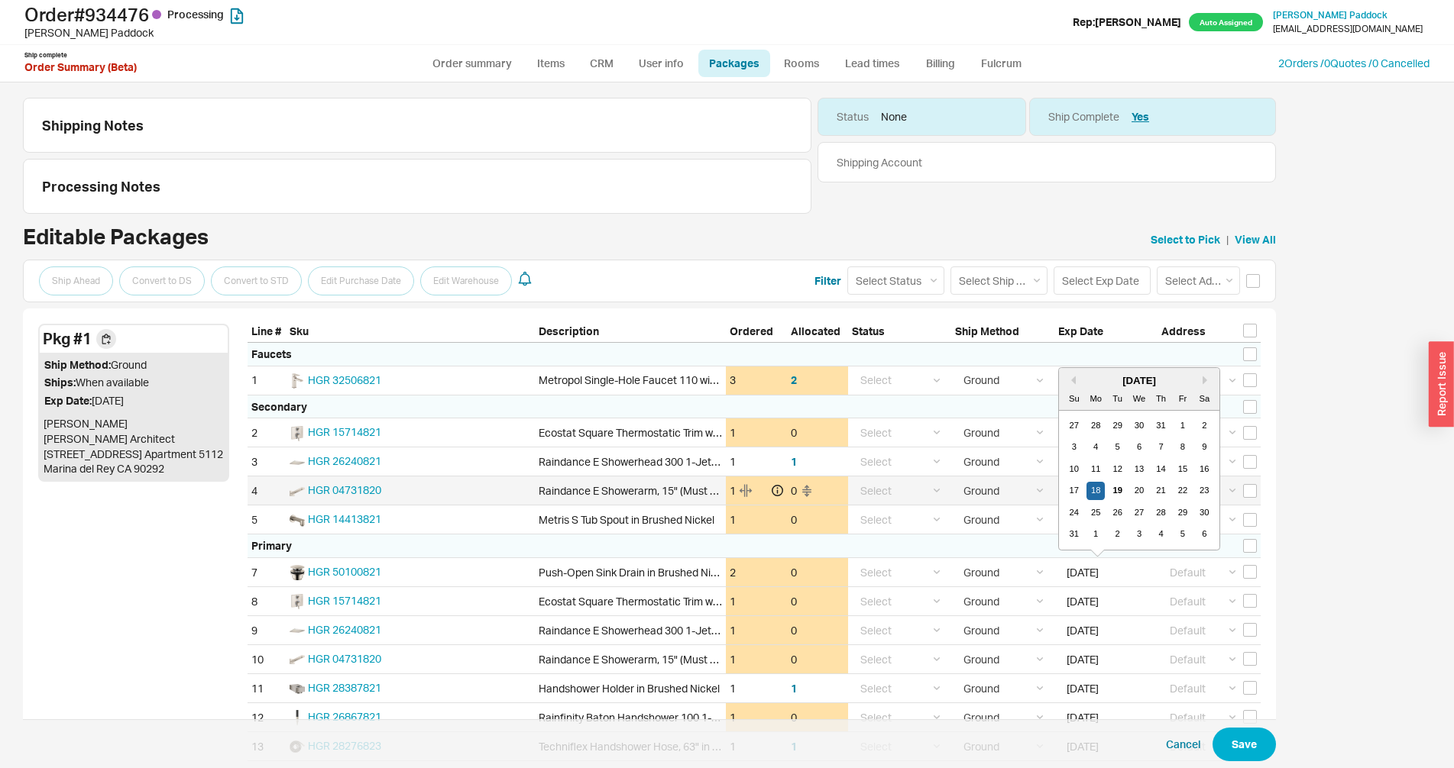
type input "08/20/2025"
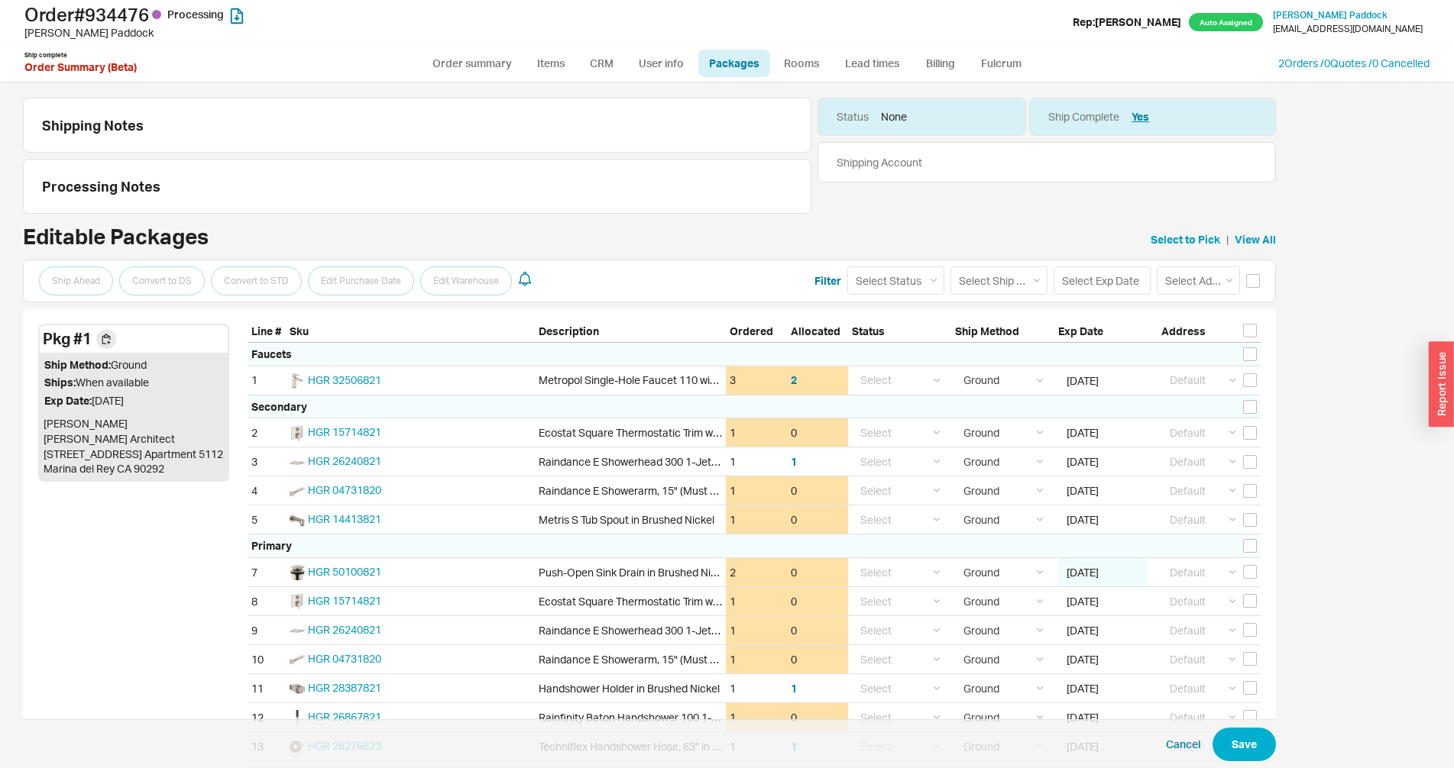
click at [1238, 723] on span "Cancel Save" at bounding box center [649, 745] width 1253 height 50
click at [1255, 743] on button "Save" at bounding box center [1243, 745] width 63 height 34
select select "1"
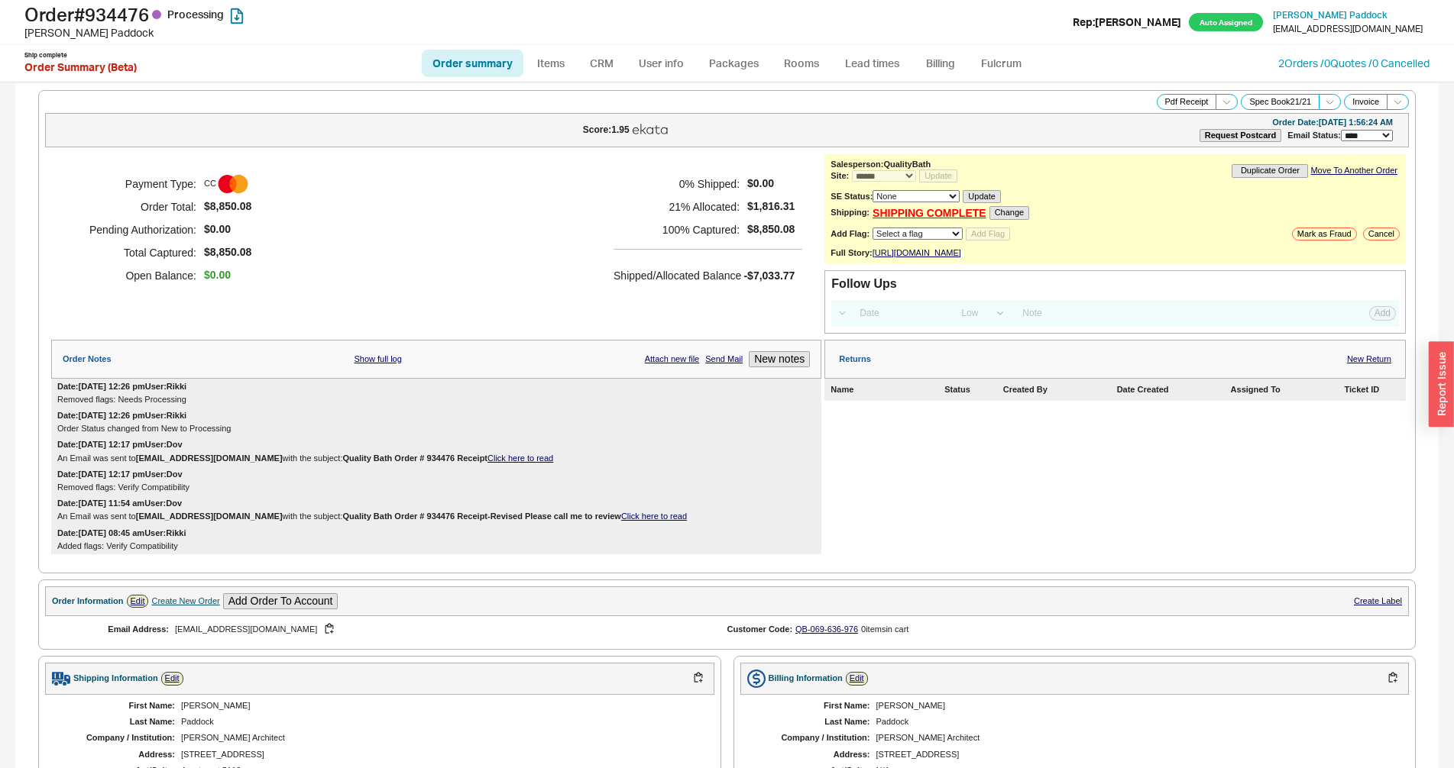
select select "*"
select select "LOW"
select select "3"
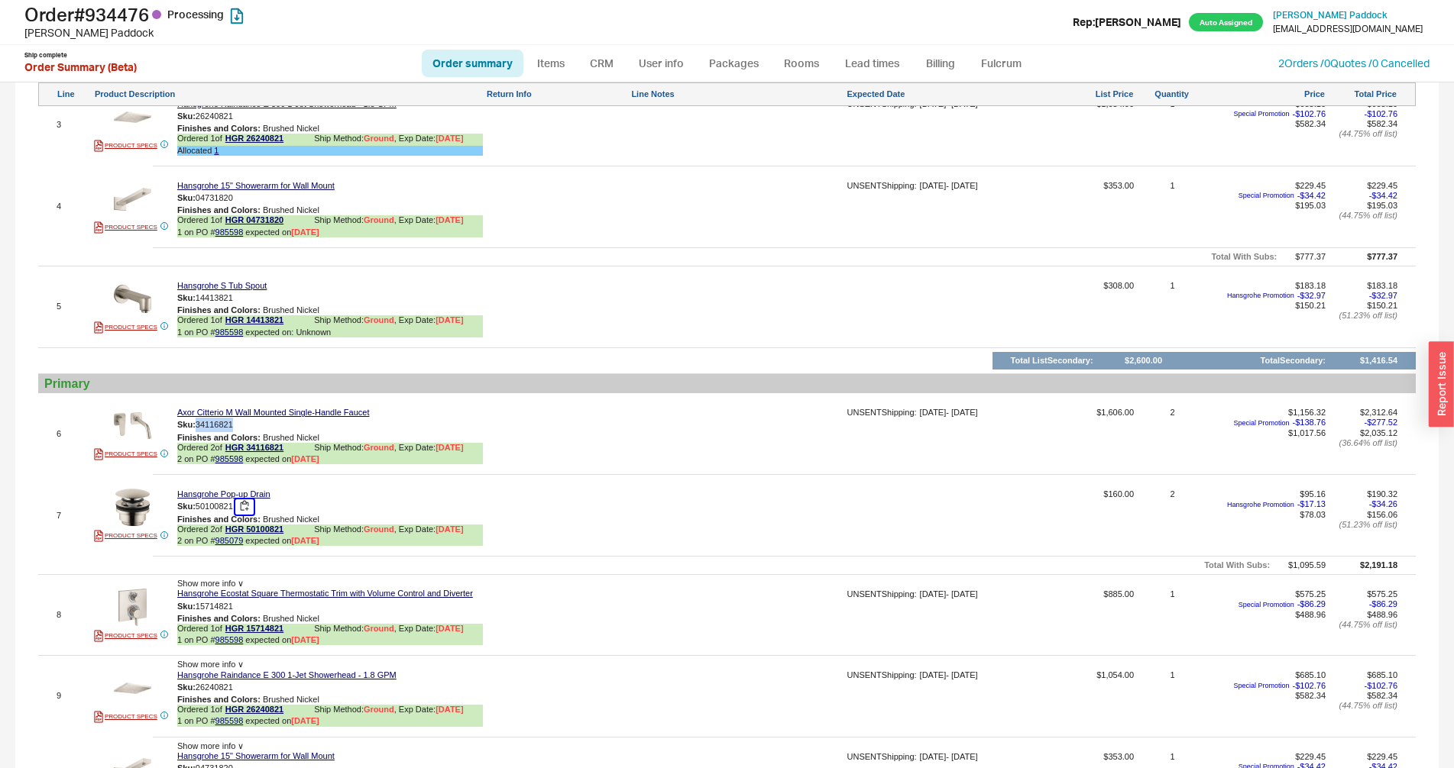
click at [243, 507] on button "button" at bounding box center [244, 507] width 18 height 15
click at [244, 507] on button "button" at bounding box center [244, 507] width 18 height 15
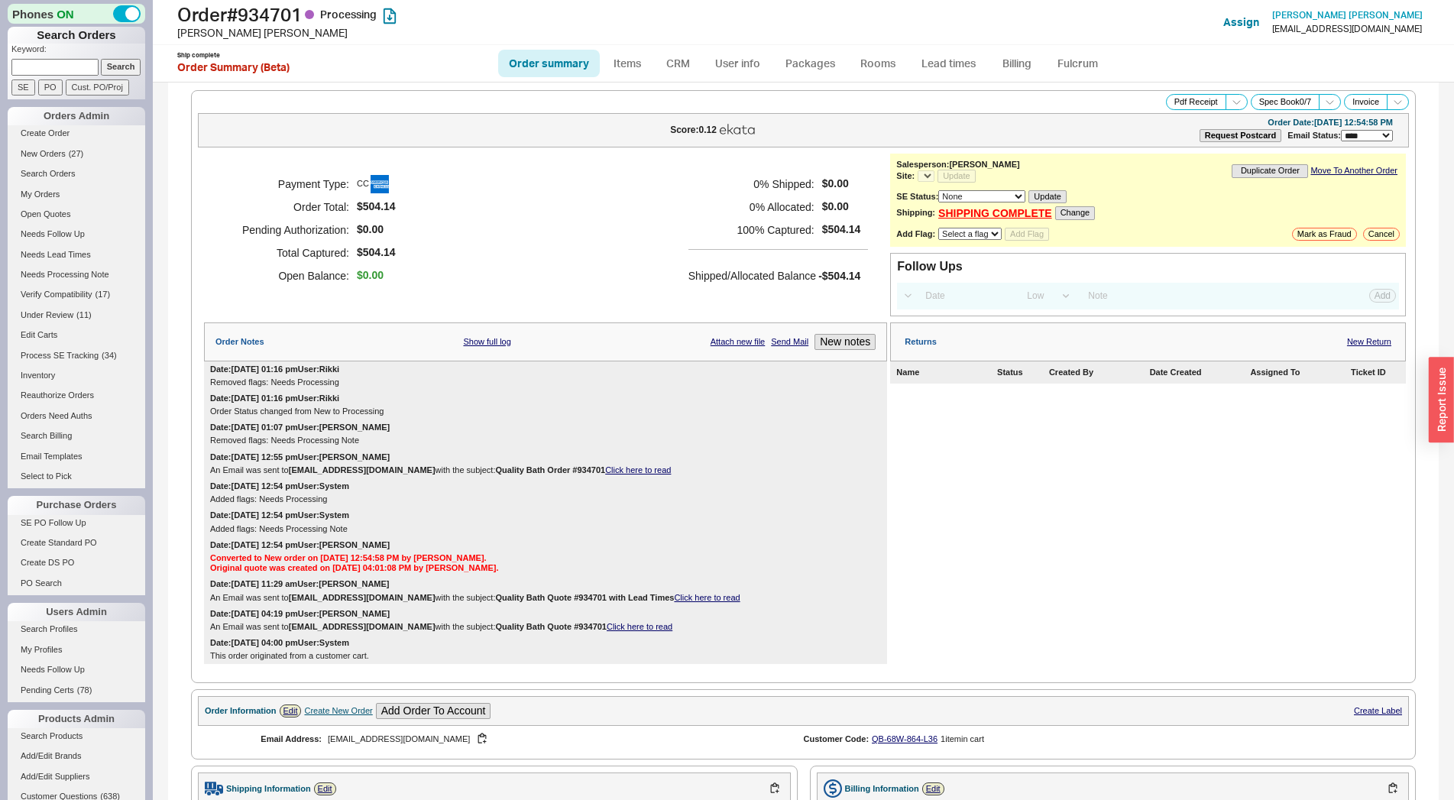
select select "*"
select select "LOW"
select select "3"
select select "*"
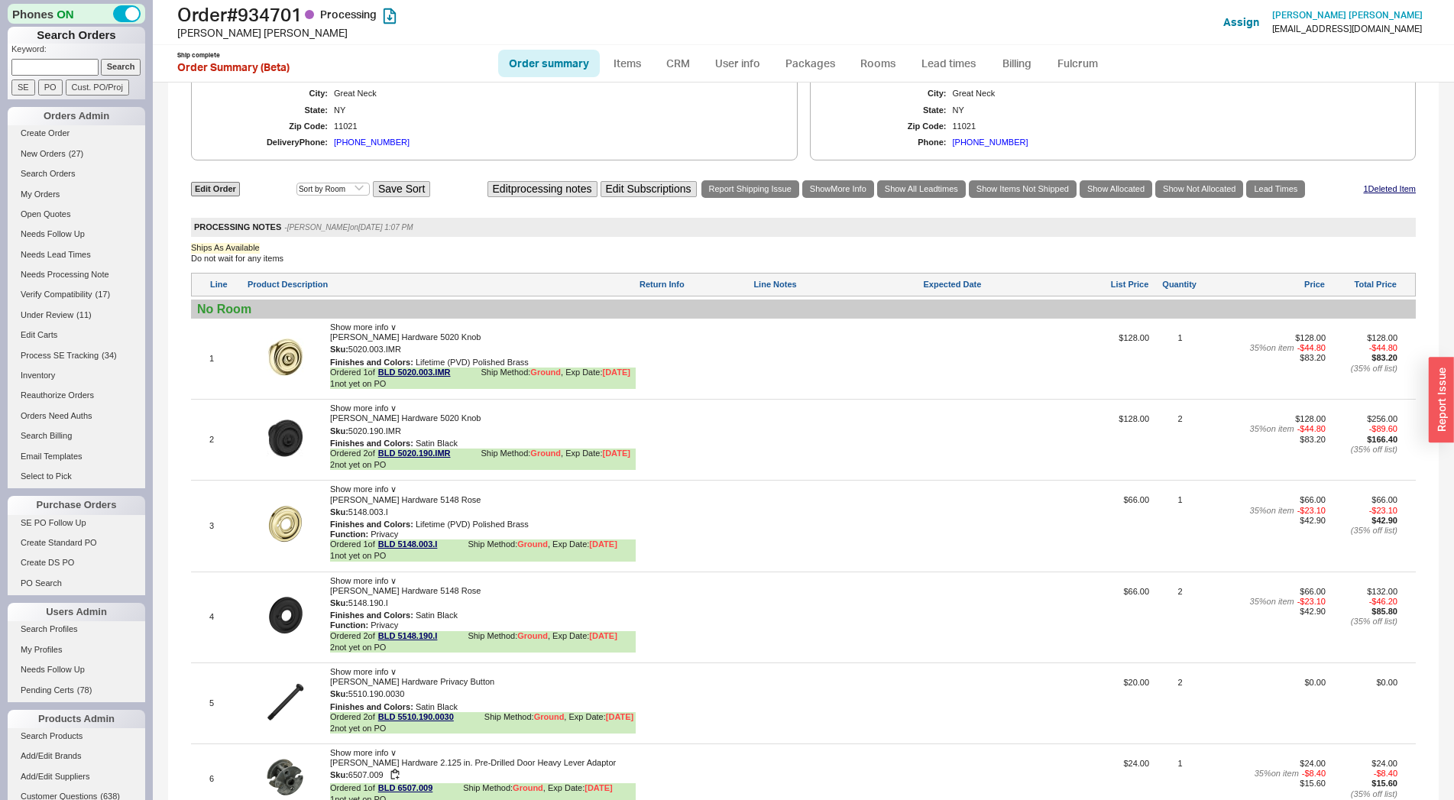
scroll to position [789, 0]
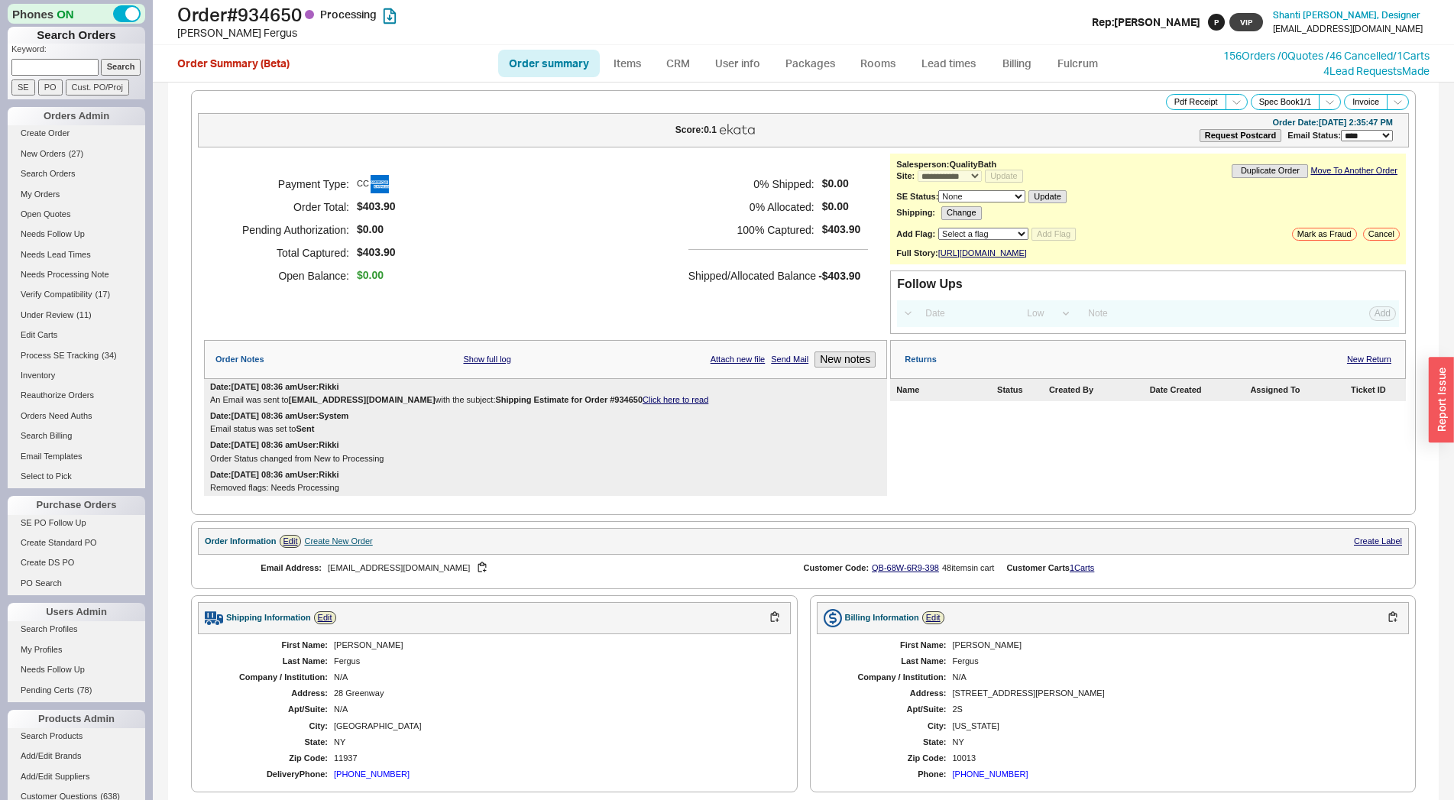
select select "**"
select select "LOW"
select select "3"
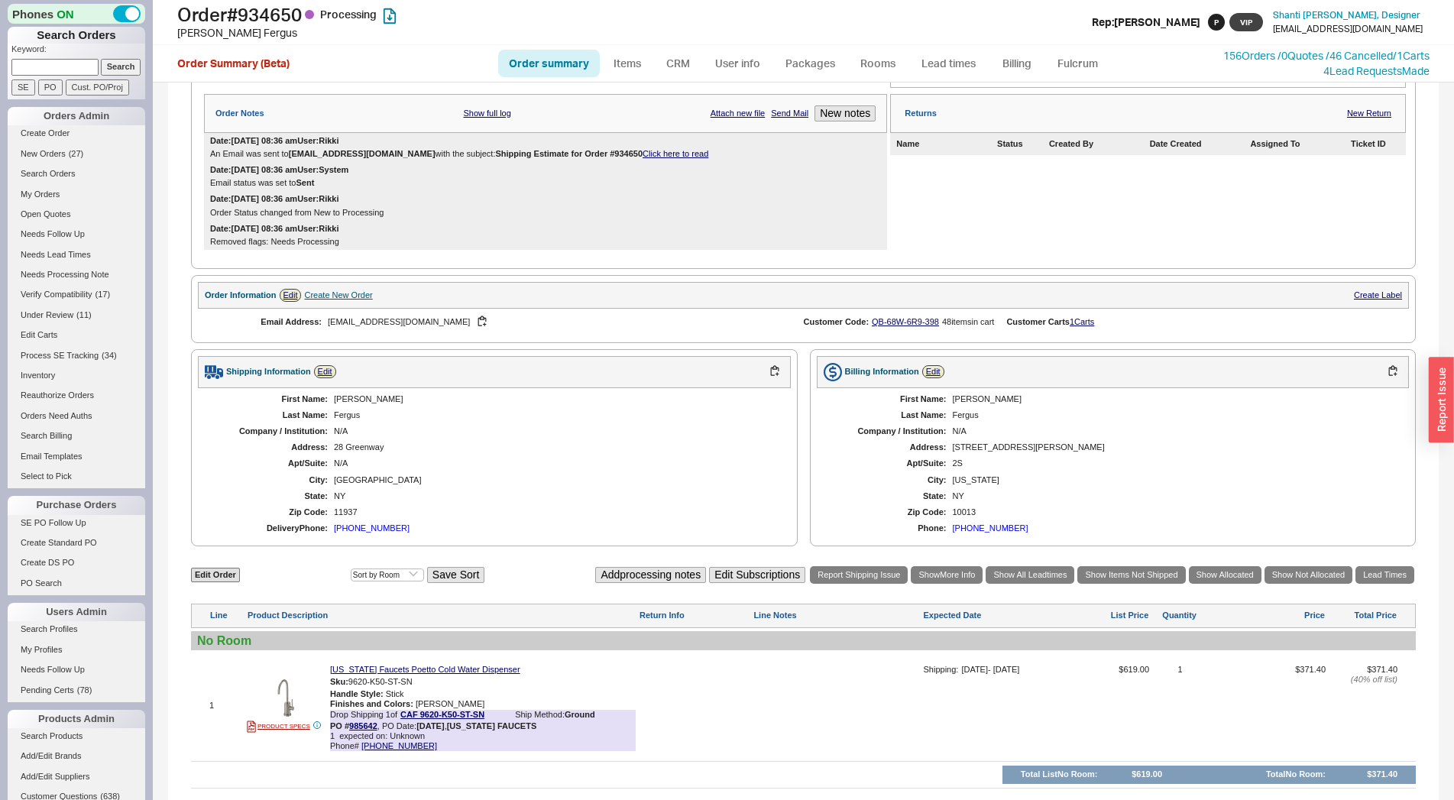
scroll to position [385, 0]
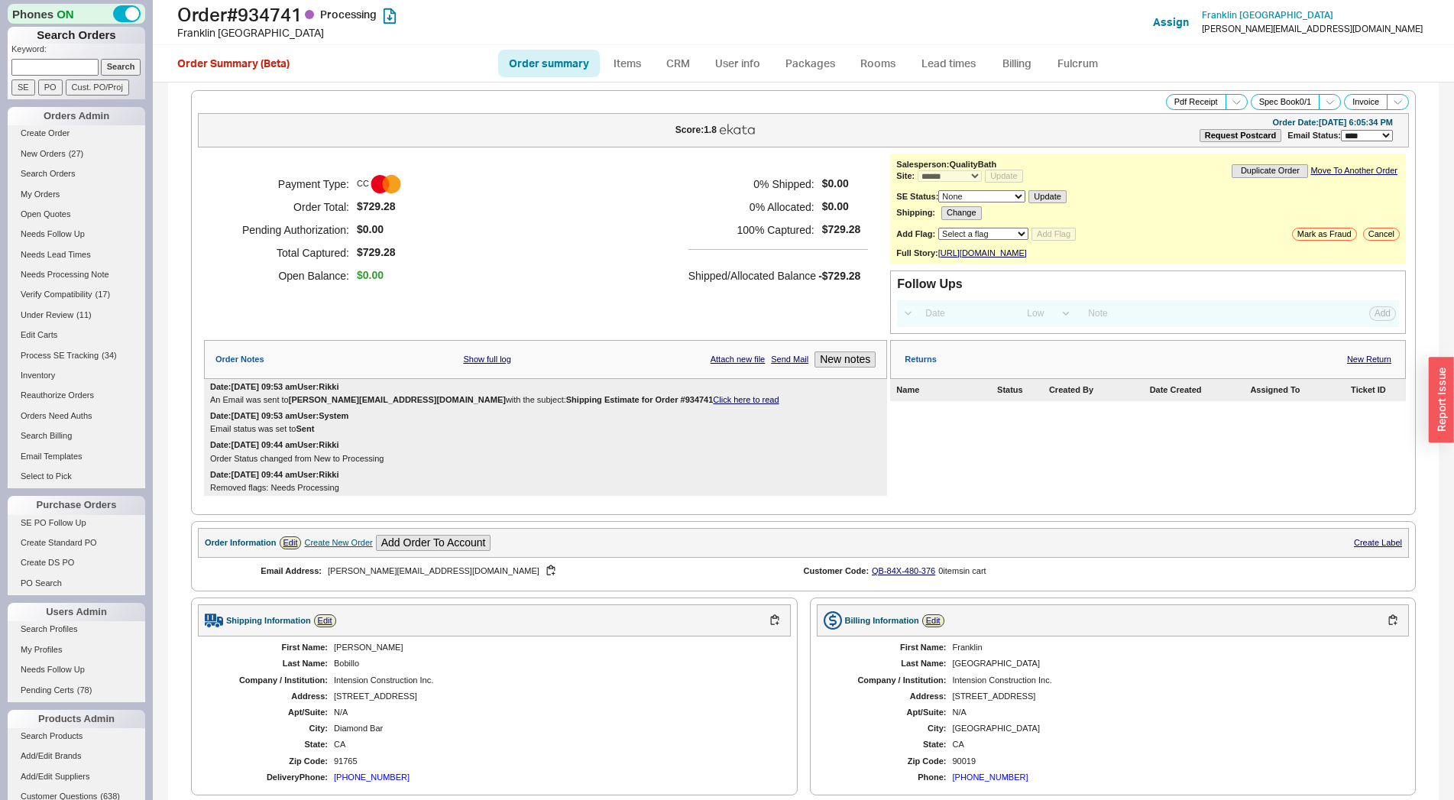
select select "*"
select select "LOW"
select select "3"
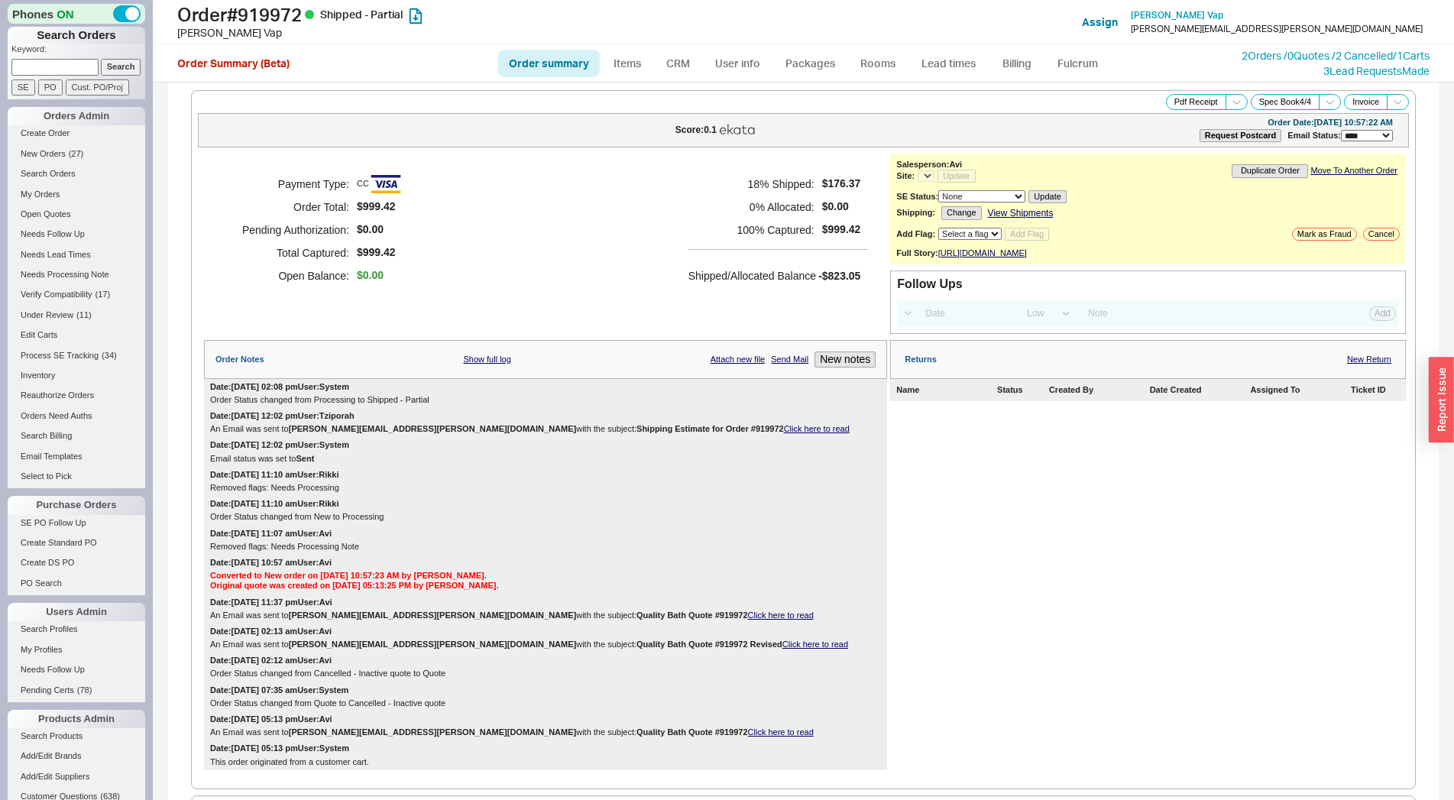
select select "LOW"
select select "3"
select select "*"
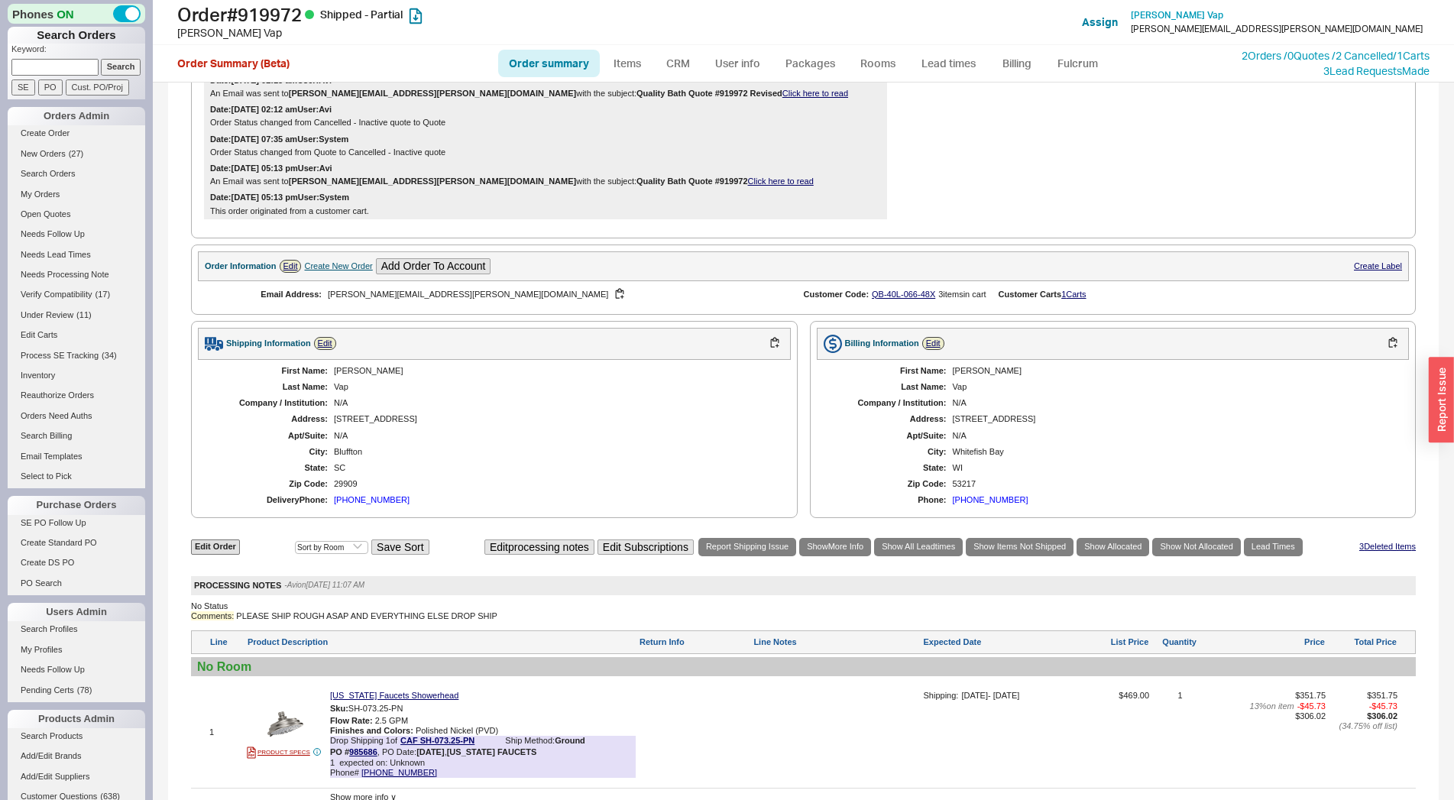
scroll to position [1013, 0]
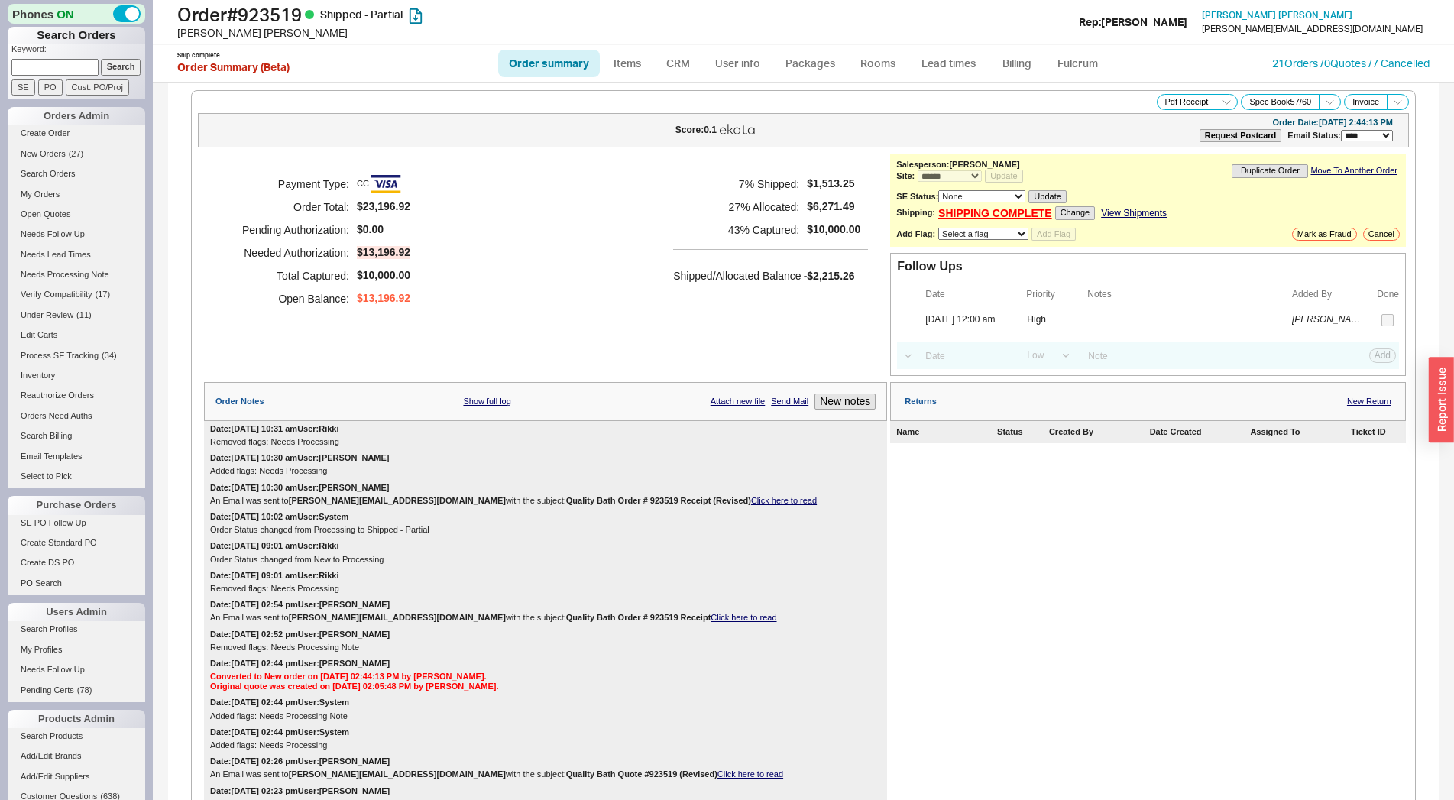
select select "*"
select select "LOW"
select select "3"
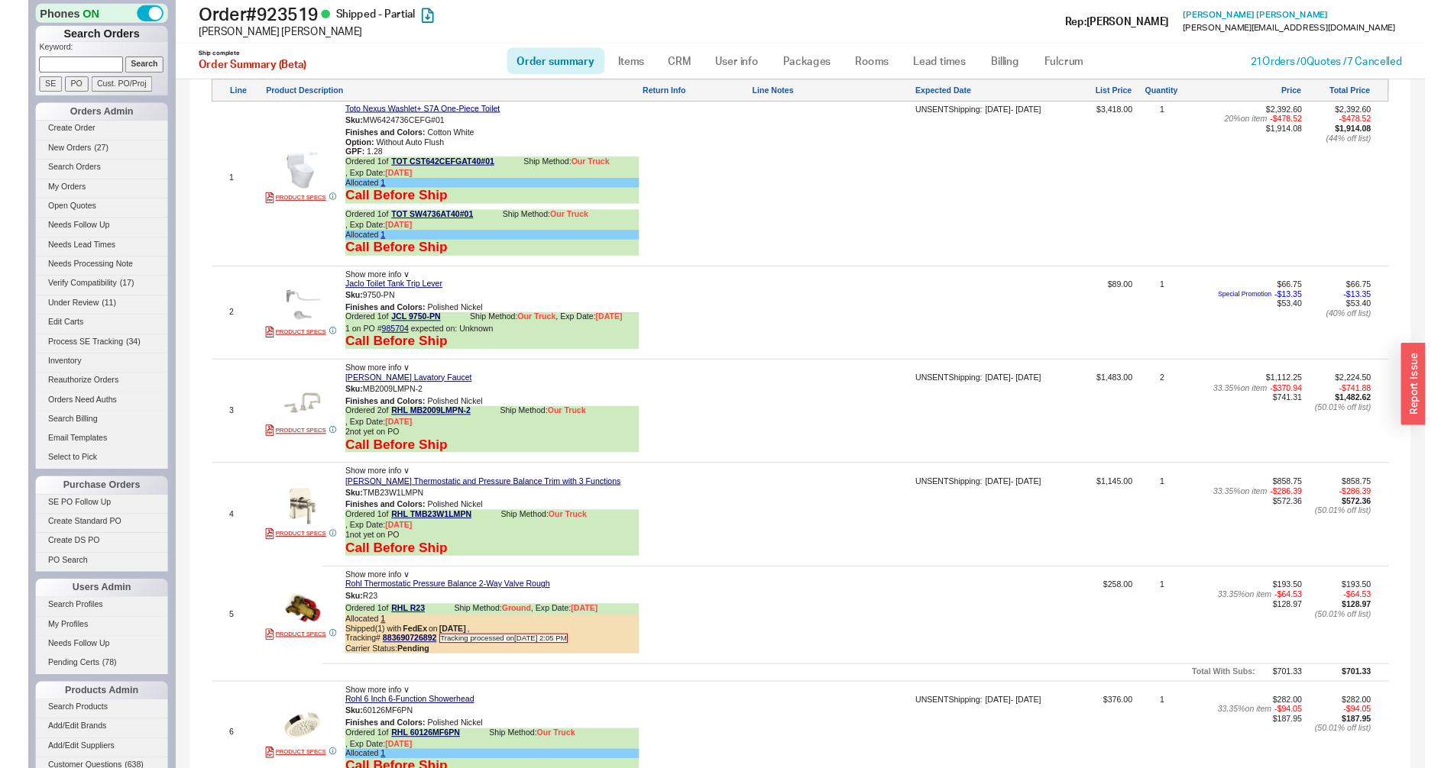
scroll to position [1688, 0]
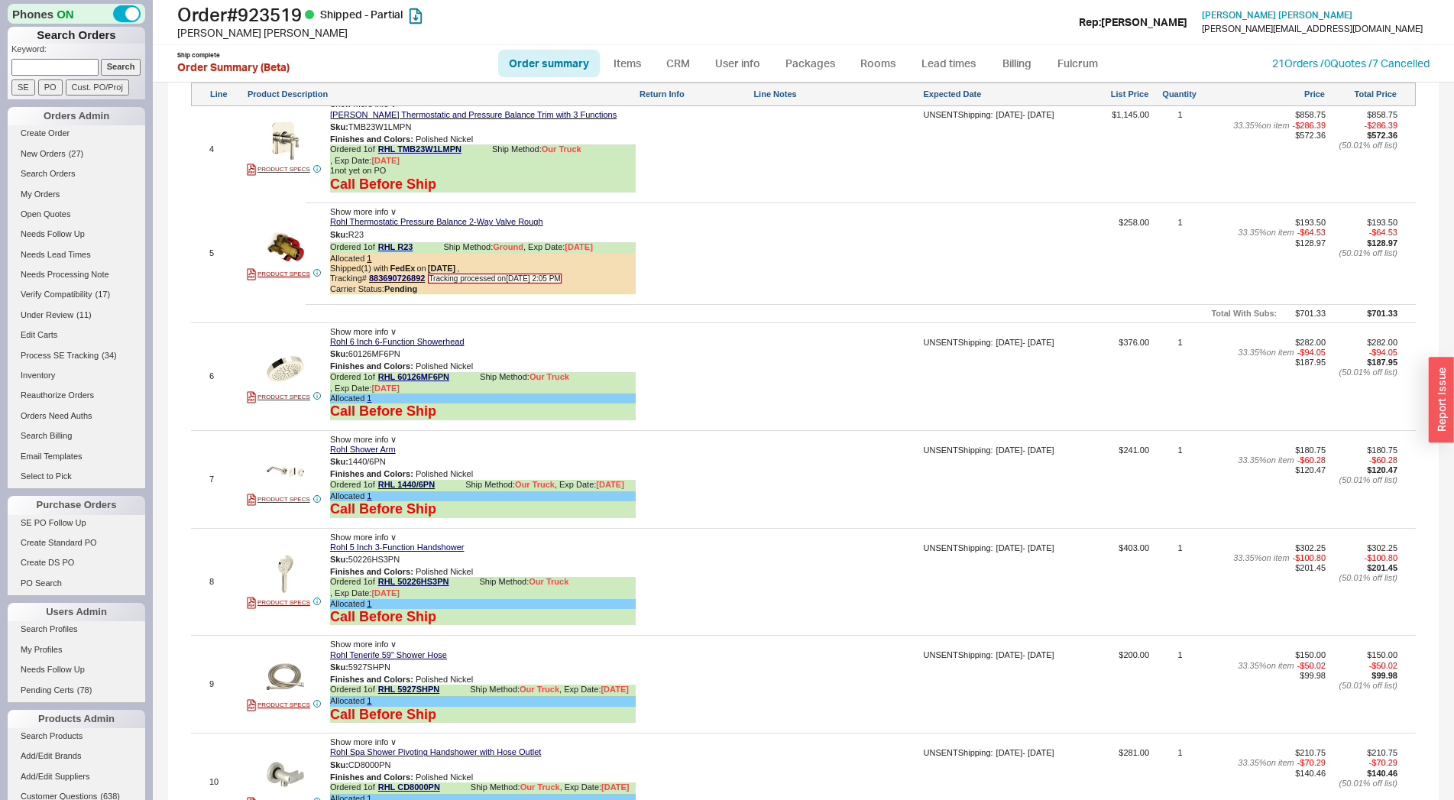
click at [707, 368] on div at bounding box center [695, 382] width 112 height 89
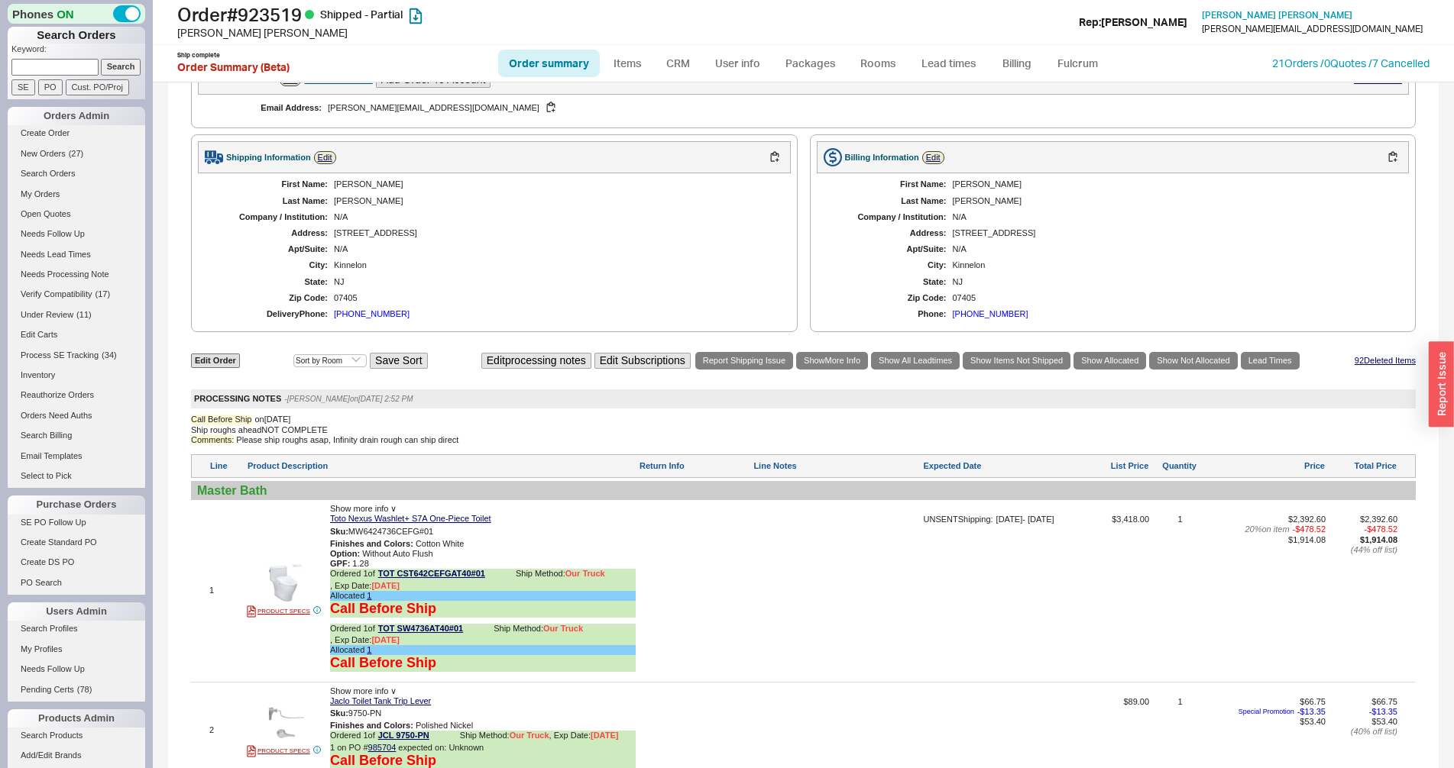
scroll to position [5307, 0]
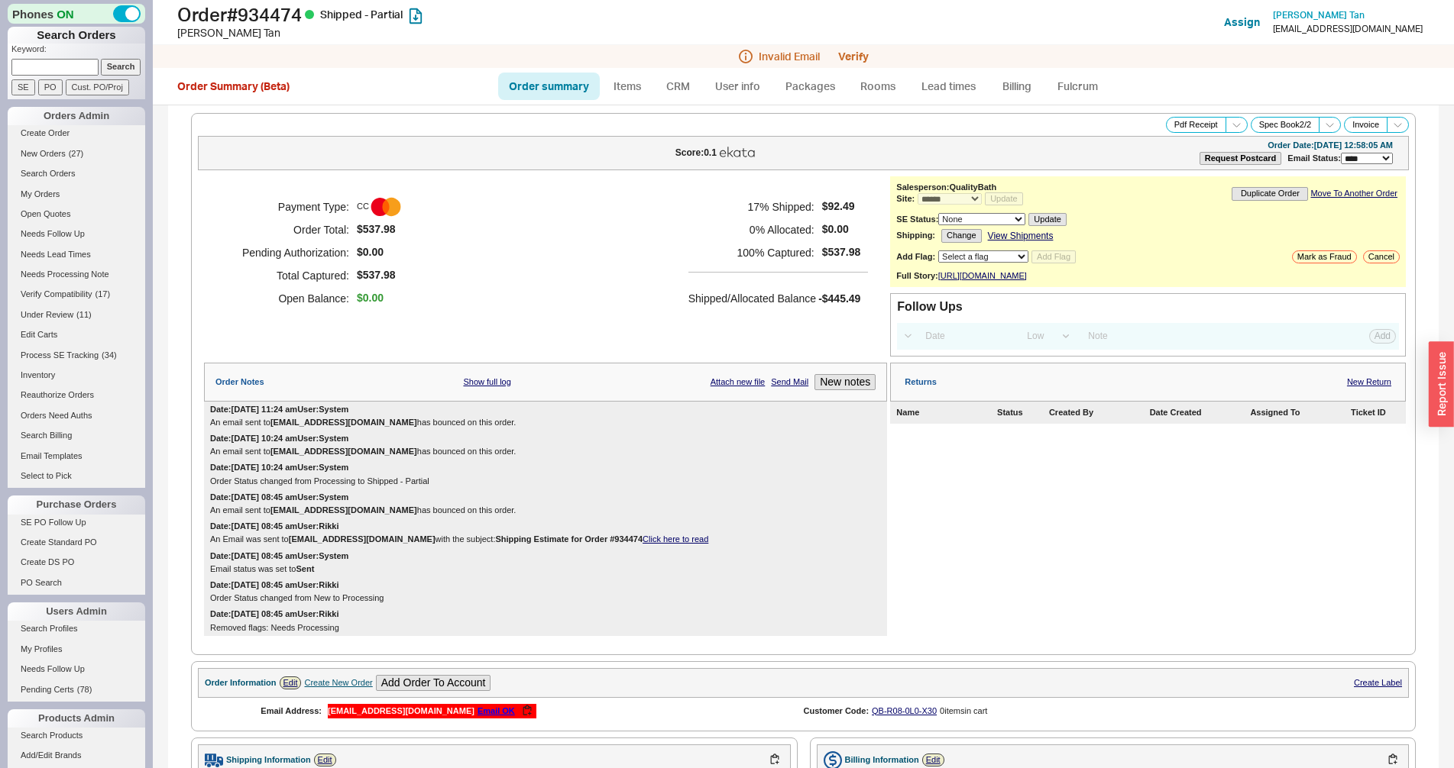
select select "*"
select select "LOW"
select select "3"
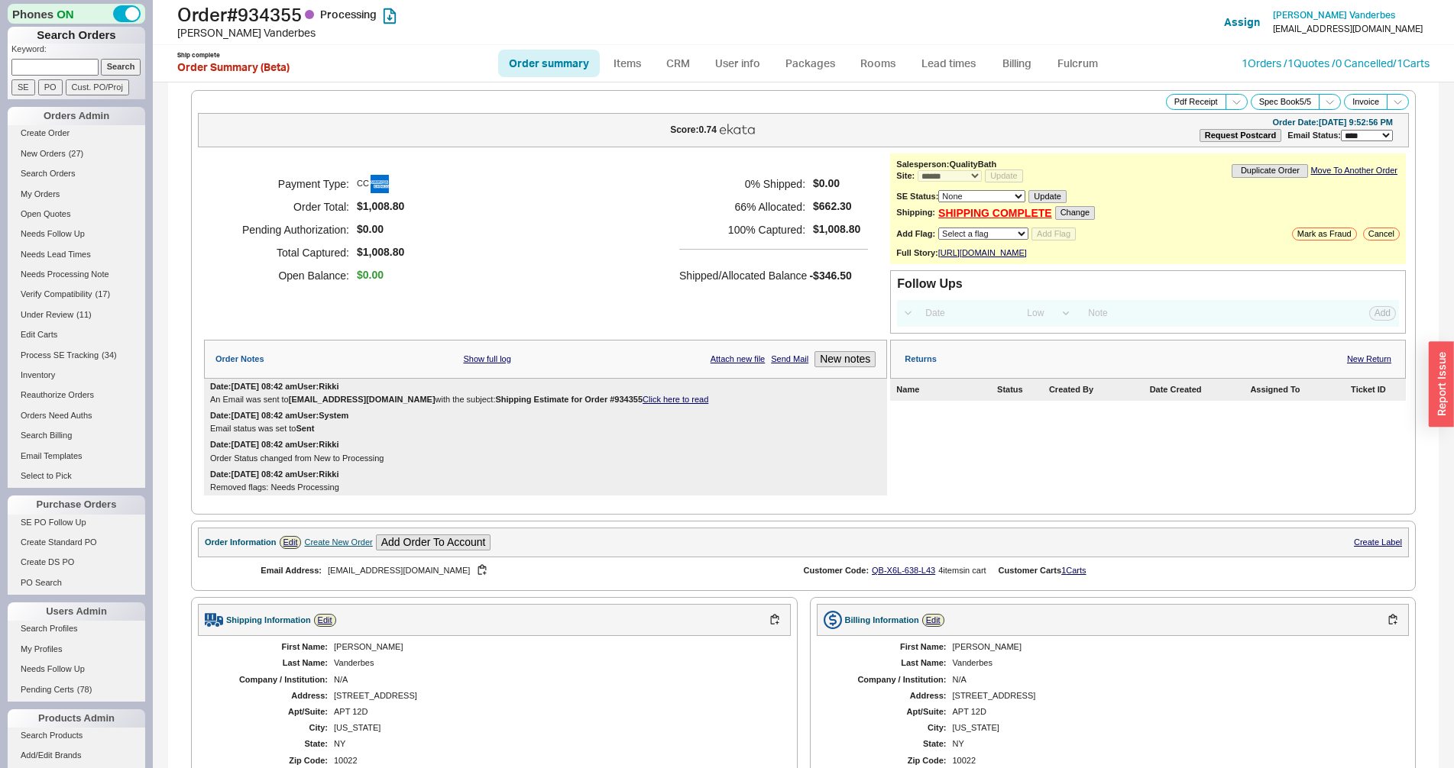
select select "*"
select select "LOW"
select select "3"
select select "*"
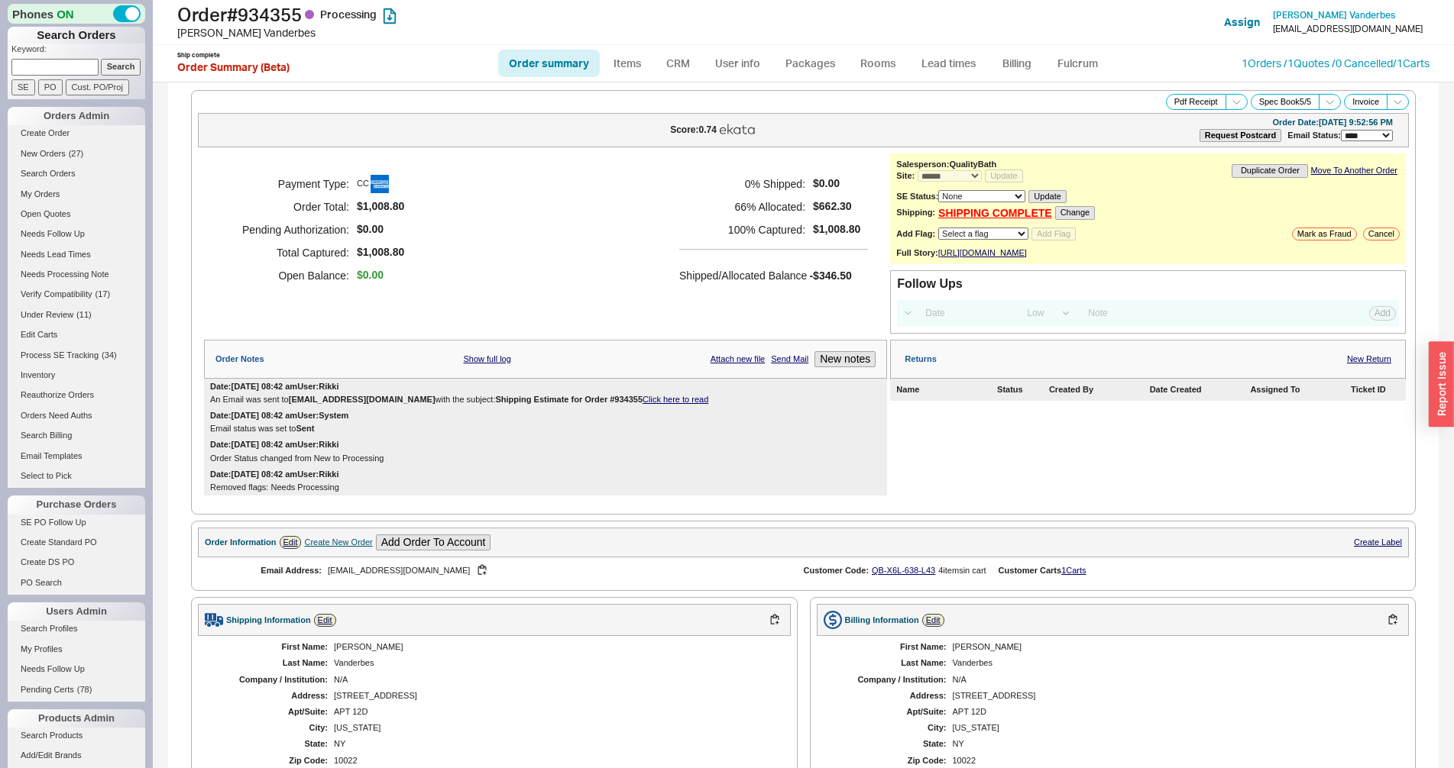
select select "LOW"
select select "3"
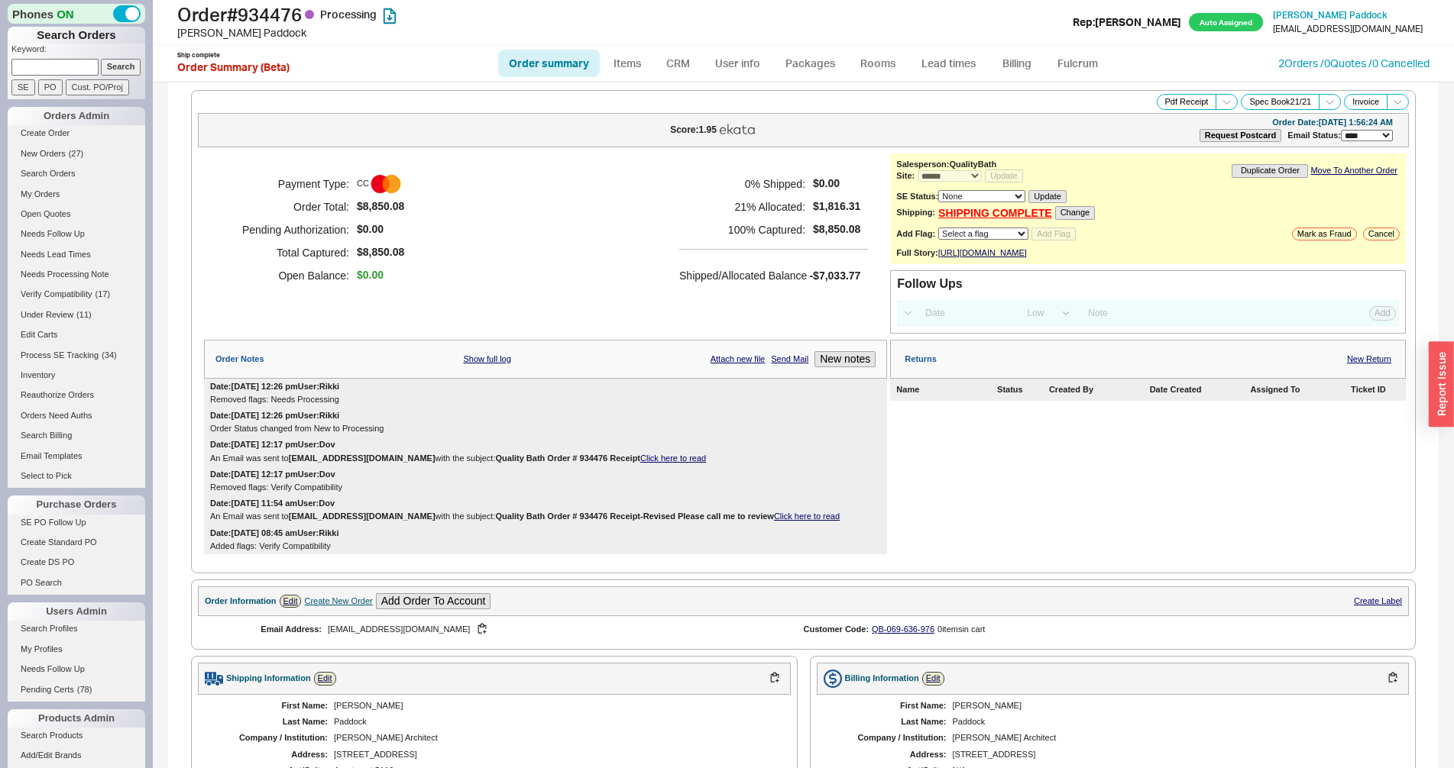
select select "*"
select select "LOW"
select select "3"
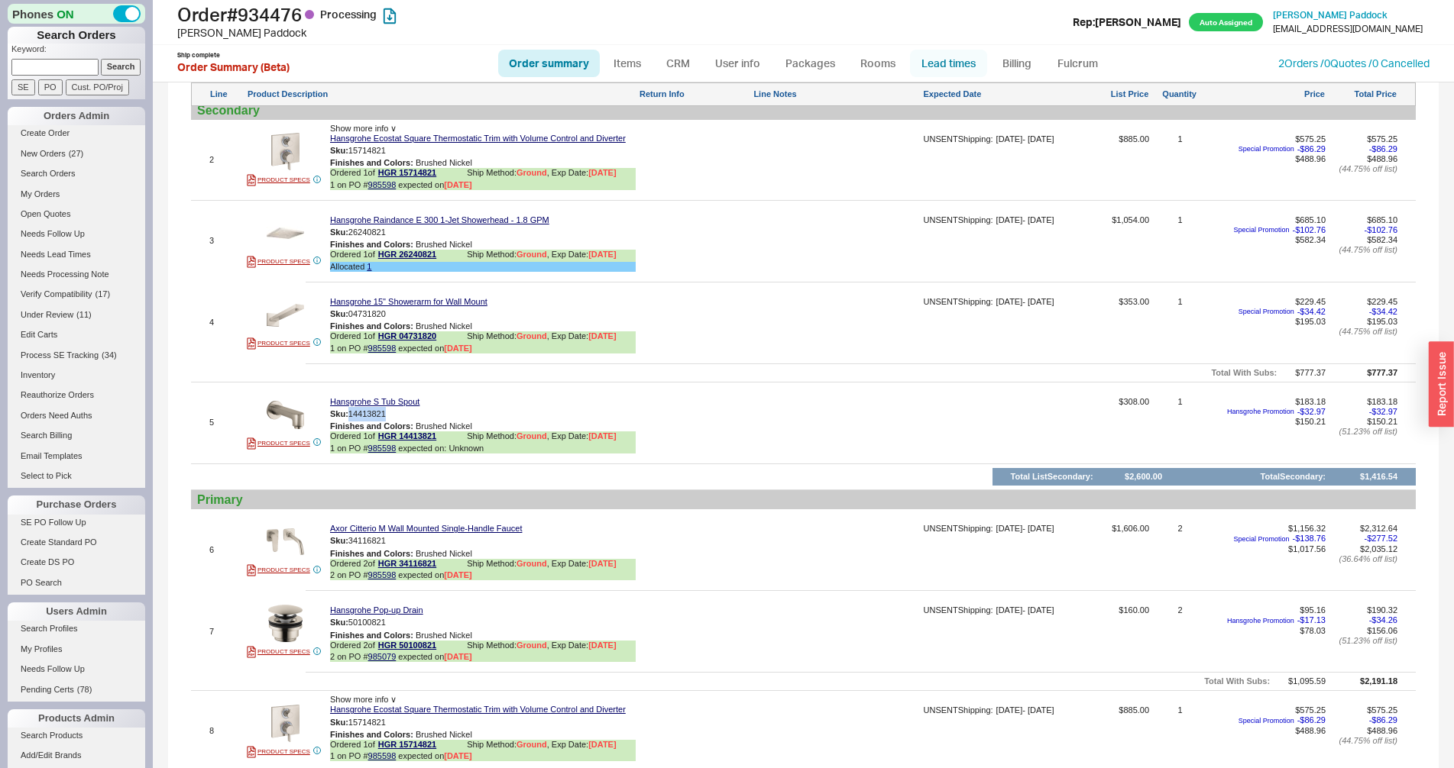
click at [946, 66] on link "Lead times" at bounding box center [948, 64] width 77 height 28
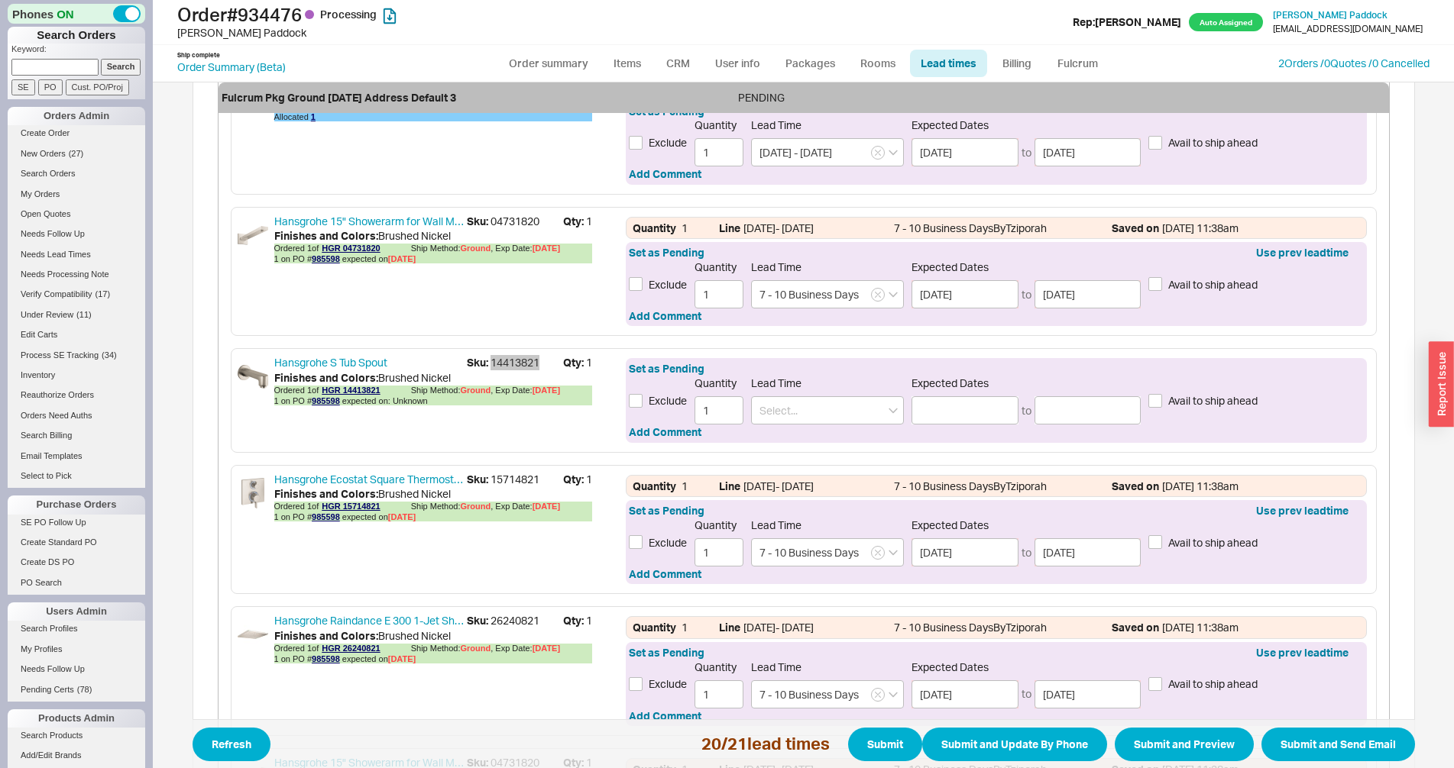
scroll to position [1013, 0]
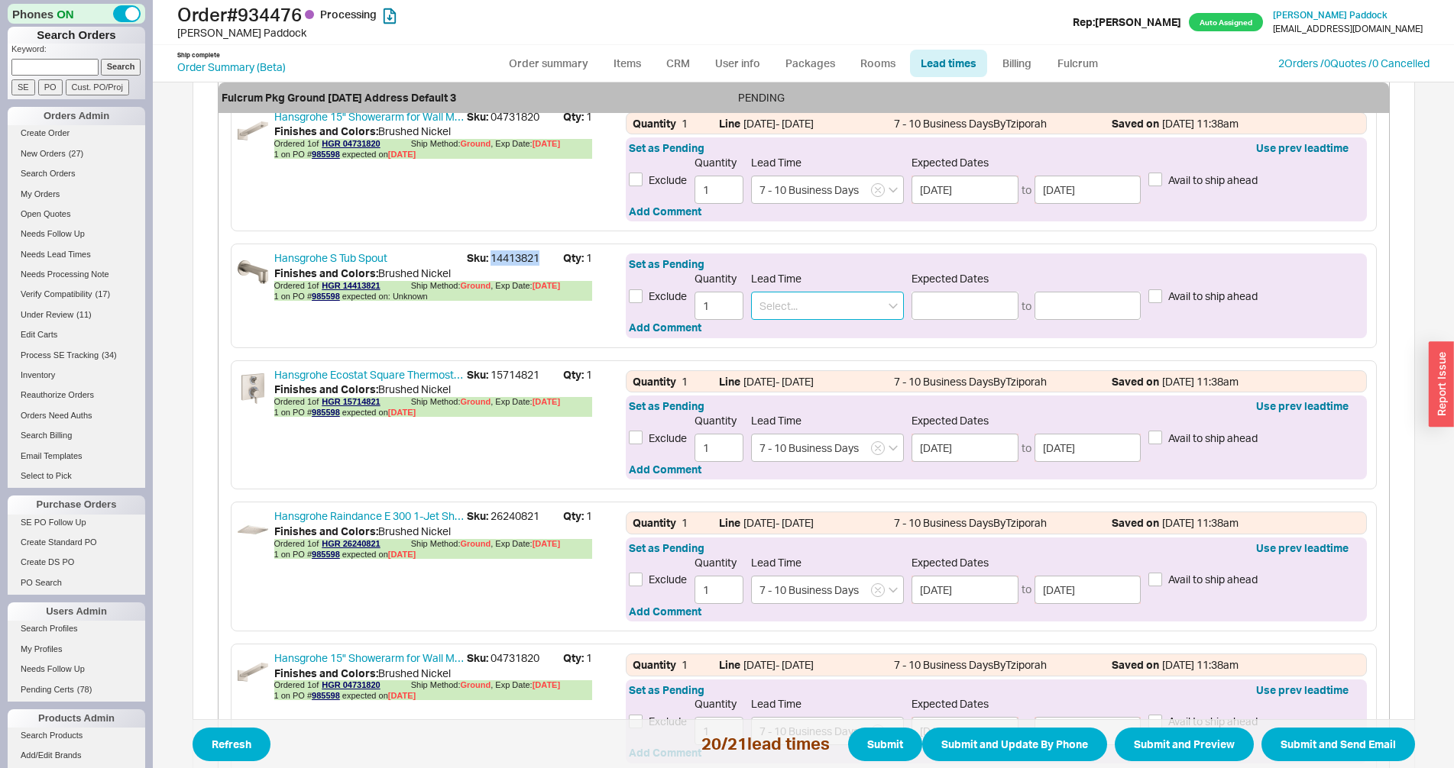
click at [823, 318] on input at bounding box center [827, 306] width 153 height 28
click at [799, 338] on div "3 - 4 Weeks" at bounding box center [827, 338] width 151 height 28
type input "3 - 4 Weeks"
type input "09/09/2025"
type input "09/16/2025"
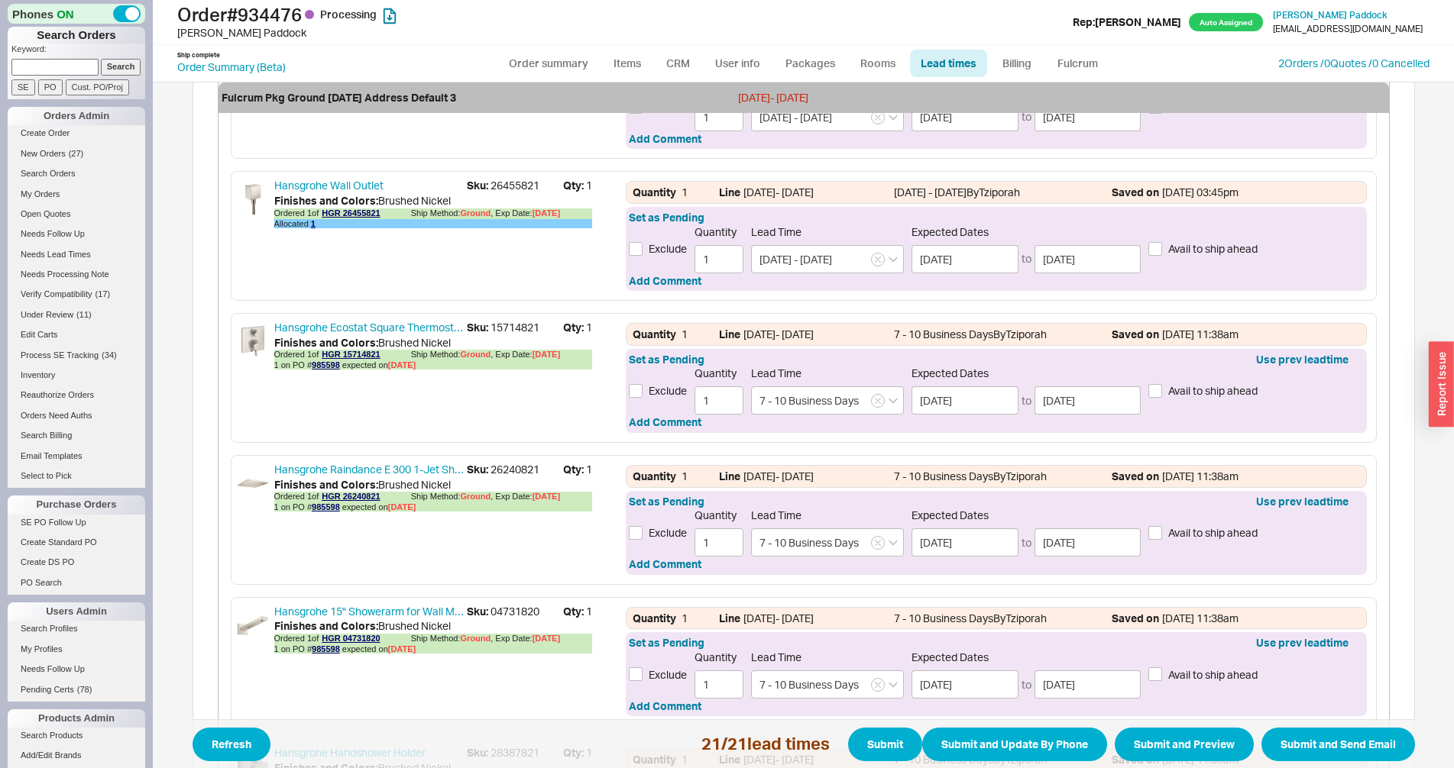
scroll to position [2053, 0]
type input "3 - 4 Weeks"
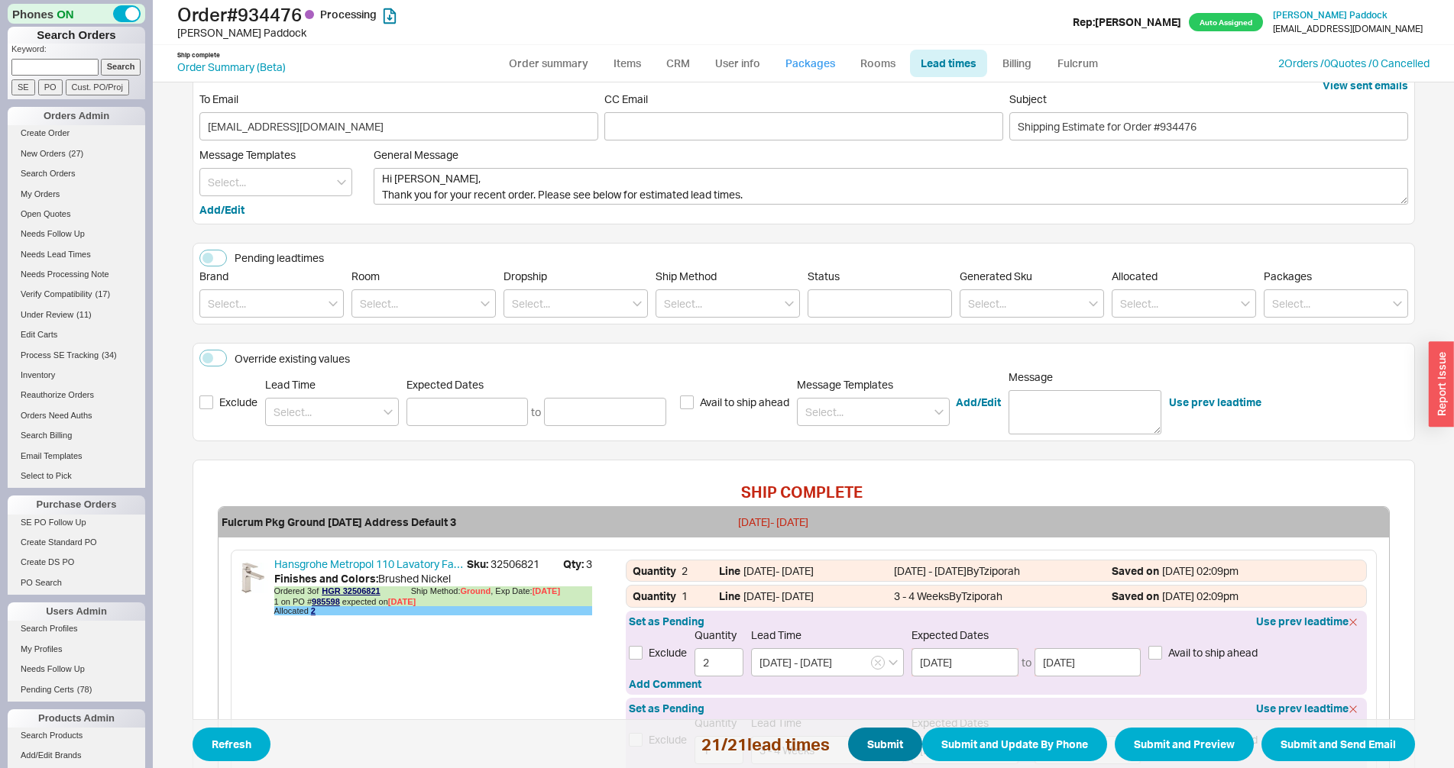
scroll to position [364, 0]
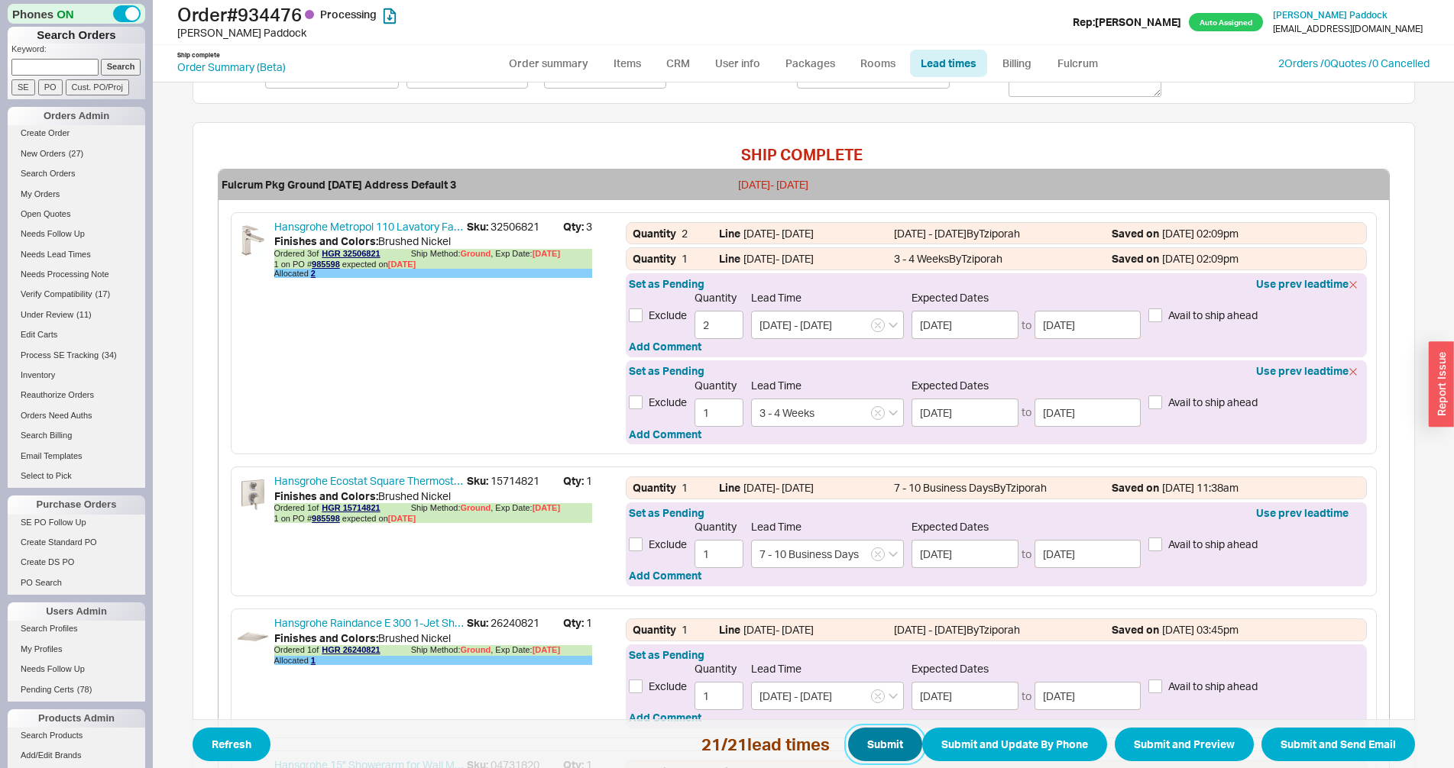
click at [865, 740] on button "Submit" at bounding box center [885, 745] width 74 height 34
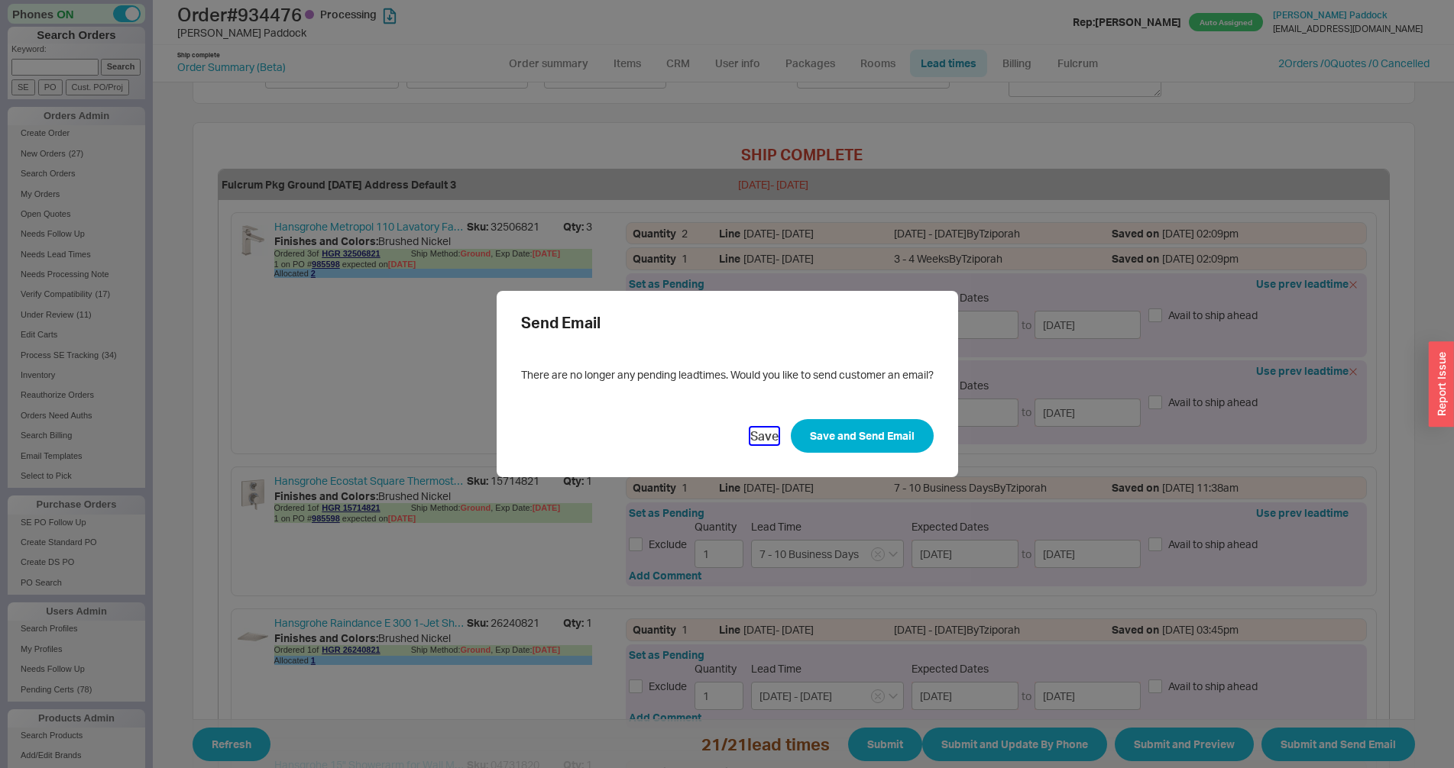
click at [759, 436] on button "Save" at bounding box center [764, 436] width 28 height 17
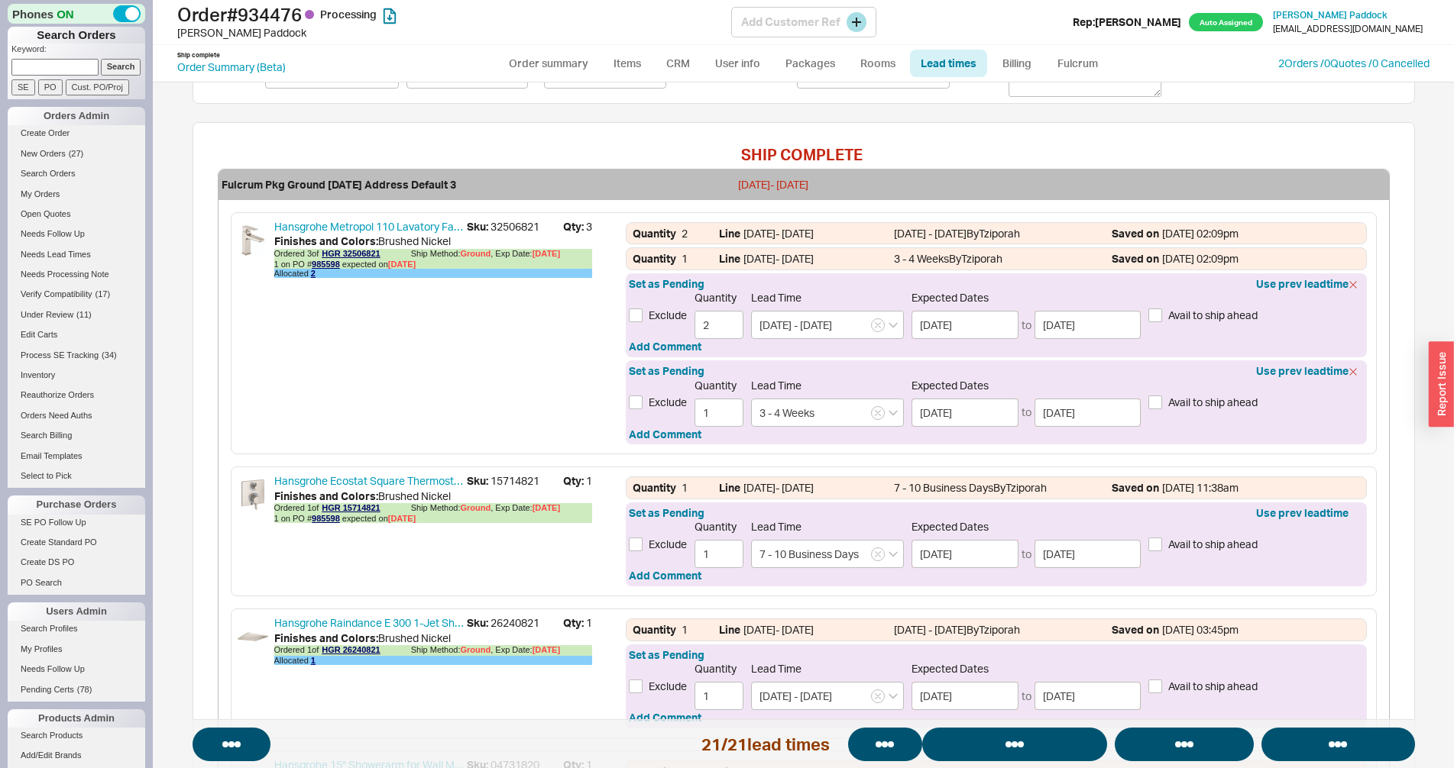
select select "*"
select select "LOW"
select select "3"
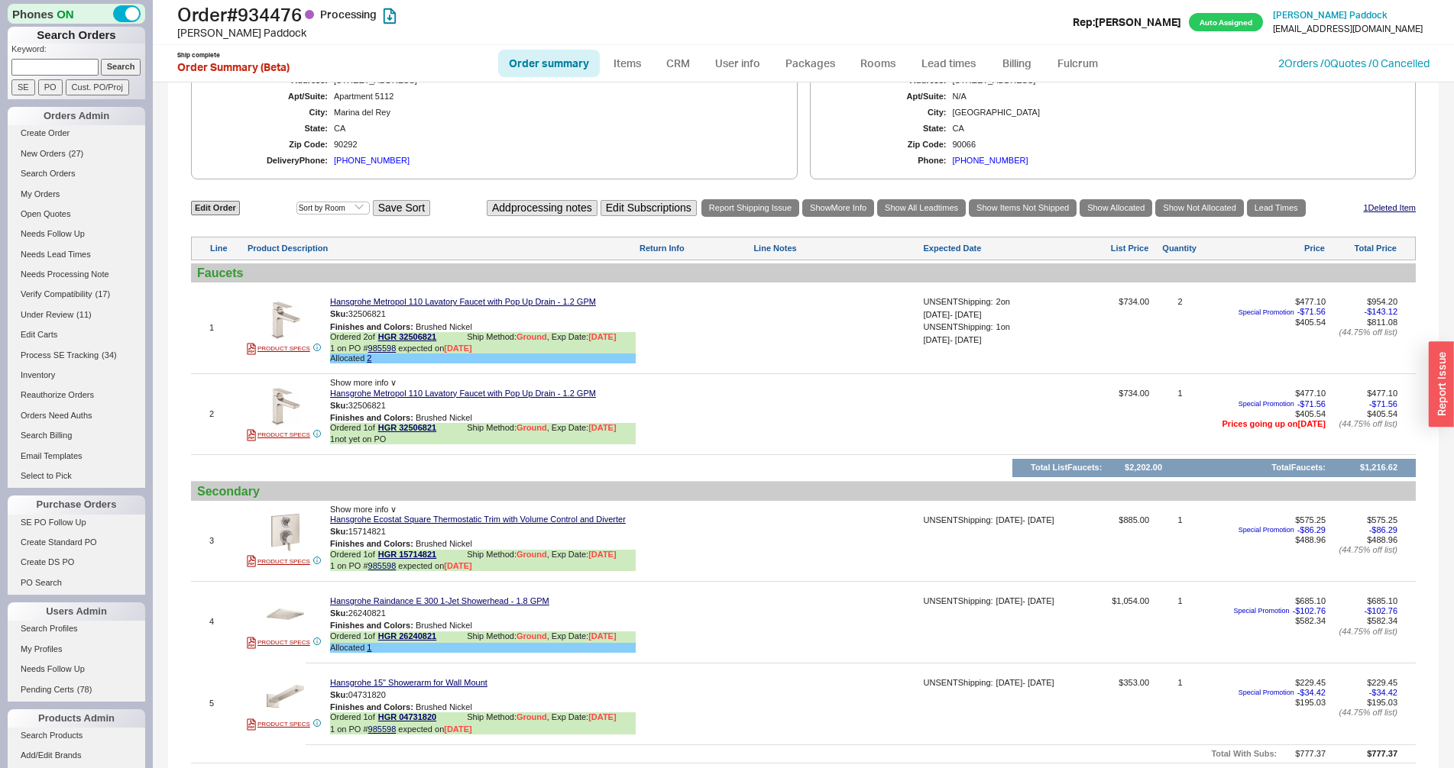
scroll to position [675, 0]
click at [929, 63] on link "Lead times" at bounding box center [948, 64] width 77 height 28
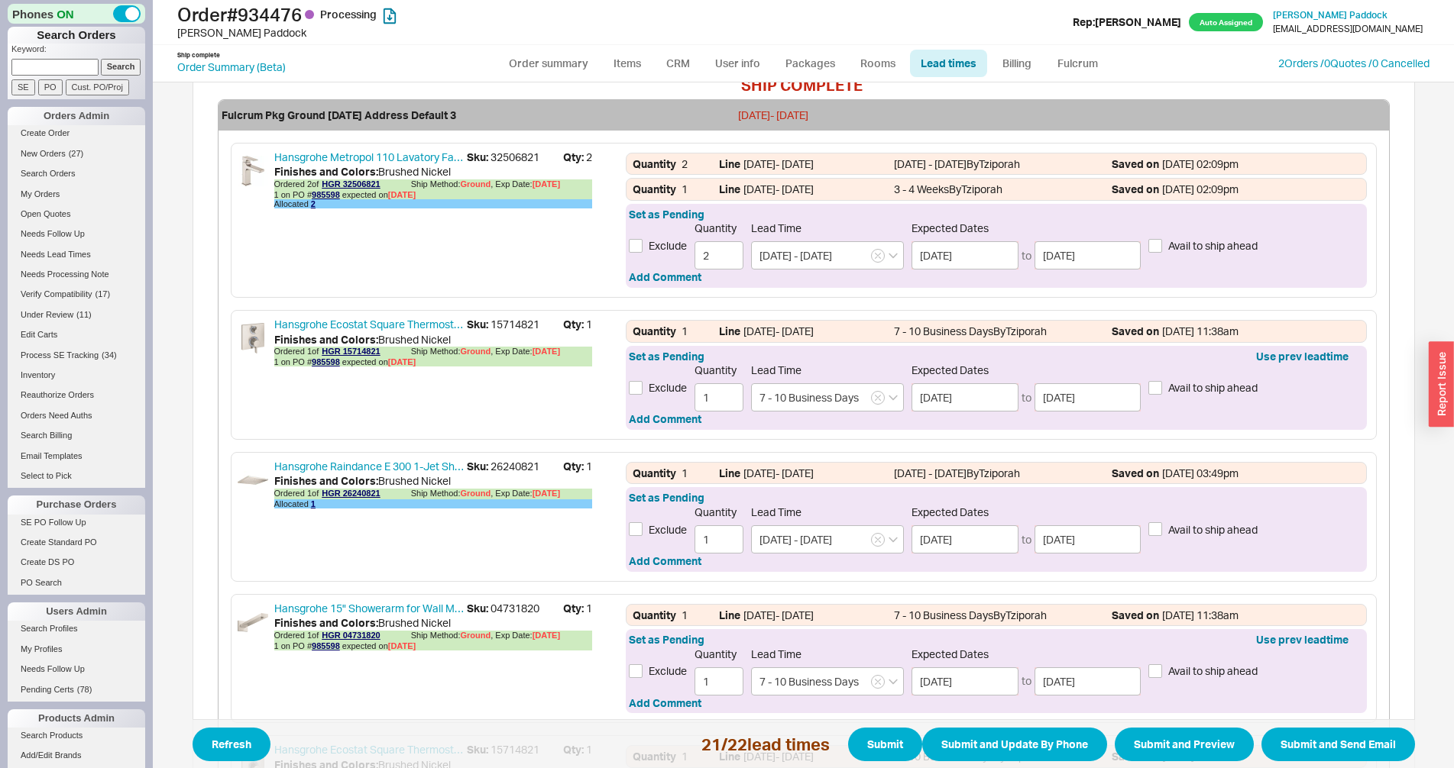
scroll to position [338, 0]
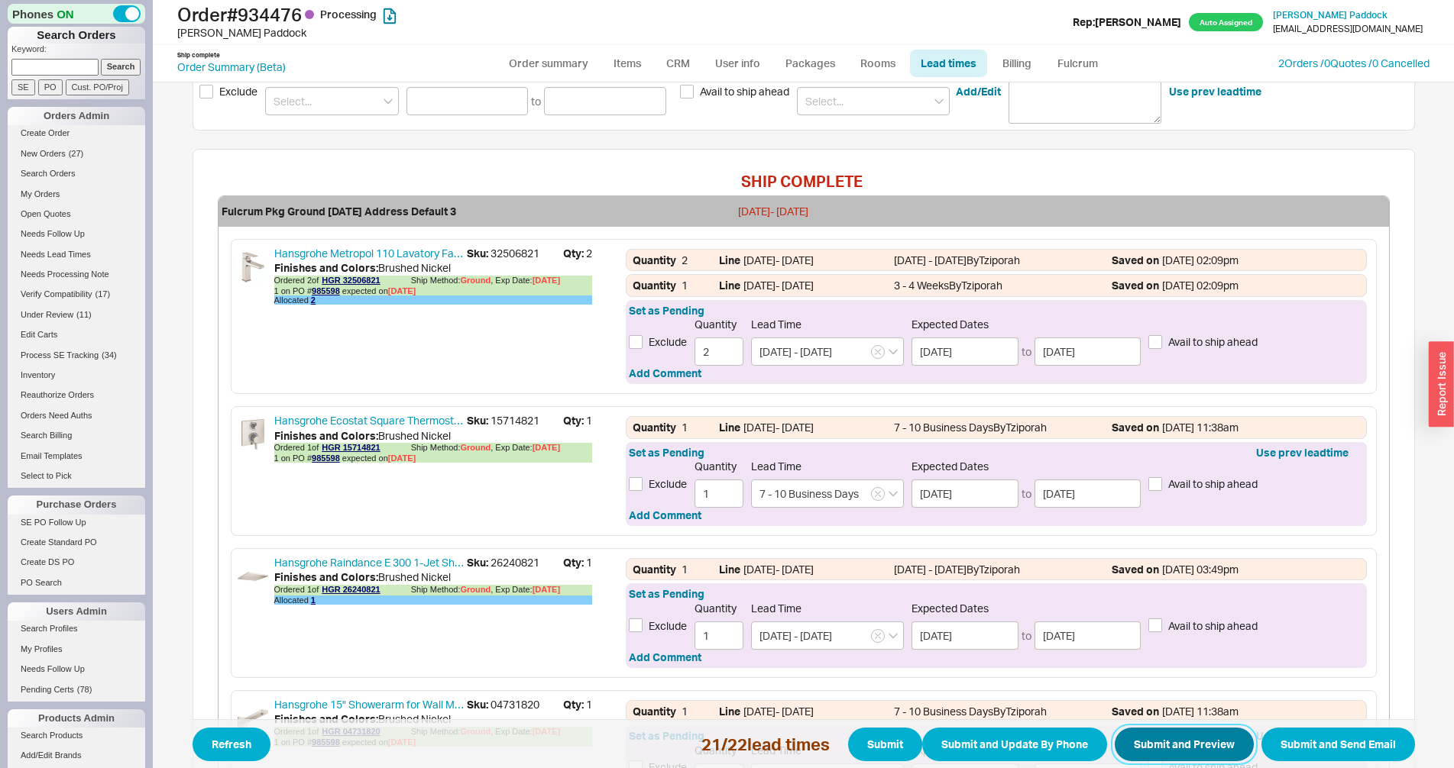
click at [1161, 750] on button "Submit and Preview" at bounding box center [1184, 745] width 139 height 34
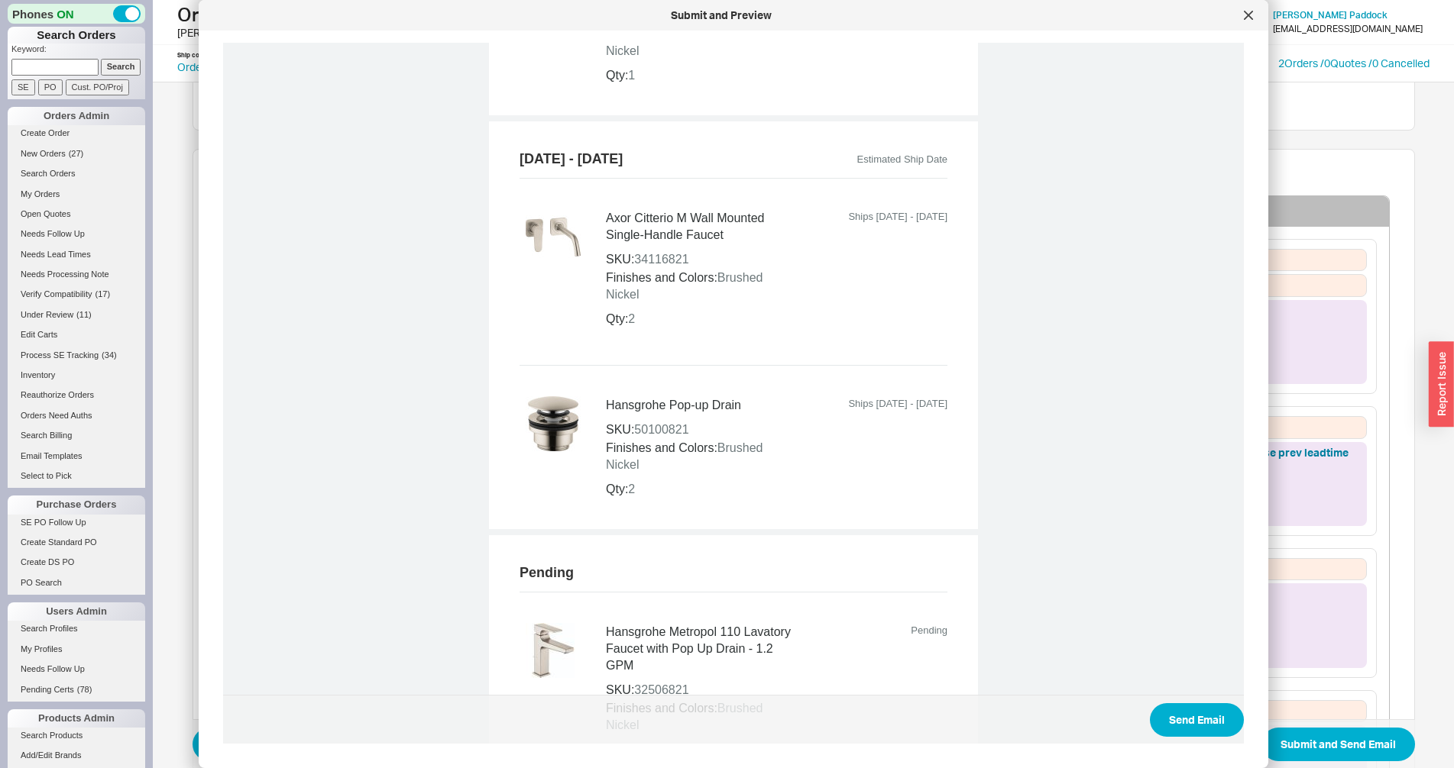
scroll to position [4229, 0]
click at [1247, 13] on icon at bounding box center [1248, 15] width 9 height 9
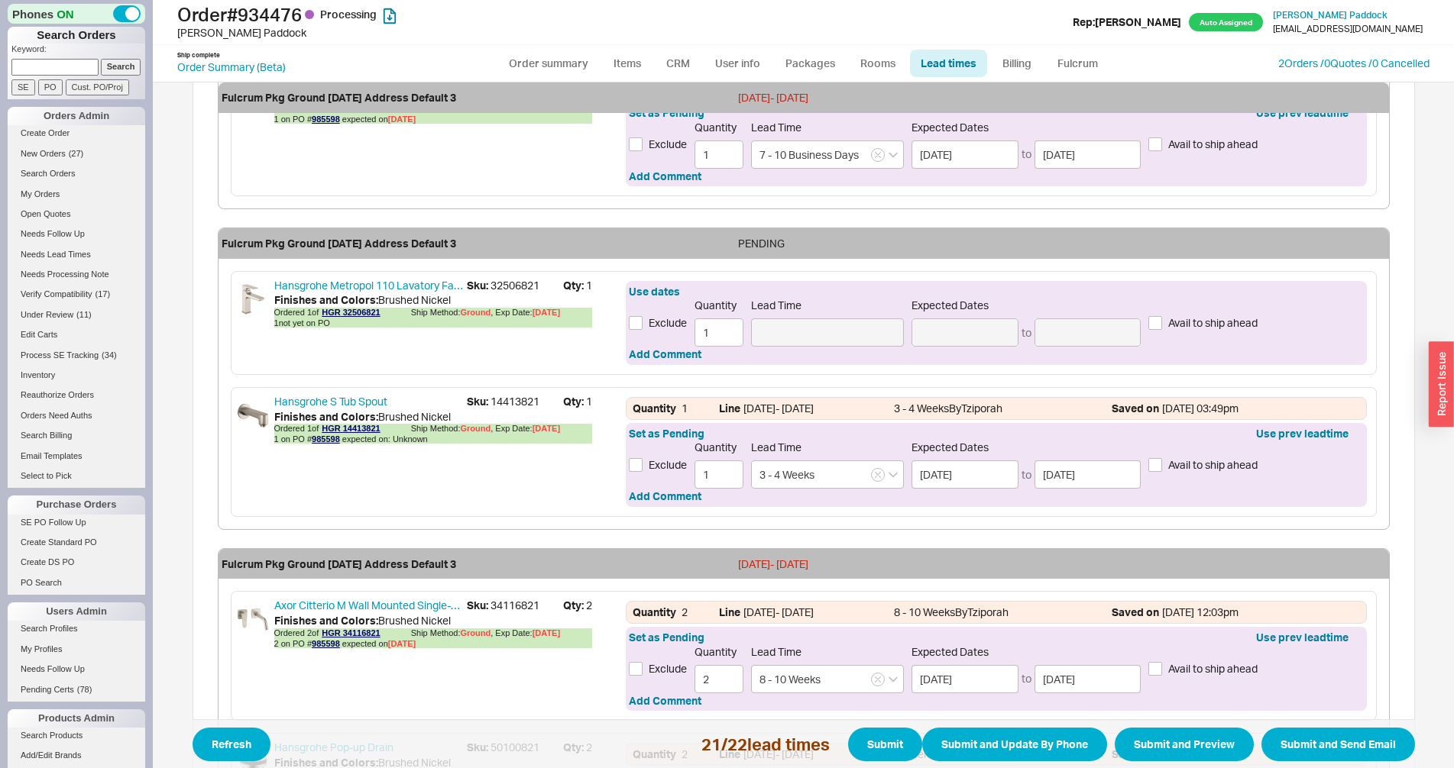
scroll to position [2845, 0]
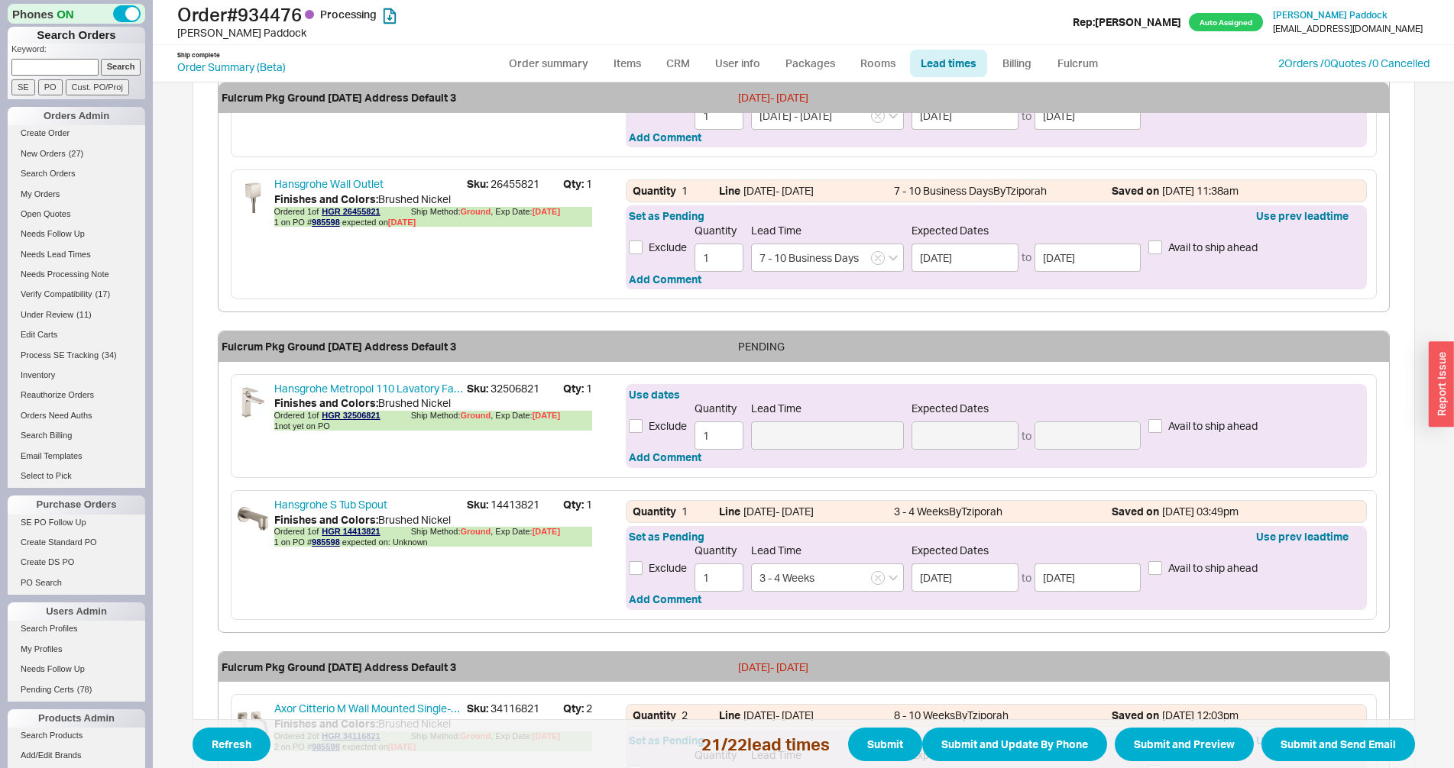
click at [792, 418] on div "Lead Time" at bounding box center [827, 426] width 153 height 48
click at [924, 71] on link "Lead times" at bounding box center [948, 64] width 77 height 28
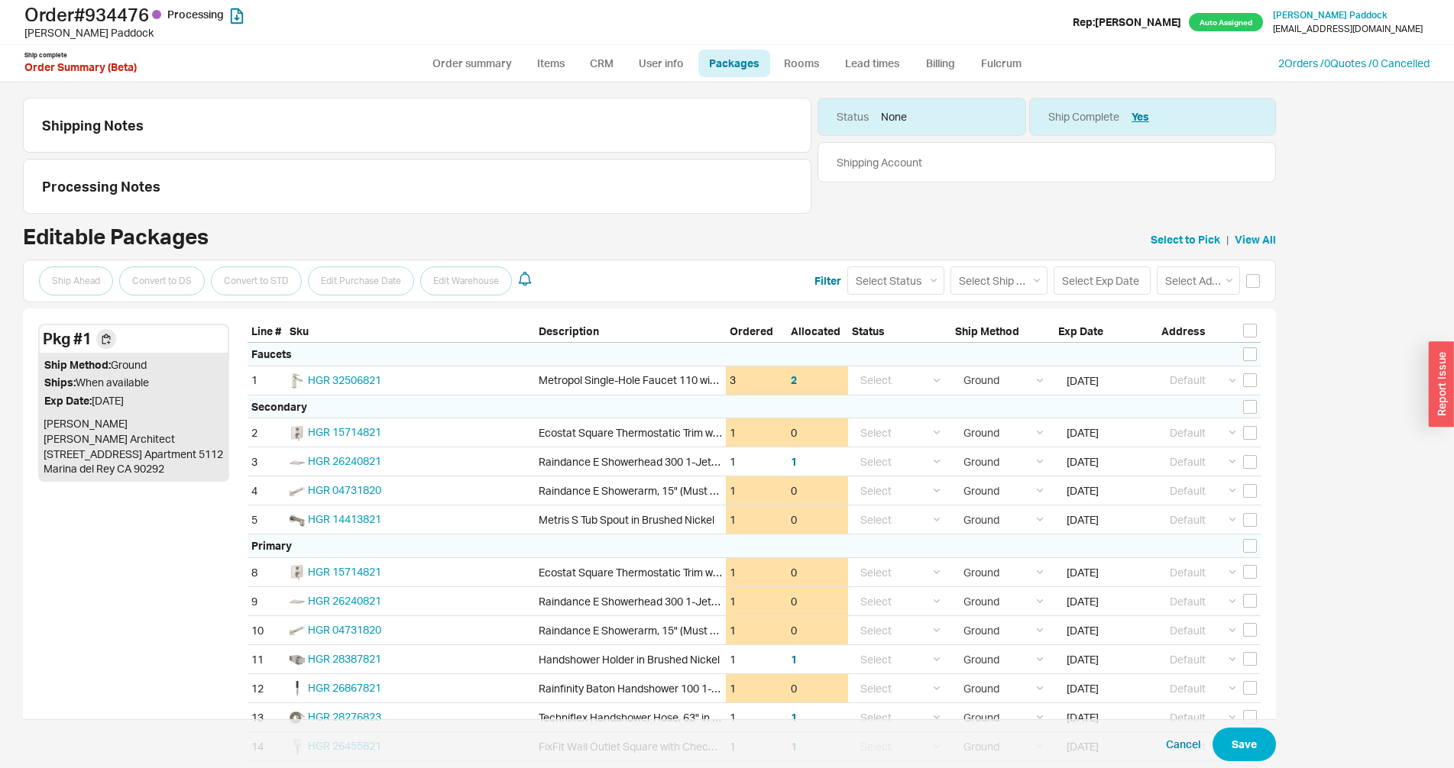
select select "1"
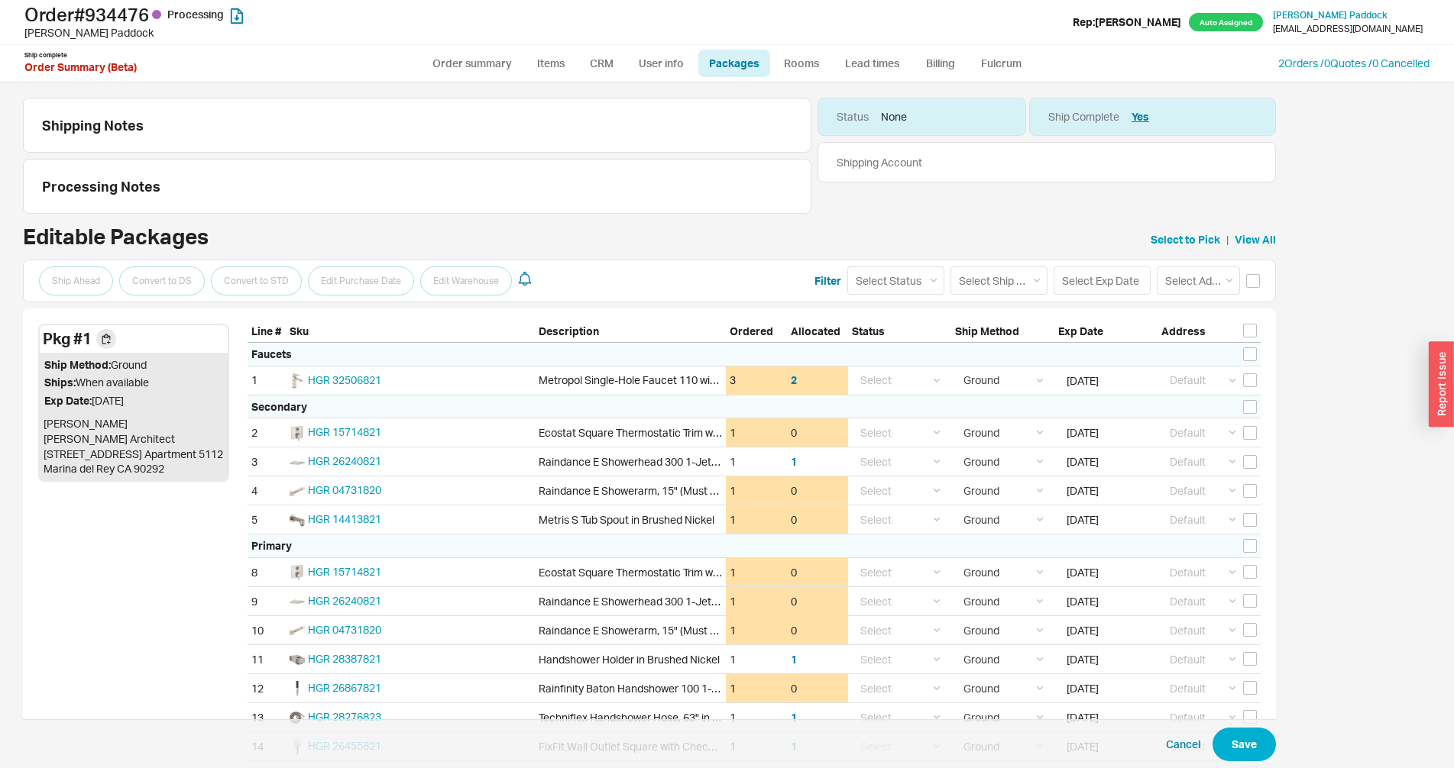
select select "1"
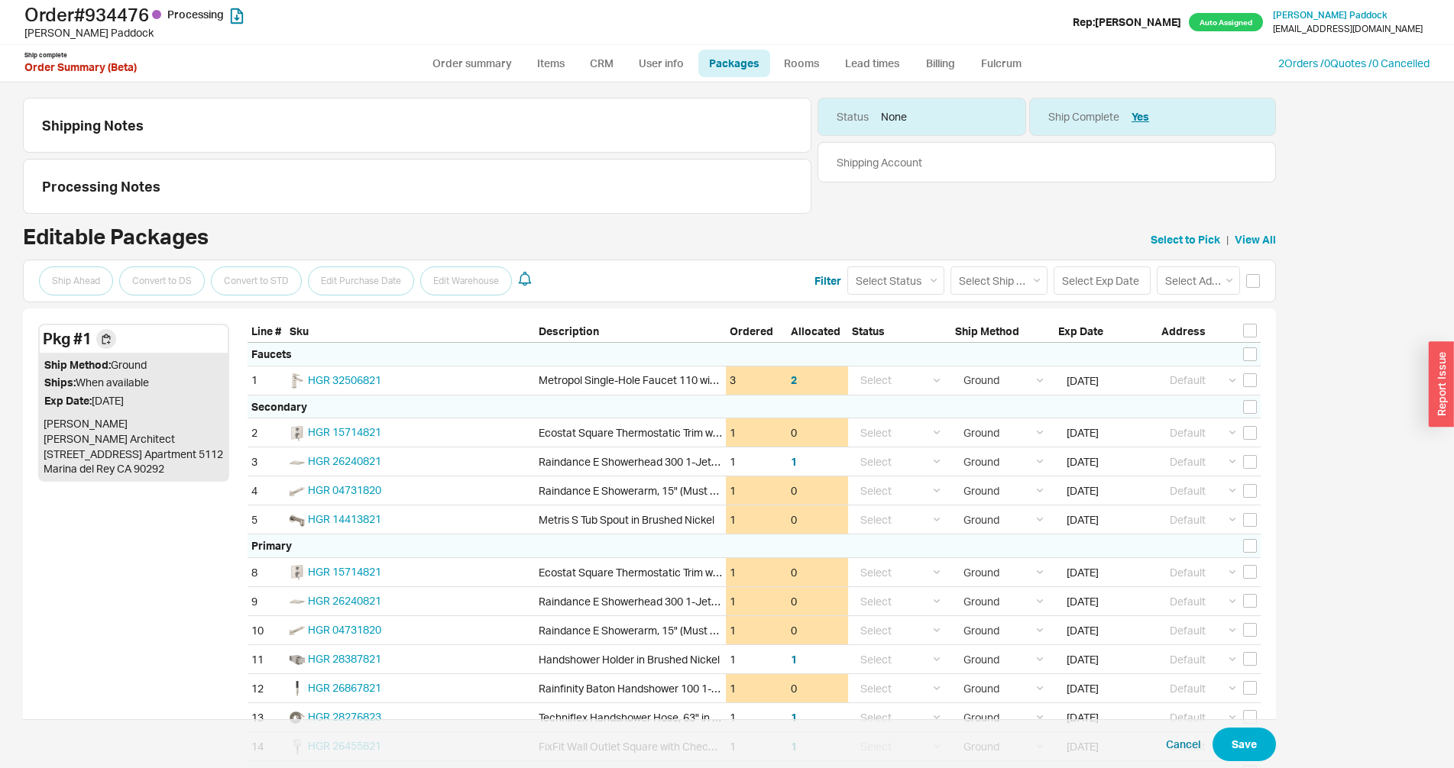
select select "1"
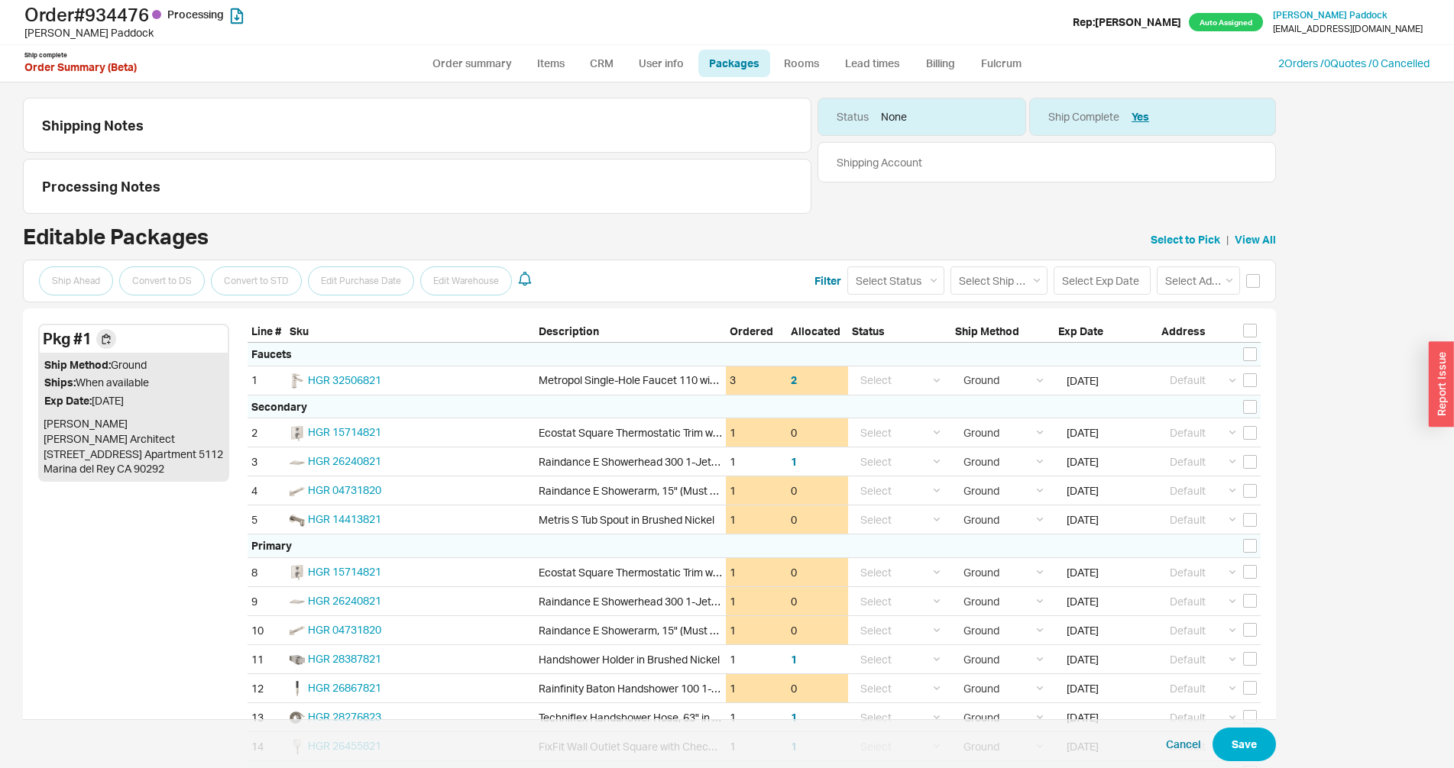
select select "1"
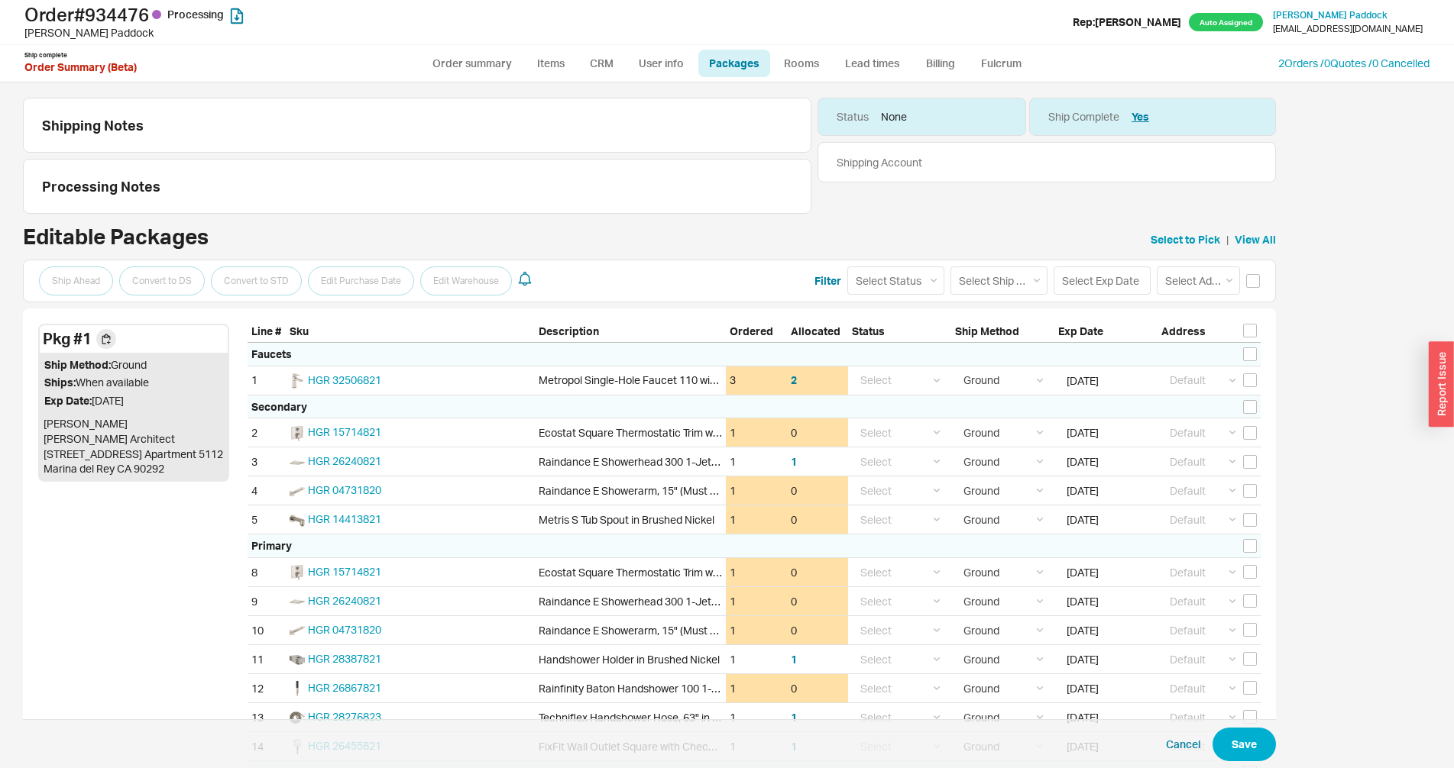
select select "1"
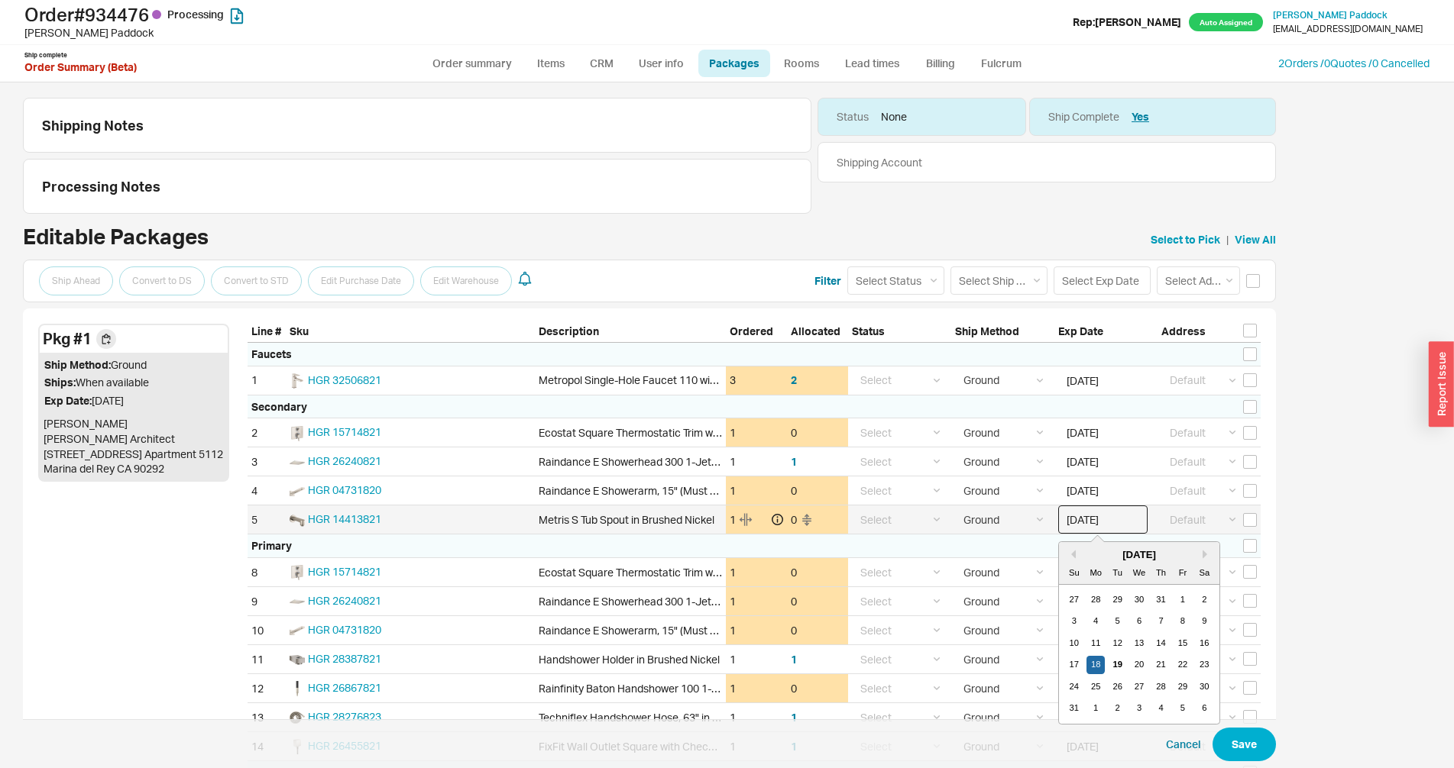
click at [1099, 522] on input "[DATE]" at bounding box center [1102, 520] width 89 height 28
click at [1115, 667] on div "19" at bounding box center [1117, 665] width 18 height 18
type input "[DATE]"
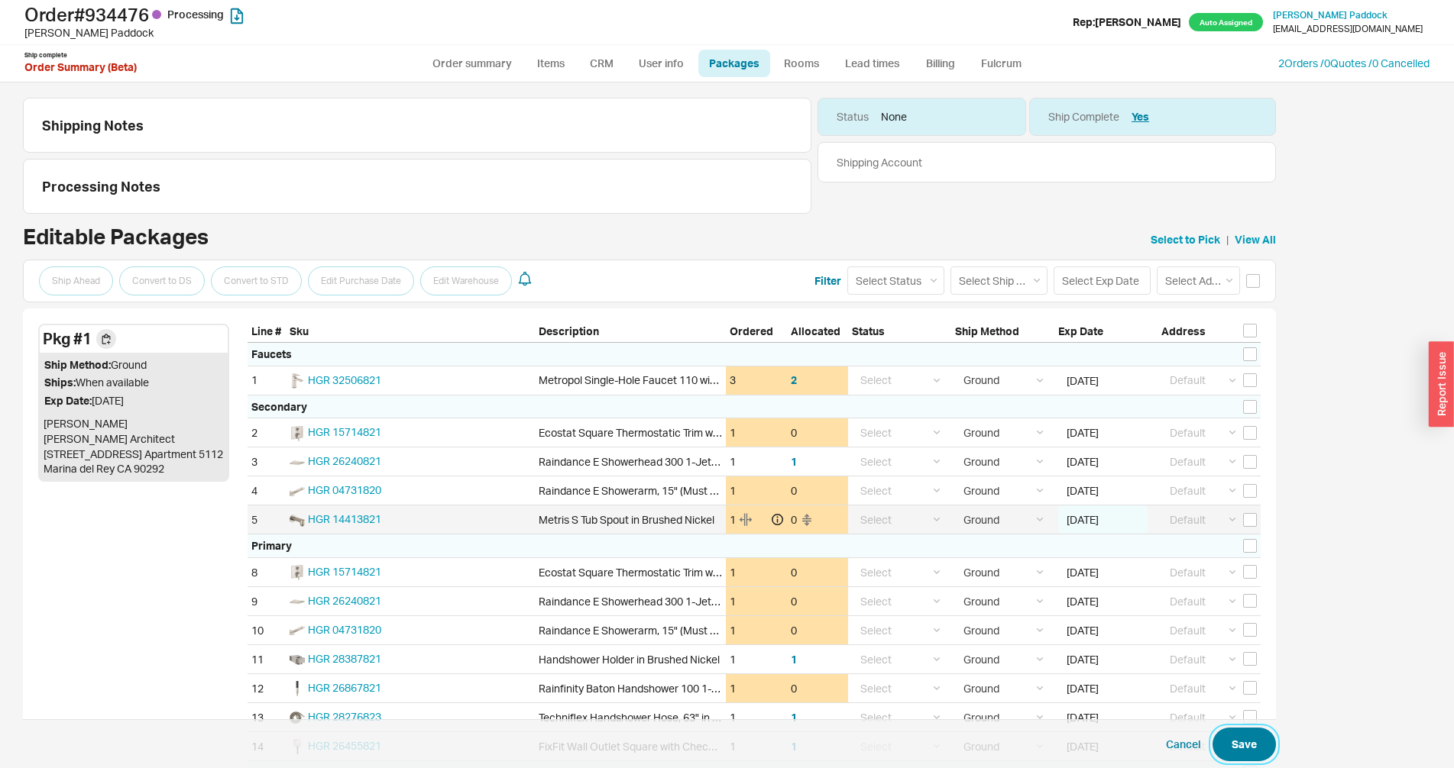
click at [1242, 743] on button "Save" at bounding box center [1243, 745] width 63 height 34
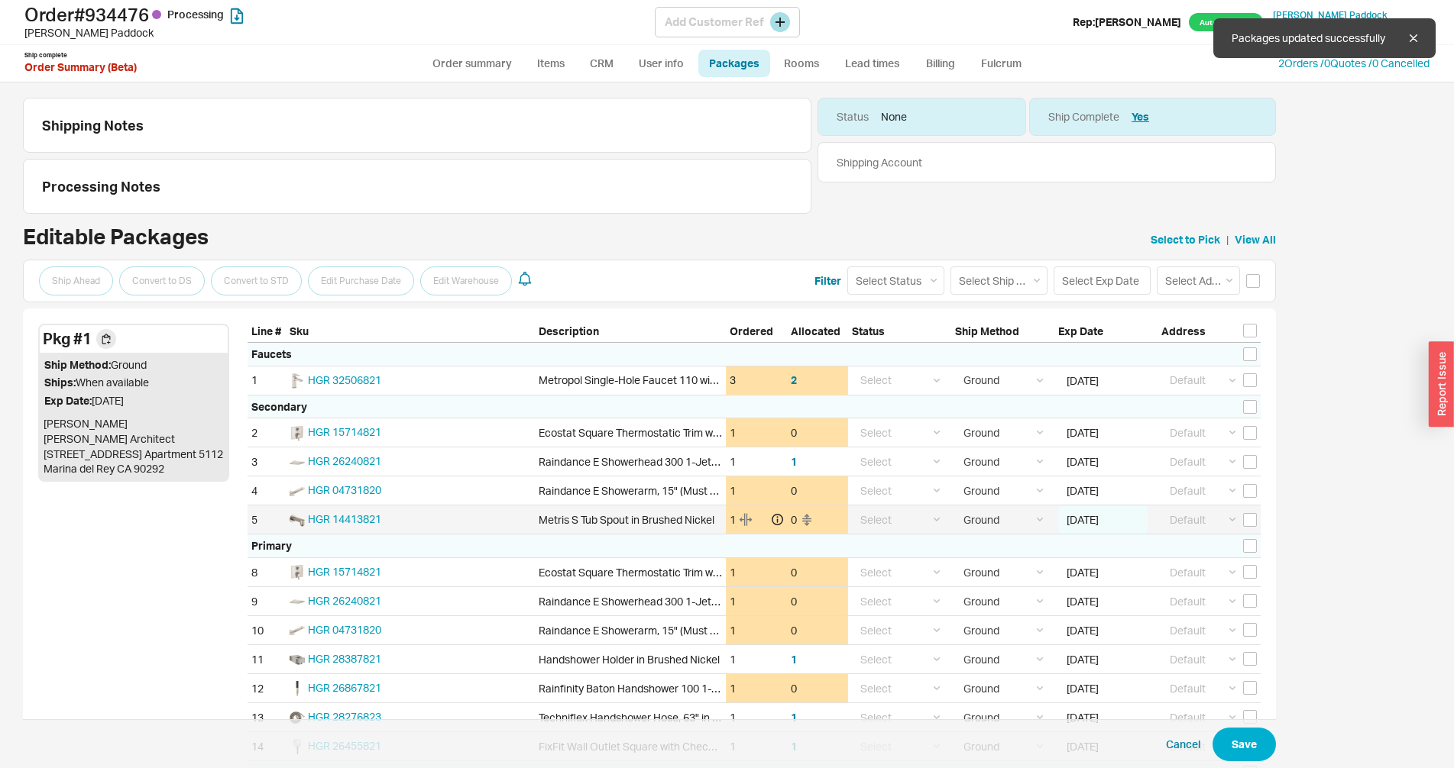
select select "1"
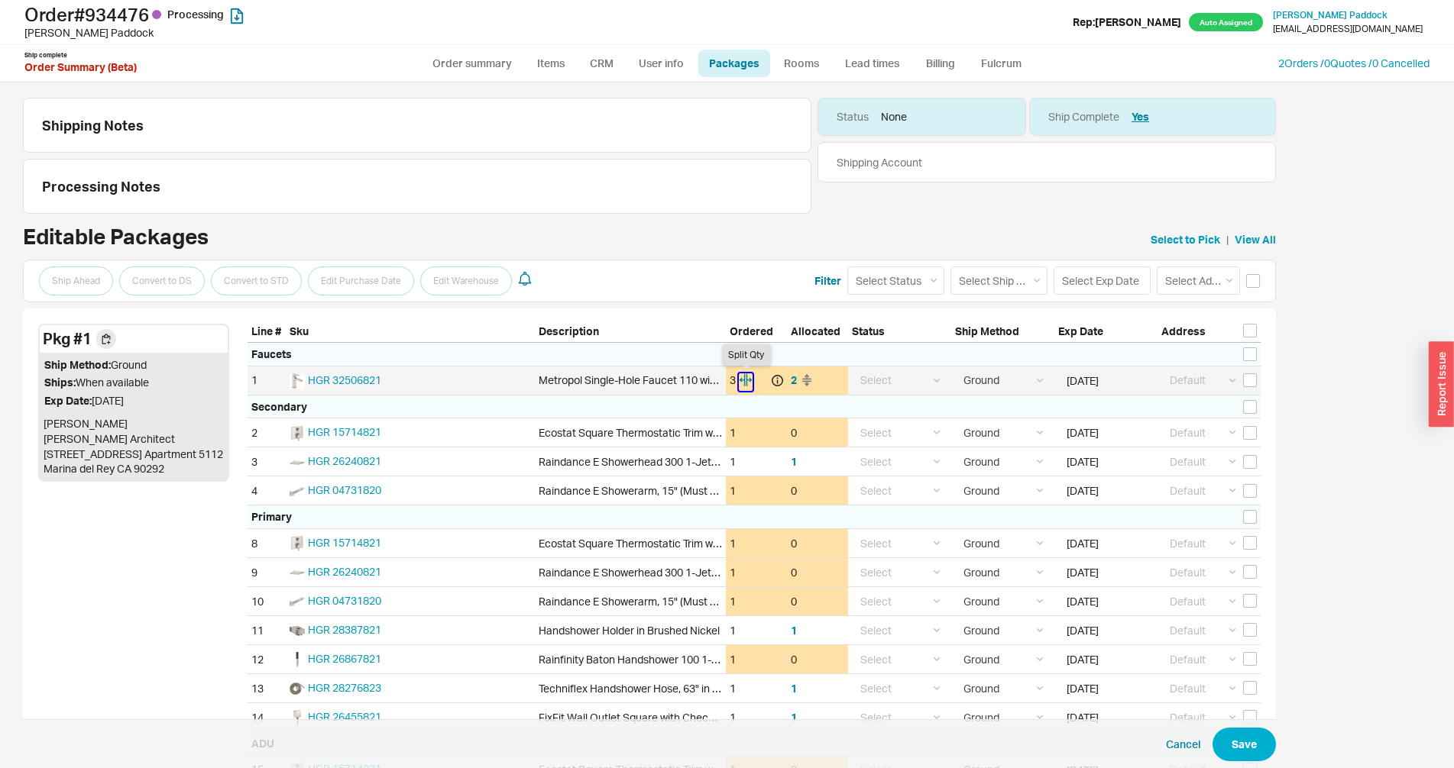
click at [744, 380] on icon "button" at bounding box center [742, 380] width 6 height 12
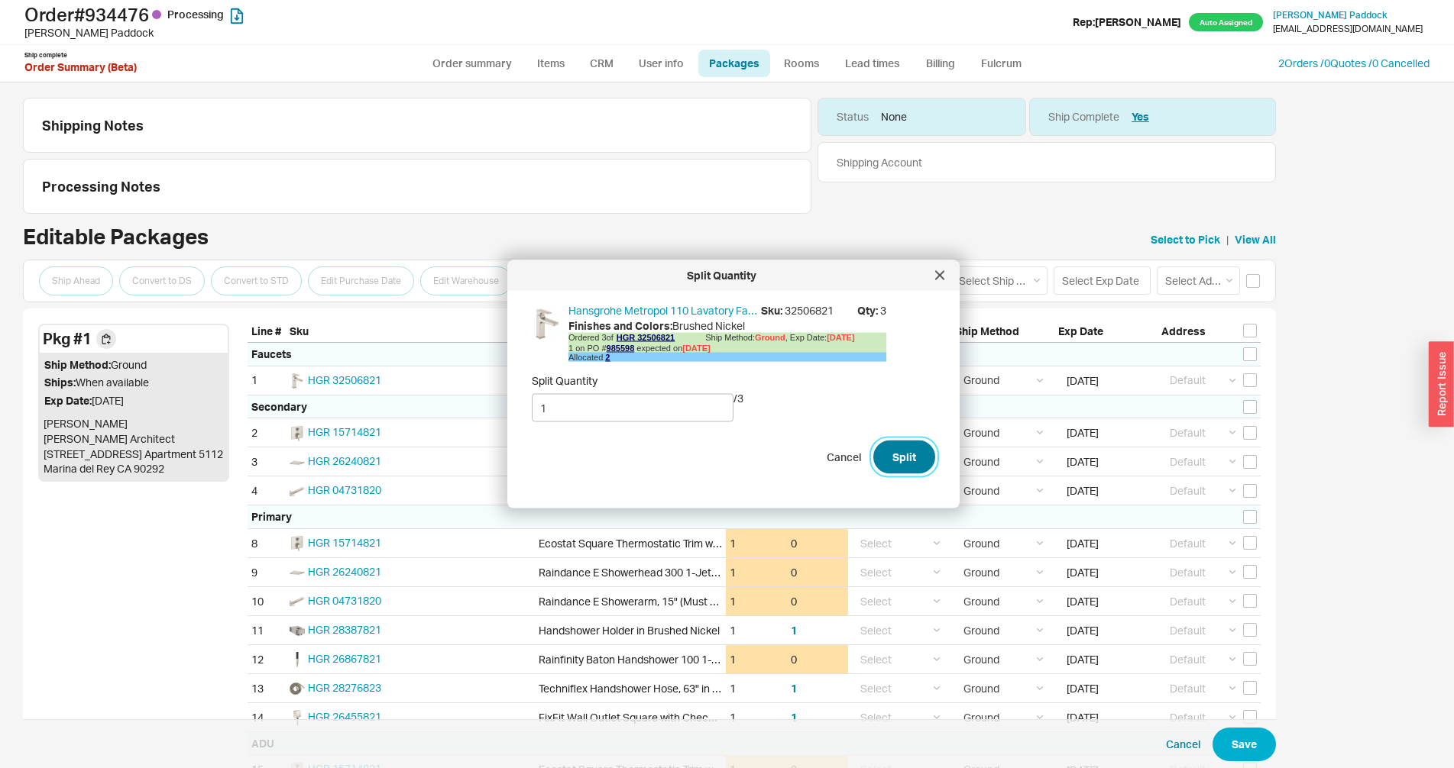
click at [898, 464] on button "Split" at bounding box center [904, 458] width 62 height 34
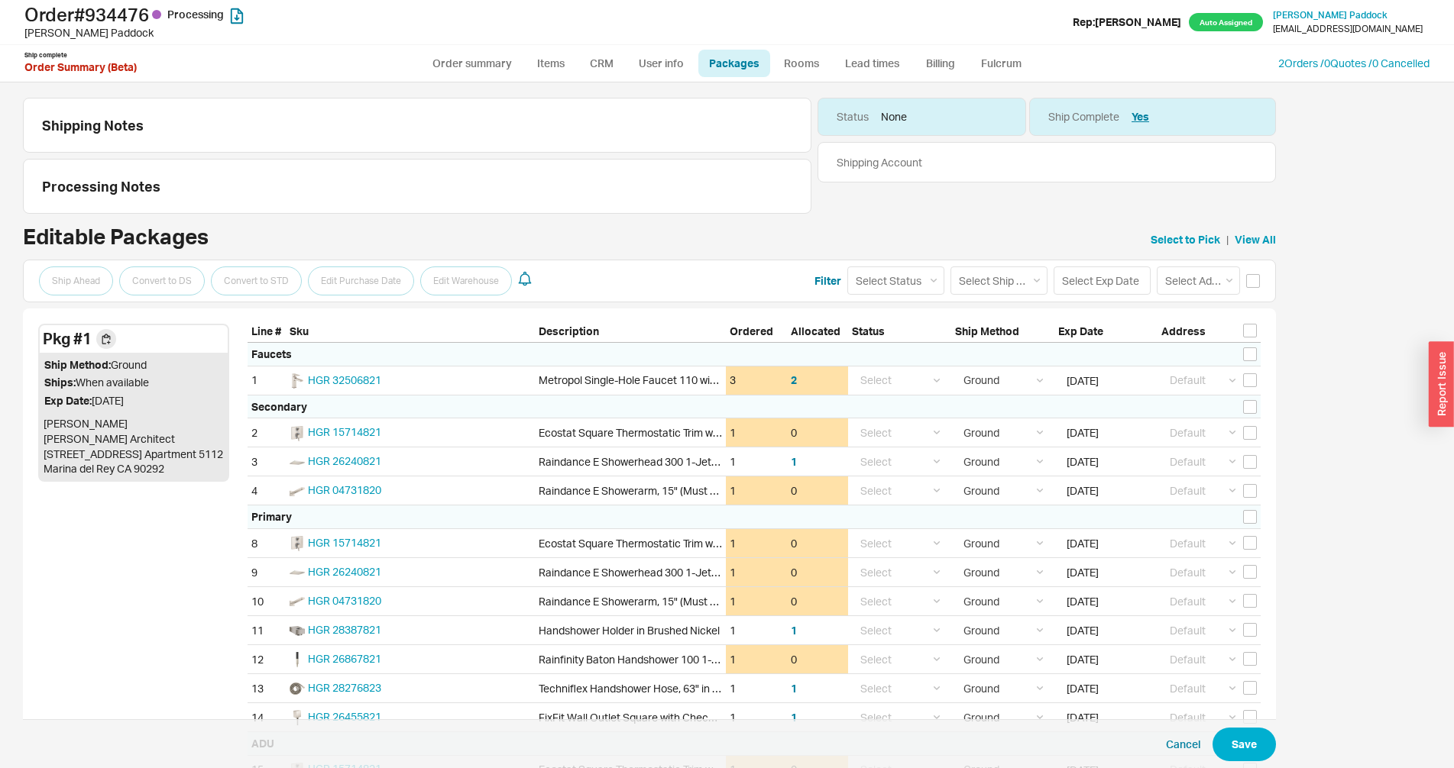
select select "1"
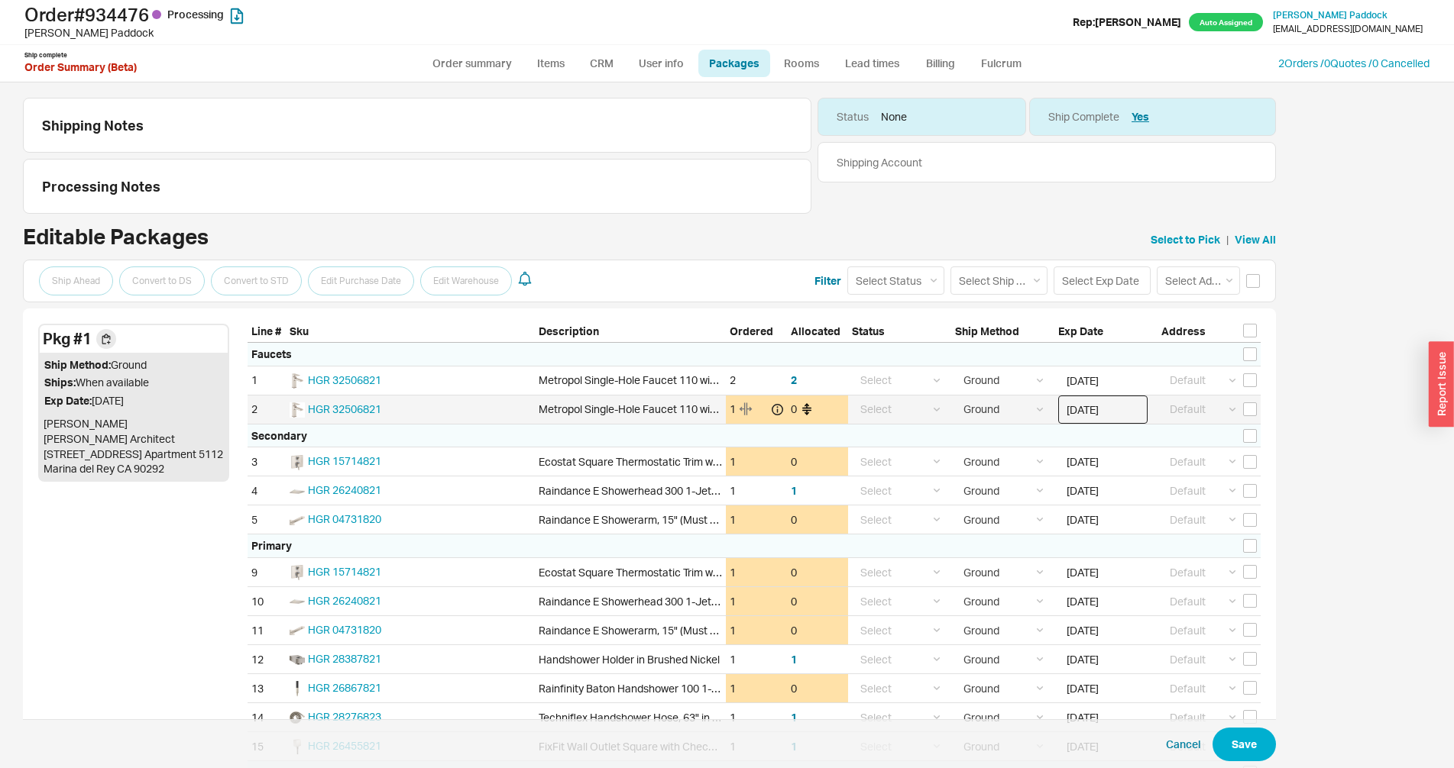
click at [1103, 413] on input "[DATE]" at bounding box center [1102, 410] width 89 height 28
click at [1117, 548] on div "19" at bounding box center [1117, 555] width 18 height 18
type input "[DATE]"
click at [1228, 745] on button "Save" at bounding box center [1243, 745] width 63 height 34
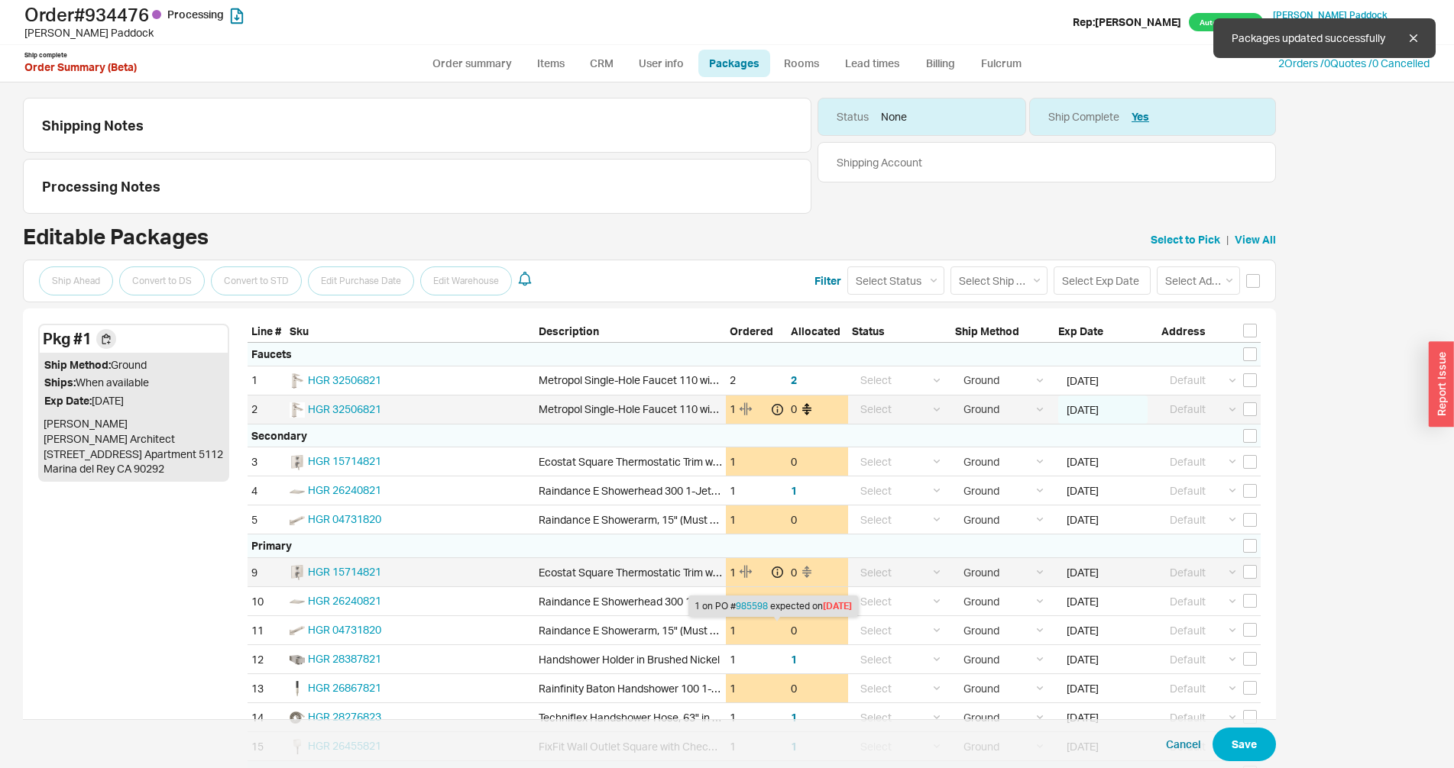
select select "1"
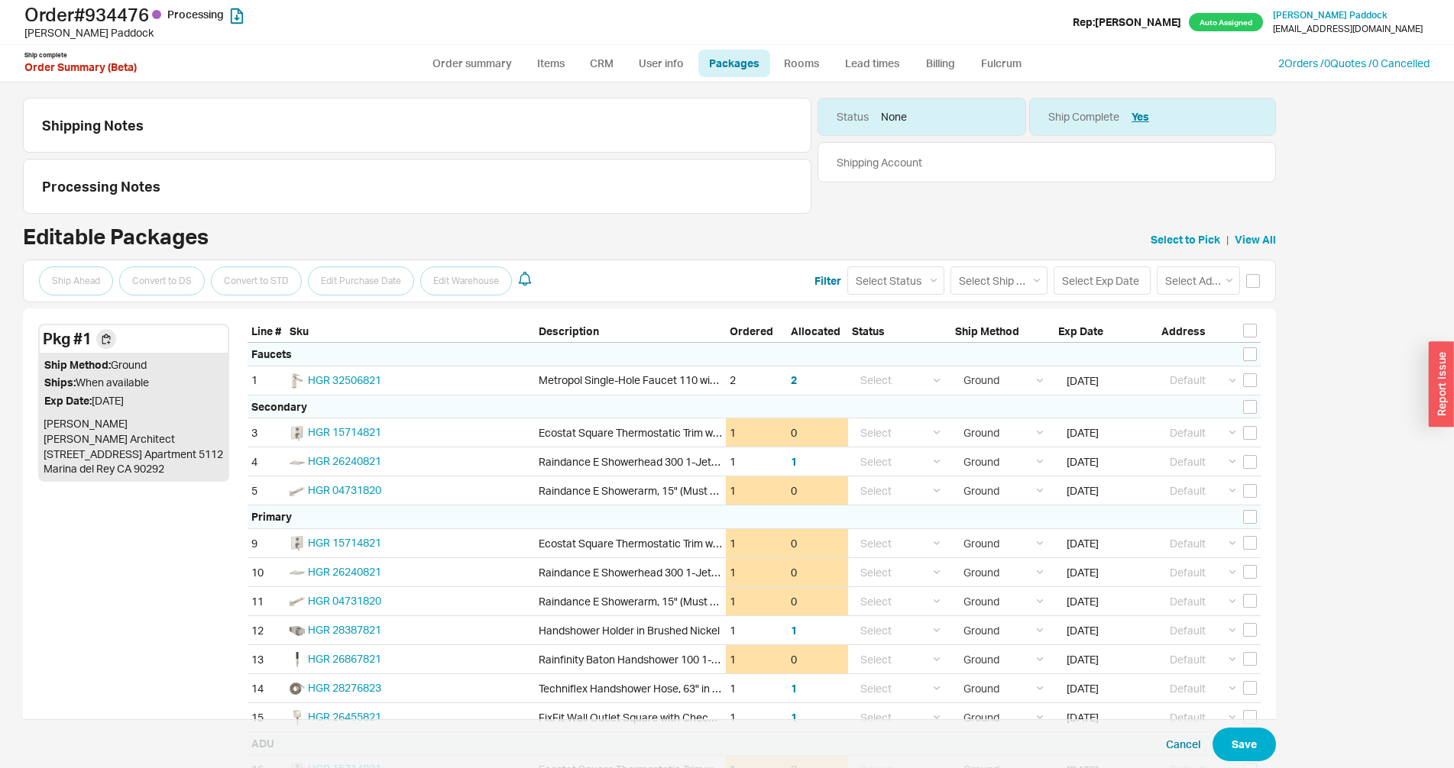
scroll to position [727, 0]
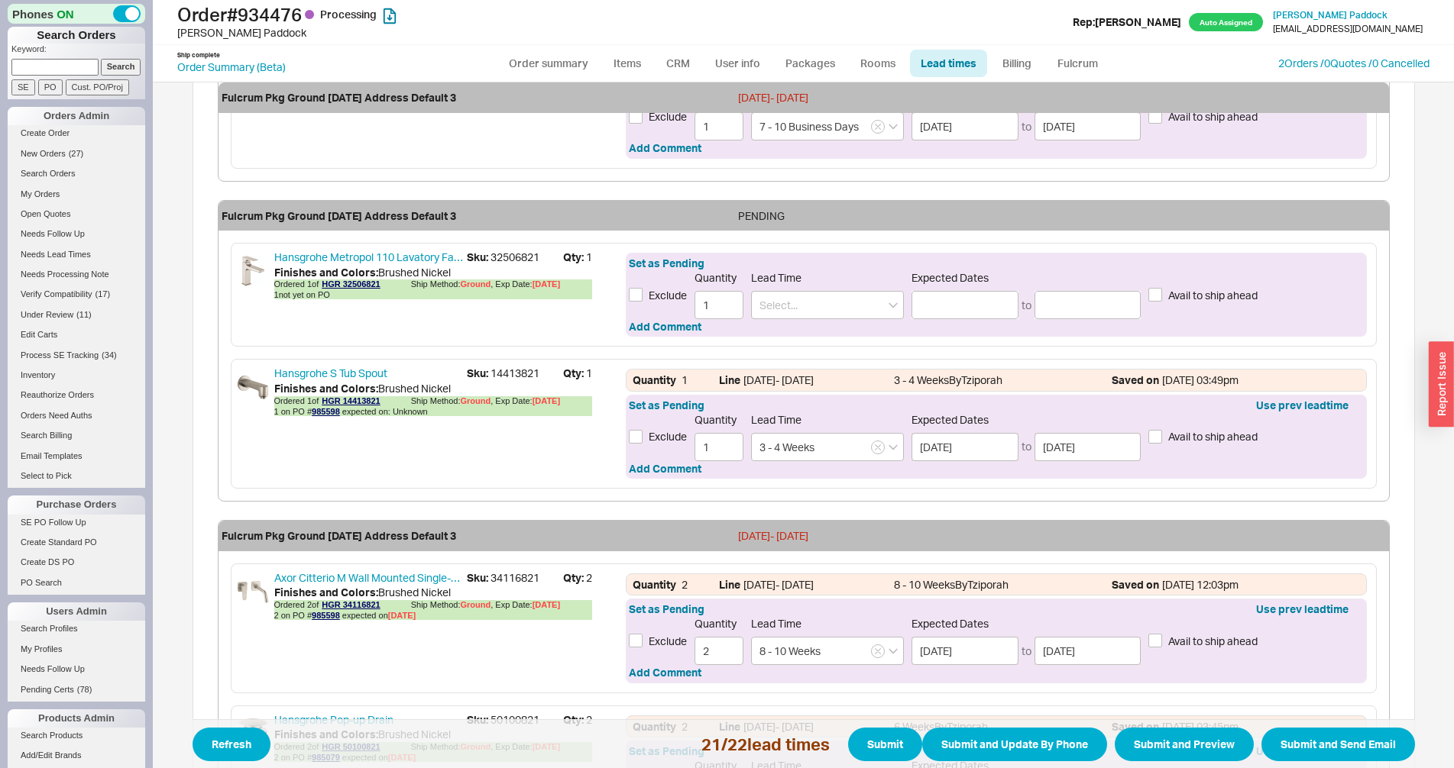
scroll to position [2819, 0]
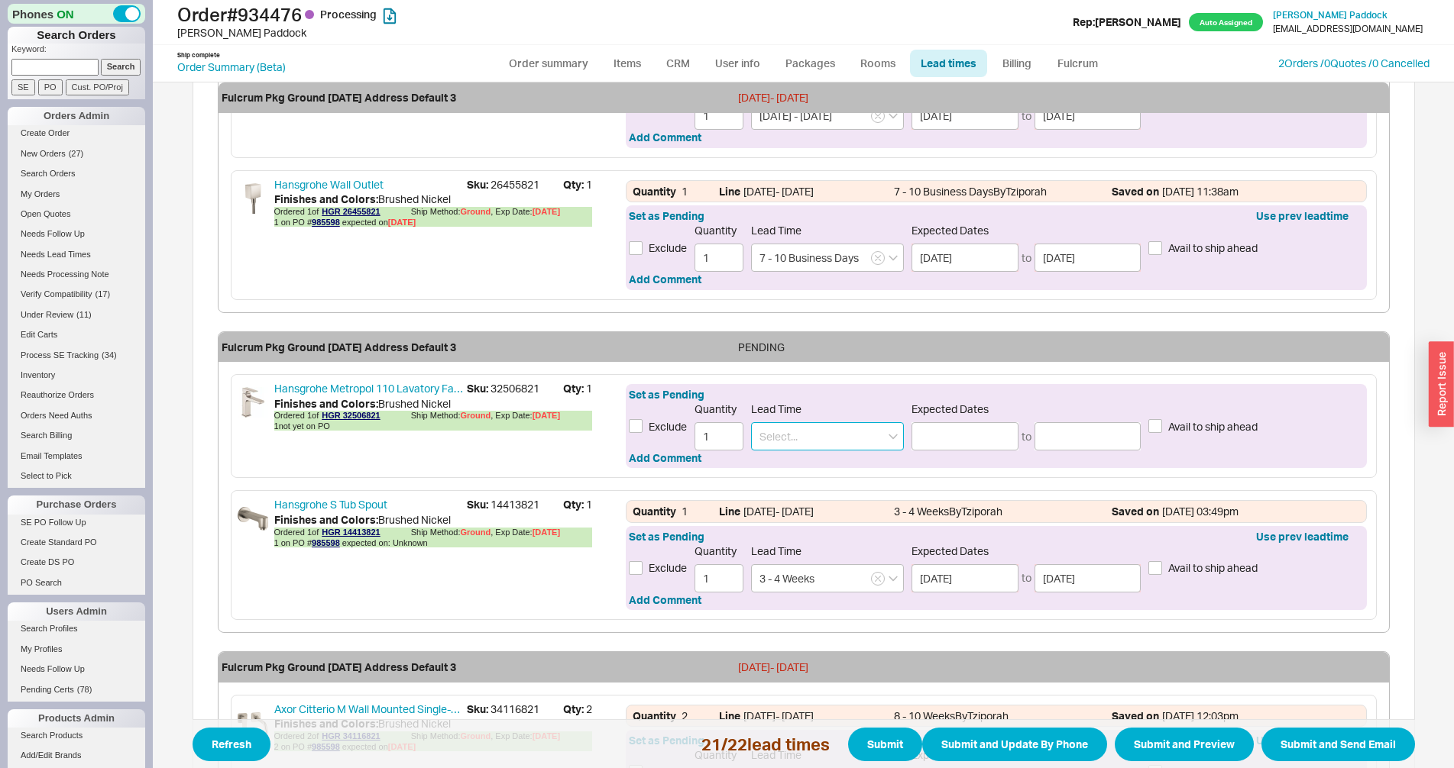
click at [779, 427] on input at bounding box center [827, 436] width 153 height 28
click at [780, 469] on div "3 - 4 Weeks" at bounding box center [827, 469] width 151 height 28
type input "3 - 4 Weeks"
type input "09/09/2025"
type input "09/16/2025"
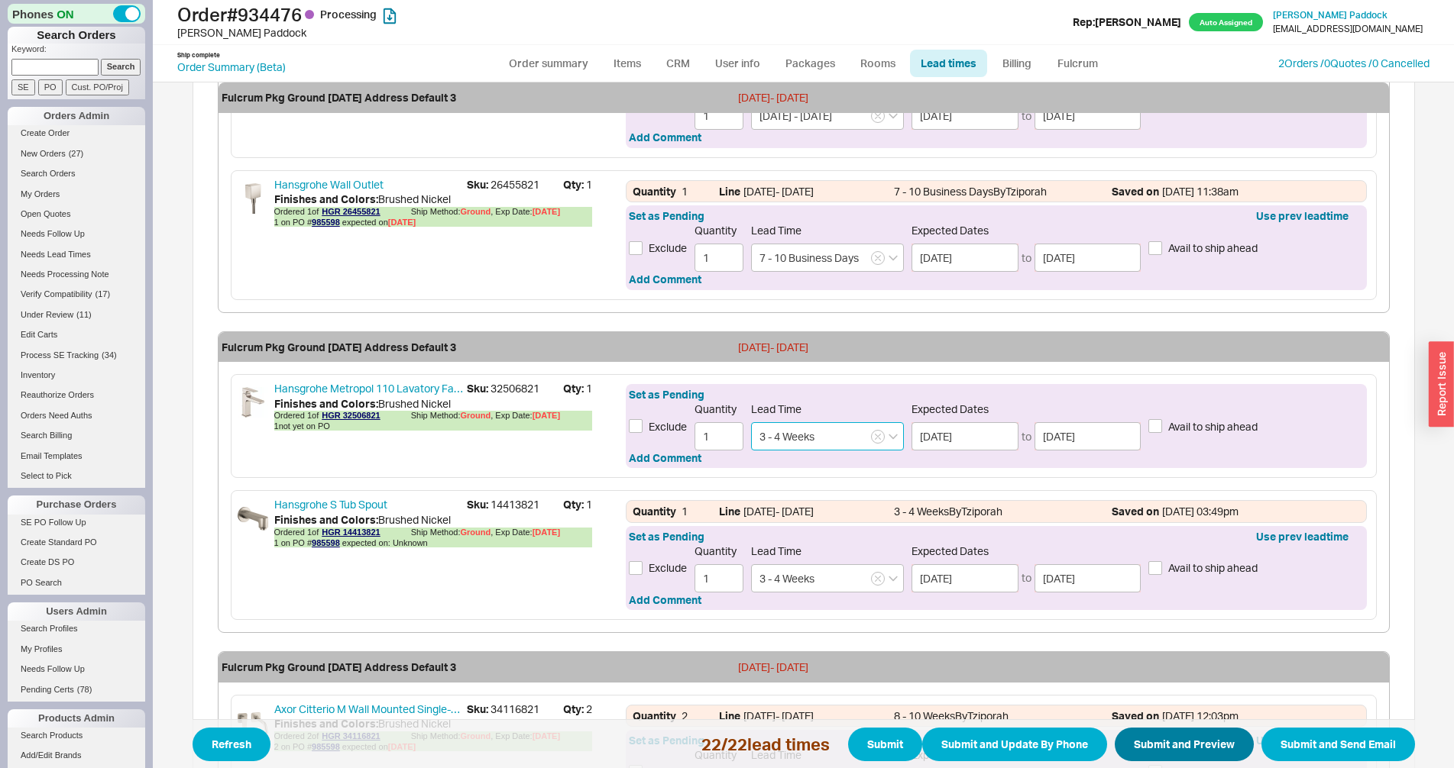
type input "3 - 4 Weeks"
click at [1165, 742] on button "Submit and Preview" at bounding box center [1184, 745] width 139 height 34
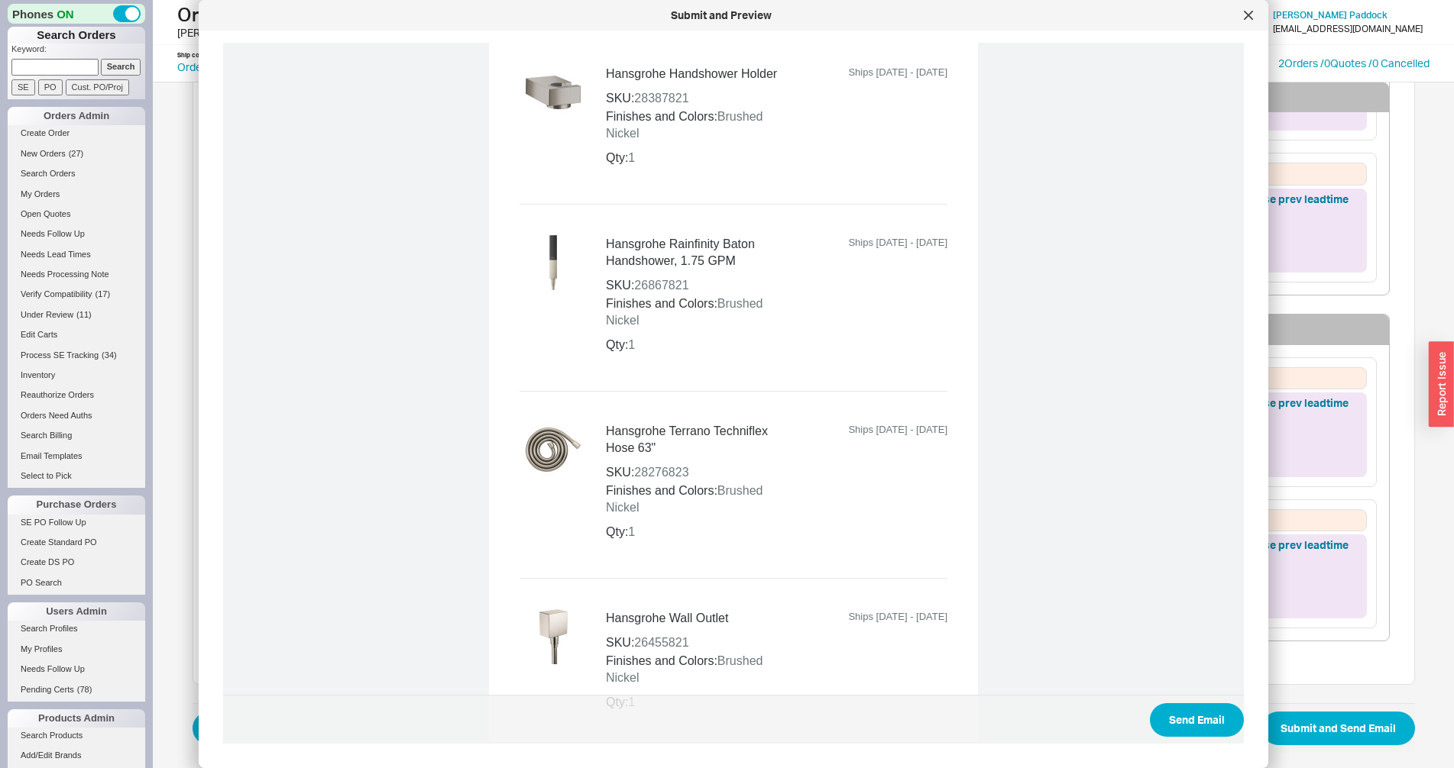
scroll to position [4510, 0]
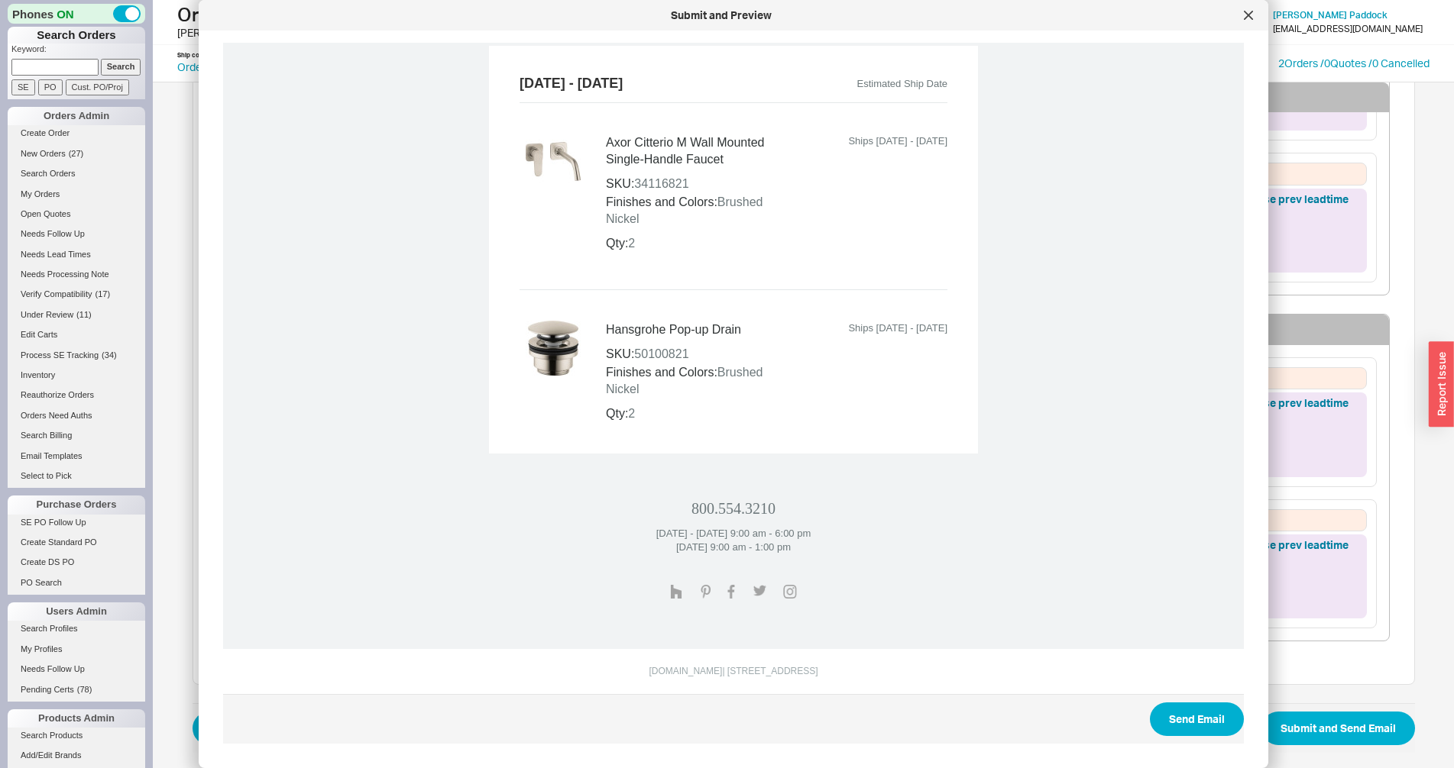
click at [1157, 700] on span "Send Email" at bounding box center [733, 719] width 1021 height 50
drag, startPoint x: 1160, startPoint y: 708, endPoint x: 1166, endPoint y: 696, distance: 13.7
click at [1161, 708] on button "Send Email" at bounding box center [1197, 720] width 94 height 34
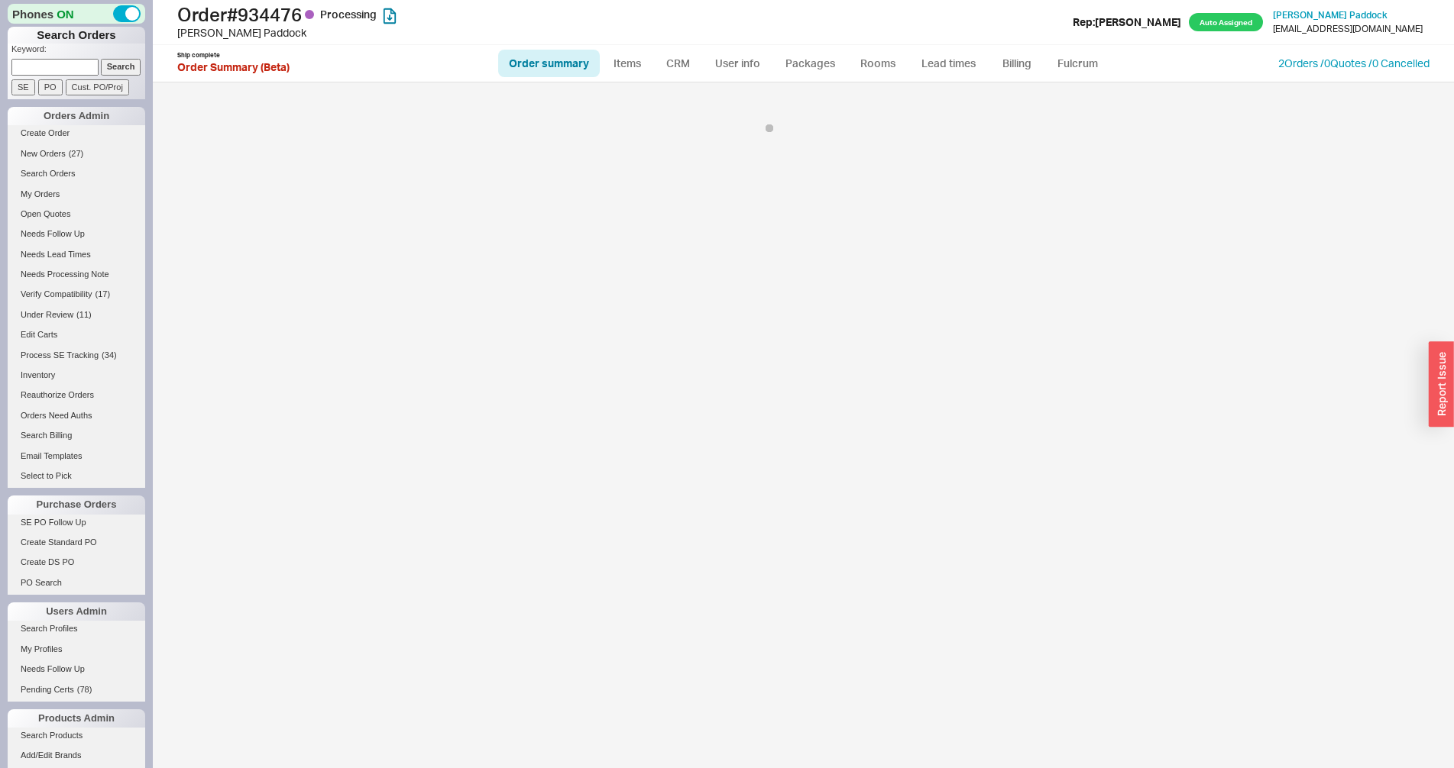
select select "*"
select select "LOW"
select select "3"
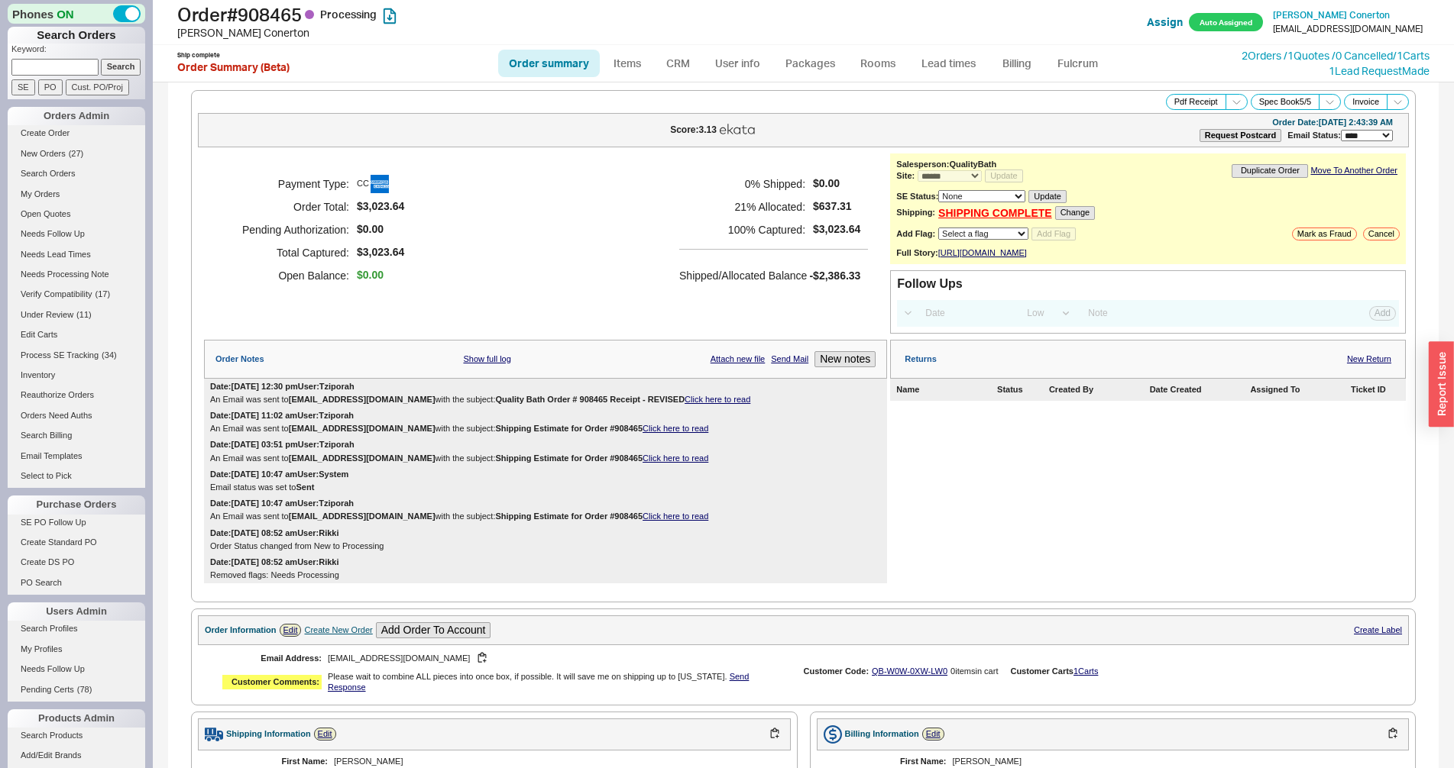
select select "*"
select select "LOW"
select select "3"
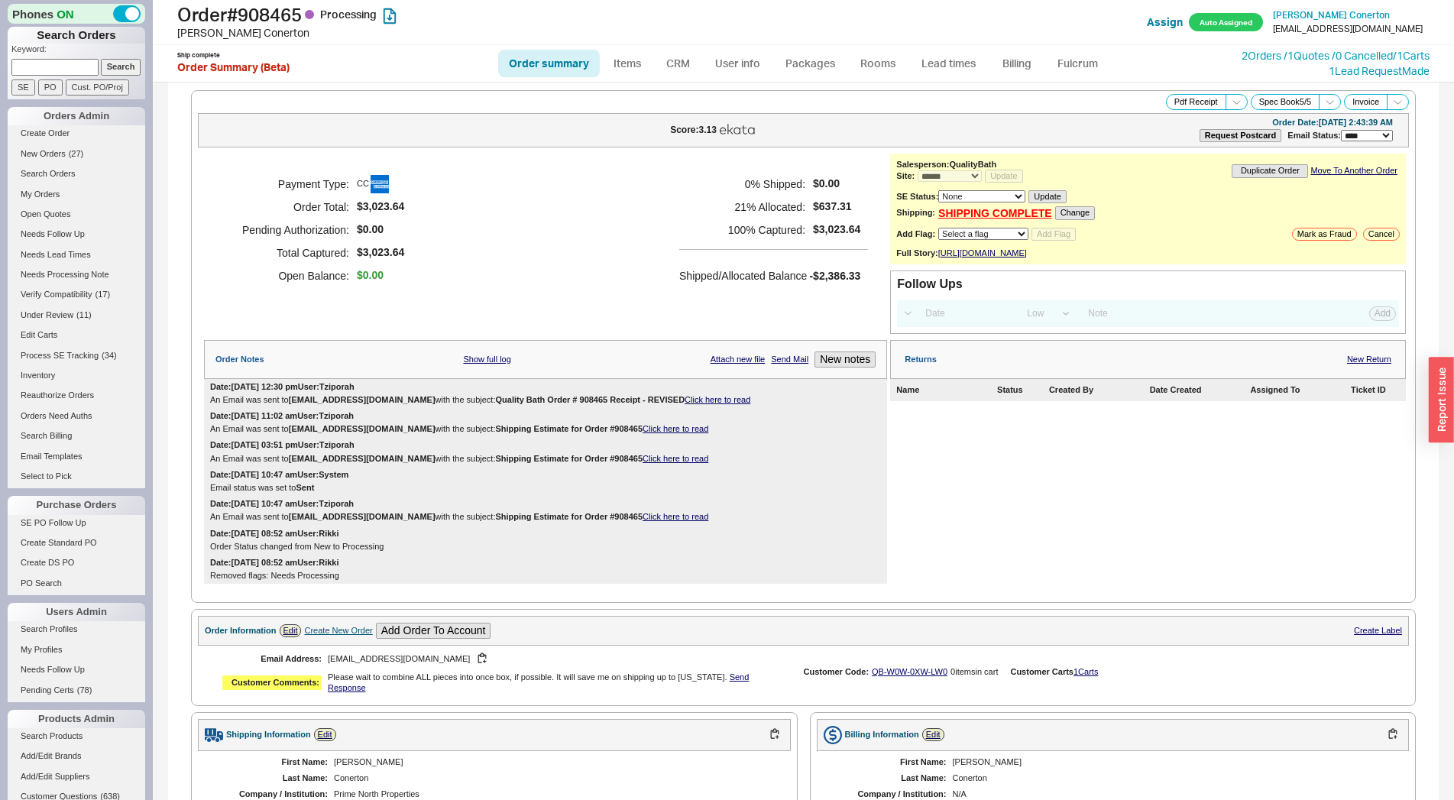
select select "*"
select select "LOW"
select select "3"
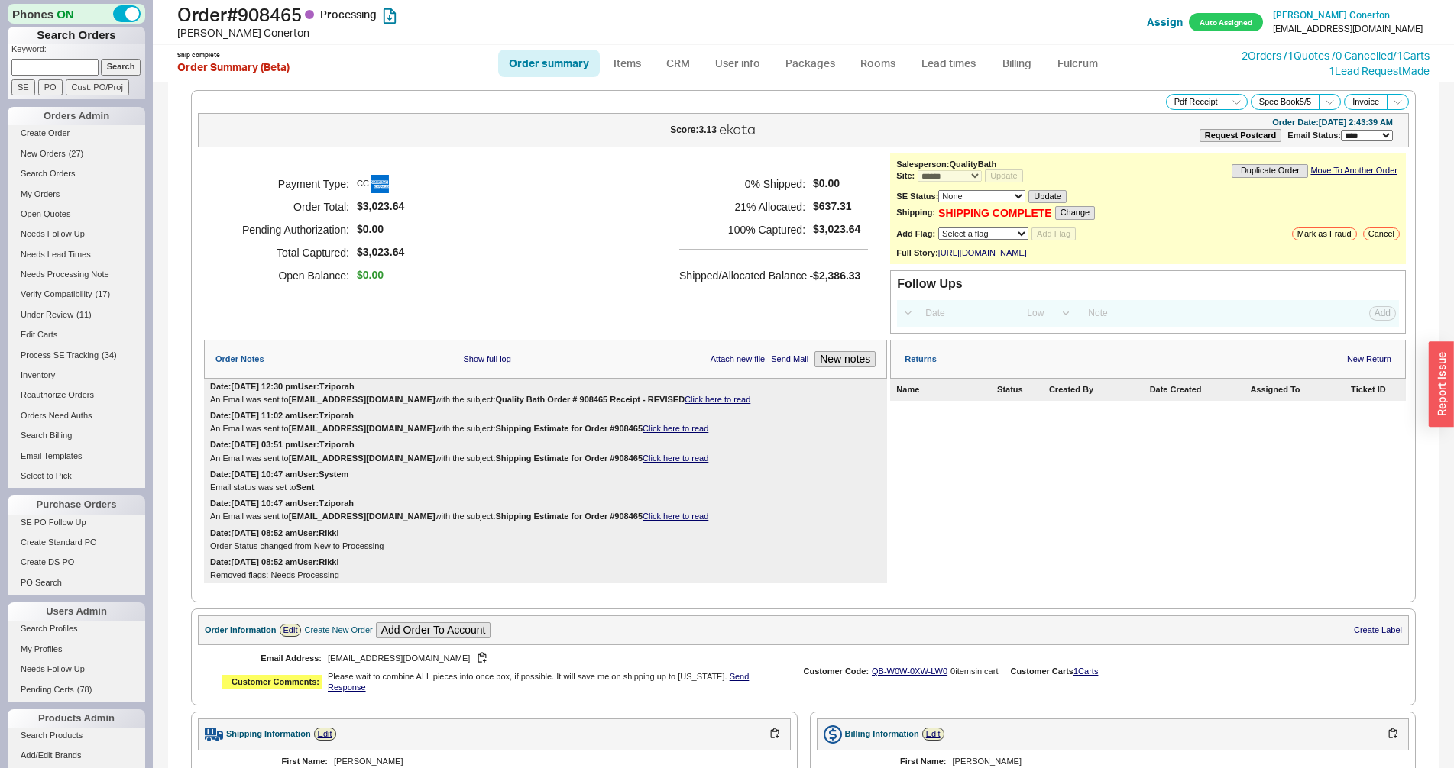
click at [941, 225] on div "**********" at bounding box center [1148, 209] width 516 height 111
click at [938, 217] on link "SHIPPING COMPLETE" at bounding box center [995, 213] width 114 height 13
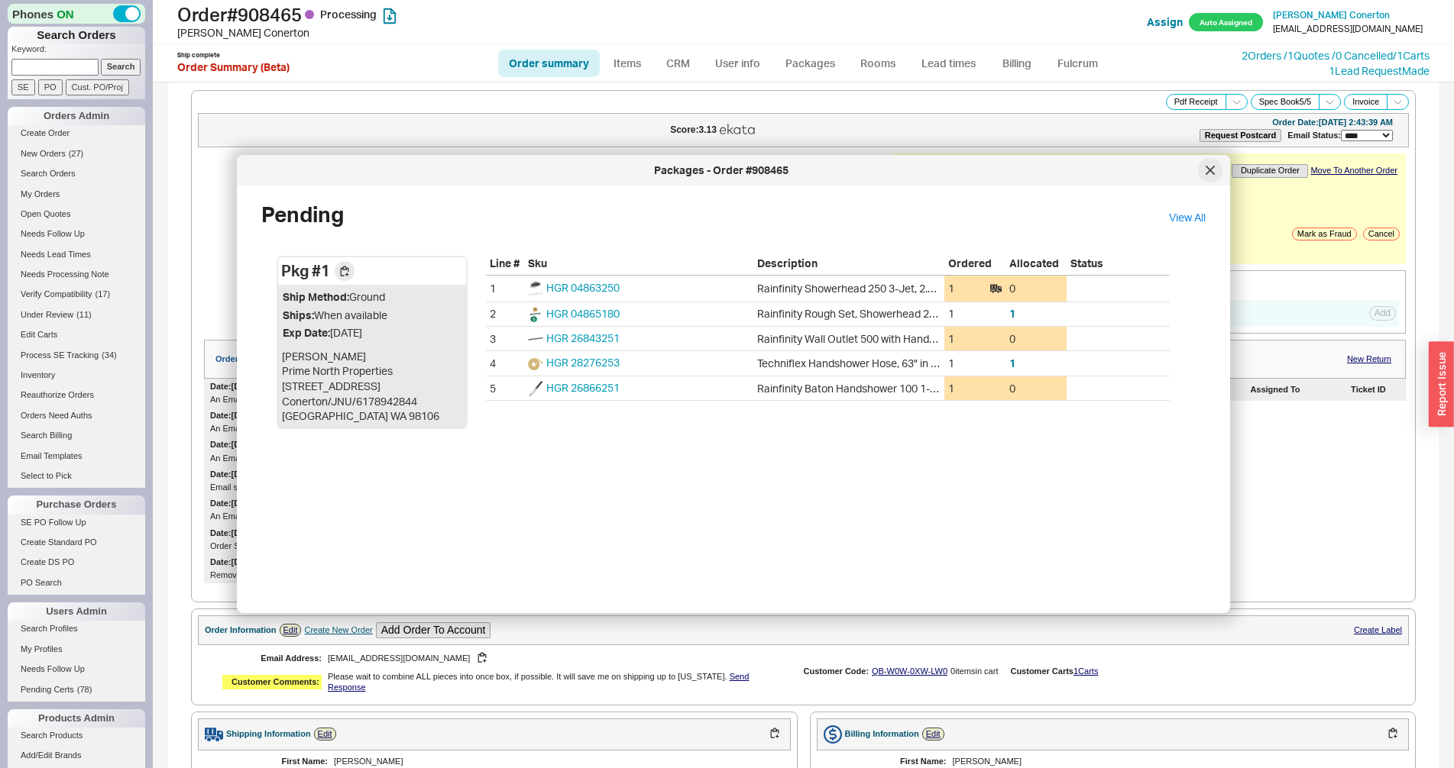
click at [1215, 174] on div at bounding box center [1210, 170] width 24 height 24
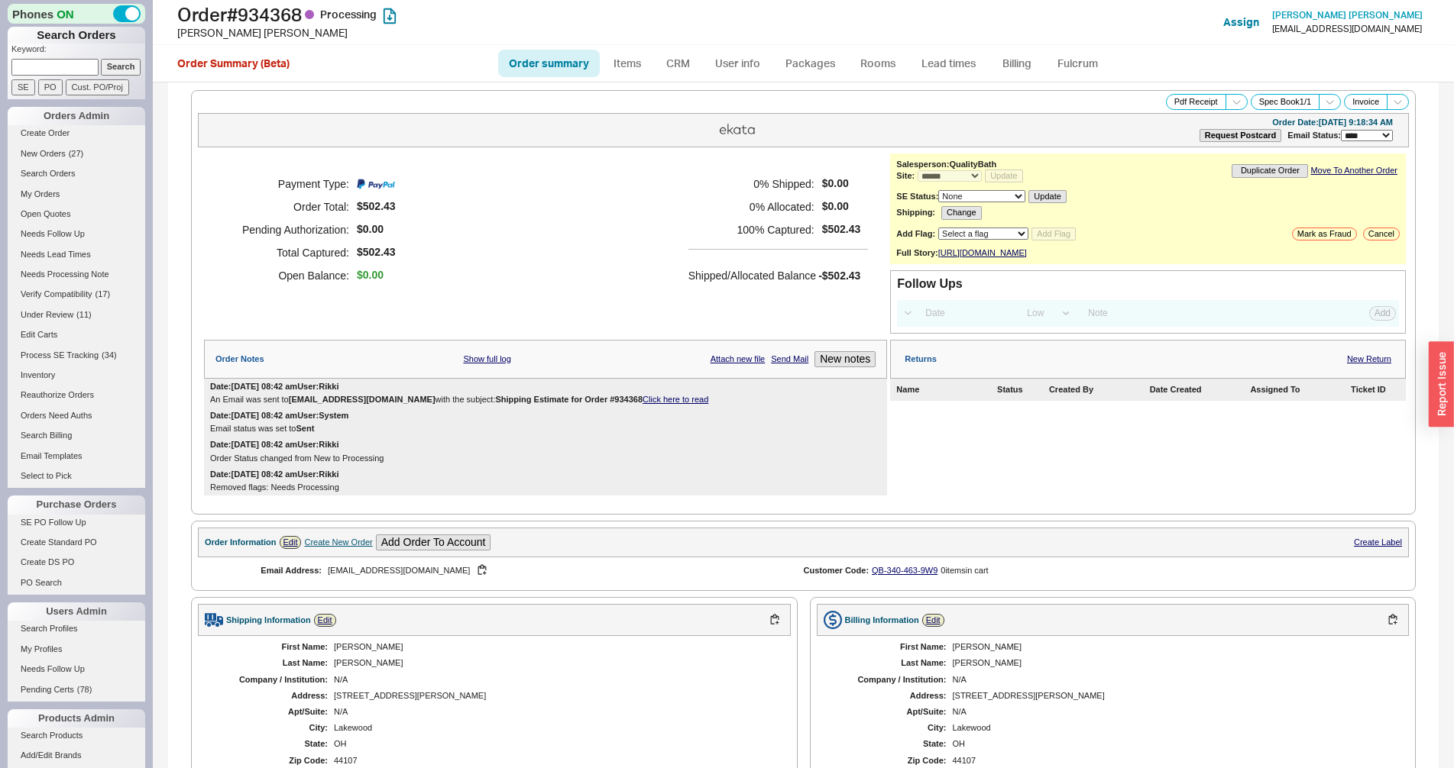
select select "*"
select select "LOW"
select select "3"
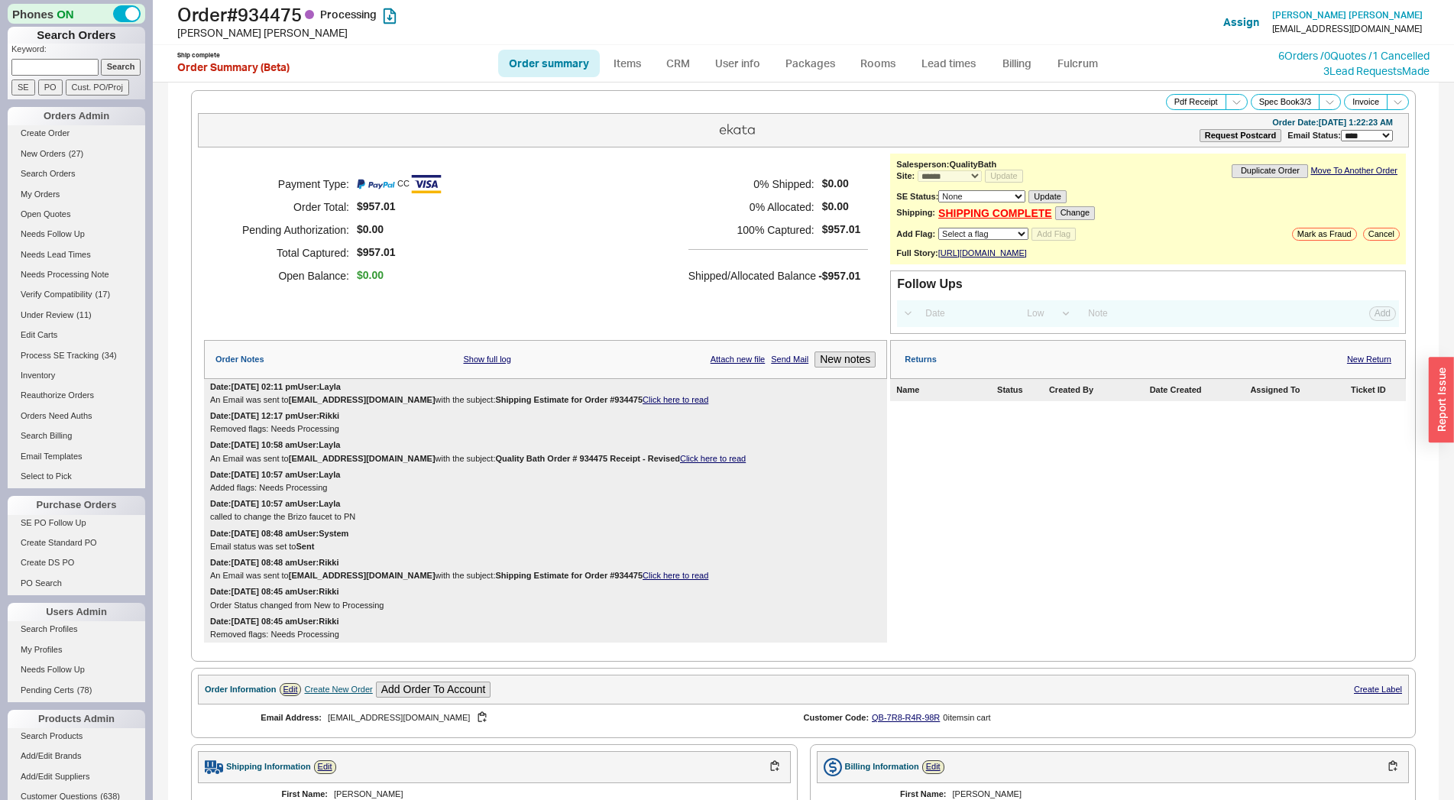
select select "*"
select select "LOW"
select select "3"
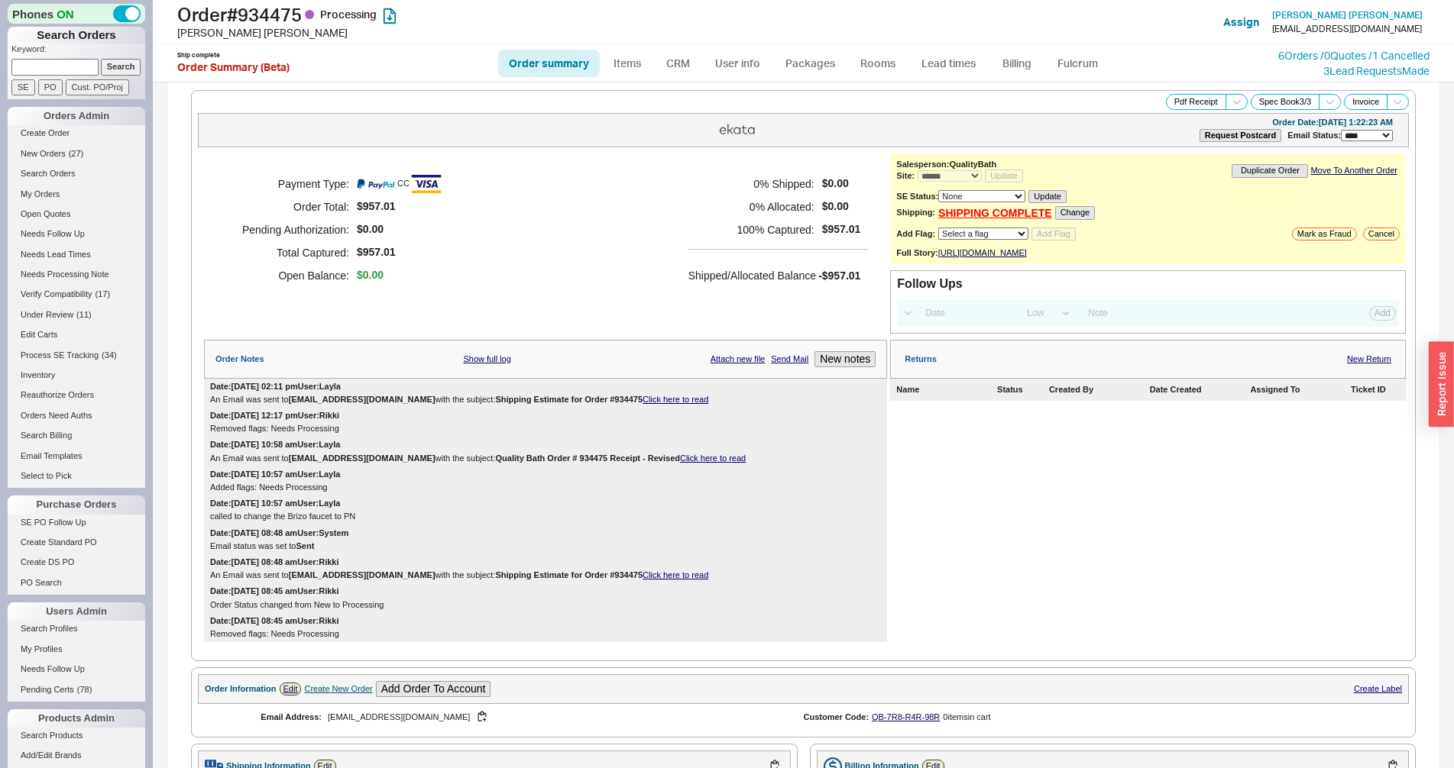
scroll to position [746, 0]
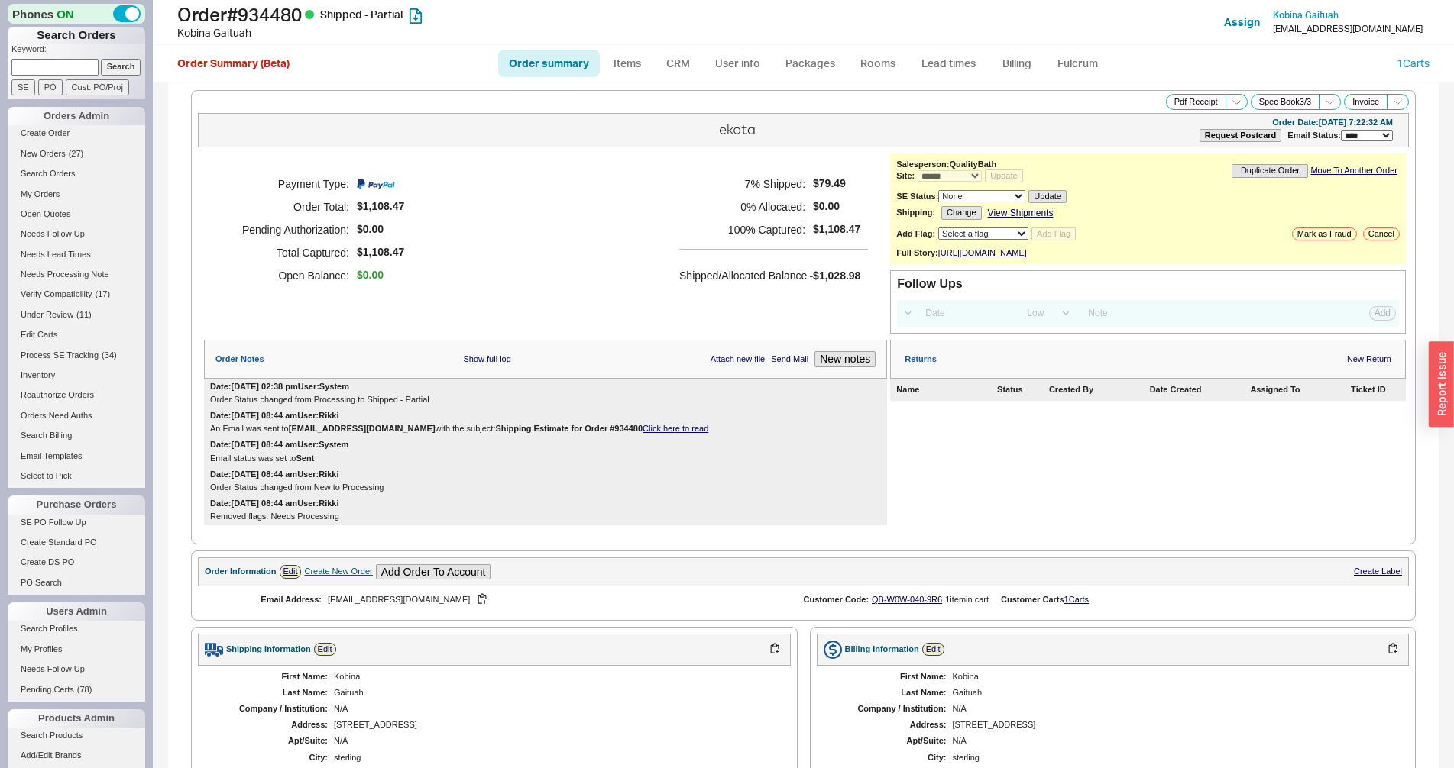
select select "*"
select select "LOW"
select select "3"
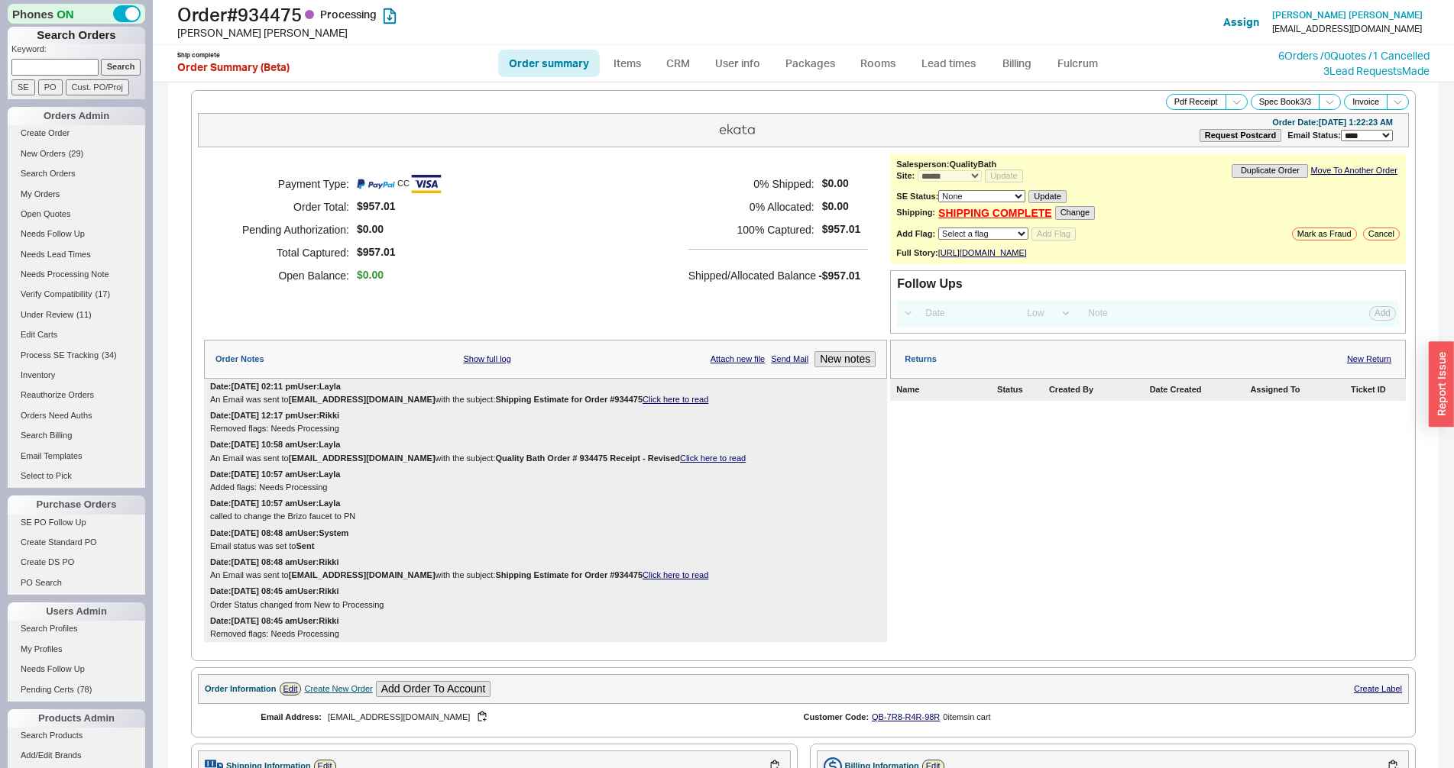
select select "*"
select select "LOW"
select select "3"
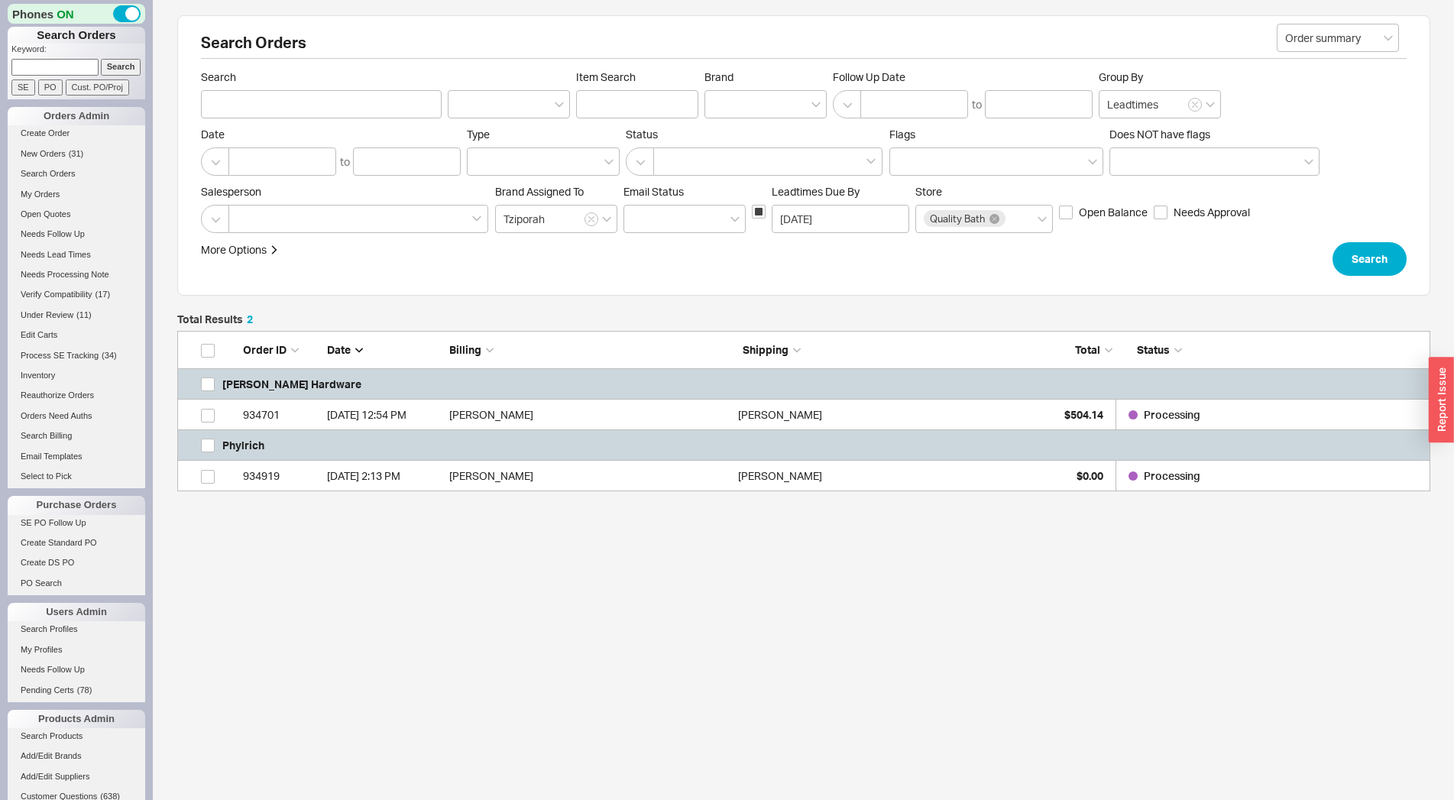
scroll to position [147, 1240]
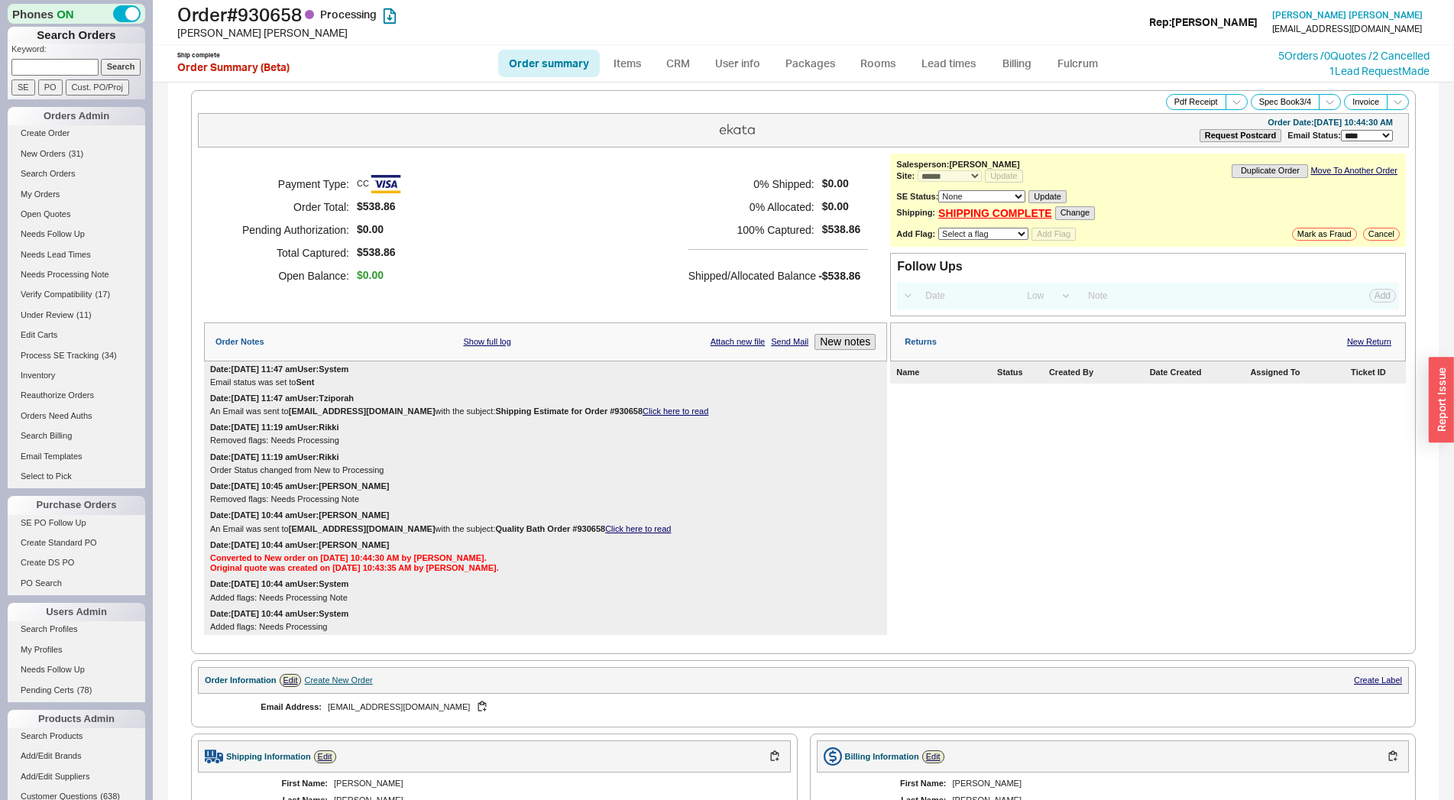
select select "*"
select select "LOW"
select select "3"
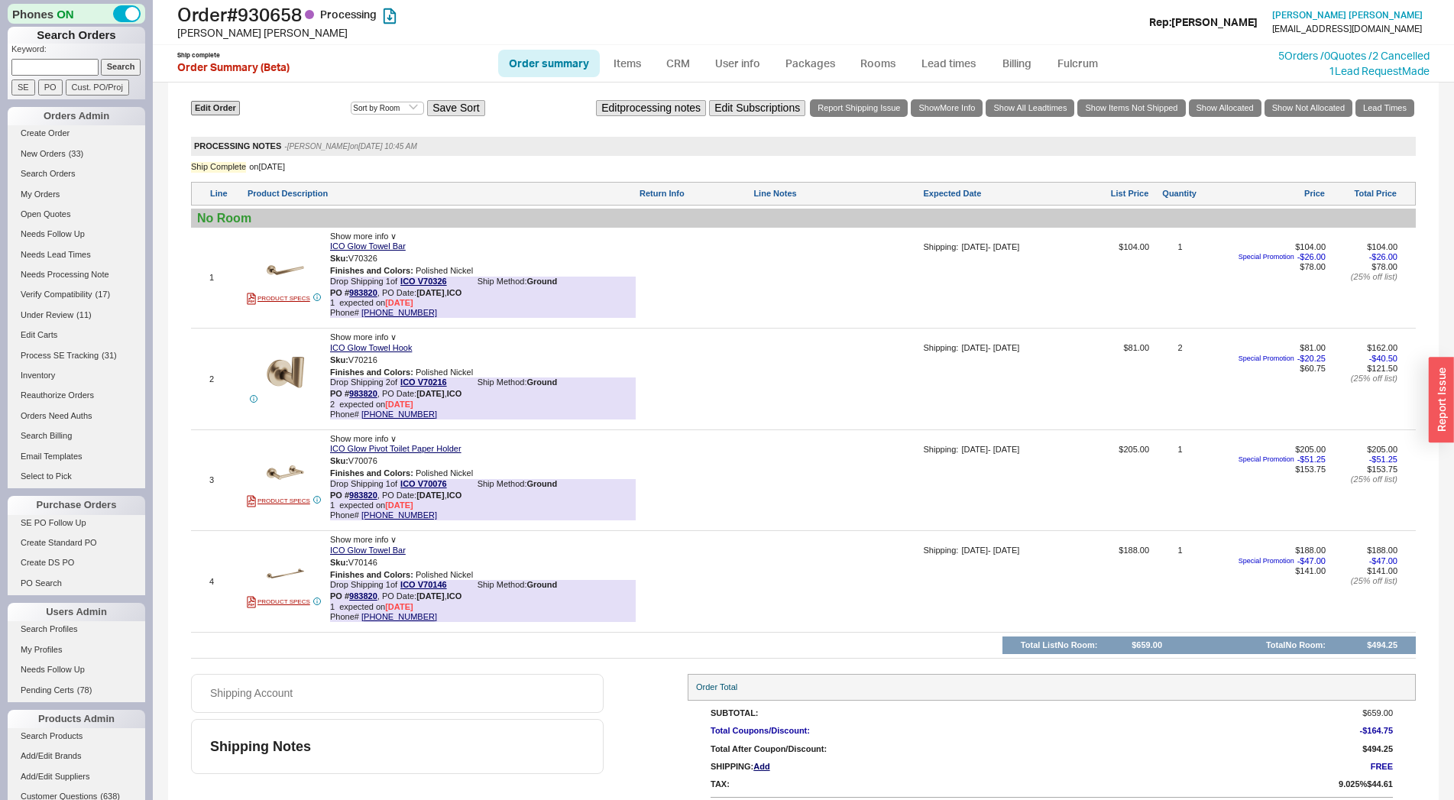
scroll to position [885, 0]
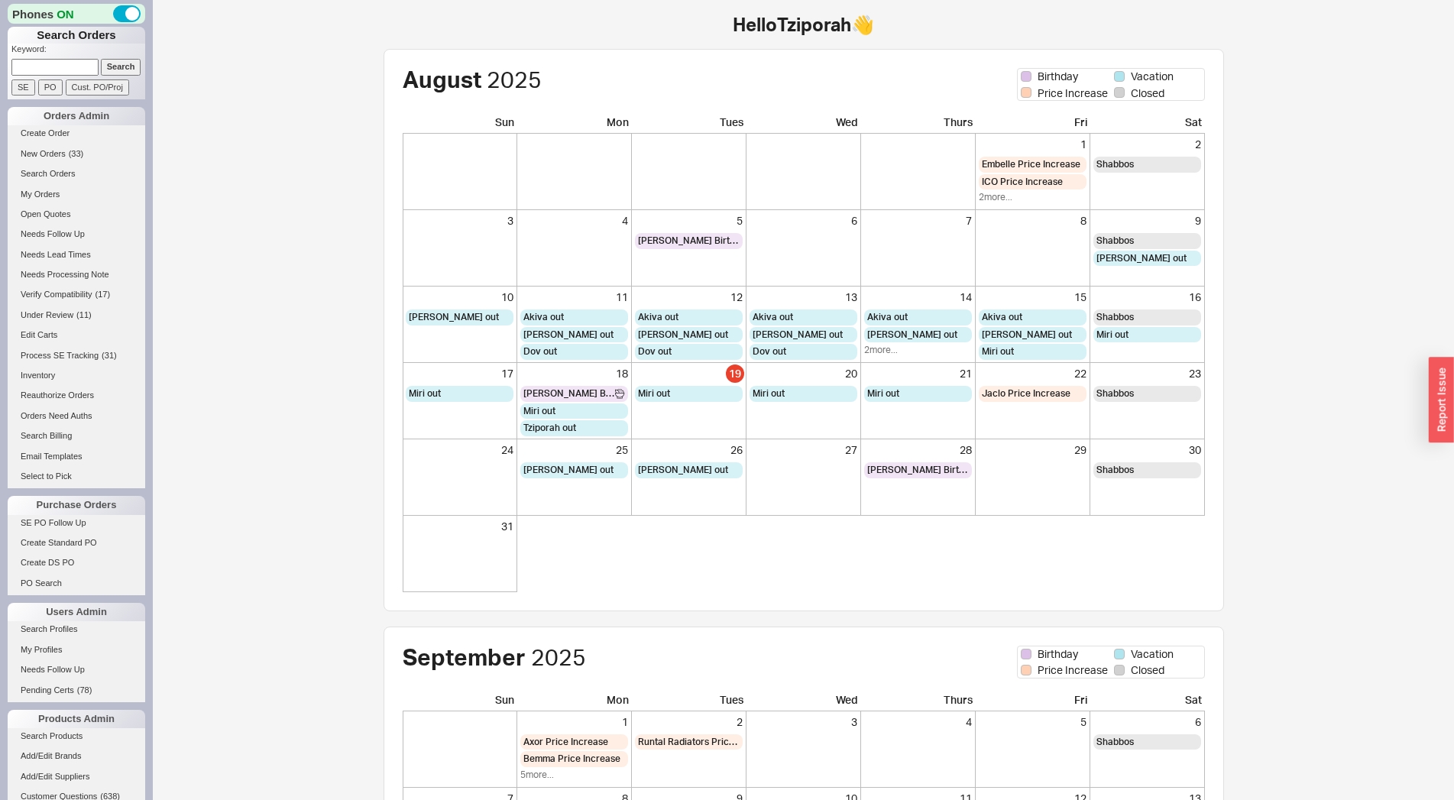
click at [290, 358] on div "Hello Tziporah 👋 [DEMOGRAPHIC_DATA] Birthday Vacation Price Increase Closed Sun…" at bounding box center [803, 564] width 1301 height 1128
click at [326, 104] on div "August 2025 Birthday Vacation Price Increase Closed Sun Mon Tues Wed Thurs Fri …" at bounding box center [803, 580] width 963 height 1063
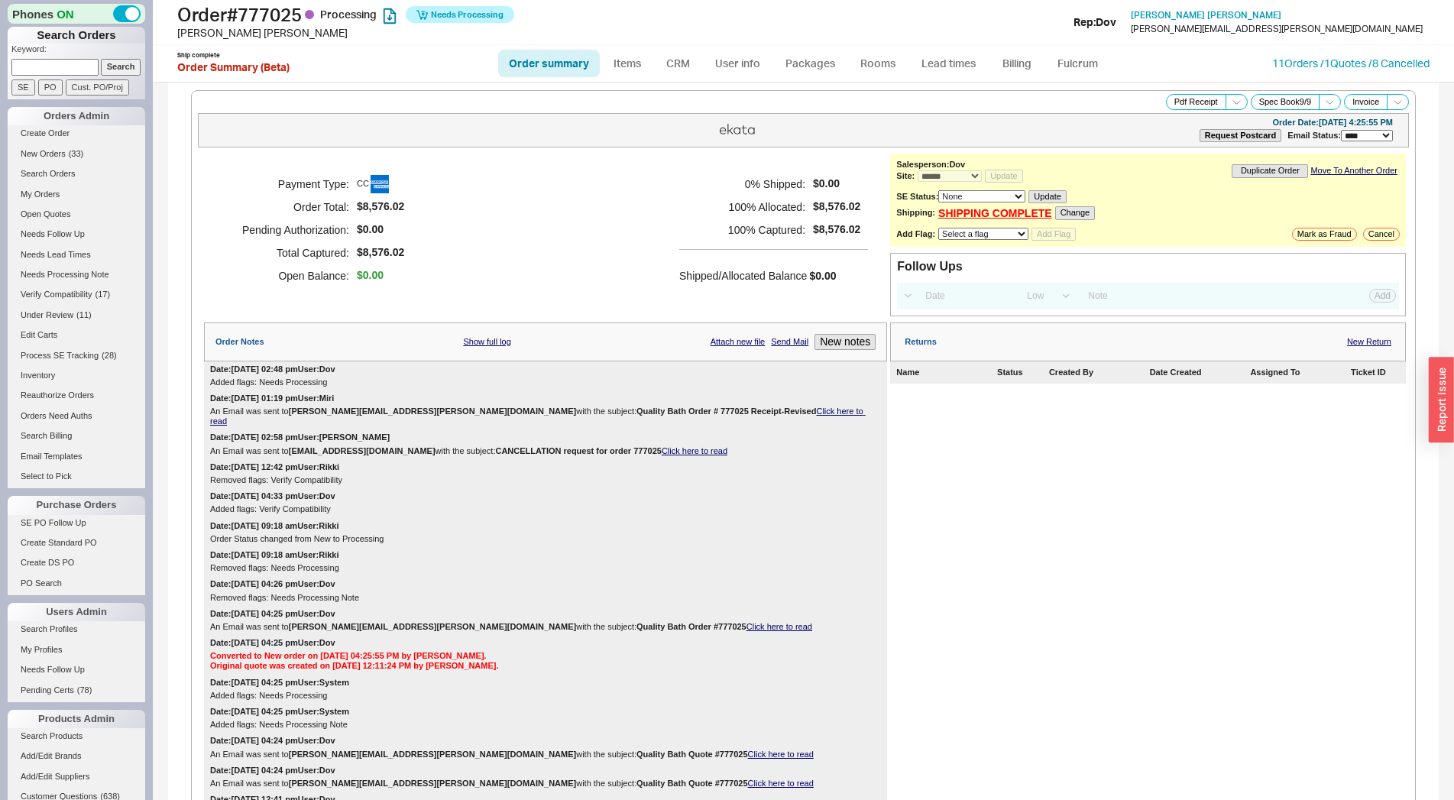
select select "*"
select select "LOW"
select select "3"
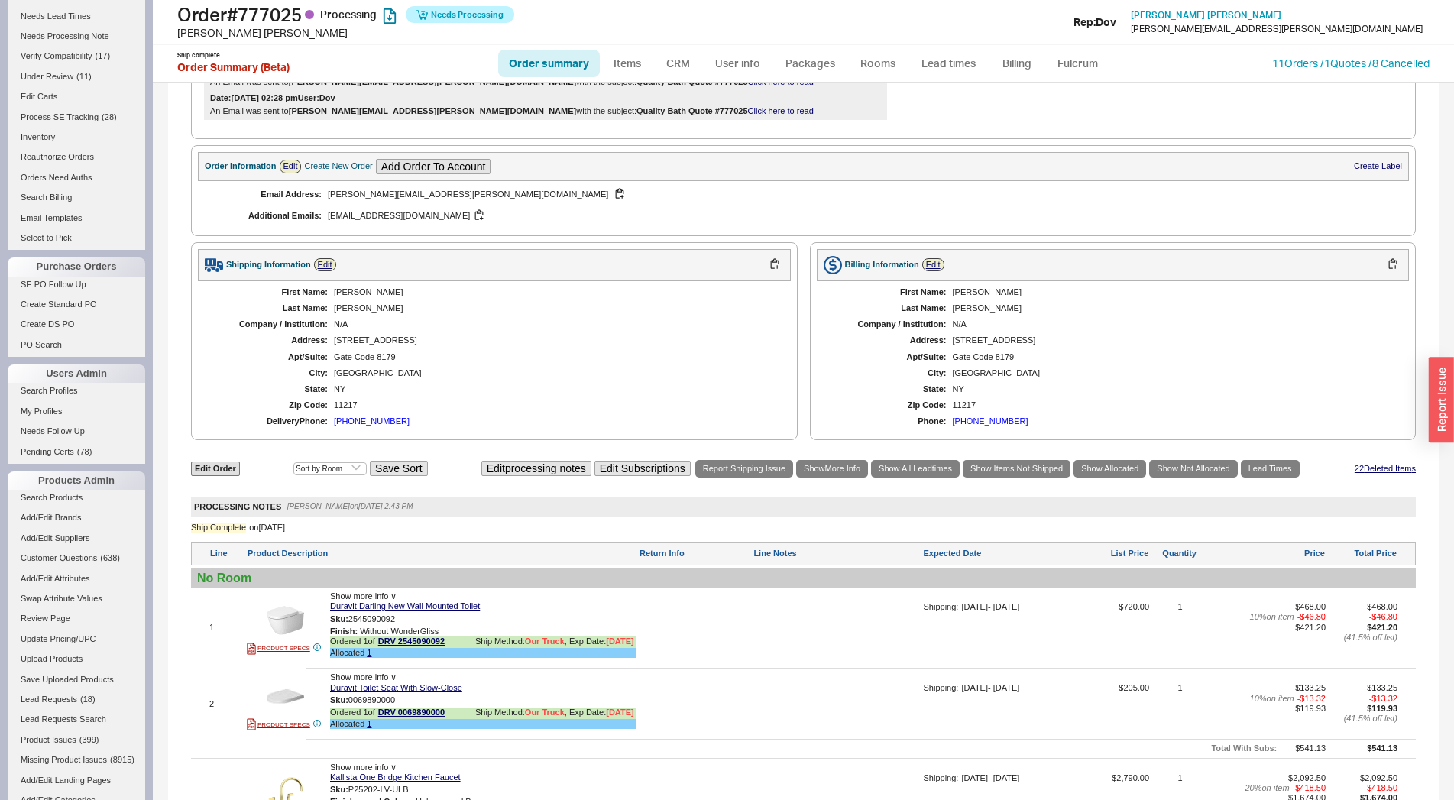
scroll to position [1351, 0]
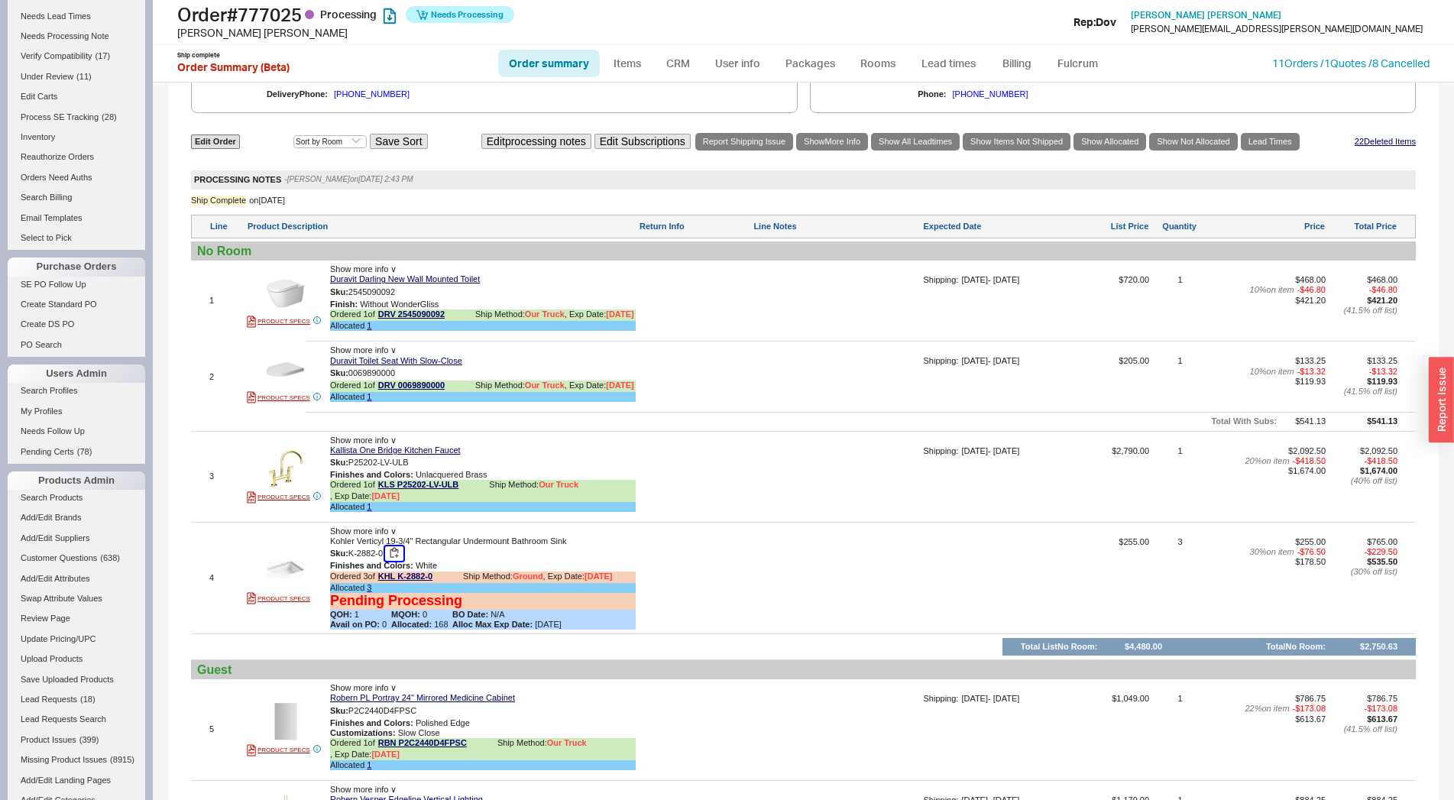
click at [394, 561] on button "button" at bounding box center [394, 553] width 18 height 15
click at [1076, 38] on div "Order # 777025 Processing Needs Processing [PERSON_NAME] Add Customer Ref Rep: …" at bounding box center [803, 22] width 1301 height 45
click at [1070, 53] on link "Fulcrum" at bounding box center [1078, 64] width 63 height 28
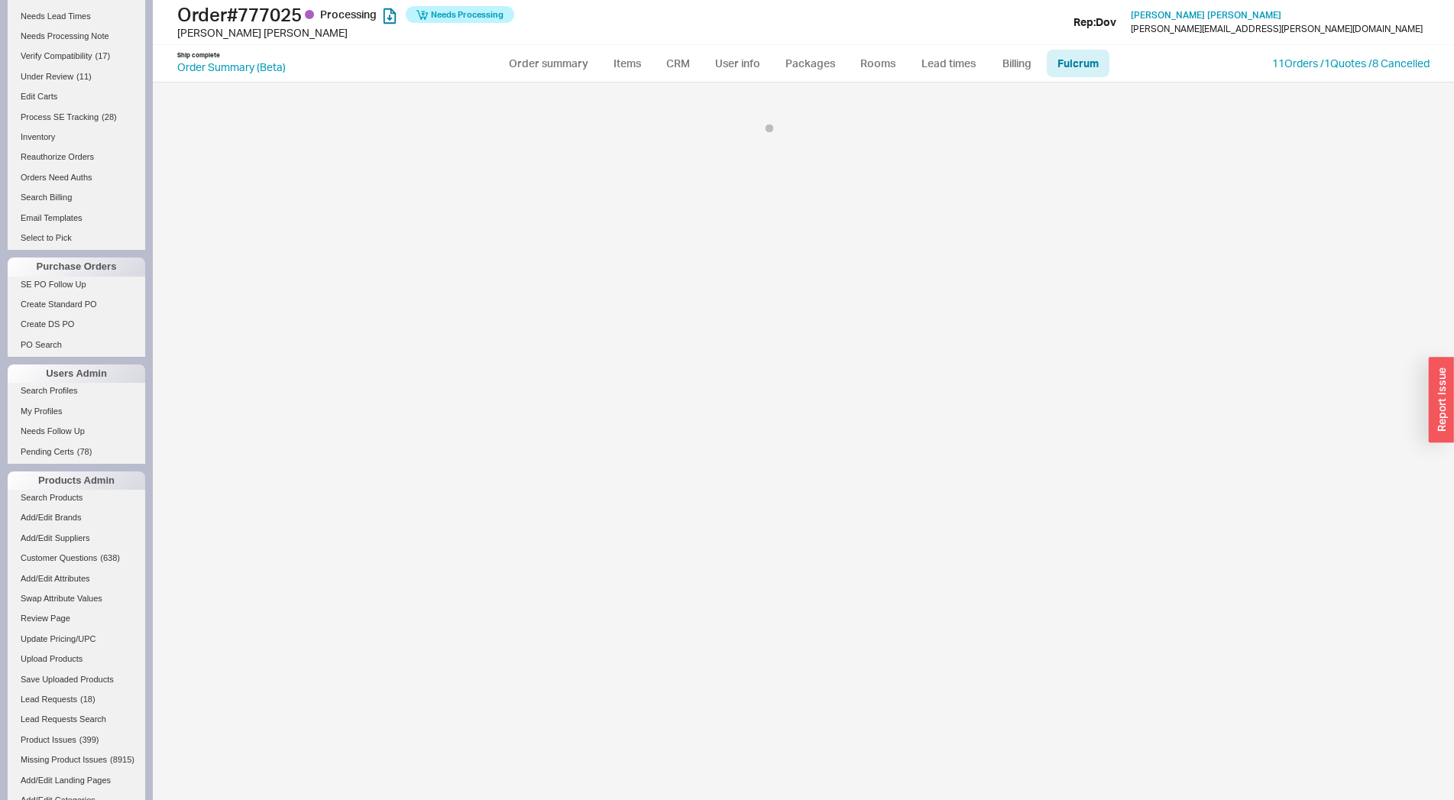
select select "768"
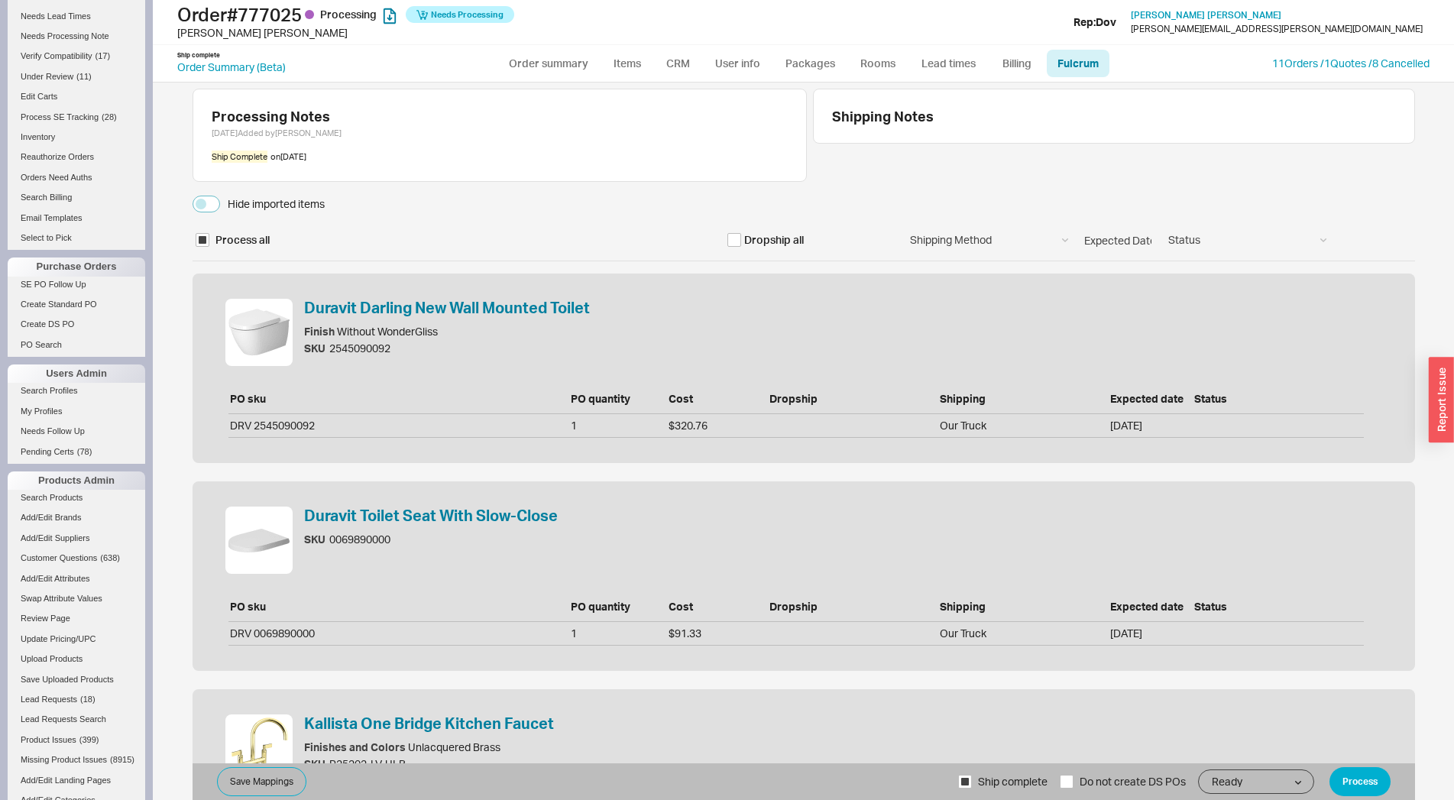
select select "KHL"
click at [216, 205] on label "Hide imported items" at bounding box center [259, 204] width 132 height 17
click at [216, 205] on button "Hide imported items" at bounding box center [207, 204] width 28 height 17
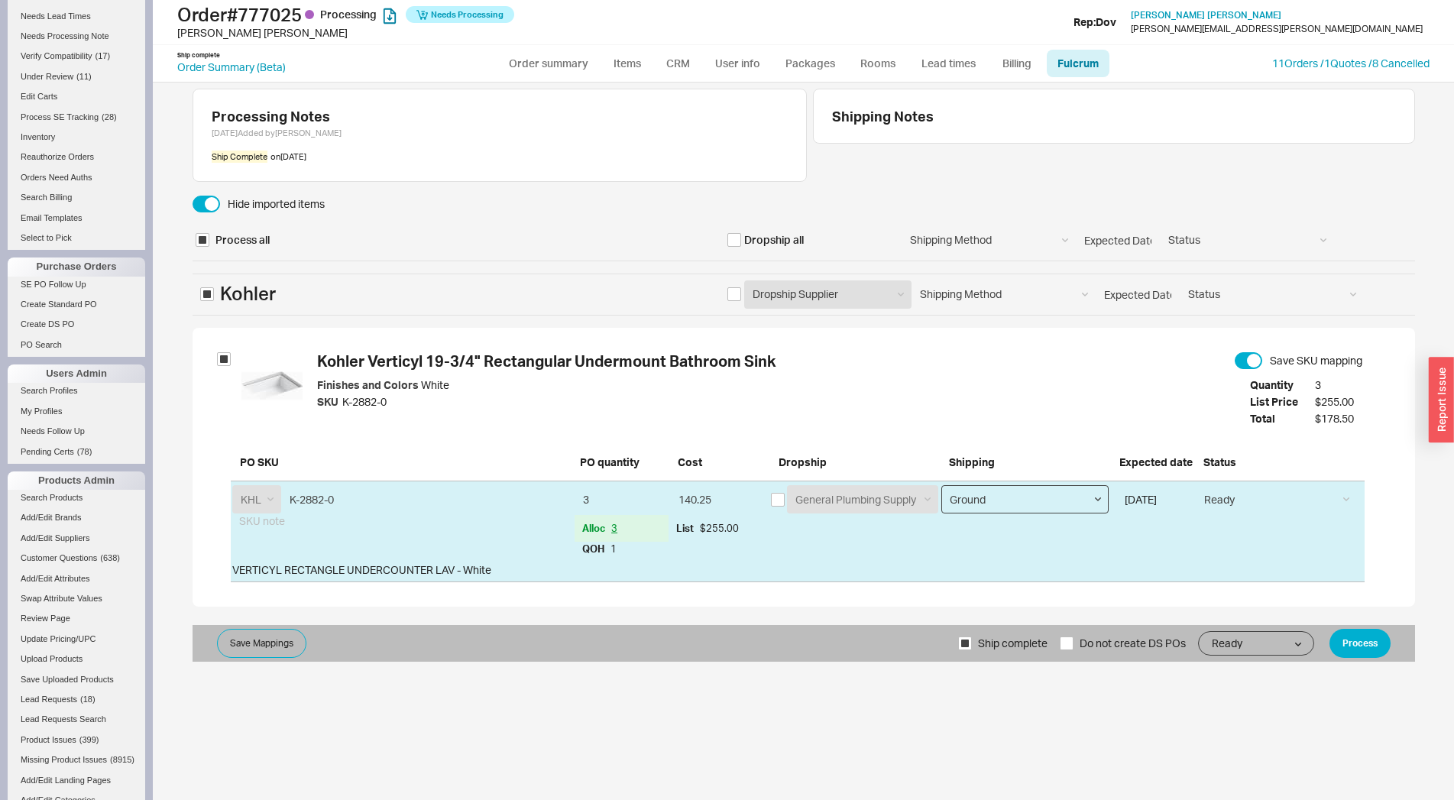
click at [941, 485] on select "Ground LTL Our Truck --------------- Customer Pickup - Showroom Customer Pickup…" at bounding box center [1024, 499] width 167 height 28
select select "8"
click option "Our Truck" at bounding box center [0, 0] width 0 height 0
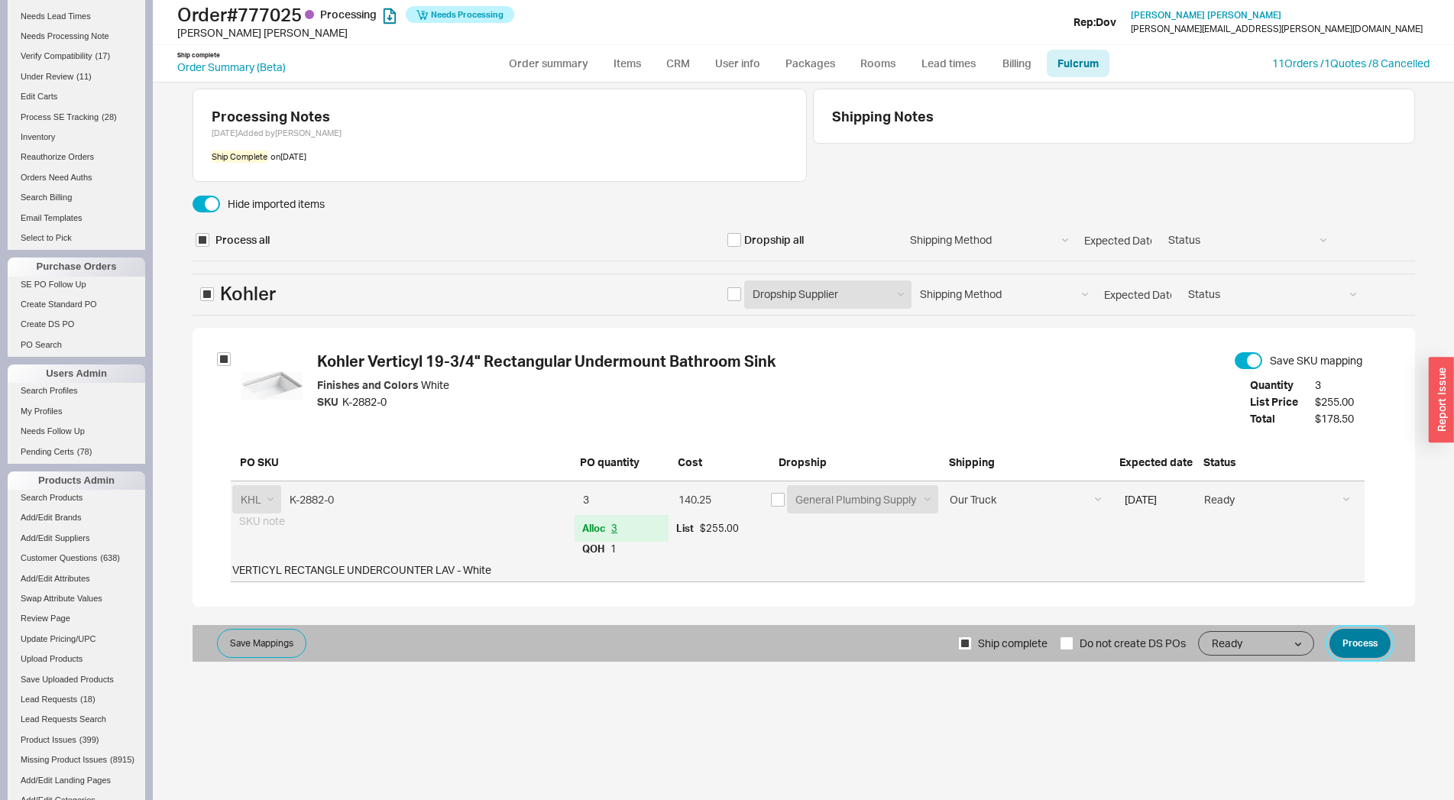
click at [1360, 641] on button "Process" at bounding box center [1359, 643] width 61 height 29
select select "*"
select select "LOW"
select select "3"
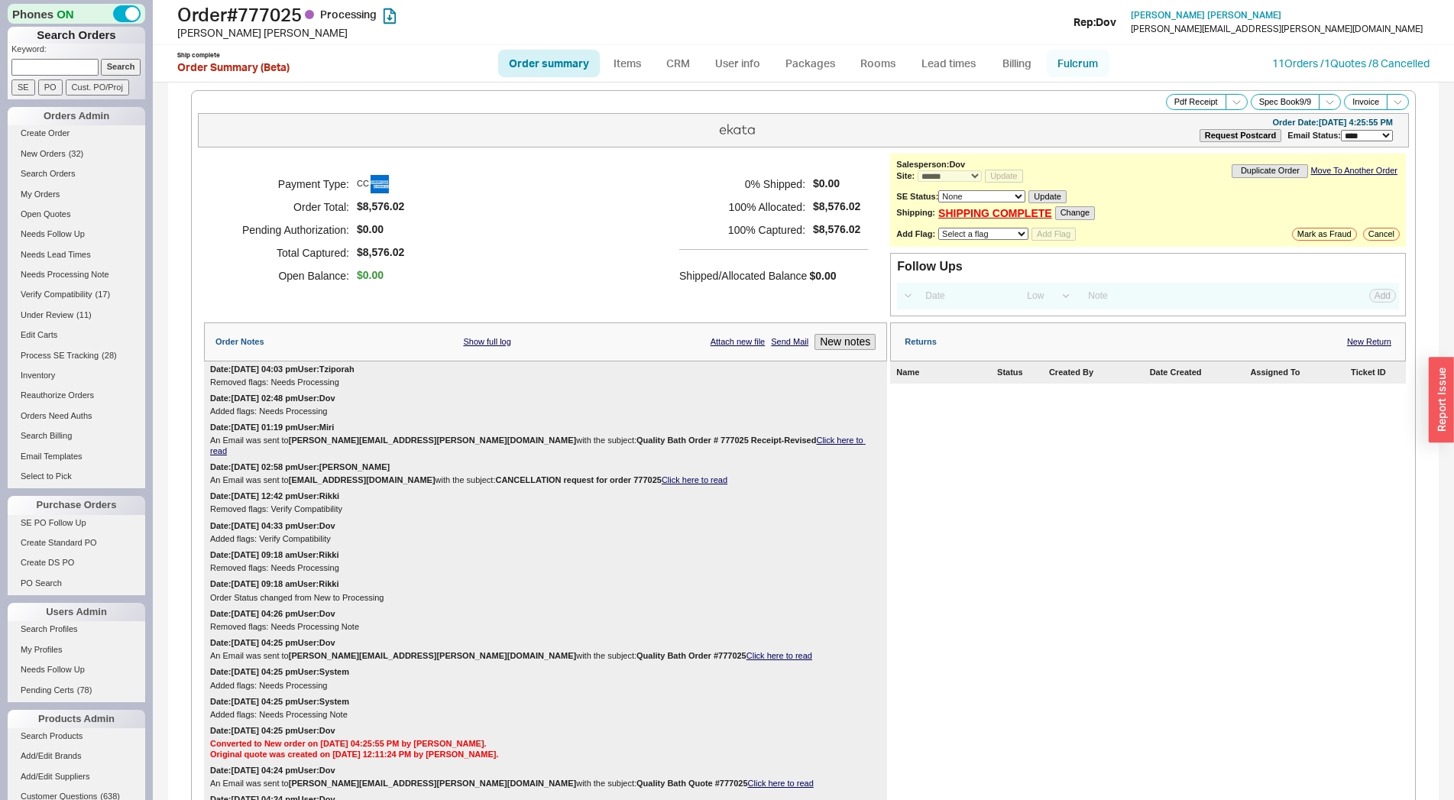
click at [1064, 58] on link "Fulcrum" at bounding box center [1078, 64] width 63 height 28
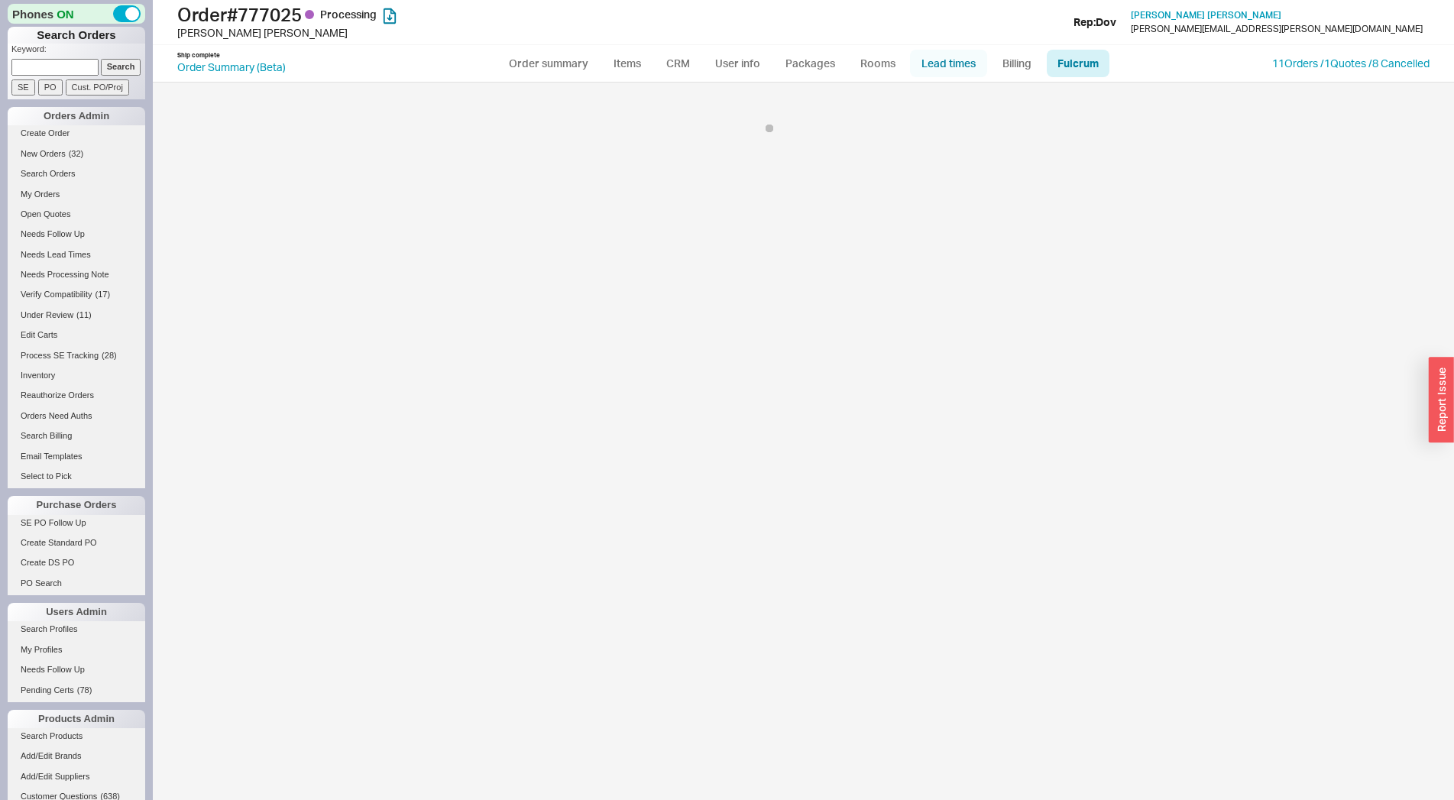
click at [944, 58] on link "Lead times" at bounding box center [948, 64] width 77 height 28
click at [822, 57] on link "Packages" at bounding box center [811, 64] width 72 height 28
select select "8"
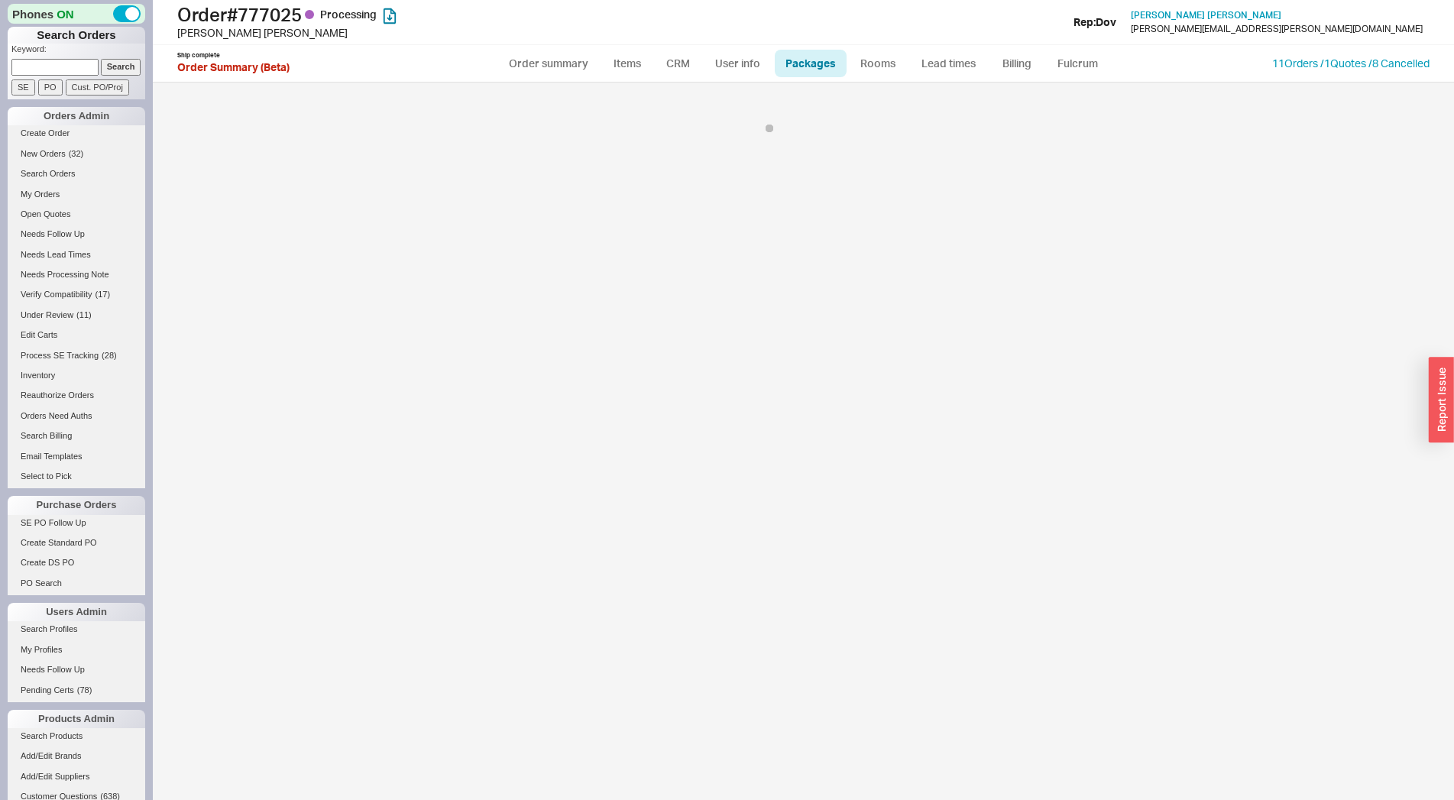
select select "8"
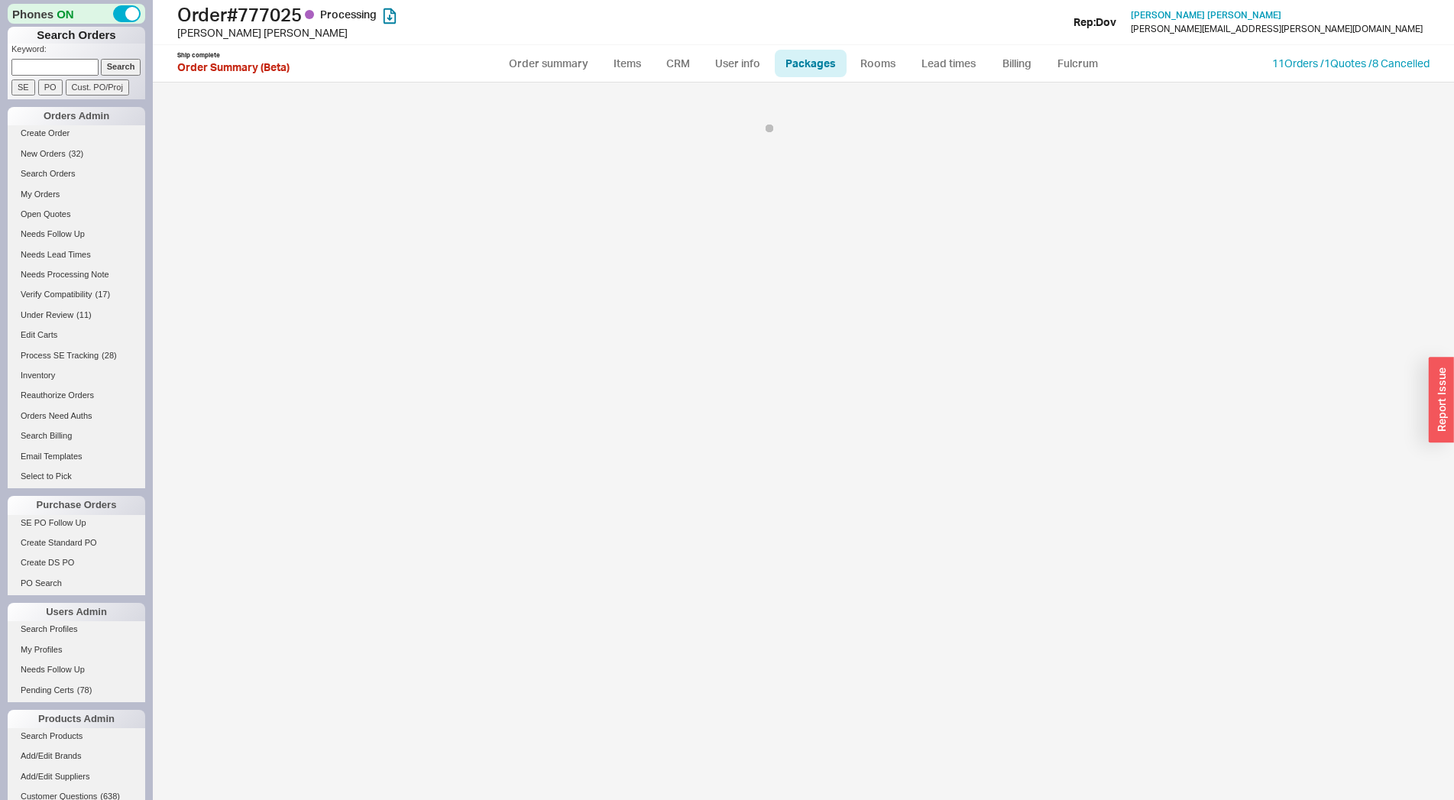
select select "8"
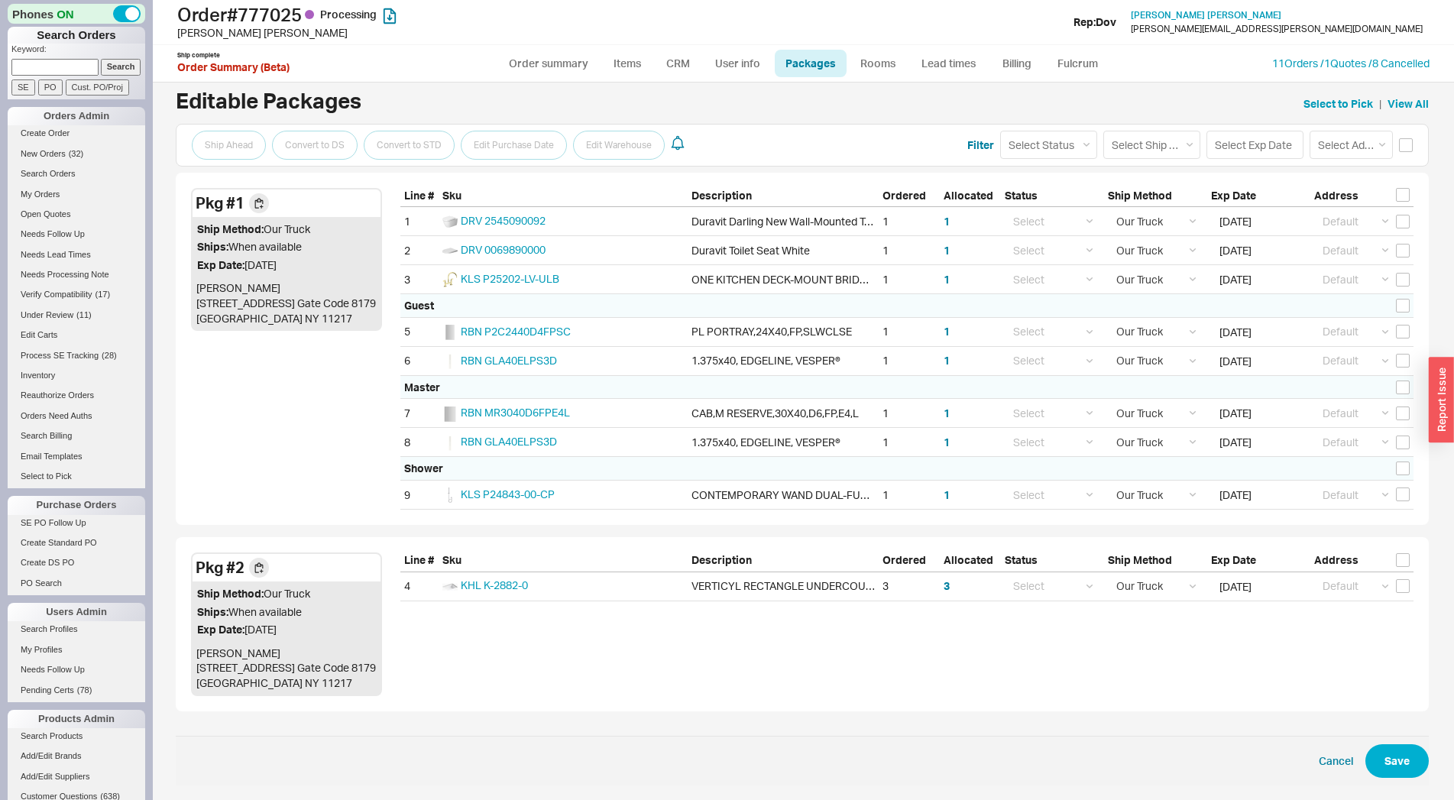
scroll to position [175, 0]
click at [1231, 590] on input "[DATE]" at bounding box center [1255, 585] width 89 height 28
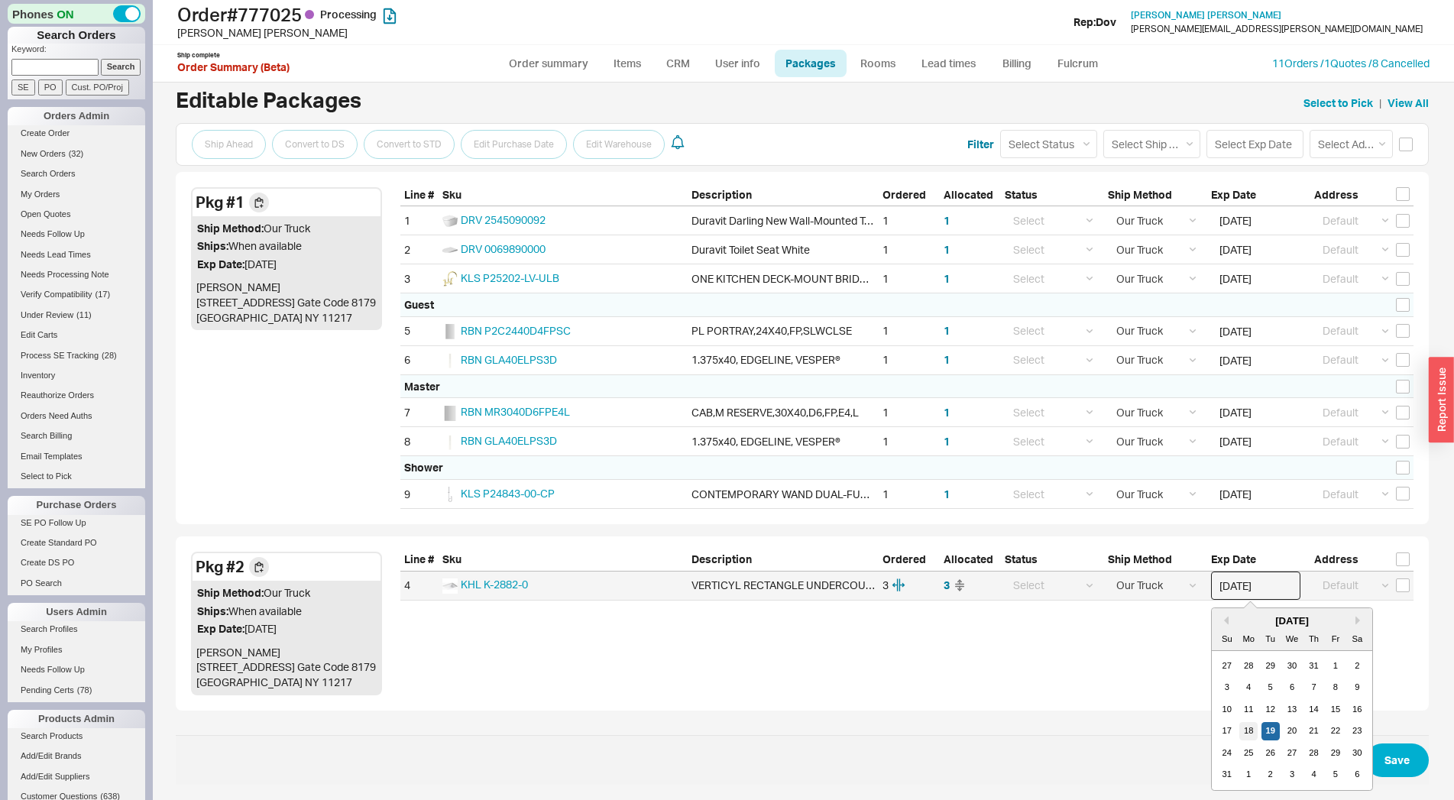
click at [1239, 729] on div "18" at bounding box center [1248, 731] width 18 height 18
type input "[DATE]"
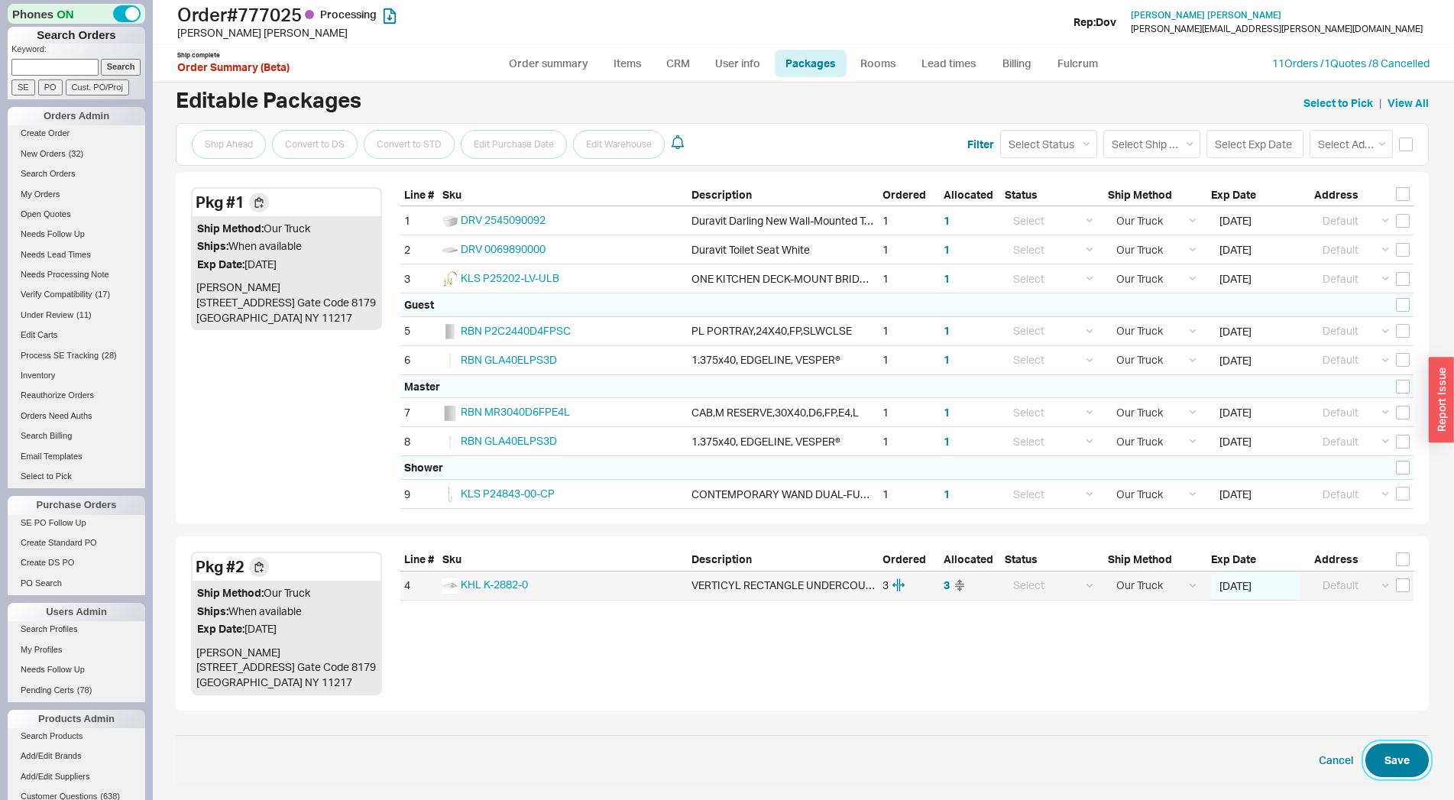
click at [1390, 773] on button "Save" at bounding box center [1396, 760] width 63 height 34
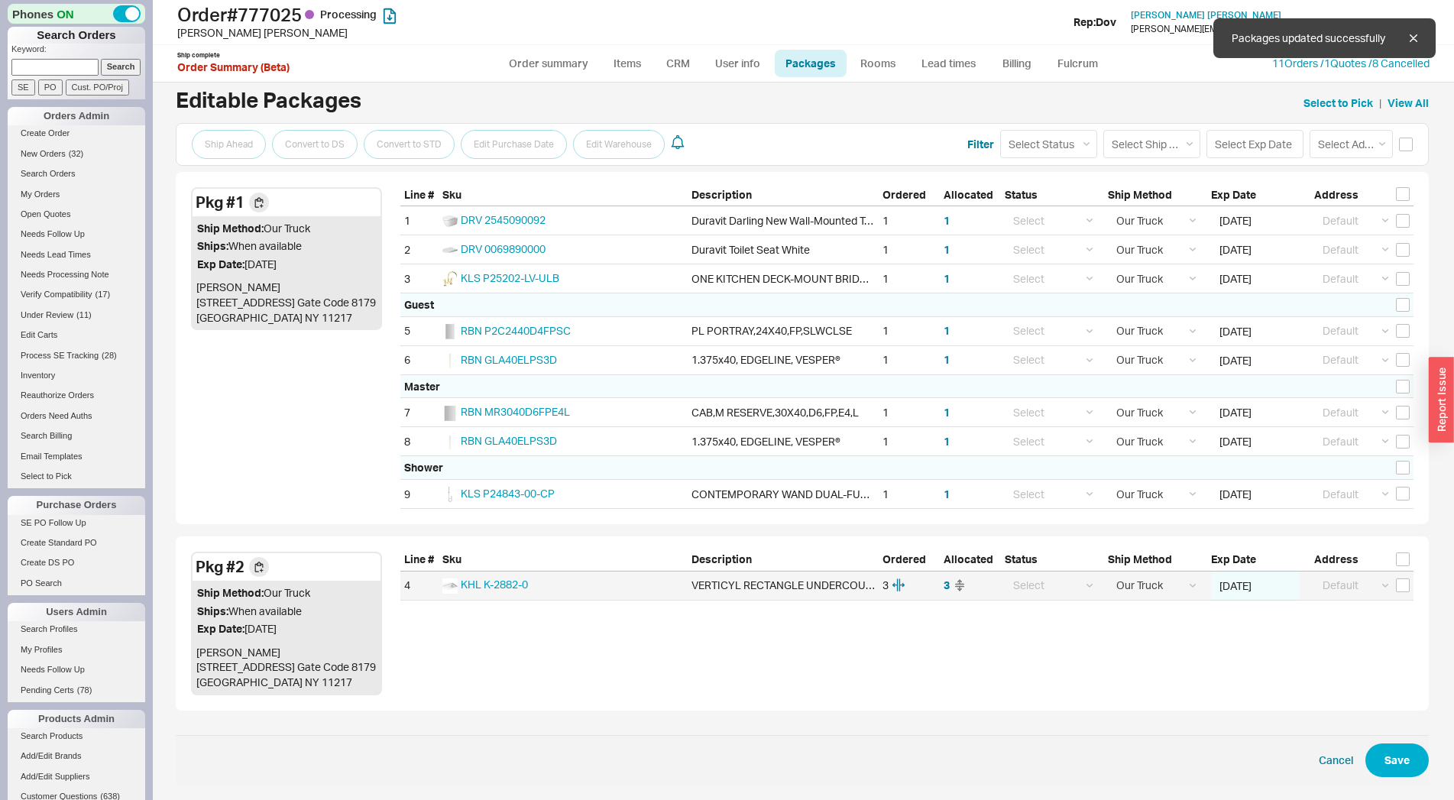
select select "8"
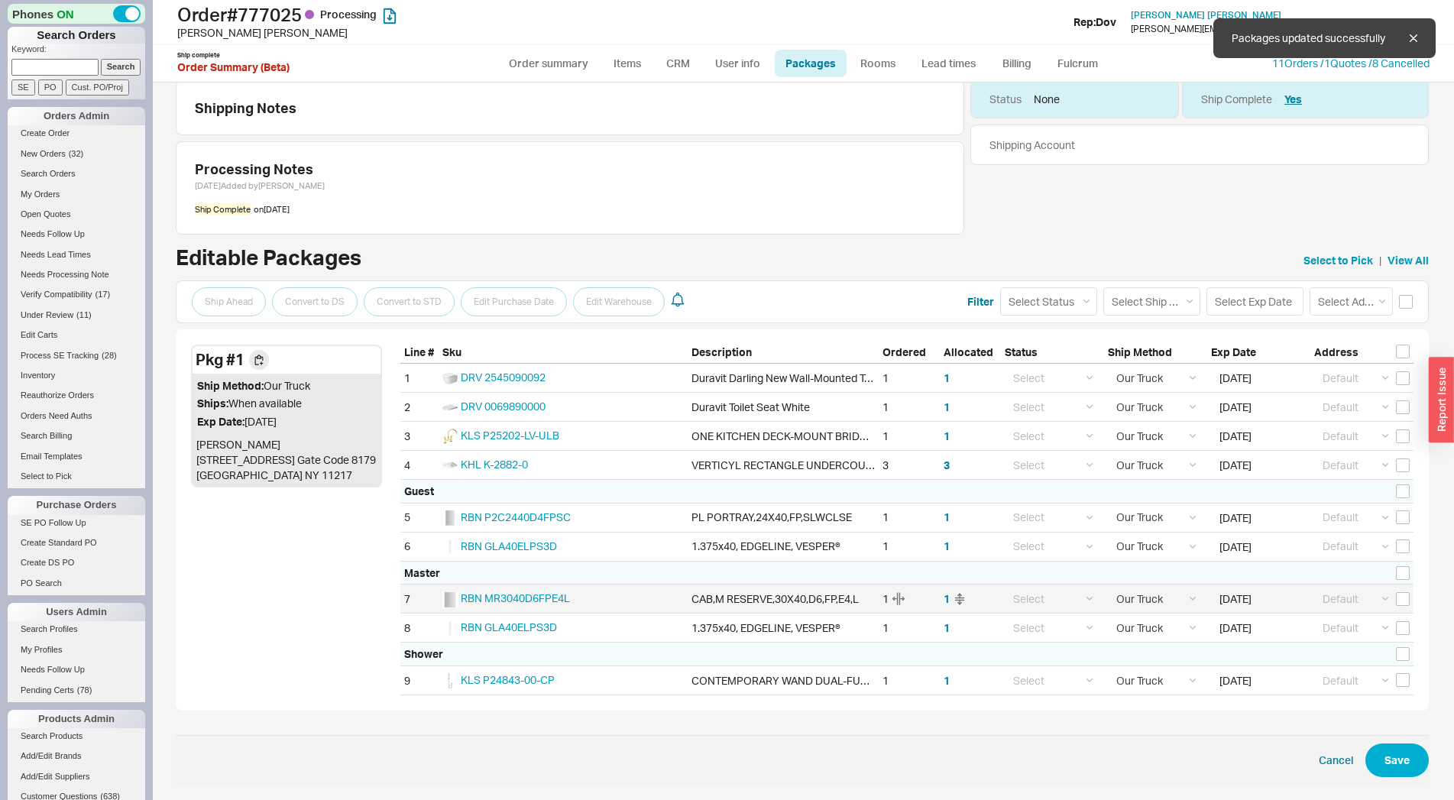
scroll to position [18, 0]
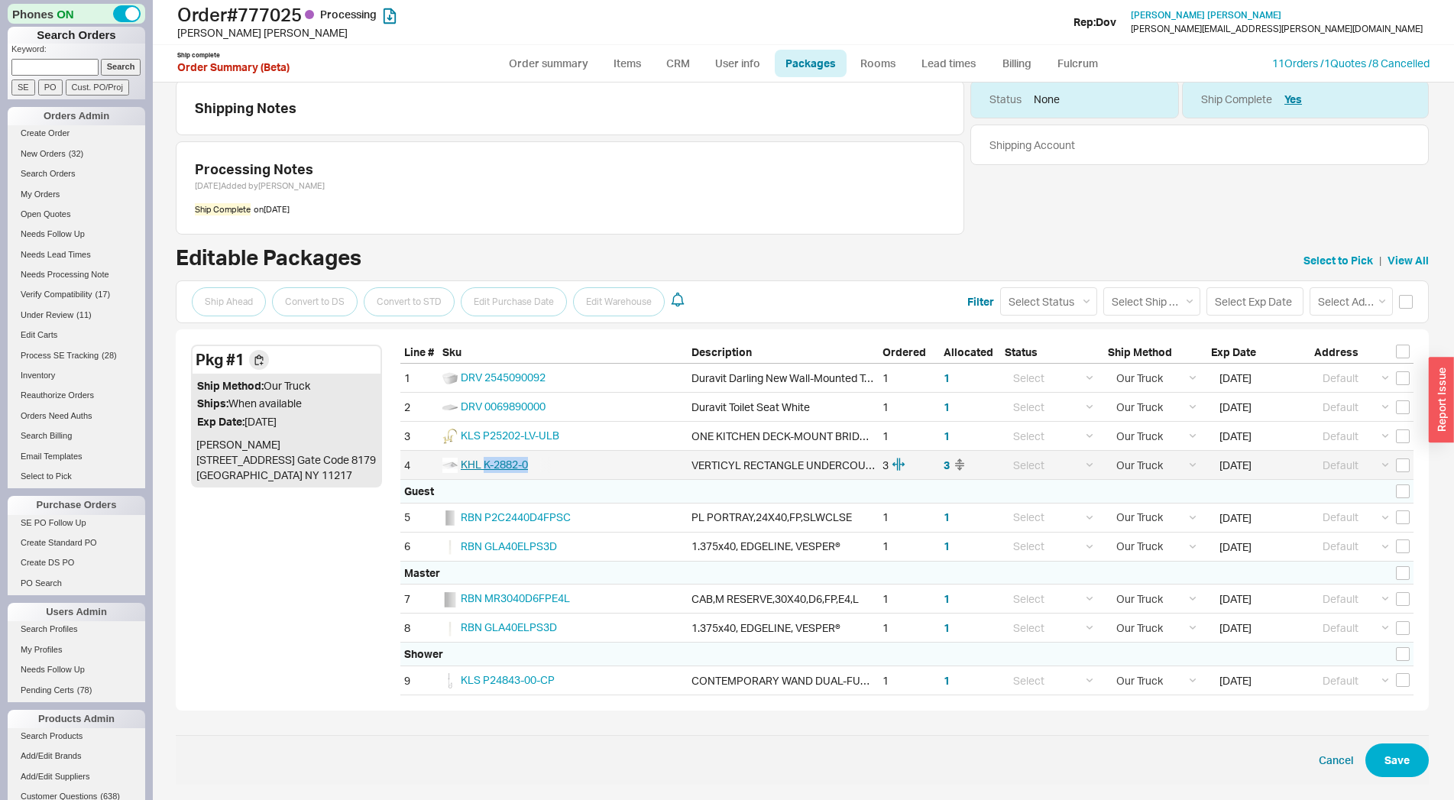
drag, startPoint x: 557, startPoint y: 466, endPoint x: 484, endPoint y: 465, distance: 73.3
click at [484, 465] on div "KHL K-2882-0" at bounding box center [562, 465] width 249 height 28
copy span "K-2882-0"
click at [53, 526] on link "SE PO Follow Up" at bounding box center [77, 523] width 138 height 16
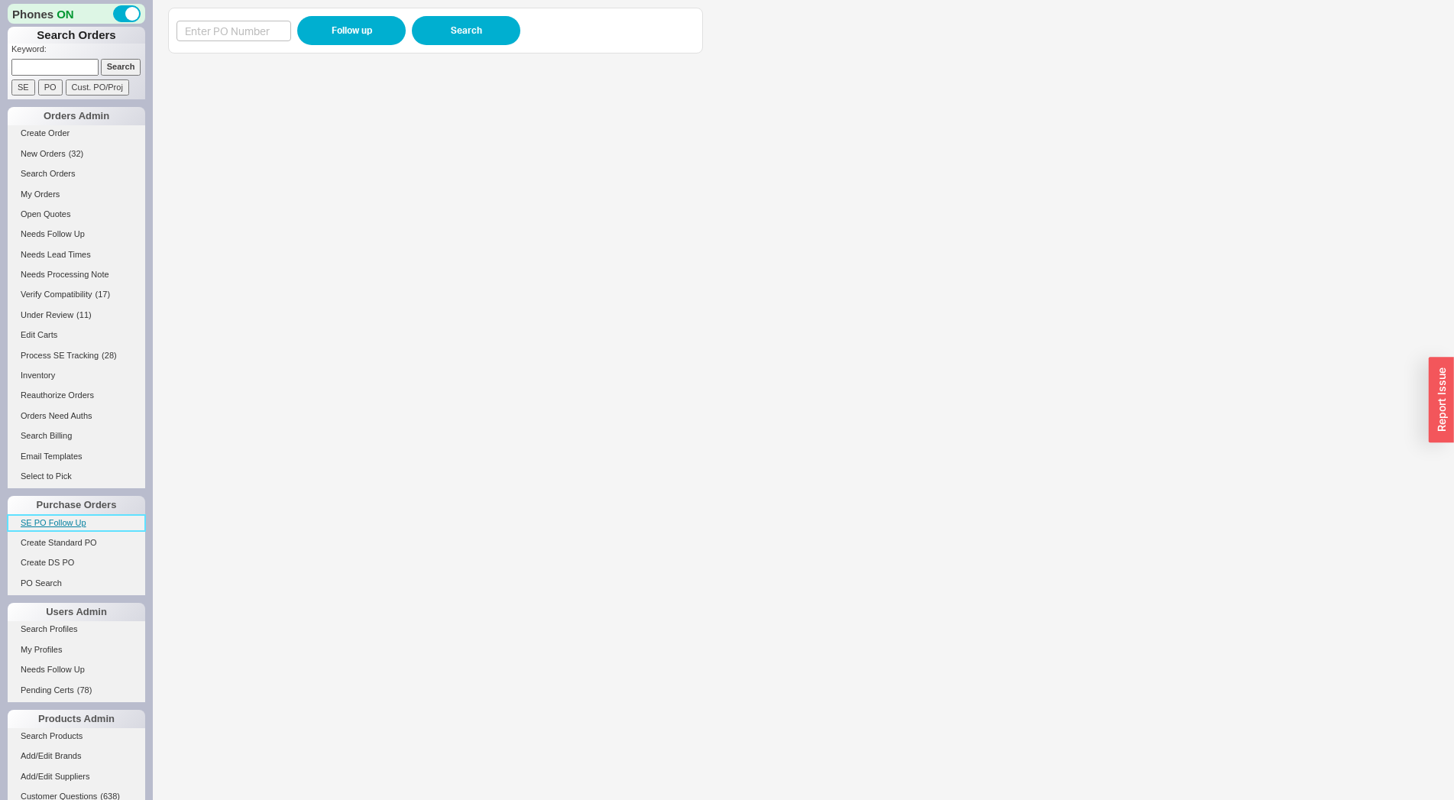
click at [83, 519] on link "SE PO Follow Up" at bounding box center [77, 523] width 138 height 16
click at [44, 730] on link "Search Products" at bounding box center [77, 736] width 138 height 16
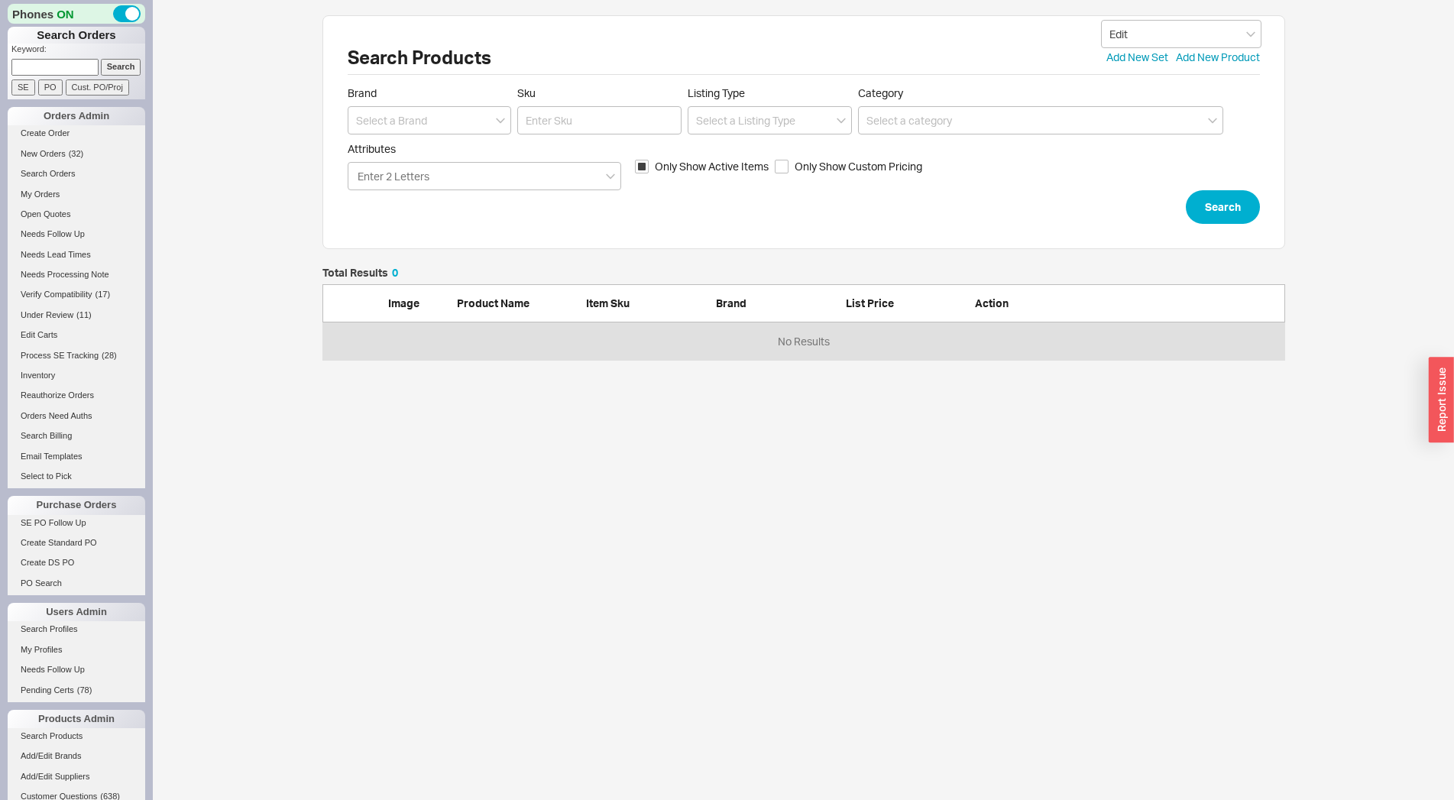
scroll to position [79, 950]
click at [581, 123] on input "Sku" at bounding box center [599, 120] width 164 height 28
paste input "K-2882-0"
type input "K-2882-0"
click at [1199, 218] on button "Search" at bounding box center [1223, 207] width 74 height 34
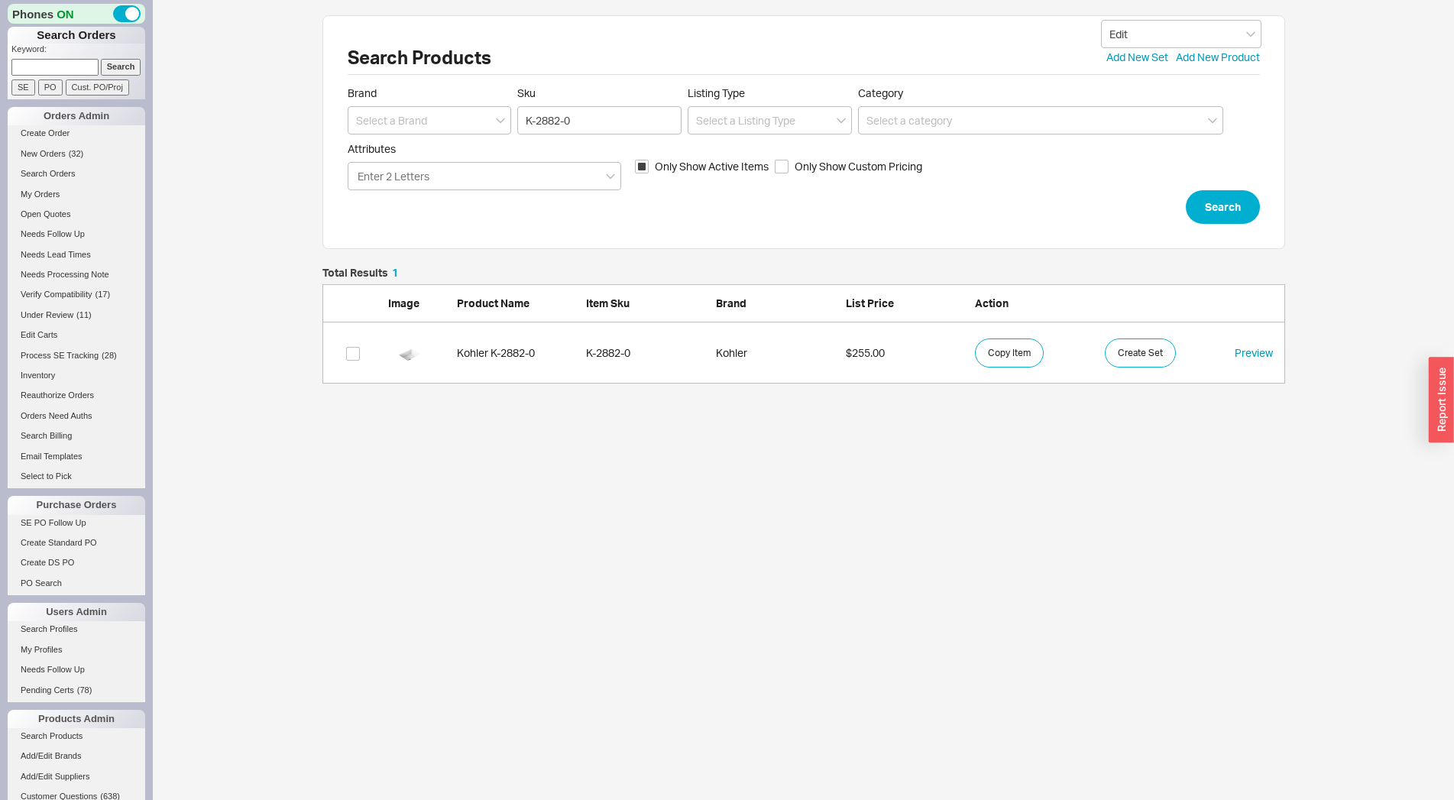
scroll to position [103, 950]
click at [691, 335] on link "Kohler K-2882-0 K-2882-0 Kohler $255.00 Copy Item Create Set Preview" at bounding box center [803, 352] width 963 height 61
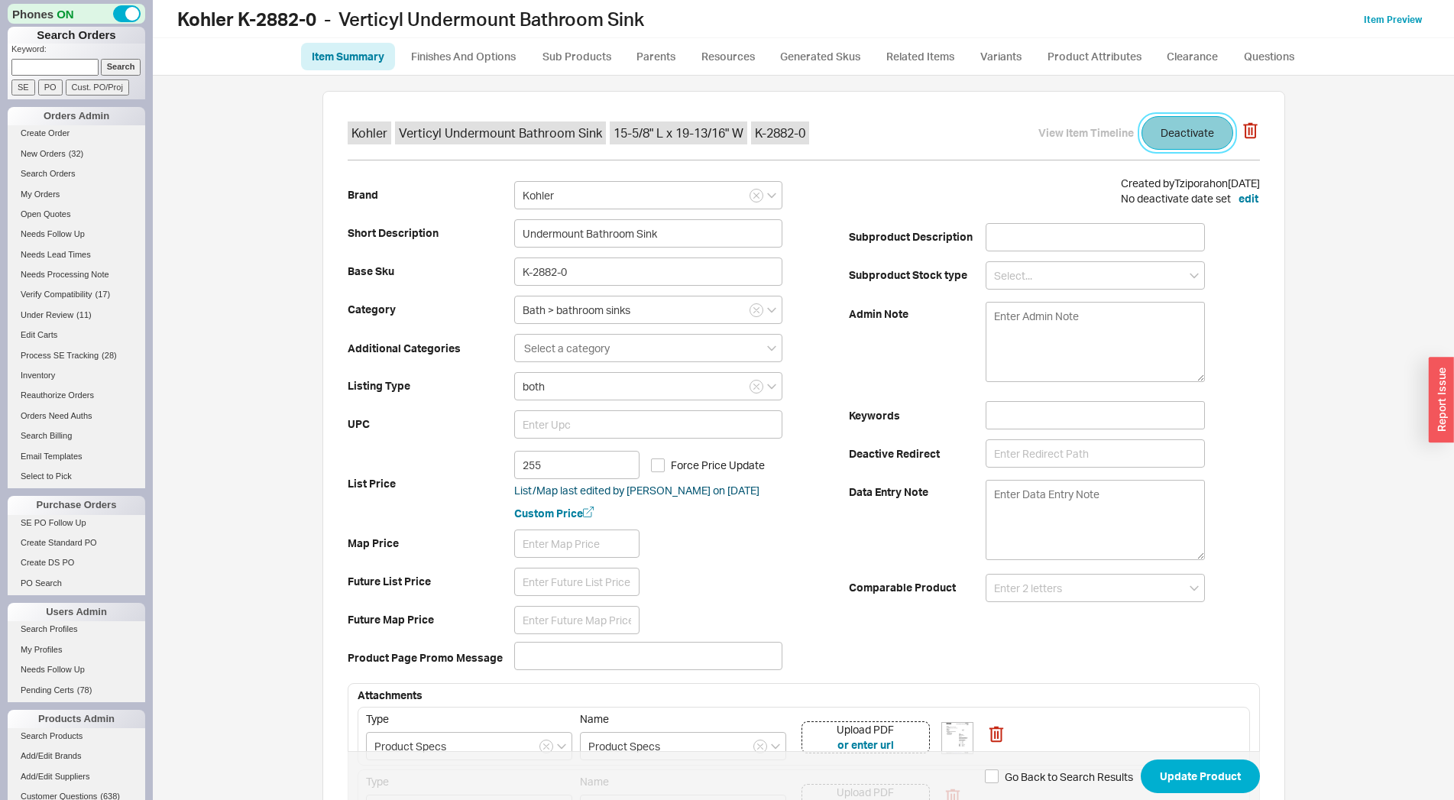
click at [1200, 121] on button "Deactivate" at bounding box center [1187, 133] width 92 height 34
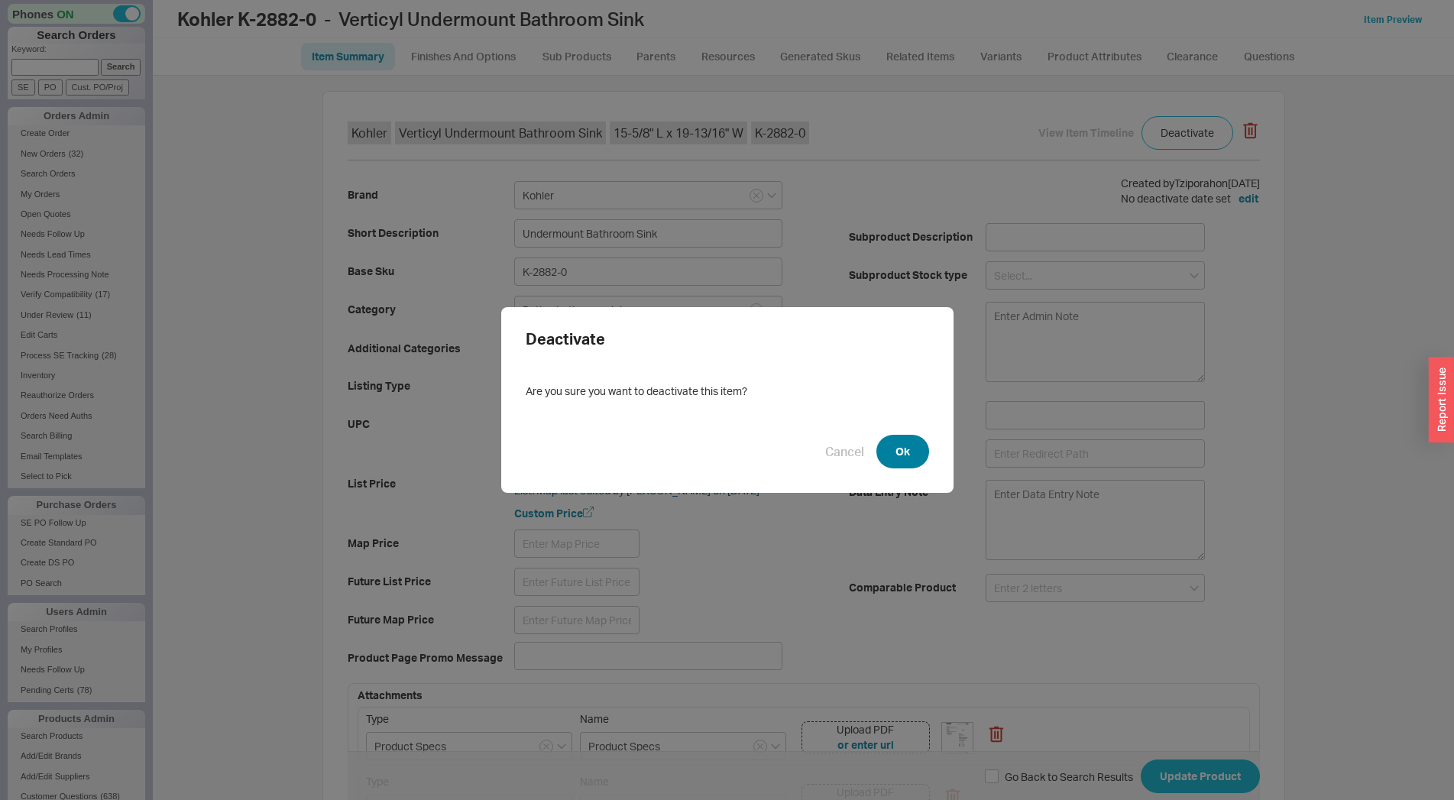
click at [891, 464] on button "Ok" at bounding box center [902, 452] width 53 height 34
